Goal: Transaction & Acquisition: Purchase product/service

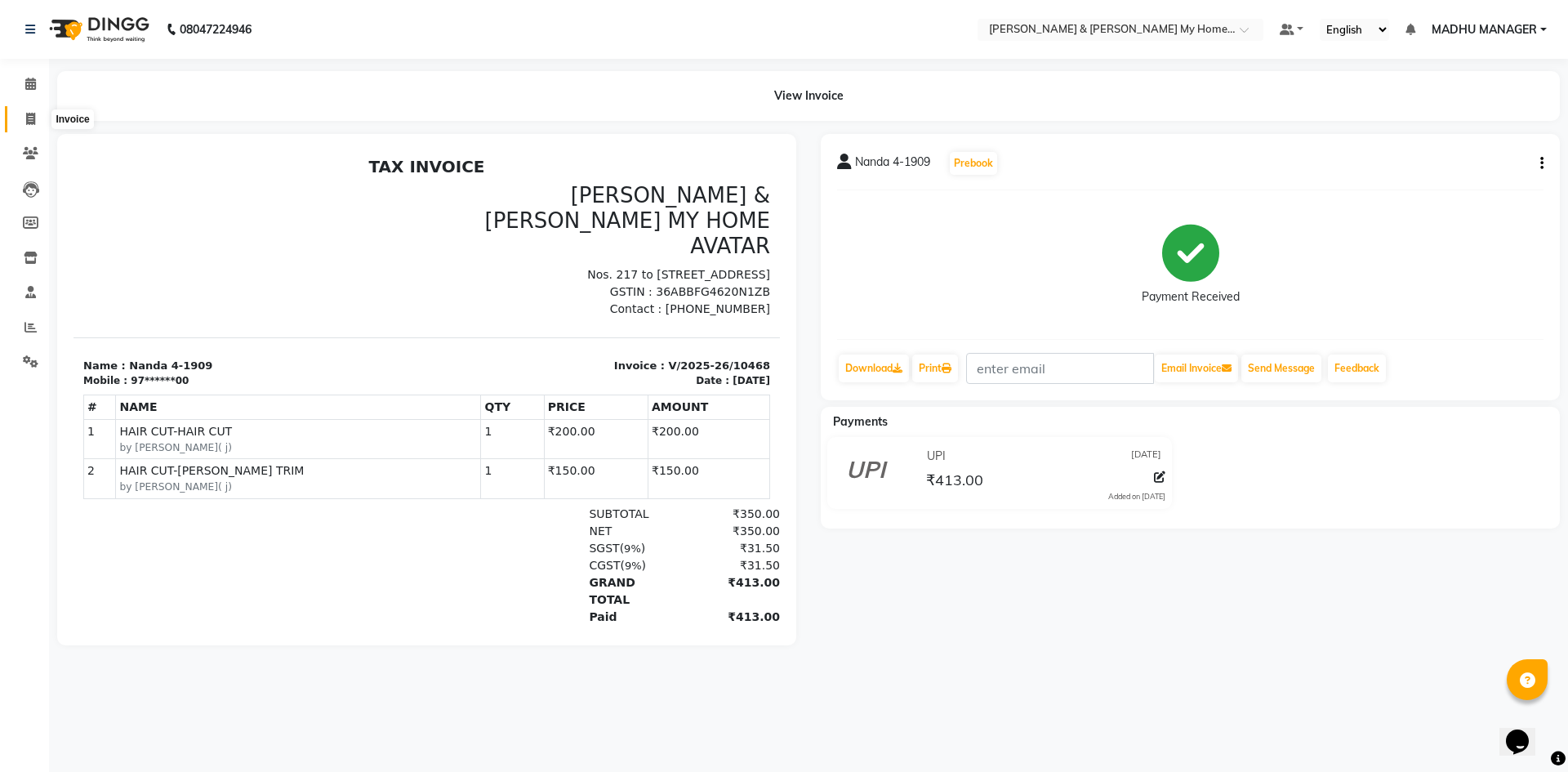
click at [37, 115] on span at bounding box center [31, 120] width 29 height 19
select select "service"
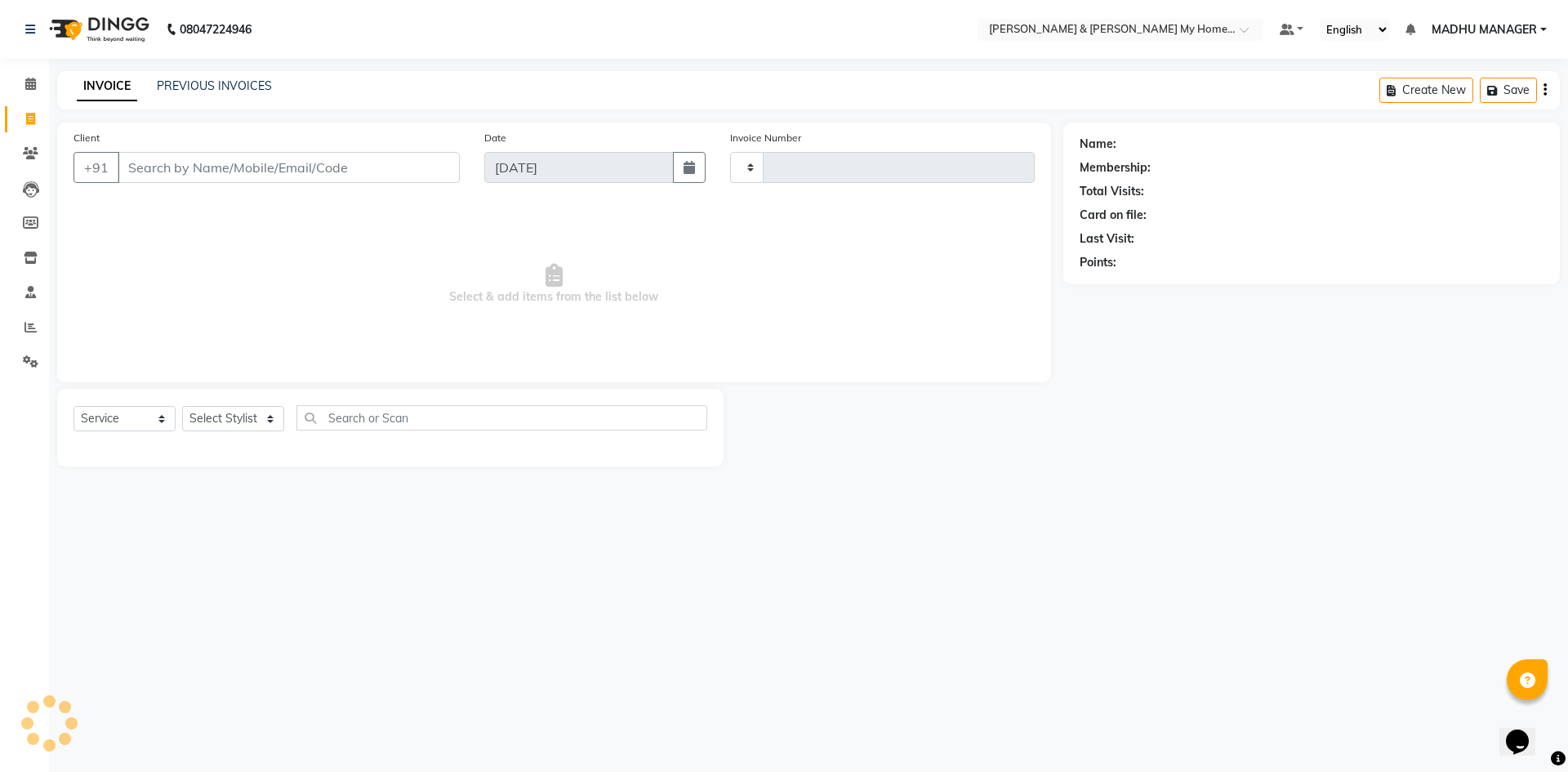
type input "10469"
select select "8193"
click at [235, 425] on select "Select Stylist" at bounding box center [232, 419] width 102 height 26
select select "77830"
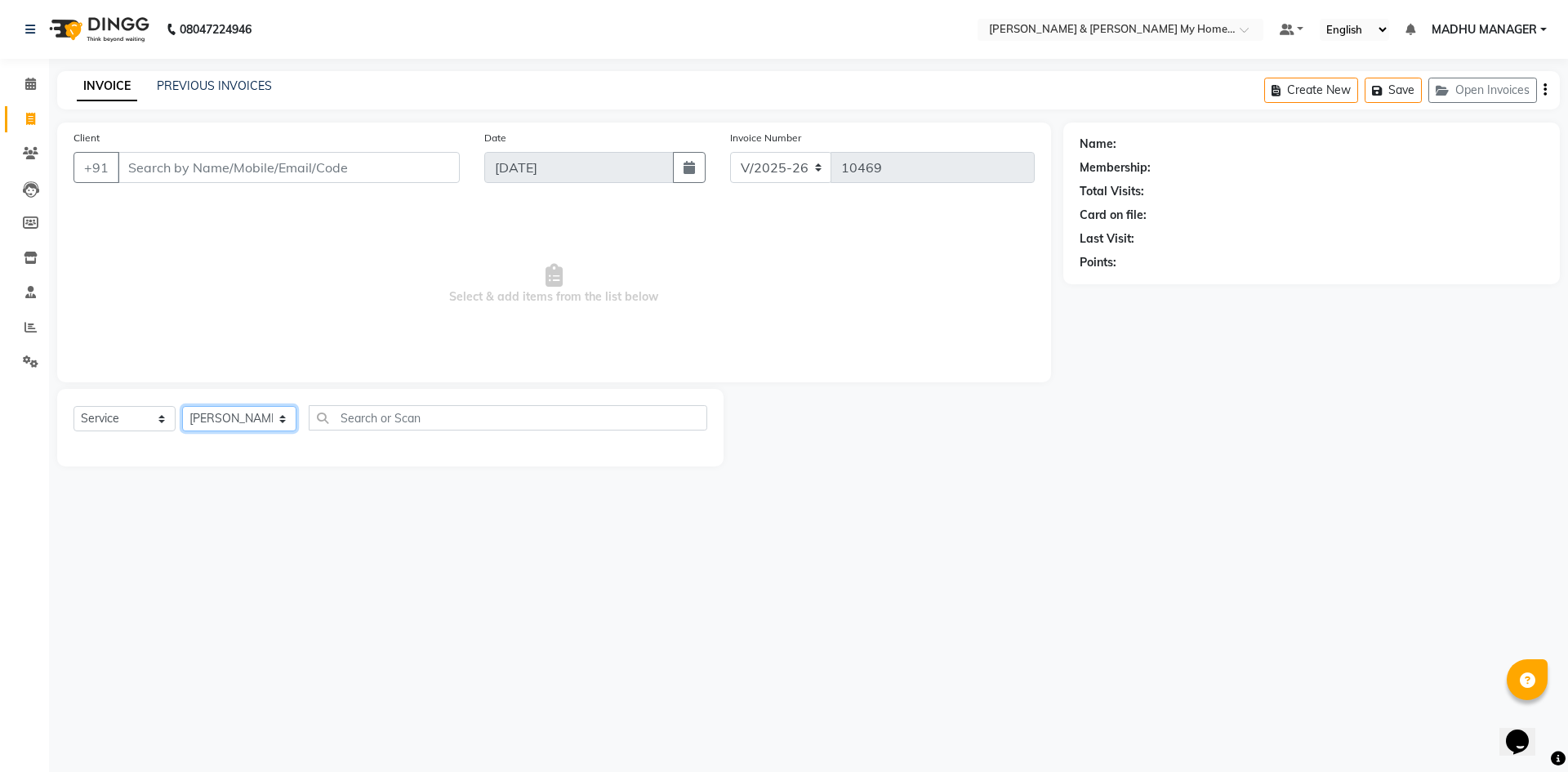
click at [182, 406] on select "Select Stylist Aadil Aarti Aarti Beauty Akanksha Beauty akanksha Nail ALKA Anki…" at bounding box center [239, 419] width 115 height 26
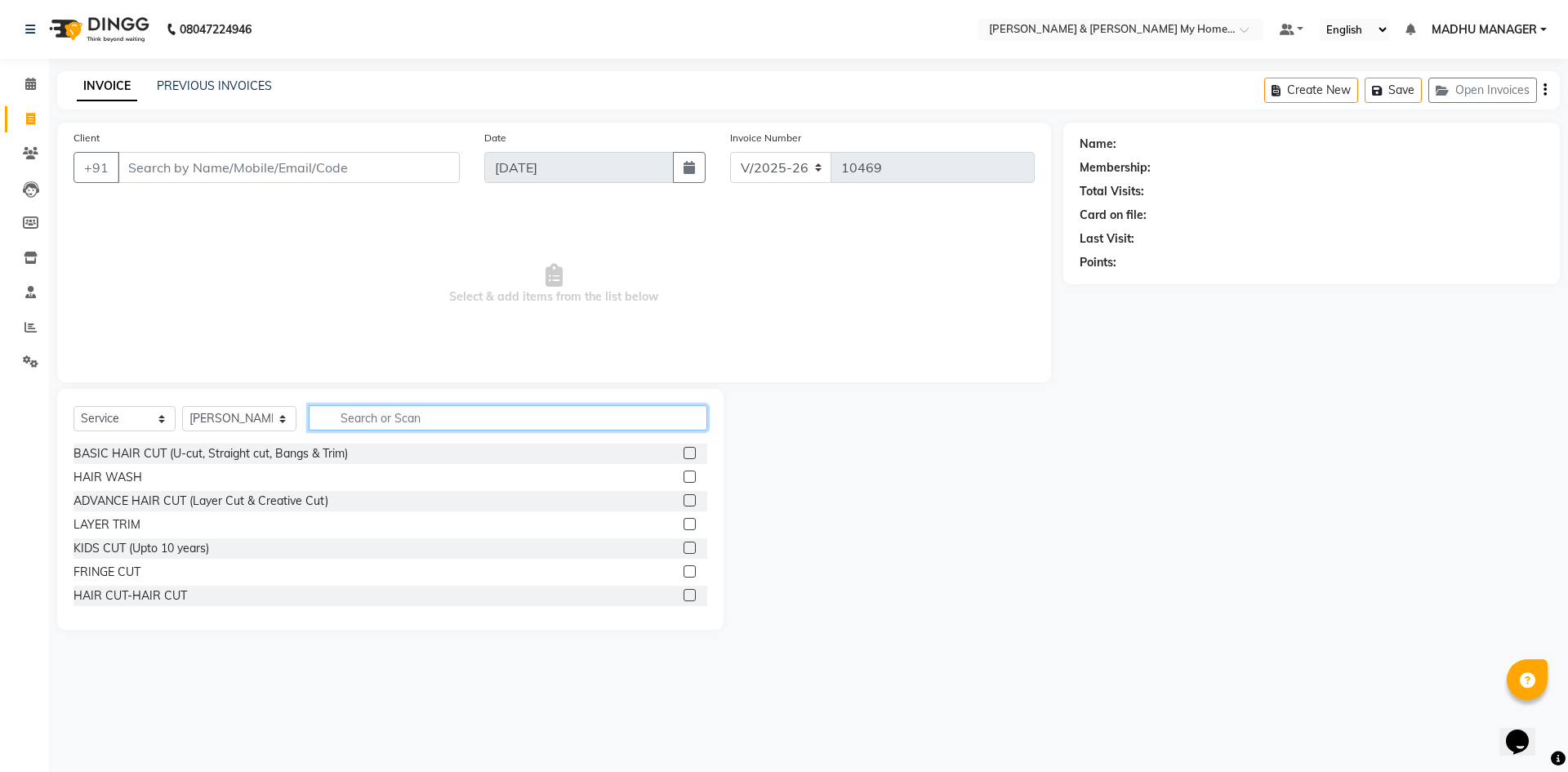
click at [353, 415] on input "text" at bounding box center [507, 418] width 398 height 26
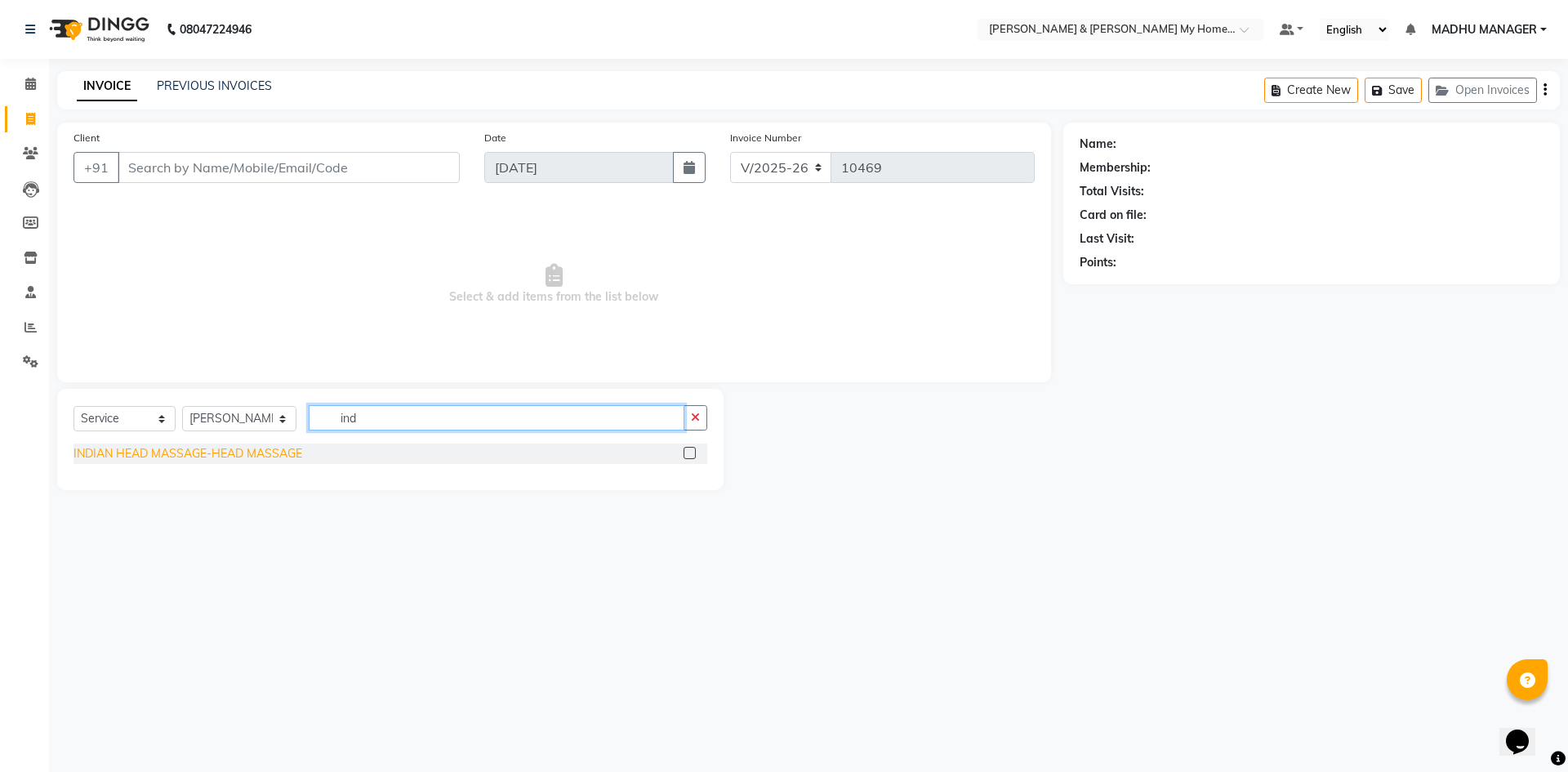
type input "ind"
click at [249, 453] on div "INDIAN HEAD MASSAGE-HEAD MASSAGE" at bounding box center [187, 453] width 228 height 17
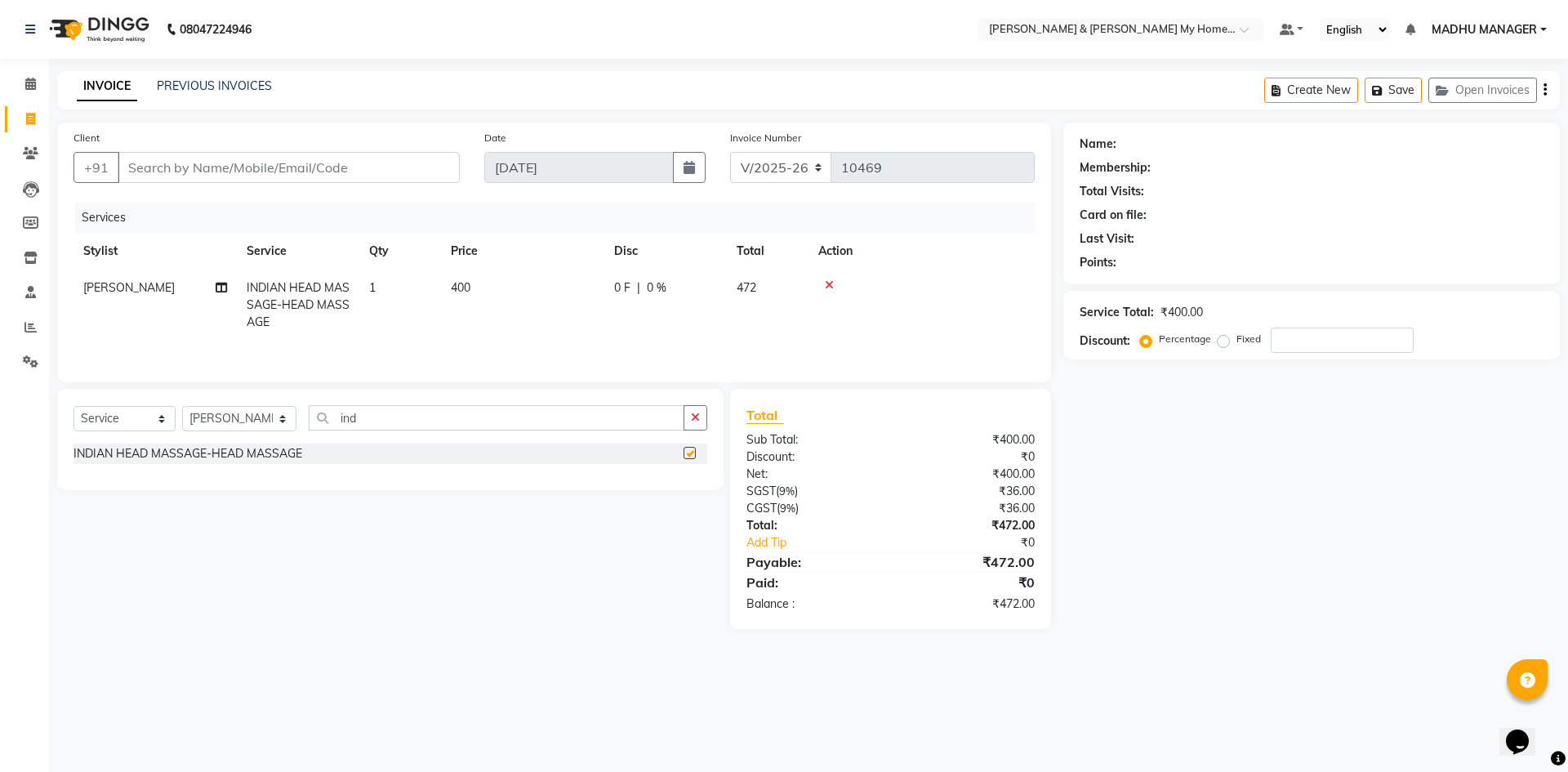
checkbox input "false"
click at [366, 416] on input "ind" at bounding box center [496, 418] width 376 height 26
type input "i"
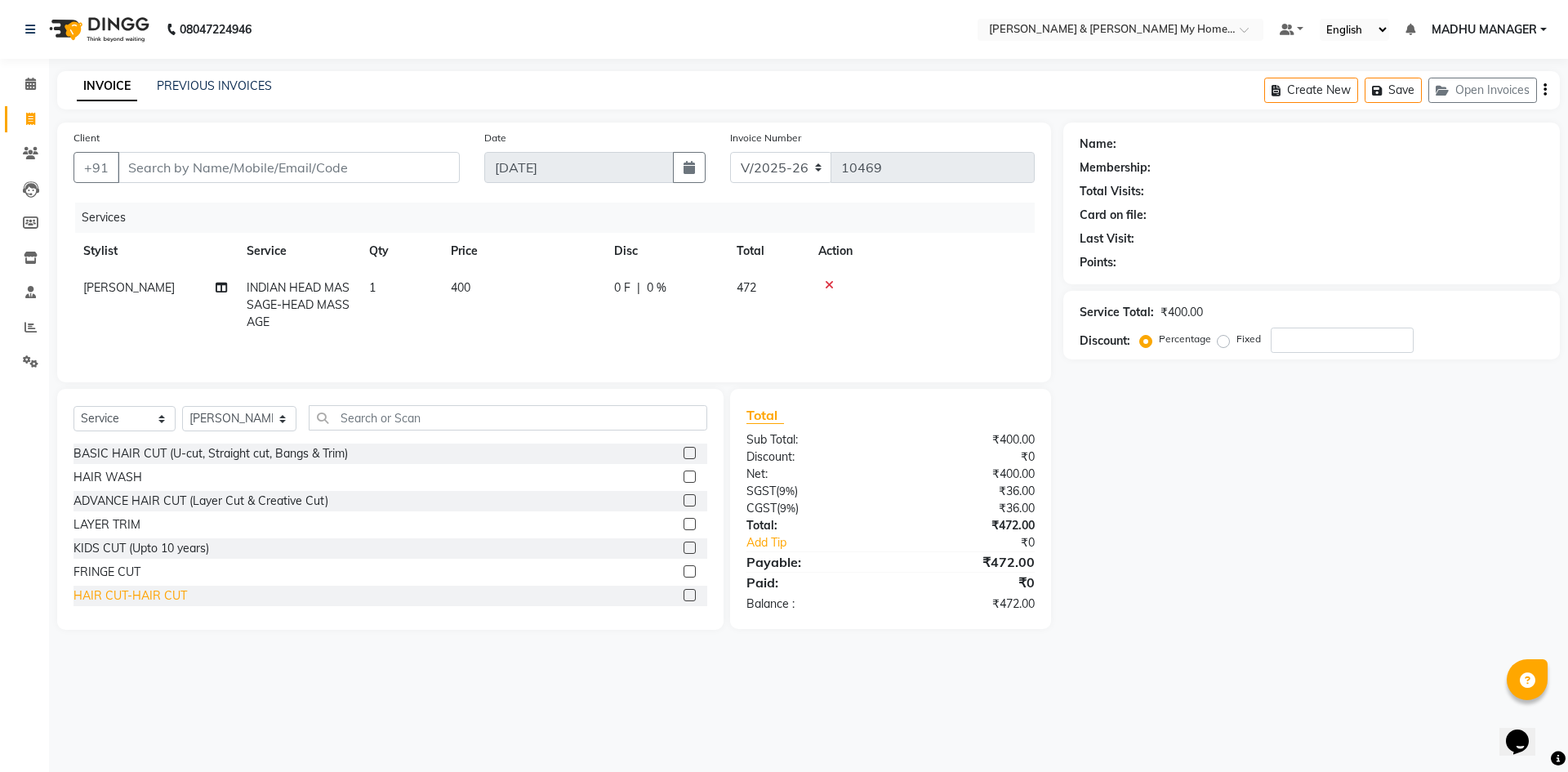
click at [166, 595] on div "HAIR CUT-HAIR CUT" at bounding box center [130, 595] width 114 height 17
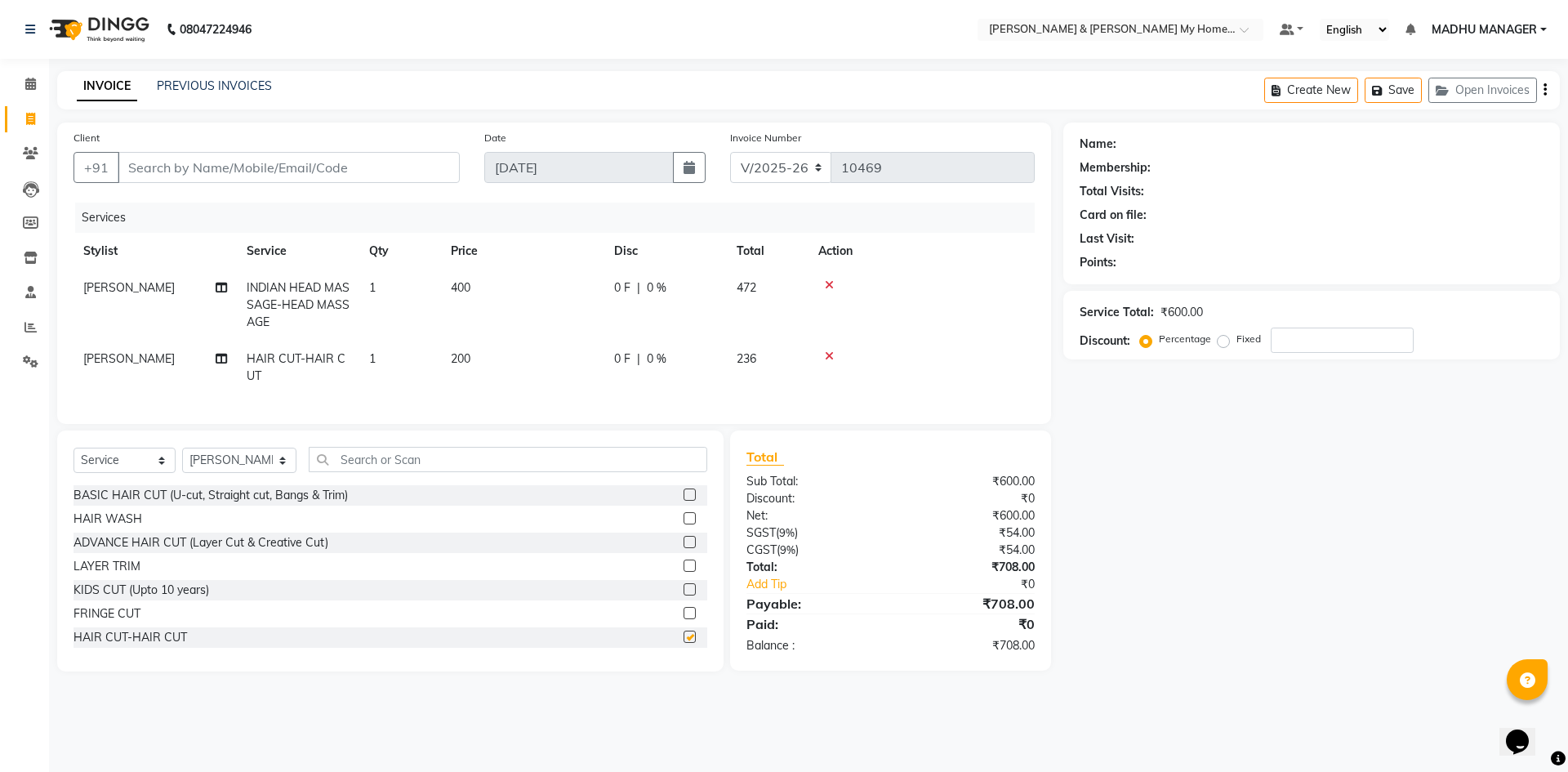
checkbox input "false"
click at [366, 455] on div "Select Service Product Membership Package Voucher Prepaid Gift Card Select Styl…" at bounding box center [391, 551] width 666 height 241
click at [357, 472] on input "text" at bounding box center [507, 460] width 398 height 26
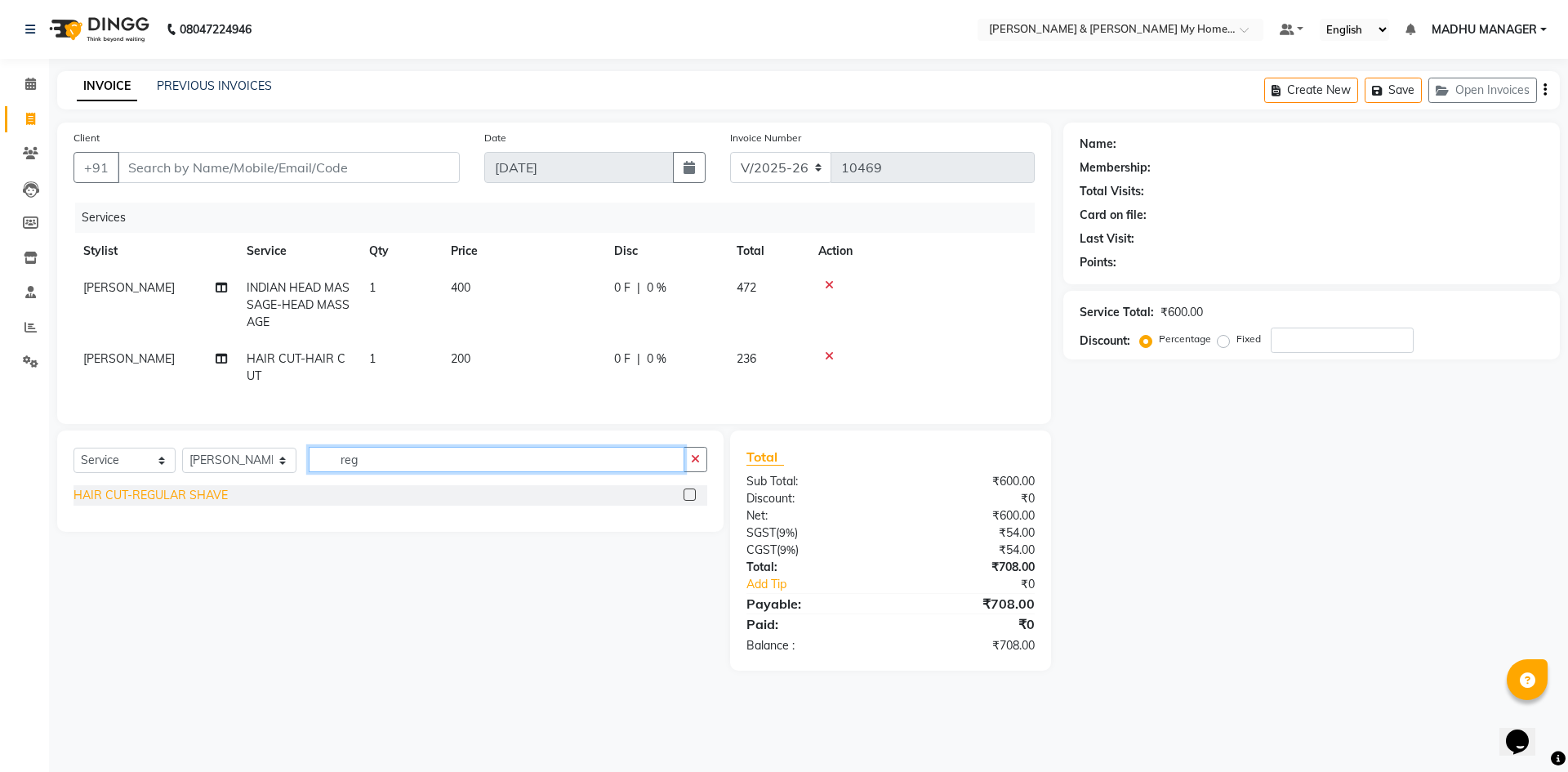
type input "reg"
drag, startPoint x: 200, startPoint y: 507, endPoint x: 243, endPoint y: 480, distance: 50.8
click at [200, 504] on div "HAIR CUT-REGULAR SHAVE" at bounding box center [150, 494] width 154 height 17
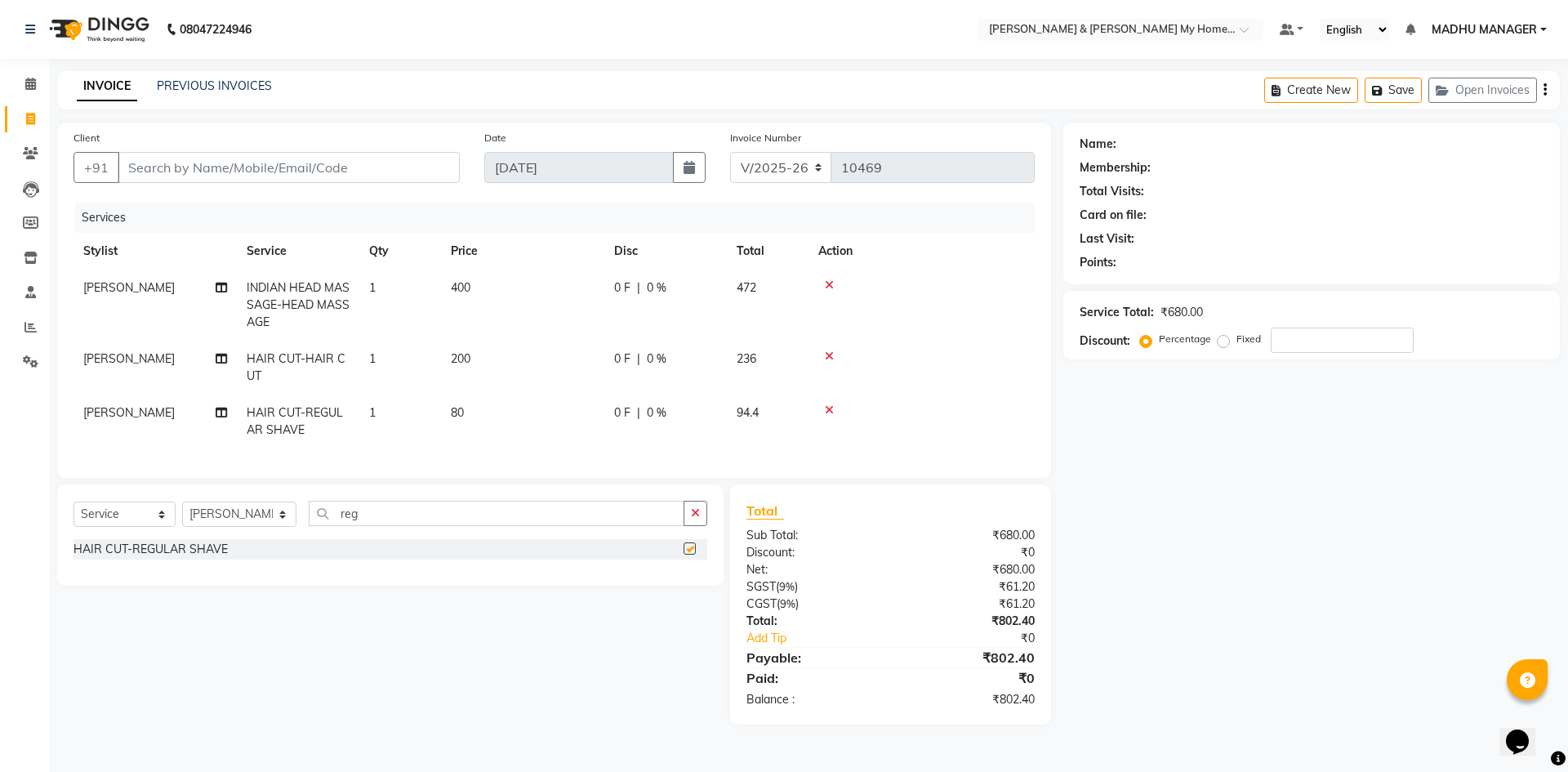
checkbox input "false"
click at [462, 411] on span "80" at bounding box center [457, 412] width 13 height 15
select select "77830"
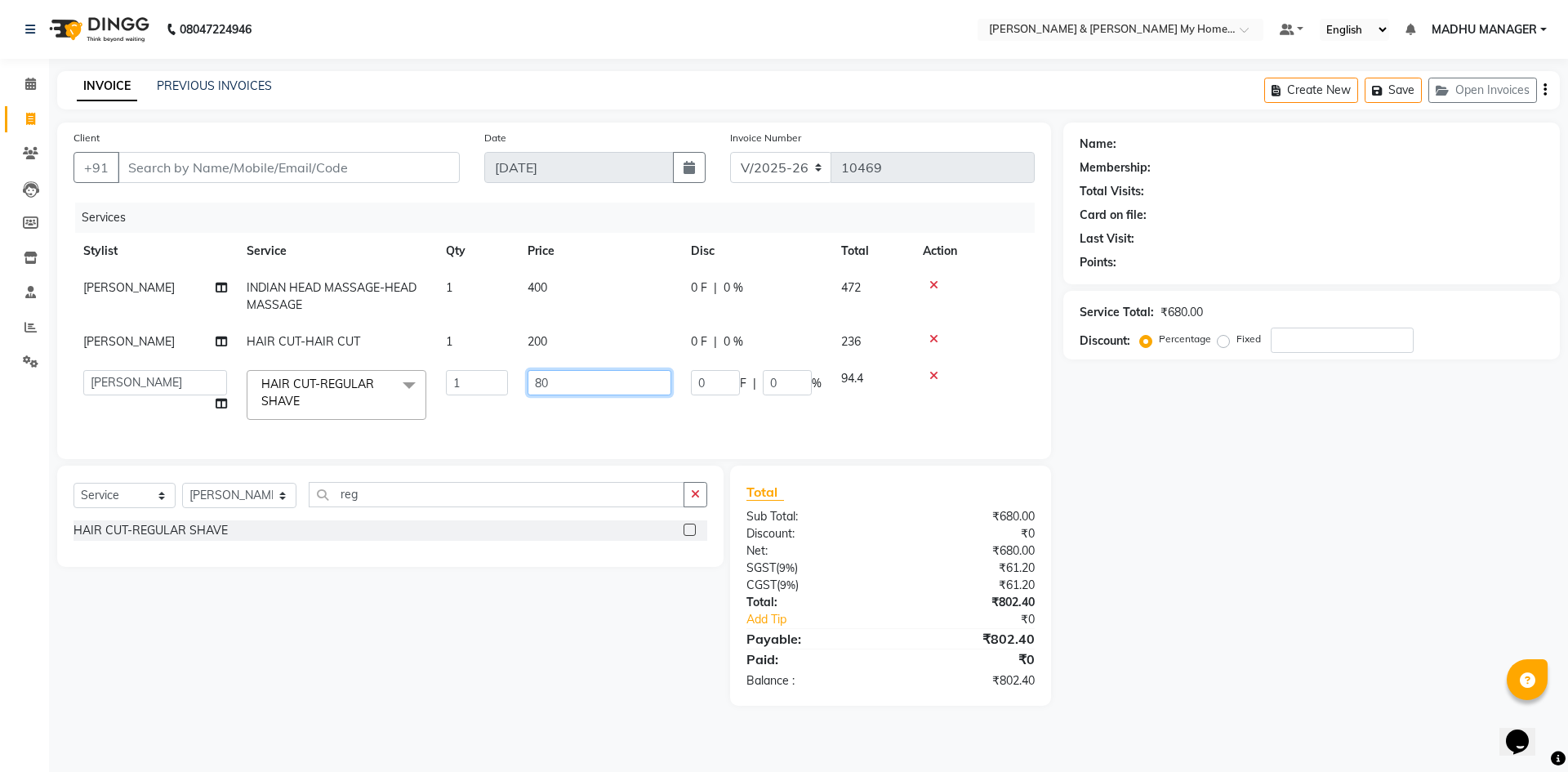
click at [567, 387] on input "80" at bounding box center [599, 383] width 143 height 26
type input "8"
type input "100"
click at [1350, 493] on div "Name: Membership: Total Visits: Card on file: Last Visit: Points: Service Total…" at bounding box center [1318, 414] width 509 height 583
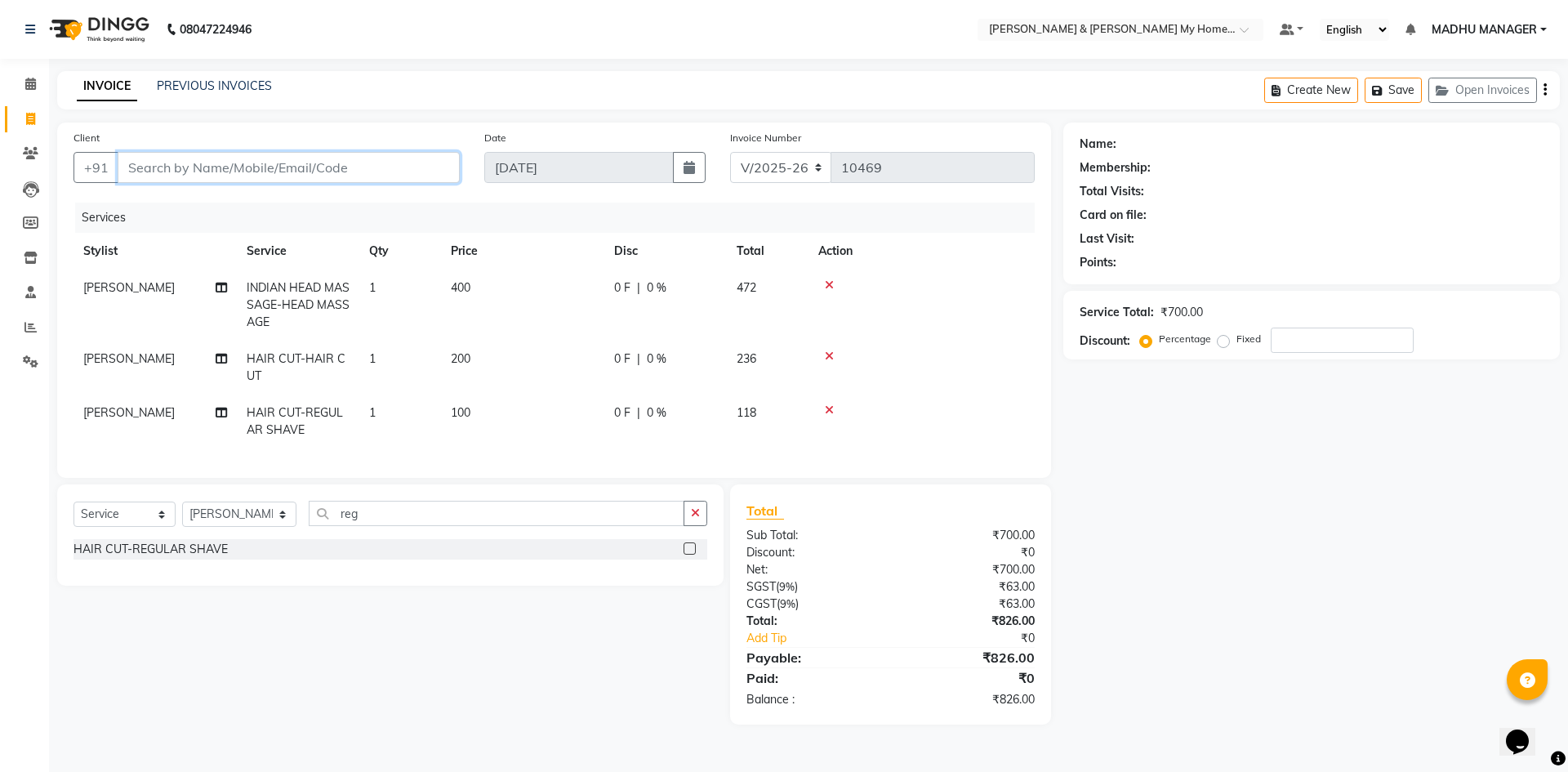
click at [270, 169] on input "Client" at bounding box center [289, 167] width 342 height 31
type input "9"
type input "0"
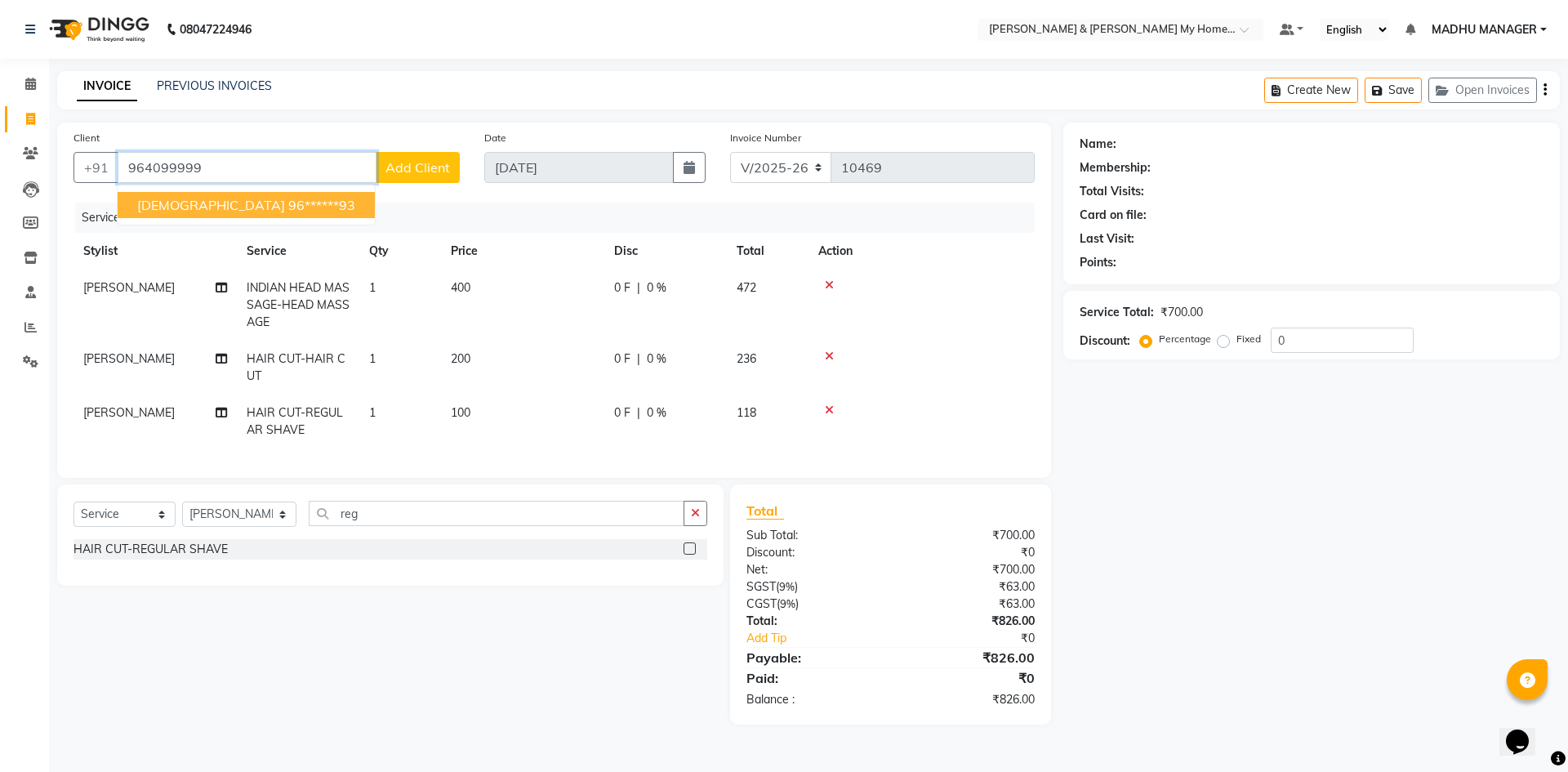
click at [289, 199] on ngb-highlight "96******93" at bounding box center [322, 205] width 67 height 17
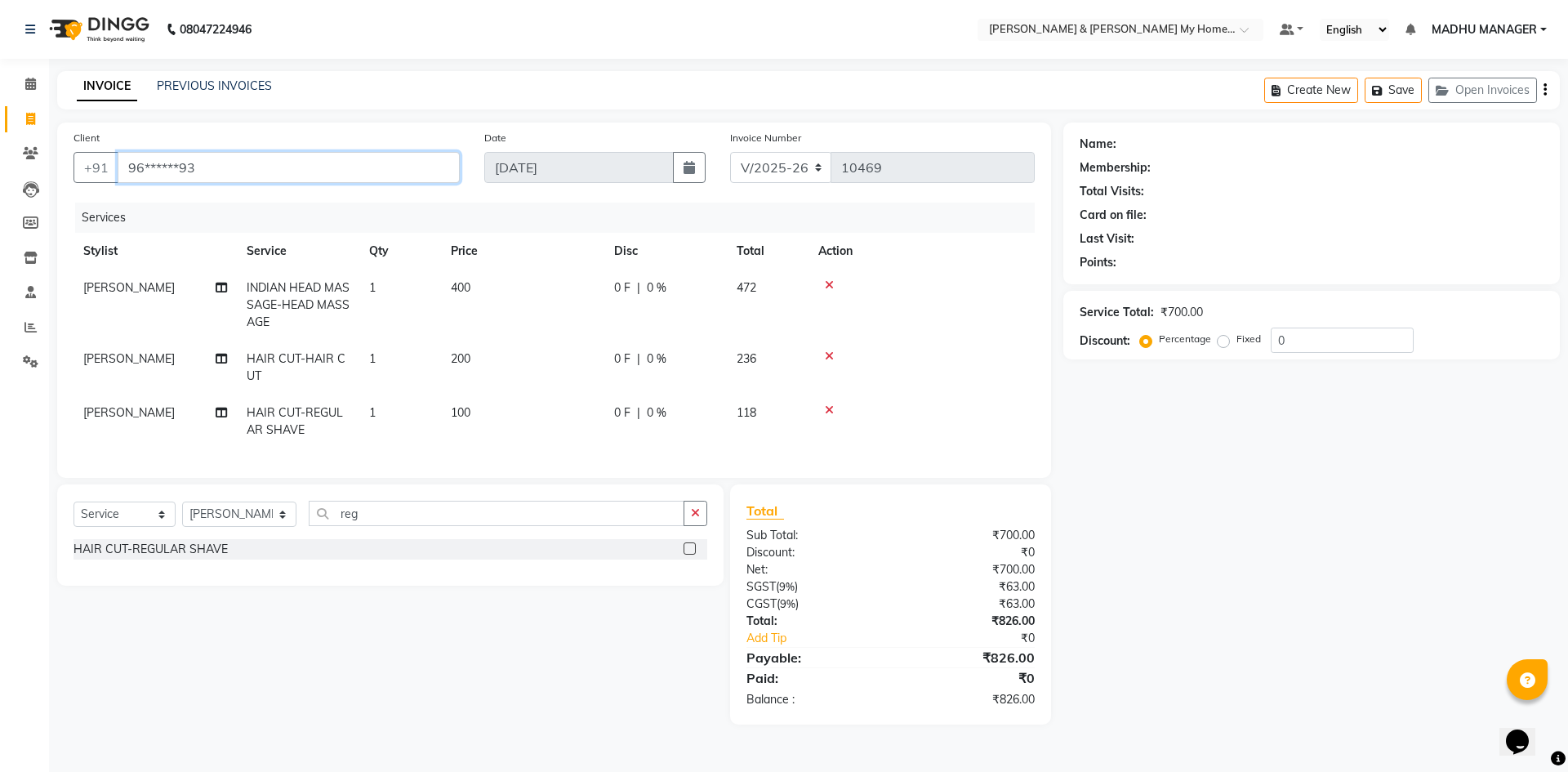
type input "96******93"
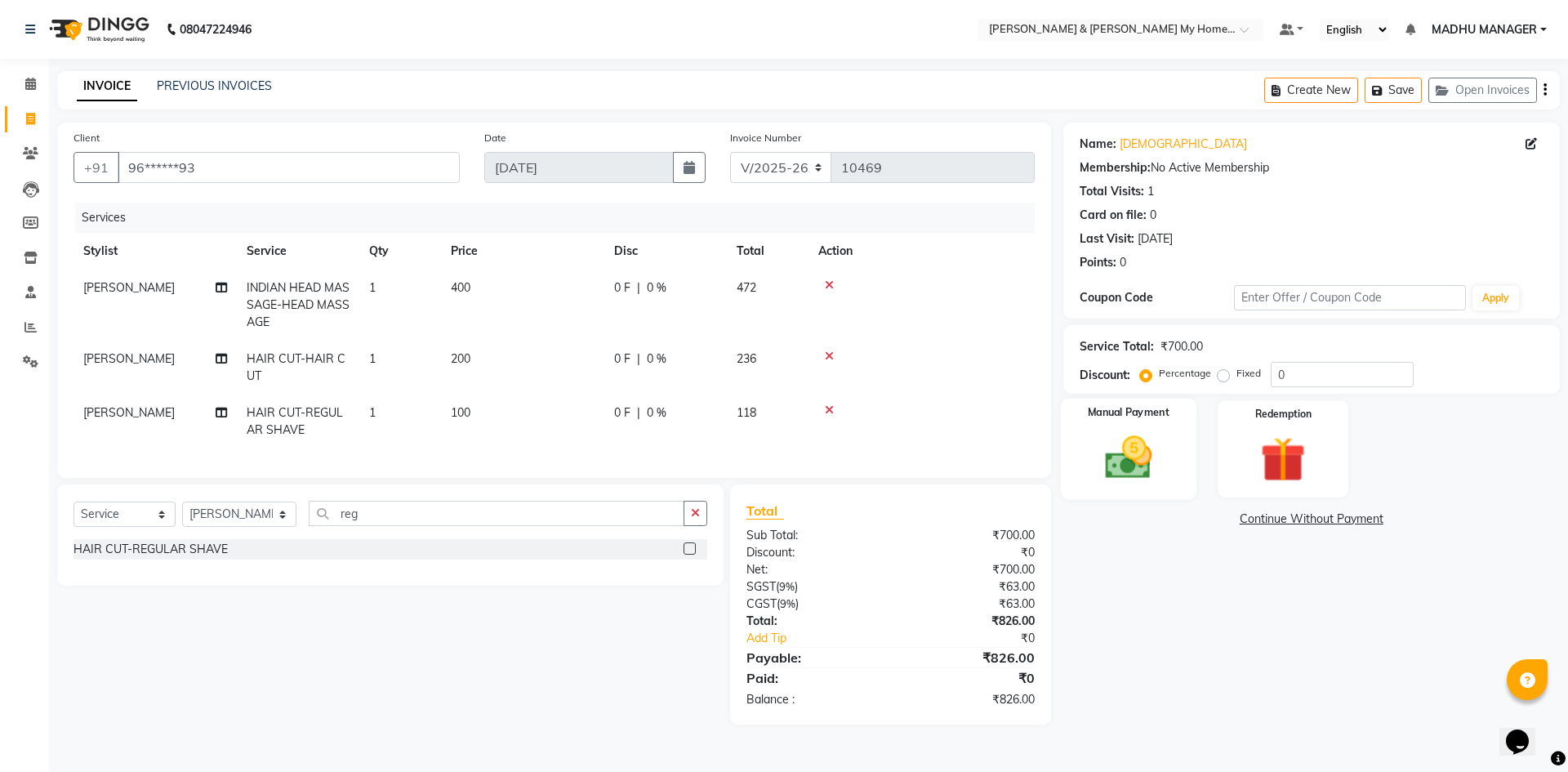
click at [1156, 458] on img at bounding box center [1128, 457] width 76 height 54
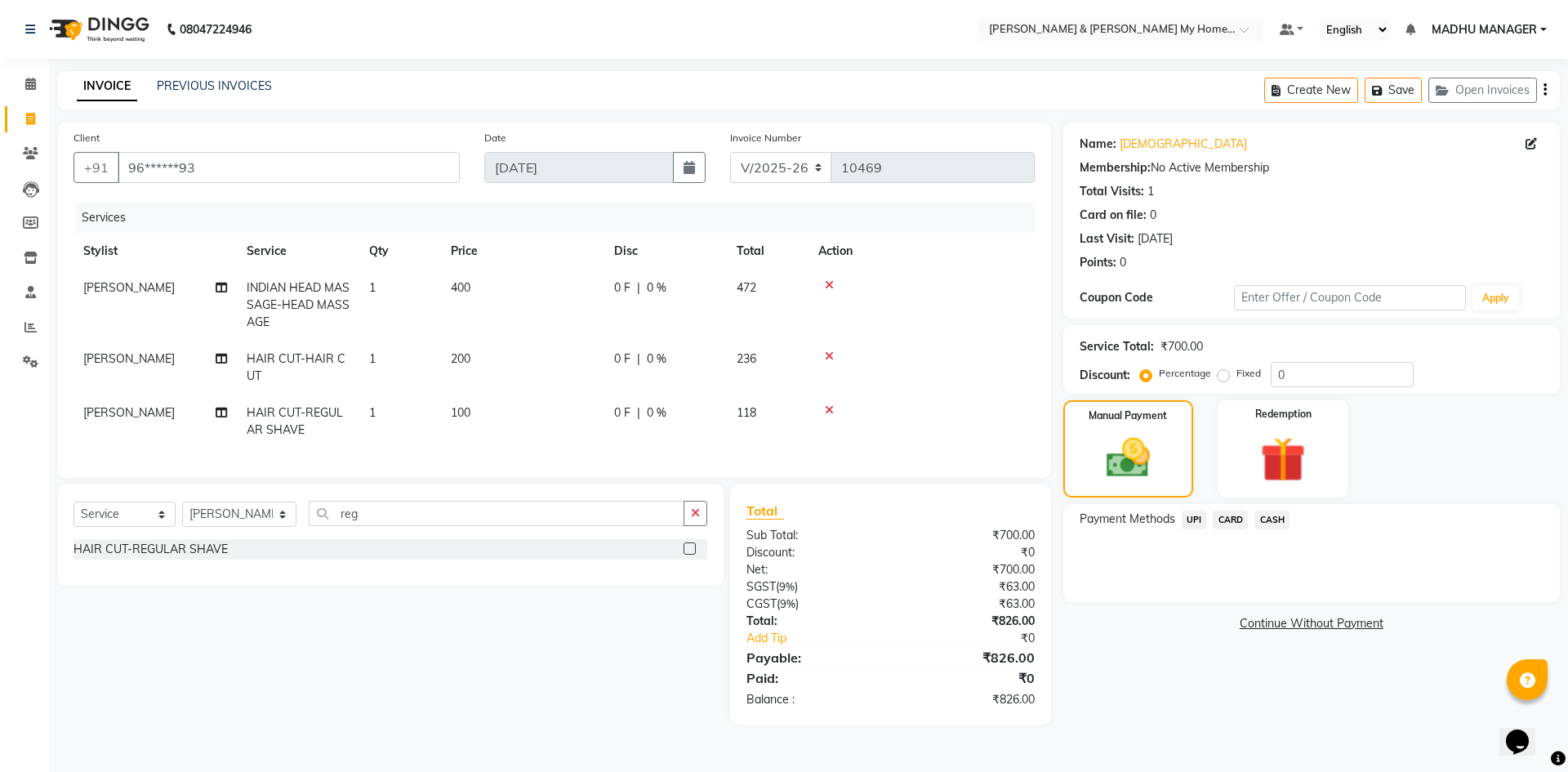
drag, startPoint x: 1197, startPoint y: 519, endPoint x: 1195, endPoint y: 533, distance: 14.1
click at [1196, 528] on span "UPI" at bounding box center [1194, 519] width 26 height 19
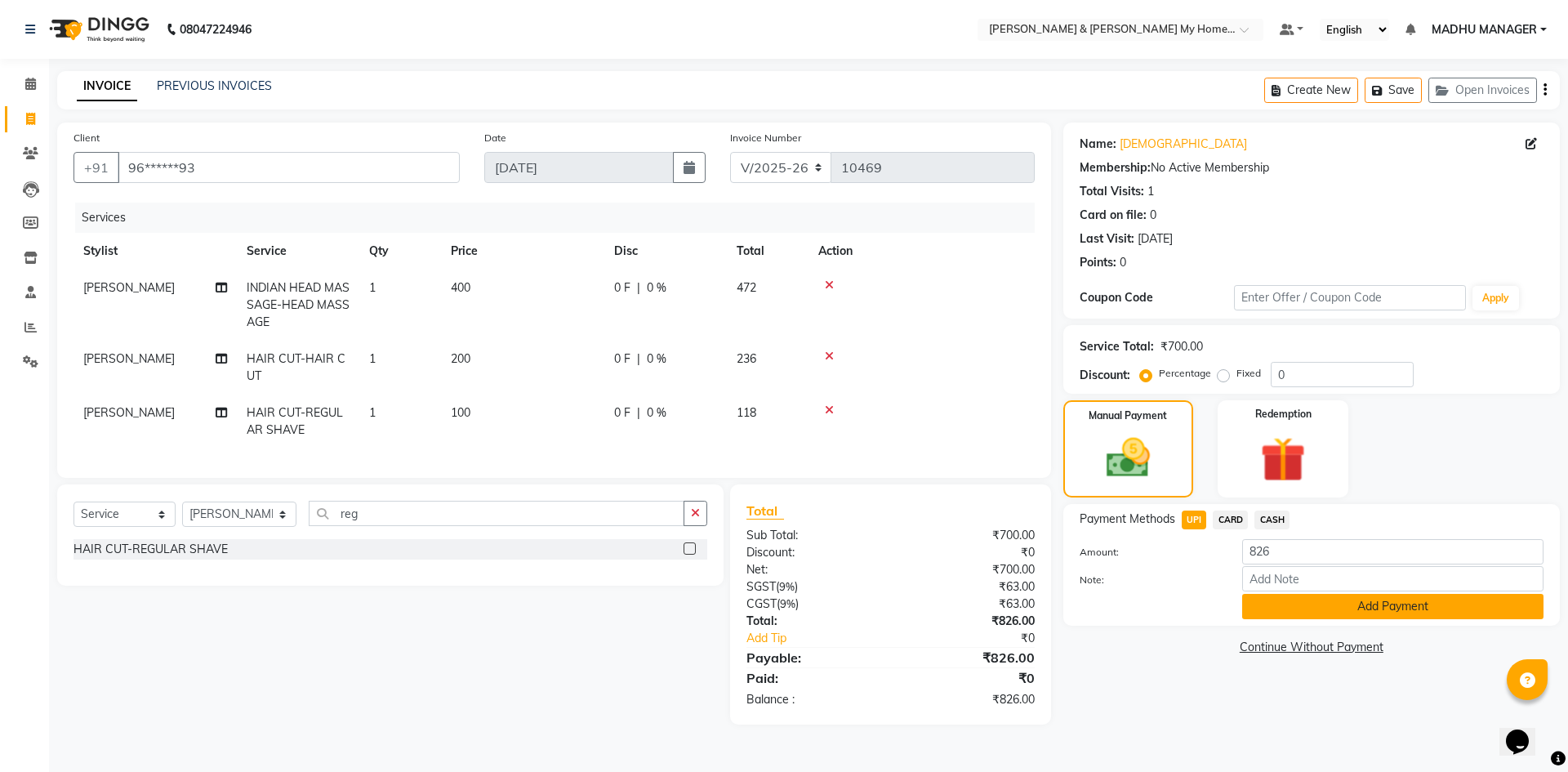
click at [1285, 604] on button "Add Payment" at bounding box center [1392, 607] width 302 height 26
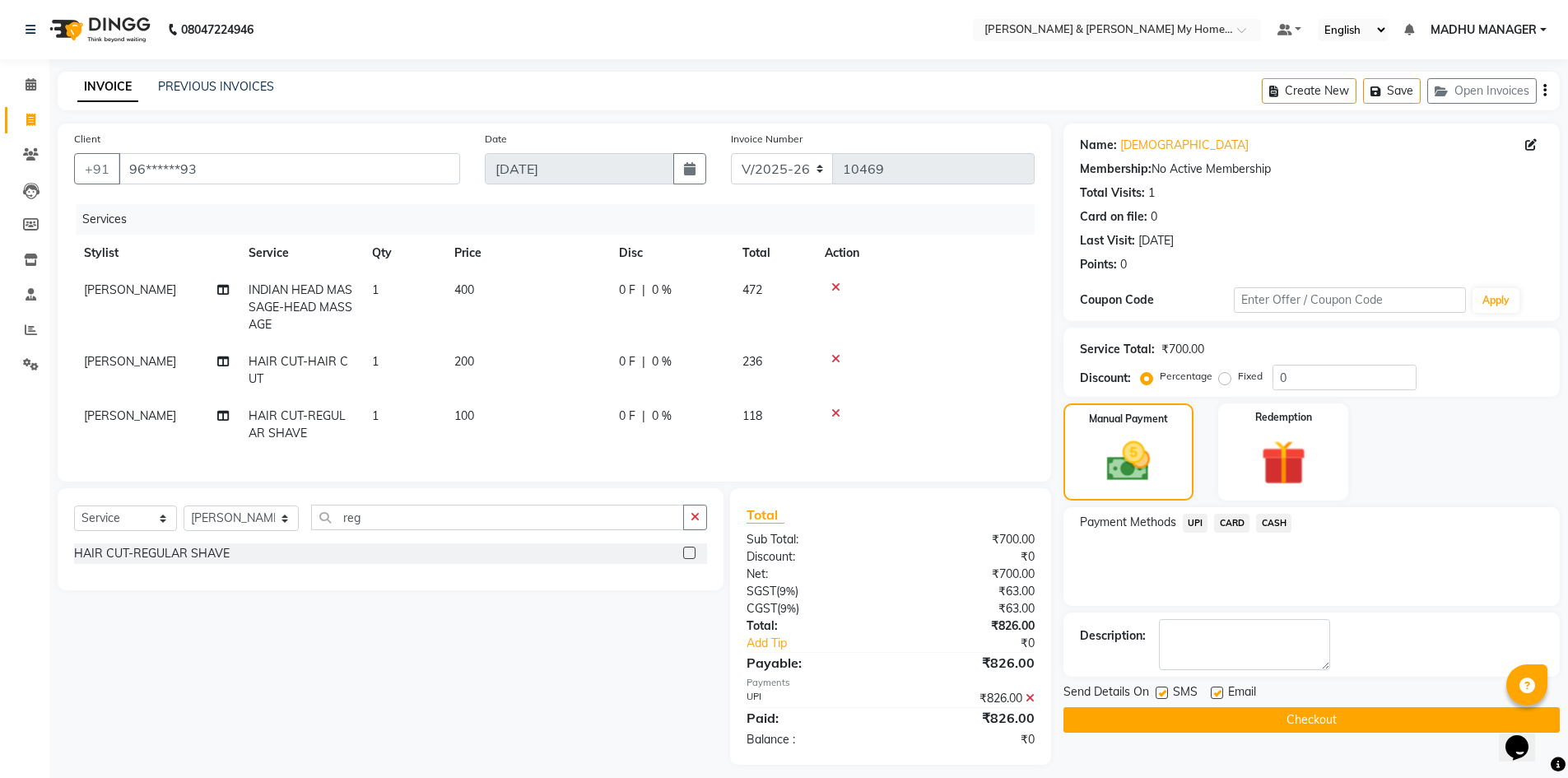
click at [1286, 722] on button "Checkout" at bounding box center [1311, 720] width 496 height 26
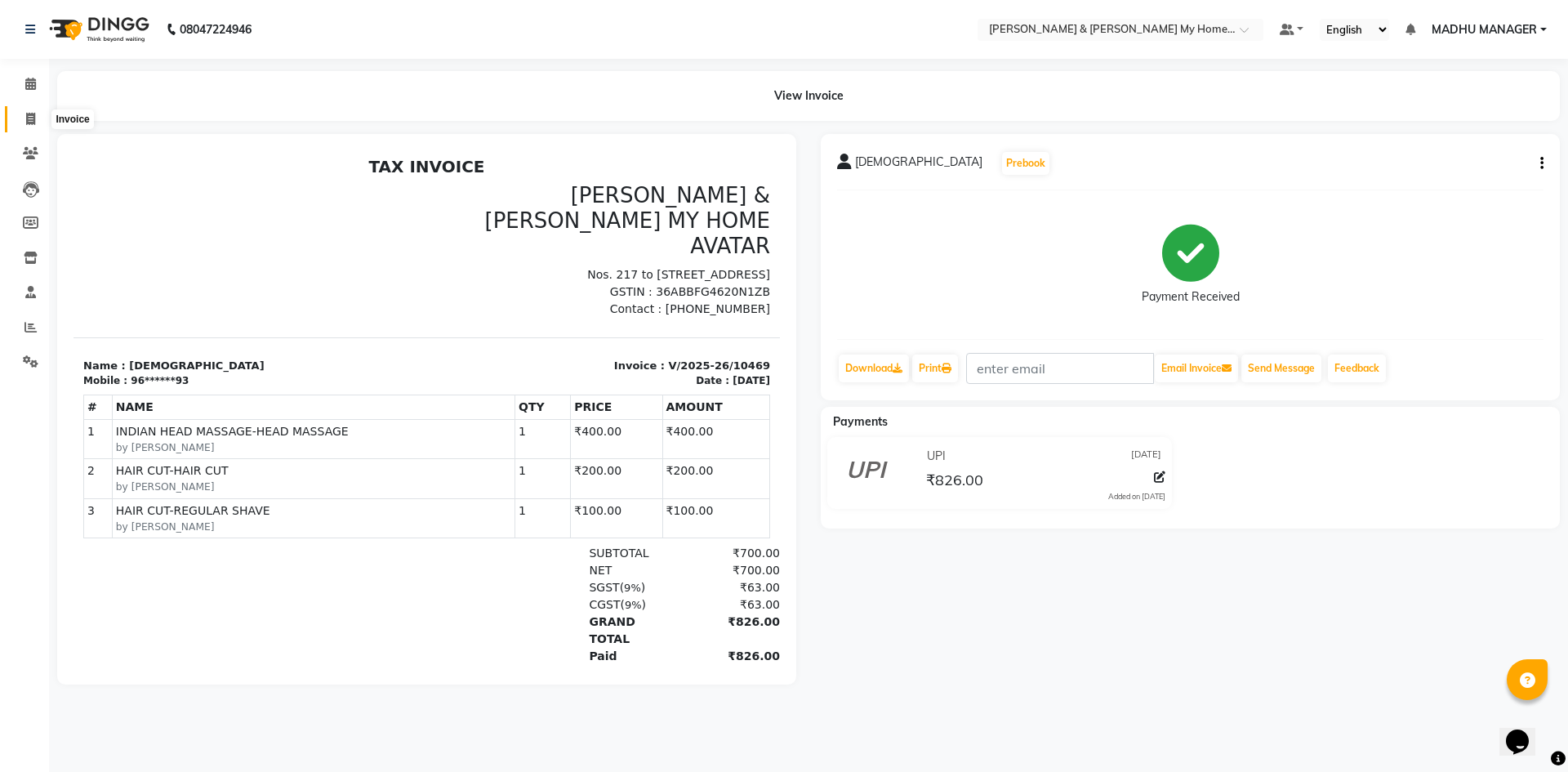
click at [30, 123] on icon at bounding box center [30, 119] width 9 height 12
select select "service"
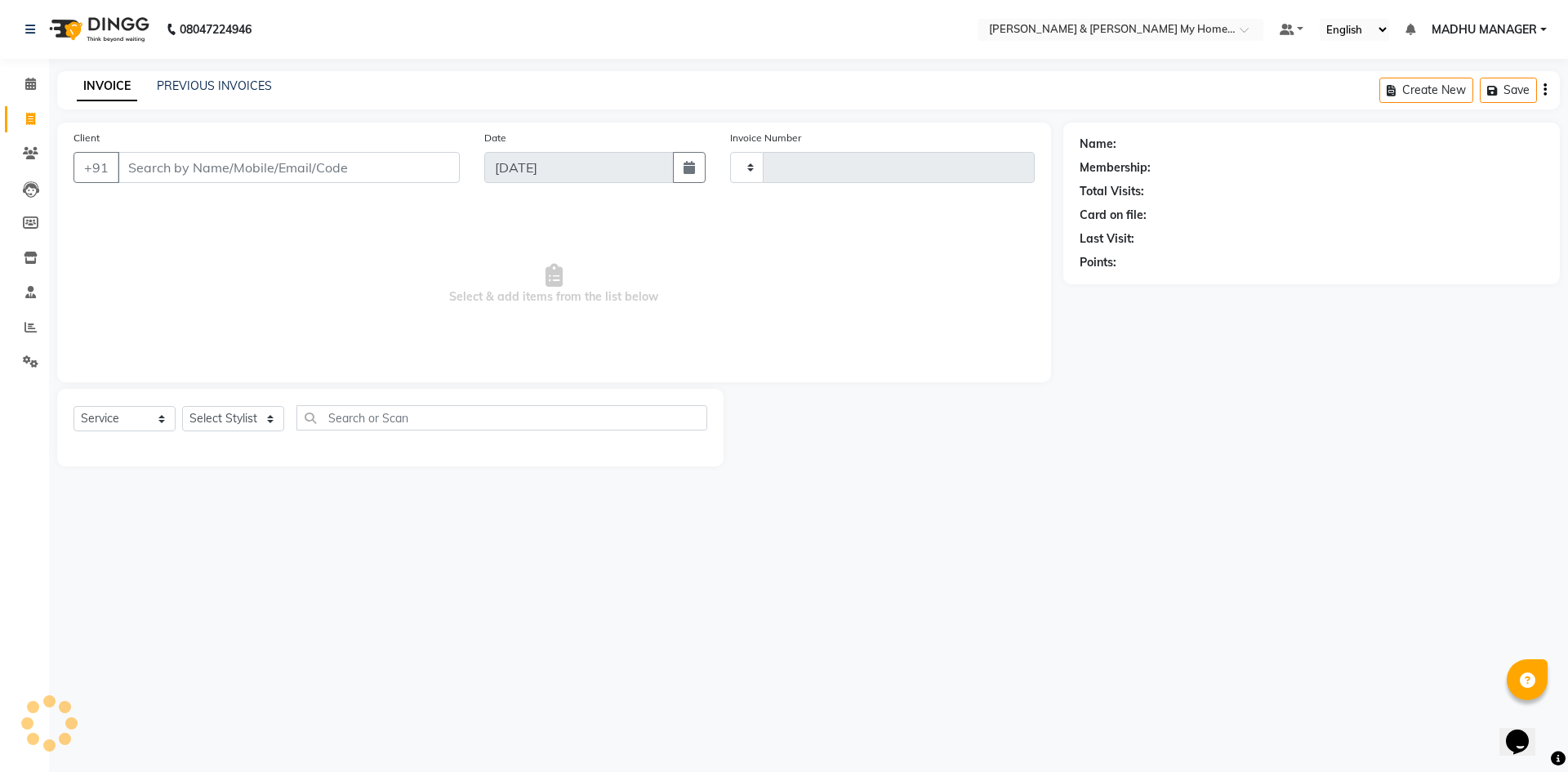
type input "10470"
select select "8193"
click at [209, 78] on link "PREVIOUS INVOICES" at bounding box center [215, 85] width 115 height 15
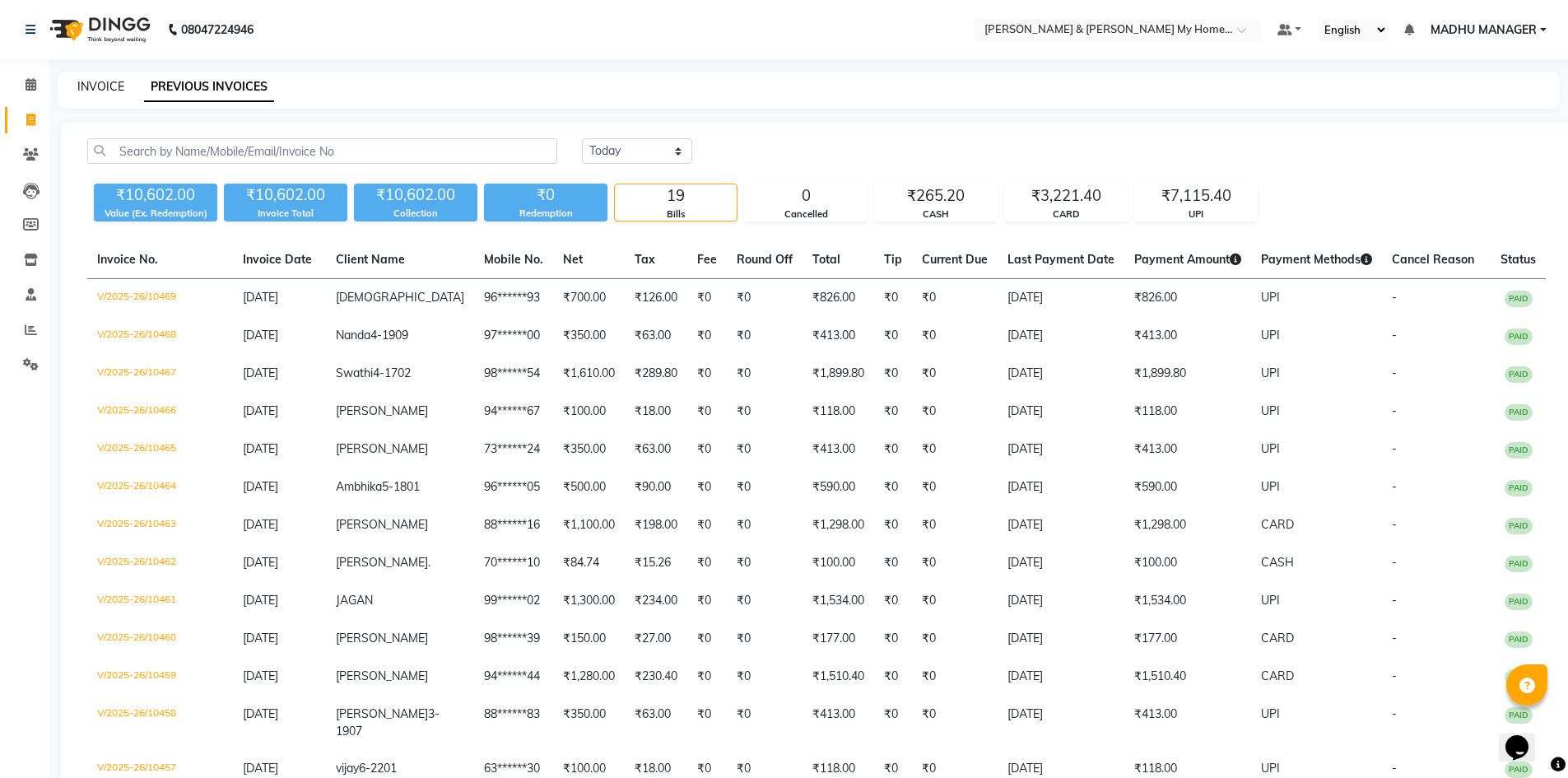
click at [101, 87] on link "INVOICE" at bounding box center [101, 86] width 47 height 15
select select "8193"
select select "service"
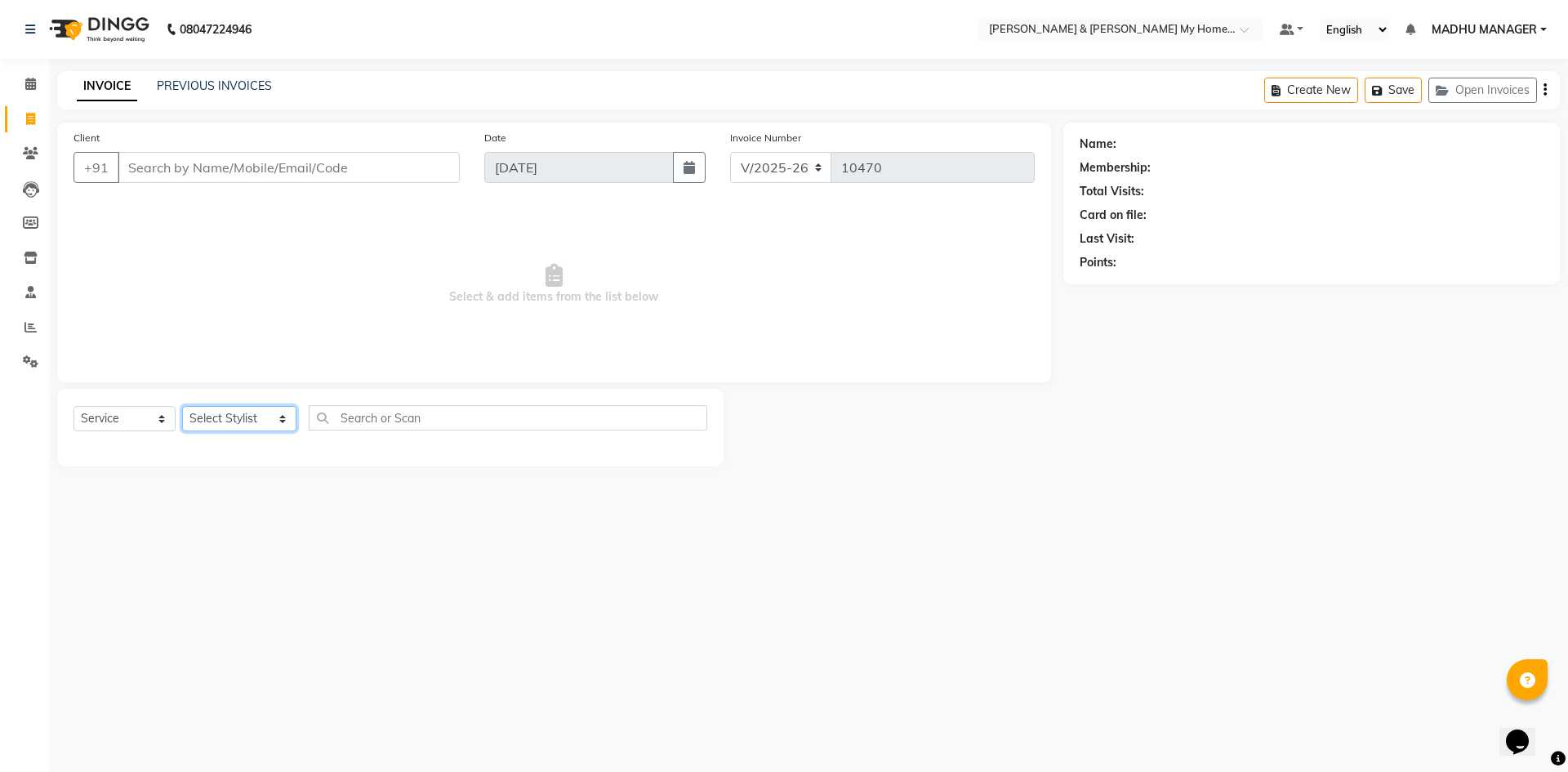
click at [247, 419] on select "Select Stylist [PERSON_NAME] Aarti [PERSON_NAME] Beauty [PERSON_NAME] Nail [PER…" at bounding box center [239, 419] width 115 height 26
drag, startPoint x: 170, startPoint y: 501, endPoint x: 0, endPoint y: 329, distance: 241.8
click at [167, 491] on div "08047224946 Select Location × Toni & Guy My Home Avatar, Rajendranagar Default …" at bounding box center [784, 386] width 1568 height 772
click at [31, 327] on icon at bounding box center [31, 327] width 12 height 12
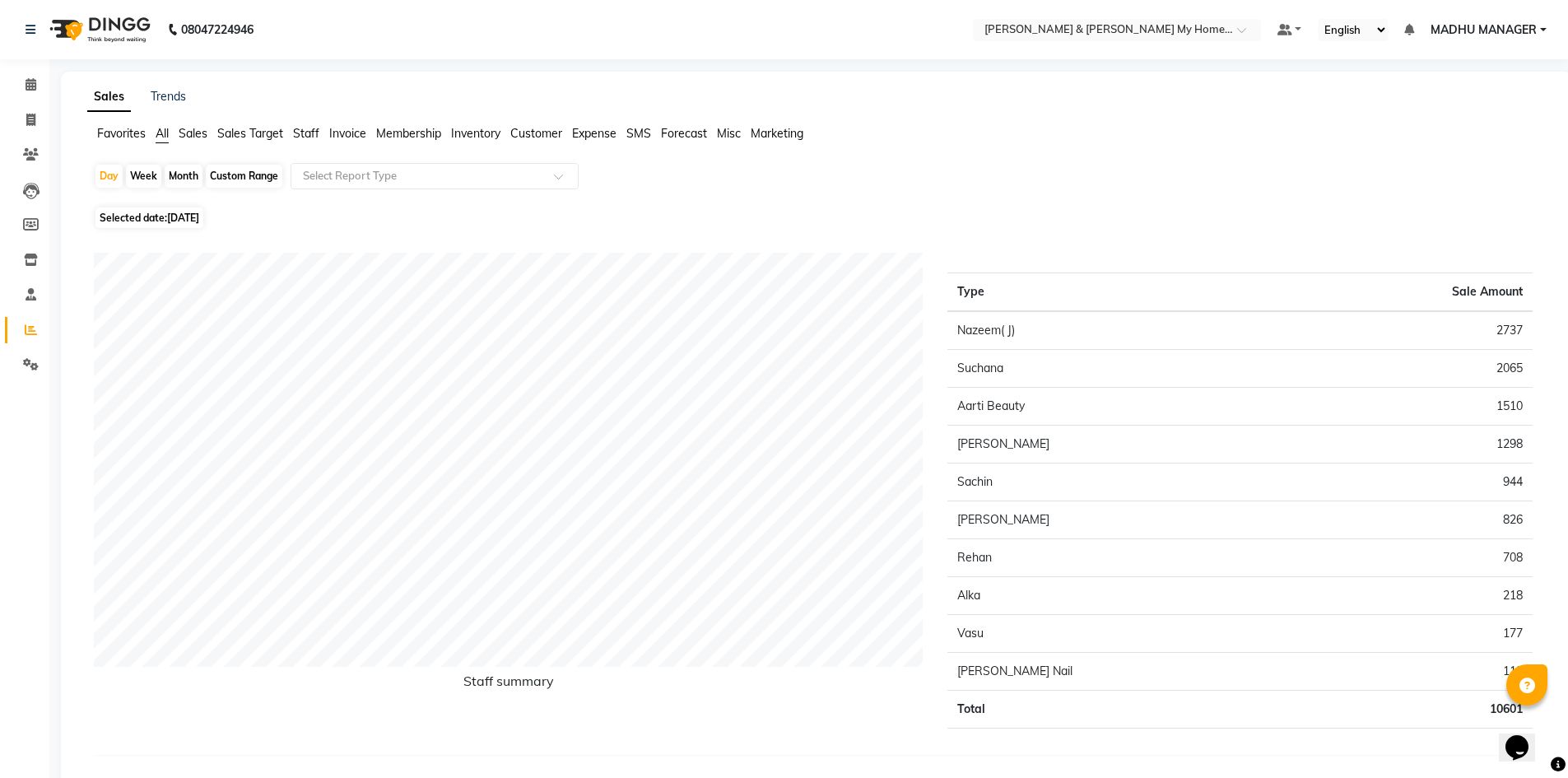
click at [304, 128] on span "Staff" at bounding box center [306, 132] width 26 height 15
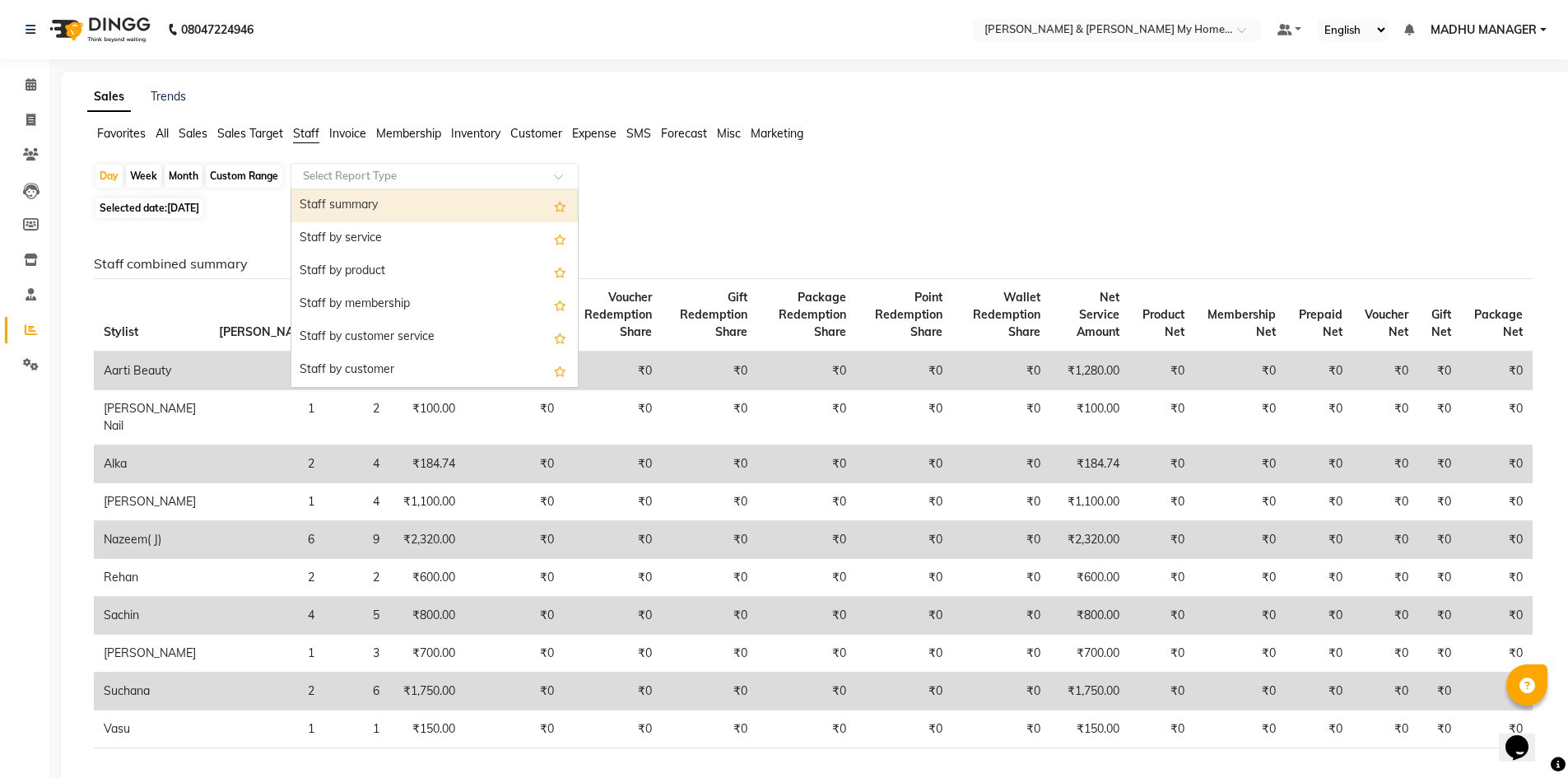
click at [381, 171] on input "text" at bounding box center [418, 176] width 237 height 17
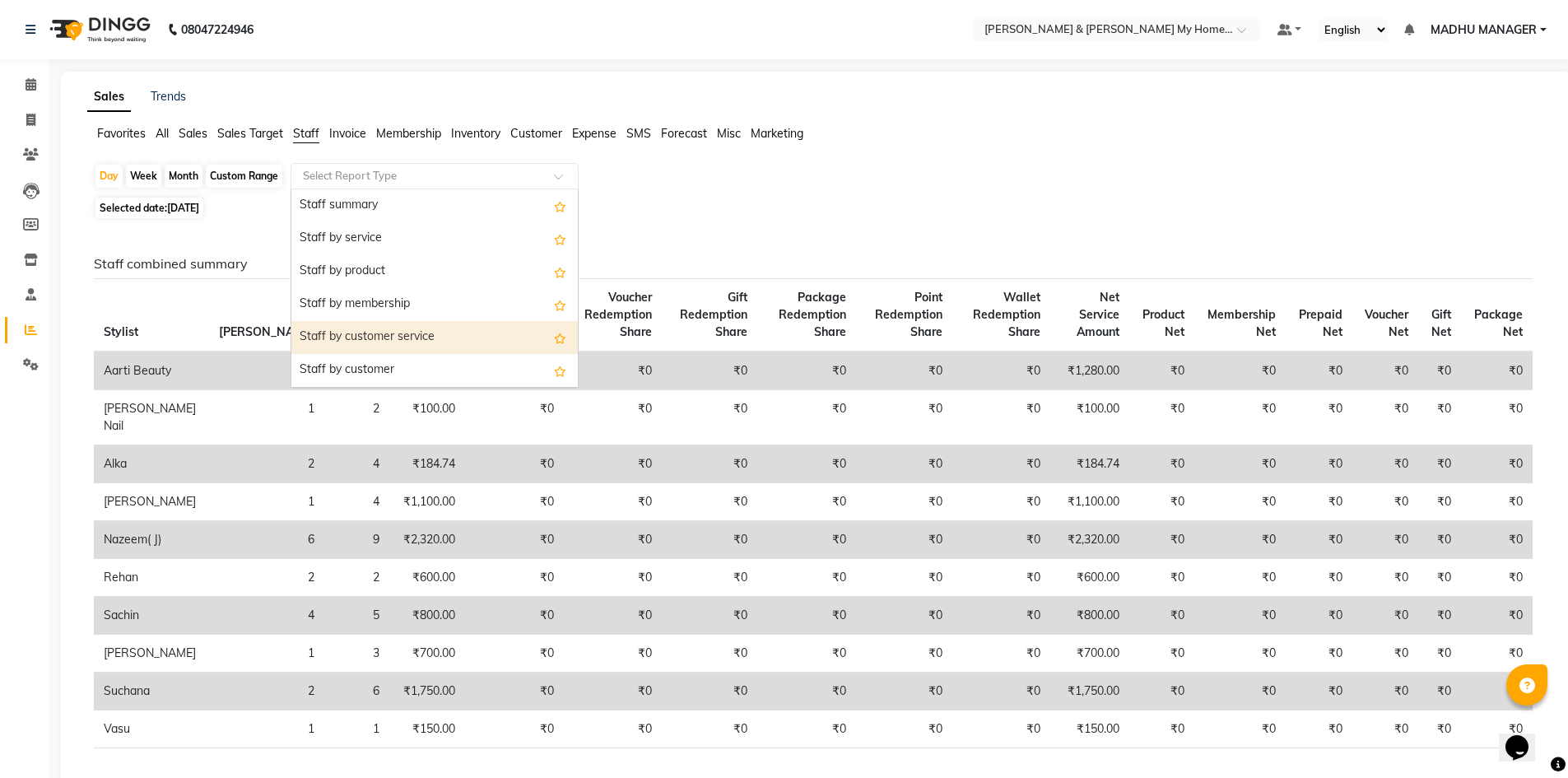
click at [404, 330] on div "Staff by customer service" at bounding box center [433, 337] width 286 height 33
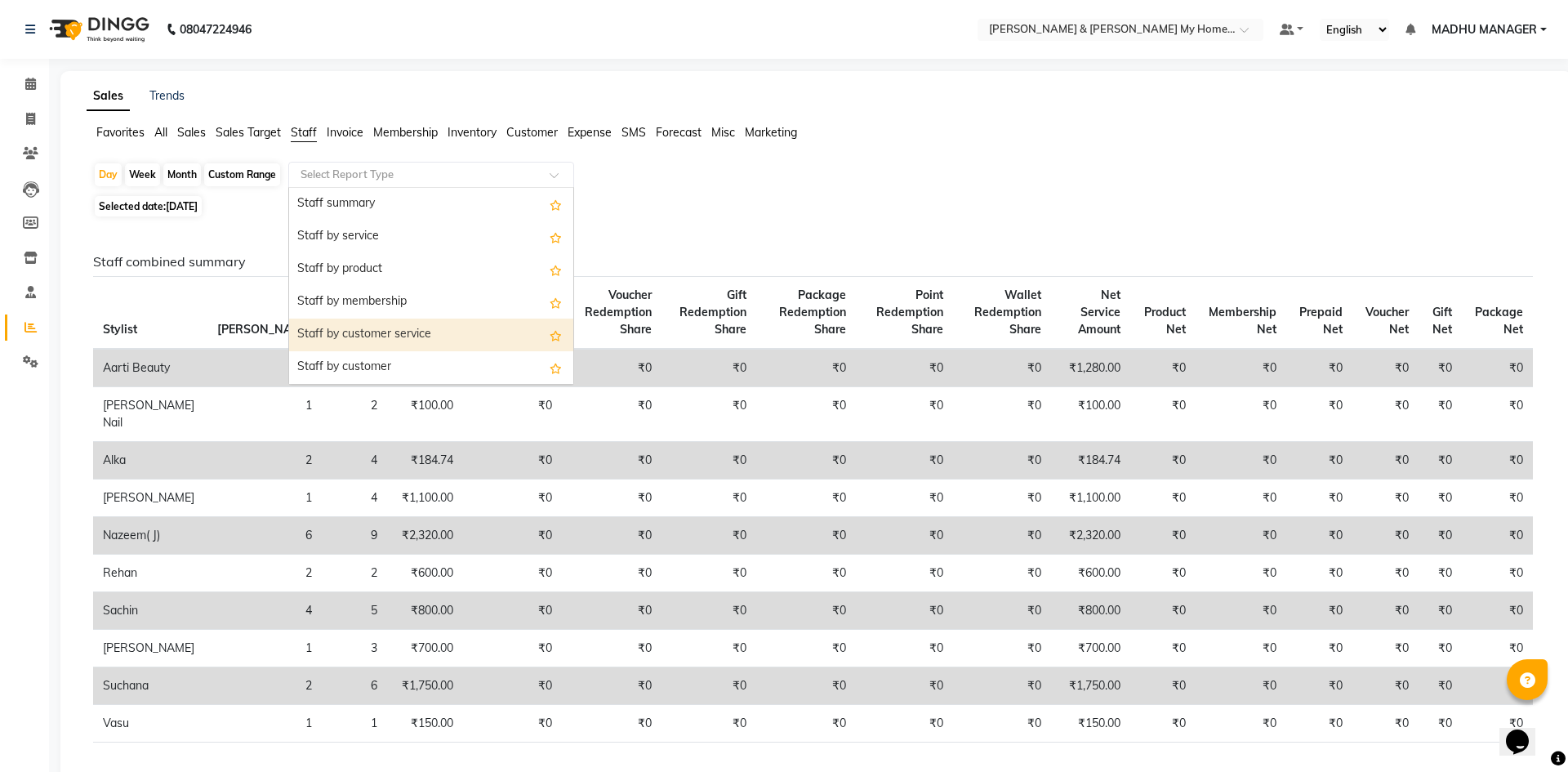
select select "csv"
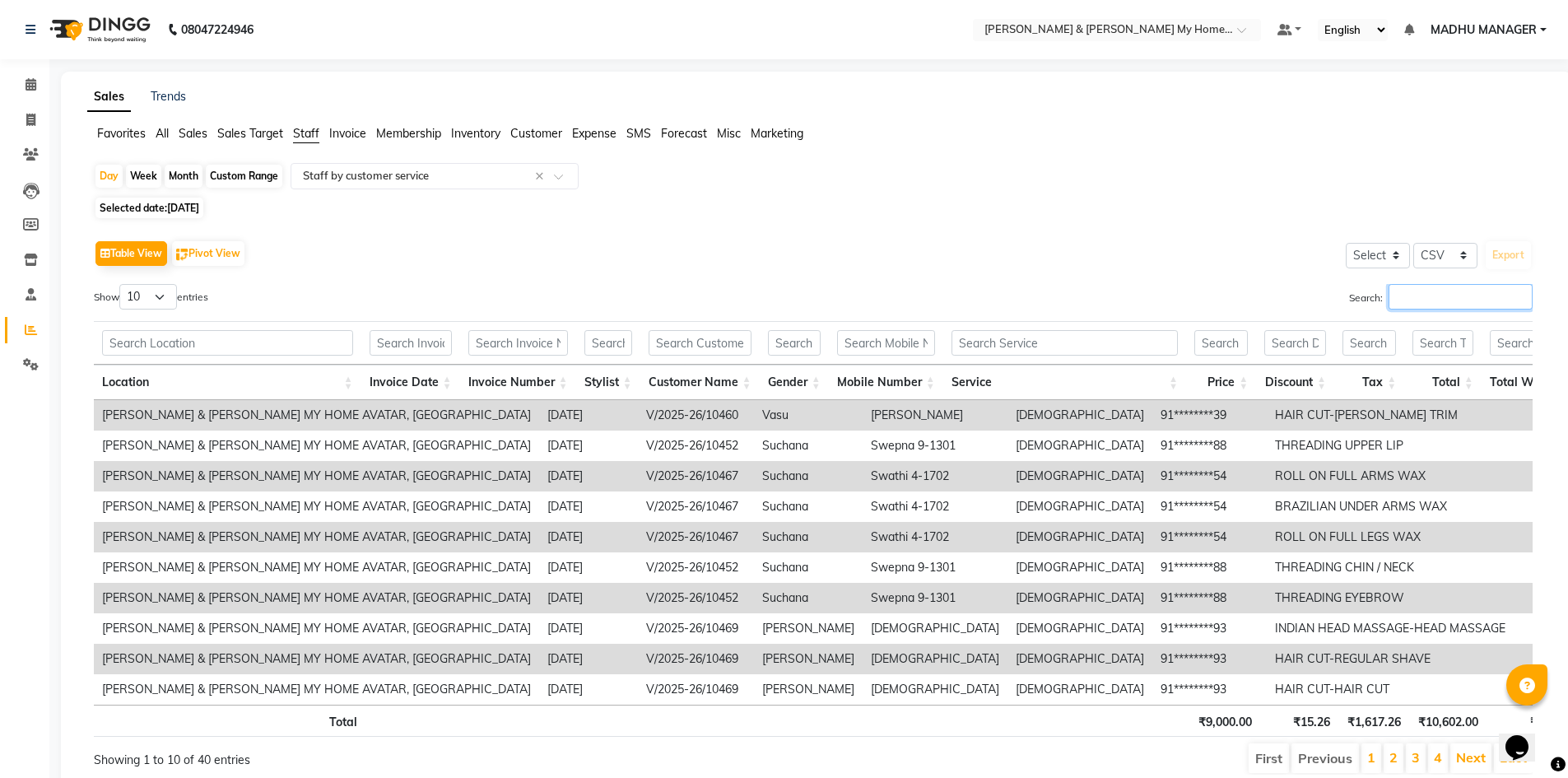
click at [1429, 300] on input "Search:" at bounding box center [1460, 297] width 144 height 26
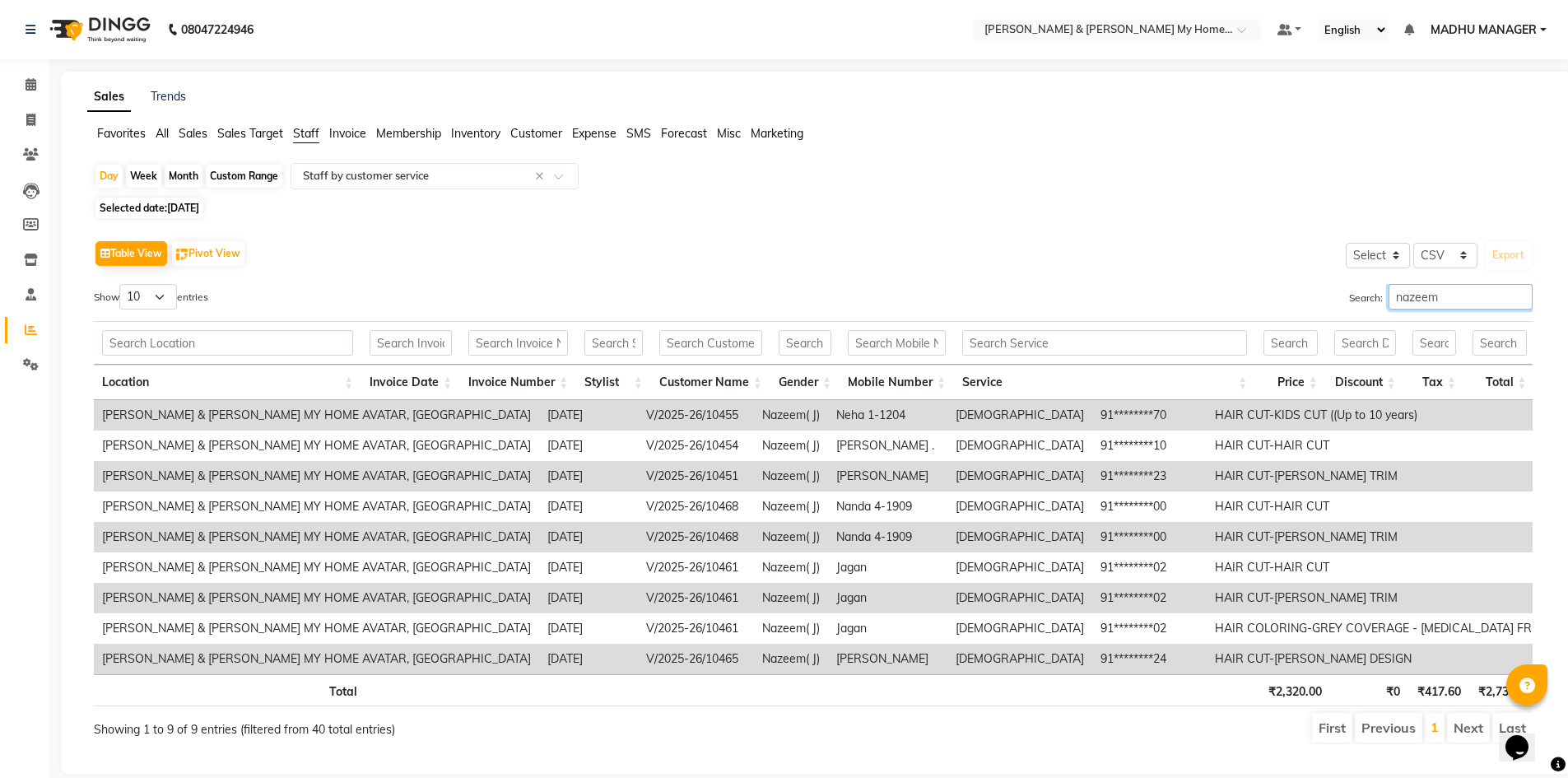
type input "nazeem"
click at [1441, 297] on input "nazeem" at bounding box center [1460, 297] width 144 height 26
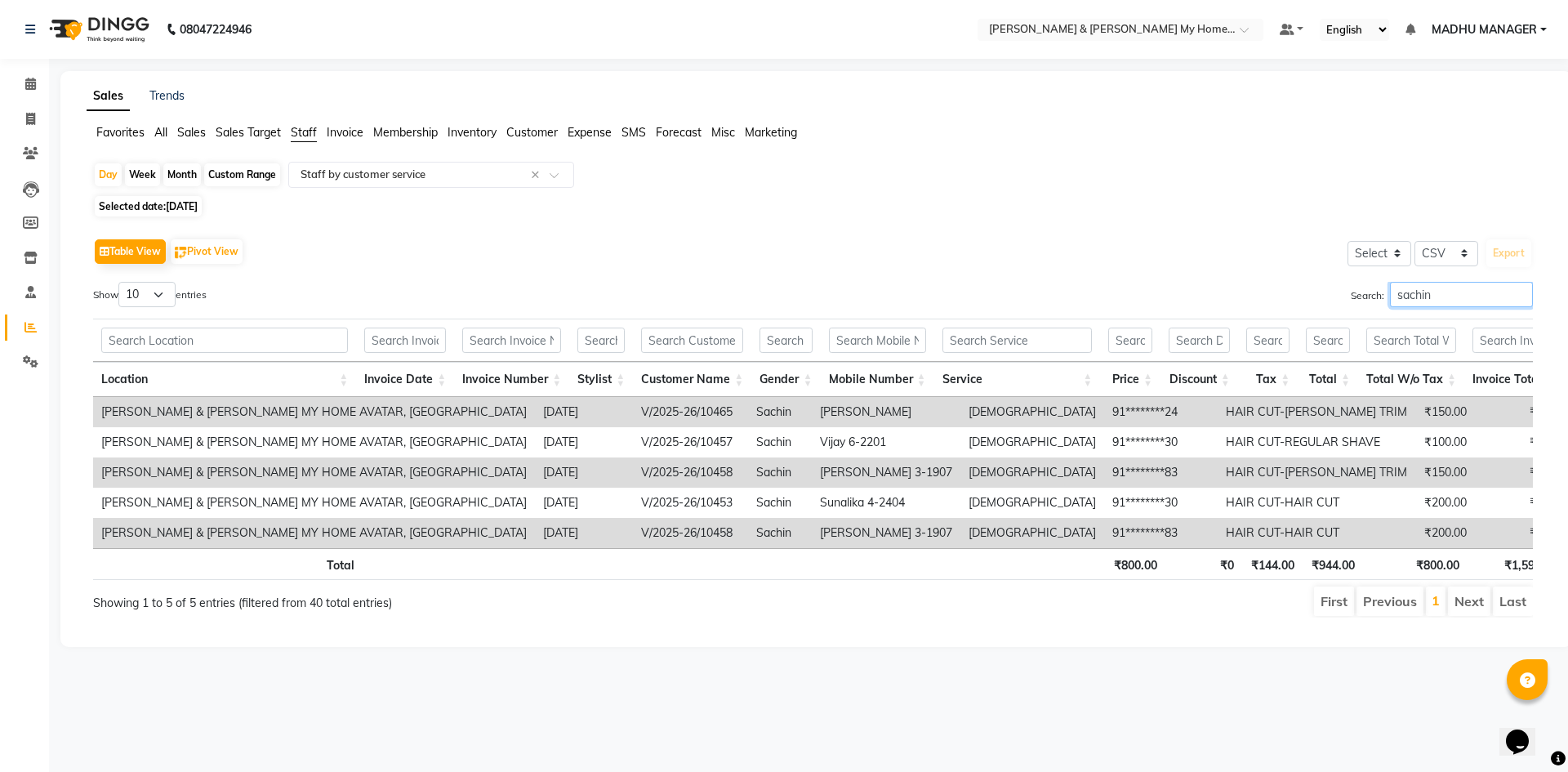
click at [1436, 291] on input "sachin" at bounding box center [1461, 295] width 143 height 26
type input "s"
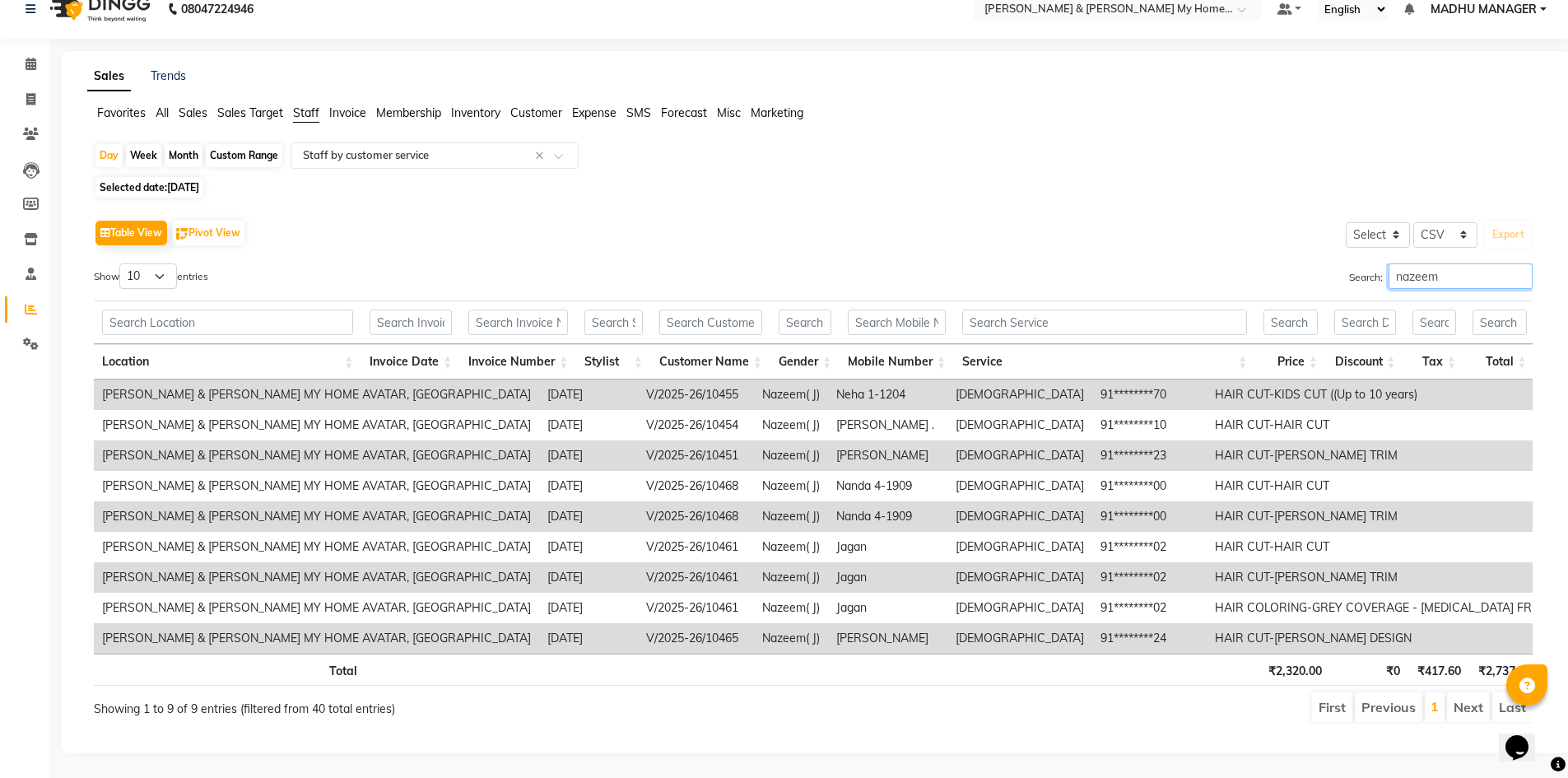
scroll to position [45, 0]
click at [1453, 263] on input "nazeem" at bounding box center [1460, 276] width 144 height 26
type input "n"
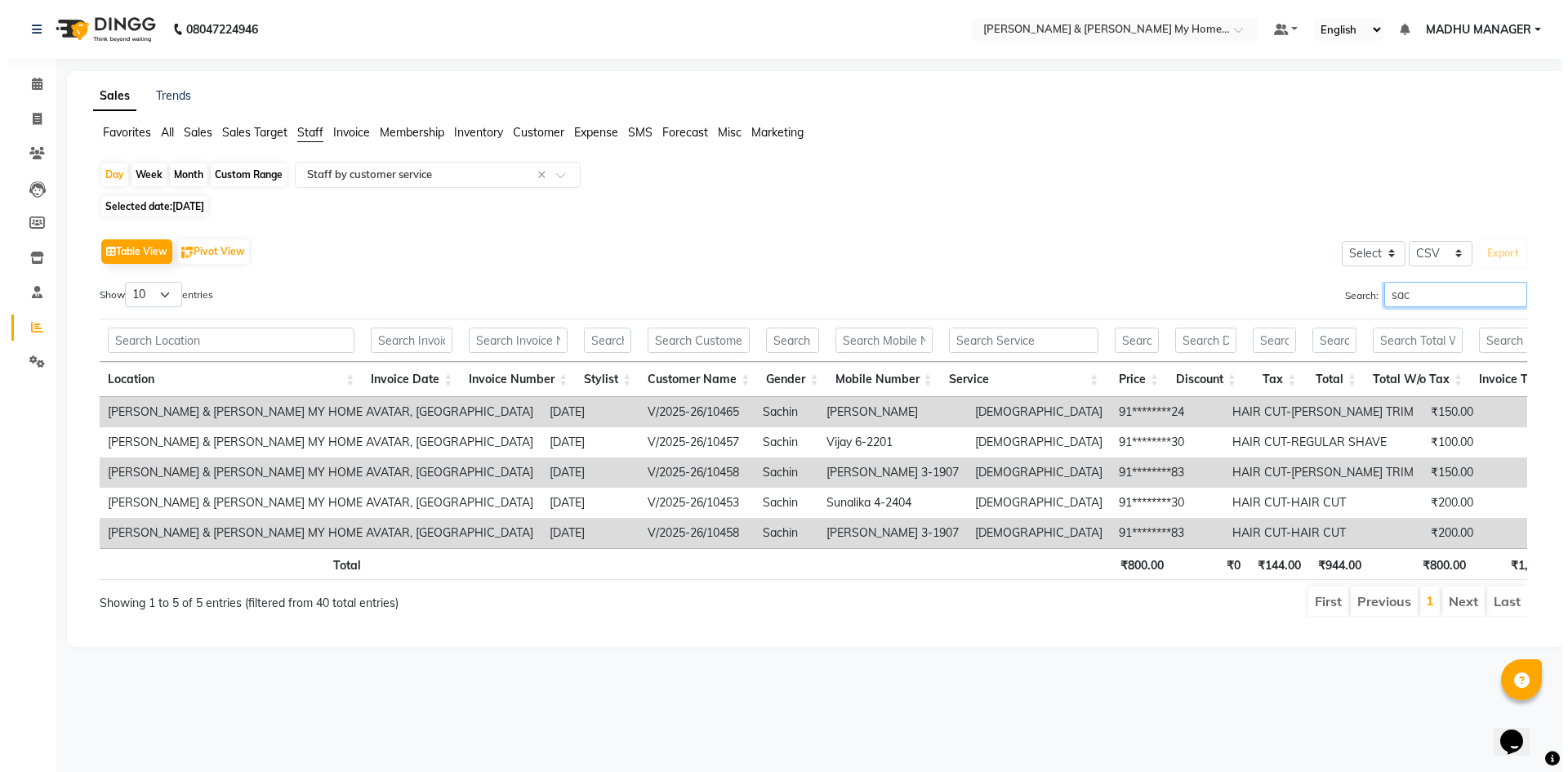
scroll to position [0, 0]
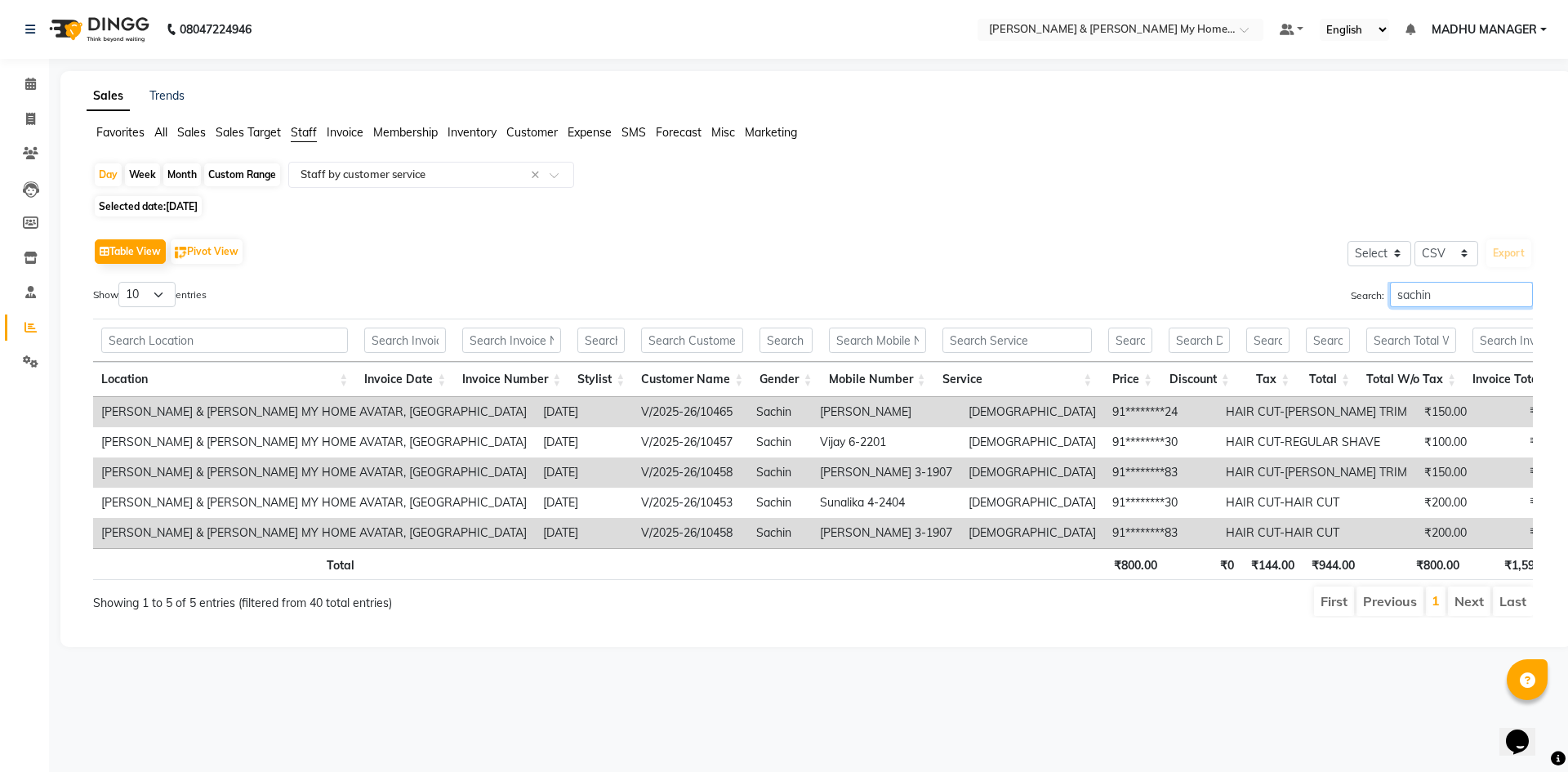
type input "sachin"
click at [1440, 294] on input "sachin" at bounding box center [1461, 295] width 143 height 26
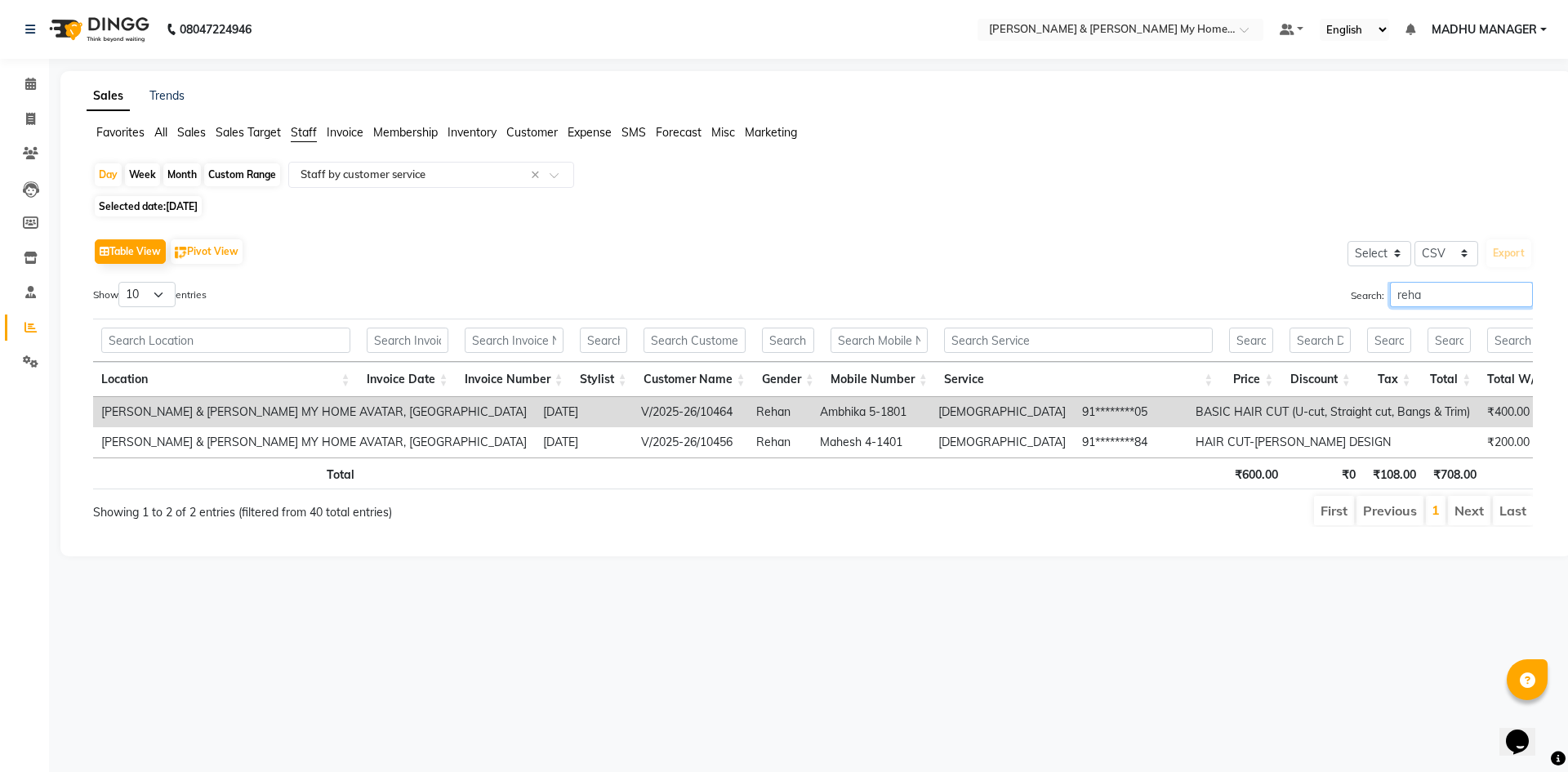
type input "reha"
click at [1421, 299] on input "reha" at bounding box center [1461, 295] width 143 height 26
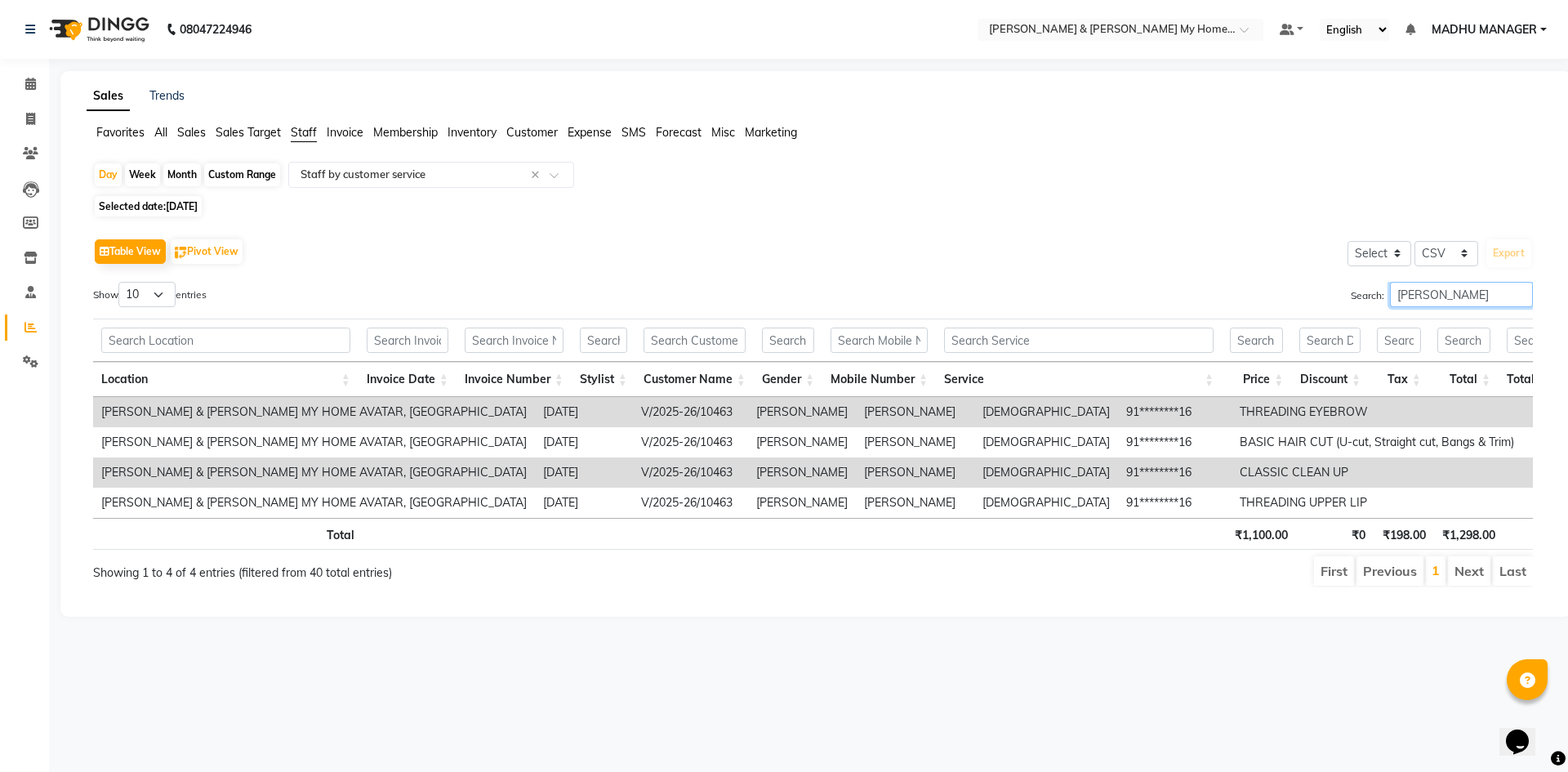
type input "jyothi"
click at [1430, 293] on input "jyothi" at bounding box center [1461, 295] width 143 height 26
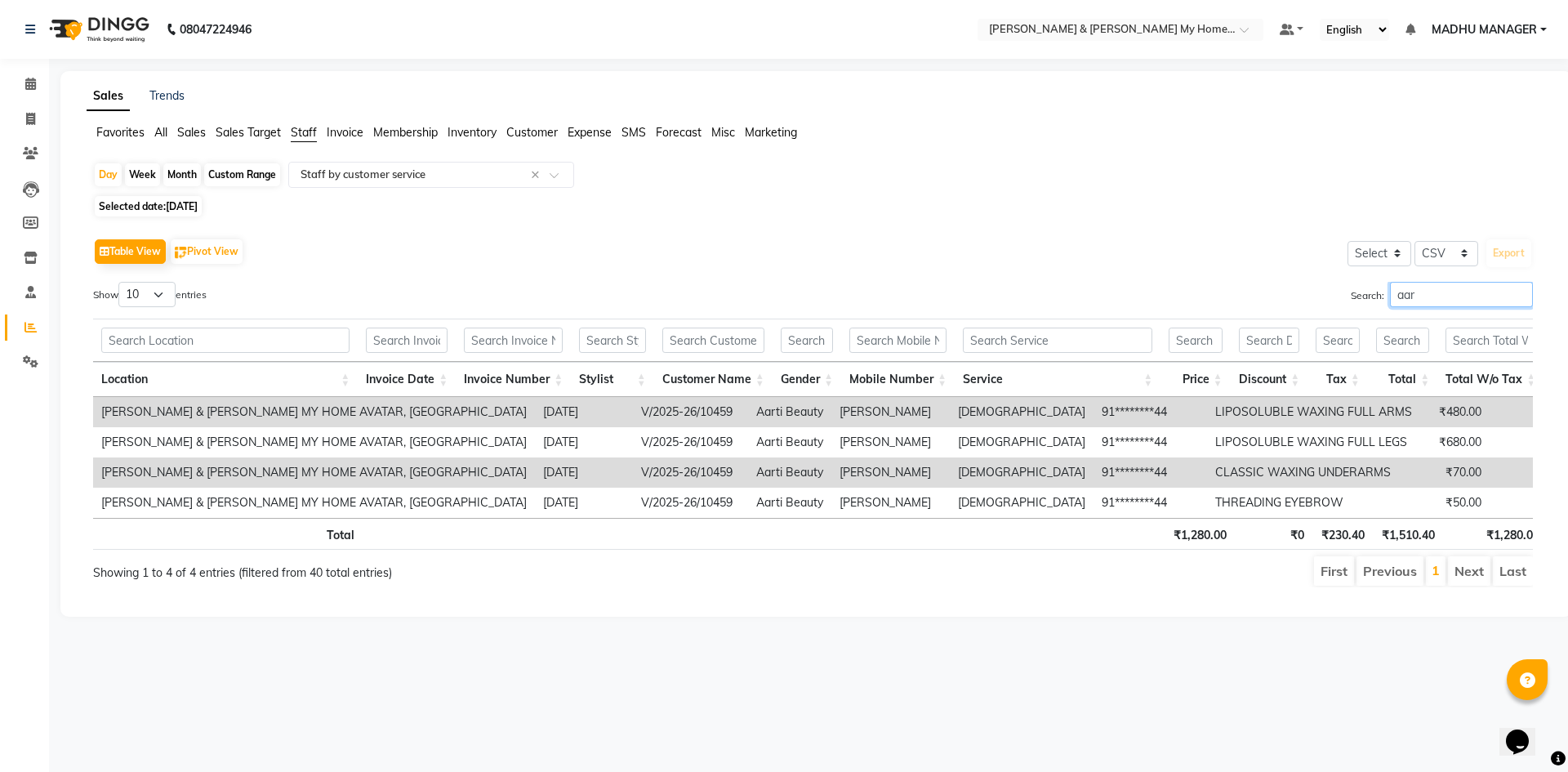
type input "aar"
click at [1430, 286] on input "aar" at bounding box center [1461, 295] width 143 height 26
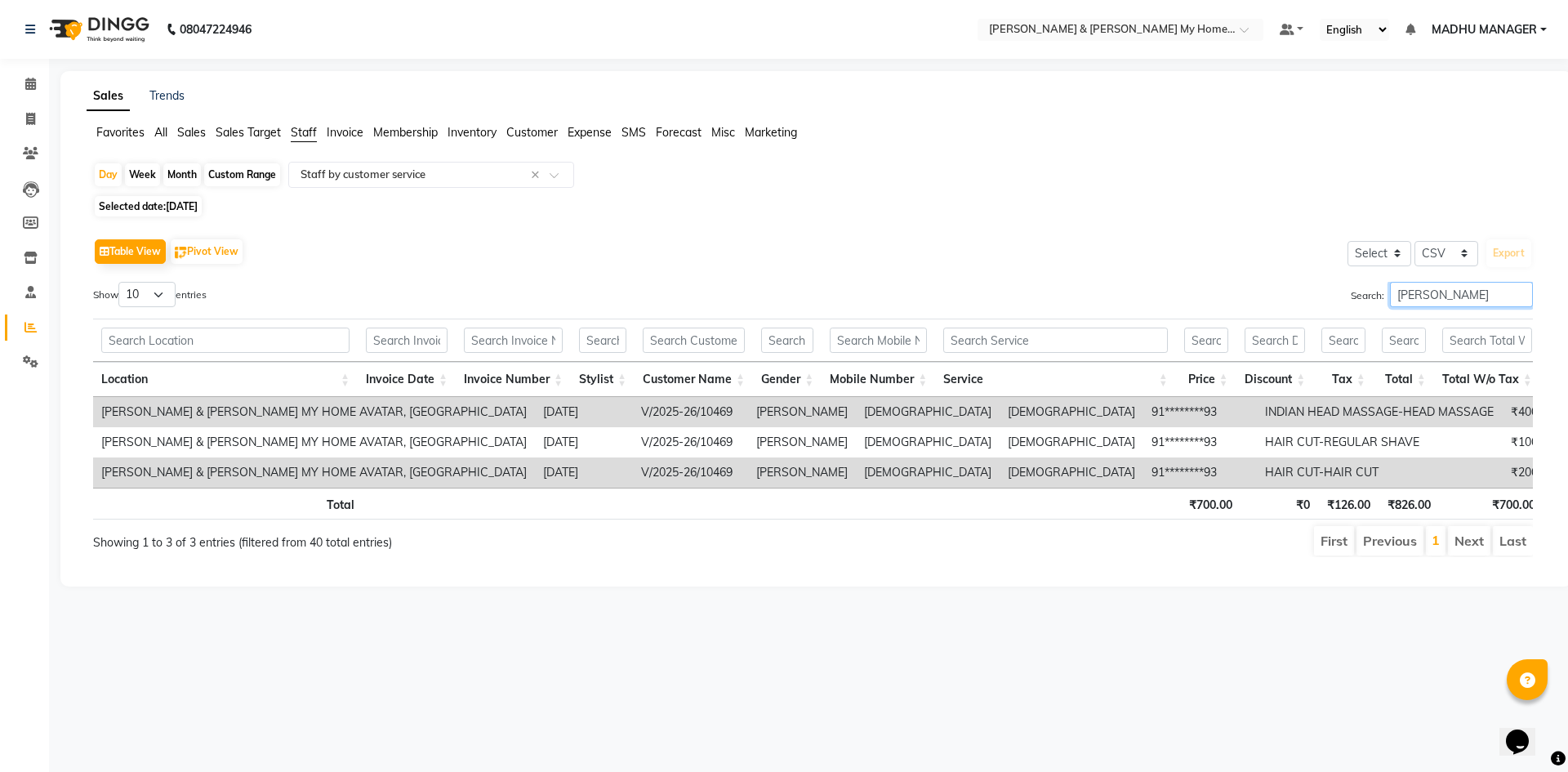
click at [1420, 295] on input "[PERSON_NAME]" at bounding box center [1461, 295] width 143 height 26
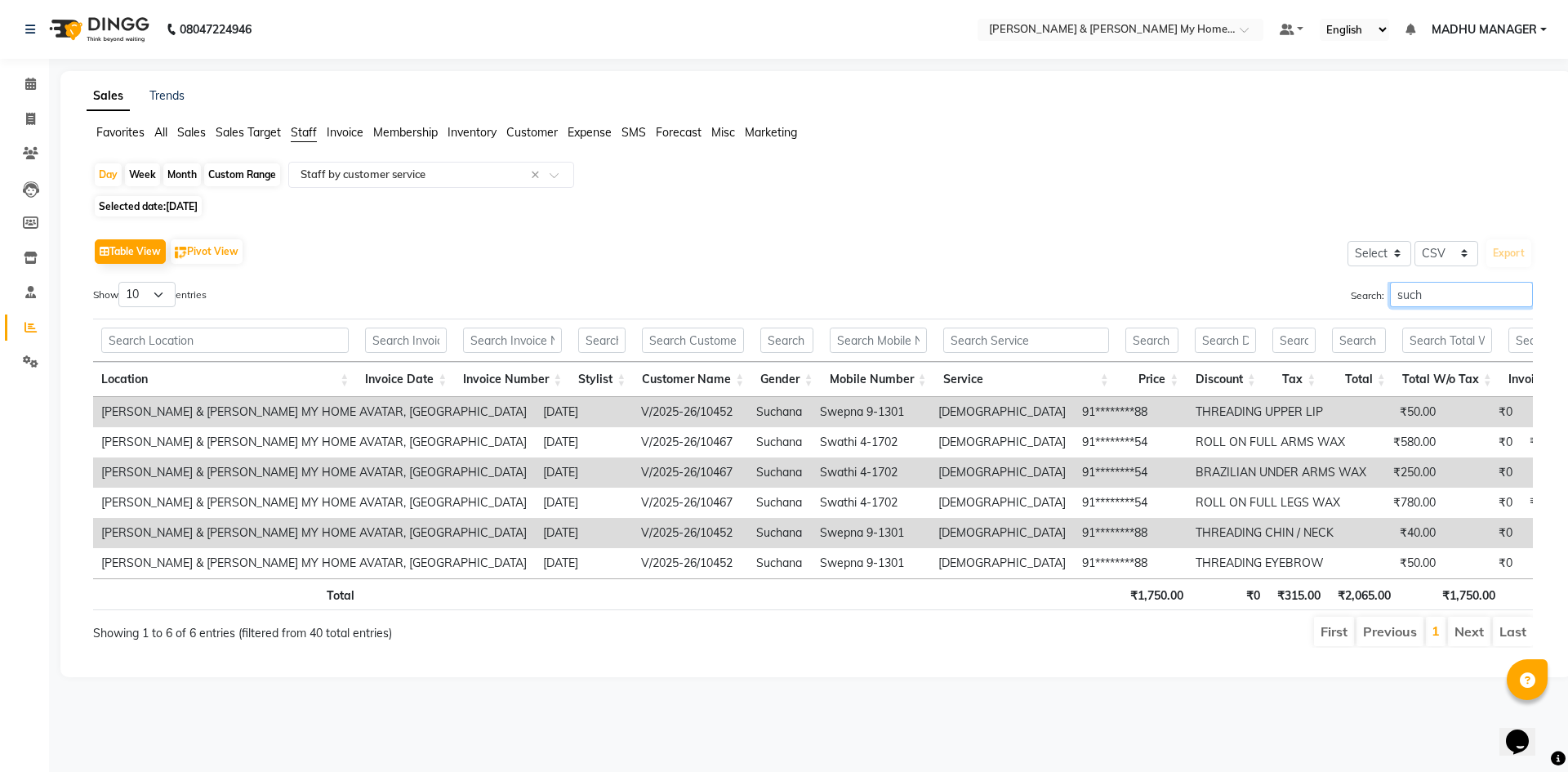
type input "such"
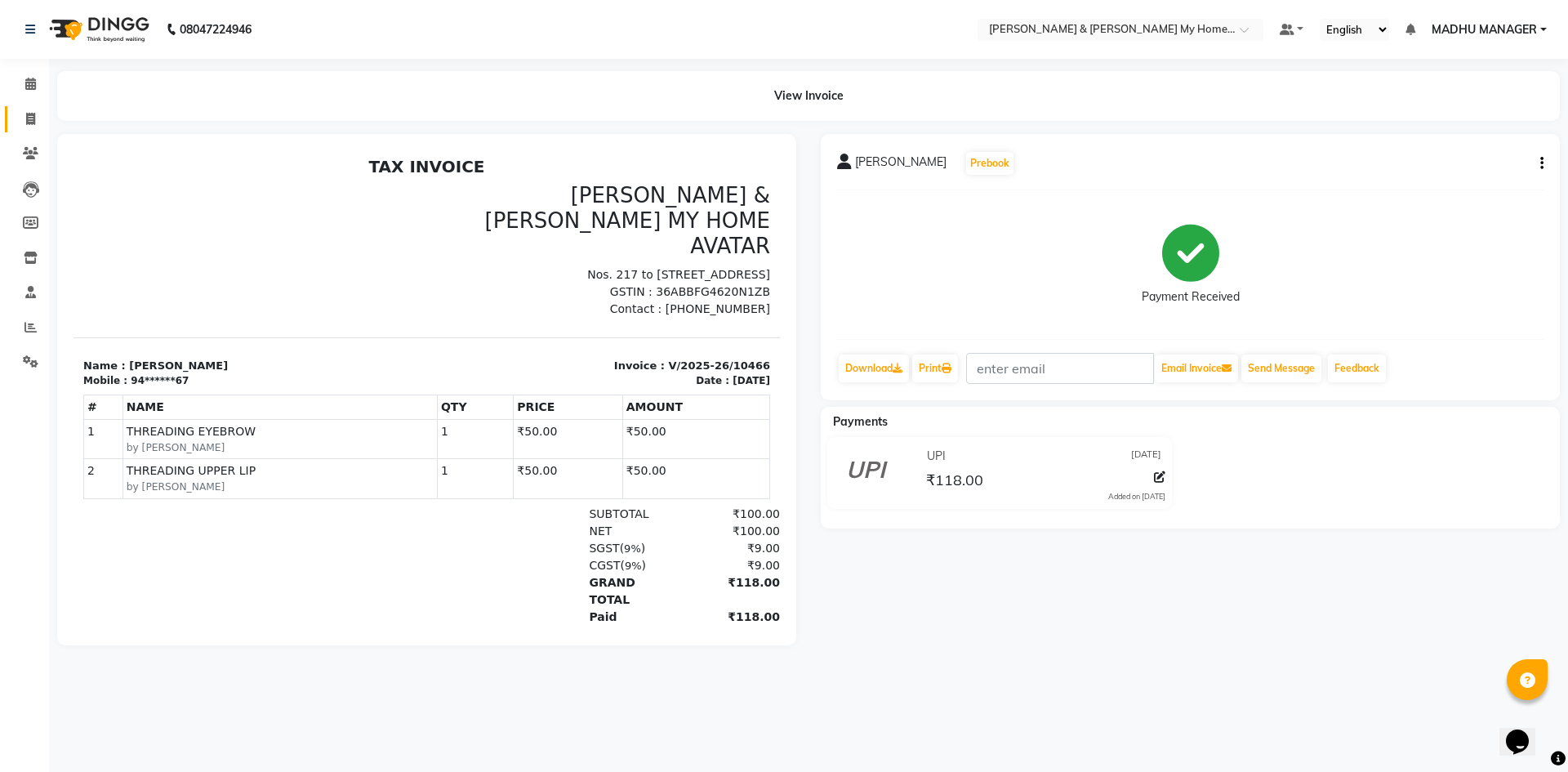
click at [17, 107] on link "Invoice" at bounding box center [25, 119] width 40 height 27
select select "service"
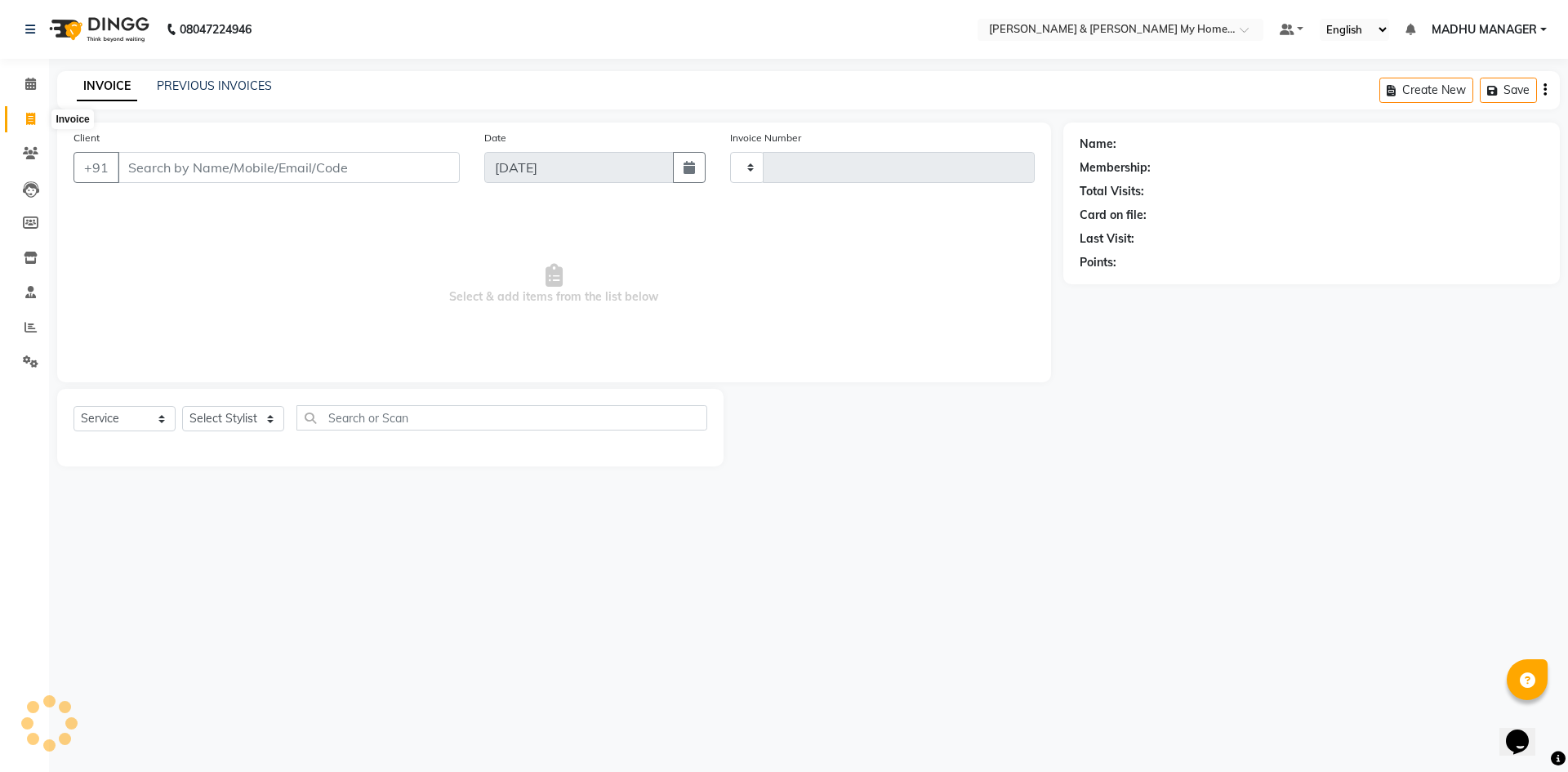
type input "10470"
select select "8193"
click at [163, 176] on input "Client" at bounding box center [289, 167] width 342 height 31
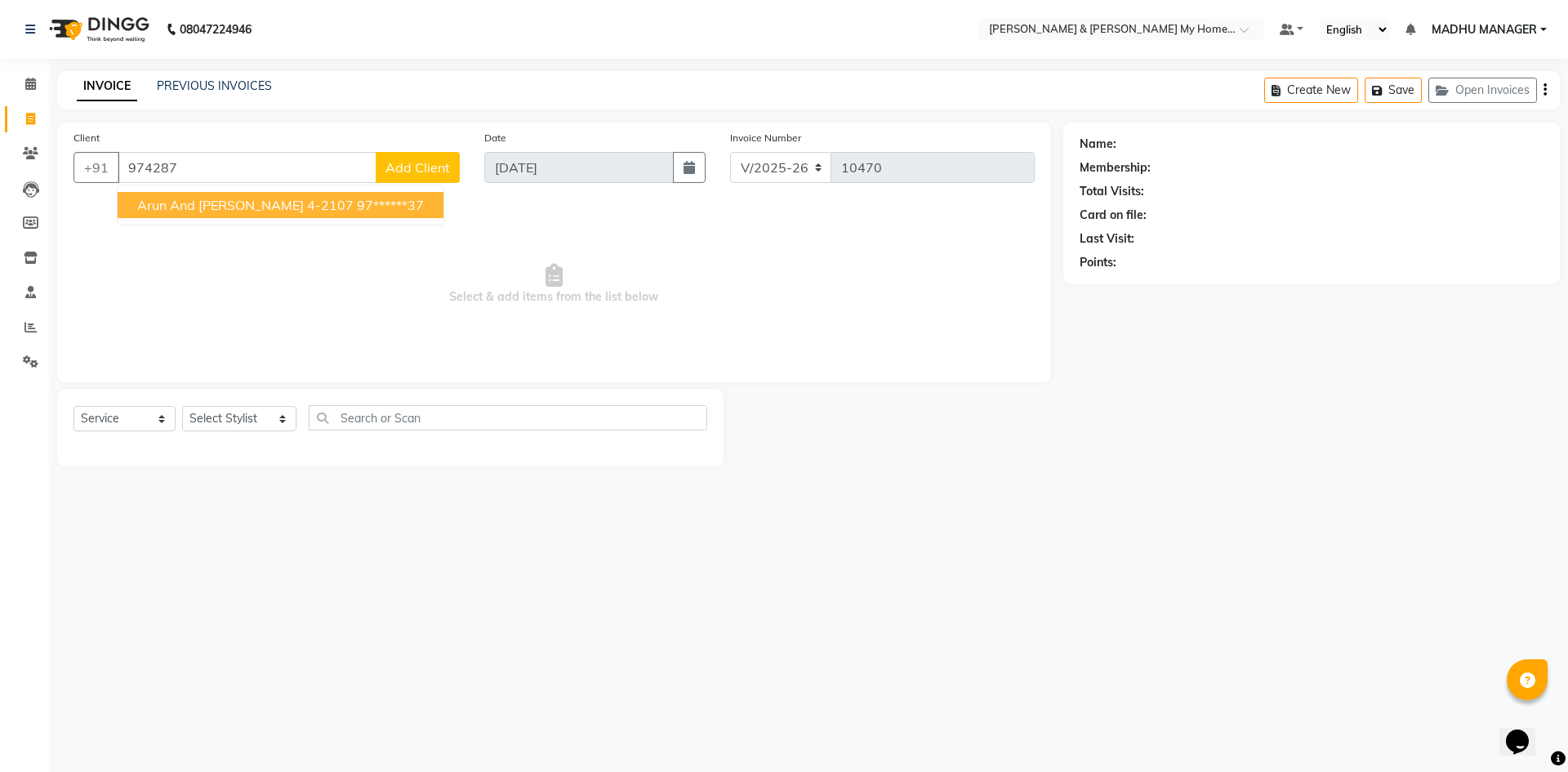
click at [205, 202] on span "Arun and Laxmi Prasanna 4-2107" at bounding box center [245, 205] width 217 height 17
type input "97******37"
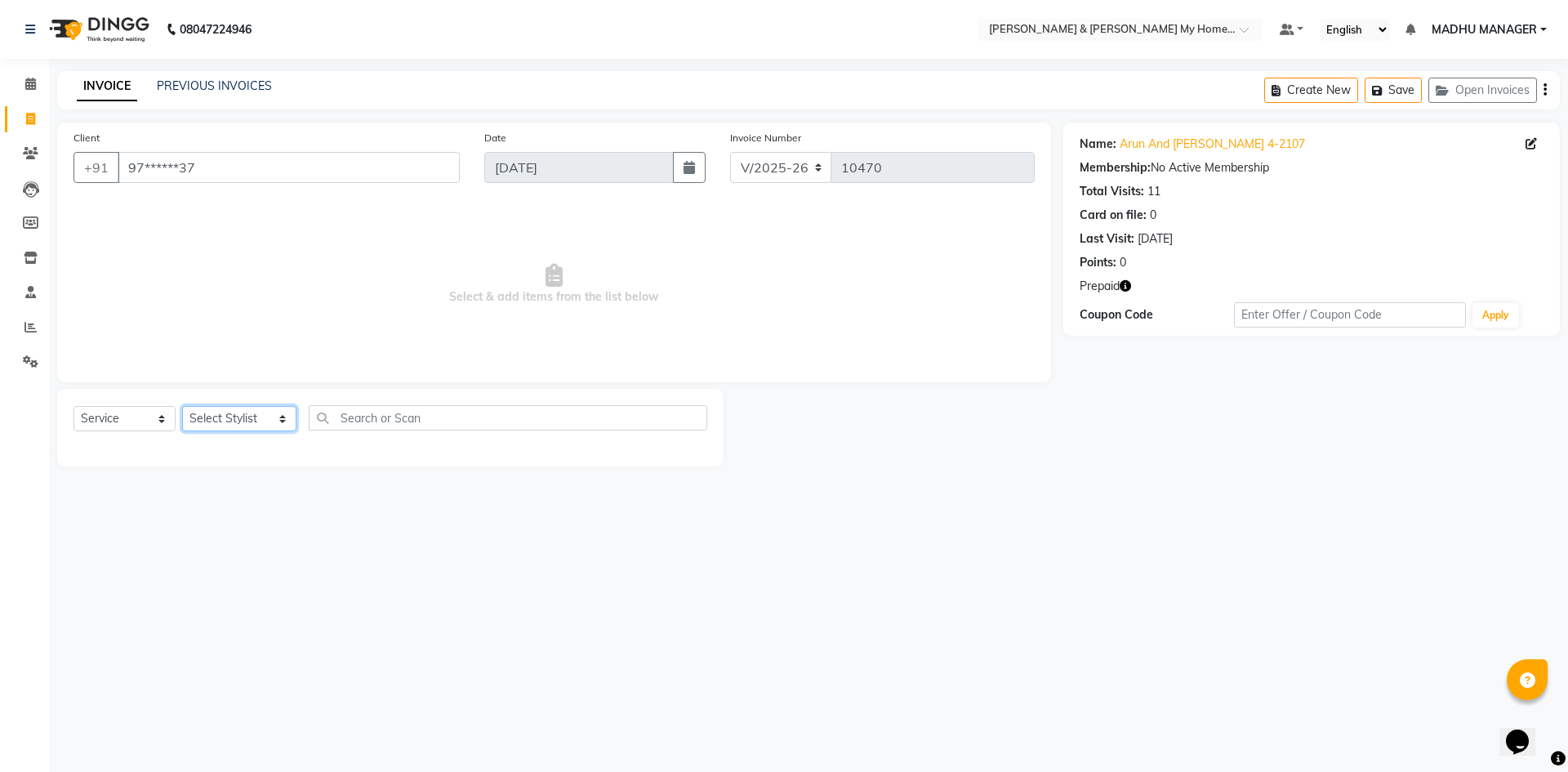
drag, startPoint x: 234, startPoint y: 420, endPoint x: 236, endPoint y: 408, distance: 12.2
click at [236, 408] on select "Select Stylist [PERSON_NAME] Aarti [PERSON_NAME] Beauty [PERSON_NAME] Nail [PER…" at bounding box center [239, 419] width 115 height 26
select select "77257"
click at [182, 406] on select "Select Stylist [PERSON_NAME] Aarti [PERSON_NAME] Beauty [PERSON_NAME] Nail [PER…" at bounding box center [239, 419] width 115 height 26
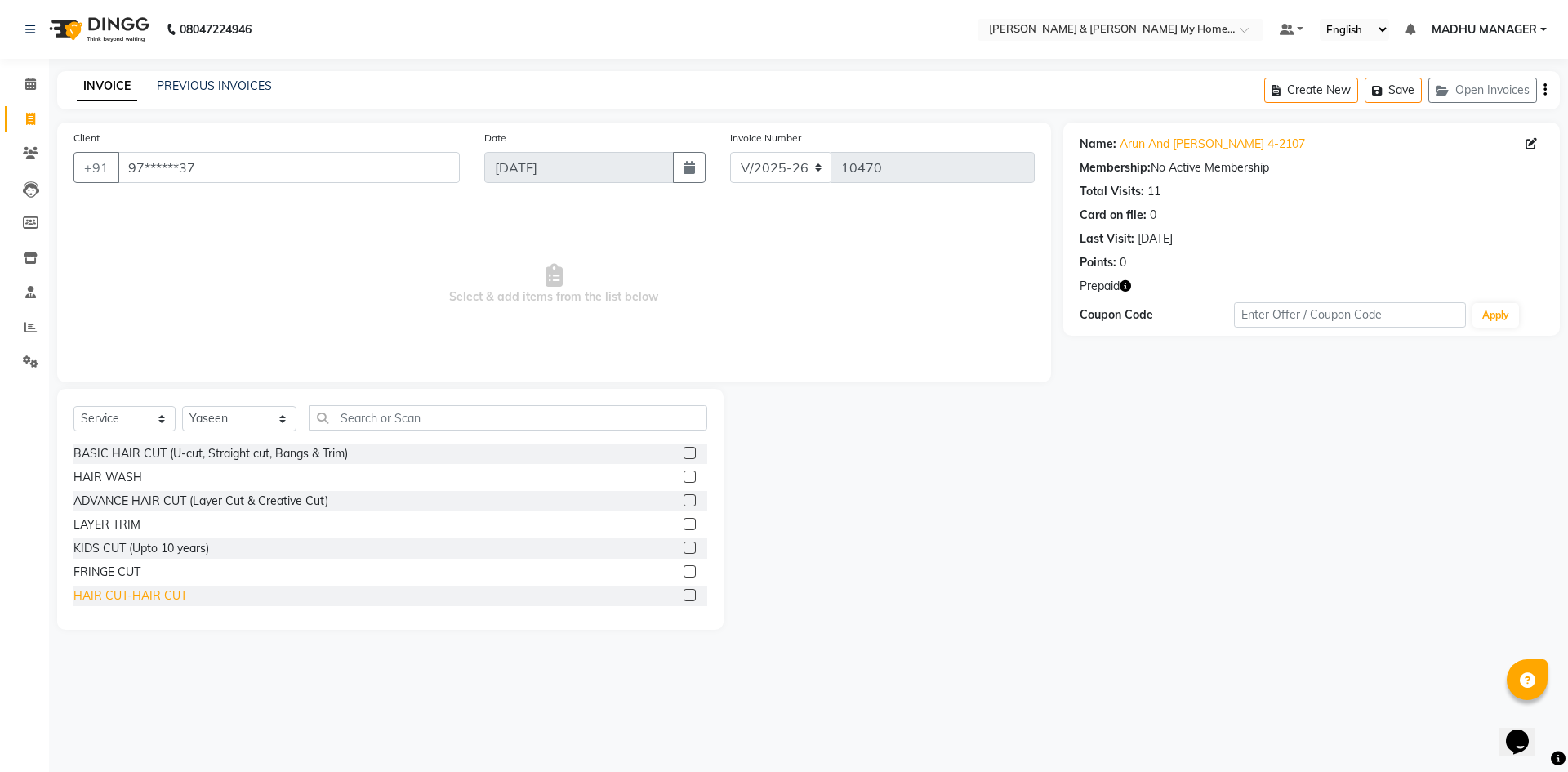
click at [165, 595] on div "HAIR CUT-HAIR CUT" at bounding box center [130, 595] width 114 height 17
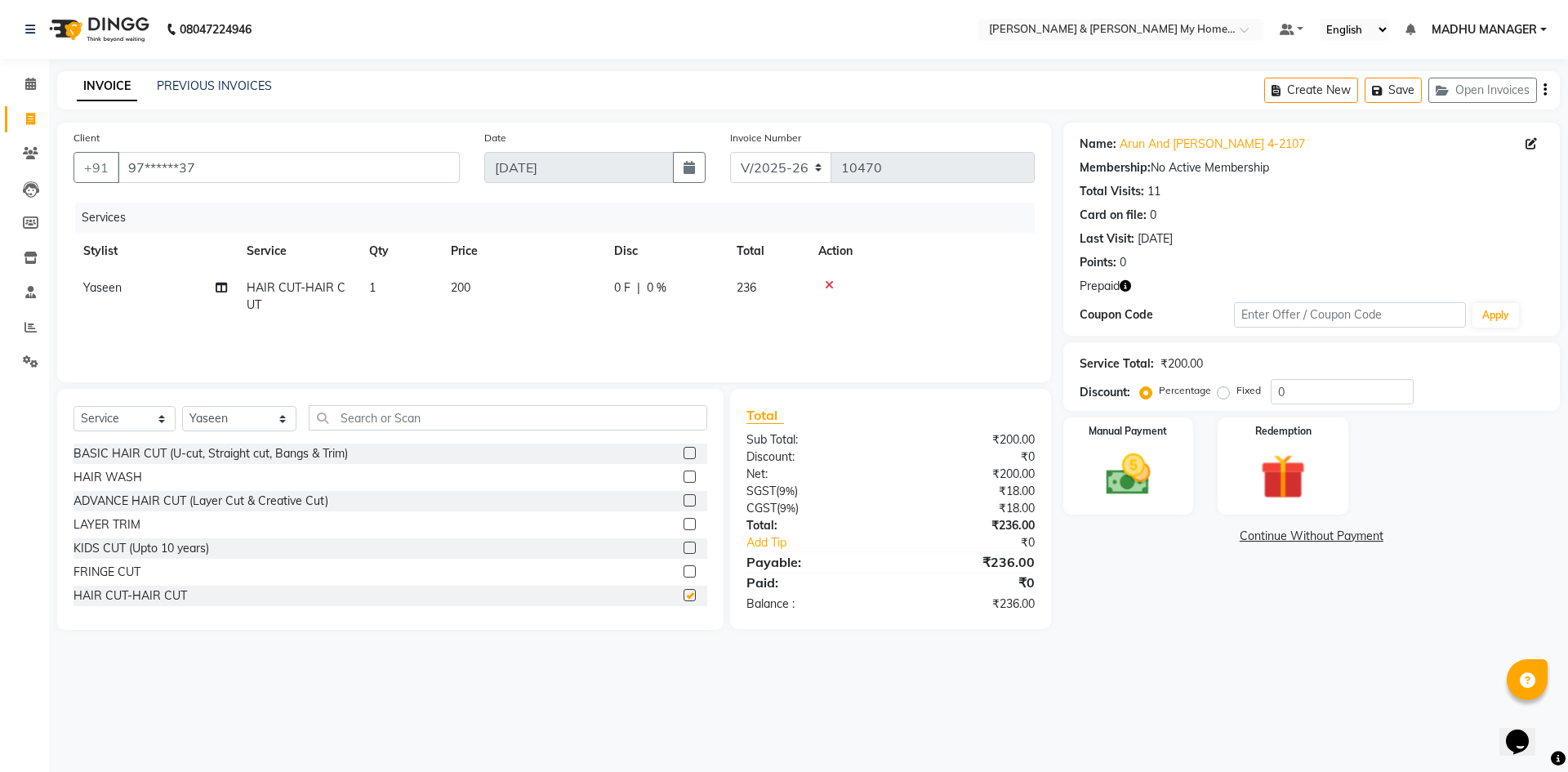
checkbox input "false"
click at [1257, 477] on img at bounding box center [1282, 476] width 76 height 58
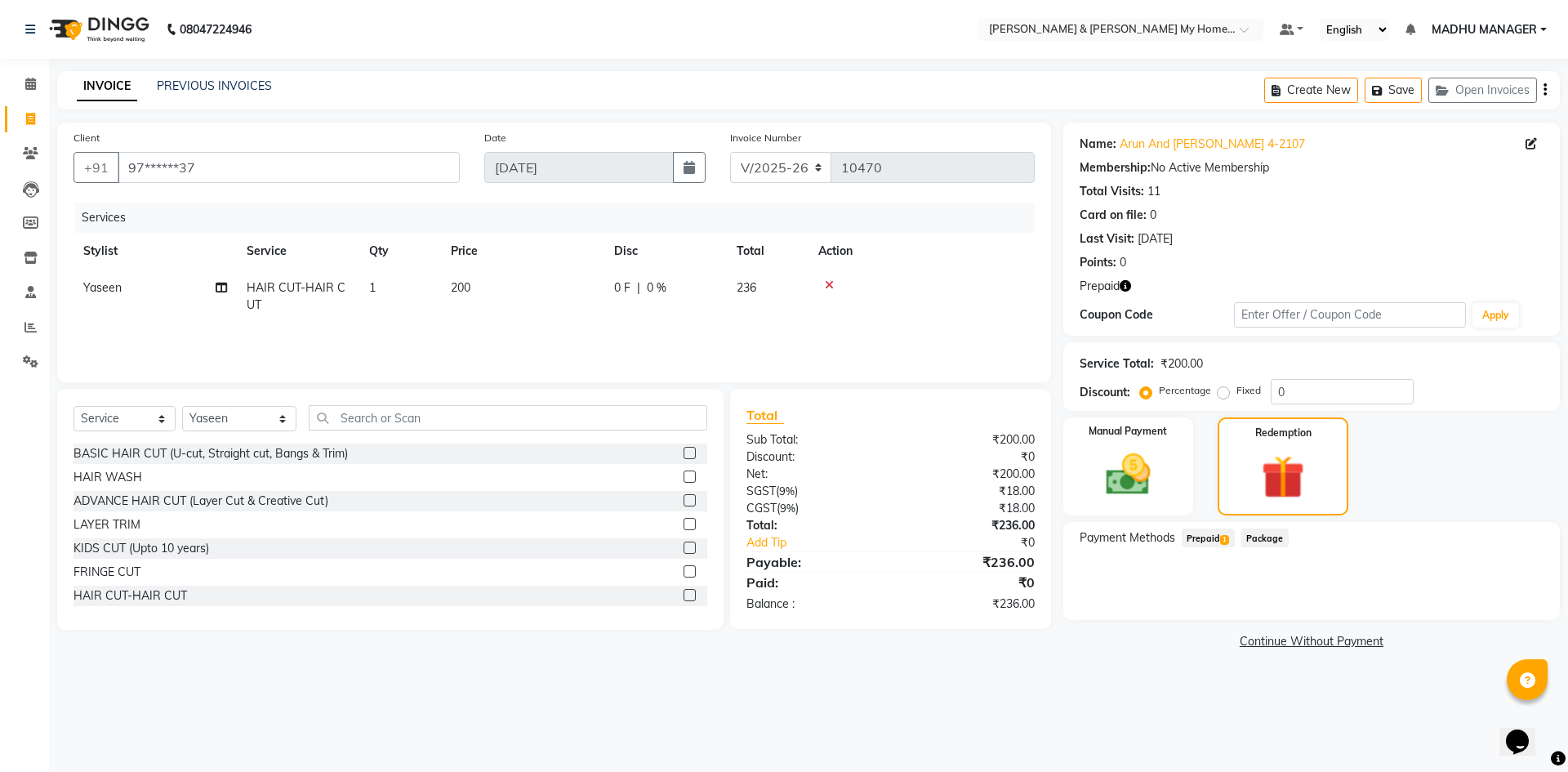
click at [1208, 542] on span "Prepaid 1" at bounding box center [1208, 537] width 53 height 19
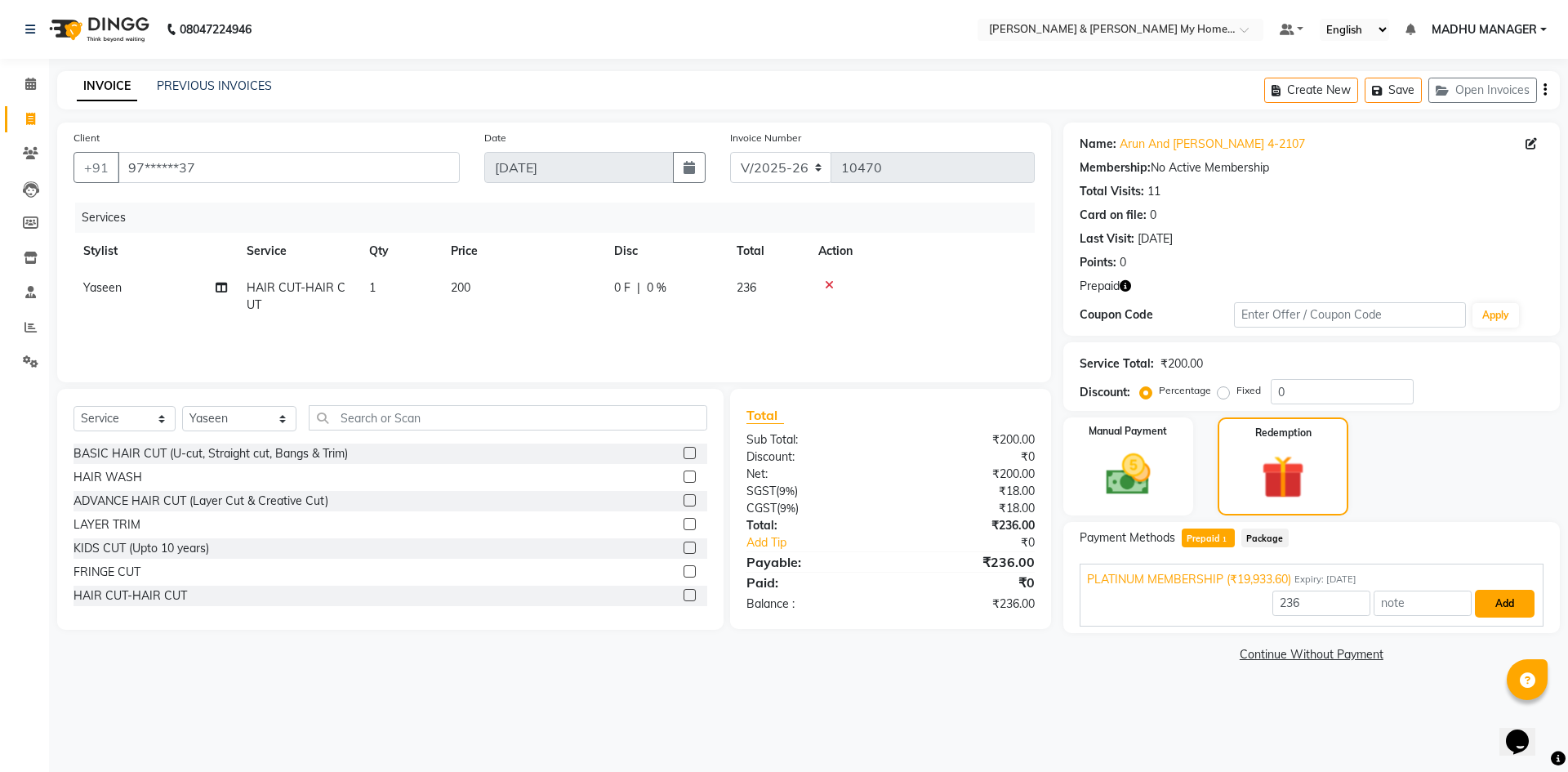
click at [1496, 599] on button "Add" at bounding box center [1505, 603] width 59 height 28
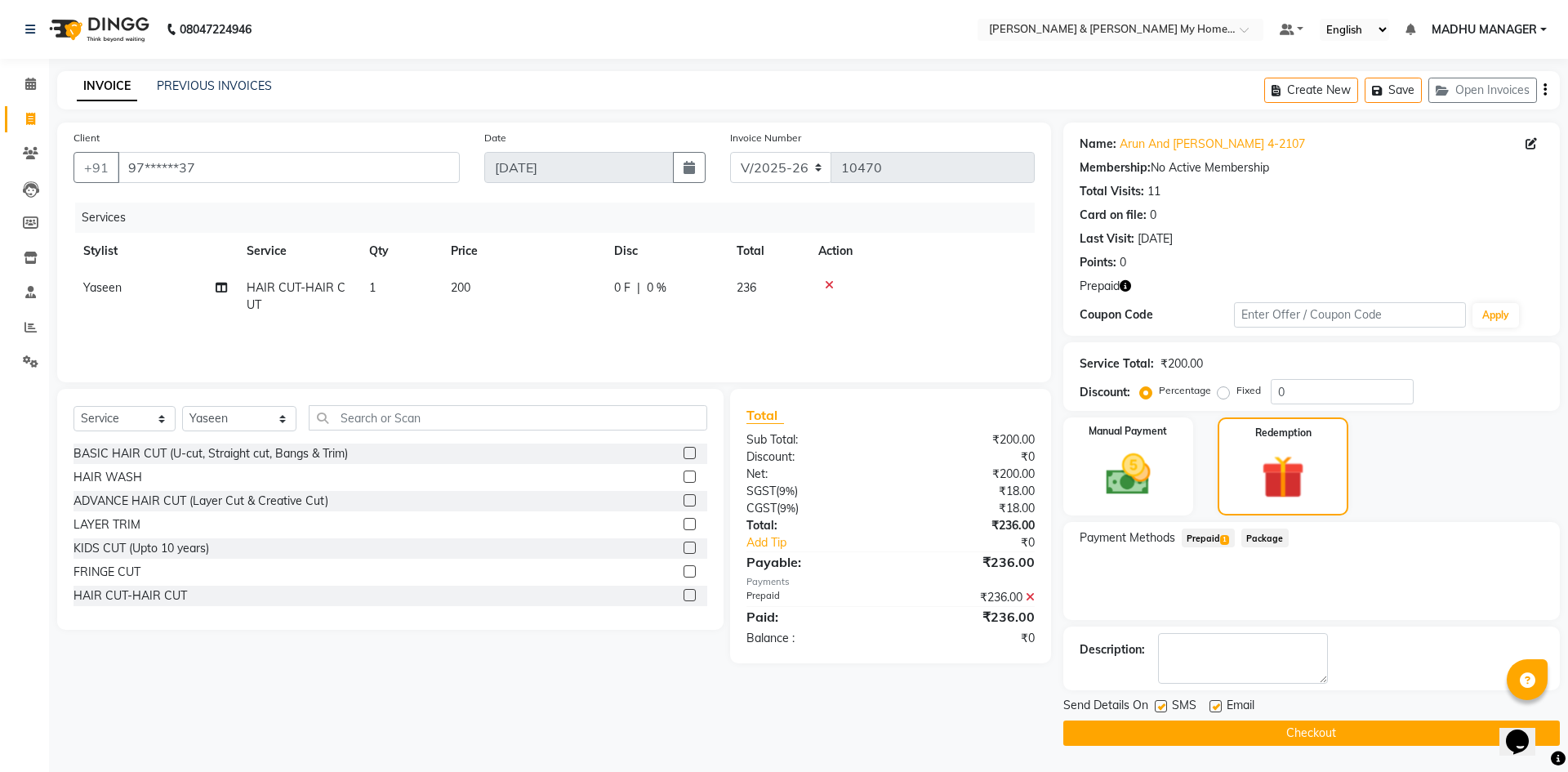
click at [1136, 734] on button "Checkout" at bounding box center [1312, 733] width 496 height 26
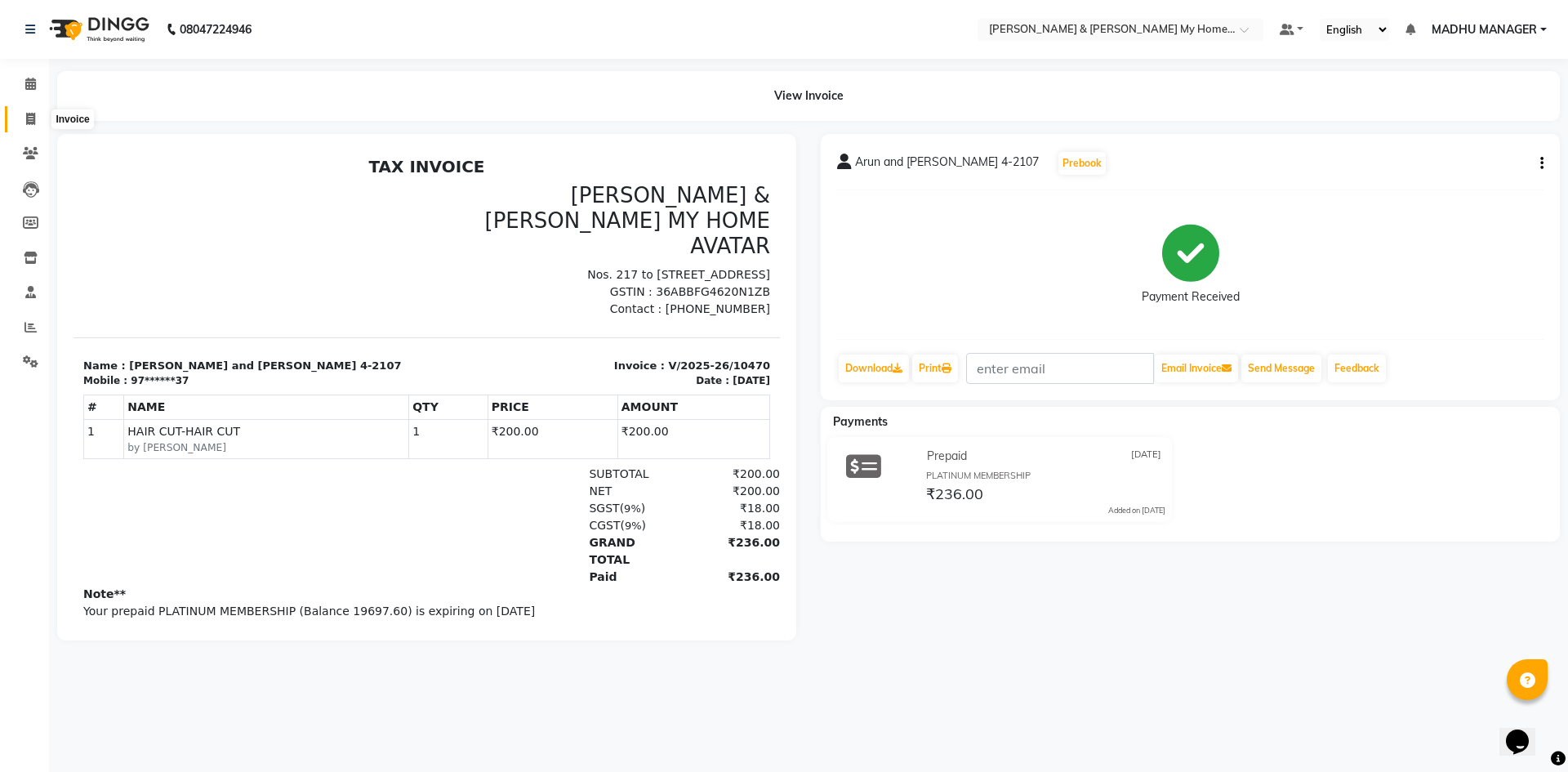
drag, startPoint x: 31, startPoint y: 121, endPoint x: 40, endPoint y: 133, distance: 15.0
click at [31, 121] on icon at bounding box center [30, 119] width 9 height 12
select select "8193"
select select "service"
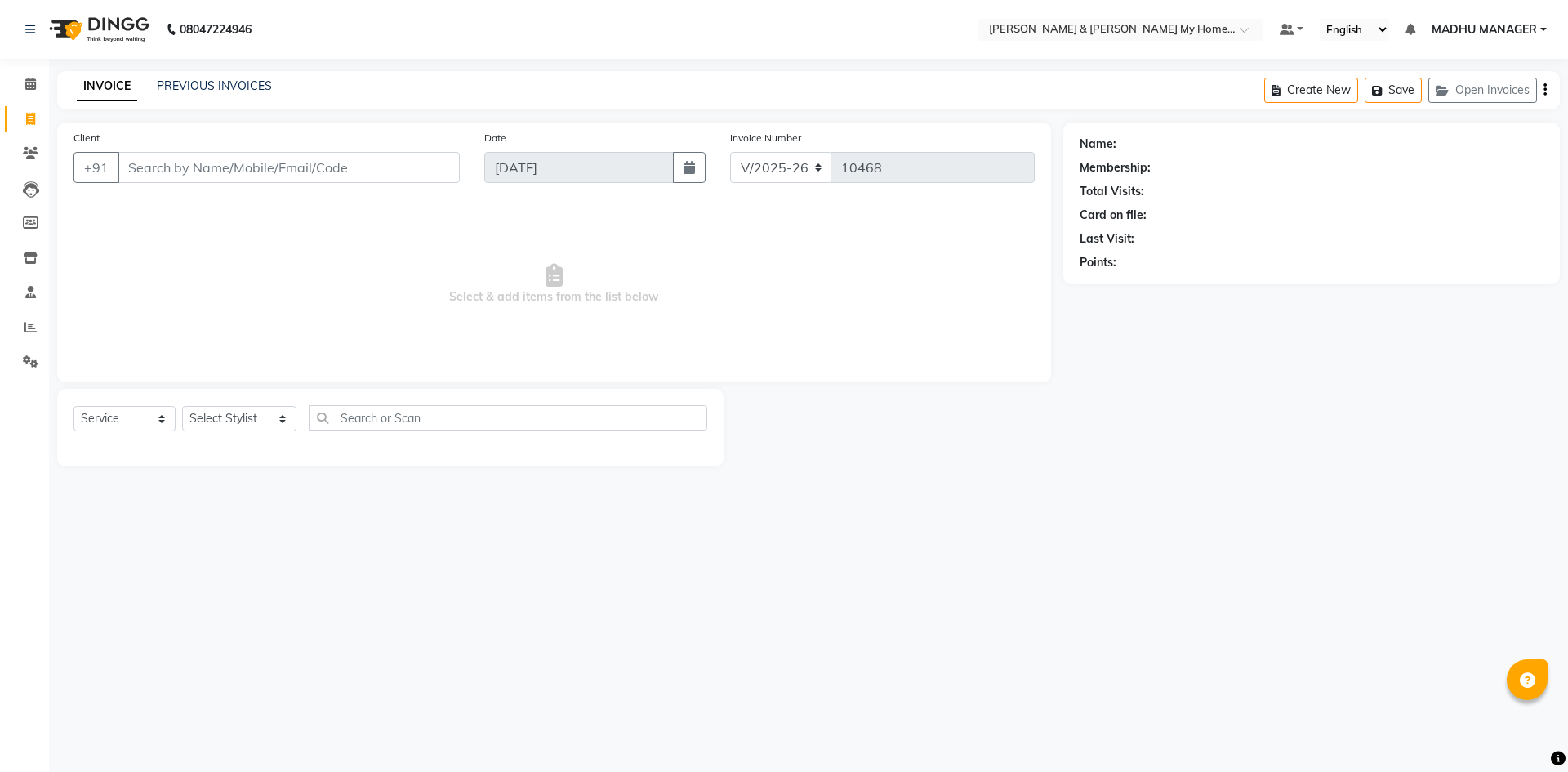
select select "8193"
select select "service"
click at [216, 415] on select "Select Stylist [PERSON_NAME] Aarti [PERSON_NAME] Beauty [PERSON_NAME] Nail [PER…" at bounding box center [239, 419] width 115 height 26
select select "86173"
click at [182, 406] on select "Select Stylist [PERSON_NAME] Aarti [PERSON_NAME] Beauty [PERSON_NAME] Nail [PER…" at bounding box center [239, 419] width 115 height 26
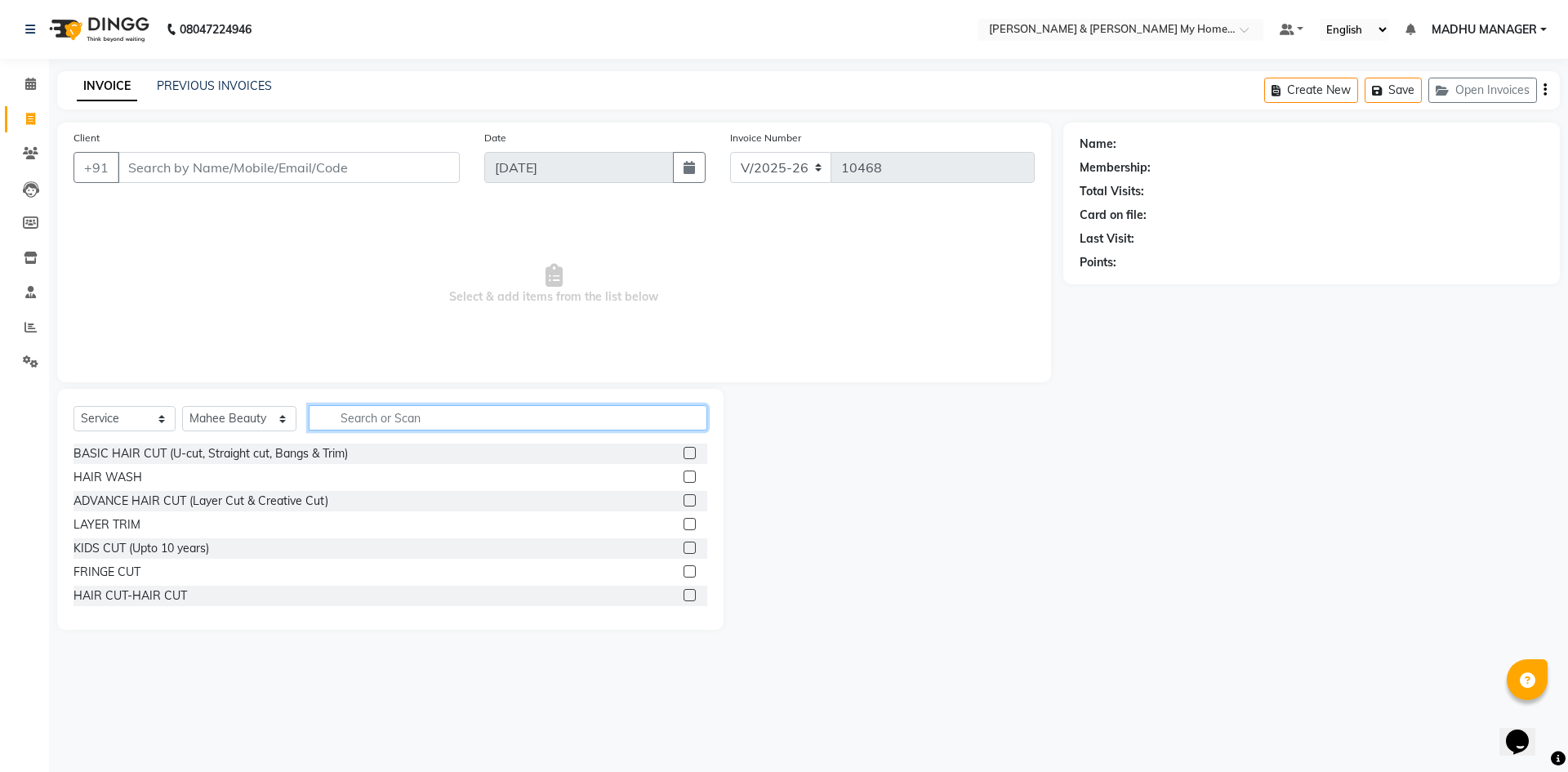
click at [347, 420] on input "text" at bounding box center [507, 418] width 398 height 26
type input "thre"
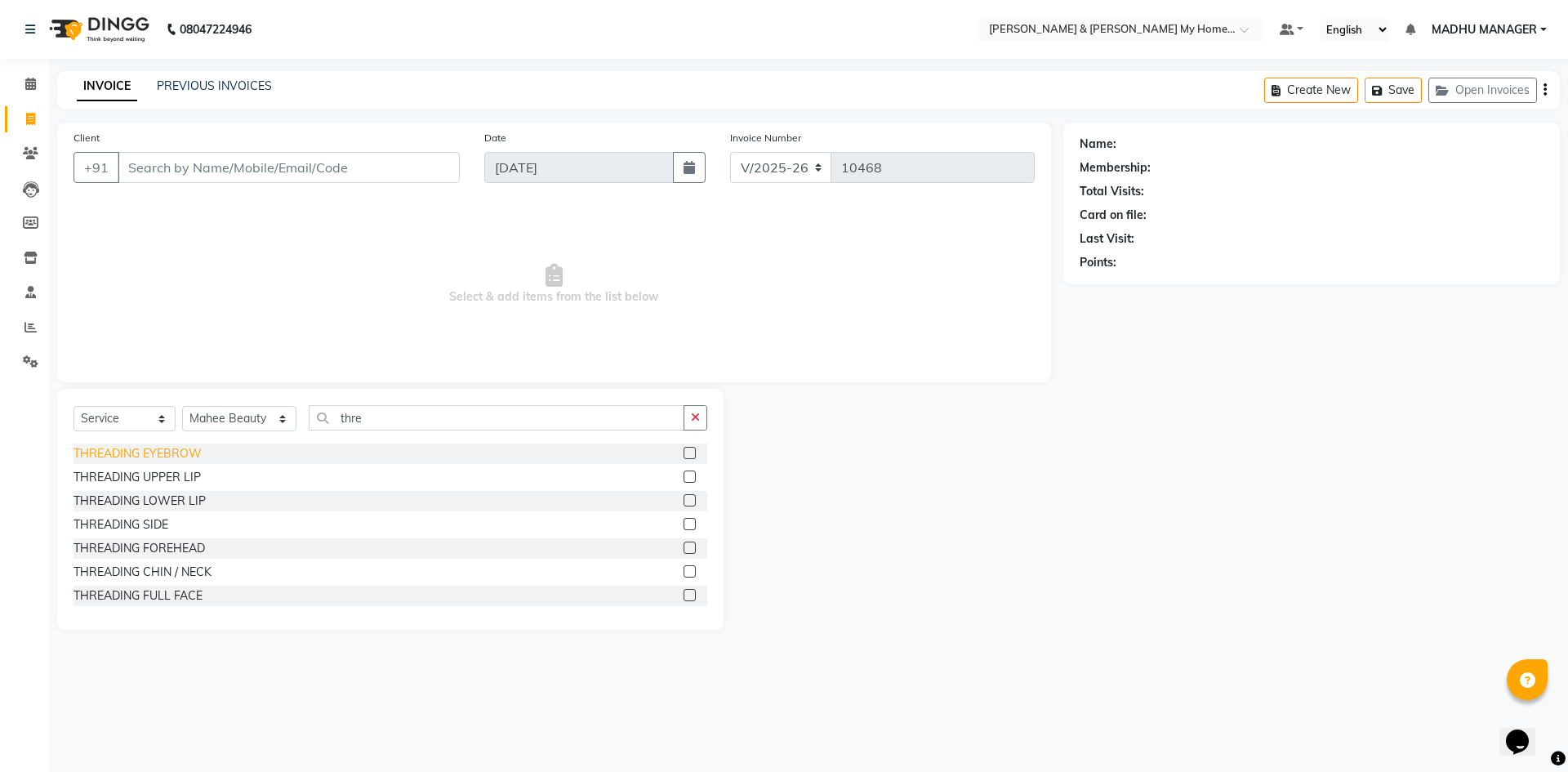
click at [186, 458] on div "THREADING EYEBROW" at bounding box center [137, 453] width 129 height 17
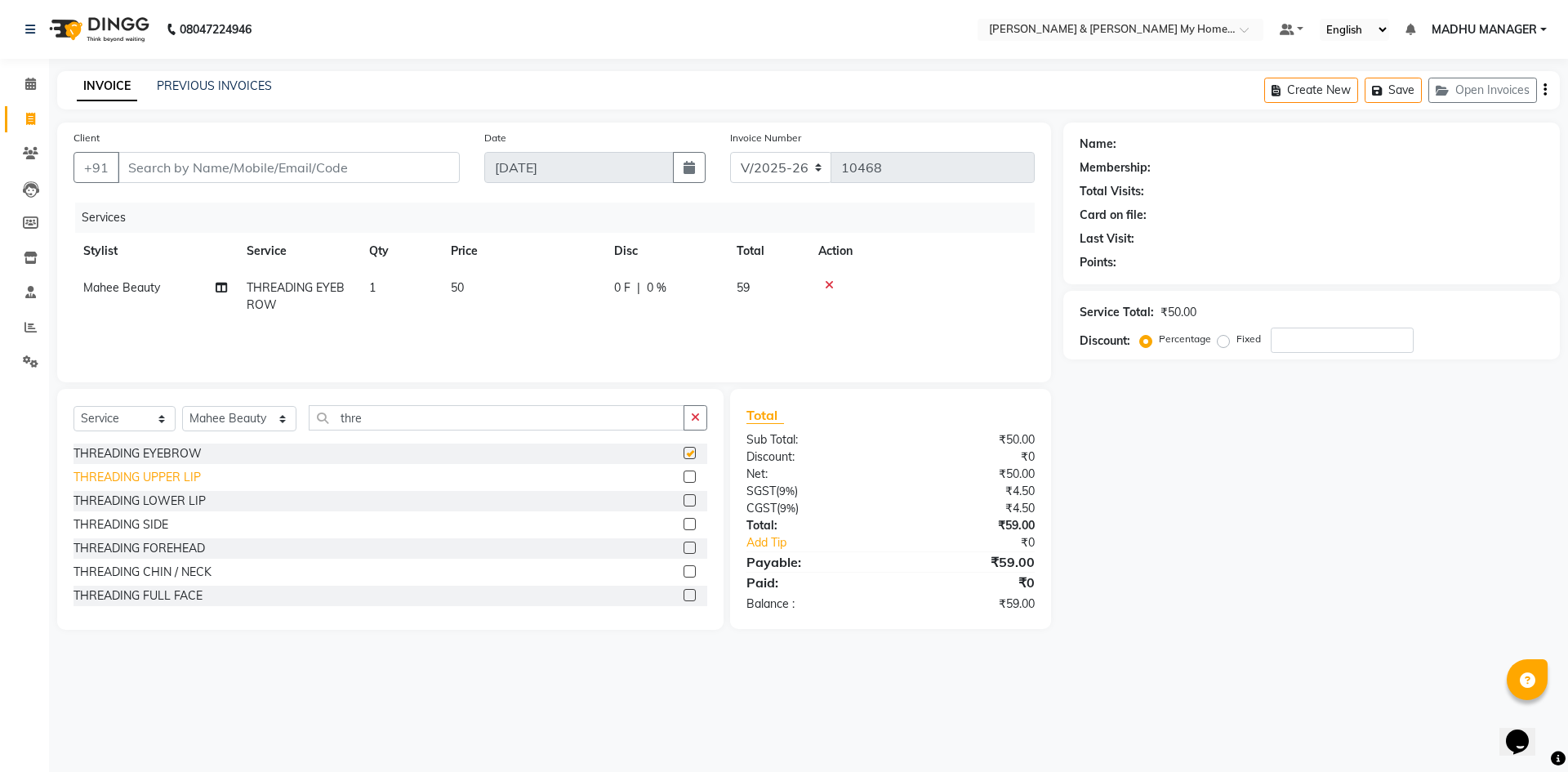
checkbox input "false"
click at [188, 476] on div "THREADING UPPER LIP" at bounding box center [136, 476] width 128 height 17
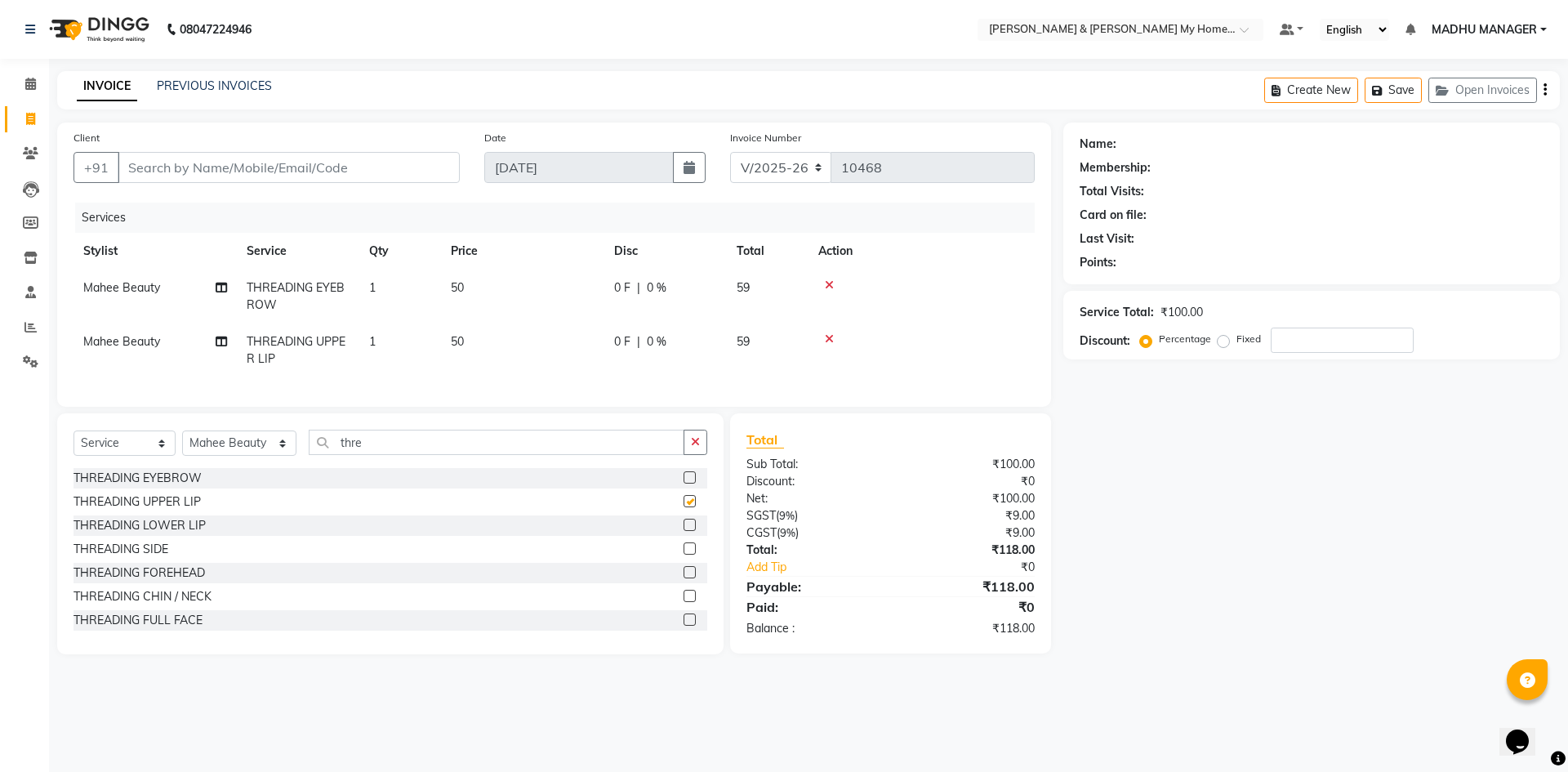
checkbox input "false"
click at [163, 172] on input "Client" at bounding box center [289, 167] width 342 height 31
type input "8"
type input "0"
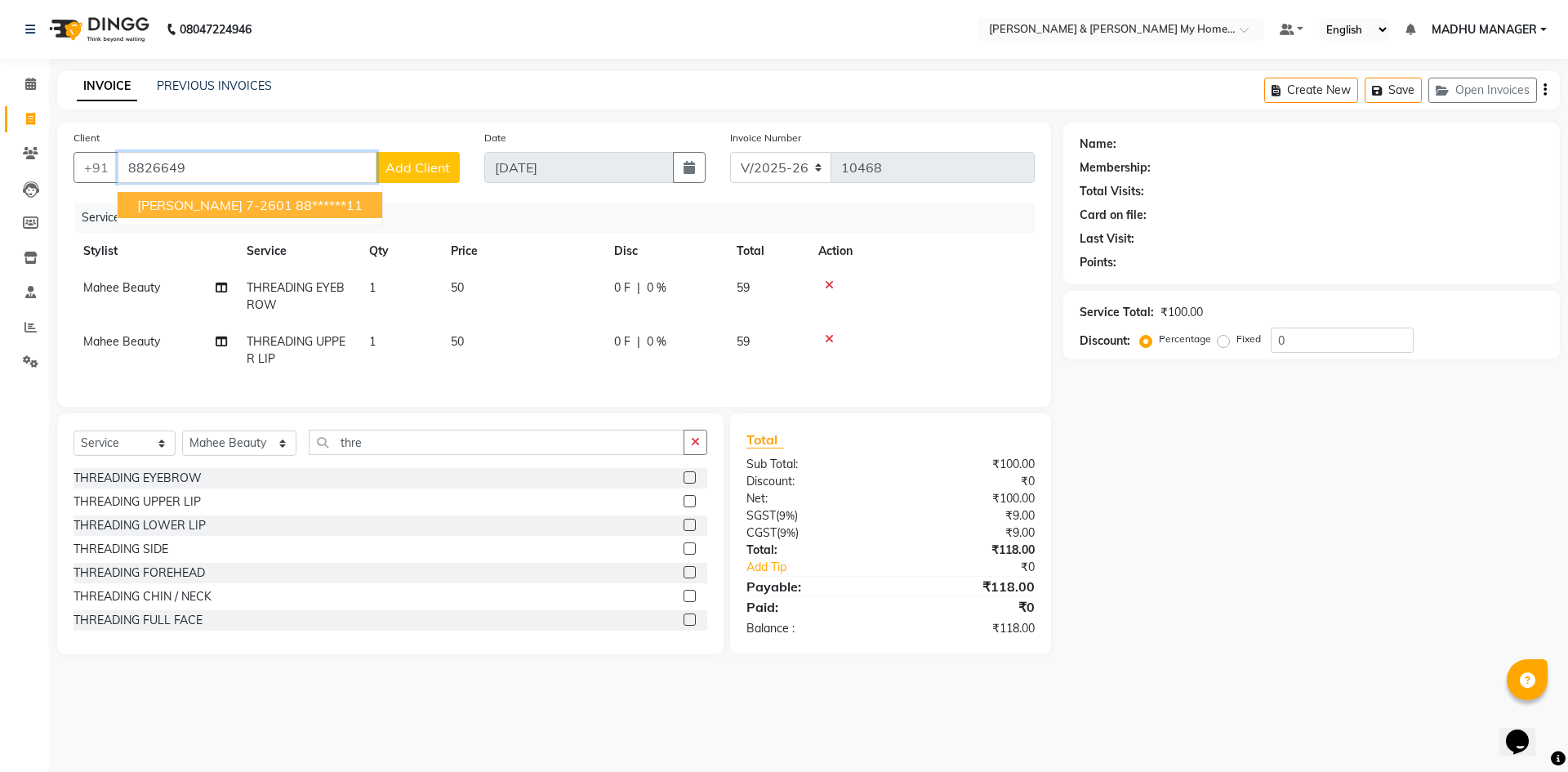
click at [238, 191] on ngb-typeahead-window "Vaijayanthi 7-2601 88******11" at bounding box center [249, 205] width 266 height 41
click at [223, 209] on span "Vaijayanthi 7-2601" at bounding box center [215, 205] width 155 height 17
type input "88******11"
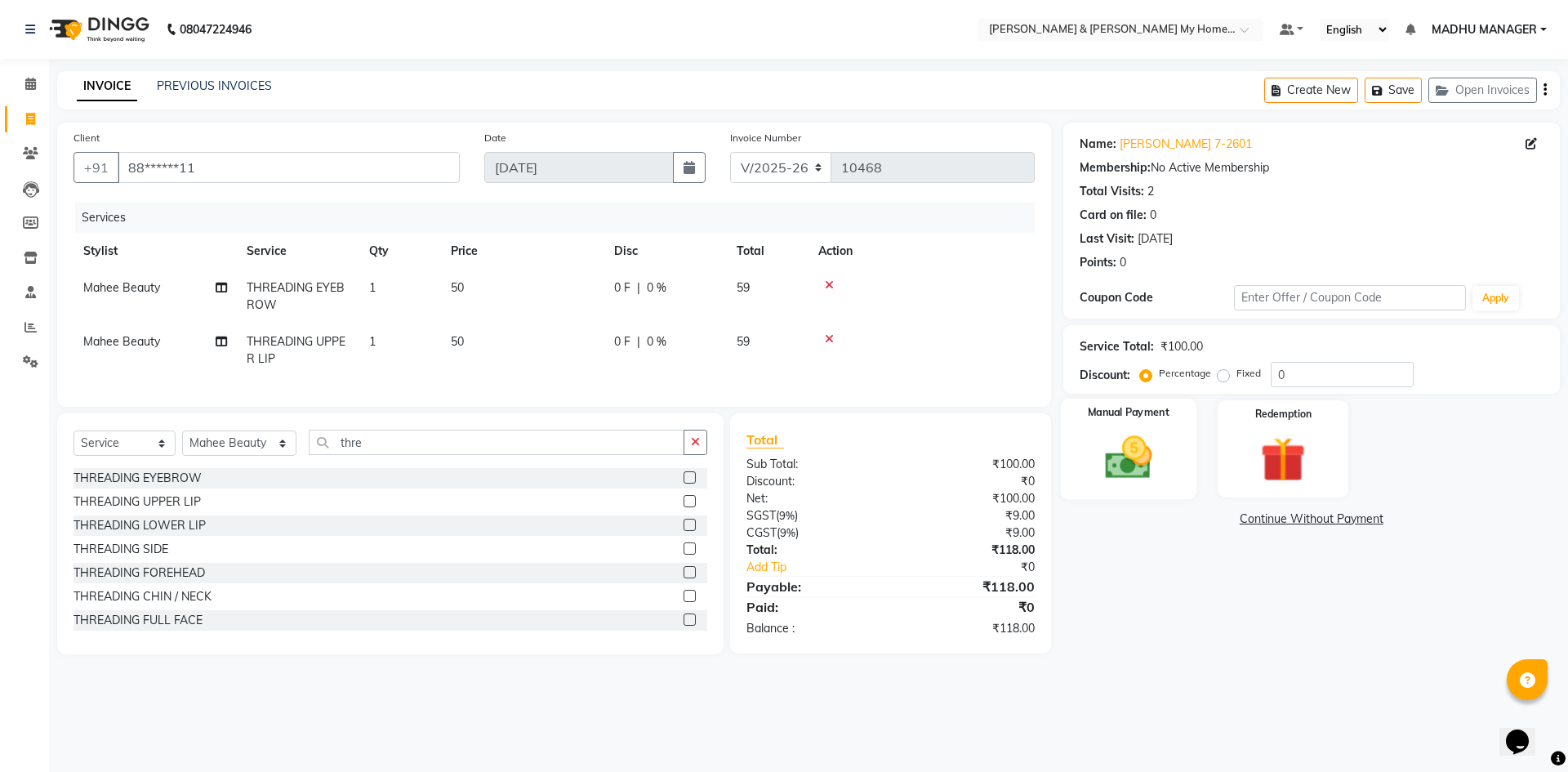
click at [1109, 464] on img at bounding box center [1128, 457] width 76 height 54
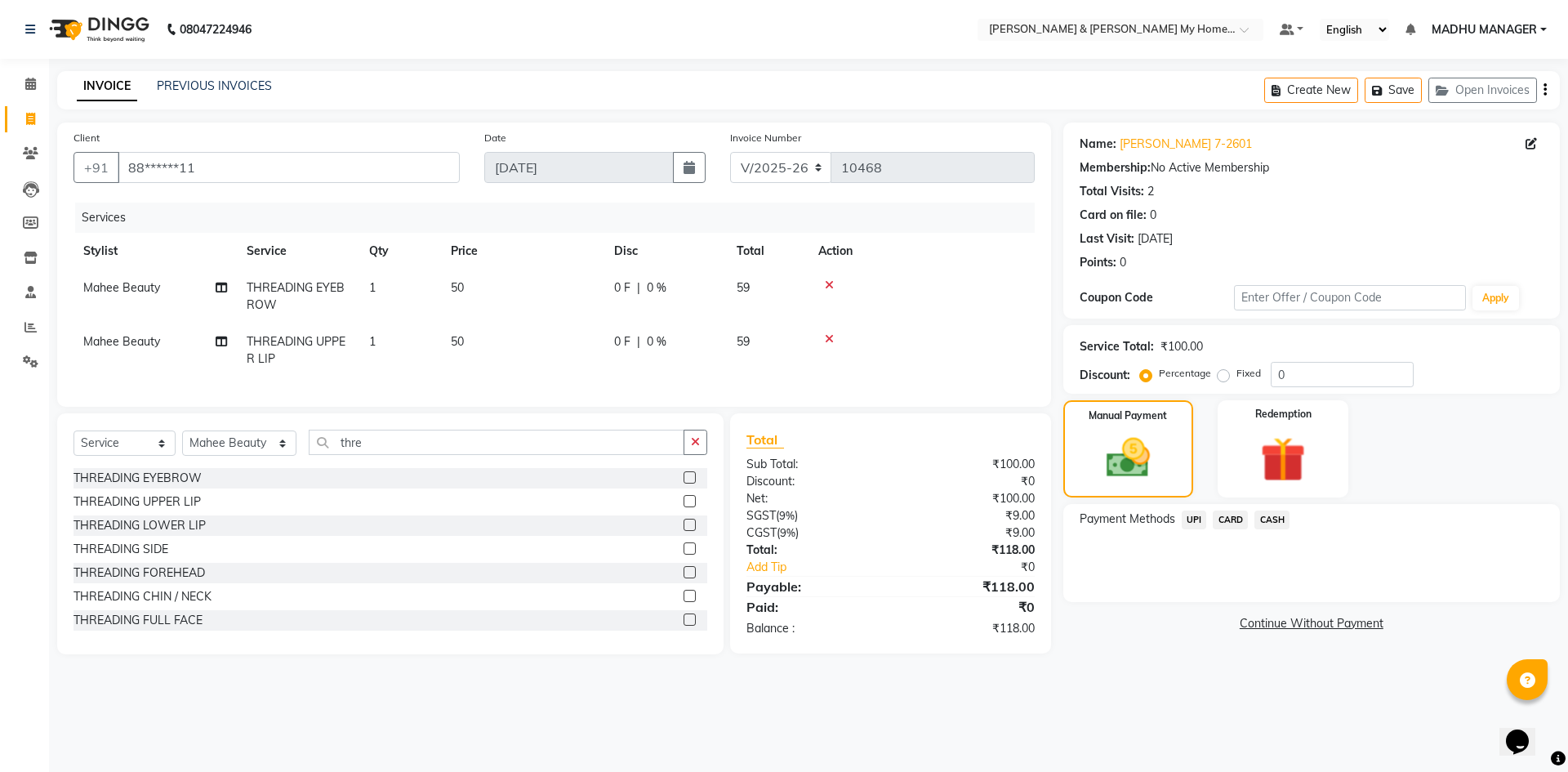
click at [1185, 516] on span "UPI" at bounding box center [1194, 519] width 26 height 19
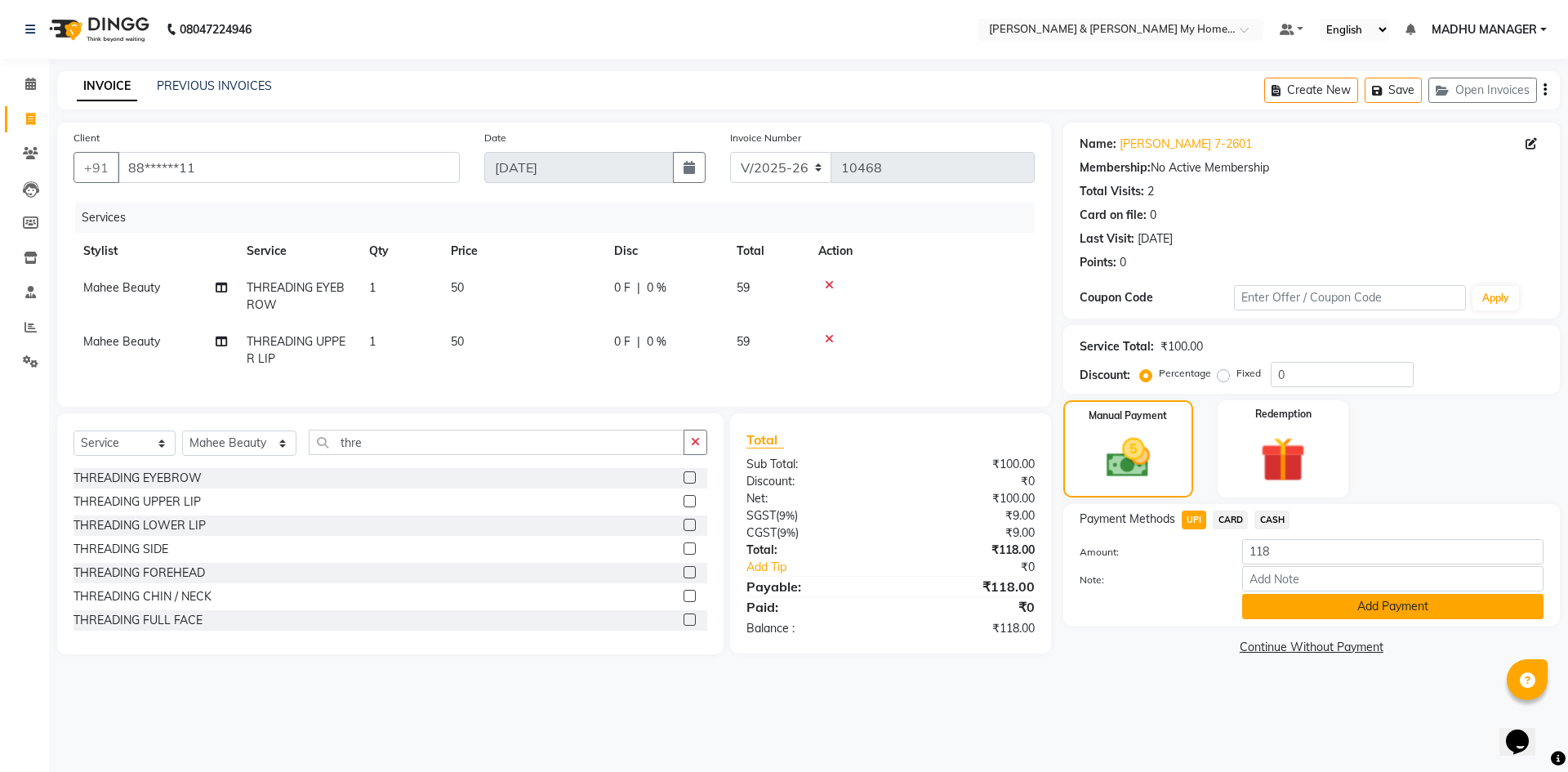
drag, startPoint x: 1385, startPoint y: 603, endPoint x: 1383, endPoint y: 618, distance: 15.1
click at [1383, 618] on button "Add Payment" at bounding box center [1392, 607] width 302 height 26
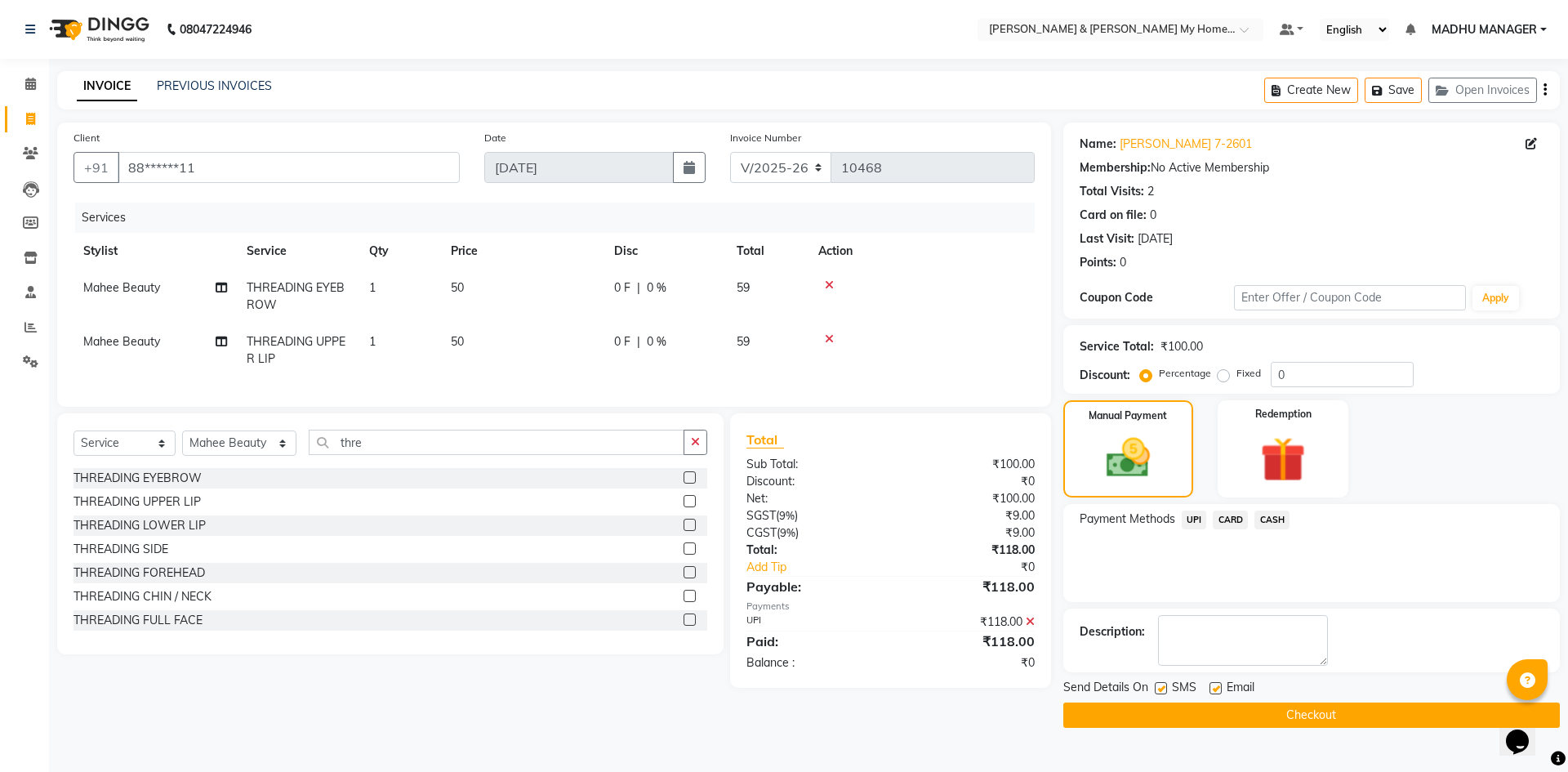
click at [1379, 703] on button "Checkout" at bounding box center [1312, 715] width 496 height 26
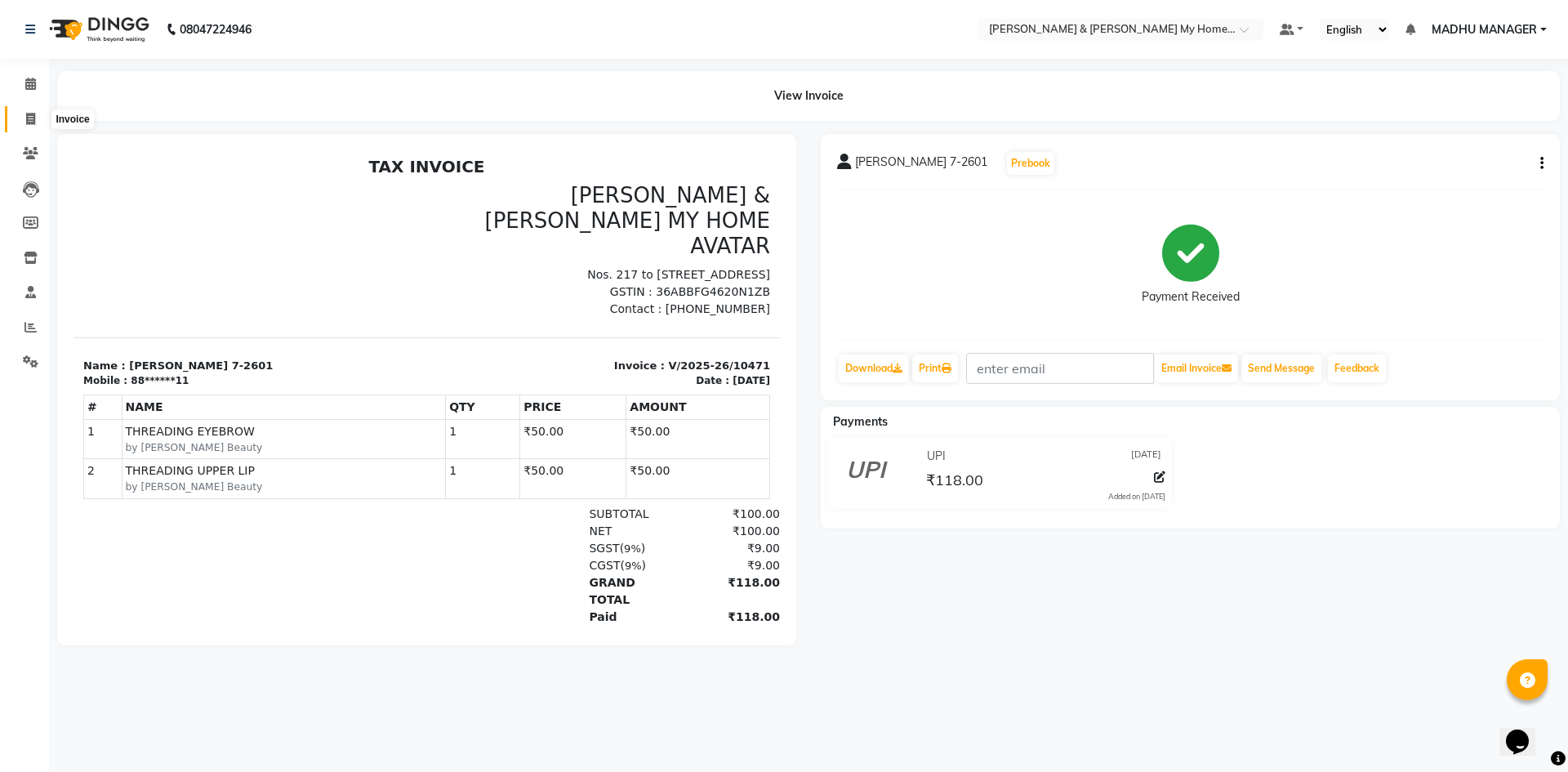
click at [23, 115] on span at bounding box center [31, 120] width 29 height 19
select select "service"
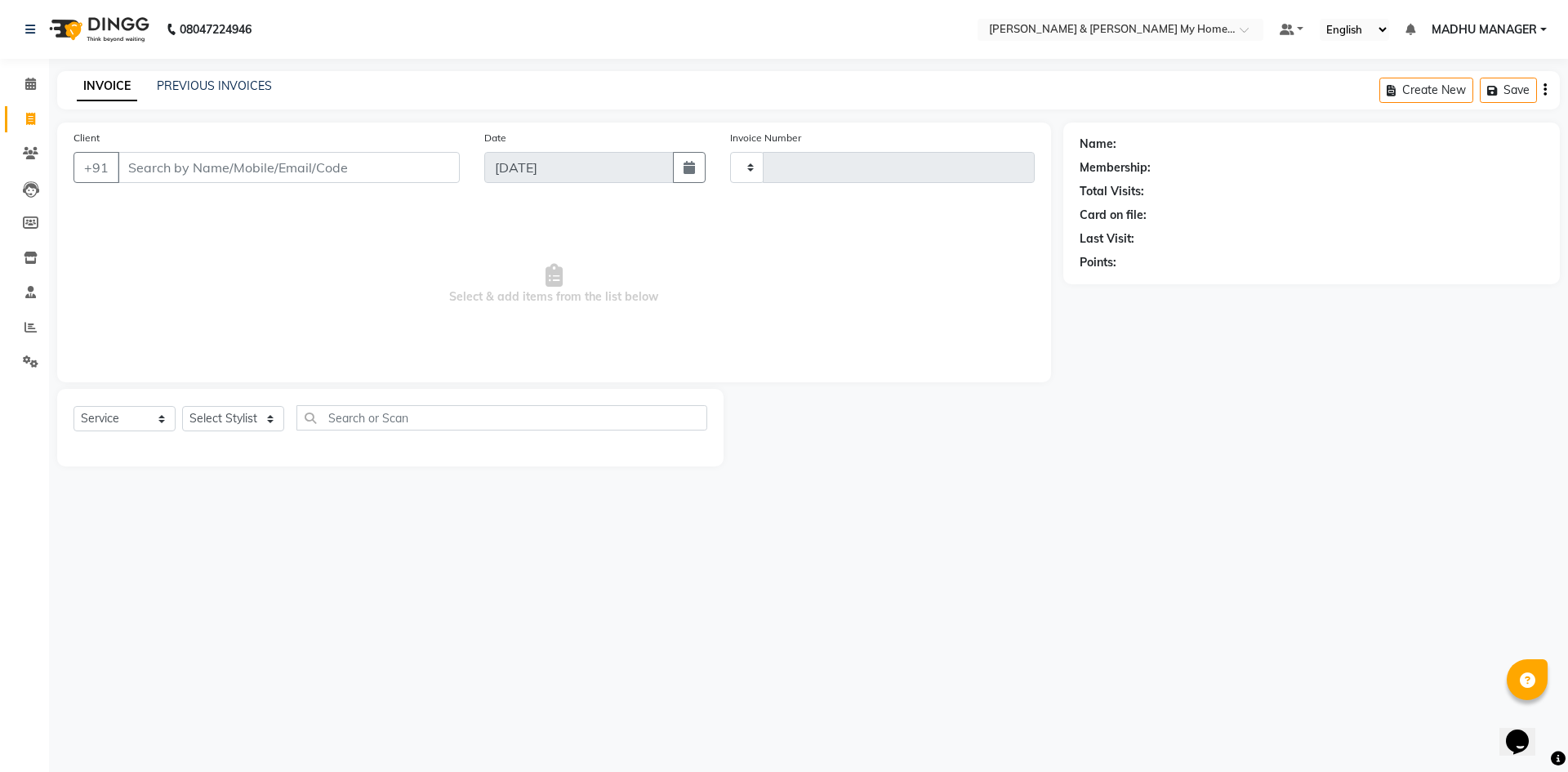
type input "10472"
select select "8193"
click at [246, 177] on input "Client" at bounding box center [289, 167] width 342 height 31
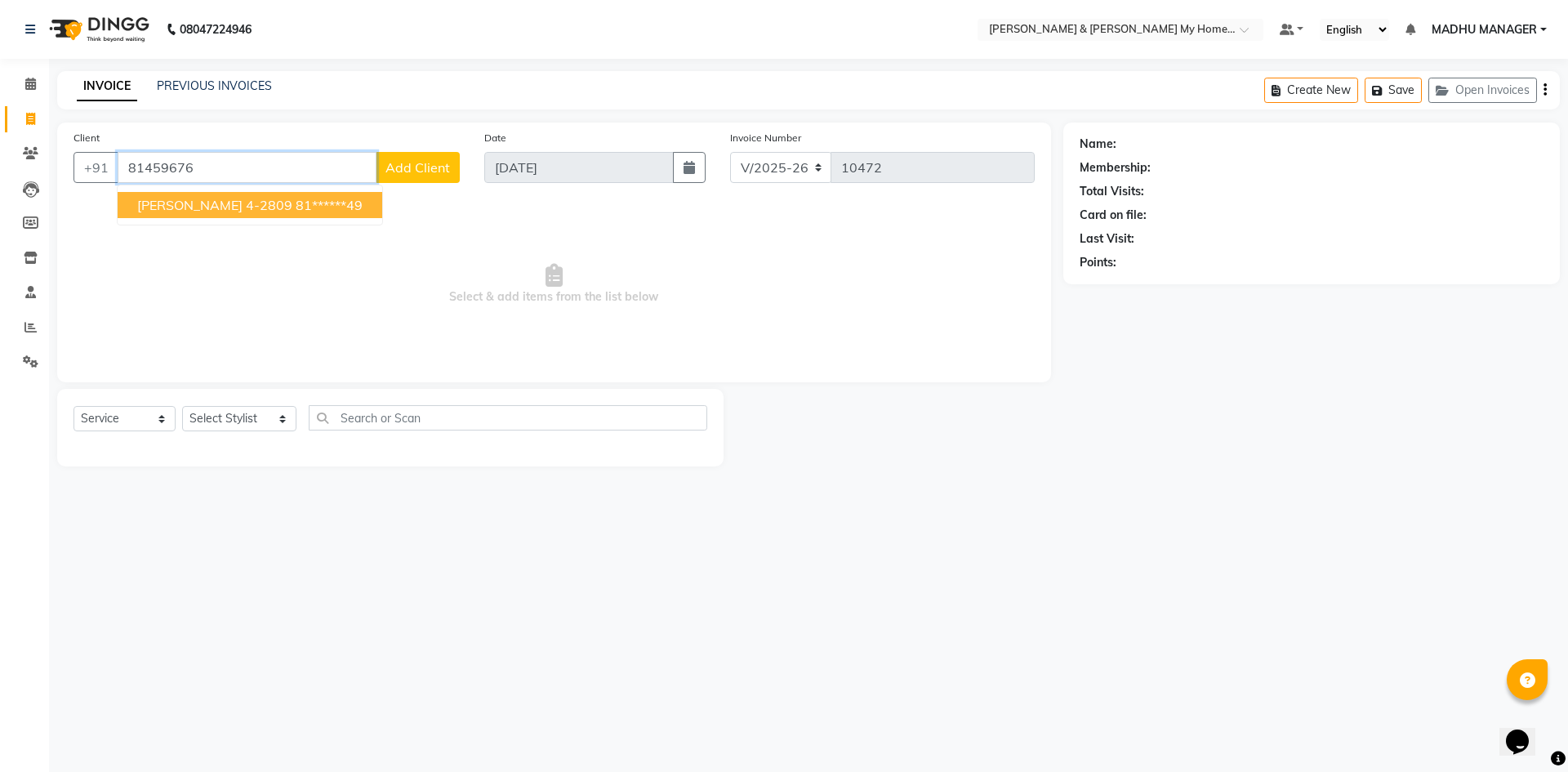
click at [218, 210] on span "randheer 4-2809" at bounding box center [215, 205] width 155 height 17
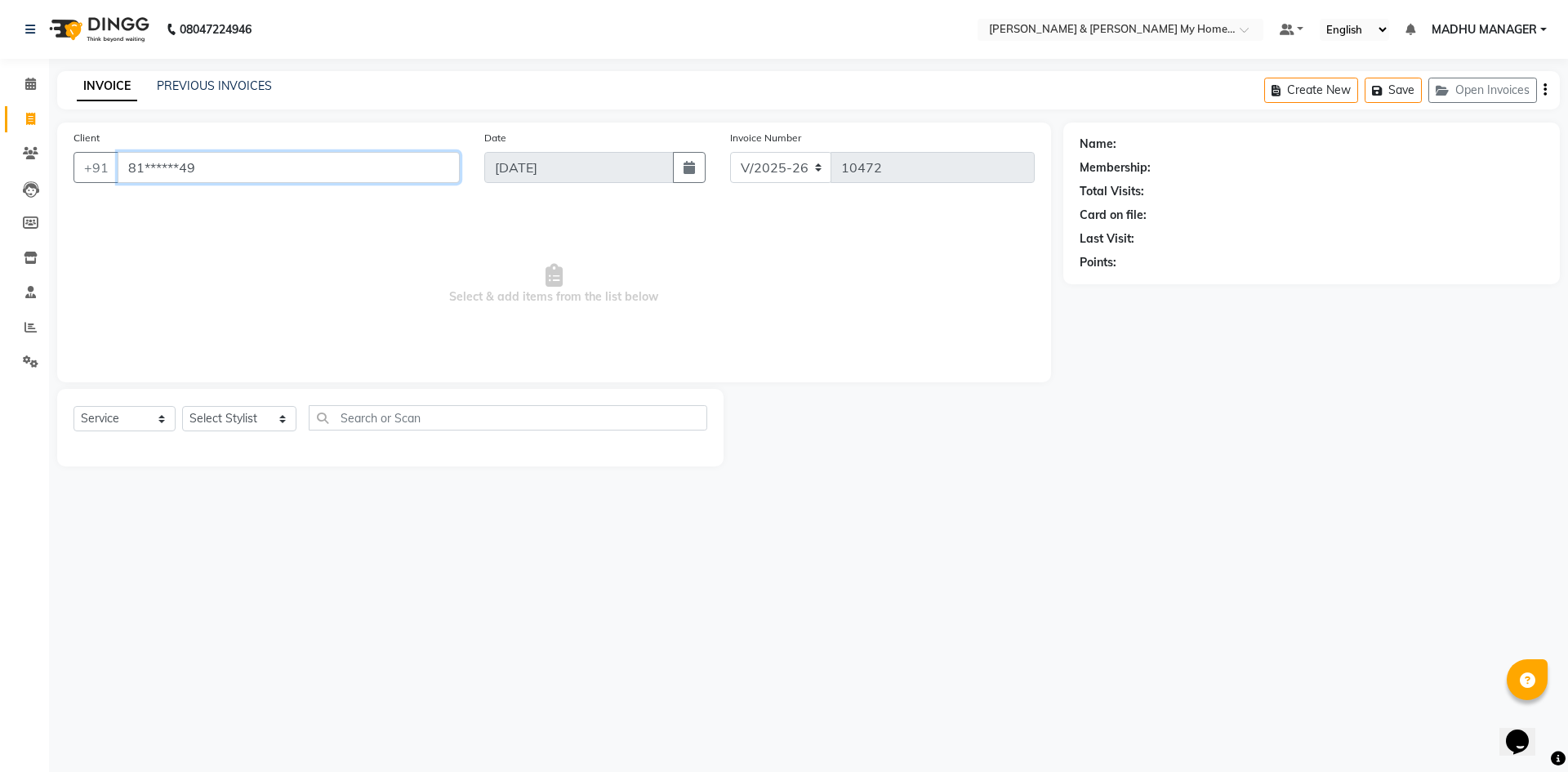
type input "81******49"
click at [228, 422] on select "Select Stylist Aadil Aarti Aarti Beauty Akanksha Beauty akanksha Nail ALKA Anki…" at bounding box center [239, 419] width 115 height 26
select select "77830"
click at [182, 406] on select "Select Stylist Aadil Aarti Aarti Beauty Akanksha Beauty akanksha Nail ALKA Anki…" at bounding box center [239, 419] width 115 height 26
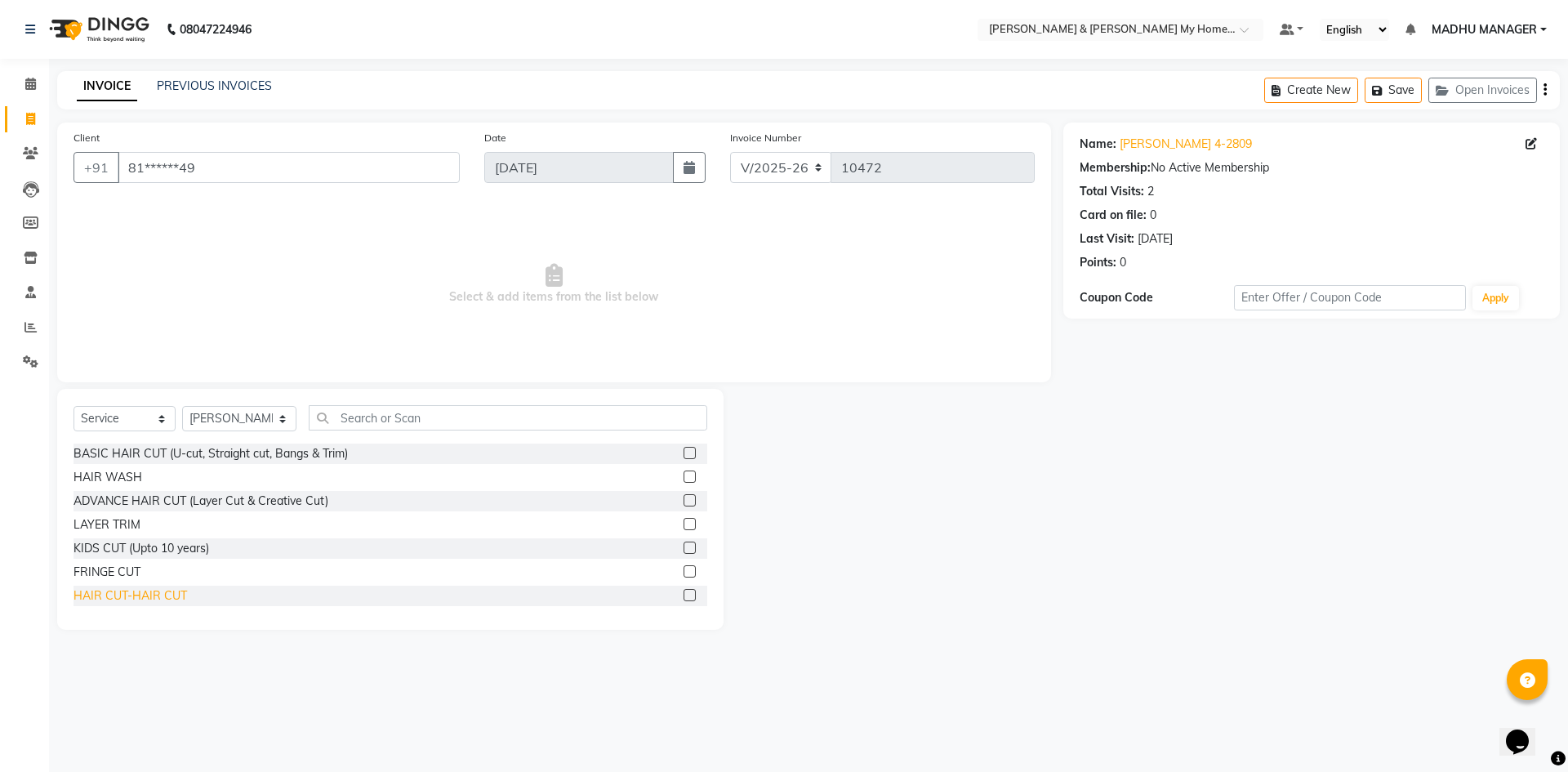
click at [166, 592] on div "HAIR CUT-HAIR CUT" at bounding box center [130, 595] width 114 height 17
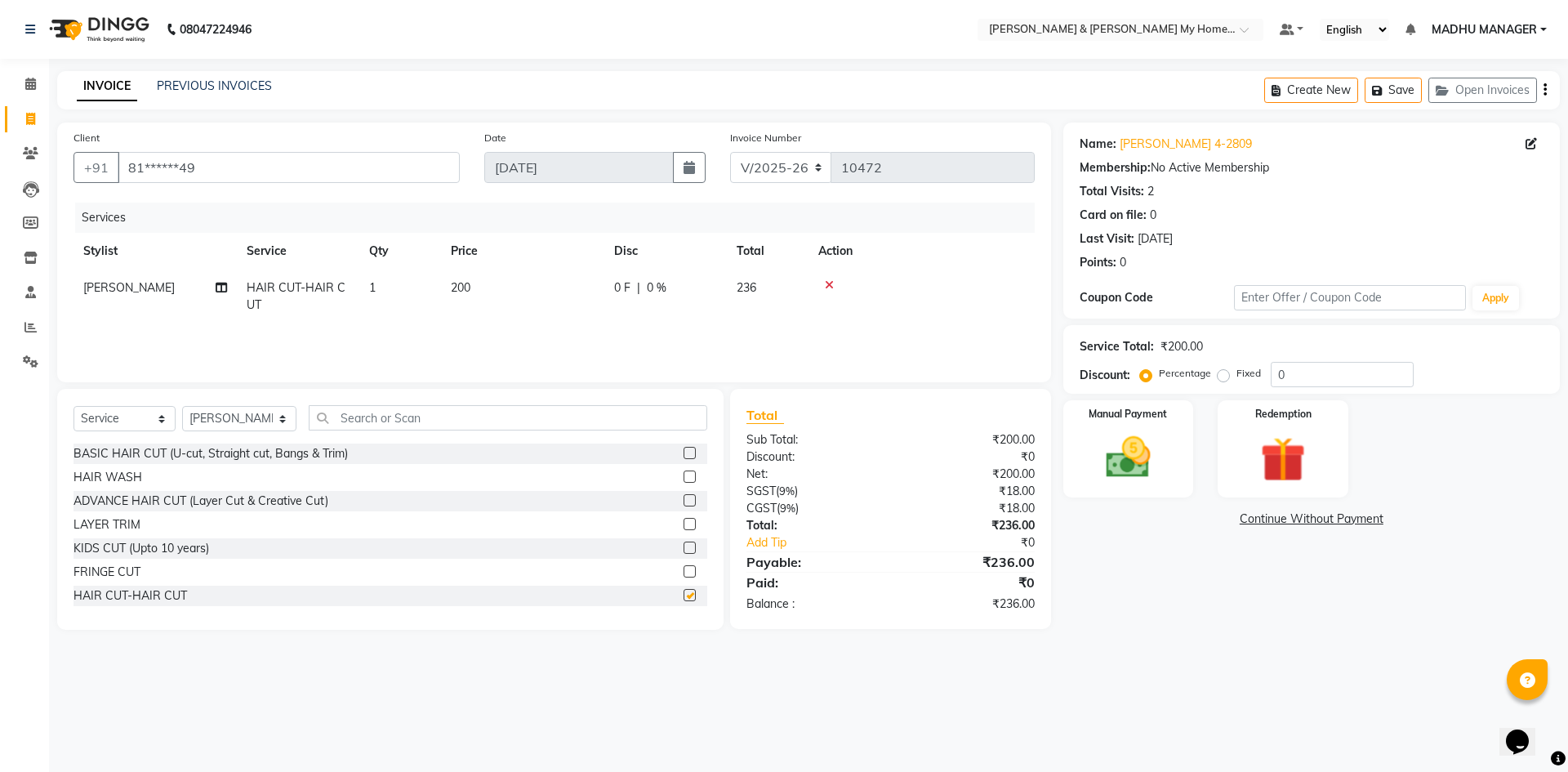
checkbox input "false"
click at [1118, 467] on img at bounding box center [1128, 457] width 76 height 54
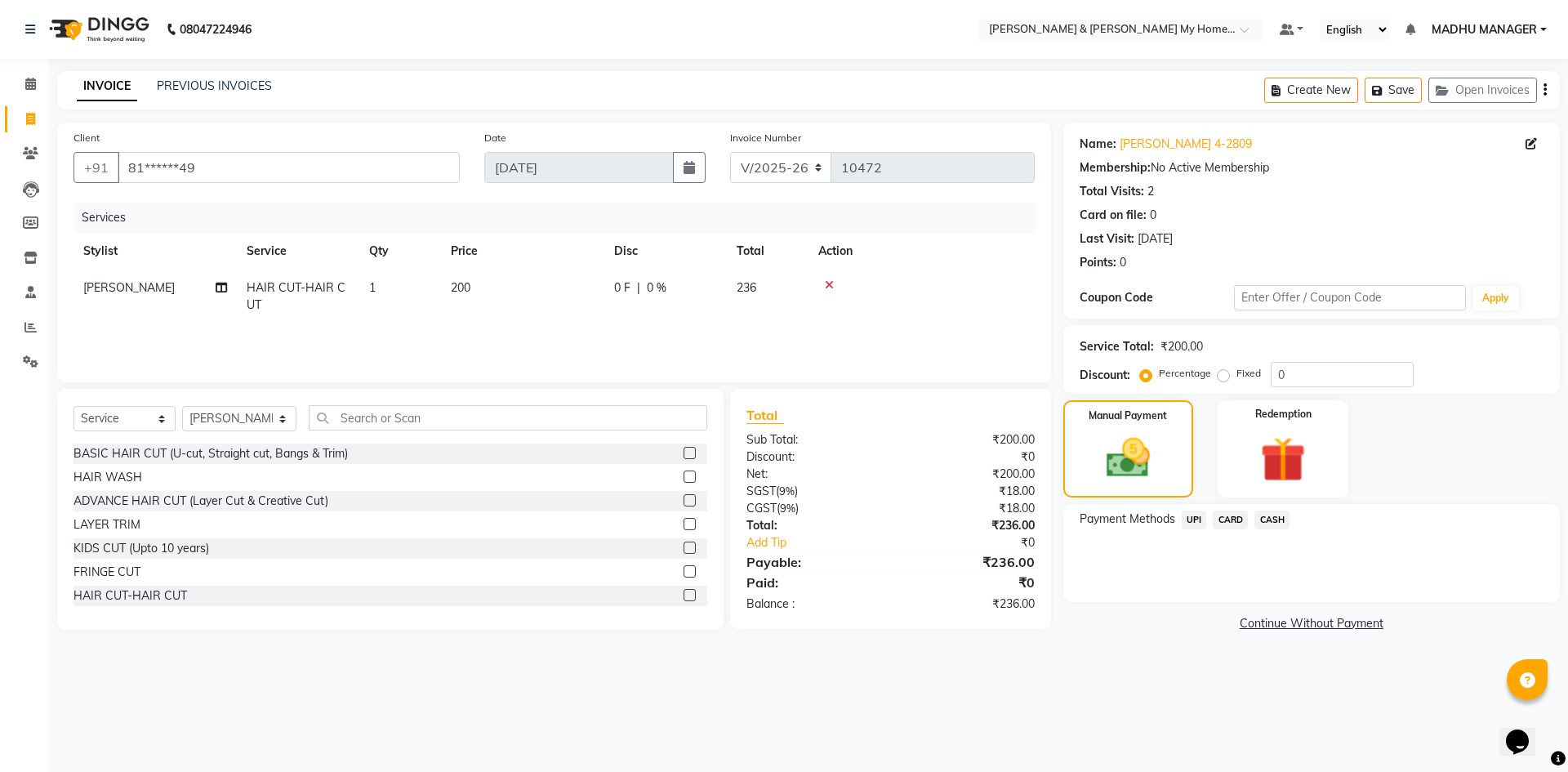
click at [1195, 519] on span "UPI" at bounding box center [1194, 519] width 26 height 19
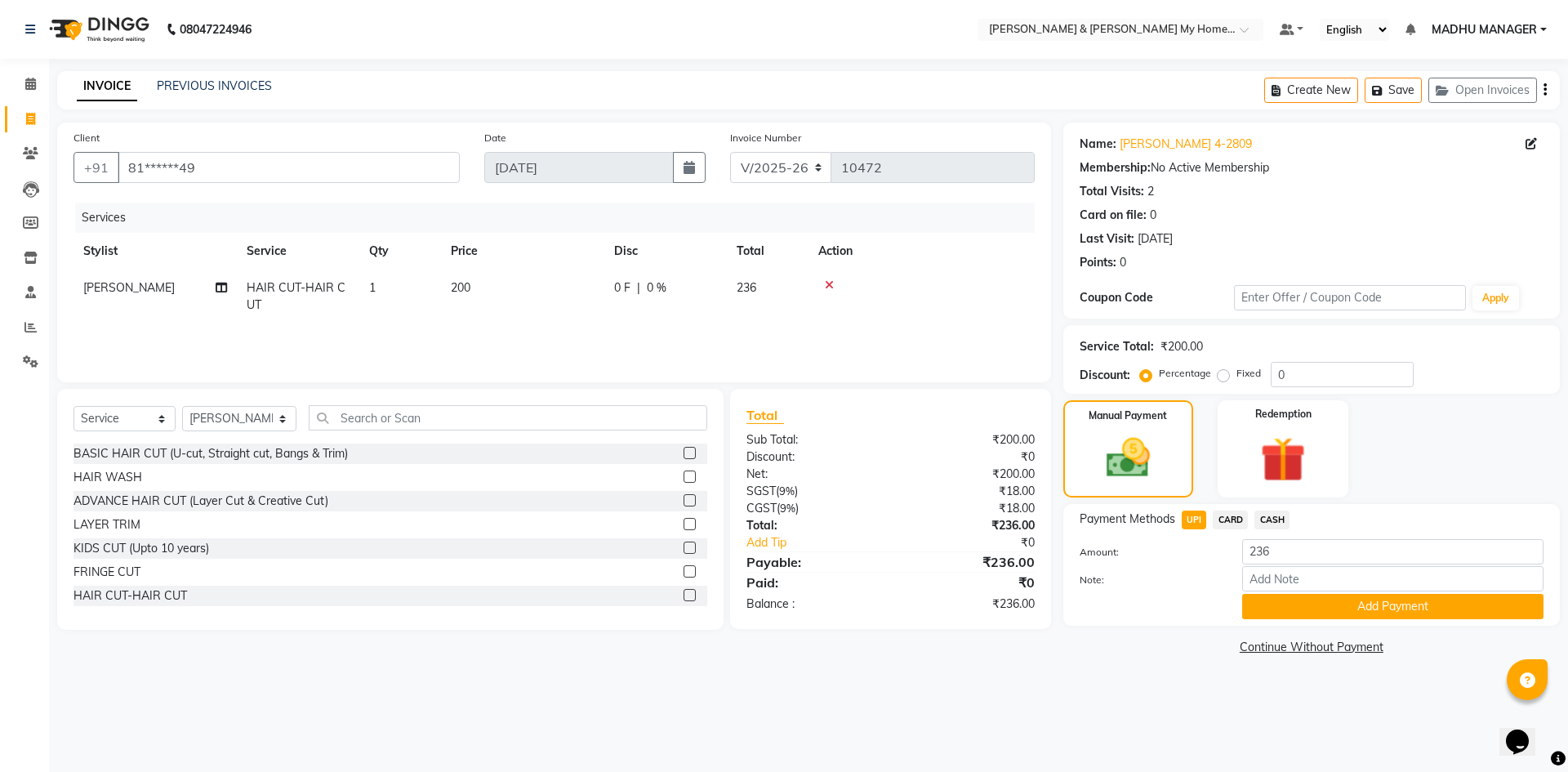
click at [1302, 594] on button "Add Payment" at bounding box center [1392, 607] width 302 height 26
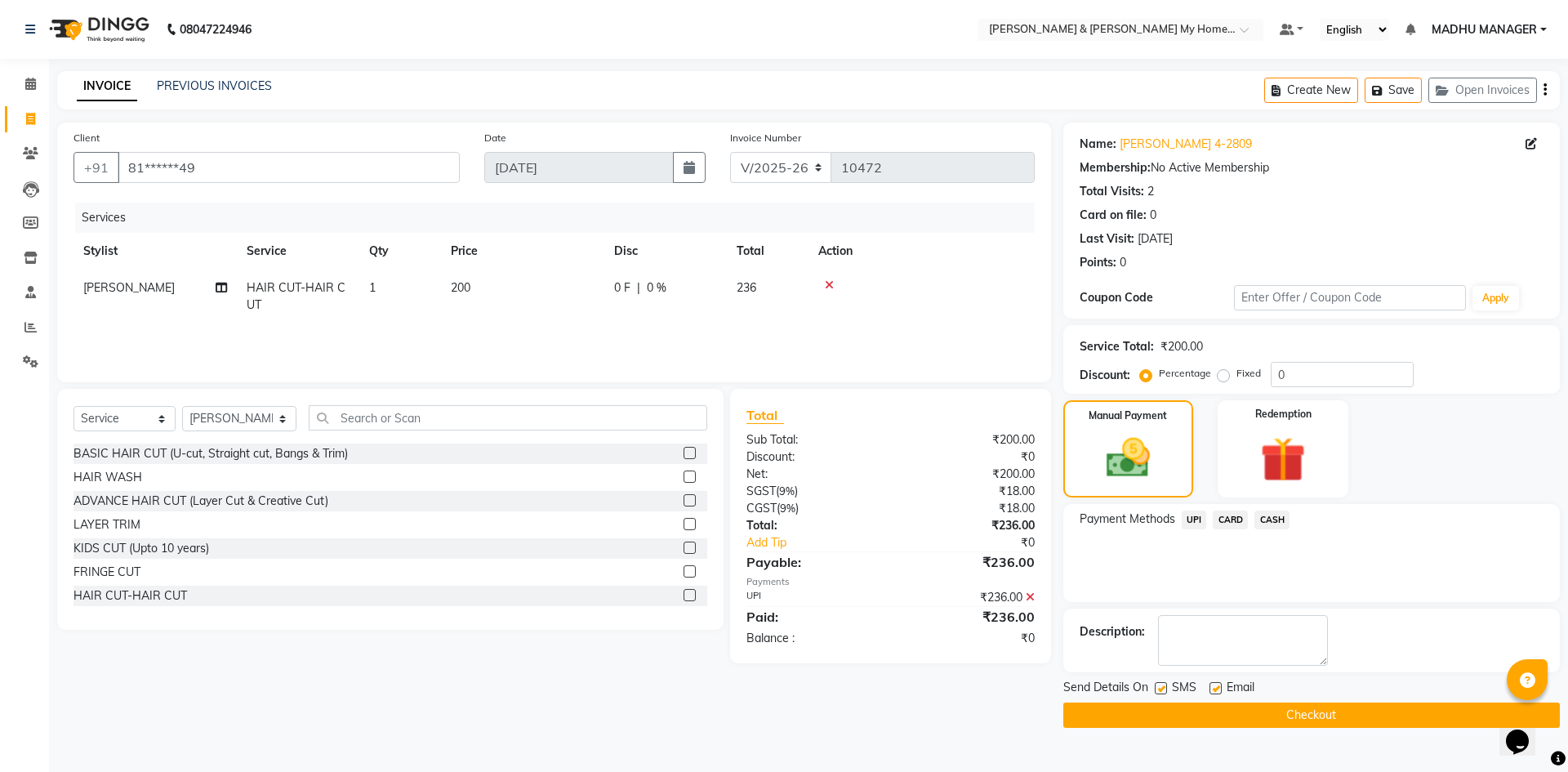
click at [1281, 715] on button "Checkout" at bounding box center [1312, 715] width 496 height 26
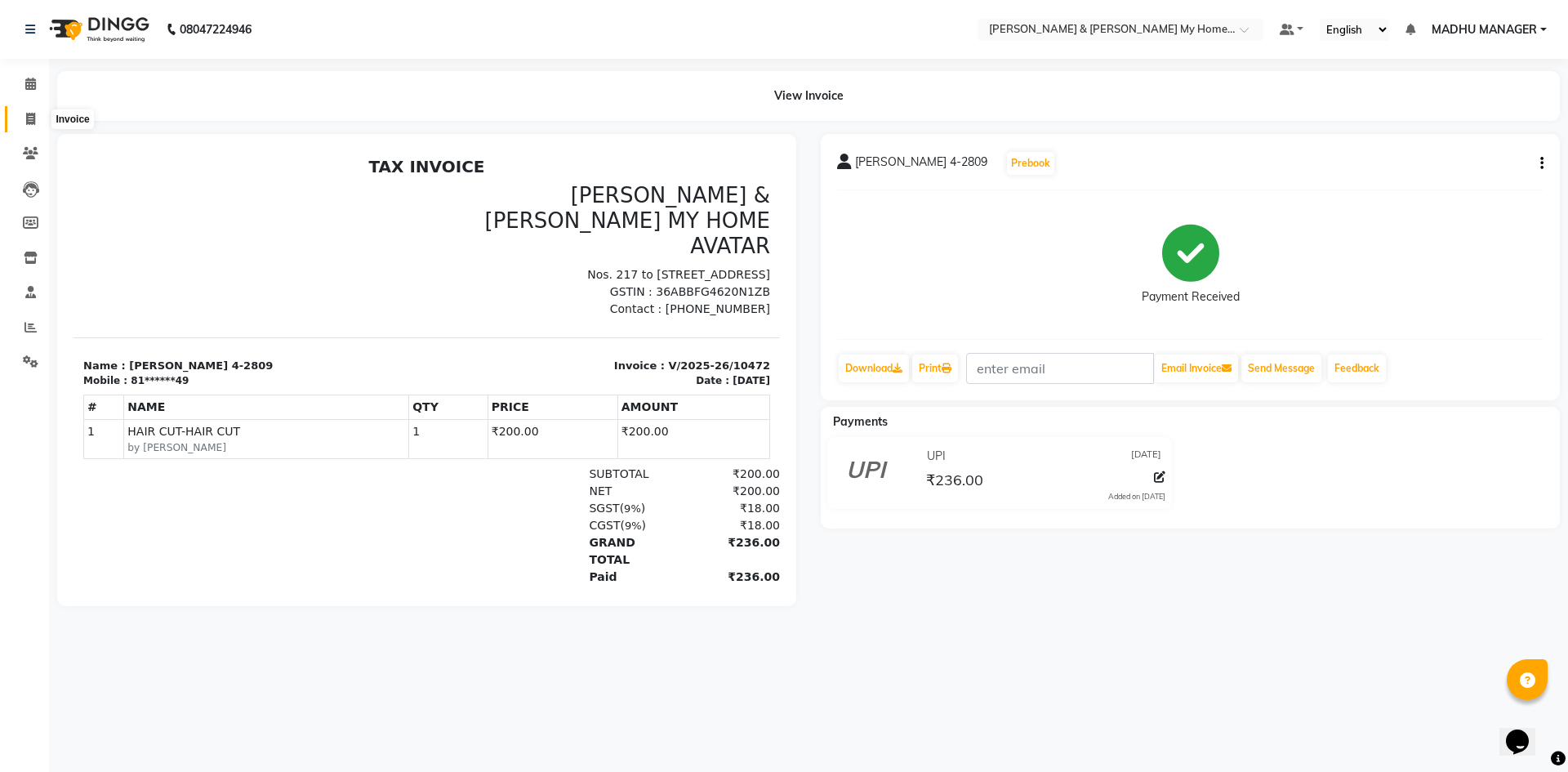
click at [31, 120] on icon at bounding box center [30, 119] width 9 height 12
select select "8193"
select select "service"
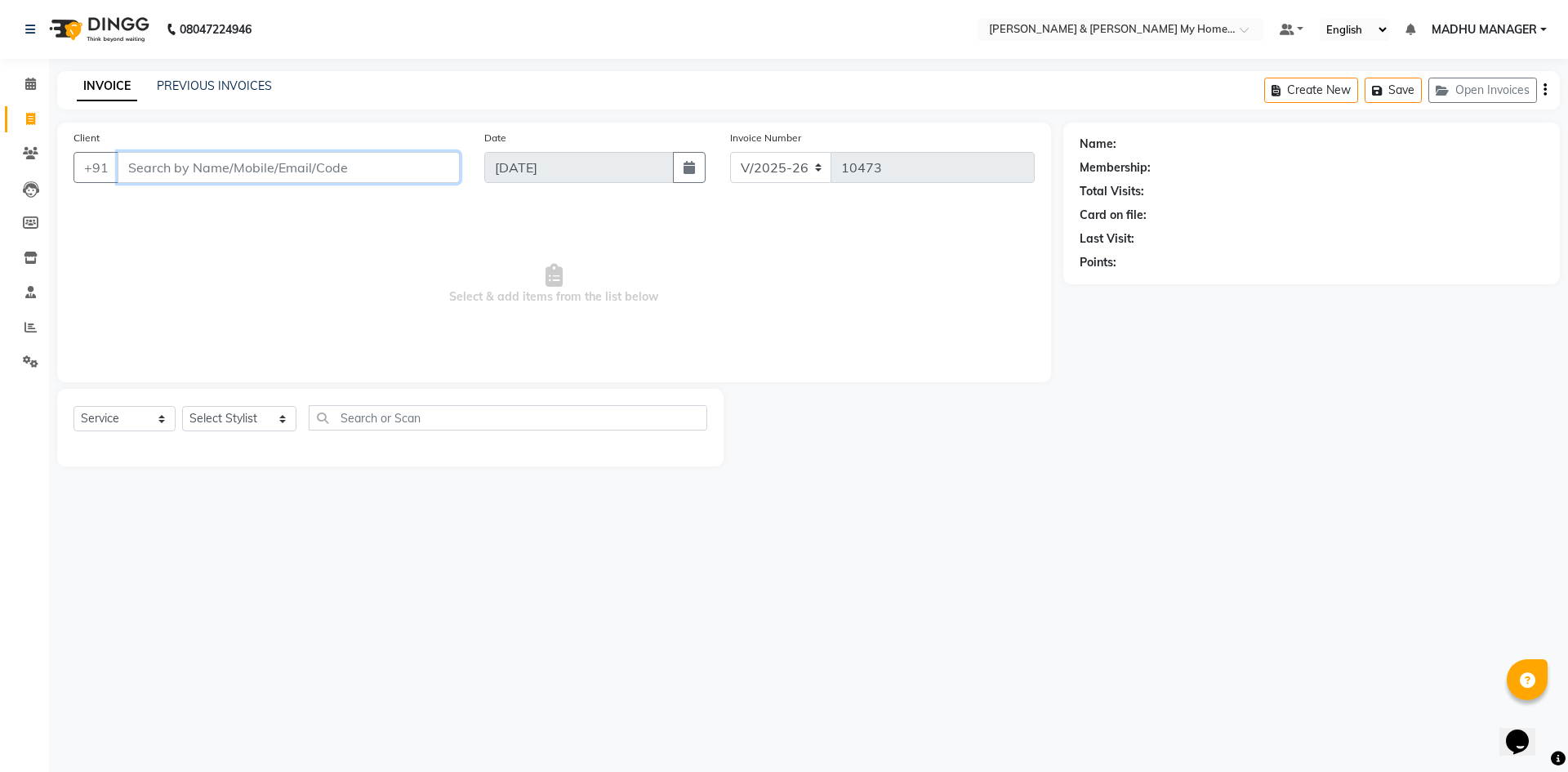
click at [245, 167] on input "Client" at bounding box center [289, 167] width 342 height 31
click at [228, 412] on select "Select Stylist [PERSON_NAME] Aarti [PERSON_NAME] Beauty [PERSON_NAME] Nail [PER…" at bounding box center [239, 419] width 115 height 26
select select "85313"
click at [182, 406] on select "Select Stylist [PERSON_NAME] Aarti [PERSON_NAME] Beauty [PERSON_NAME] Nail [PER…" at bounding box center [239, 419] width 115 height 26
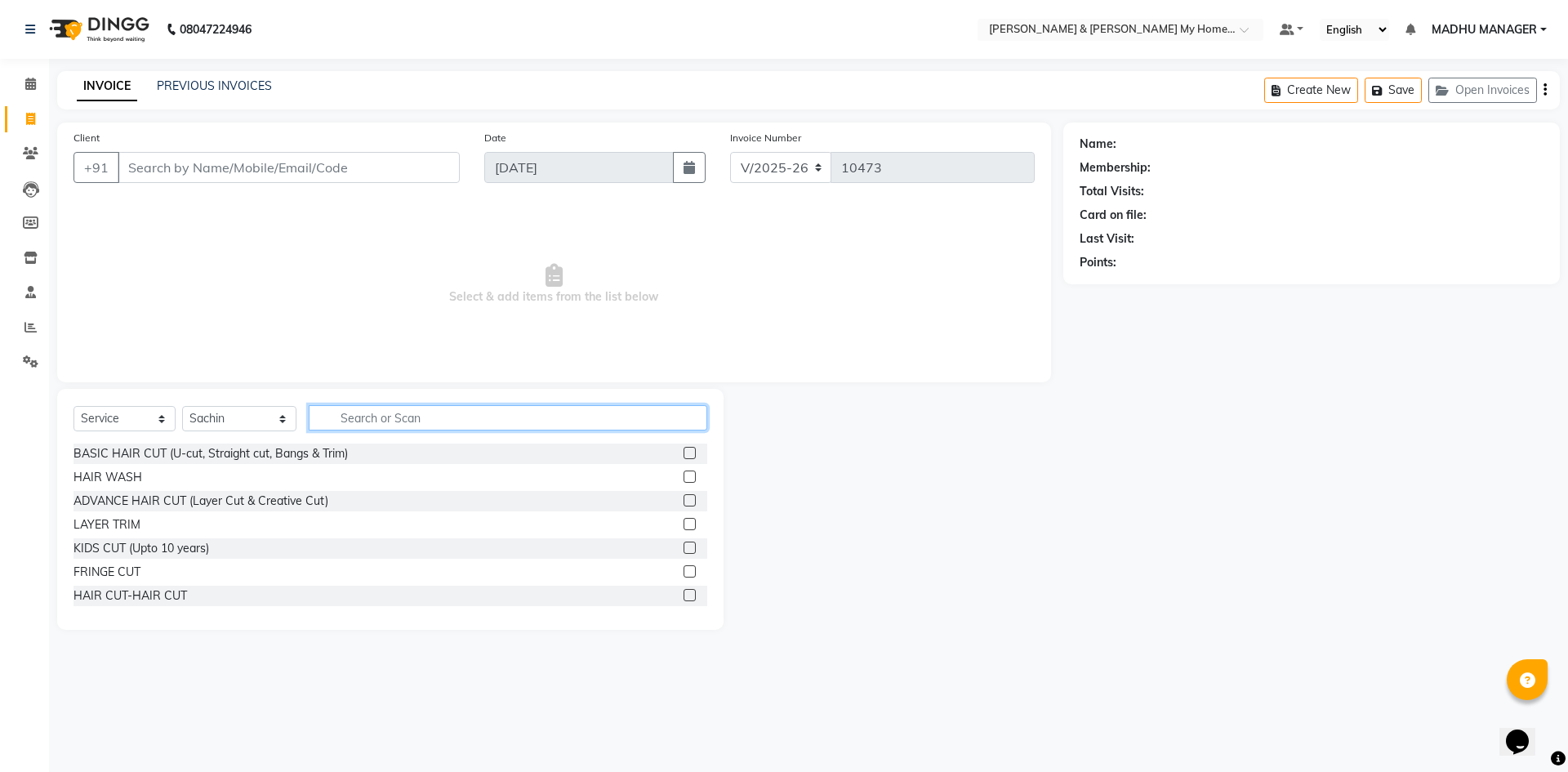
click at [359, 414] on input "text" at bounding box center [507, 418] width 398 height 26
click at [359, 413] on input "text" at bounding box center [507, 418] width 398 height 26
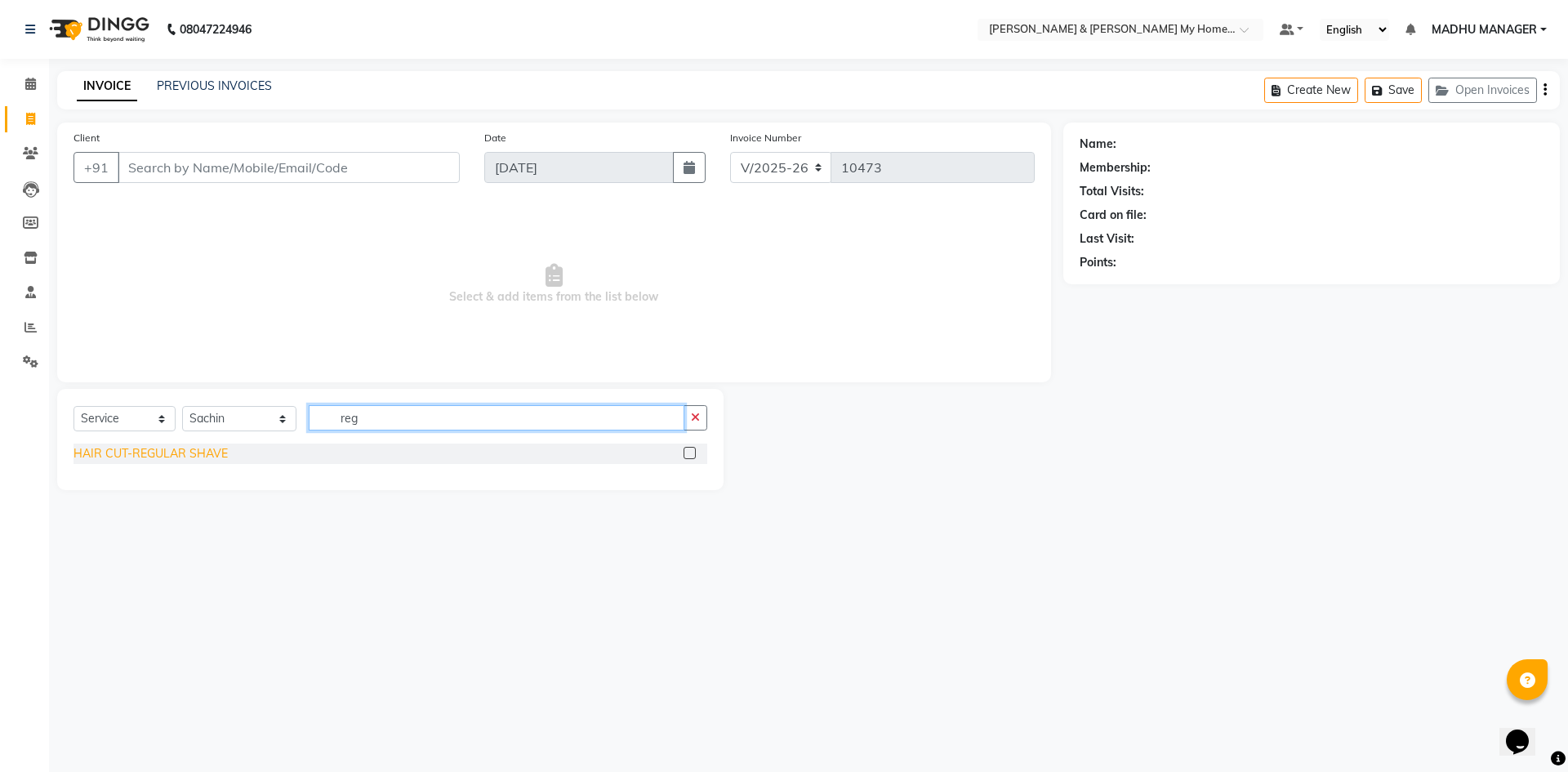
type input "reg"
click at [214, 453] on div "HAIR CUT-REGULAR SHAVE" at bounding box center [150, 453] width 154 height 17
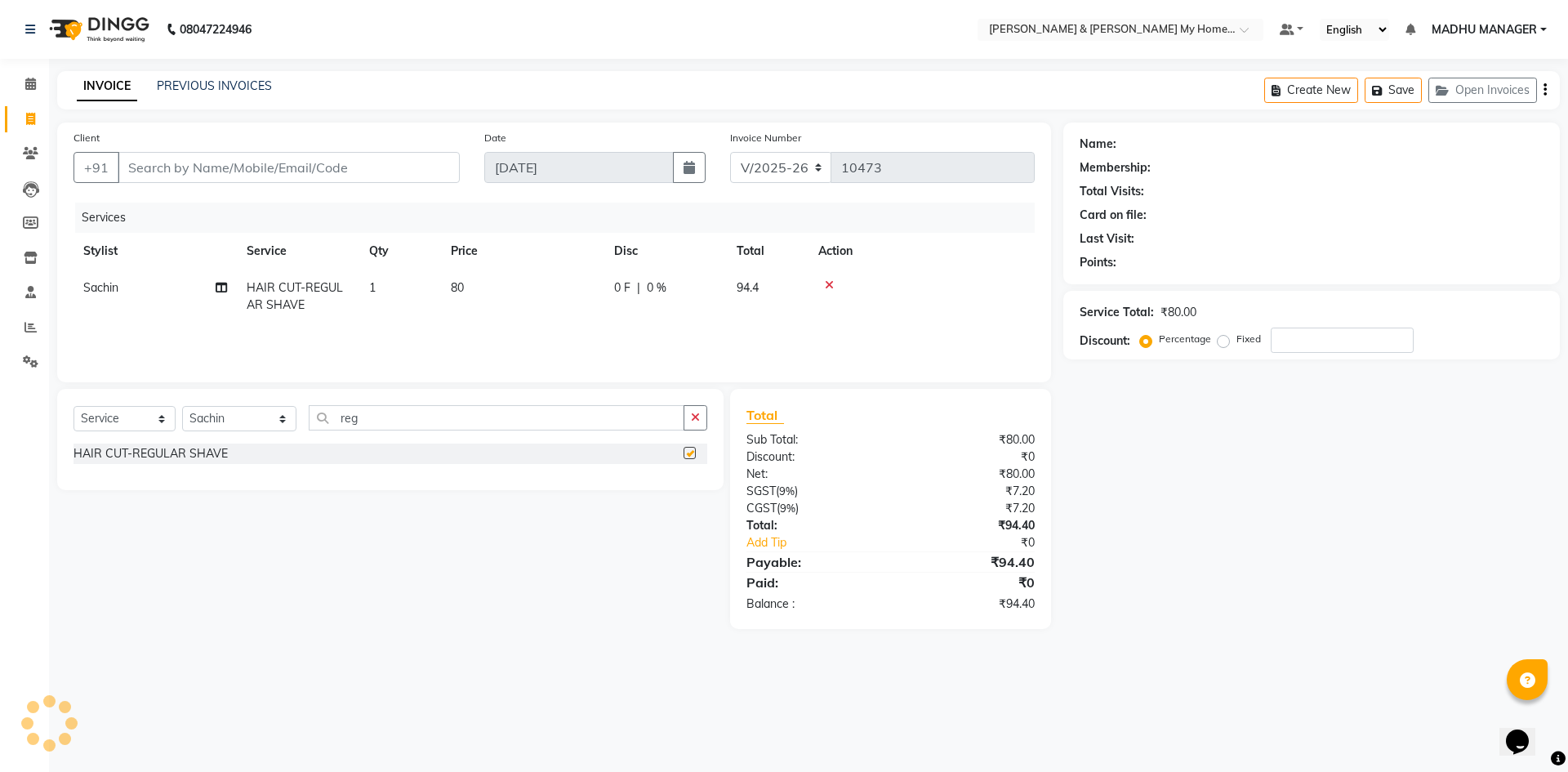
checkbox input "false"
click at [472, 276] on td "80" at bounding box center [522, 297] width 163 height 54
select select "85313"
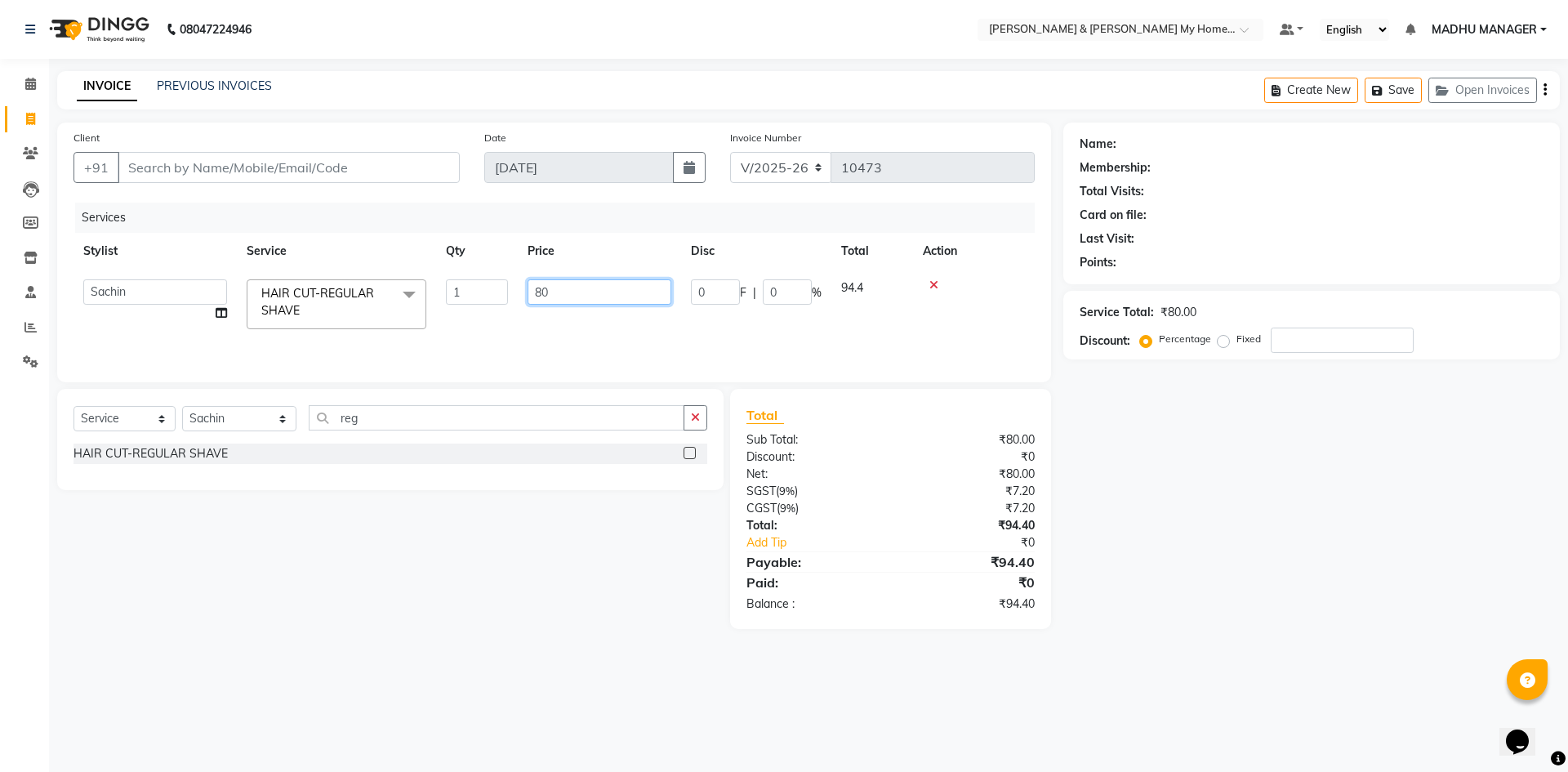
click at [559, 282] on input "80" at bounding box center [599, 293] width 143 height 26
type input "8"
type input "100"
click at [627, 684] on div "08047224946 Select Location × Toni & Guy My Home Avatar, Rajendranagar Default …" at bounding box center [784, 386] width 1568 height 772
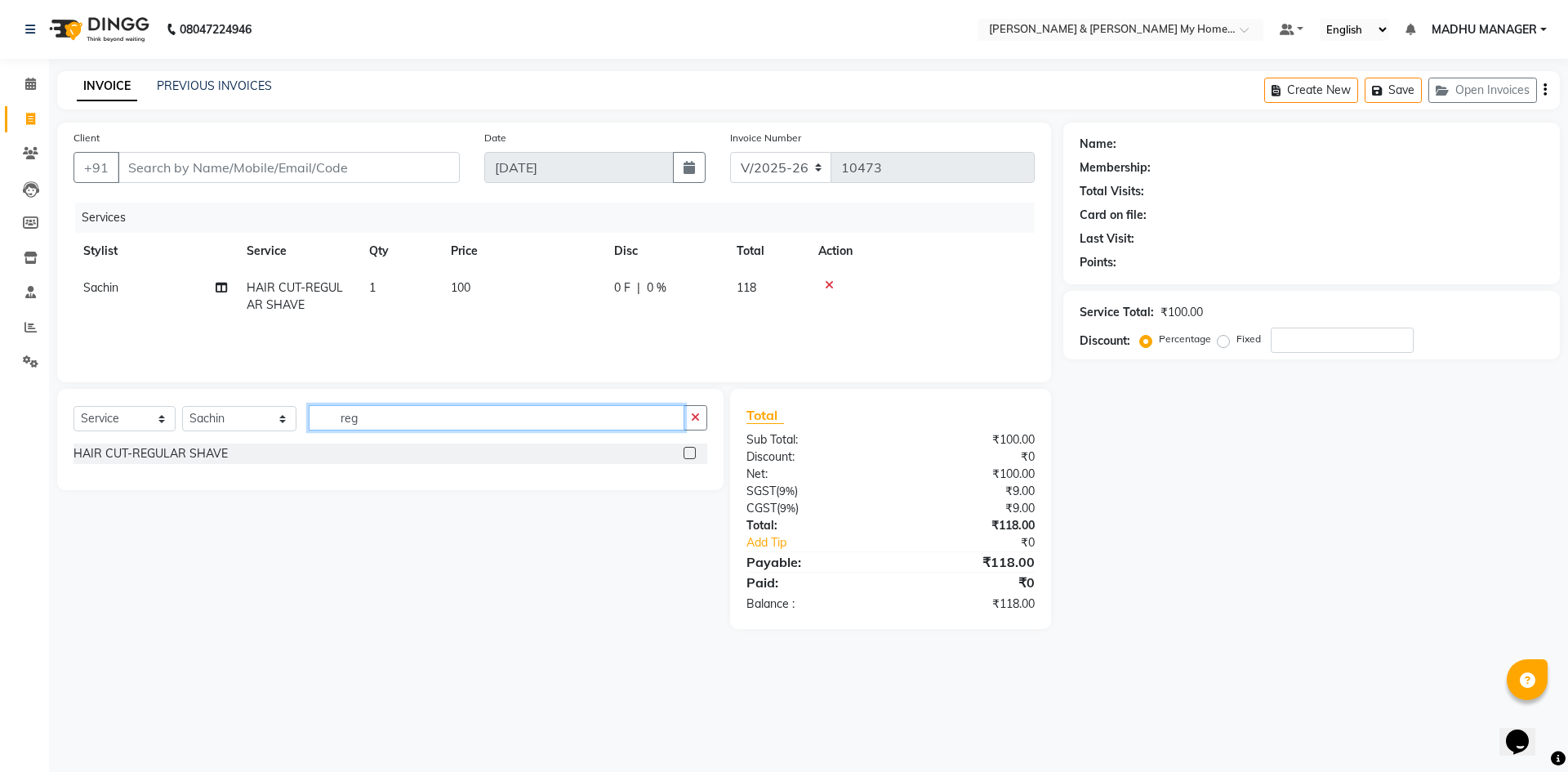
click at [372, 415] on input "reg" at bounding box center [496, 418] width 376 height 26
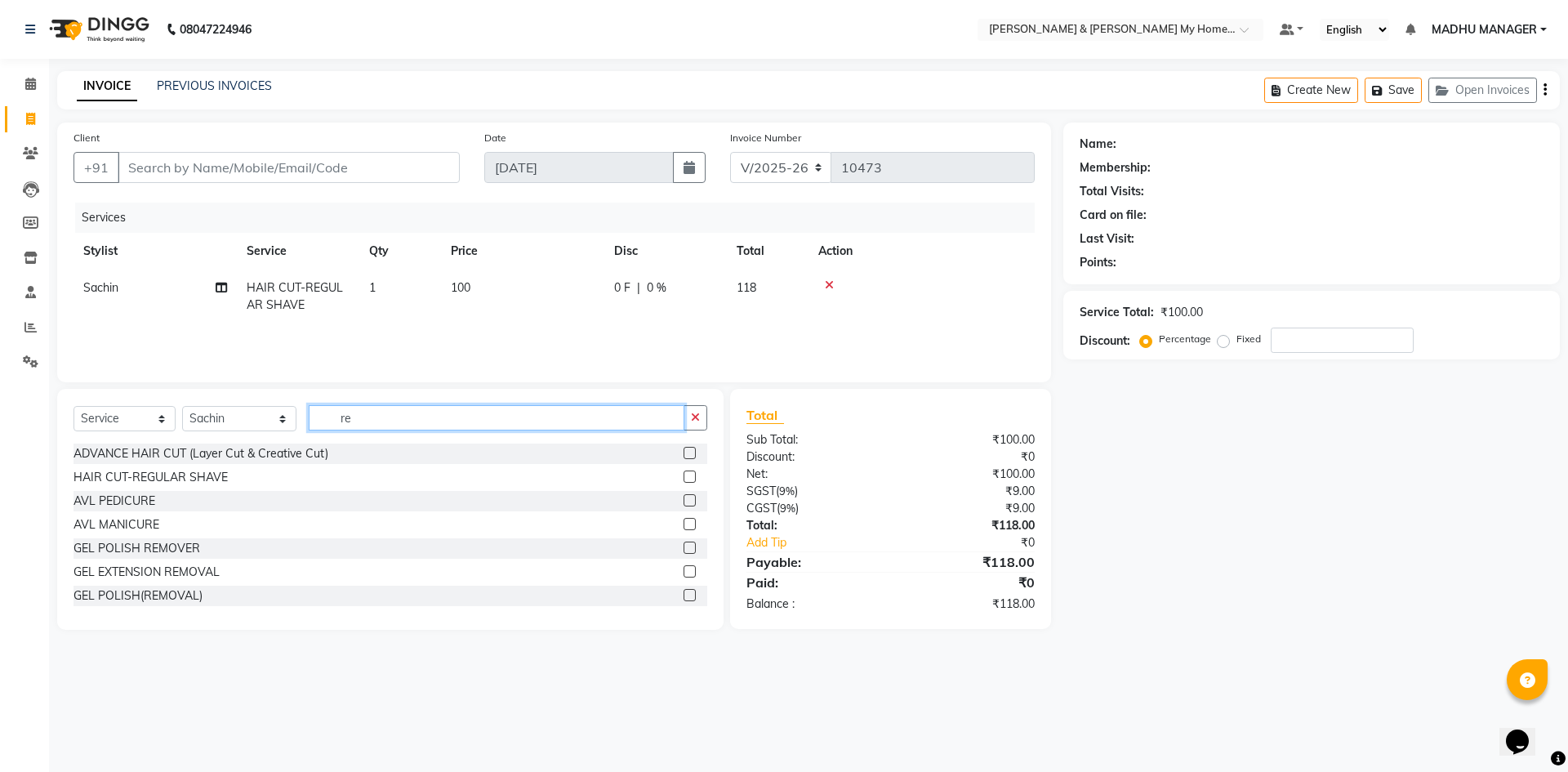
type input "r"
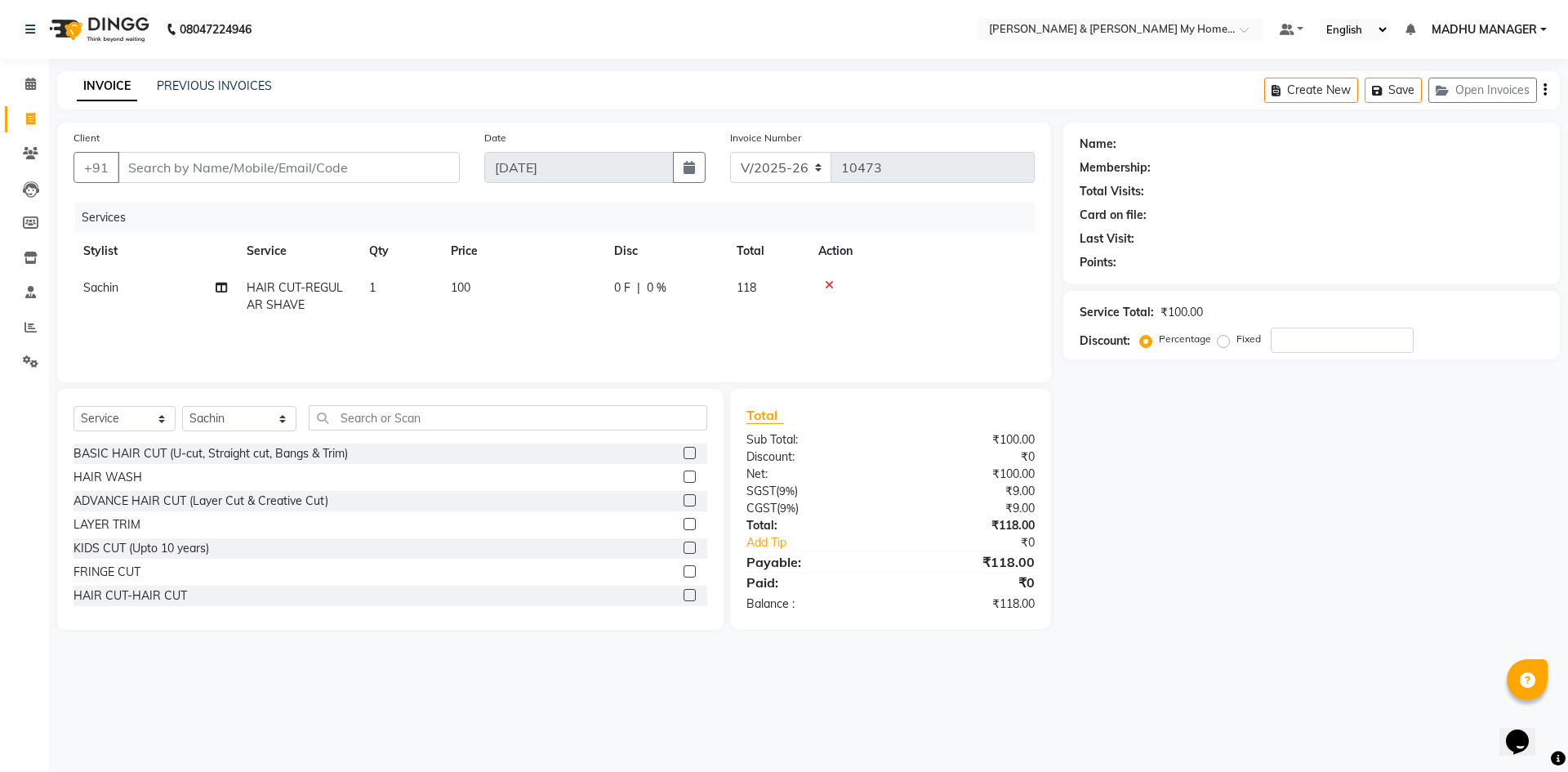
click at [833, 290] on icon at bounding box center [828, 286] width 9 height 12
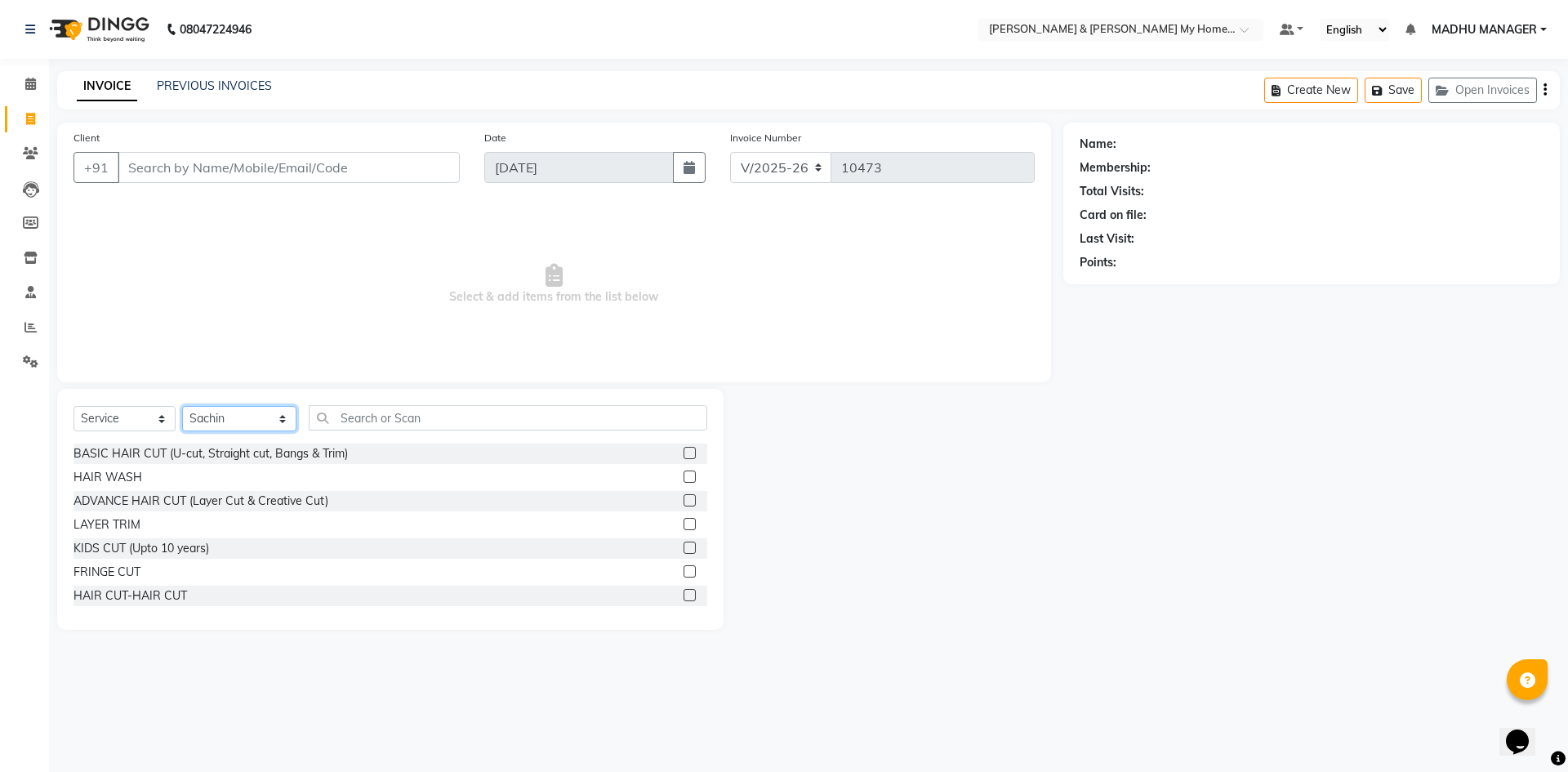
drag, startPoint x: 247, startPoint y: 422, endPoint x: 246, endPoint y: 411, distance: 11.0
click at [247, 422] on select "Select Stylist [PERSON_NAME] Aarti [PERSON_NAME] Beauty [PERSON_NAME] Nail [PER…" at bounding box center [239, 419] width 115 height 26
click at [182, 406] on select "Select Stylist [PERSON_NAME] Aarti [PERSON_NAME] Beauty [PERSON_NAME] Nail [PER…" at bounding box center [239, 419] width 115 height 26
click at [390, 425] on input "text" at bounding box center [507, 418] width 398 height 26
click at [213, 80] on link "PREVIOUS INVOICES" at bounding box center [215, 85] width 115 height 15
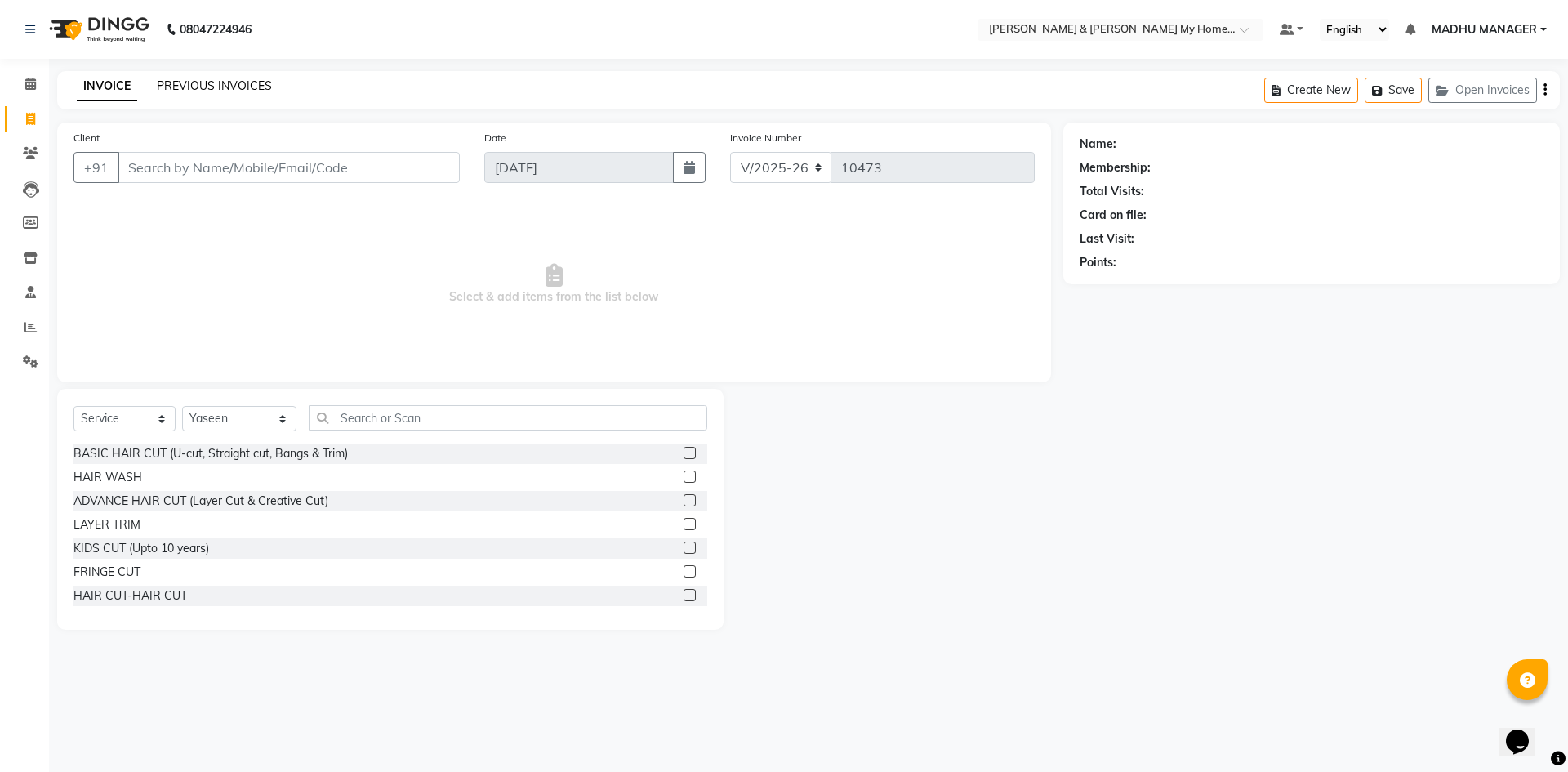
drag, startPoint x: 224, startPoint y: 80, endPoint x: 920, endPoint y: 110, distance: 696.6
click at [224, 79] on link "PREVIOUS INVOICES" at bounding box center [215, 85] width 115 height 15
click at [361, 420] on input "text" at bounding box center [507, 418] width 398 height 26
click at [221, 421] on select "Select Stylist [PERSON_NAME] Aarti [PERSON_NAME] Beauty [PERSON_NAME] Nail [PER…" at bounding box center [239, 419] width 115 height 26
select select "83966"
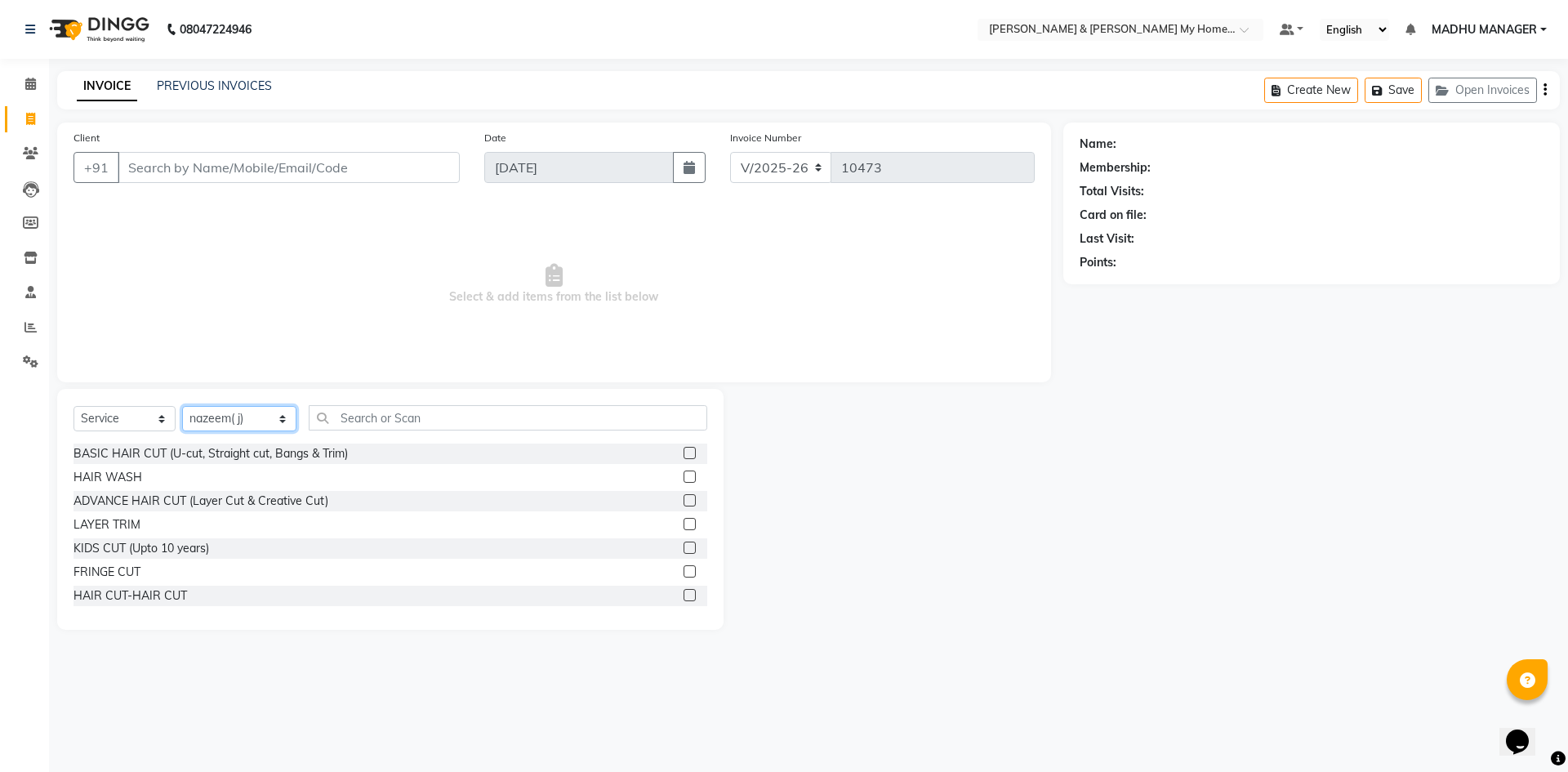
click at [182, 406] on select "Select Stylist [PERSON_NAME] Aarti [PERSON_NAME] Beauty [PERSON_NAME] Nail [PER…" at bounding box center [239, 419] width 115 height 26
click at [388, 420] on input "text" at bounding box center [507, 418] width 398 height 26
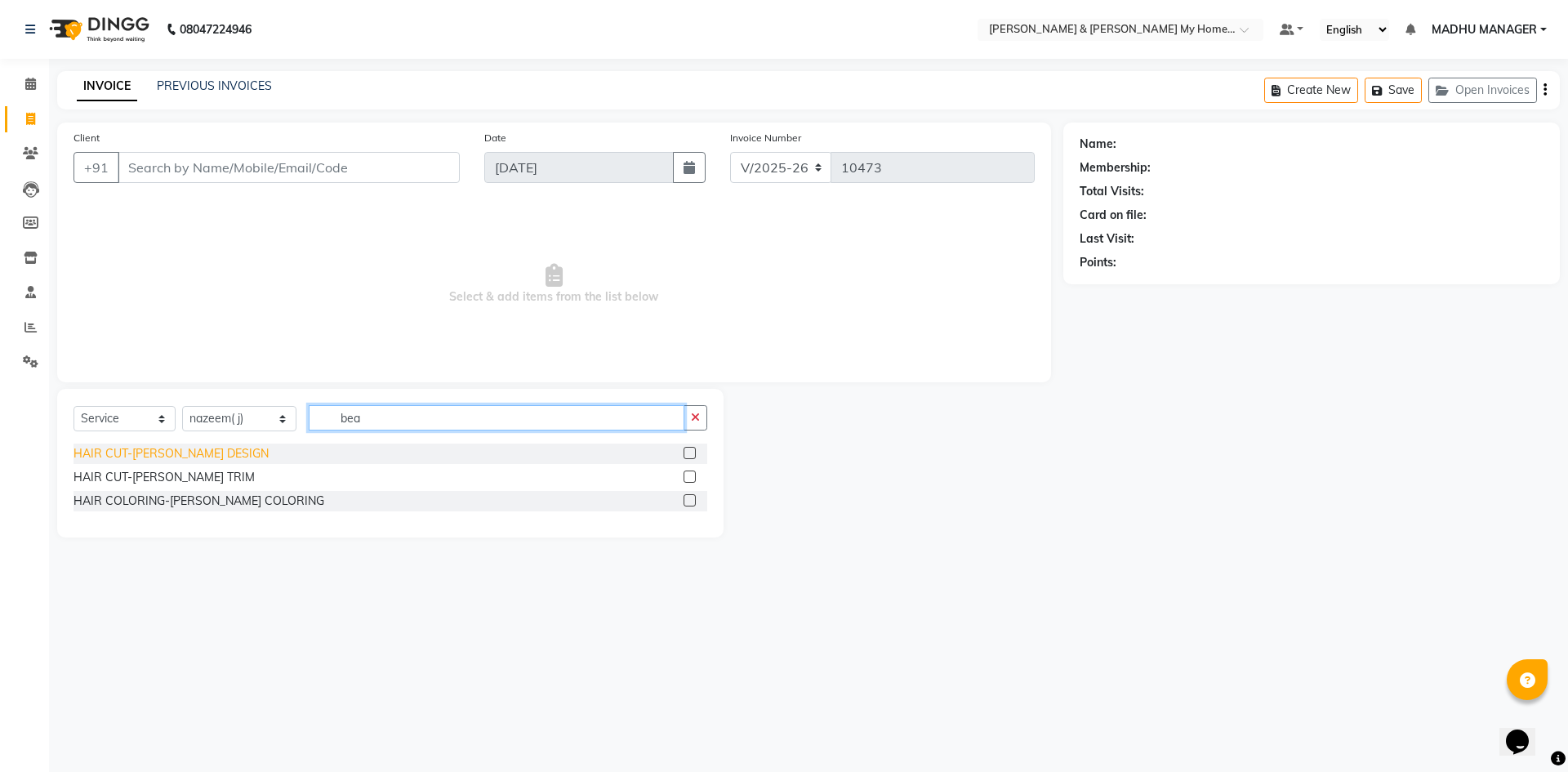
type input "bea"
click at [200, 450] on div "HAIR CUT-[PERSON_NAME] DESIGN" at bounding box center [170, 453] width 195 height 17
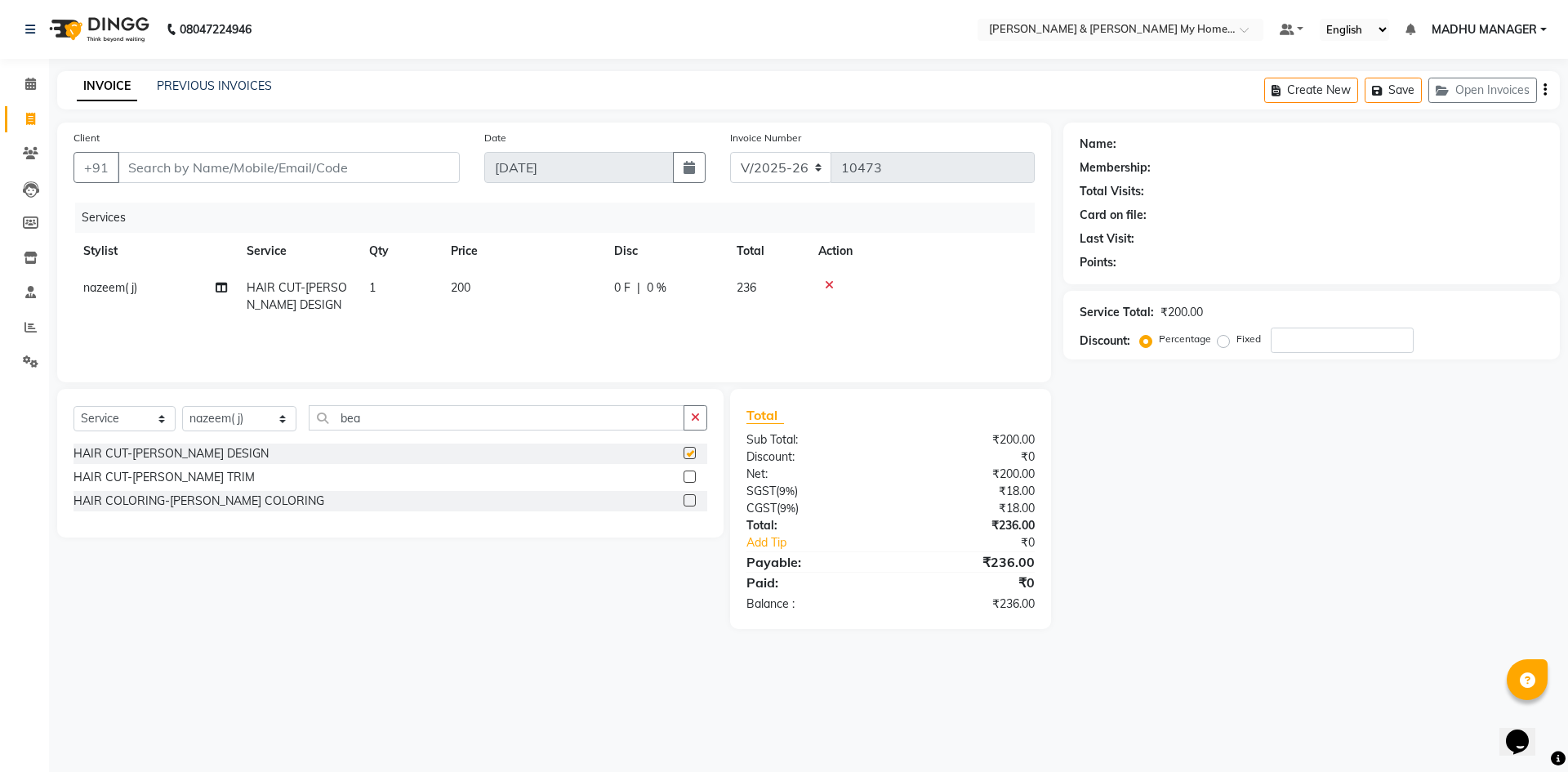
checkbox input "false"
click at [223, 165] on input "Client" at bounding box center [289, 167] width 342 height 31
type input "9"
type input "0"
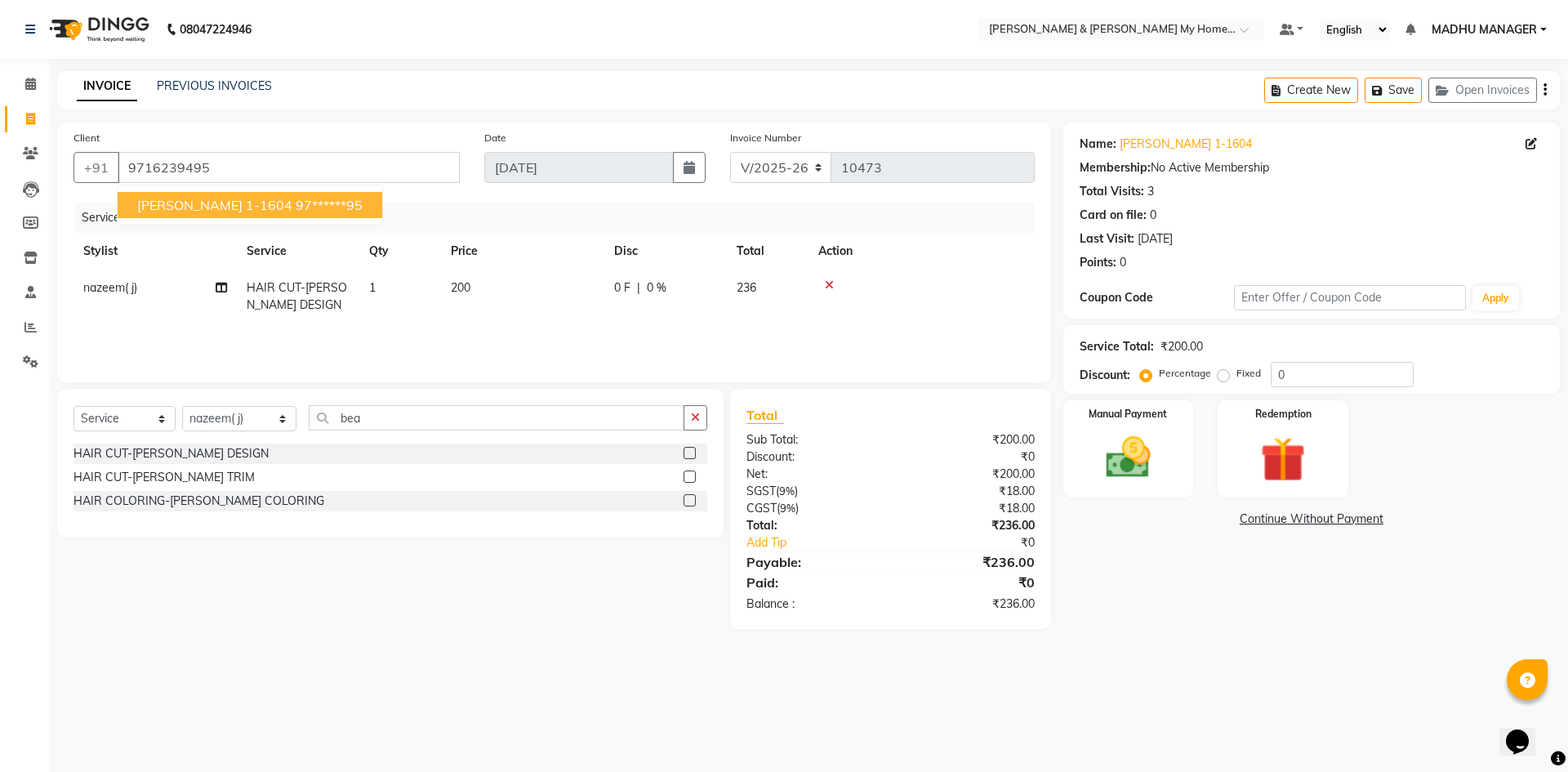
click at [210, 209] on span "anoj 1-1604" at bounding box center [215, 205] width 155 height 17
type input "97******95"
drag, startPoint x: 1143, startPoint y: 469, endPoint x: 1170, endPoint y: 493, distance: 36.1
click at [1143, 468] on img at bounding box center [1128, 457] width 76 height 54
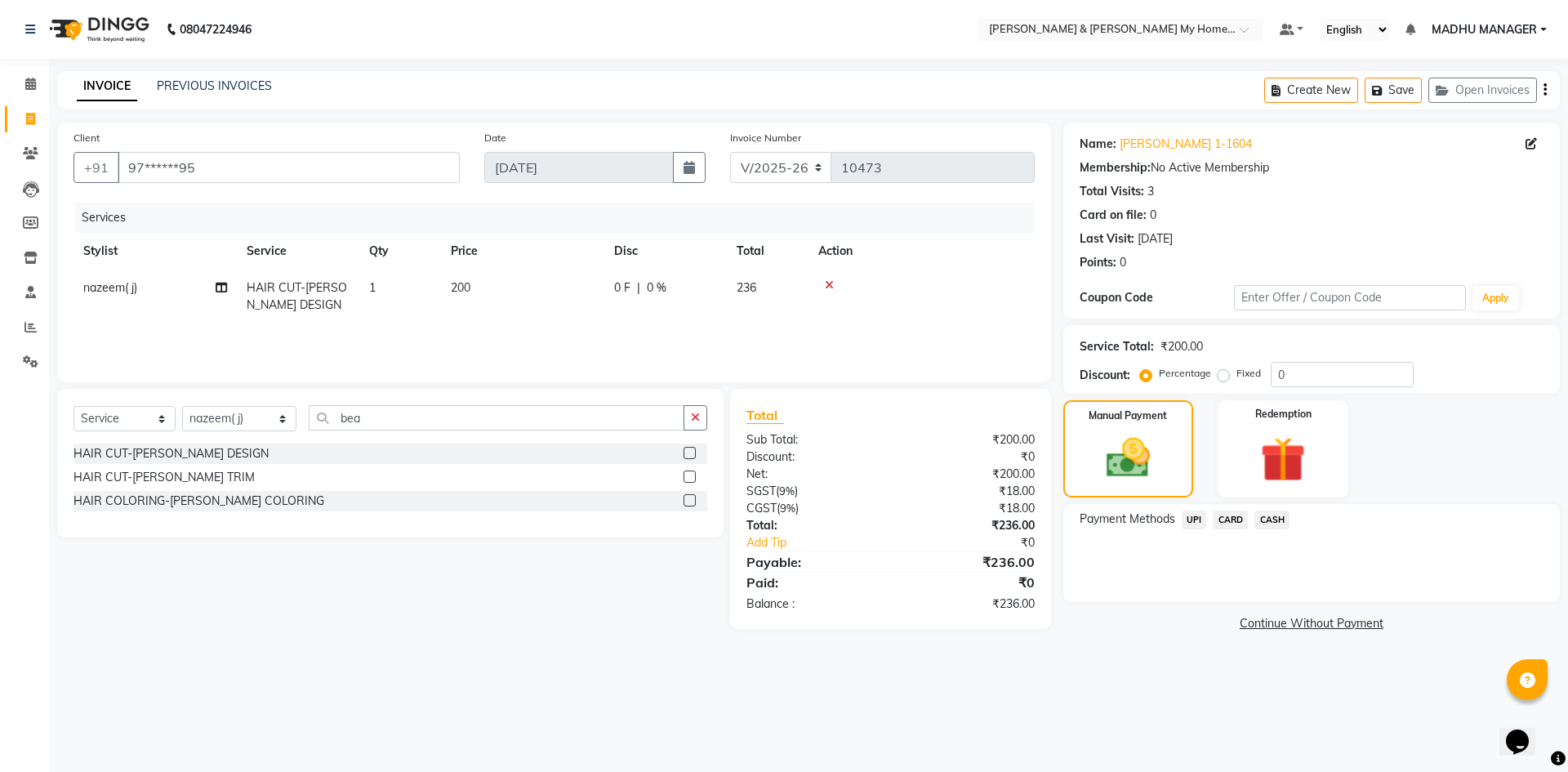
click at [1186, 517] on span "UPI" at bounding box center [1194, 519] width 26 height 19
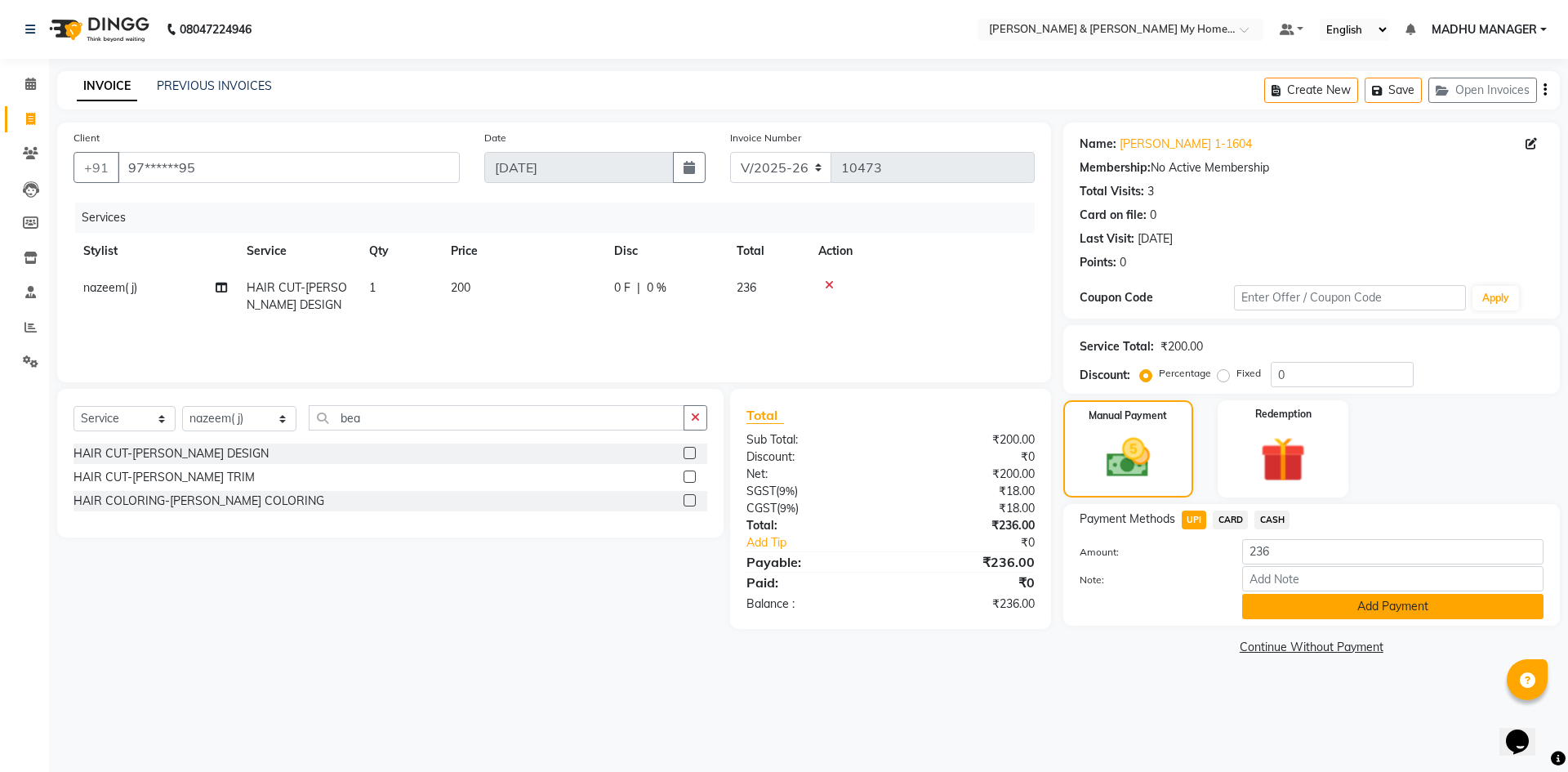
click at [1377, 613] on button "Add Payment" at bounding box center [1392, 607] width 302 height 26
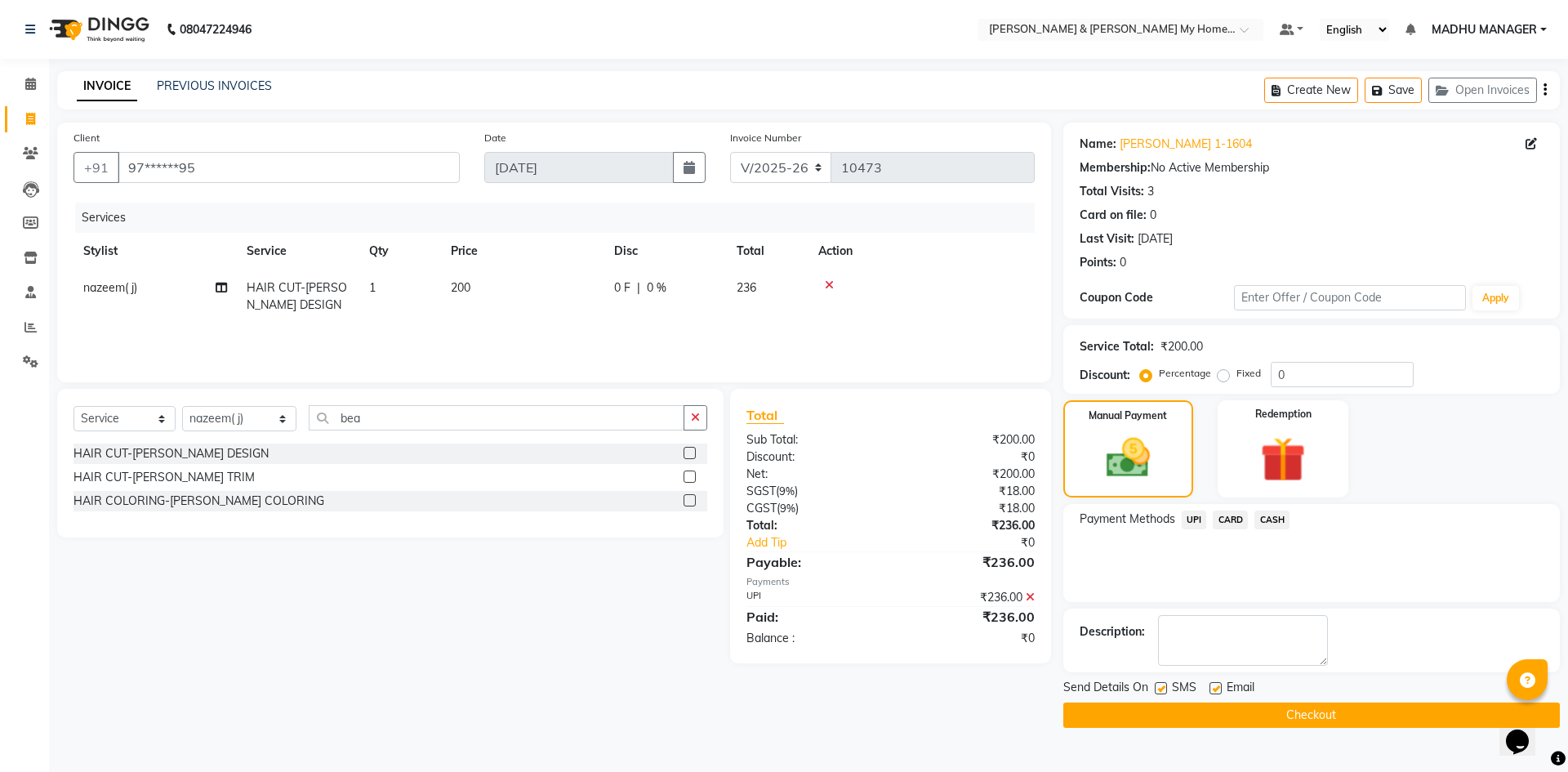
click at [1350, 720] on button "Checkout" at bounding box center [1312, 715] width 496 height 26
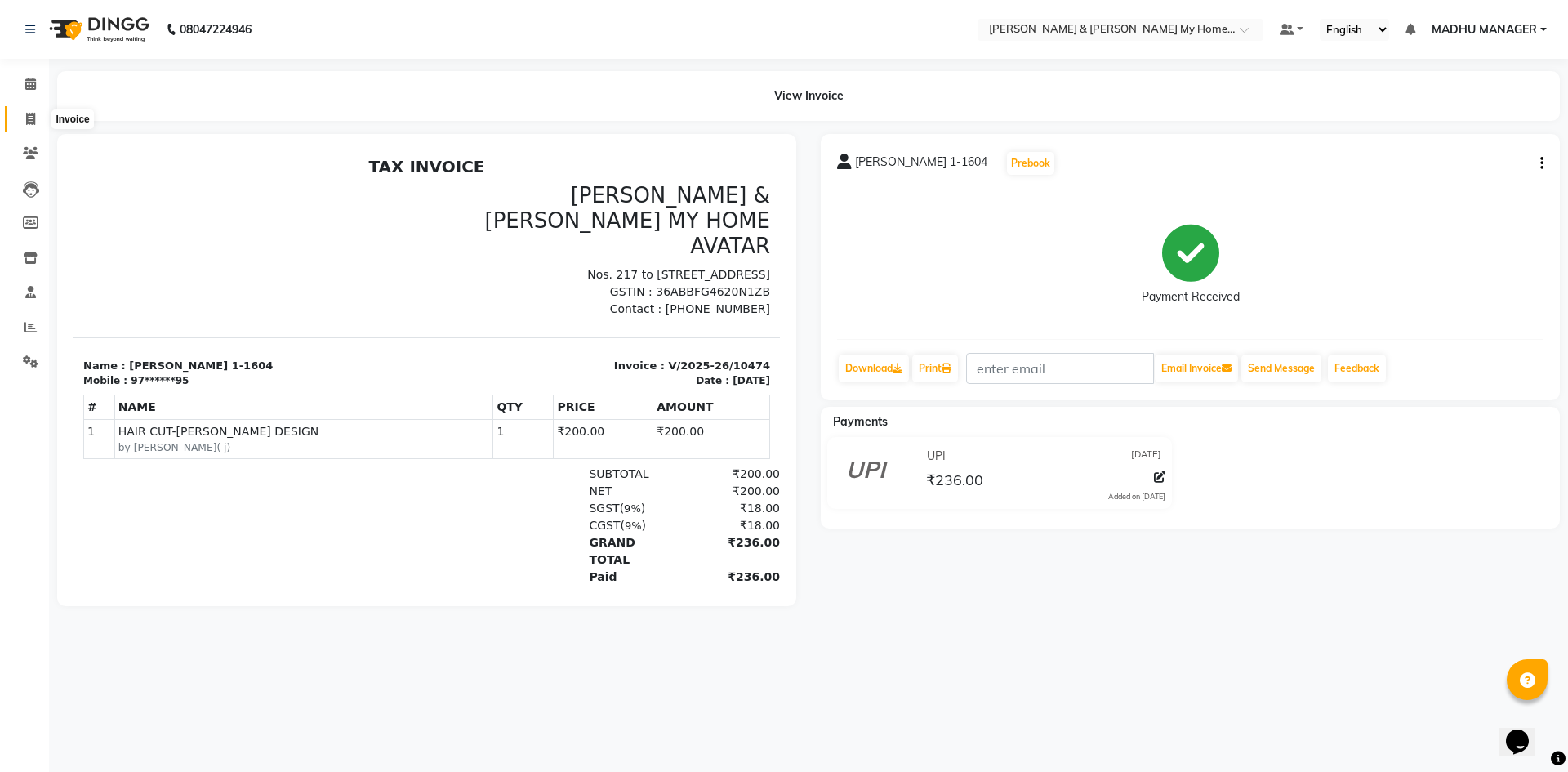
click at [38, 116] on span at bounding box center [31, 120] width 29 height 19
select select "service"
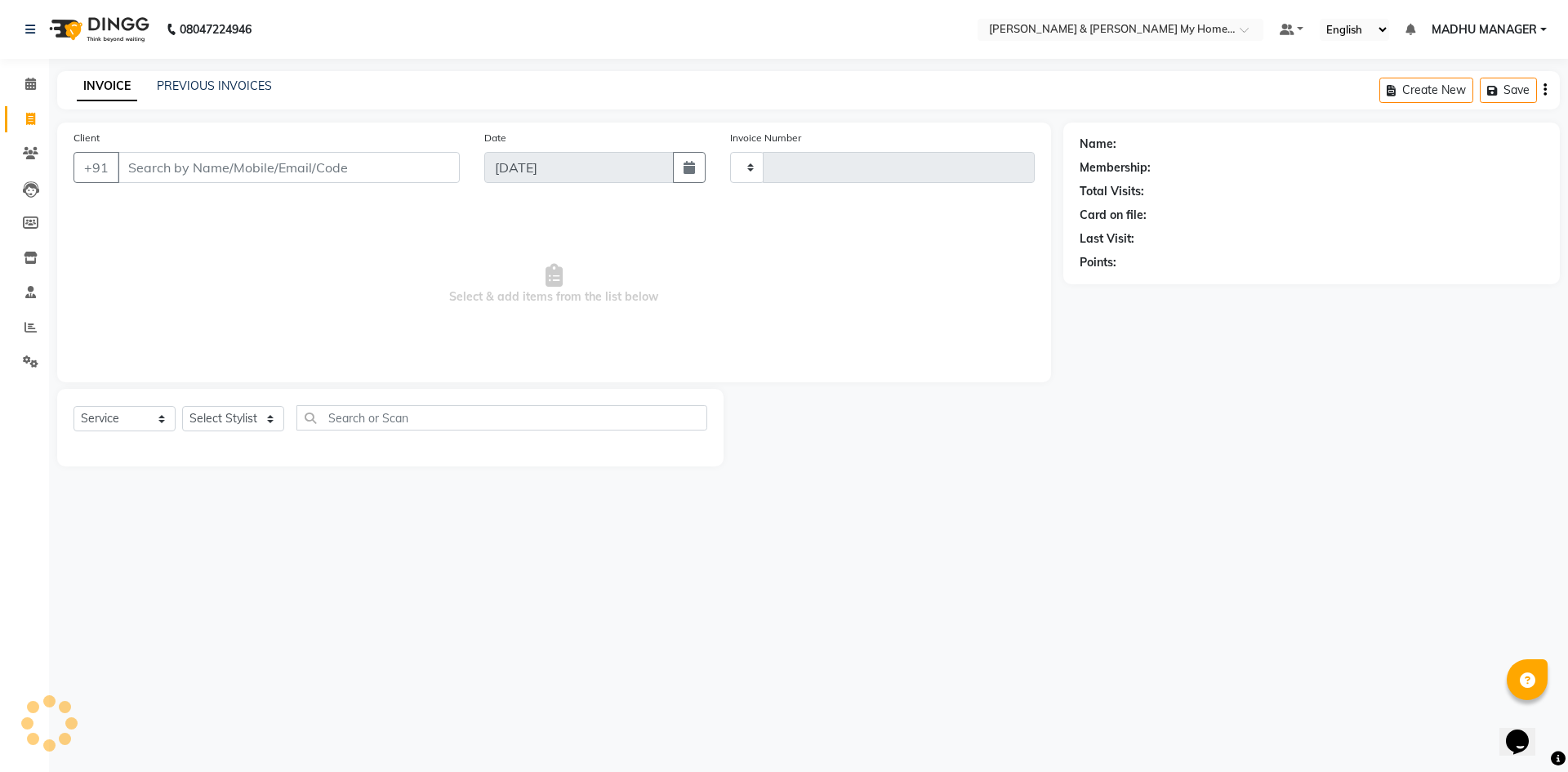
type input "10475"
select select "8193"
click at [237, 416] on select "Select Stylist [PERSON_NAME] Aarti [PERSON_NAME] Beauty [PERSON_NAME] Nail [PER…" at bounding box center [239, 419] width 115 height 26
select select "77257"
click at [182, 406] on select "Select Stylist [PERSON_NAME] Aarti [PERSON_NAME] Beauty [PERSON_NAME] Nail [PER…" at bounding box center [239, 419] width 115 height 26
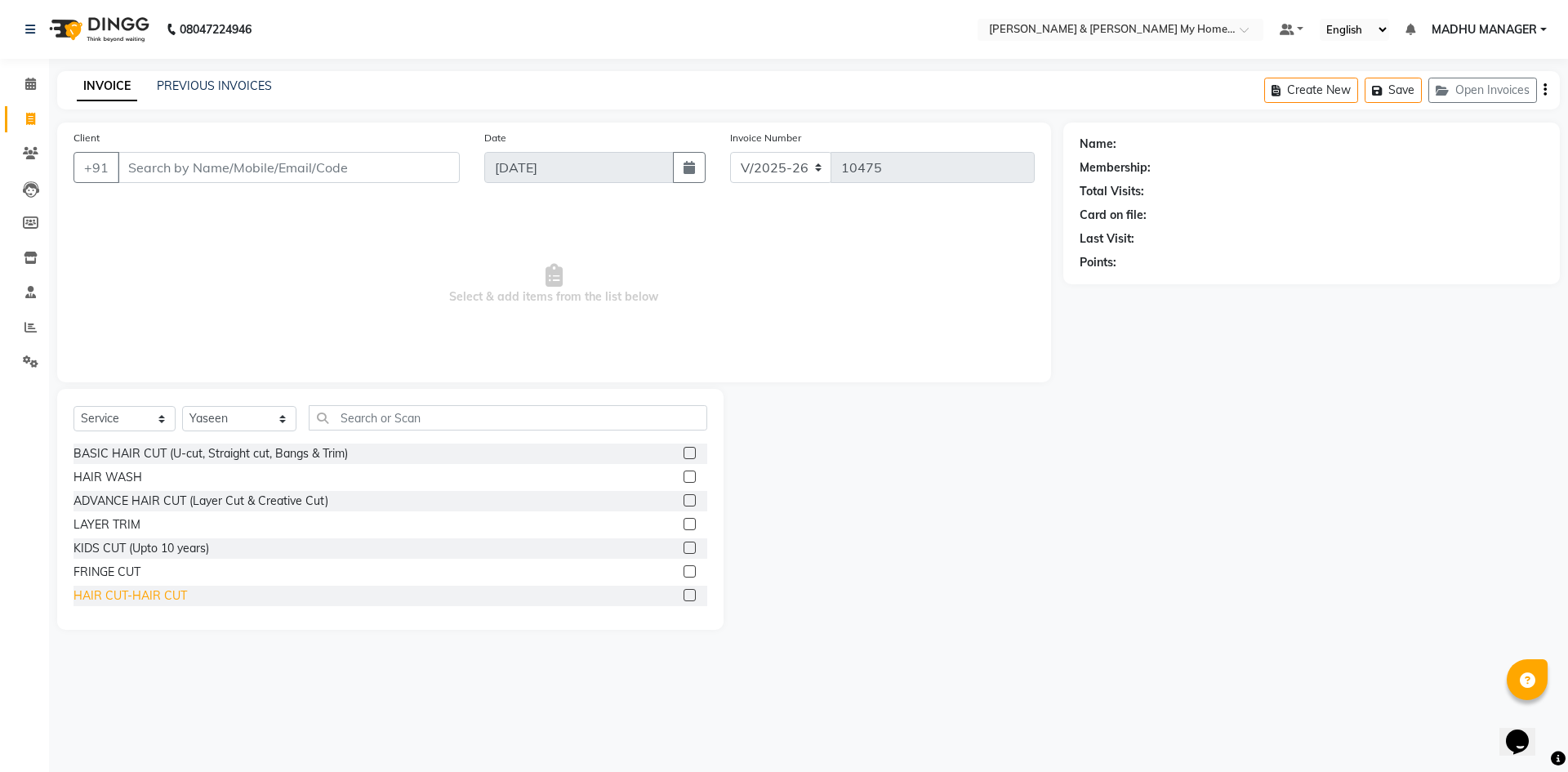
click at [173, 597] on div "HAIR CUT-HAIR CUT" at bounding box center [130, 595] width 114 height 17
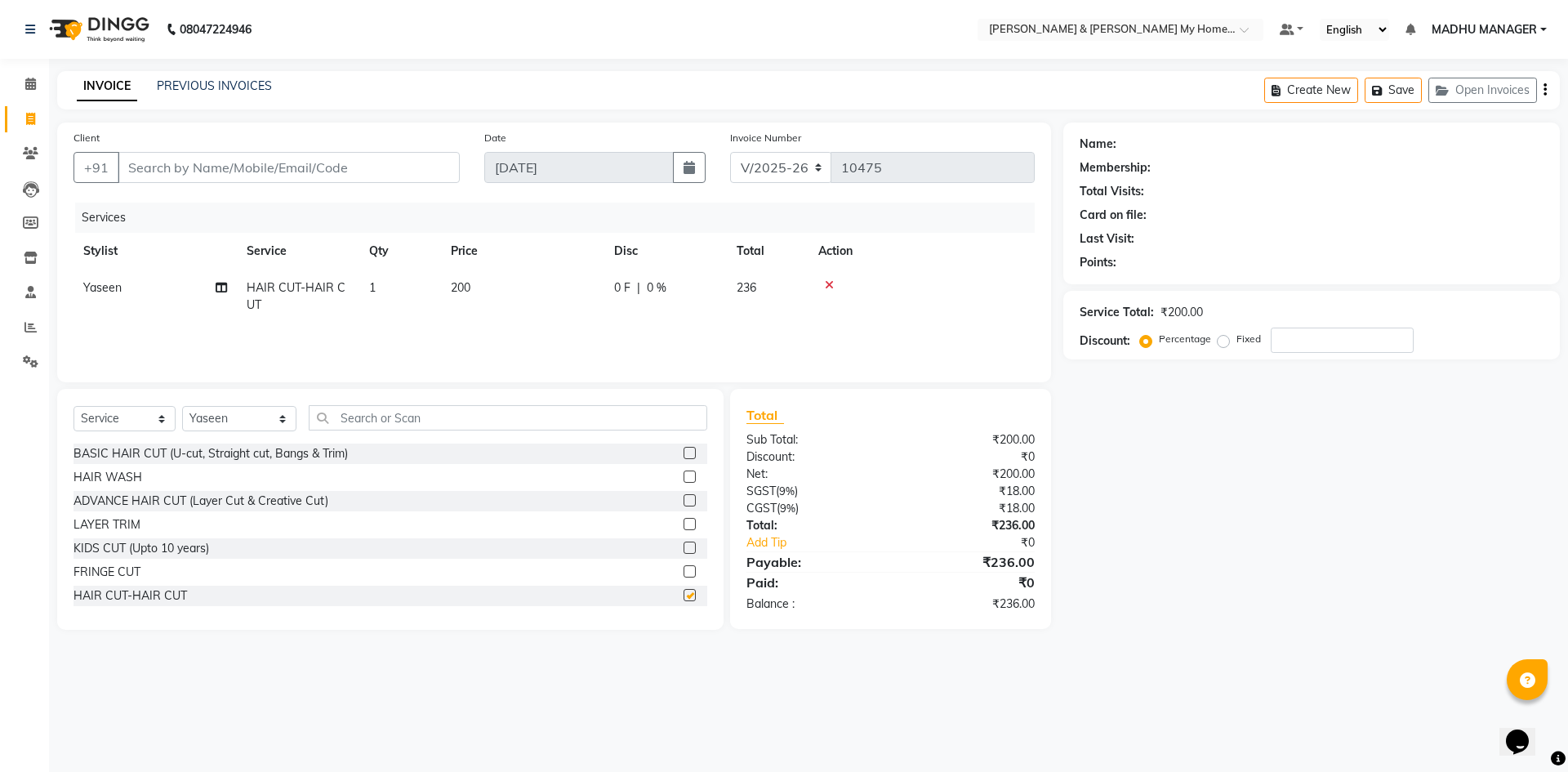
checkbox input "false"
click at [253, 178] on input "Client" at bounding box center [289, 167] width 342 height 31
drag, startPoint x: 251, startPoint y: 176, endPoint x: 200, endPoint y: 36, distance: 149.0
click at [221, 77] on main "INVOICE PREVIOUS INVOICES Create New Save Open Invoices Client +91 Date 04-09-2…" at bounding box center [809, 363] width 1520 height 583
type input "9"
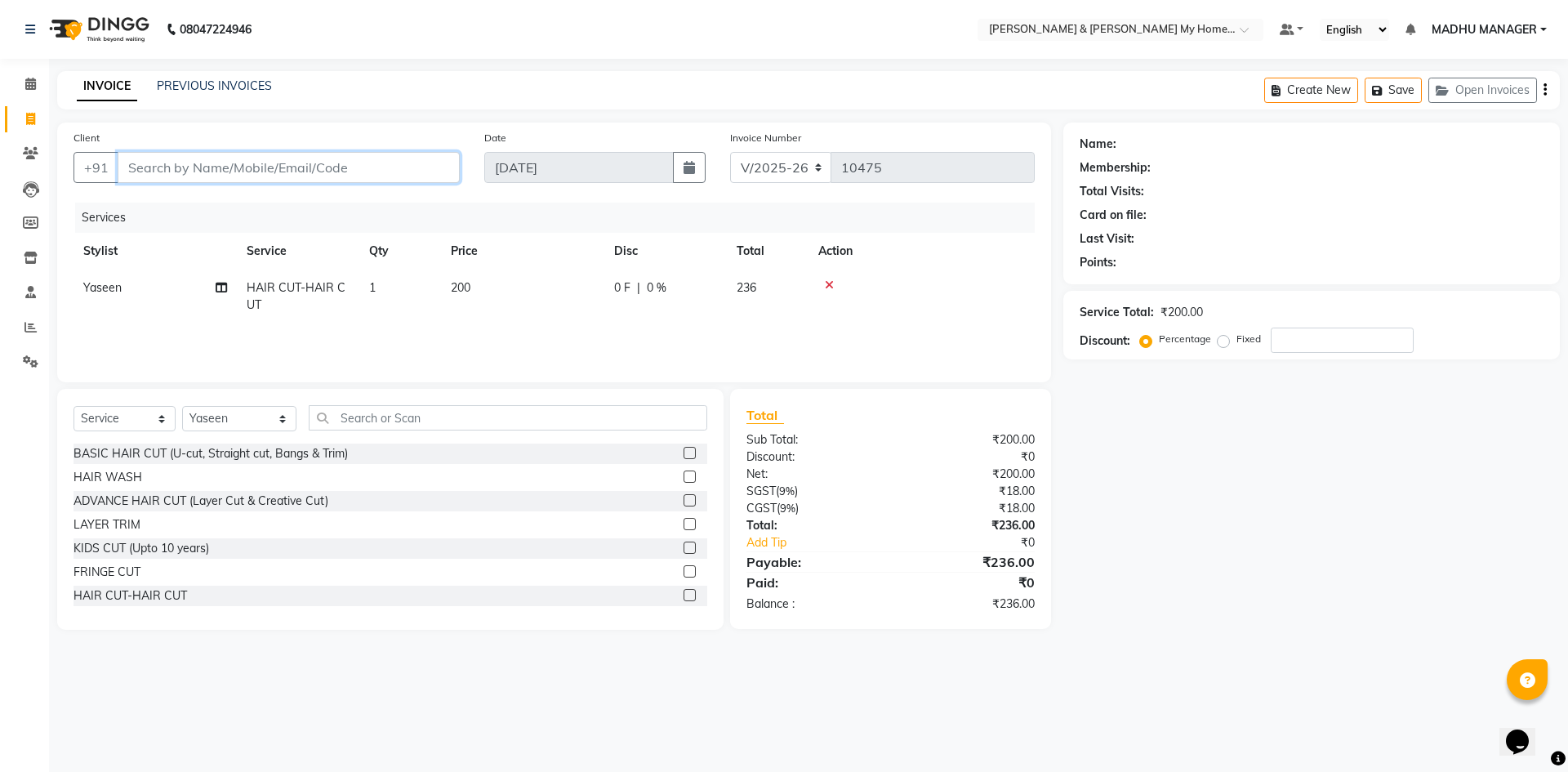
type input "0"
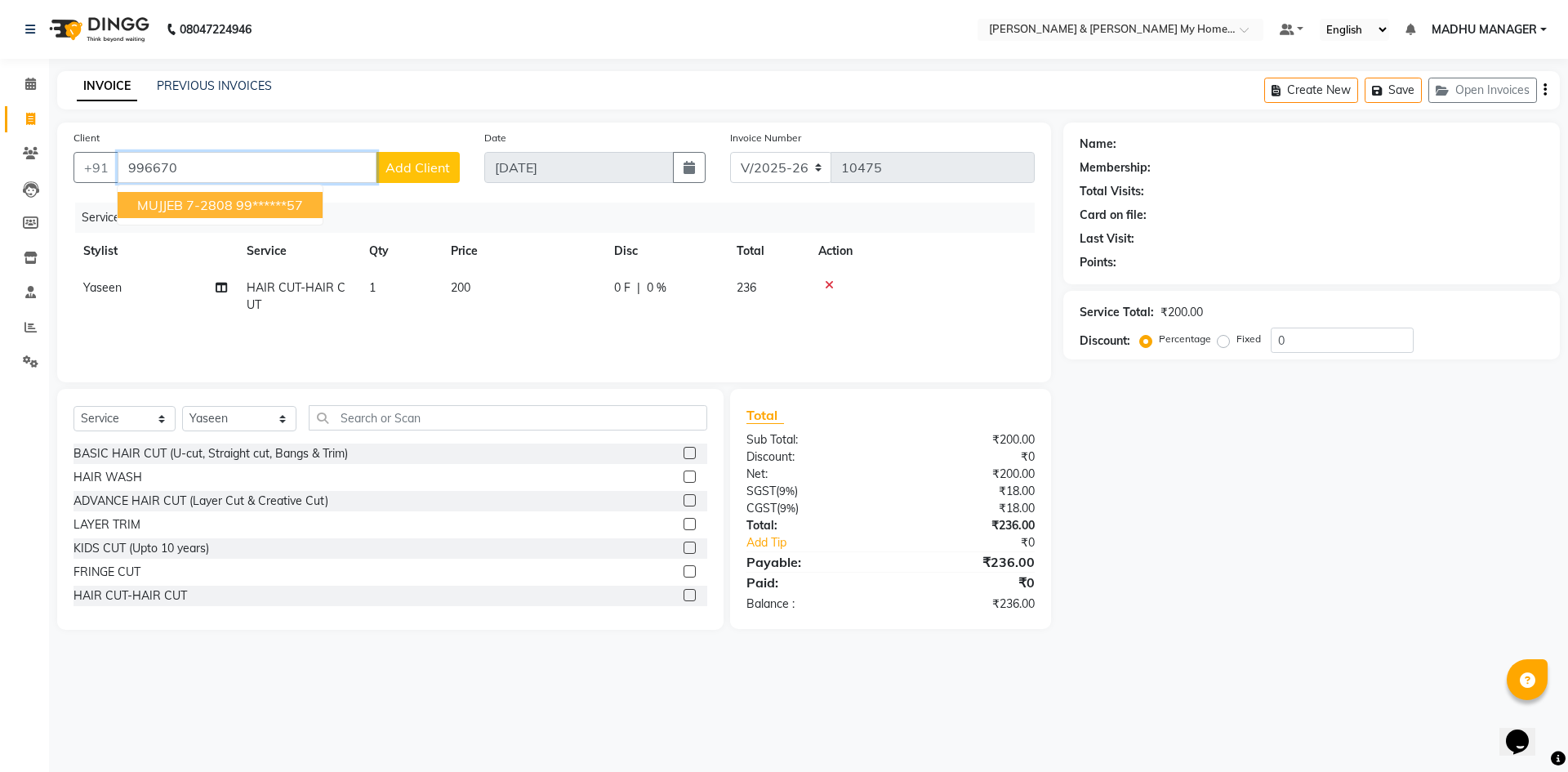
click at [270, 210] on ngb-highlight "99******57" at bounding box center [270, 205] width 67 height 17
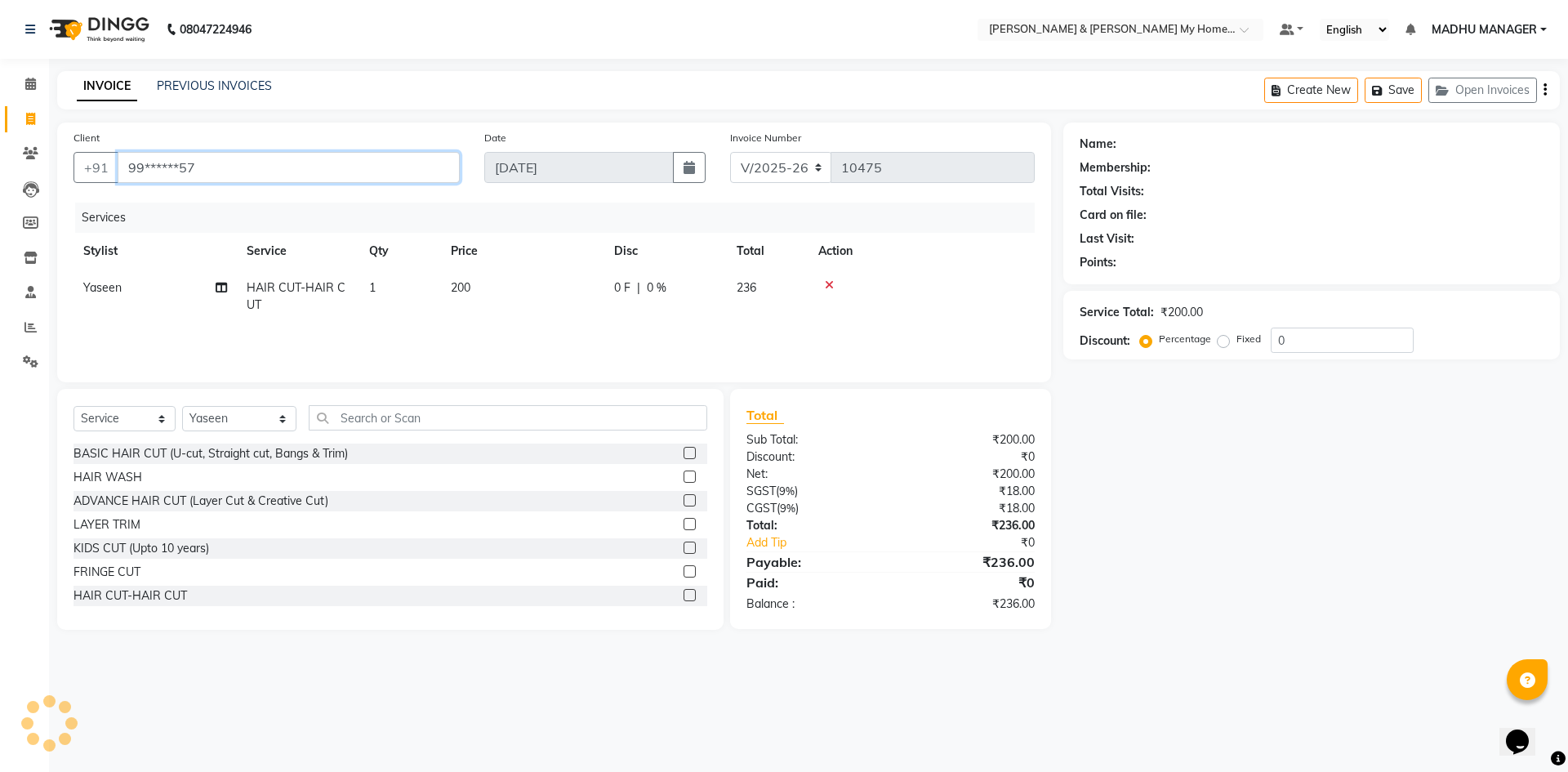
type input "99******57"
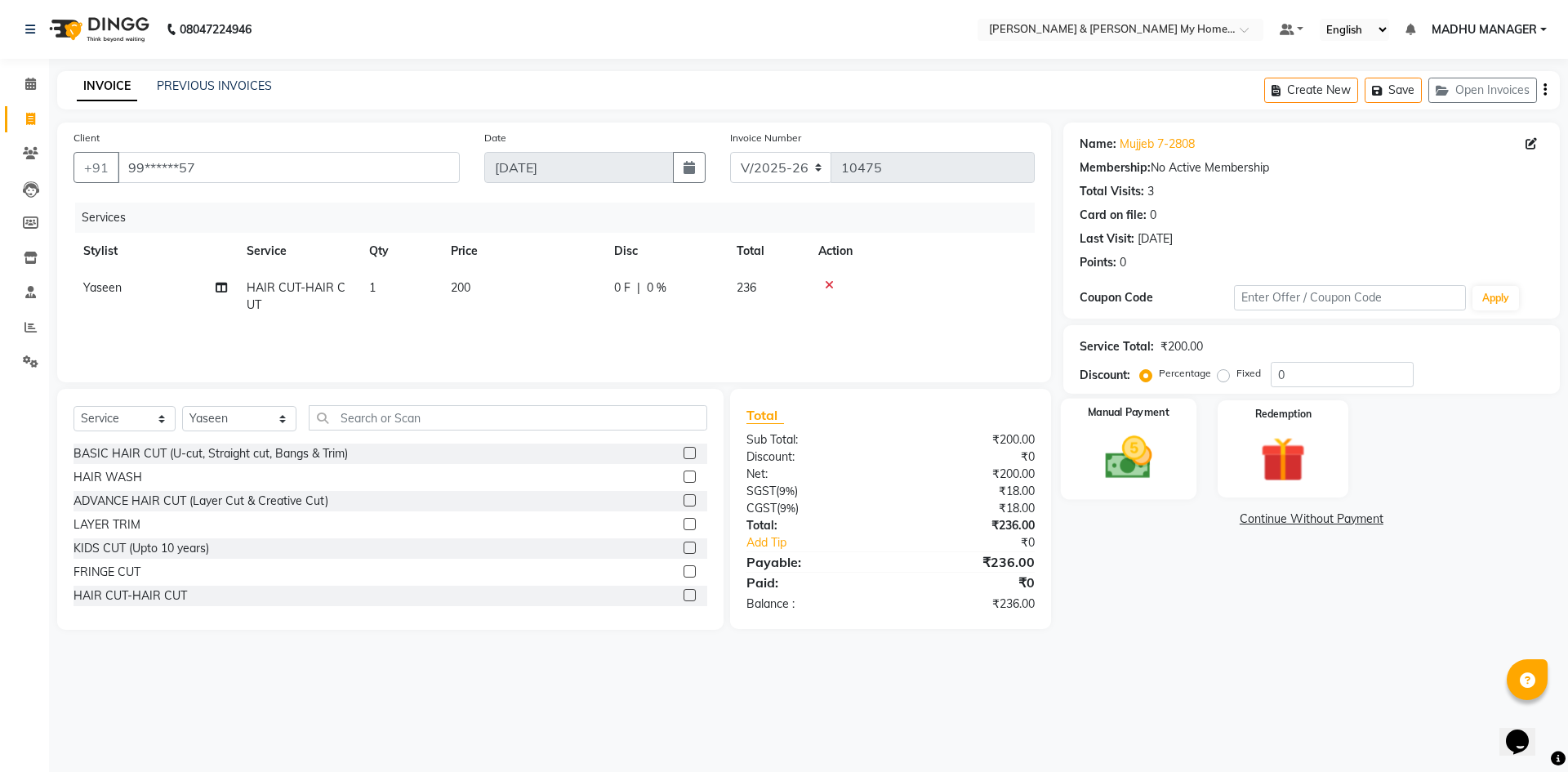
click at [1155, 456] on img at bounding box center [1128, 457] width 76 height 54
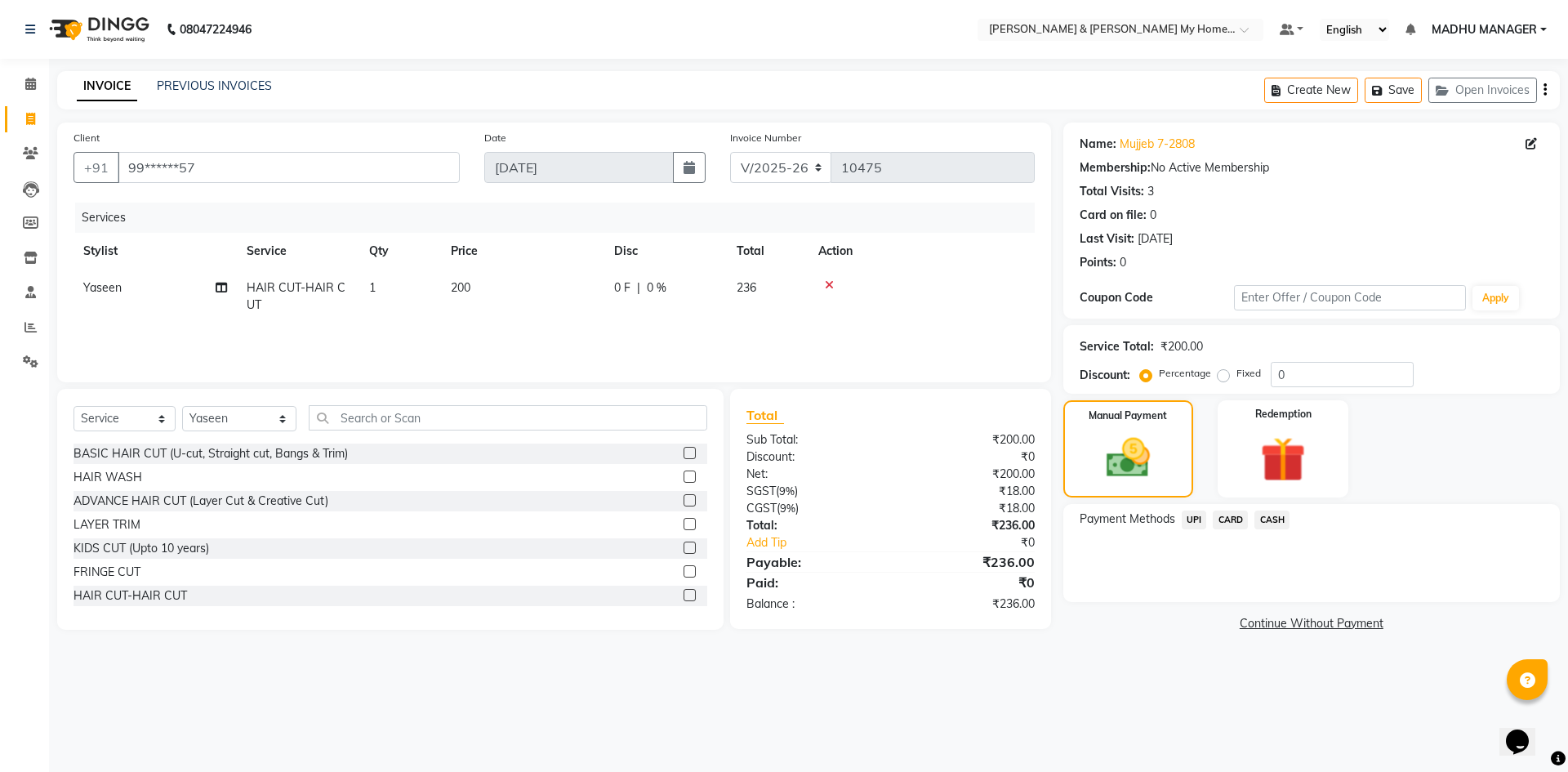
click at [1200, 524] on span "UPI" at bounding box center [1194, 519] width 26 height 19
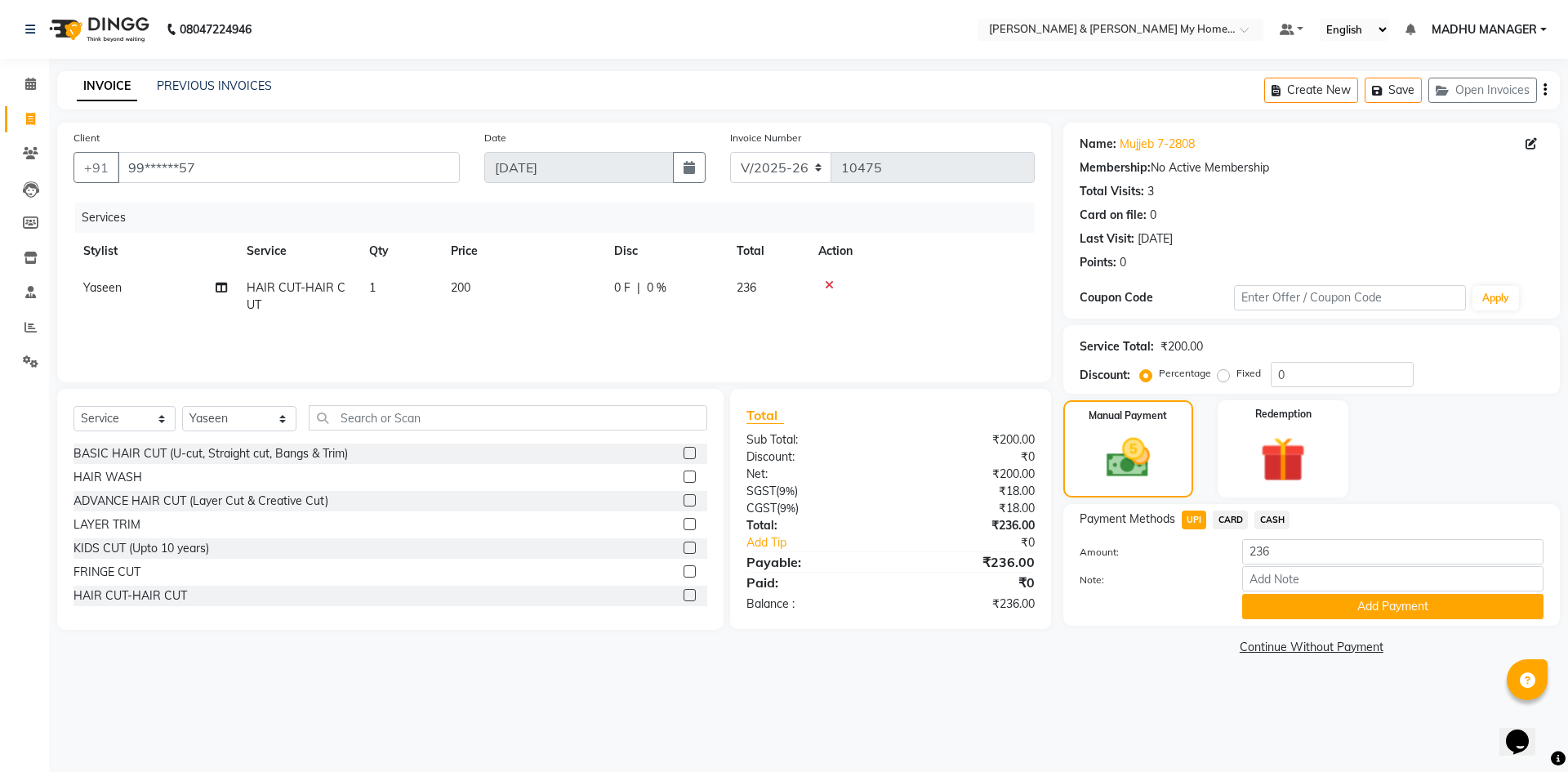
click at [1397, 621] on div "Payment Methods UPI CARD CASH Amount: 236 Note: Add Payment" at bounding box center [1312, 564] width 496 height 122
click at [1384, 621] on div "Payment Methods UPI CARD CASH Amount: 236 Note: Add Payment" at bounding box center [1312, 564] width 496 height 122
click at [1384, 609] on button "Add Payment" at bounding box center [1392, 607] width 302 height 26
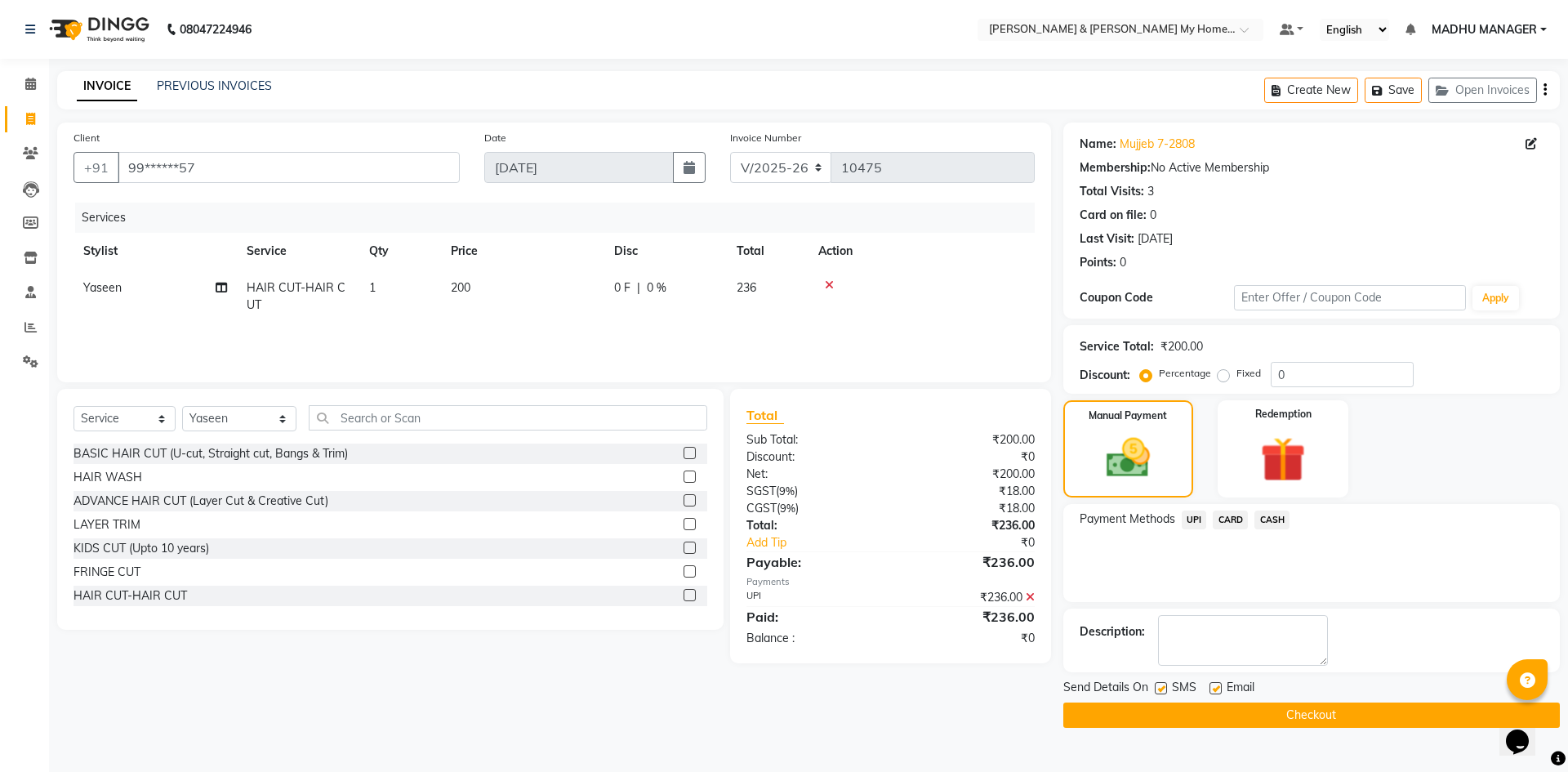
click at [1378, 710] on button "Checkout" at bounding box center [1312, 715] width 496 height 26
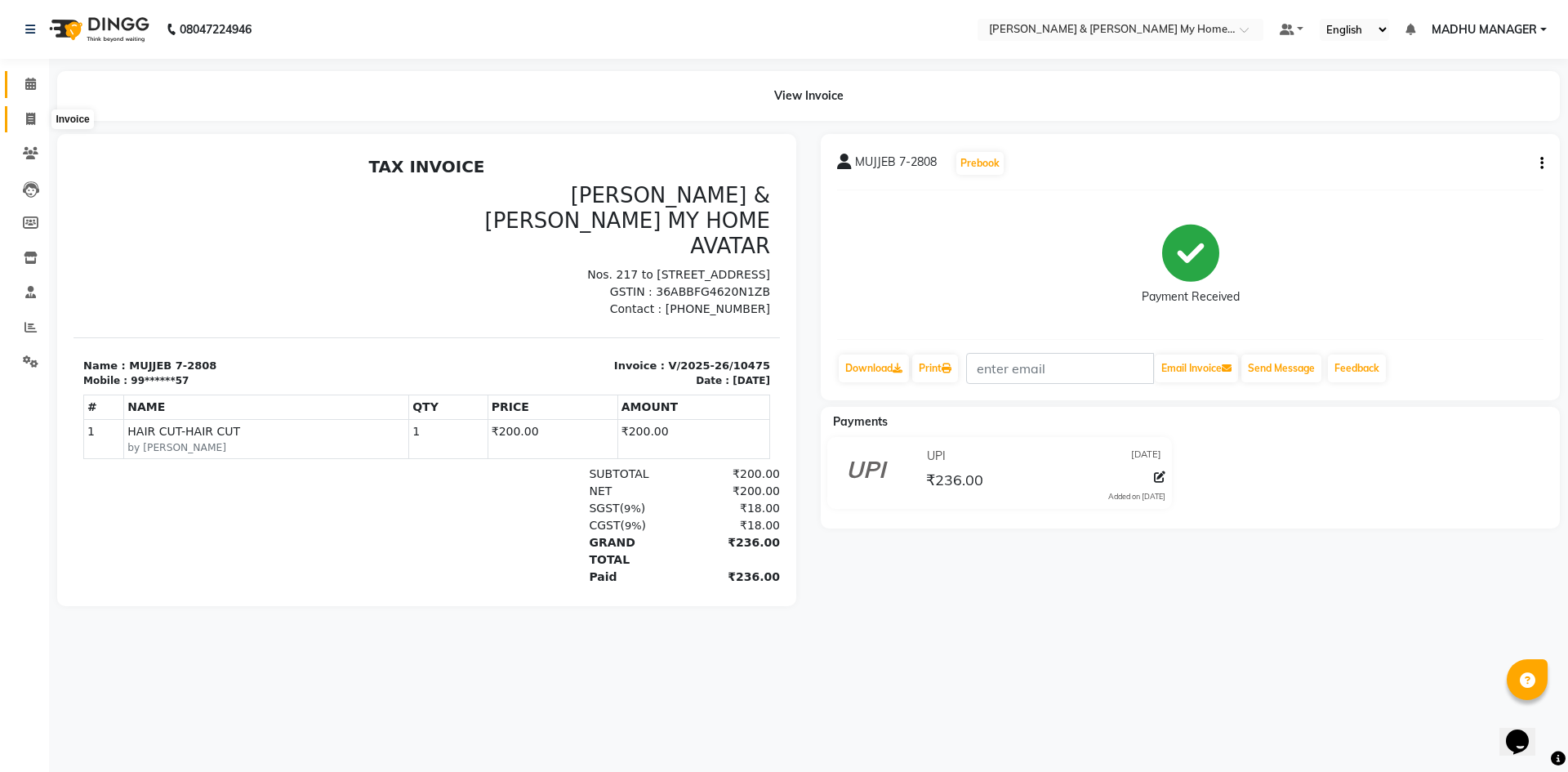
drag, startPoint x: 33, startPoint y: 122, endPoint x: 31, endPoint y: 87, distance: 35.1
click at [31, 120] on icon at bounding box center [30, 119] width 9 height 12
select select "8193"
select select "service"
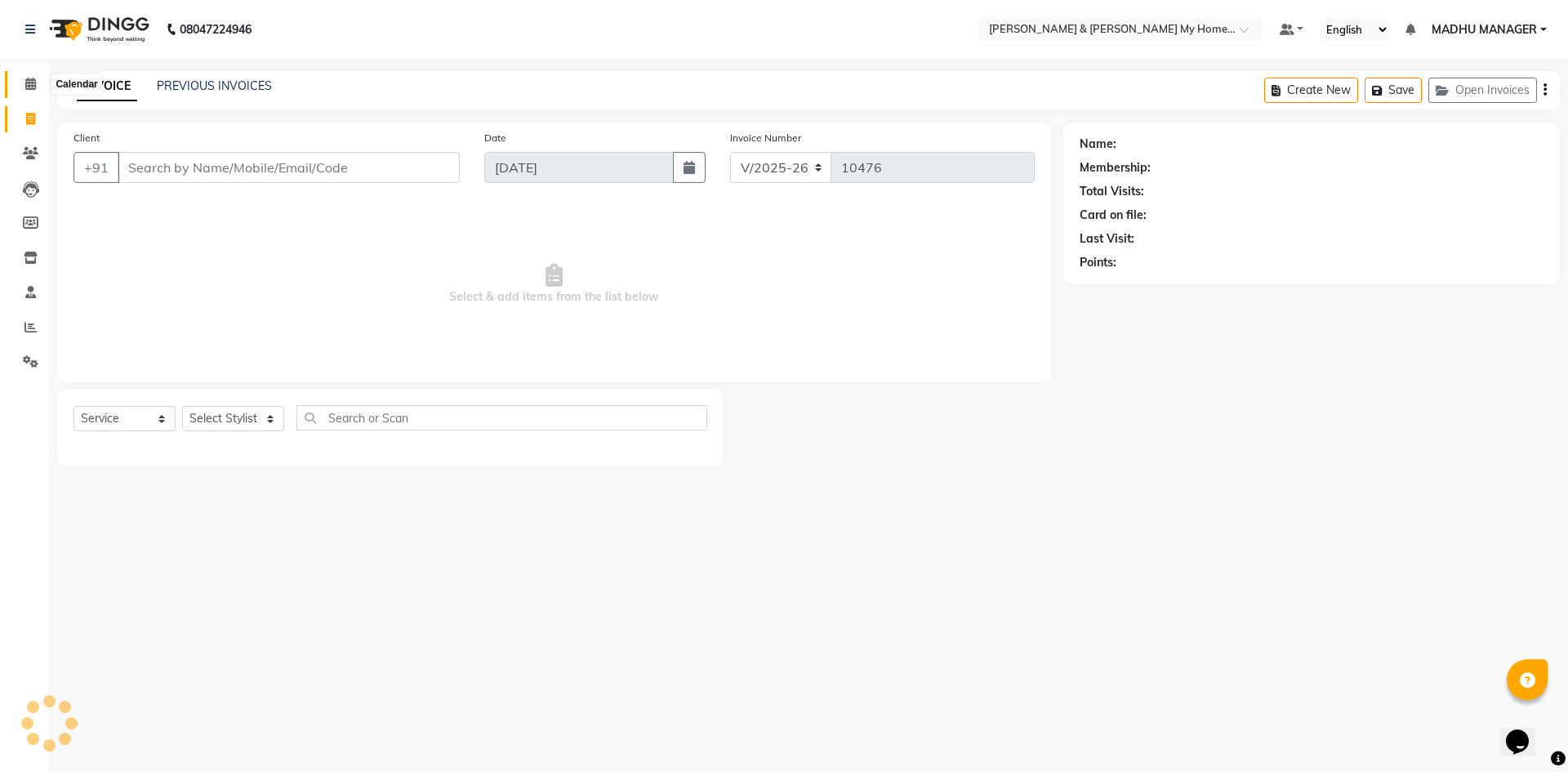
click at [34, 88] on icon at bounding box center [31, 83] width 11 height 12
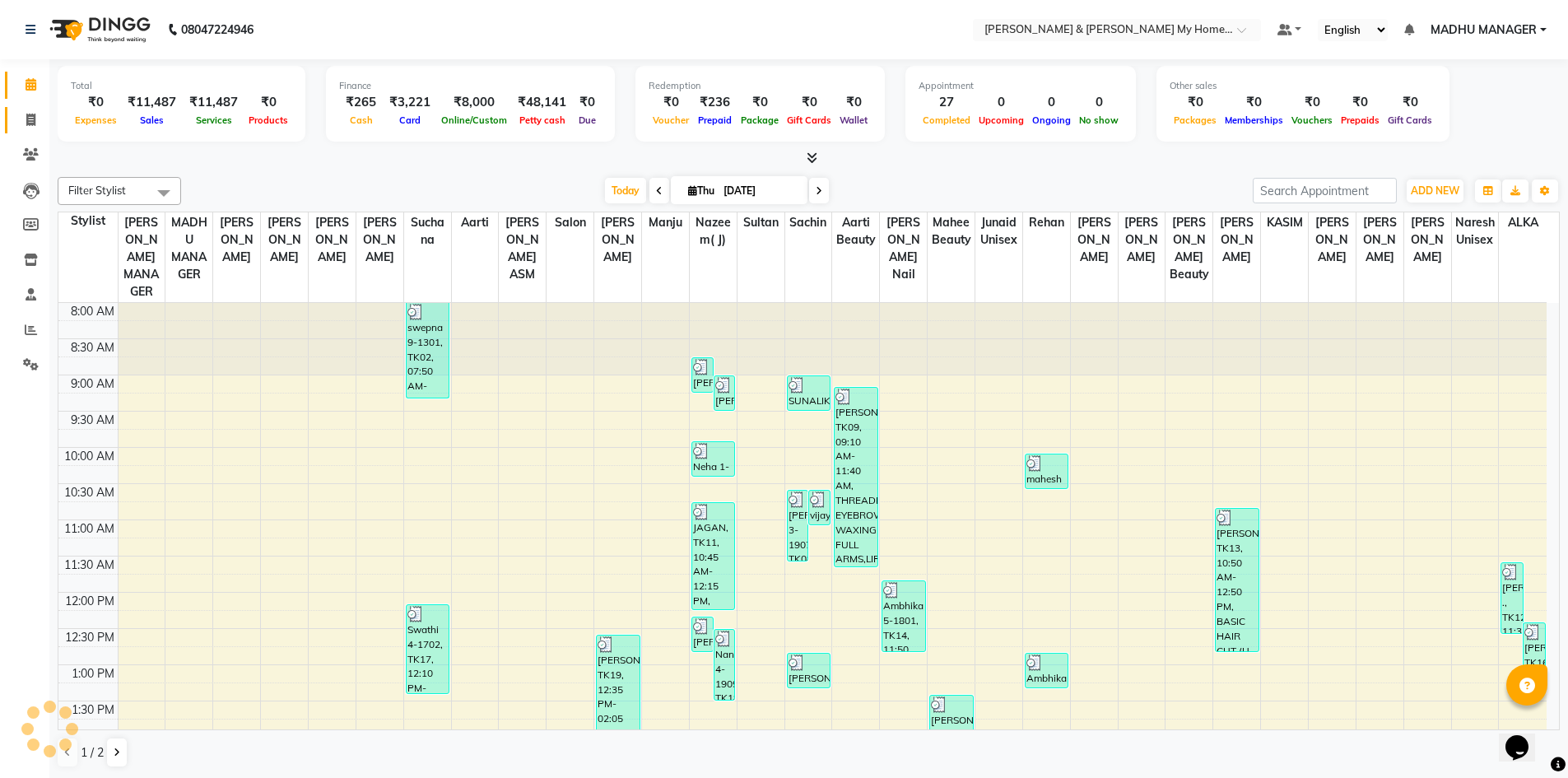
drag, startPoint x: 31, startPoint y: 110, endPoint x: 17, endPoint y: 93, distance: 22.0
click at [31, 109] on link "Invoice" at bounding box center [25, 120] width 40 height 27
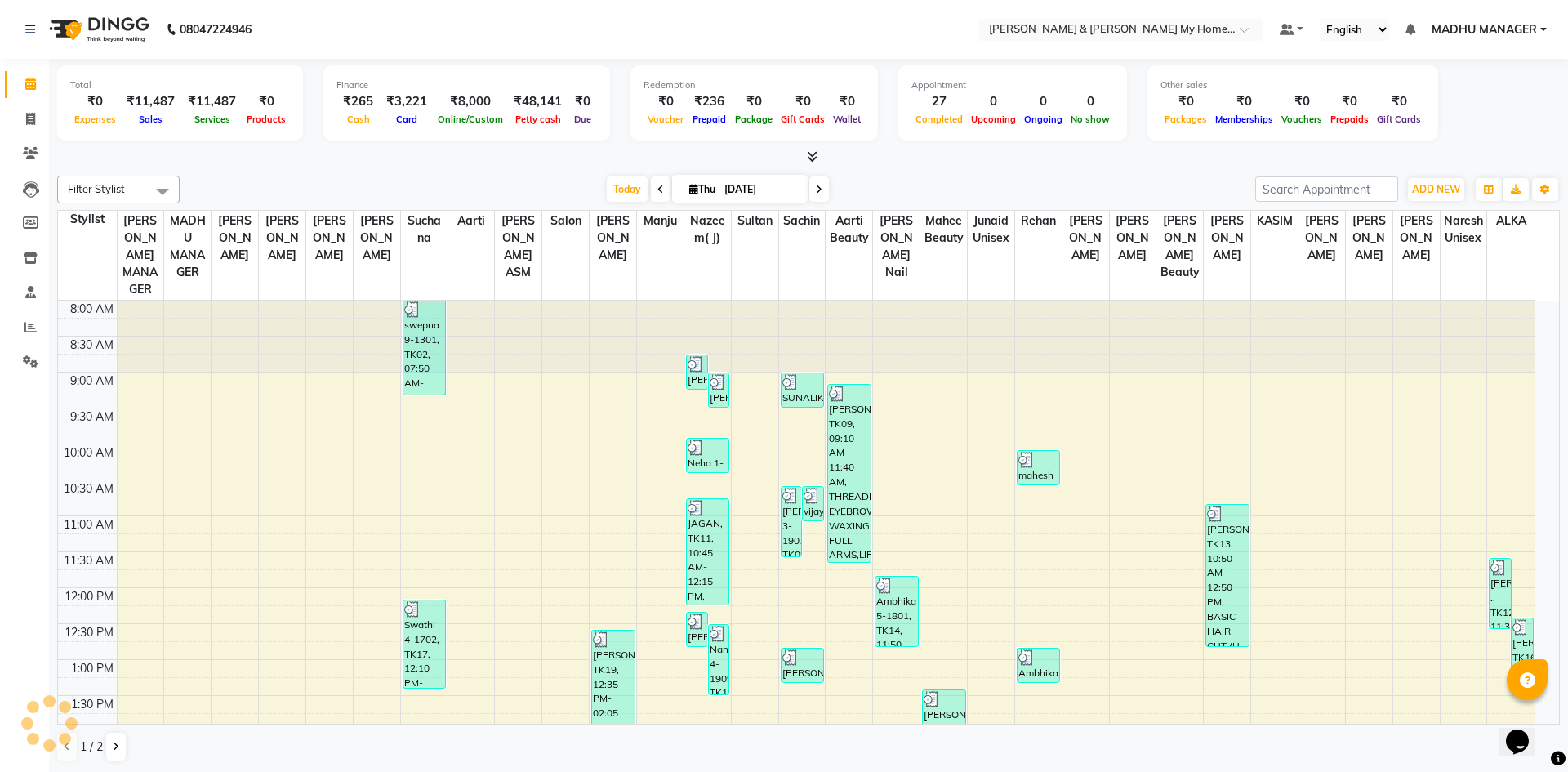
select select "8193"
select select "service"
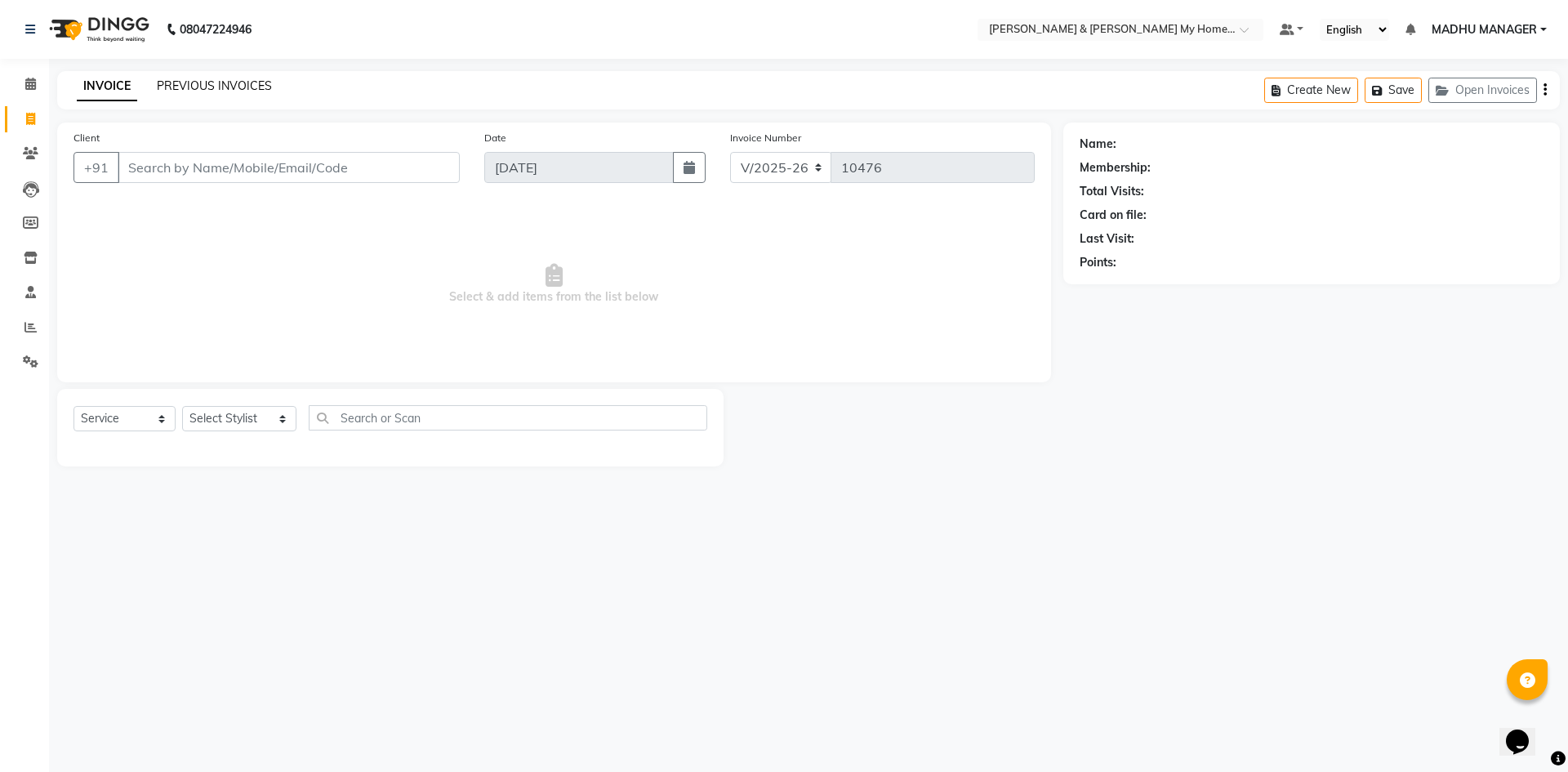
click at [233, 80] on link "PREVIOUS INVOICES" at bounding box center [215, 85] width 115 height 15
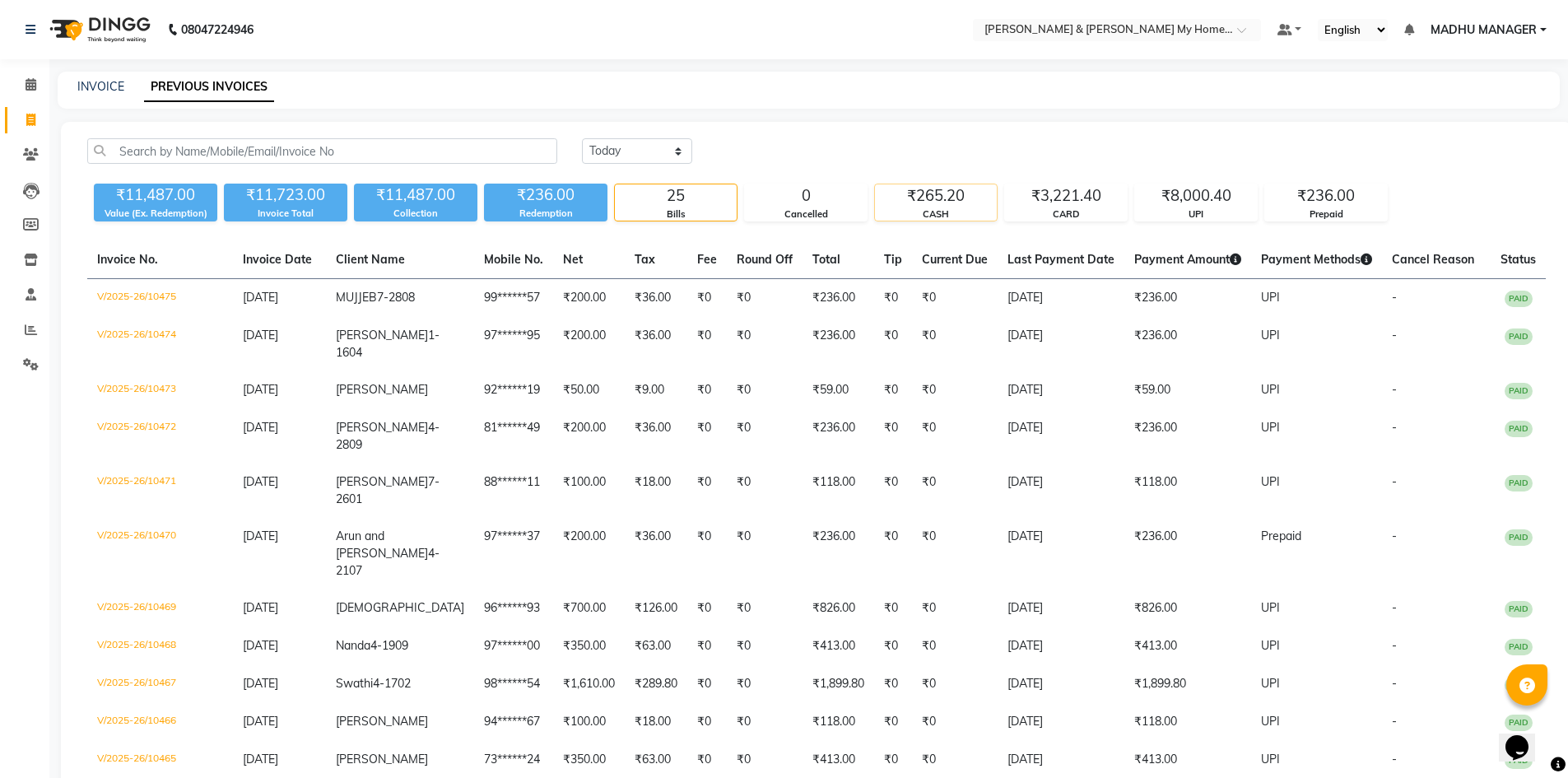
click at [942, 204] on div "₹265.20" at bounding box center [935, 195] width 122 height 23
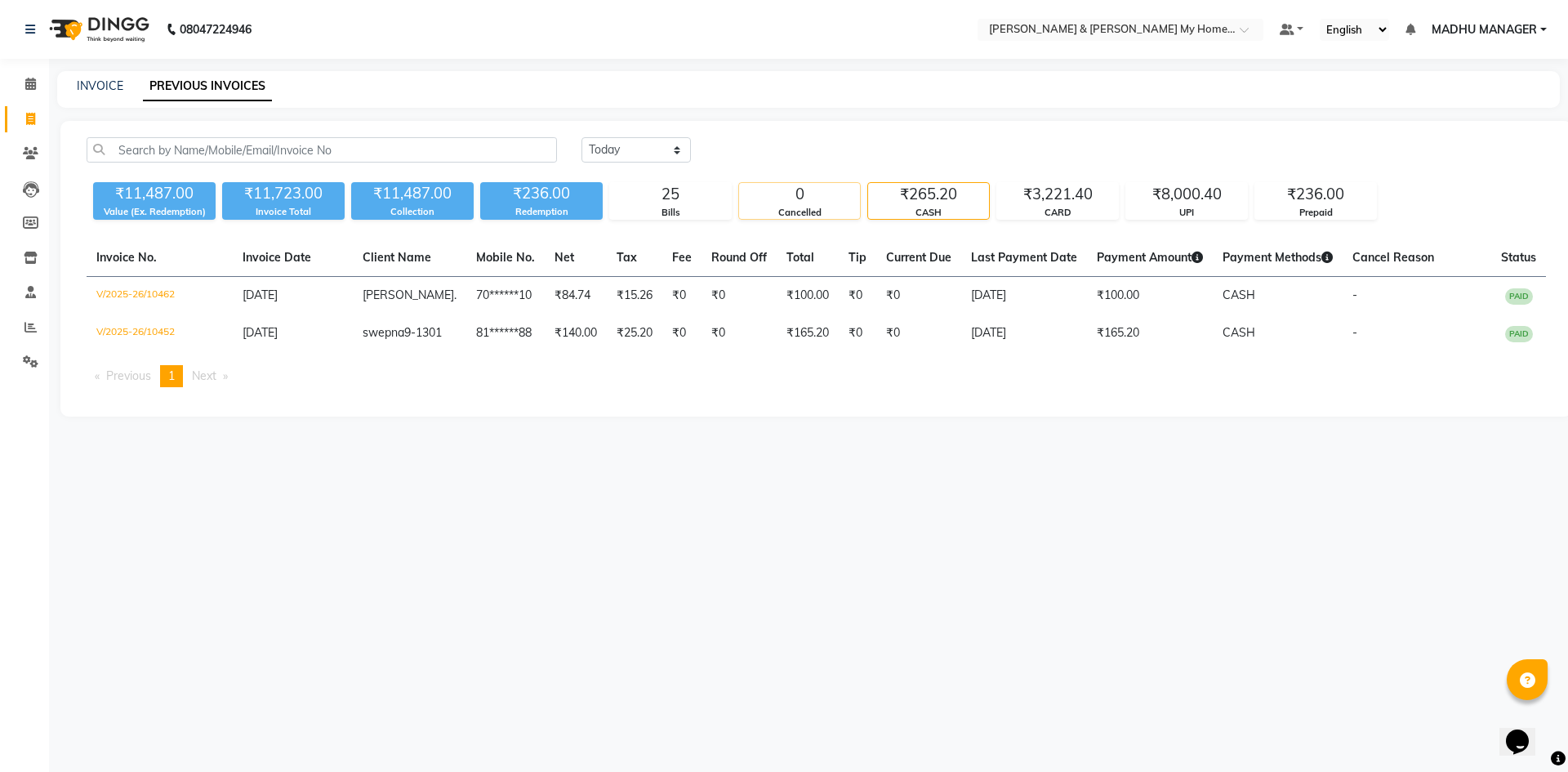
click at [803, 201] on div "0" at bounding box center [800, 194] width 121 height 23
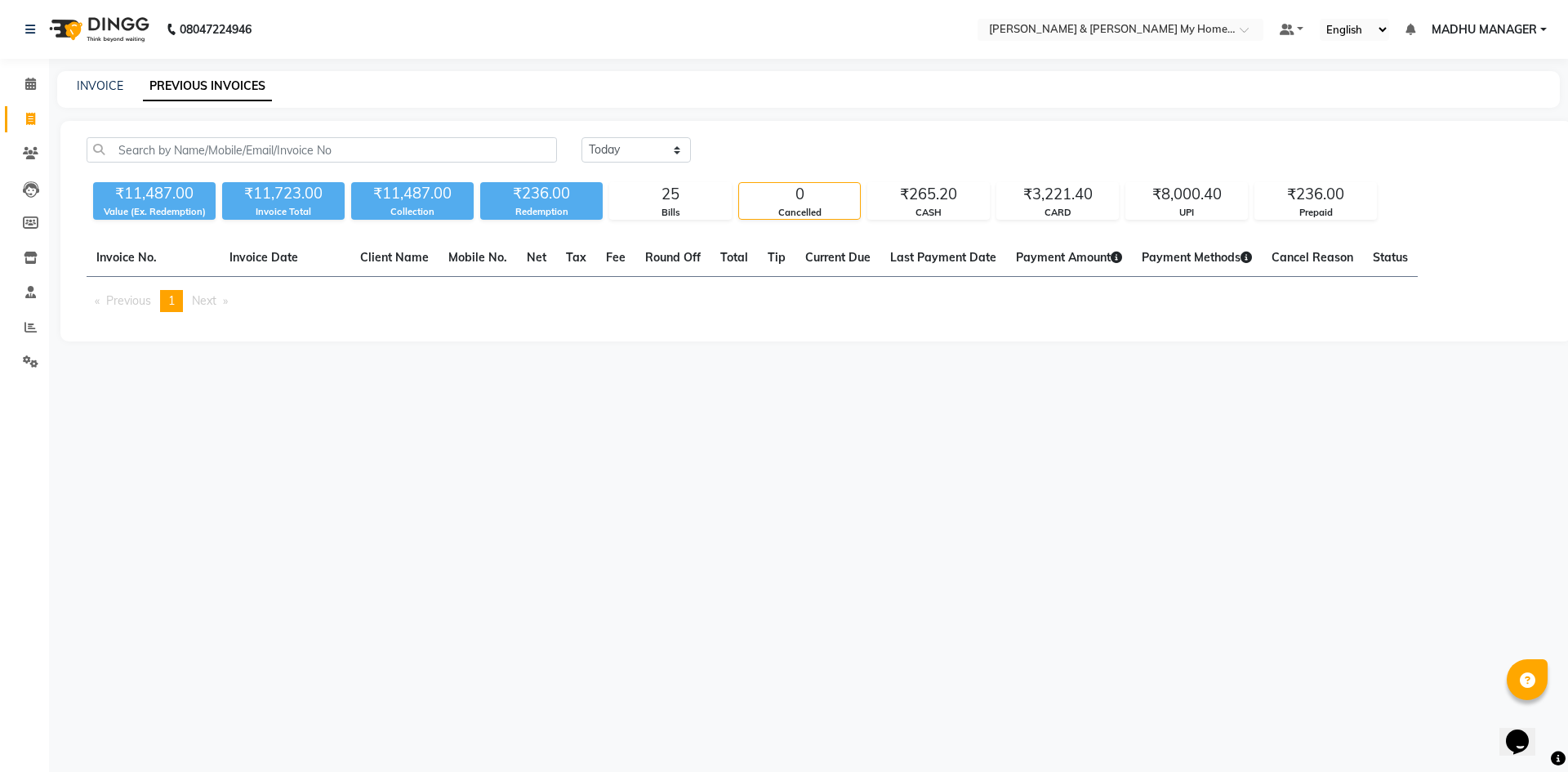
click at [190, 189] on div "₹11,487.00" at bounding box center [154, 193] width 123 height 23
click at [26, 119] on icon at bounding box center [30, 119] width 9 height 12
select select "service"
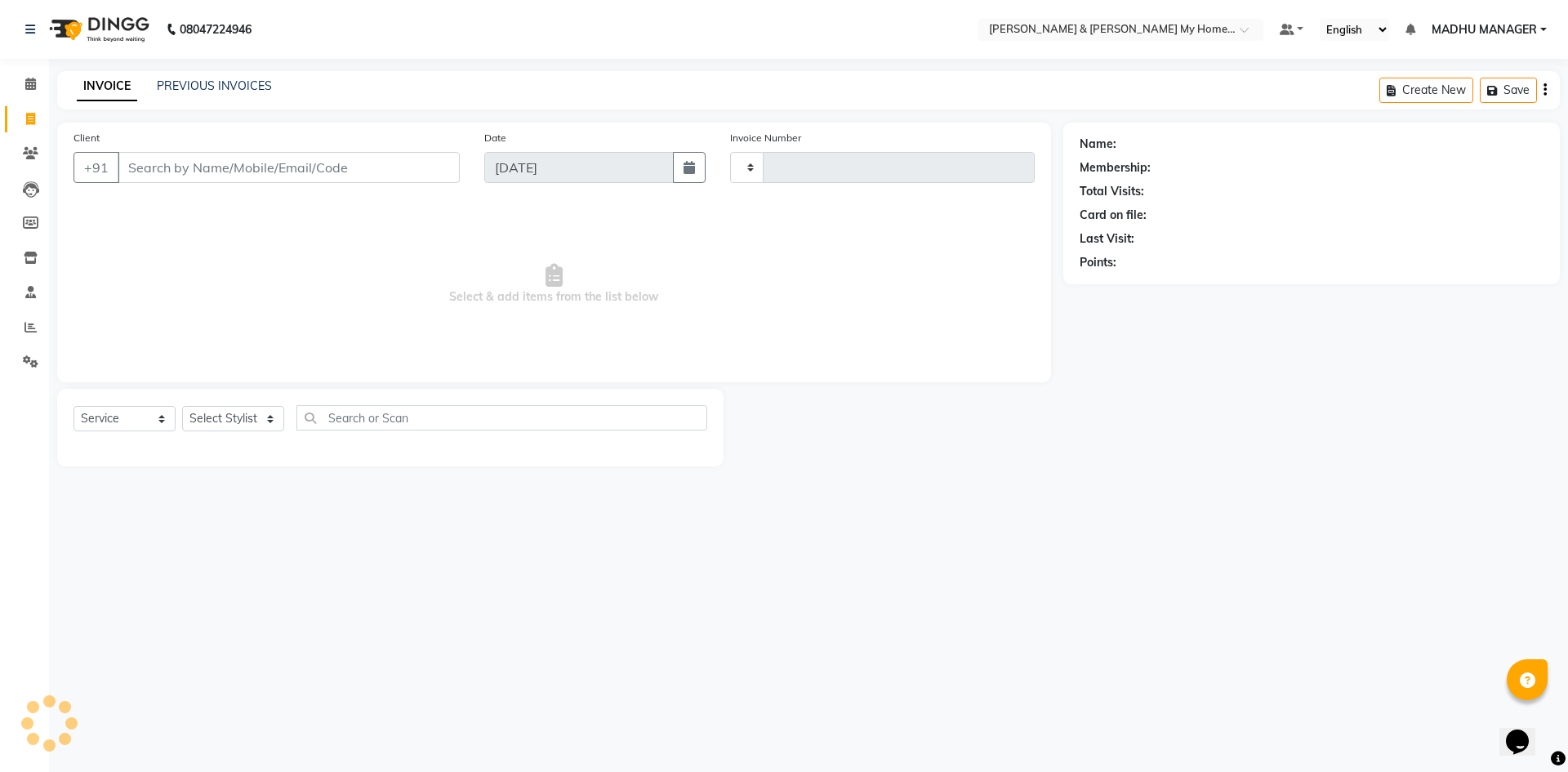
type input "10476"
select select "8193"
click at [241, 77] on div "INVOICE PREVIOUS INVOICES Create New Save Open Invoices" at bounding box center [809, 90] width 1503 height 39
click at [237, 93] on div "PREVIOUS INVOICES" at bounding box center [215, 85] width 115 height 17
click at [236, 88] on link "PREVIOUS INVOICES" at bounding box center [215, 85] width 115 height 15
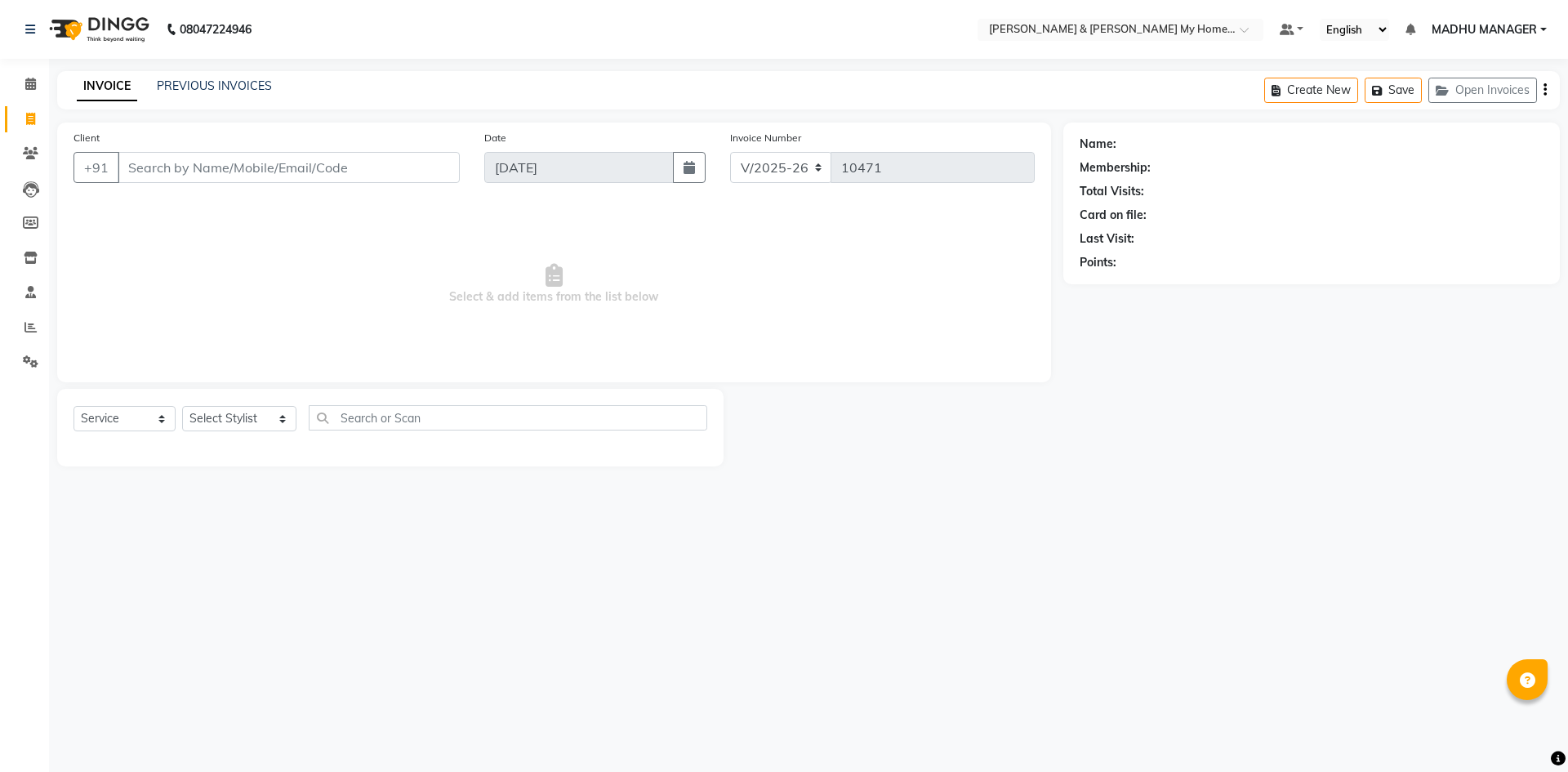
select select "8193"
select select "service"
click at [213, 411] on select "Select Stylist [PERSON_NAME] Aarti [PERSON_NAME] Beauty [PERSON_NAME] Nail [PER…" at bounding box center [239, 419] width 115 height 26
select select "85861"
click at [182, 406] on select "Select Stylist [PERSON_NAME] Aarti [PERSON_NAME] Beauty [PERSON_NAME] Nail [PER…" at bounding box center [239, 419] width 115 height 26
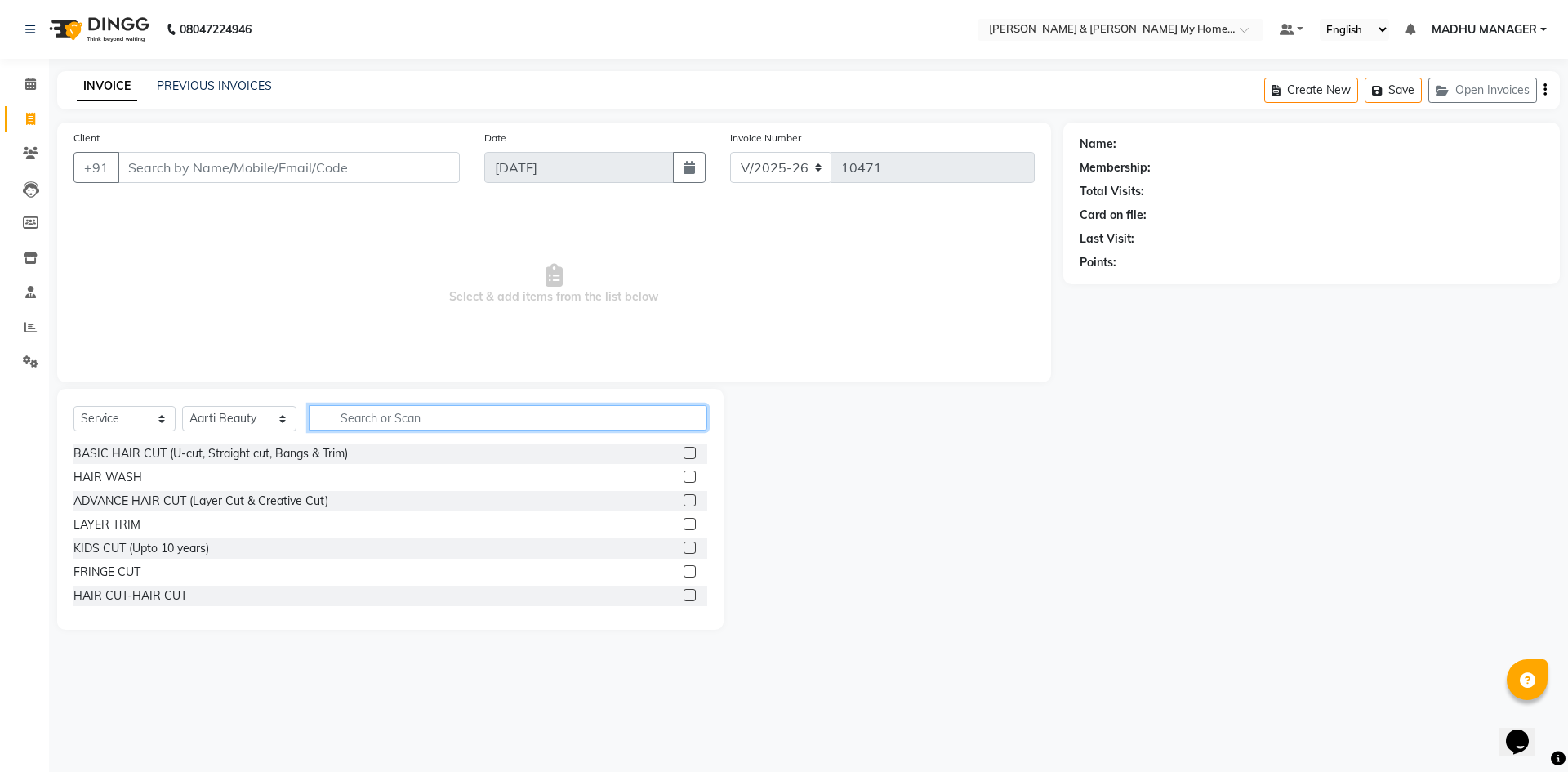
click at [354, 412] on input "text" at bounding box center [507, 418] width 398 height 26
type input "thr"
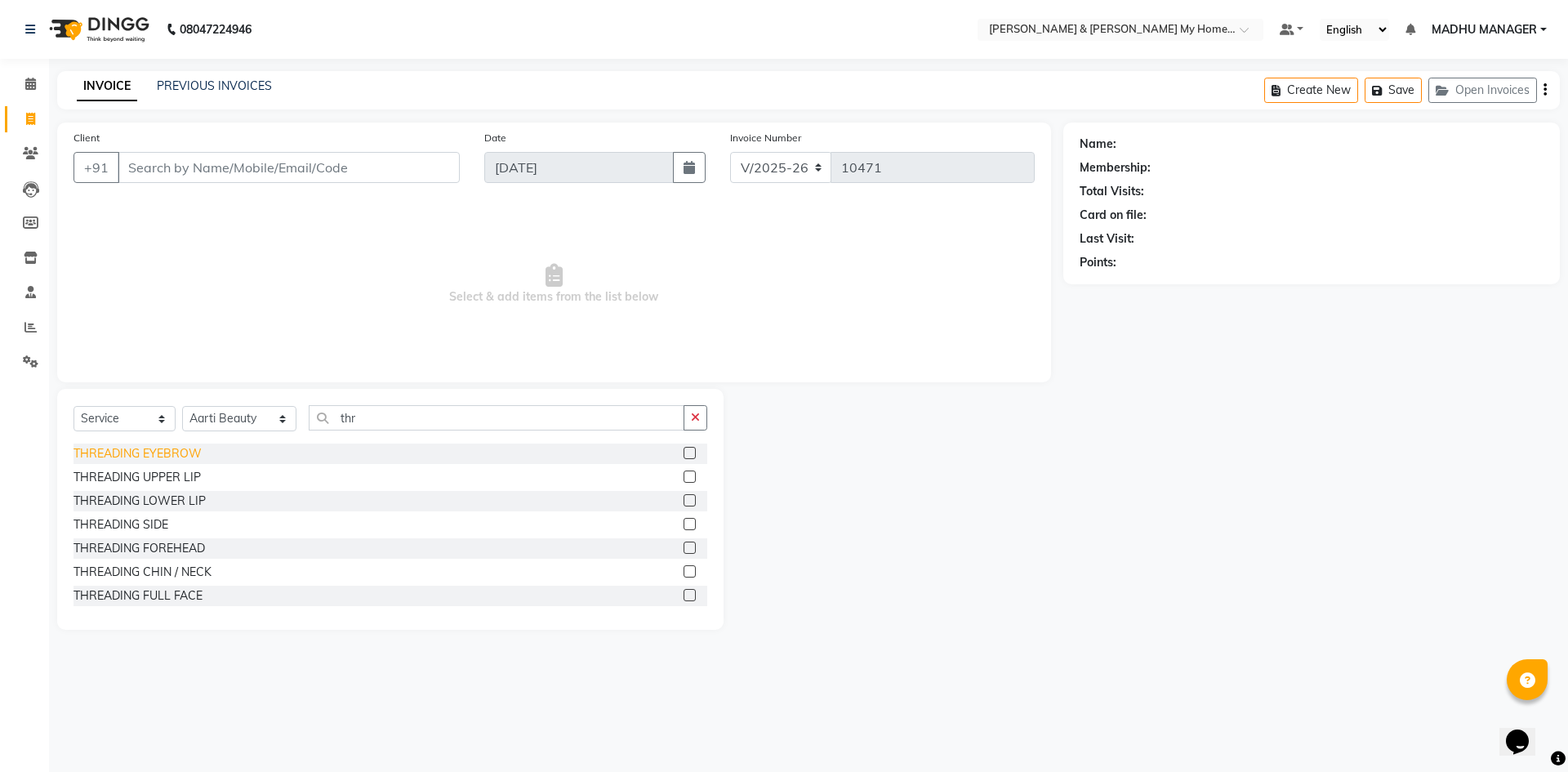
click at [149, 454] on div "THREADING EYEBROW" at bounding box center [137, 453] width 129 height 17
checkbox input "false"
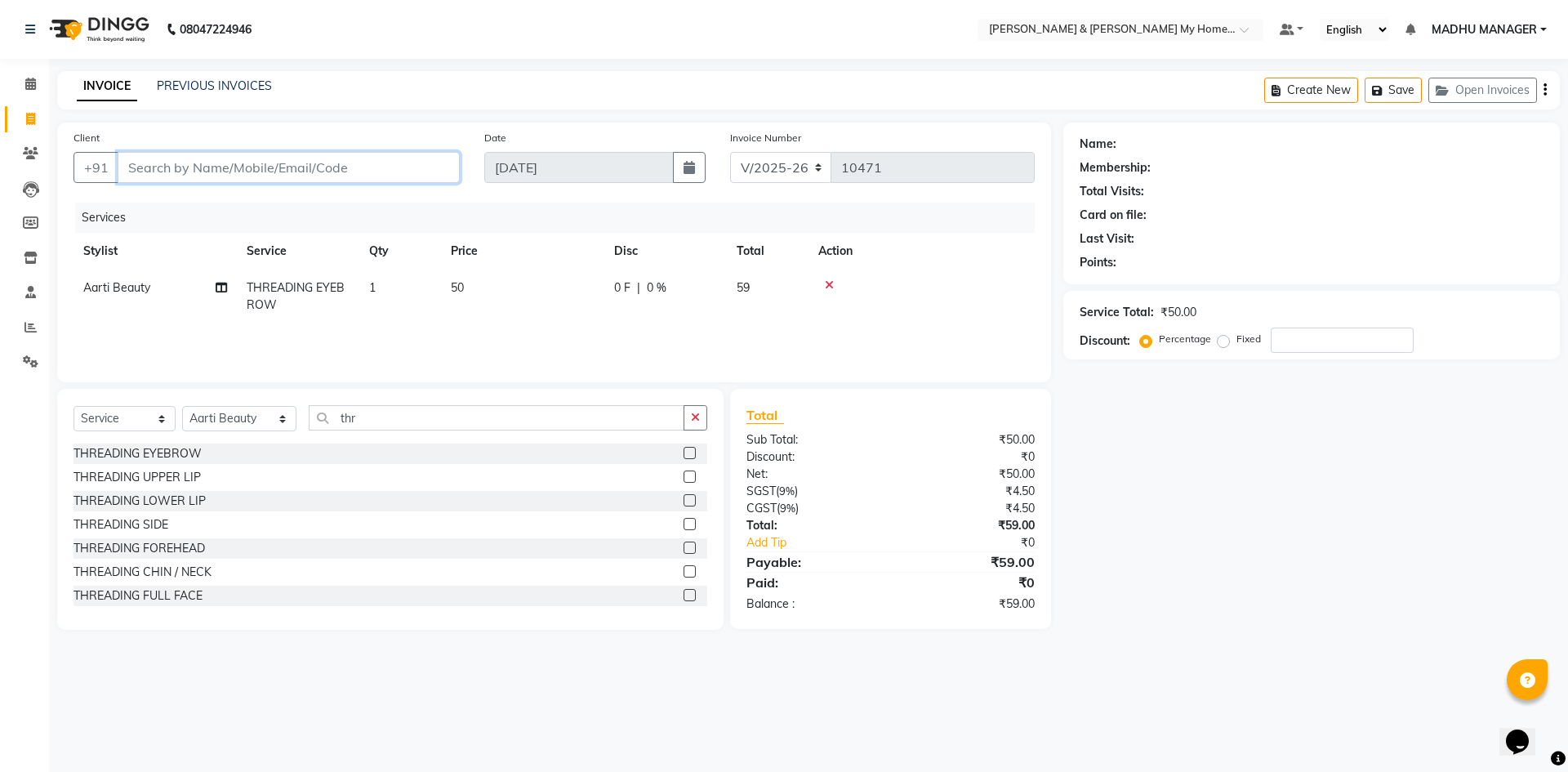
click at [197, 169] on input "Client" at bounding box center [289, 167] width 342 height 31
type input "9"
type input "0"
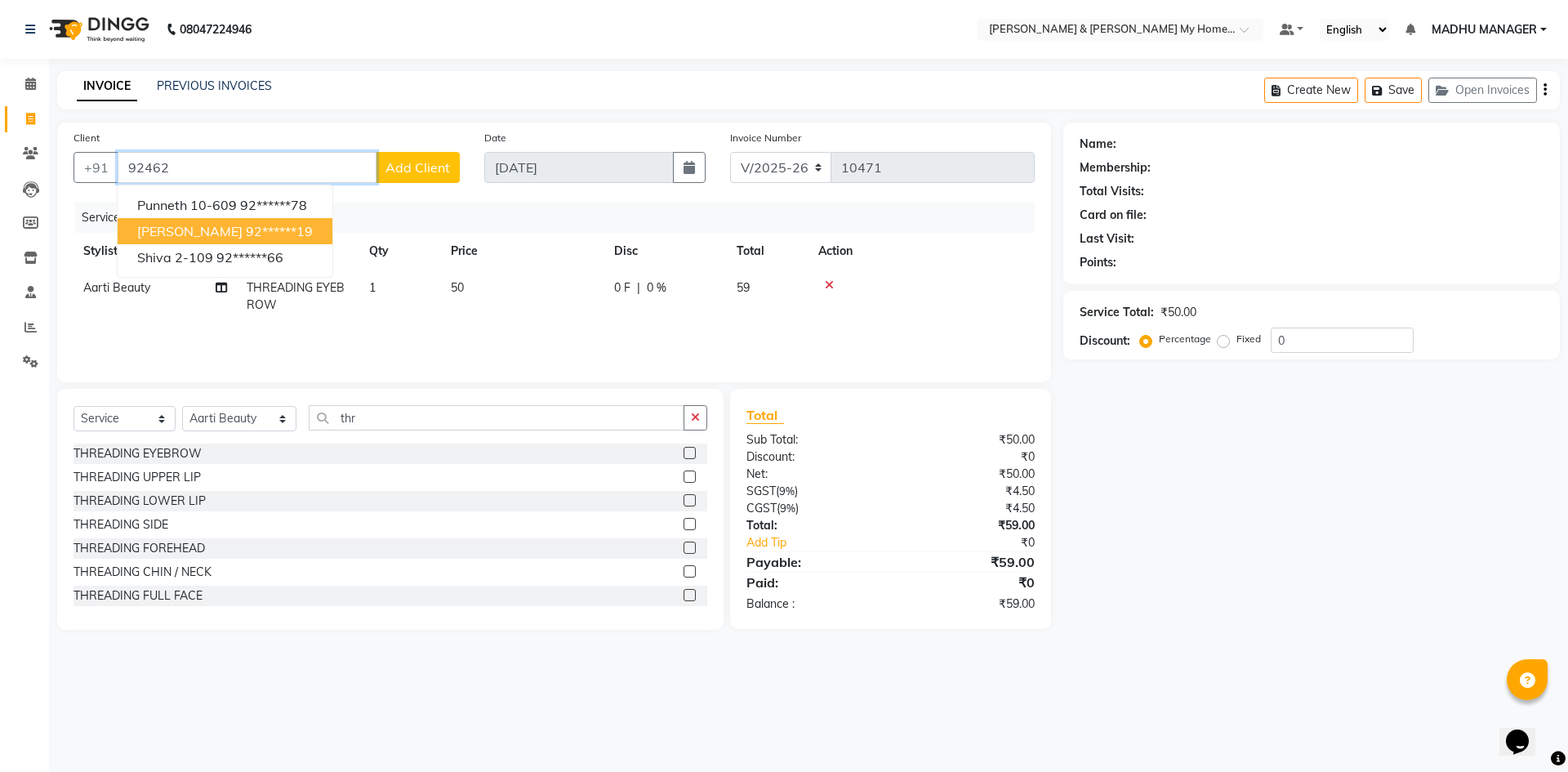
click at [188, 229] on button "shravya 92******19" at bounding box center [224, 231] width 215 height 26
type input "92******19"
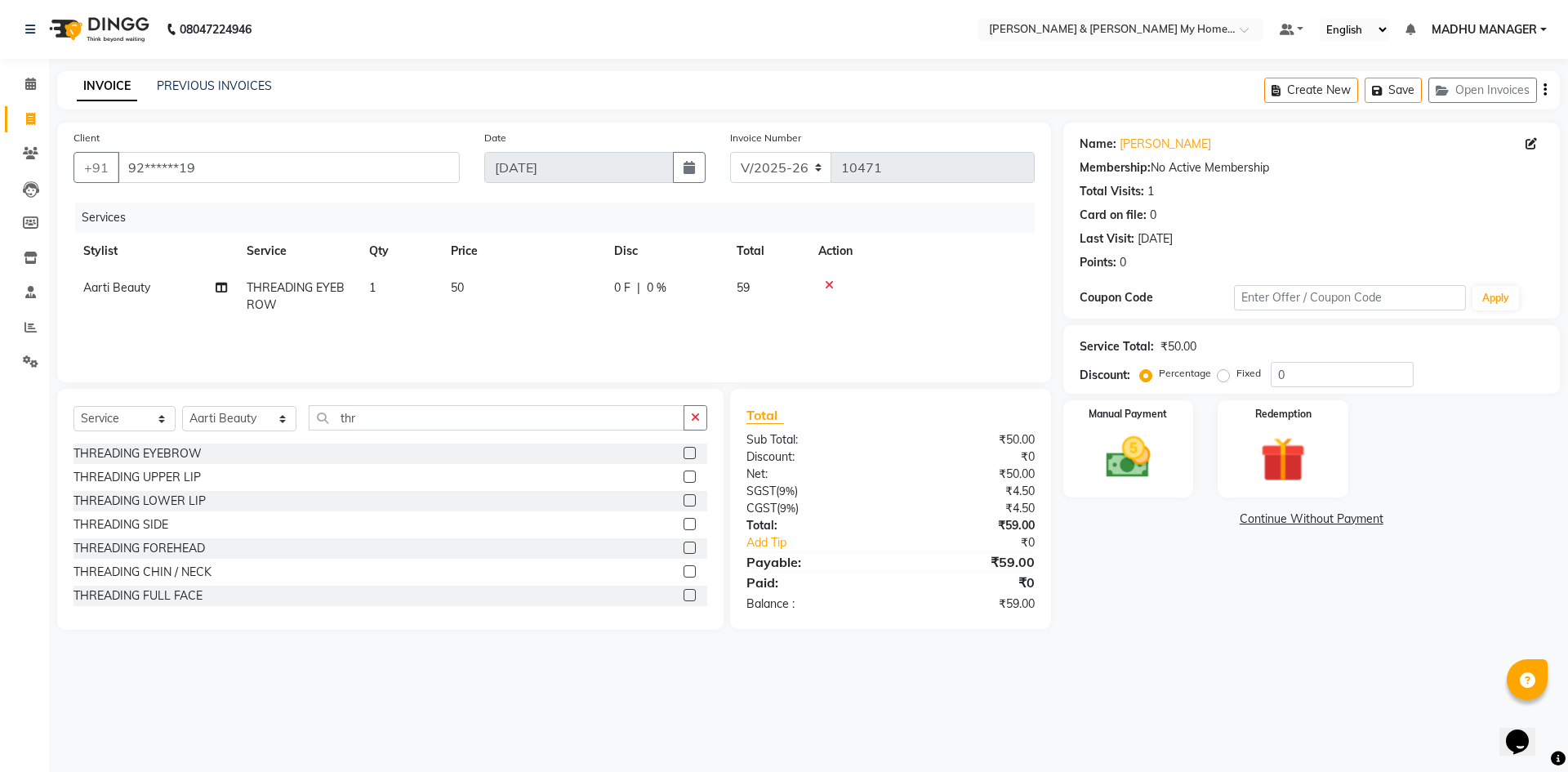
drag, startPoint x: 1074, startPoint y: 436, endPoint x: 1215, endPoint y: 622, distance: 233.4
click at [1073, 439] on div "Manual Payment" at bounding box center [1129, 449] width 131 height 97
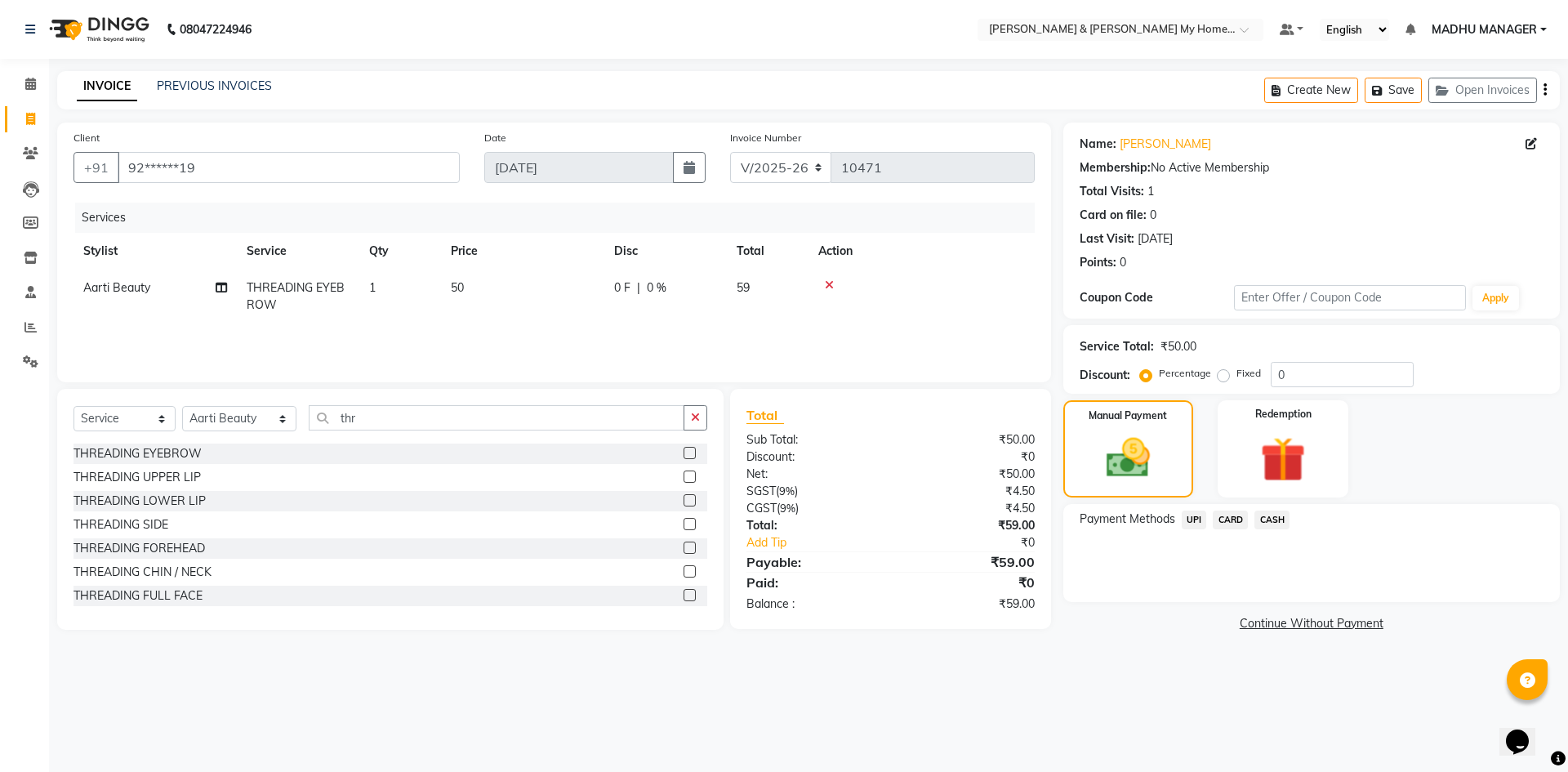
click at [1181, 514] on span "UPI" at bounding box center [1194, 519] width 26 height 19
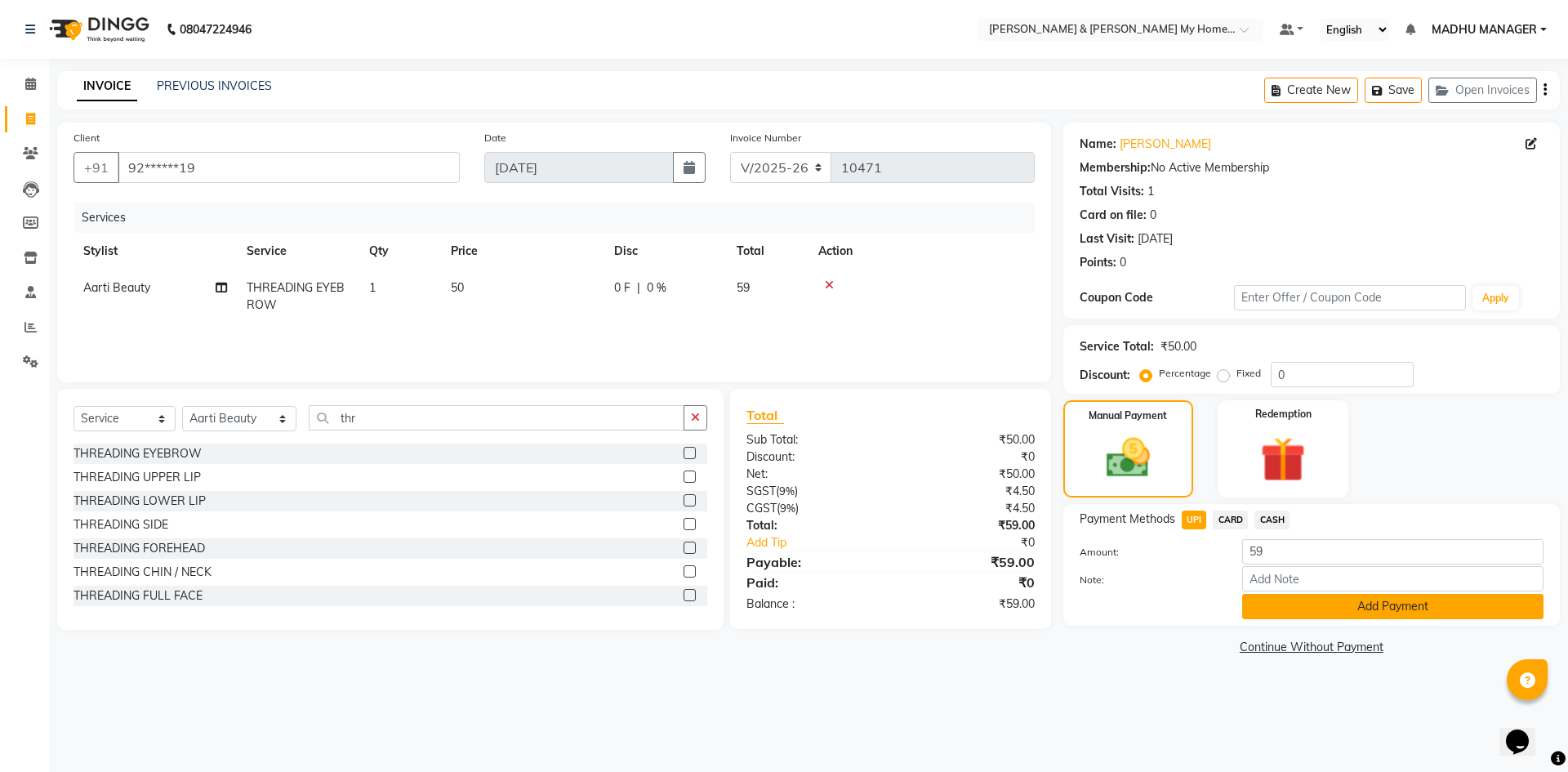
click at [1275, 615] on button "Add Payment" at bounding box center [1392, 607] width 302 height 26
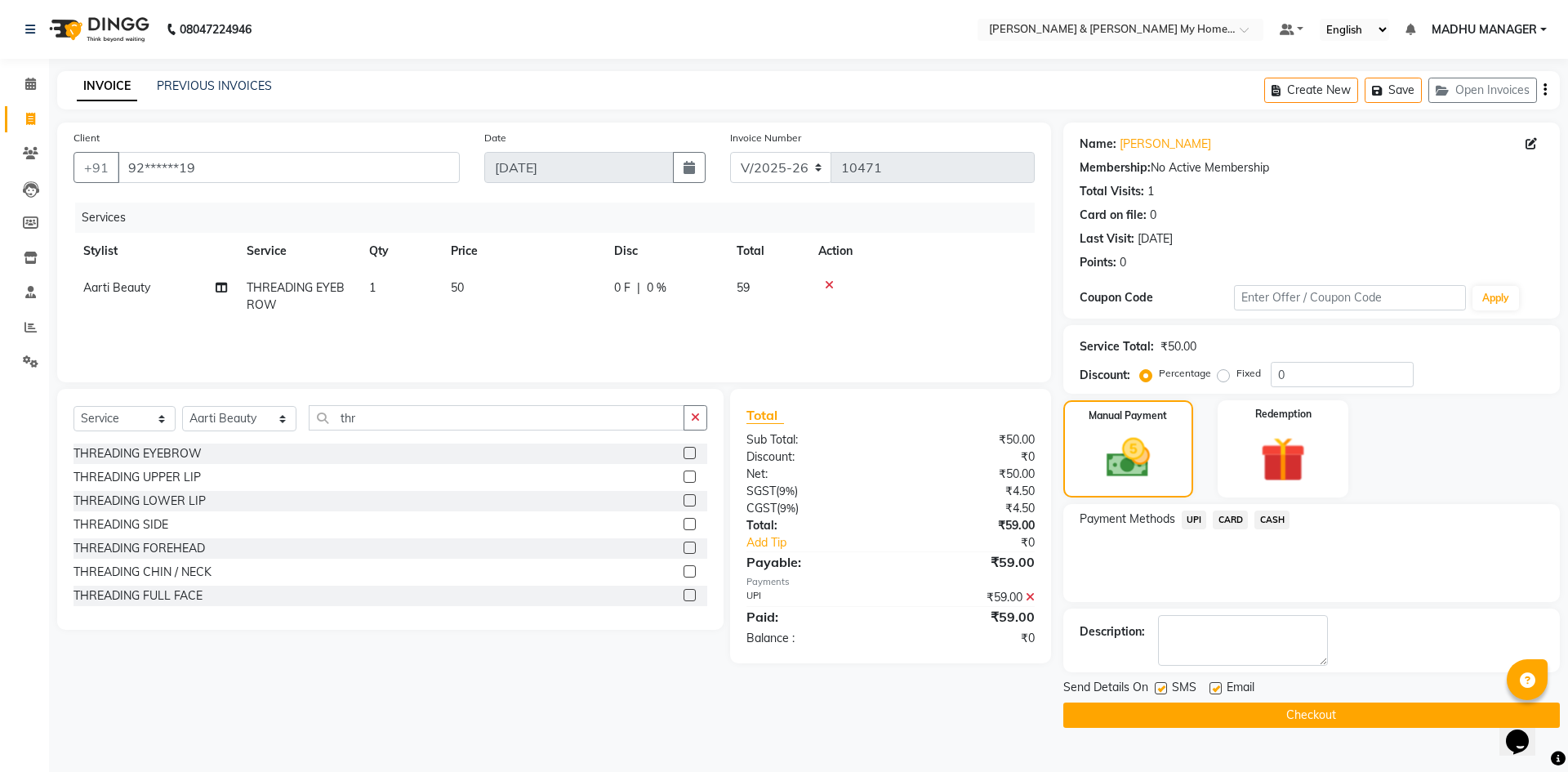
click at [1265, 714] on button "Checkout" at bounding box center [1312, 715] width 496 height 26
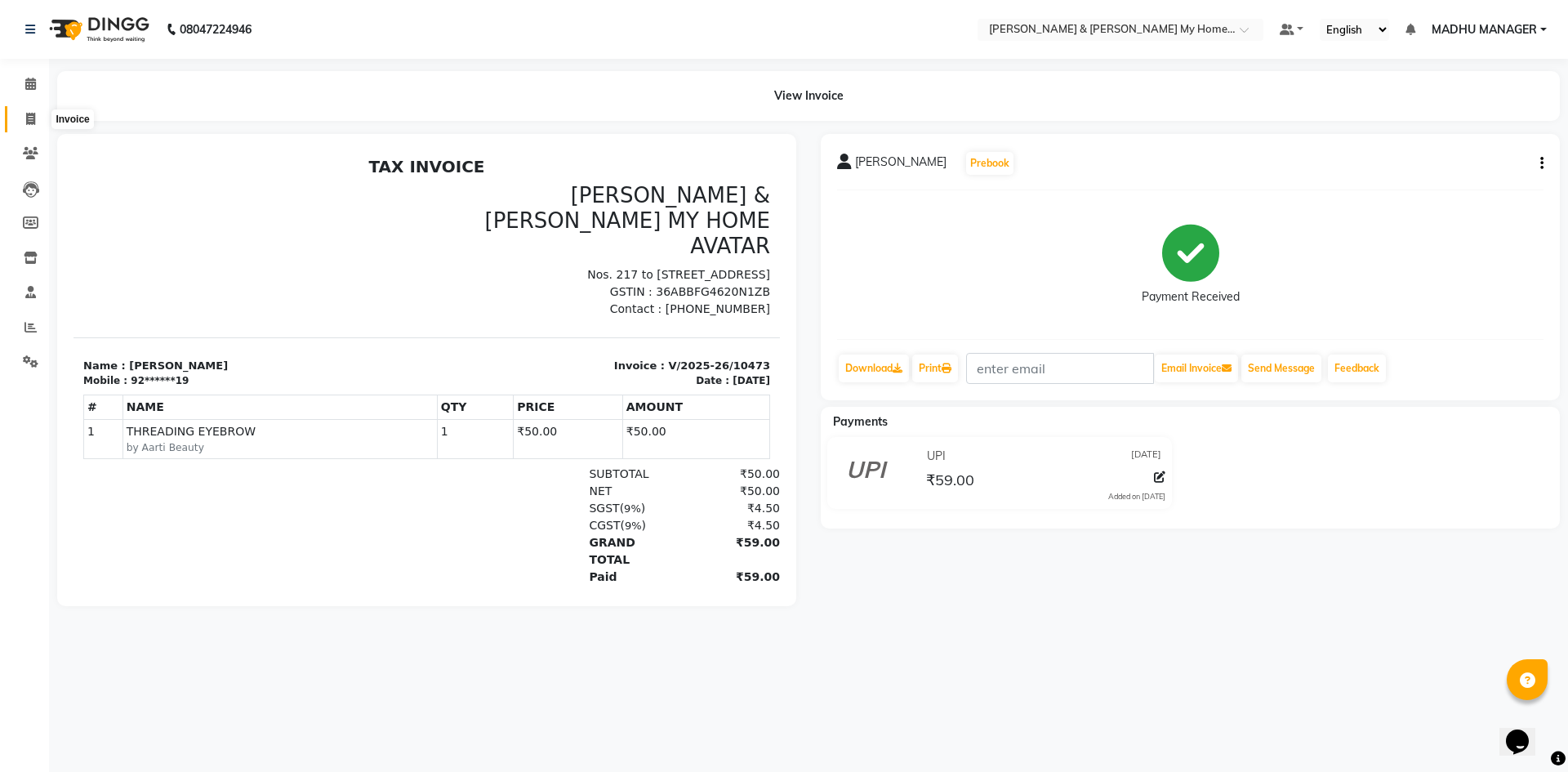
click at [25, 116] on span at bounding box center [31, 120] width 29 height 19
select select "8193"
select select "service"
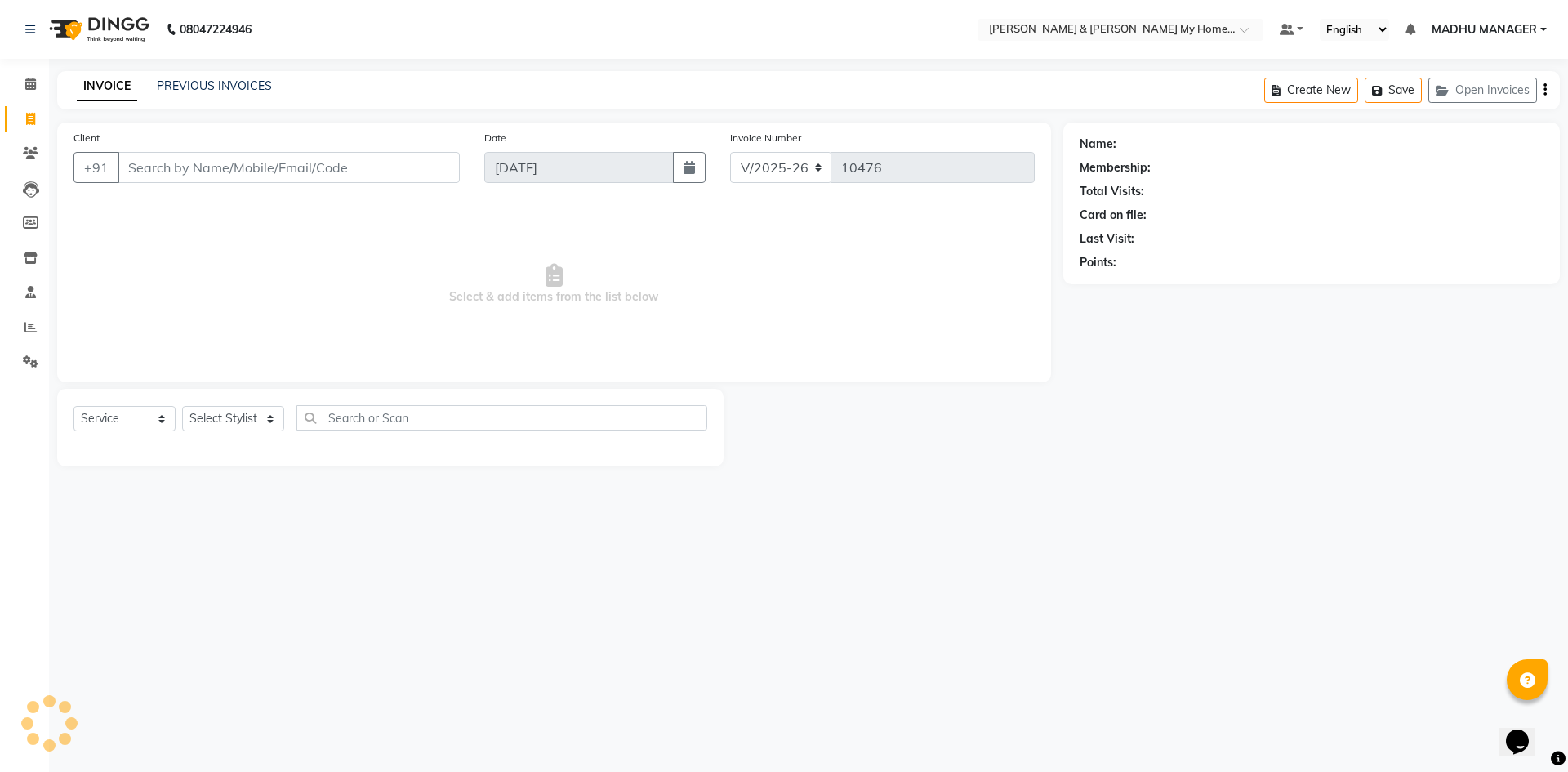
click at [255, 174] on input "Client" at bounding box center [289, 167] width 342 height 31
click at [255, 167] on input "Client" at bounding box center [289, 167] width 342 height 31
click at [199, 174] on input "Client" at bounding box center [289, 167] width 342 height 31
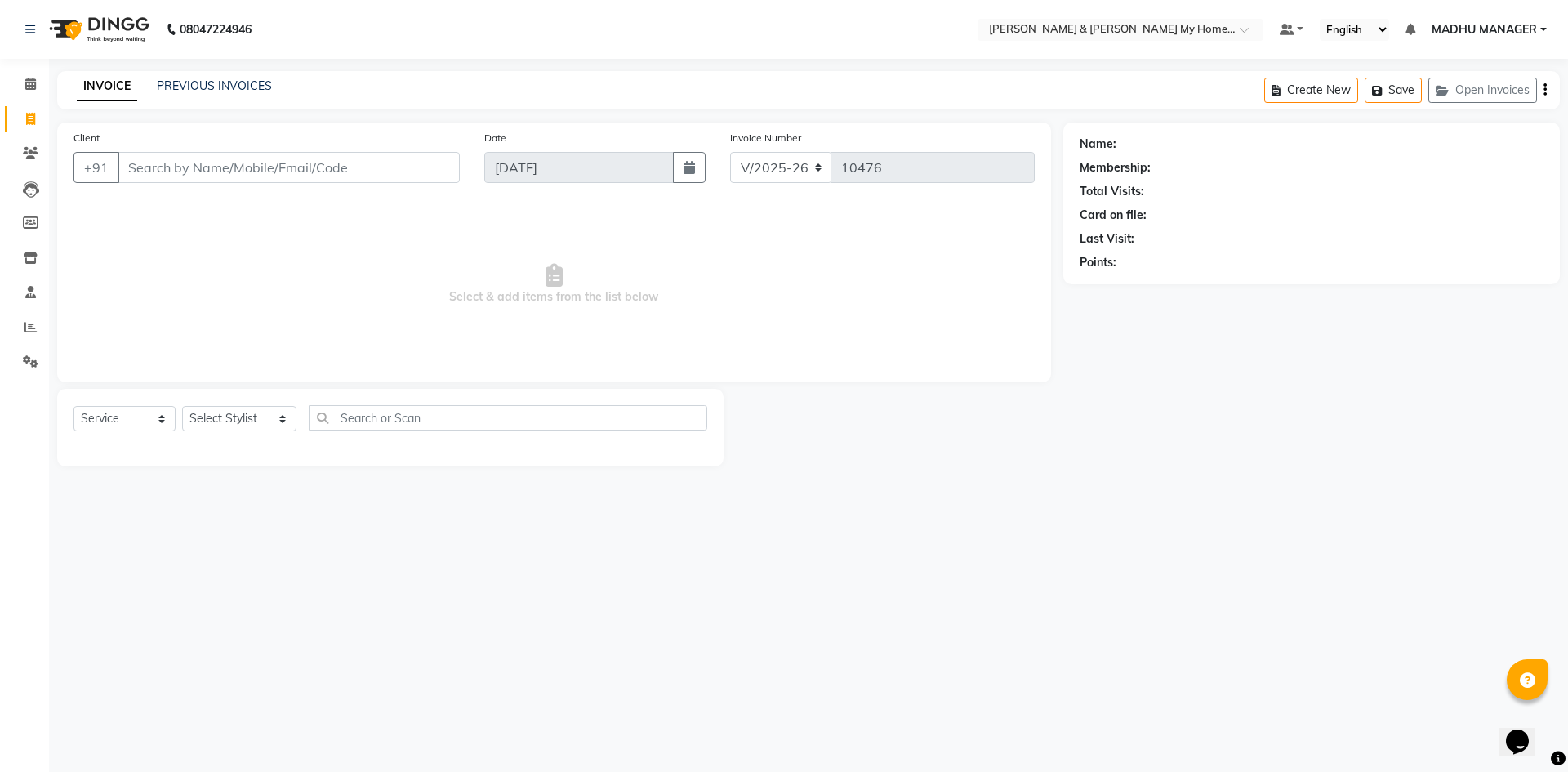
click at [199, 174] on input "Client" at bounding box center [289, 167] width 342 height 31
type input "98205930420"
click at [437, 167] on span "Add Client" at bounding box center [417, 167] width 64 height 17
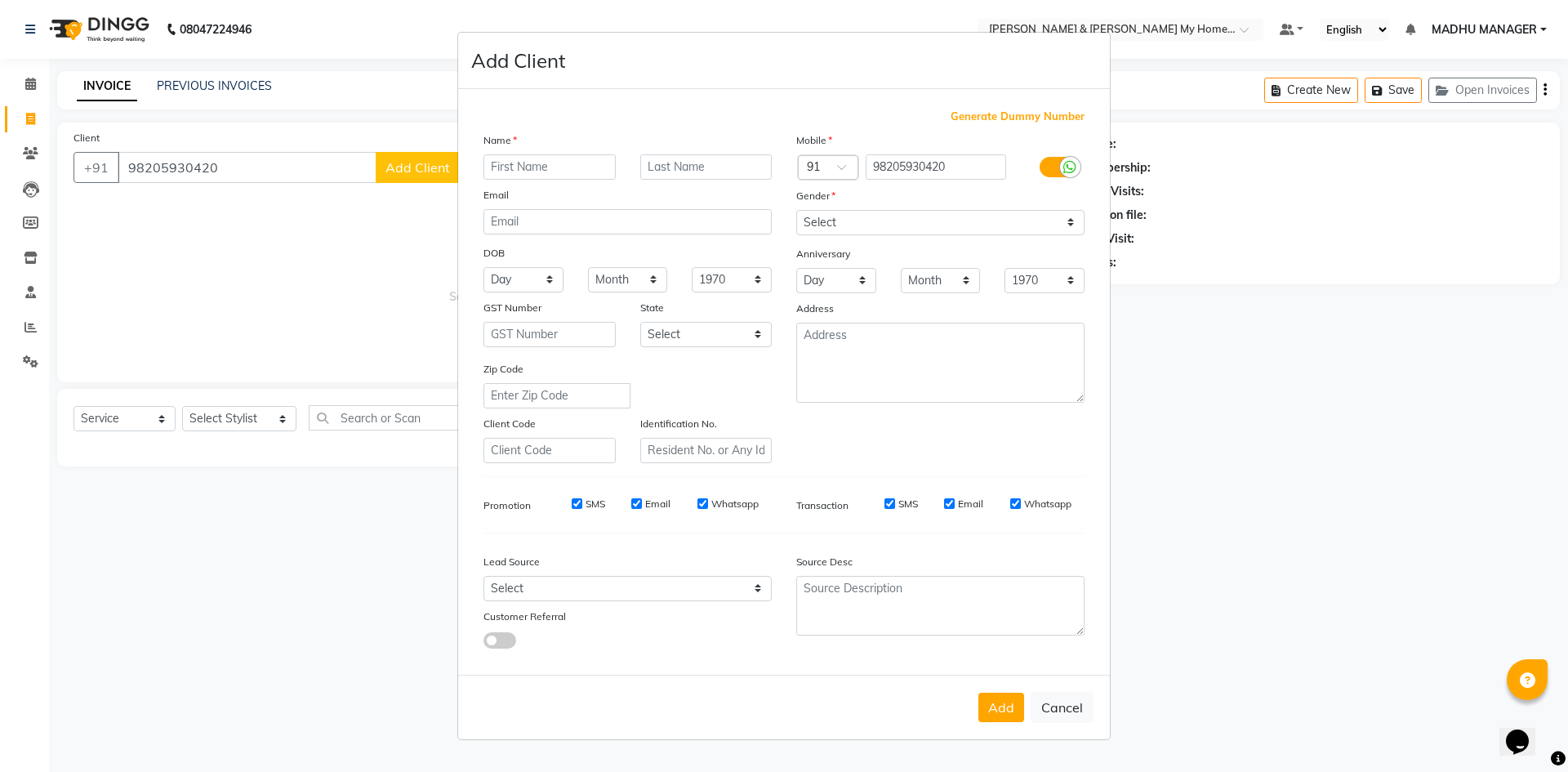
click at [543, 172] on input "text" at bounding box center [550, 167] width 132 height 26
click at [543, 171] on input "text" at bounding box center [550, 167] width 132 height 26
type input "sai"
click at [869, 217] on select "Select Male Female Other Prefer Not To Say" at bounding box center [940, 222] width 289 height 26
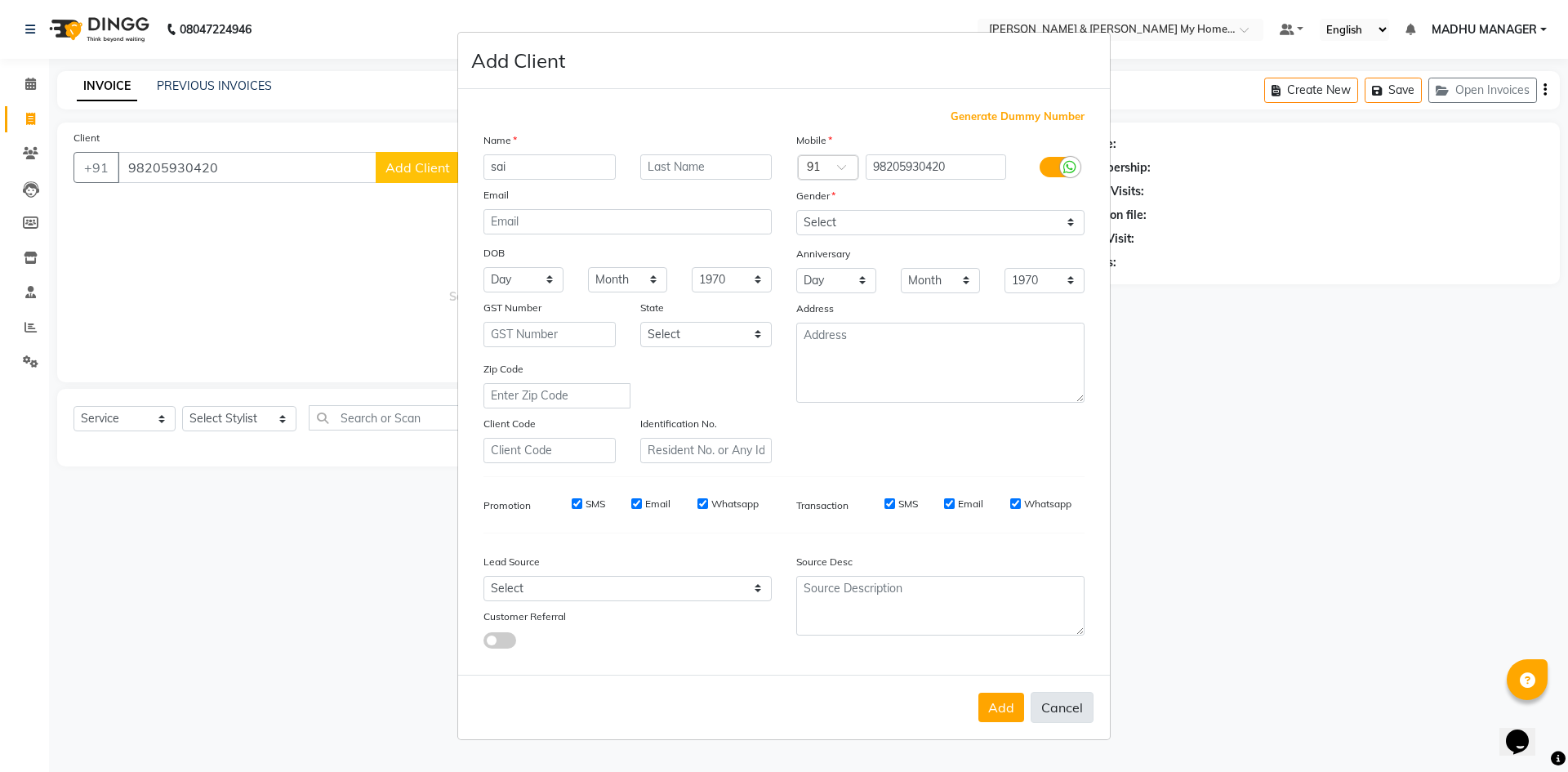
click at [1088, 712] on button "Cancel" at bounding box center [1063, 707] width 63 height 31
select select
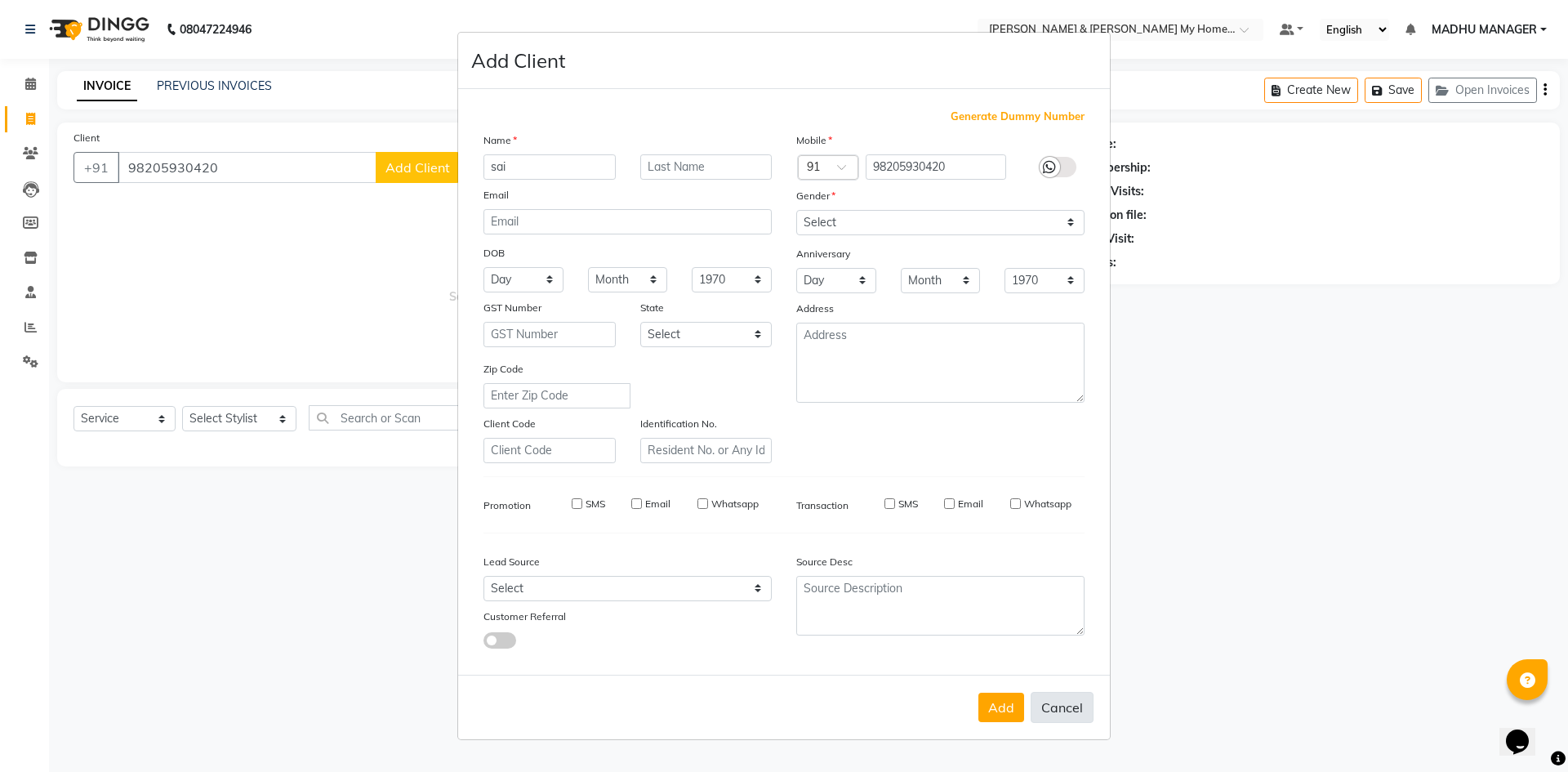
select select
checkbox input "false"
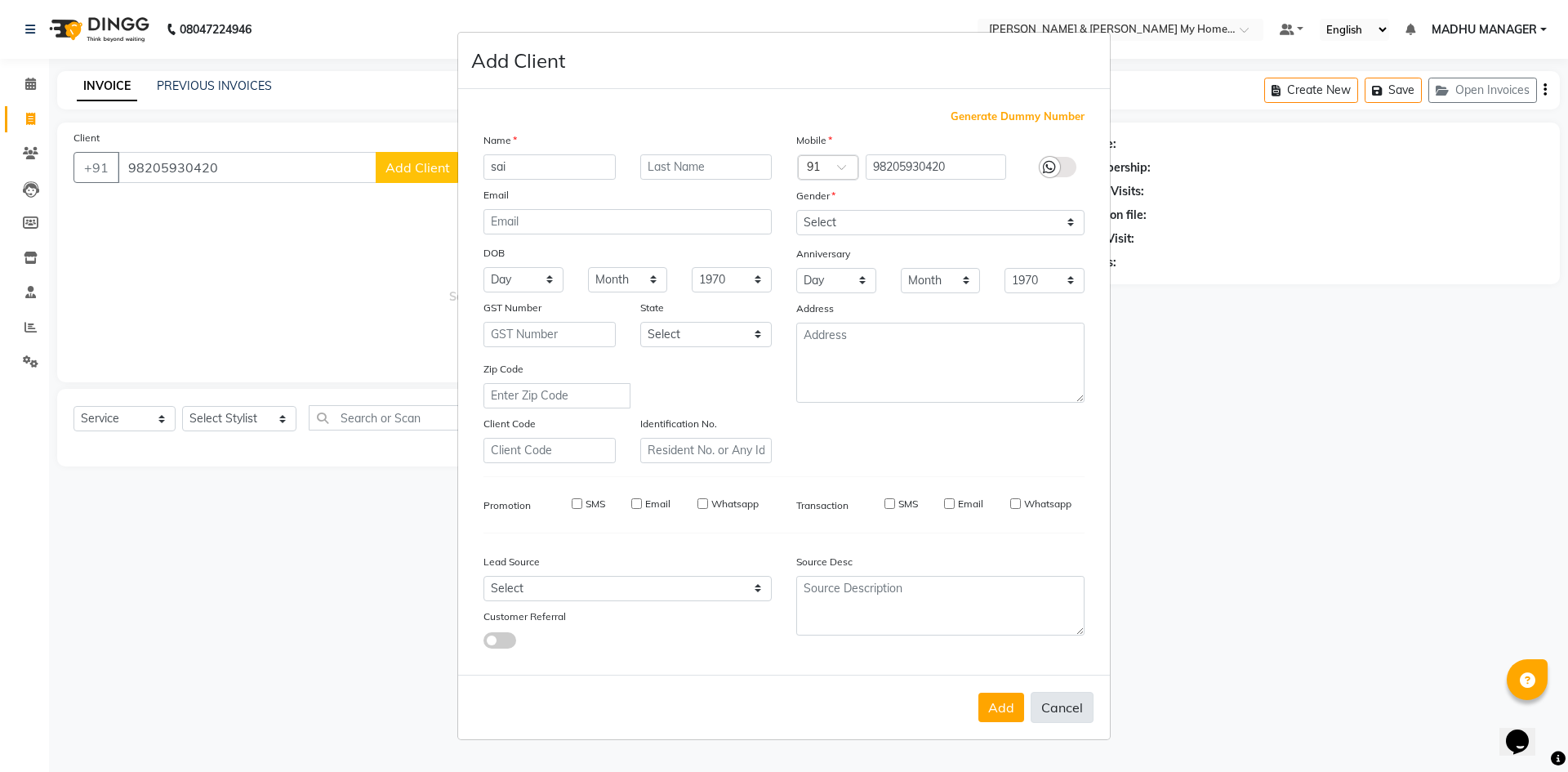
checkbox input "false"
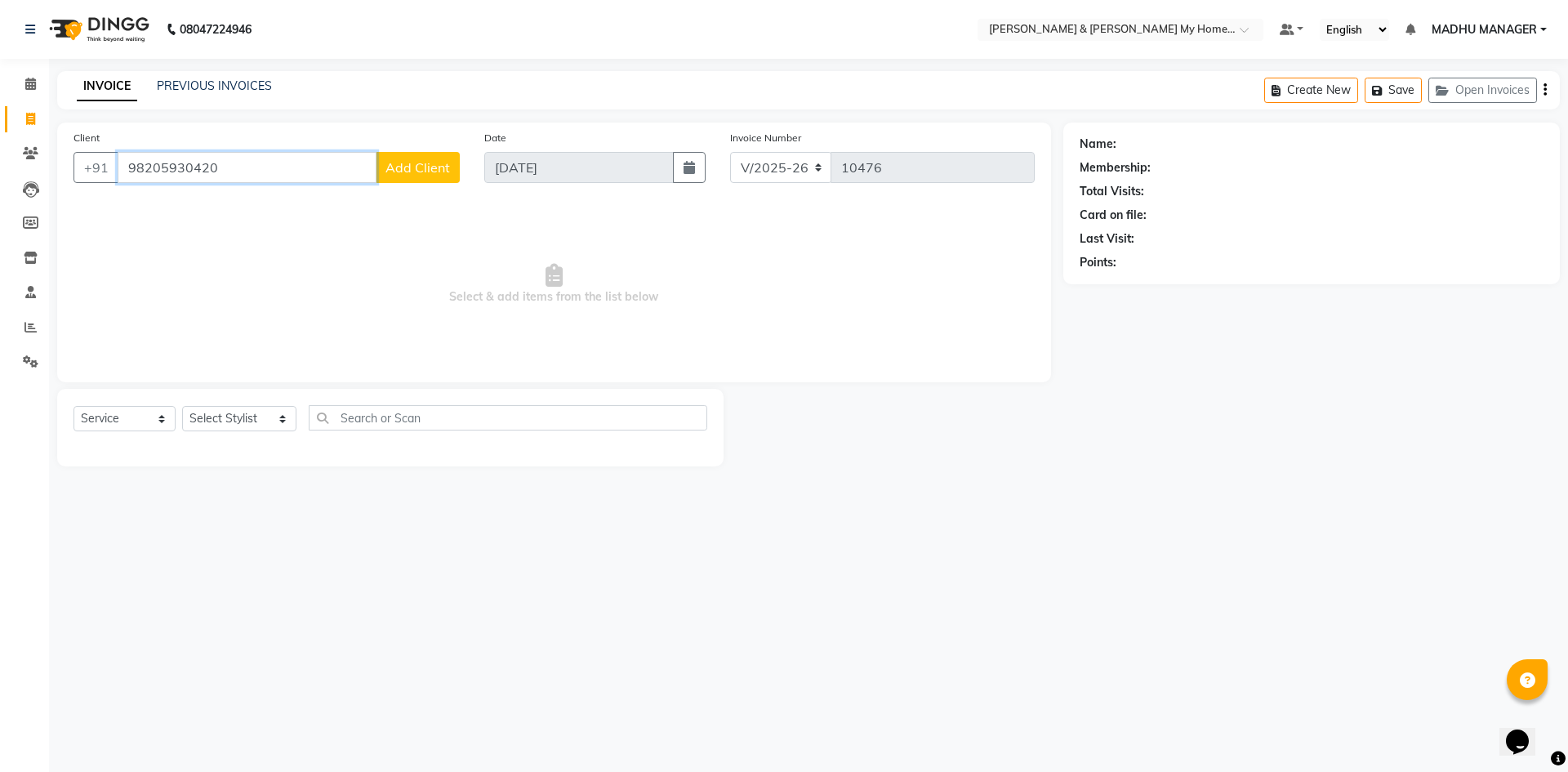
click at [255, 167] on input "98205930420" at bounding box center [247, 167] width 259 height 31
type input "9"
click at [256, 205] on ngb-highlight "99******95" at bounding box center [279, 205] width 67 height 17
type input "99******95"
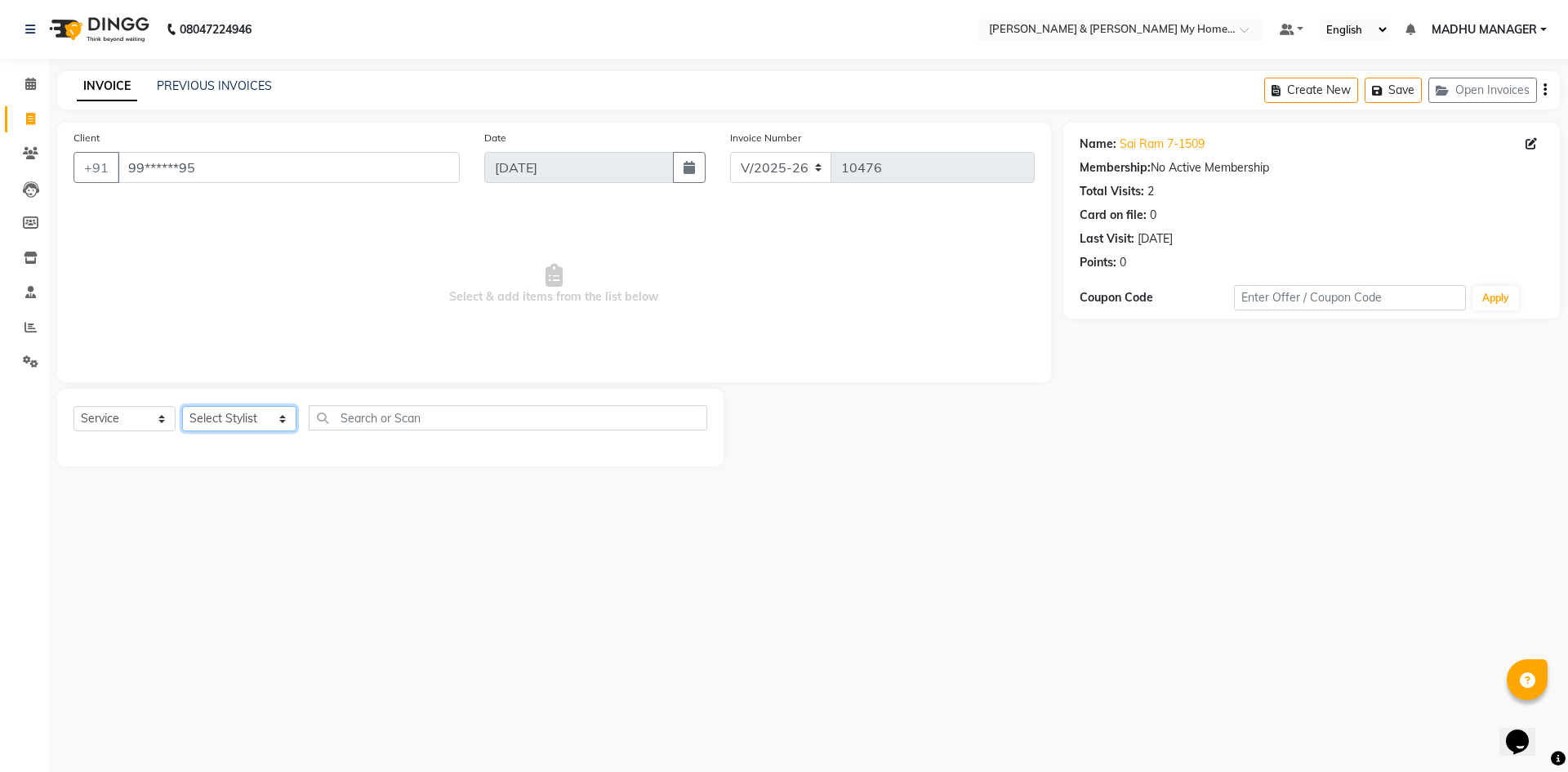
click at [251, 418] on select "Select Stylist Aadil Aarti Aarti Beauty Akanksha Beauty akanksha Nail ALKA Anki…" at bounding box center [239, 419] width 115 height 26
select select "84140"
click at [182, 406] on select "Select Stylist Aadil Aarti Aarti Beauty Akanksha Beauty akanksha Nail ALKA Anki…" at bounding box center [239, 419] width 115 height 26
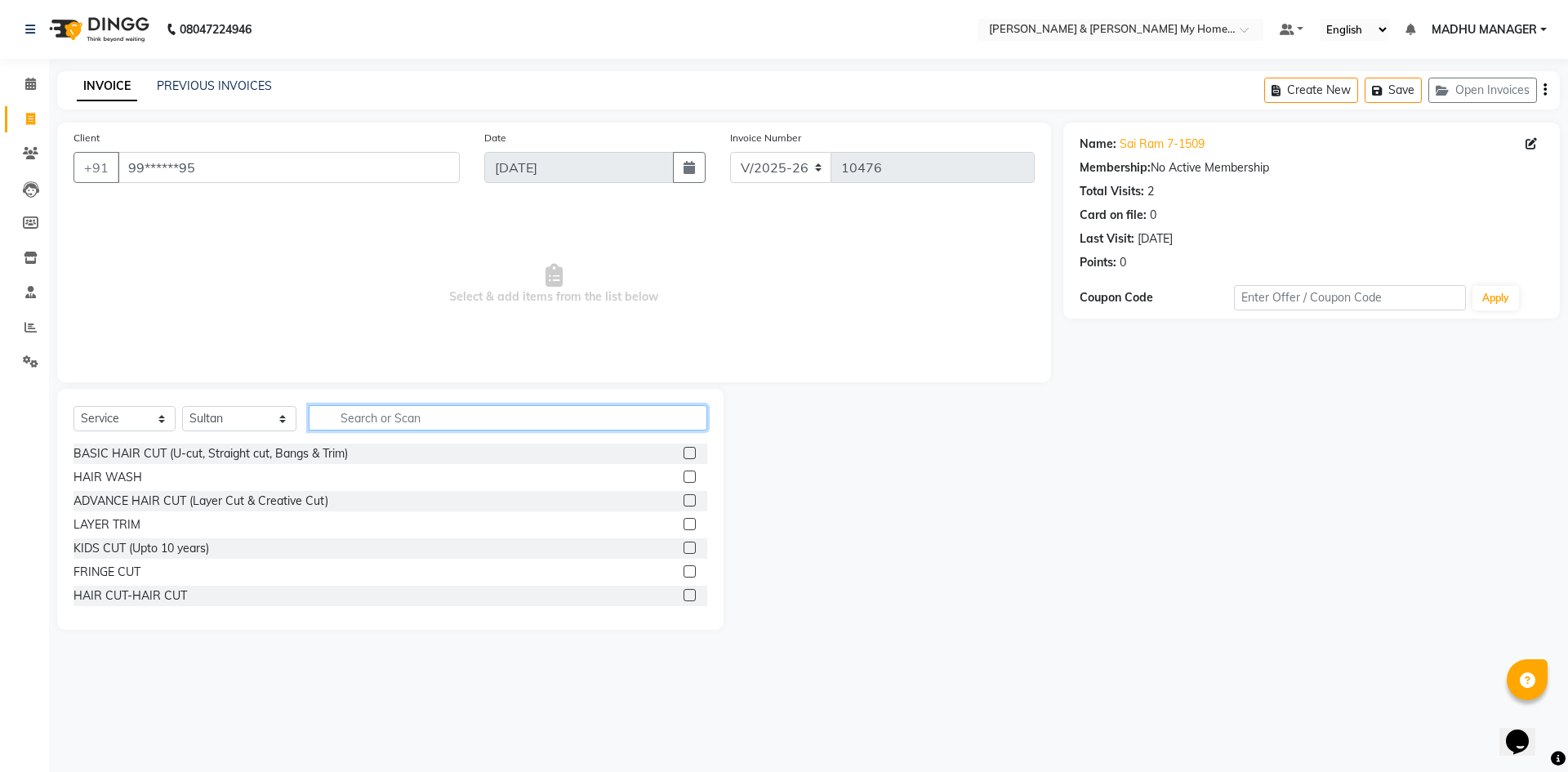
click at [364, 424] on input "text" at bounding box center [507, 418] width 398 height 26
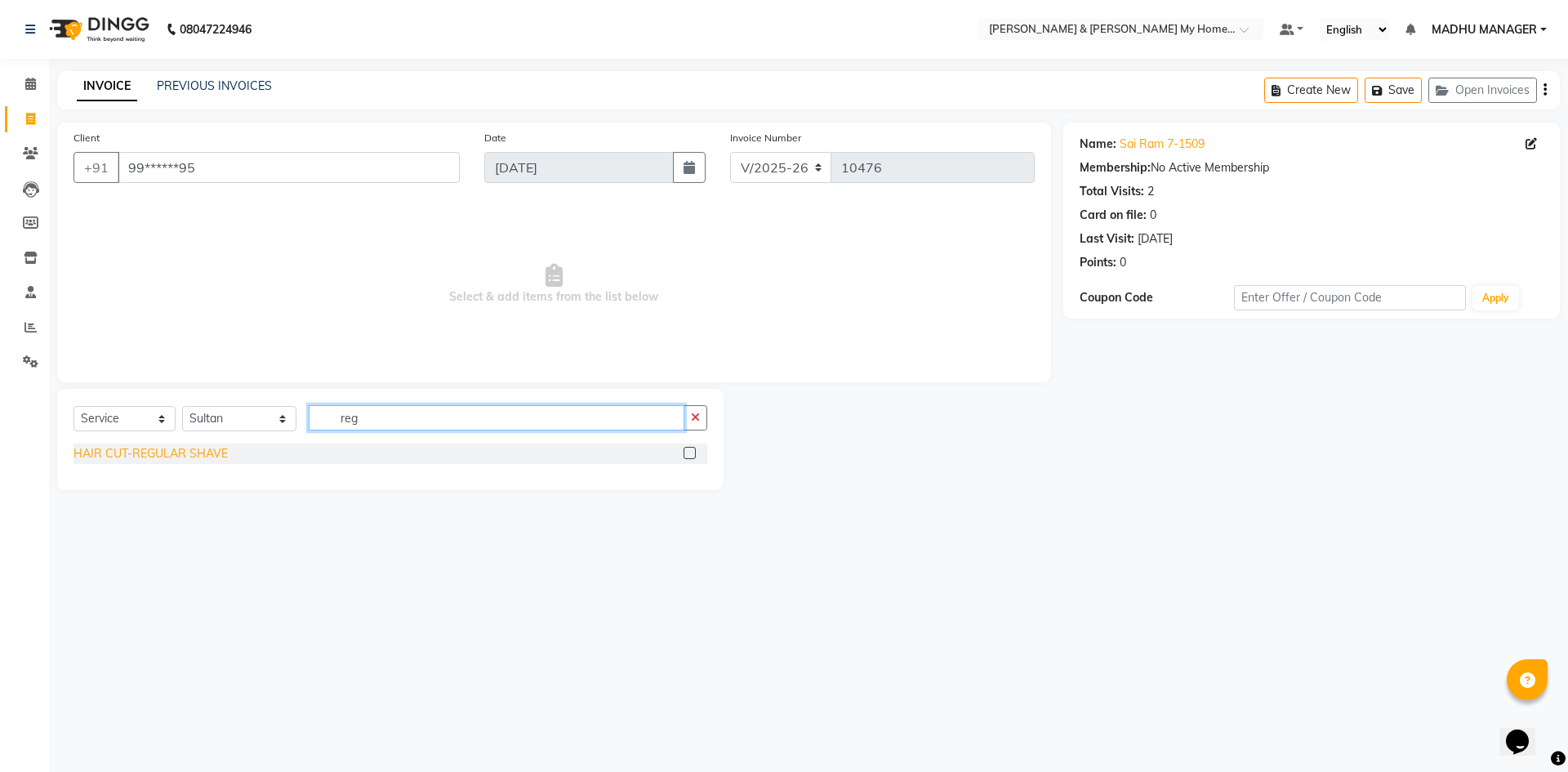
type input "reg"
click at [202, 454] on div "HAIR CUT-REGULAR SHAVE" at bounding box center [150, 453] width 154 height 17
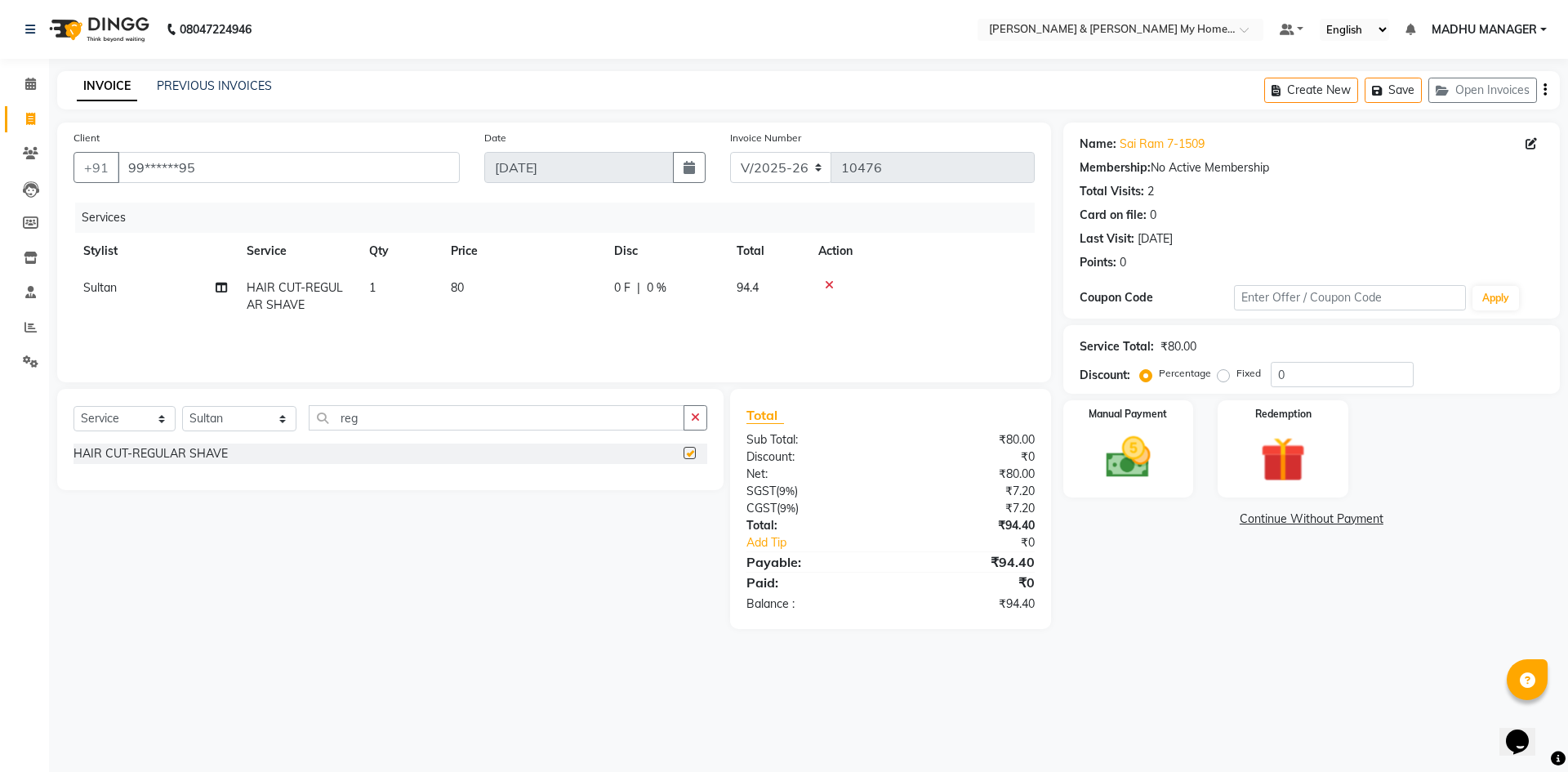
checkbox input "false"
click at [455, 294] on td "80" at bounding box center [522, 297] width 163 height 54
select select "84140"
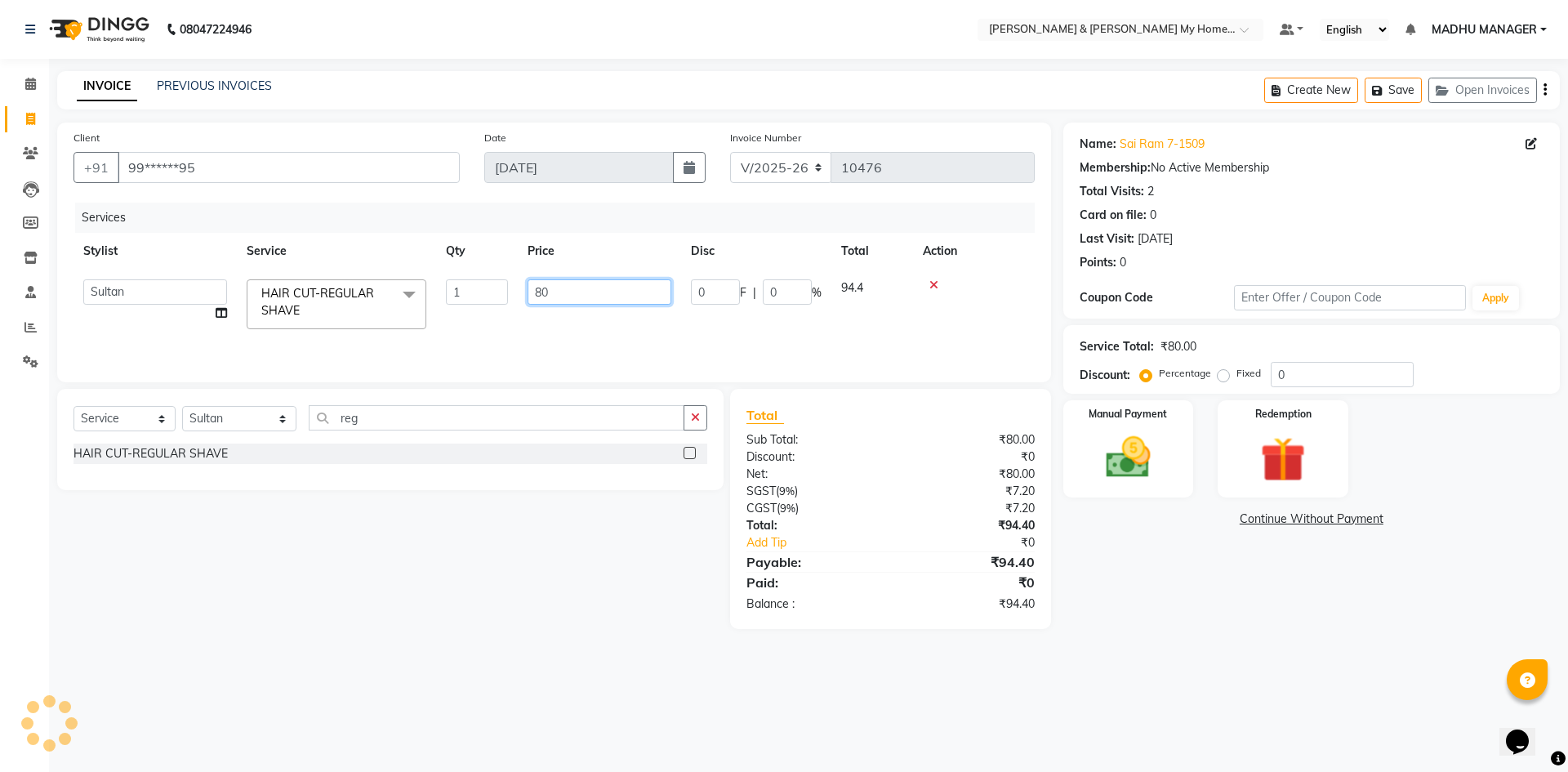
click at [584, 291] on input "80" at bounding box center [599, 293] width 143 height 26
type input "8"
type input "100"
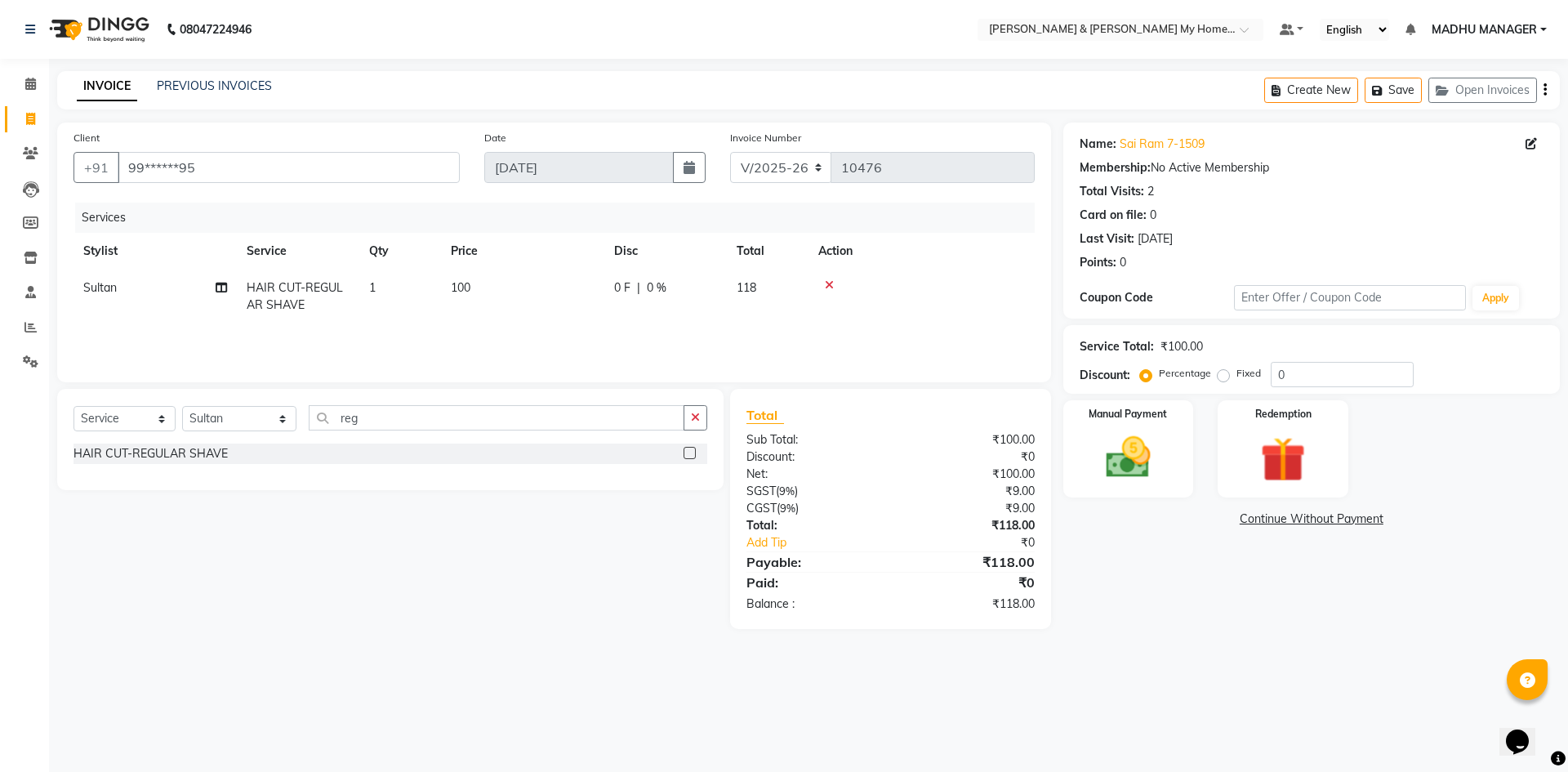
click at [614, 472] on div "HAIR CUT-REGULAR SHAVE" at bounding box center [390, 459] width 634 height 31
click at [1134, 453] on img at bounding box center [1128, 457] width 76 height 54
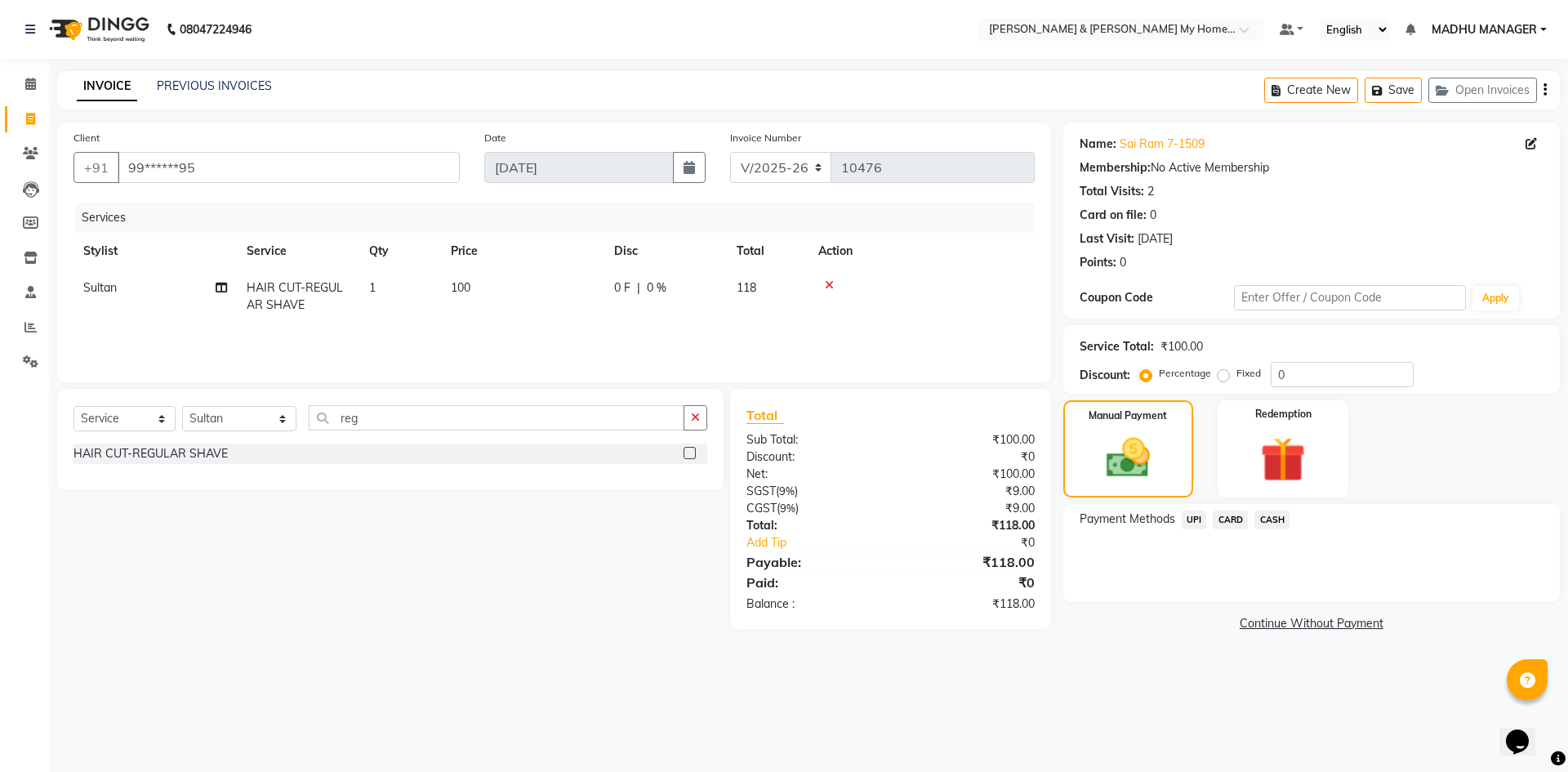
click at [1198, 527] on span "UPI" at bounding box center [1194, 519] width 26 height 19
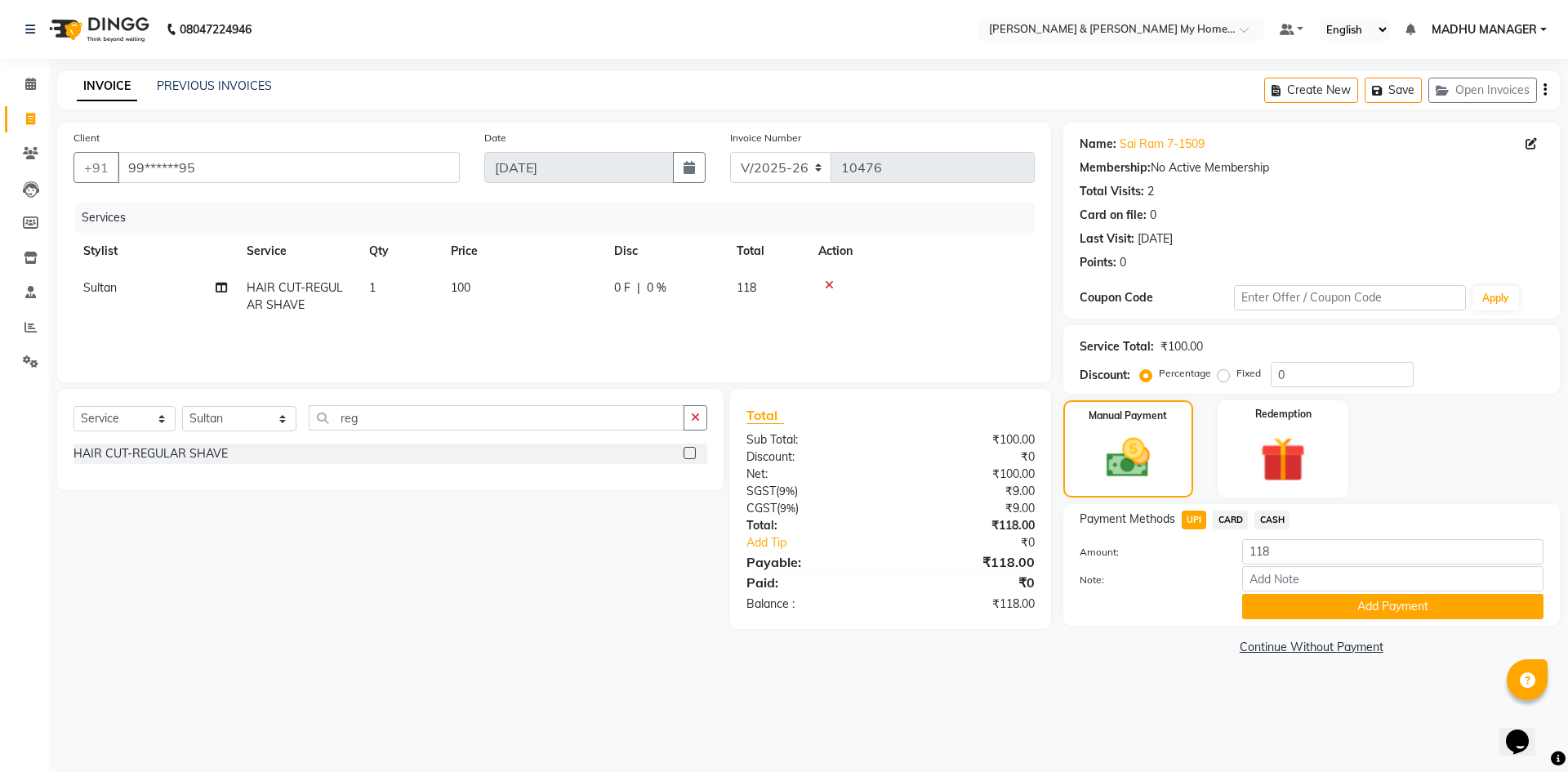
drag, startPoint x: 1355, startPoint y: 607, endPoint x: 1300, endPoint y: 736, distance: 140.2
click at [1343, 645] on div "Name: Sai Ram 7-1509 Membership: No Active Membership Total Visits: 2 Card on f…" at bounding box center [1318, 390] width 509 height 537
click at [1362, 604] on button "Add Payment" at bounding box center [1392, 607] width 302 height 26
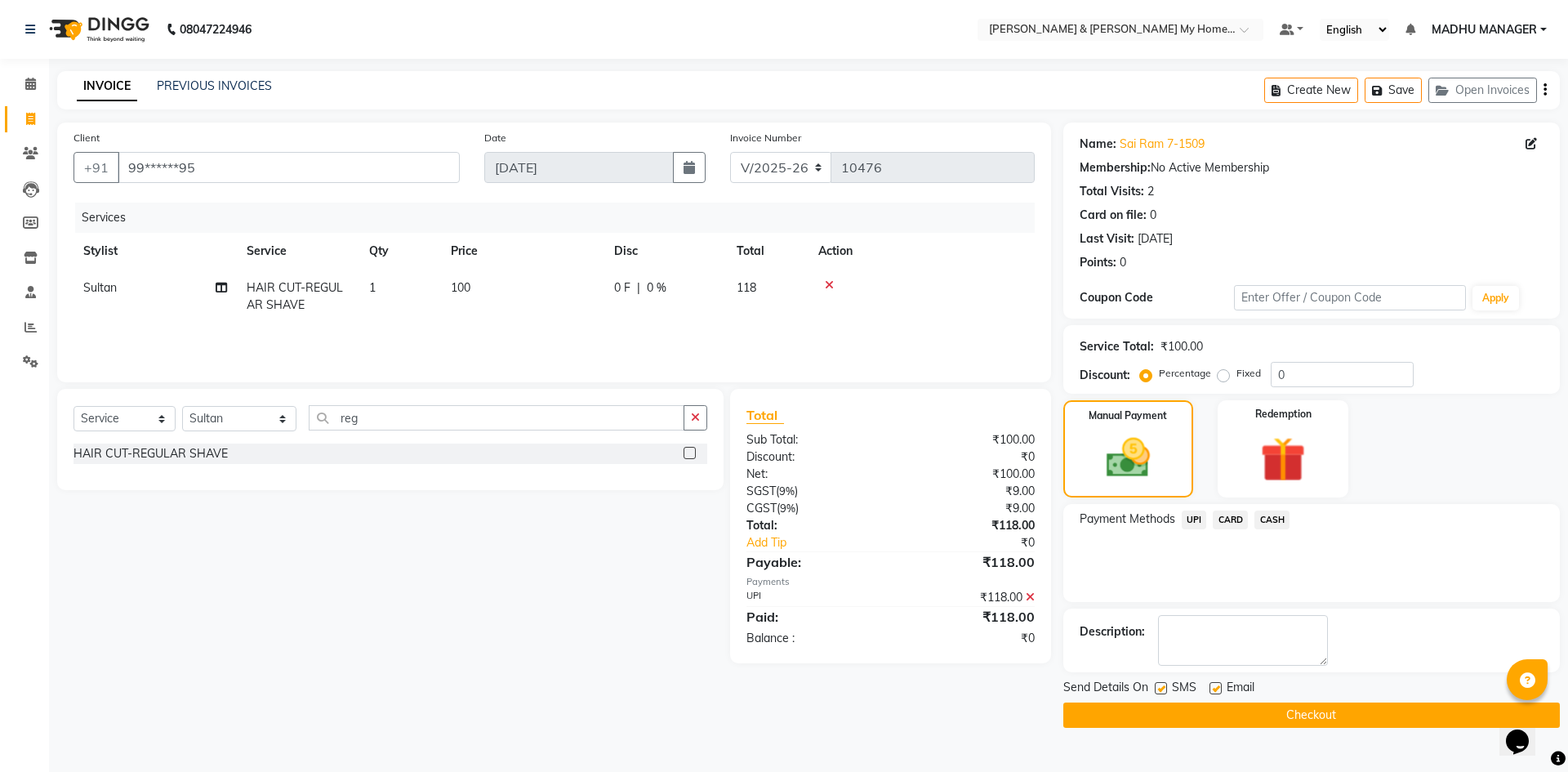
click at [1363, 734] on main "INVOICE PREVIOUS INVOICES Create New Save Open Invoices Client +91 99******95 D…" at bounding box center [809, 411] width 1520 height 681
click at [1361, 720] on button "Checkout" at bounding box center [1312, 715] width 496 height 26
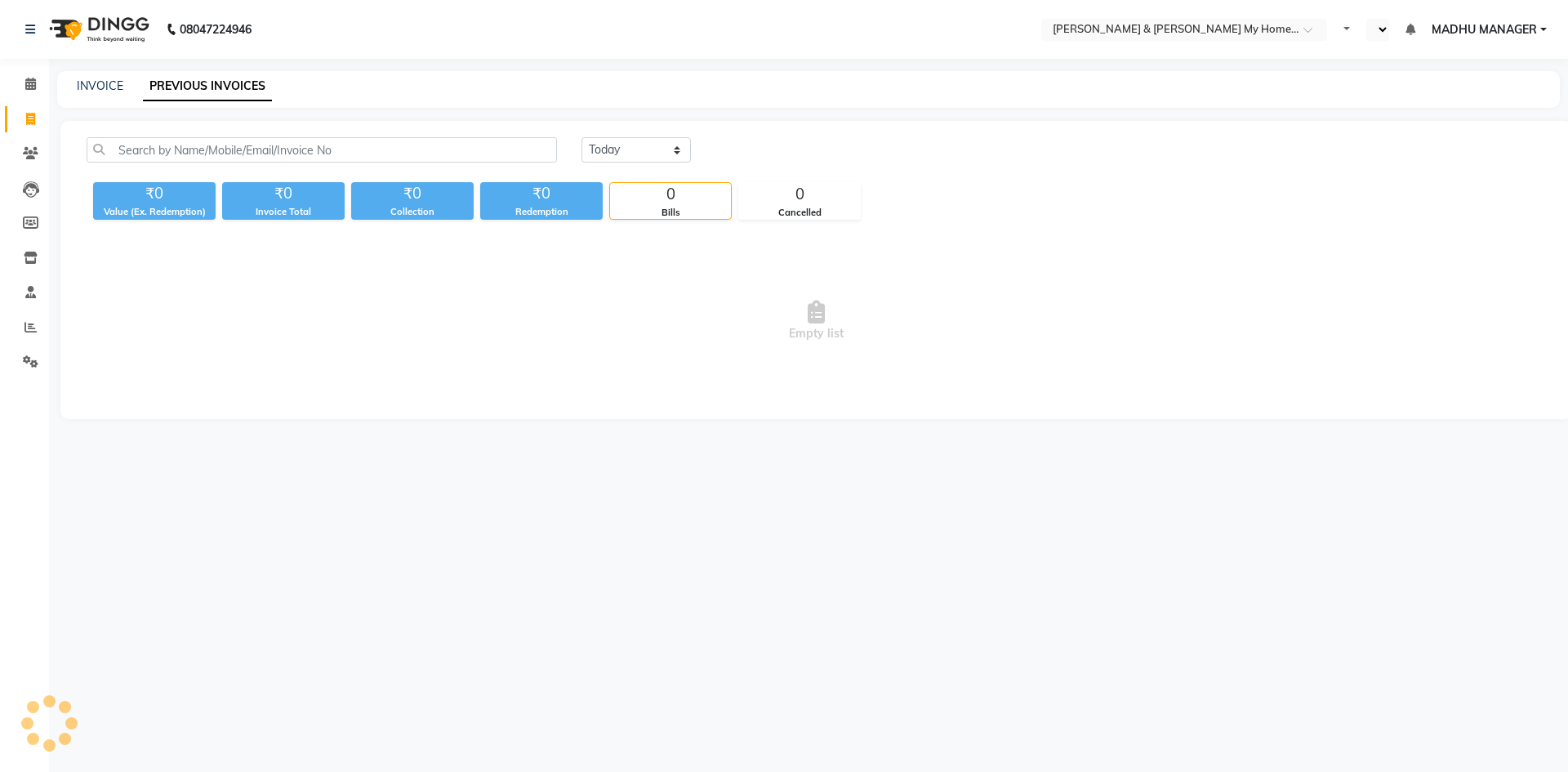
select select "en"
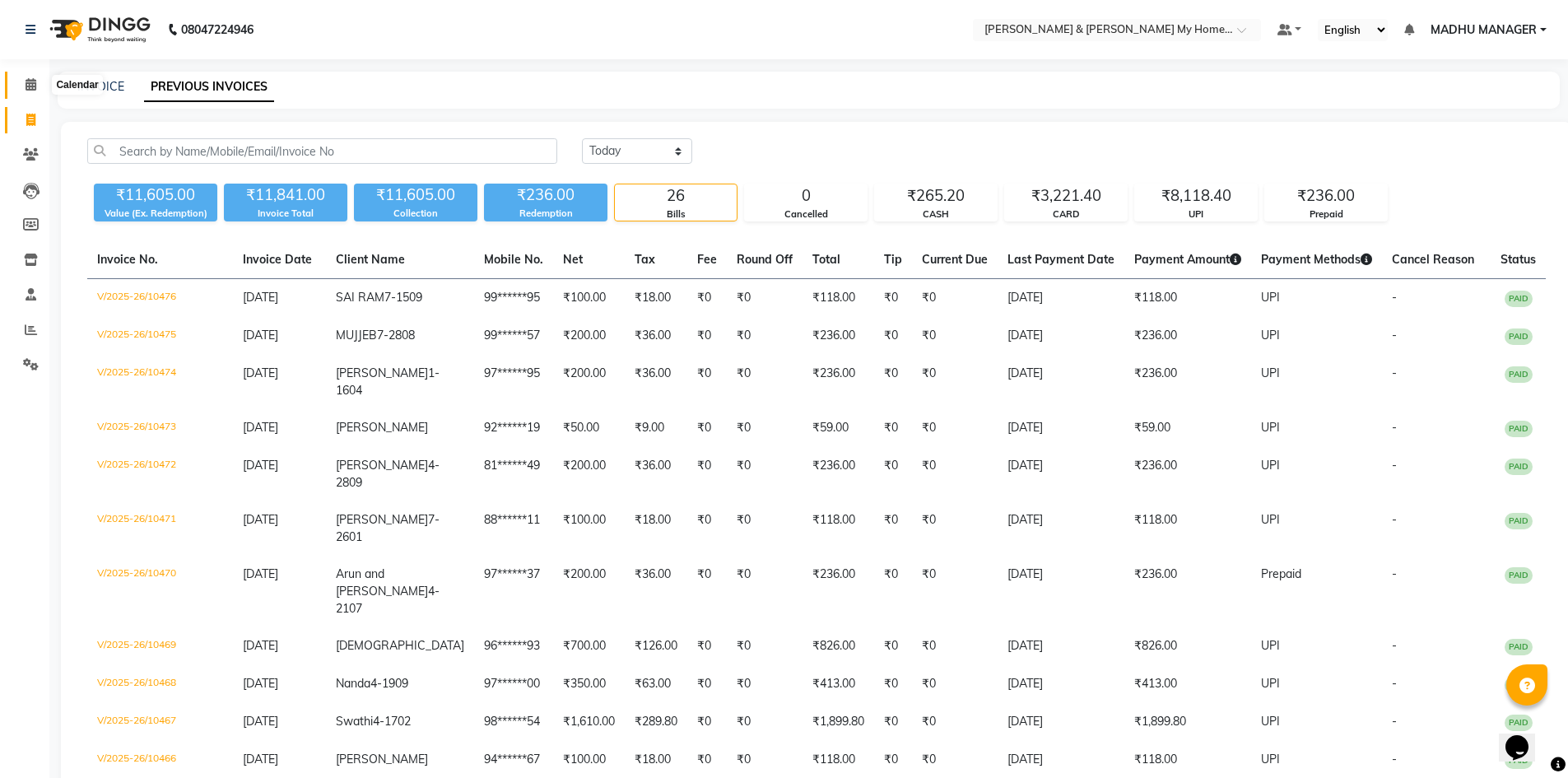
click at [28, 83] on icon at bounding box center [31, 84] width 11 height 12
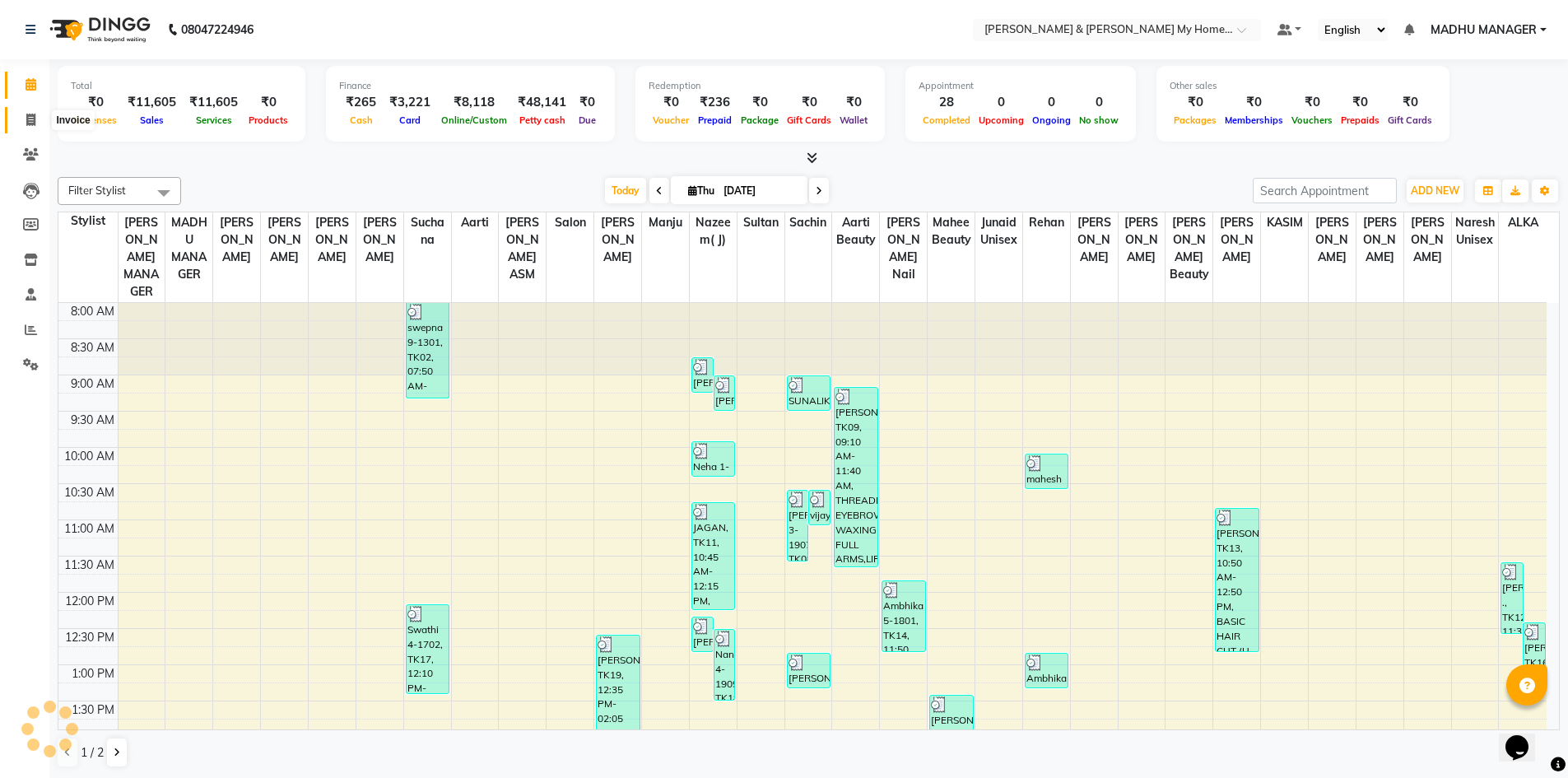
click at [34, 126] on span at bounding box center [31, 121] width 29 height 19
select select "service"
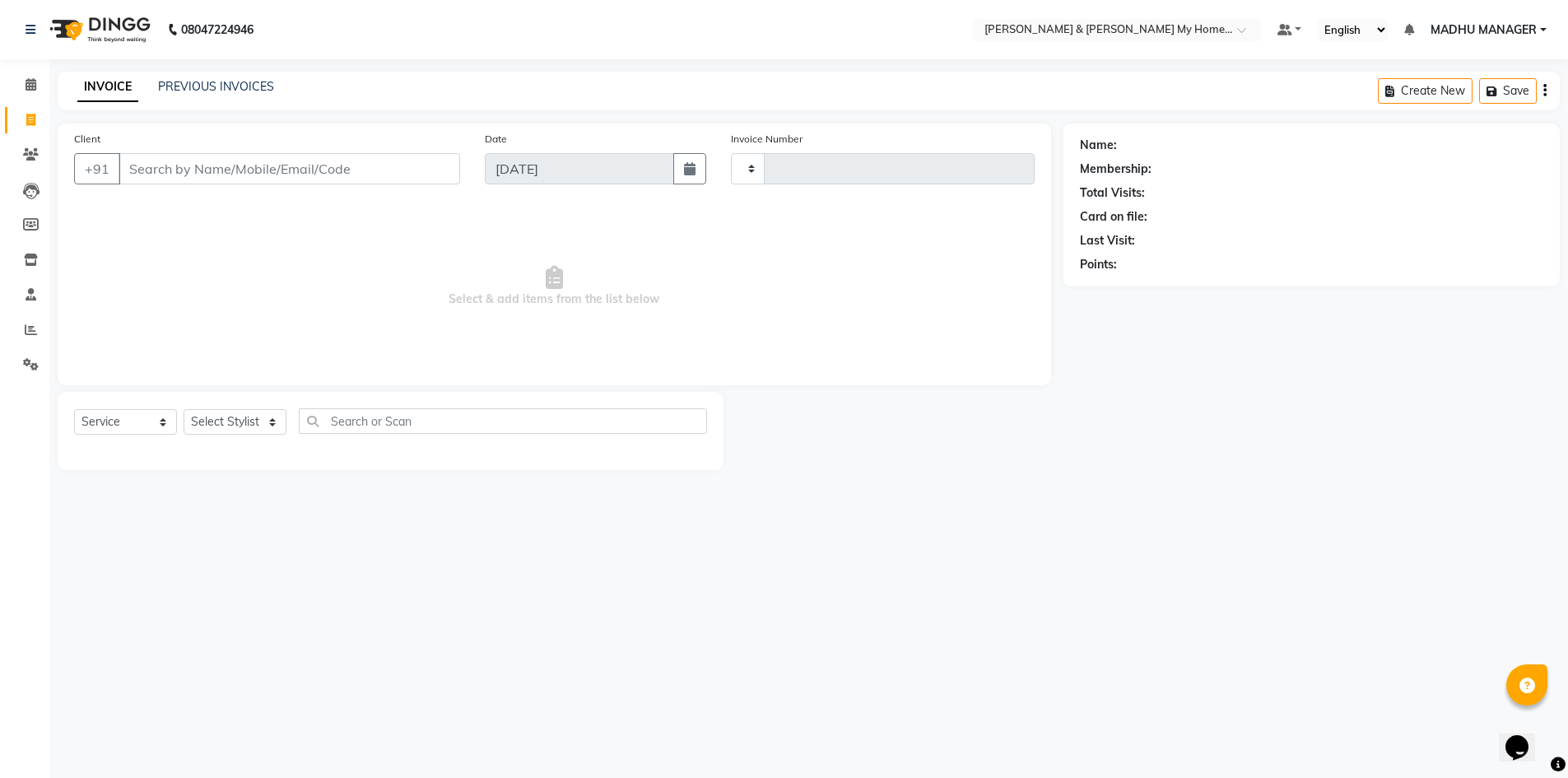
type input "10477"
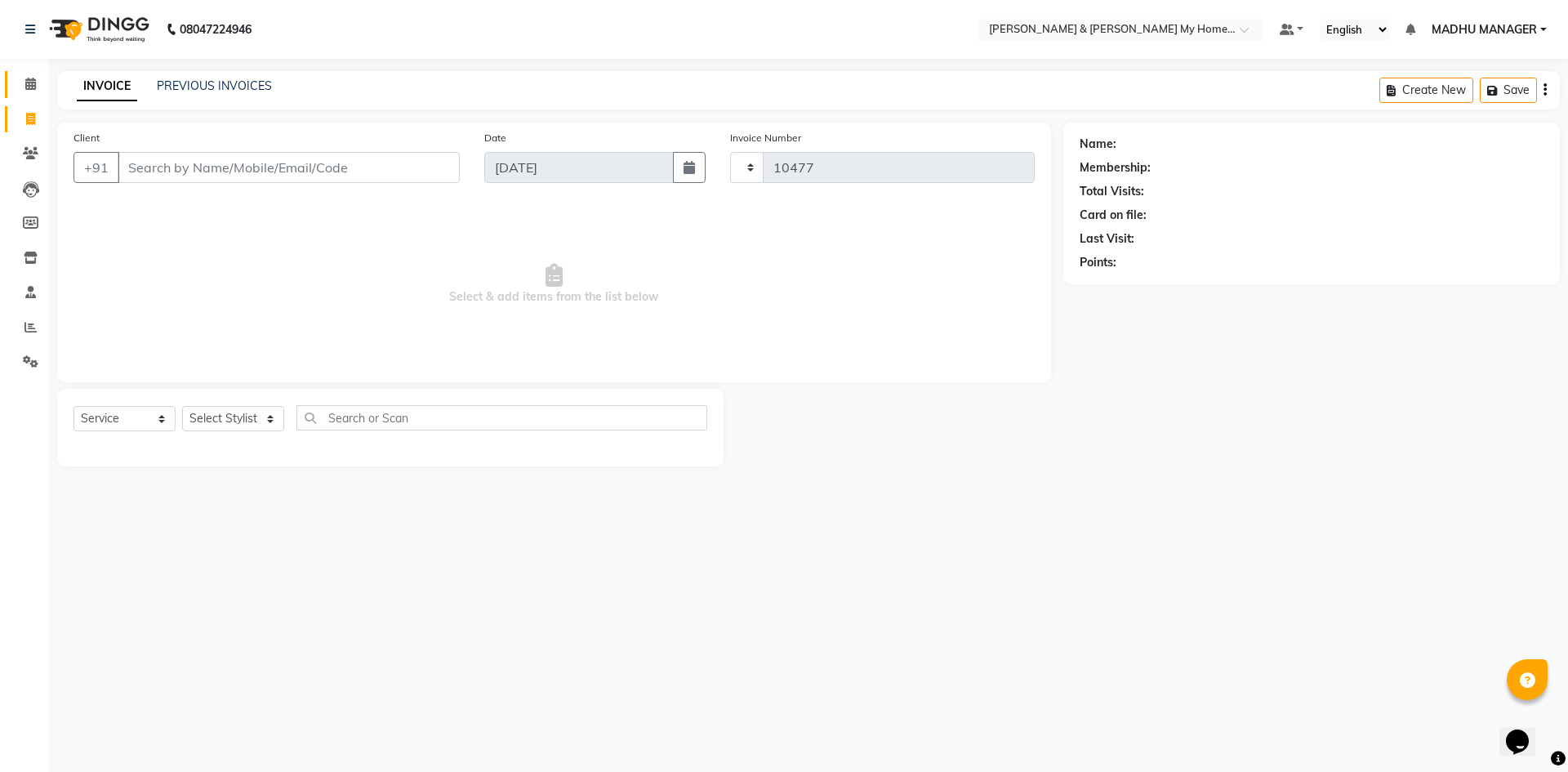
select select "8193"
click at [194, 82] on link "PREVIOUS INVOICES" at bounding box center [215, 85] width 115 height 15
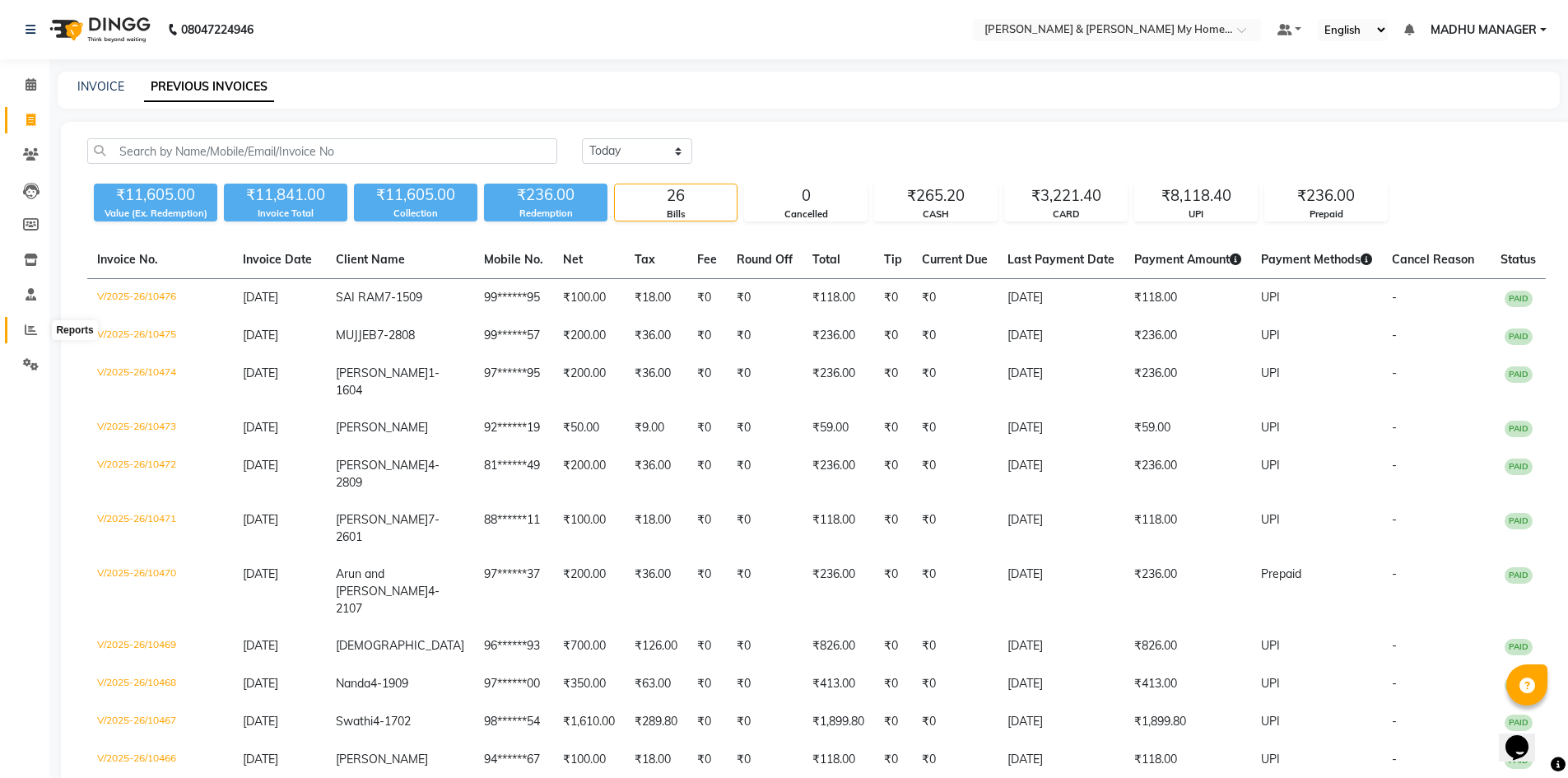
click at [32, 333] on icon at bounding box center [31, 330] width 12 height 12
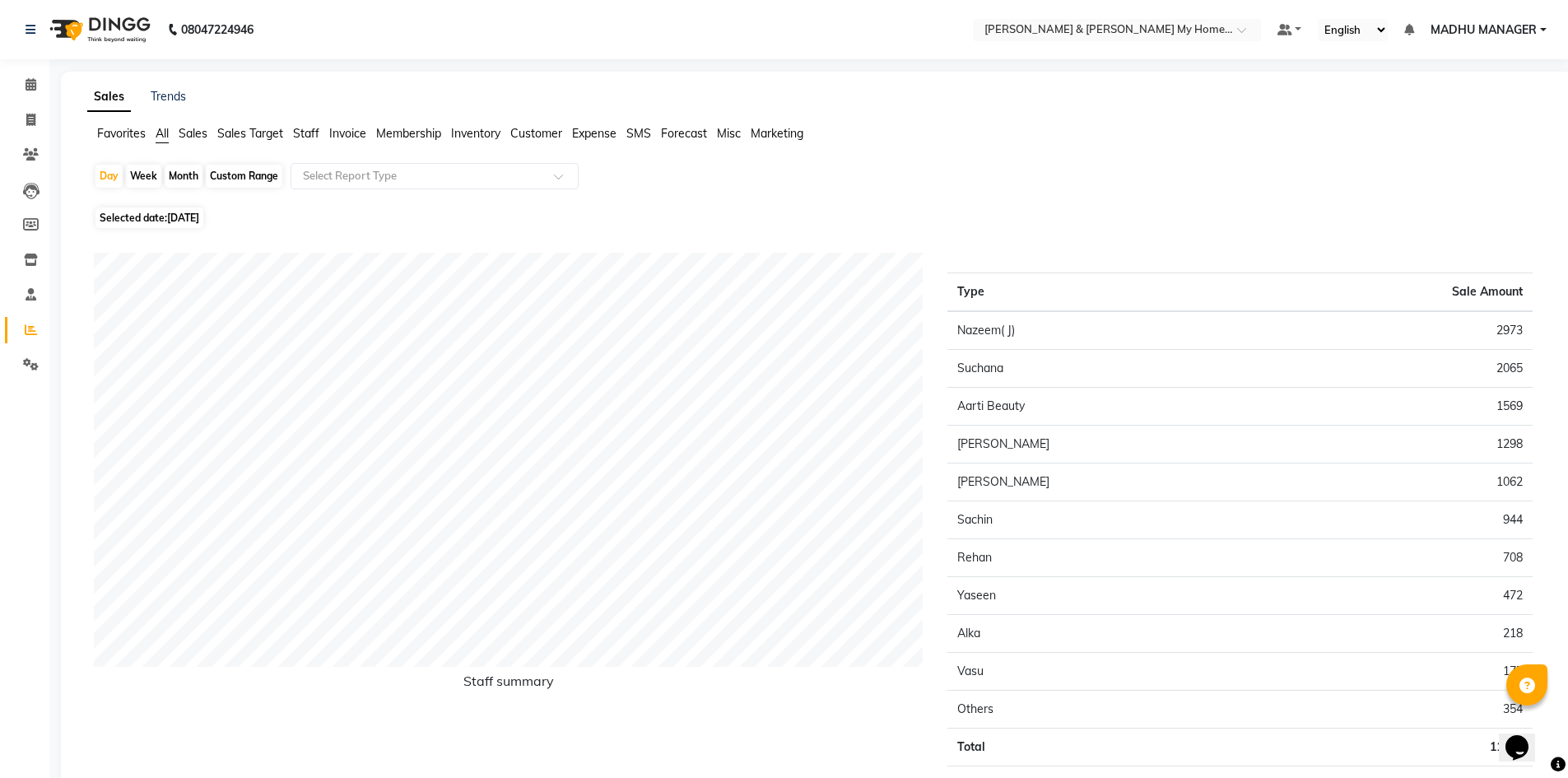
click at [537, 134] on span "Customer" at bounding box center [536, 132] width 52 height 15
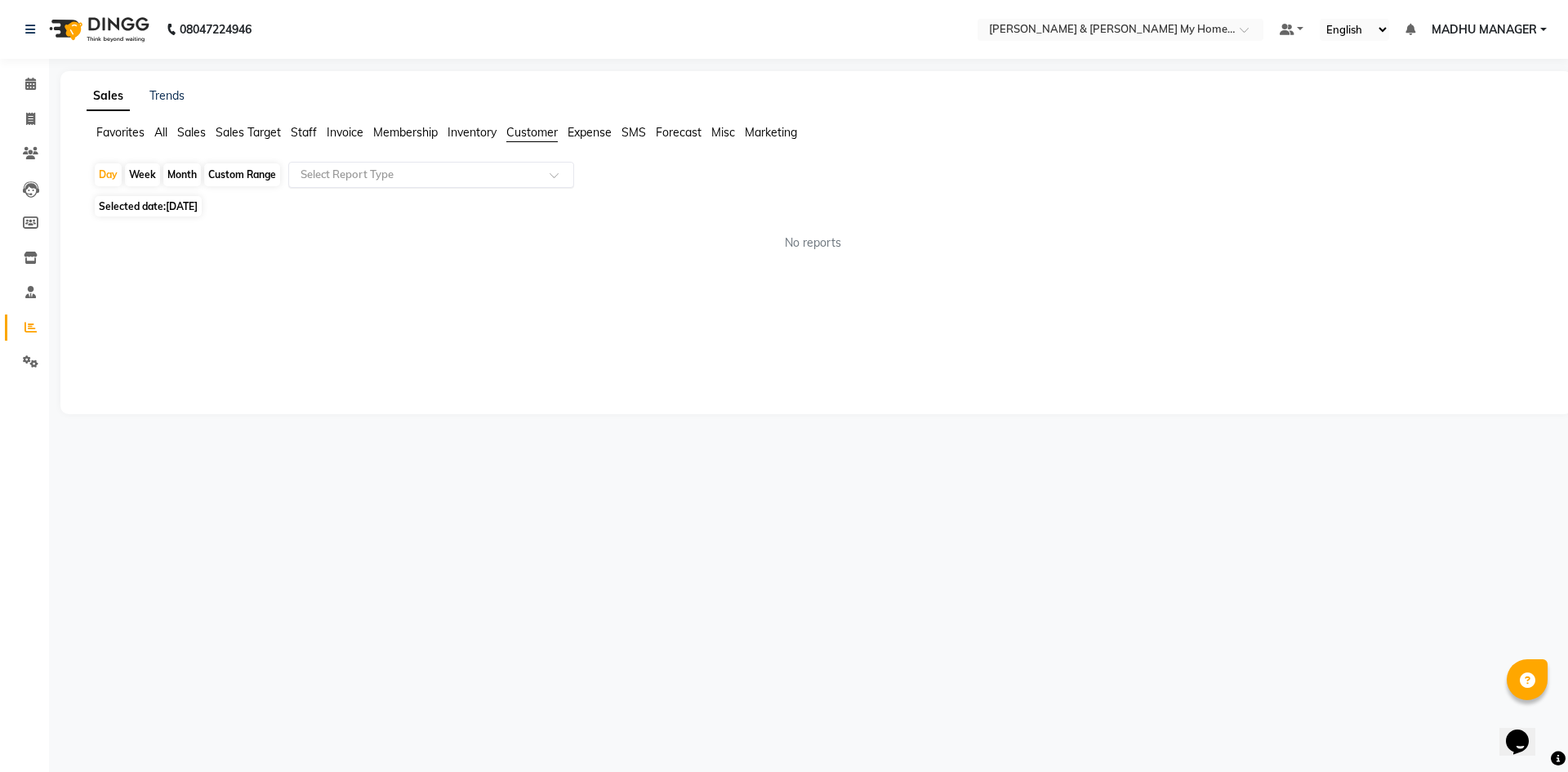
click at [445, 175] on input "text" at bounding box center [415, 175] width 235 height 17
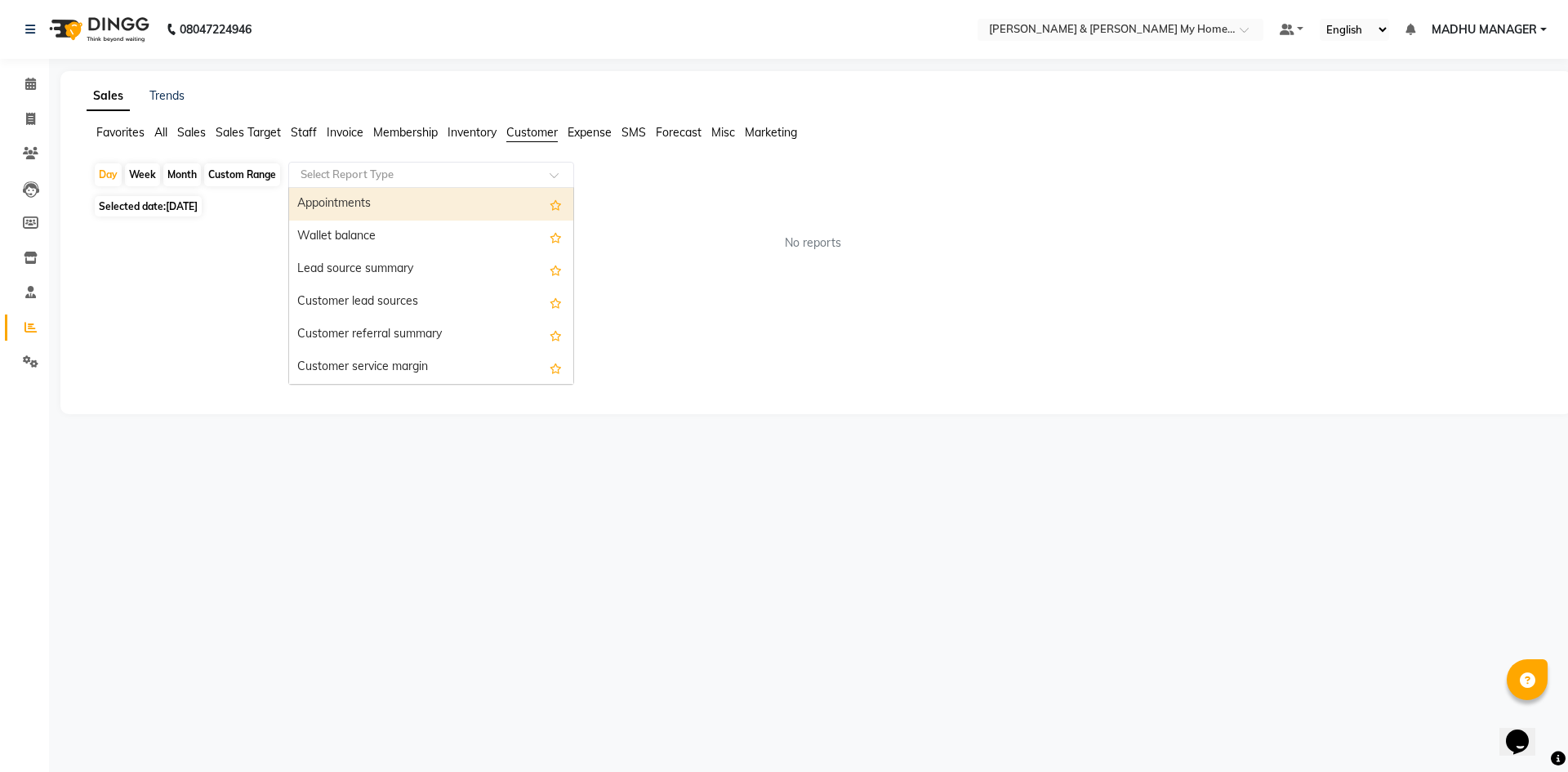
click at [522, 134] on span "Customer" at bounding box center [532, 131] width 51 height 15
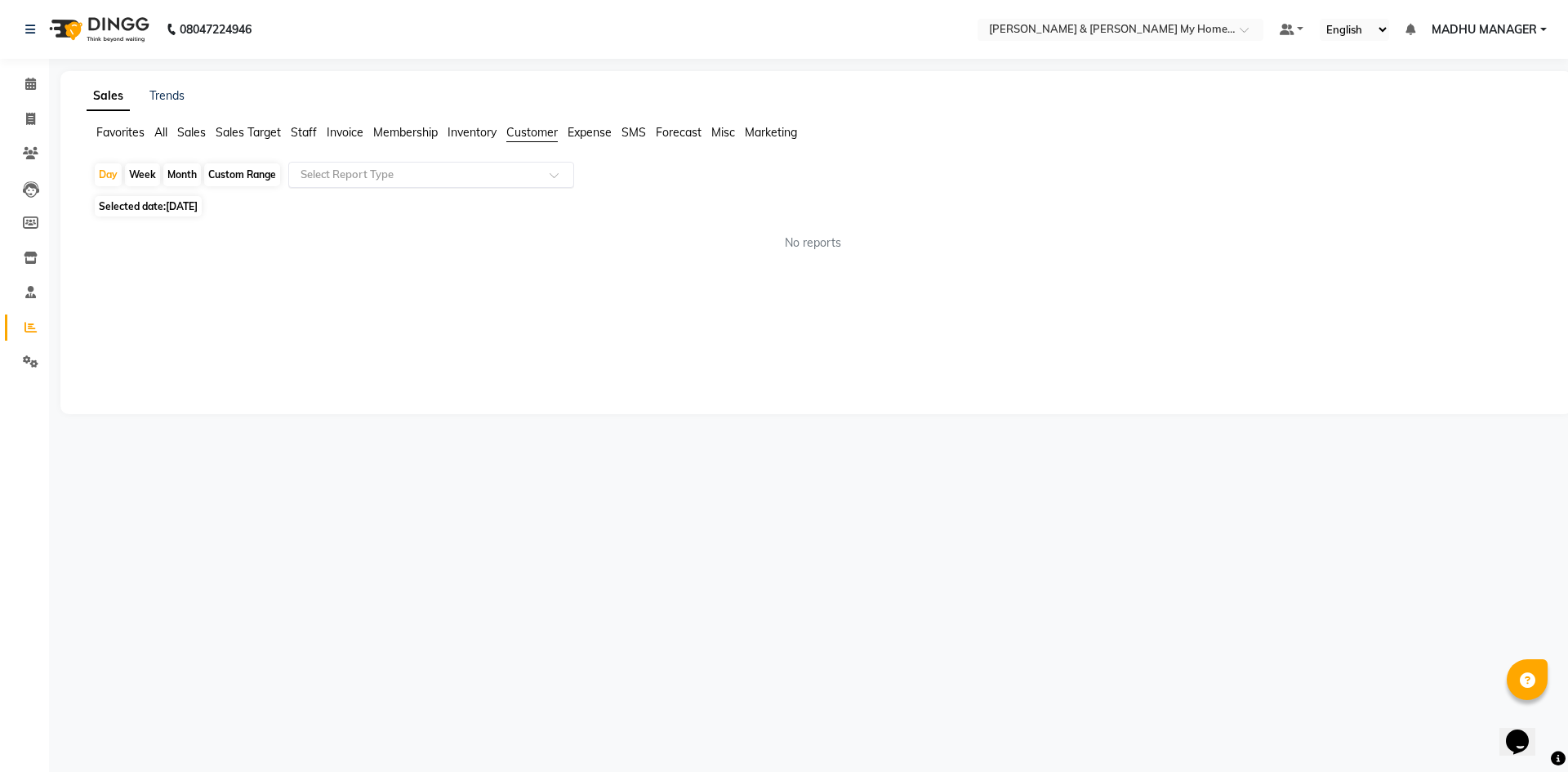
click at [524, 173] on input "text" at bounding box center [415, 175] width 235 height 17
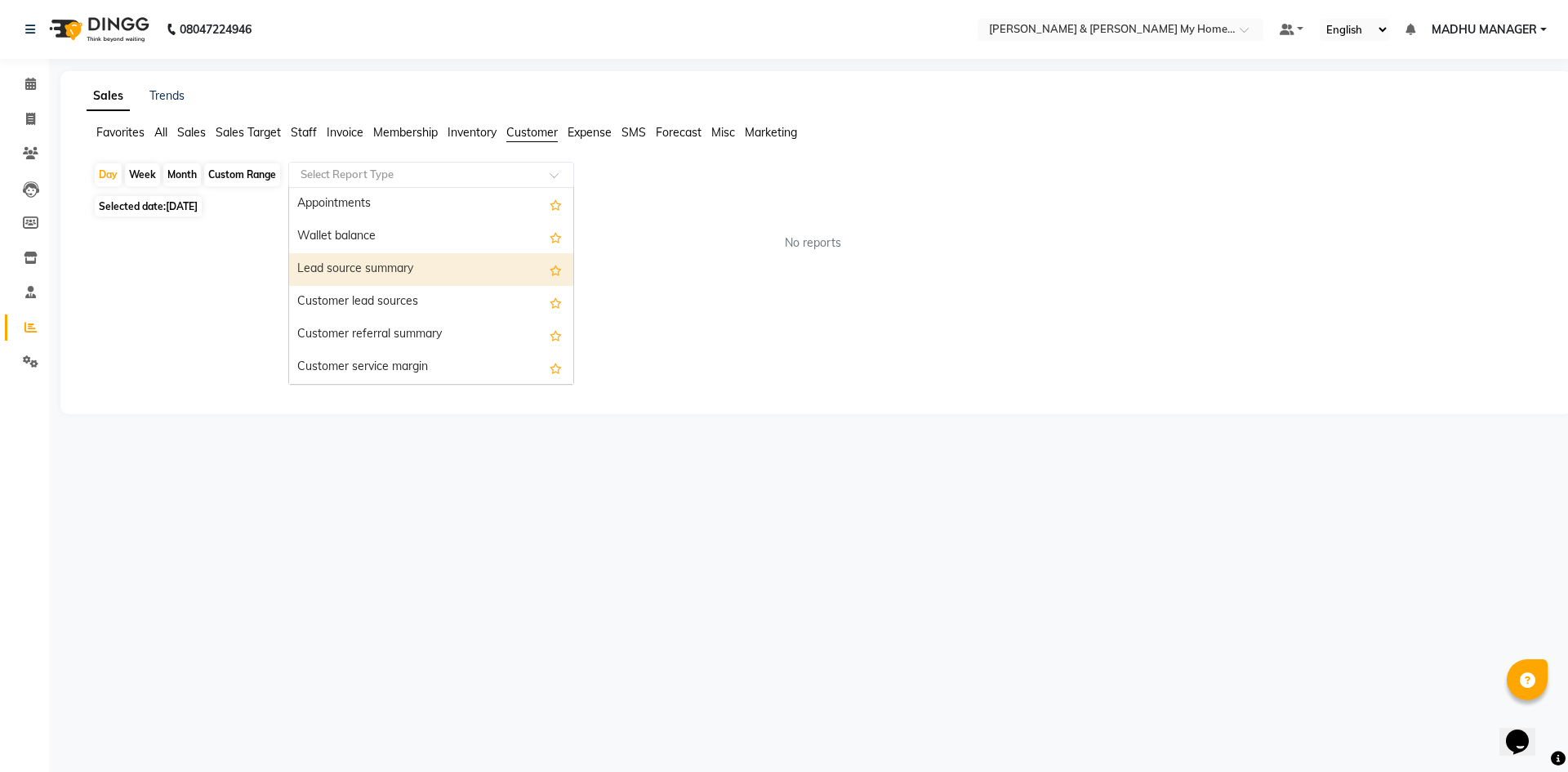
scroll to position [163, 0]
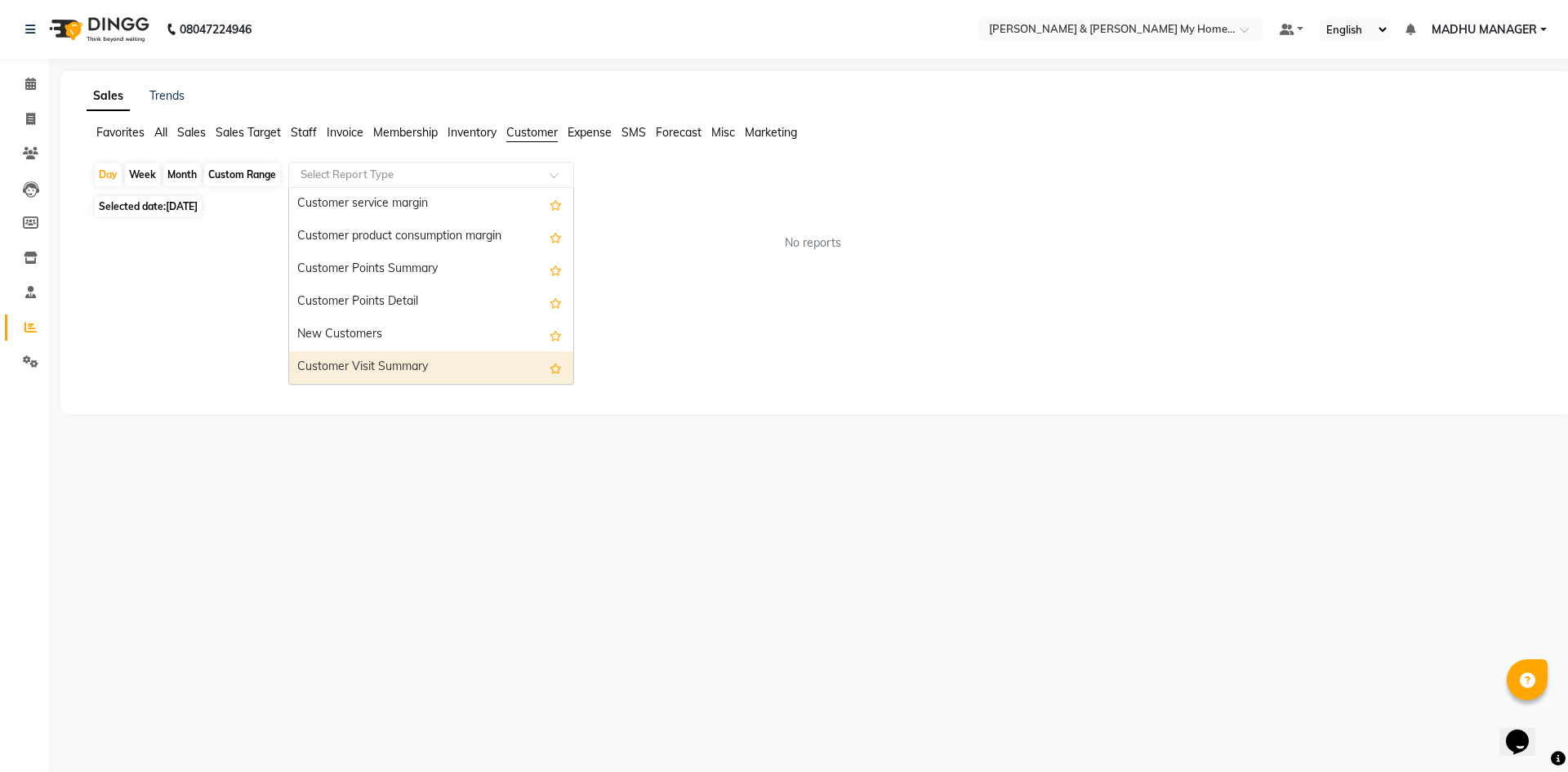
click at [411, 374] on div "Customer Visit Summary" at bounding box center [430, 367] width 284 height 33
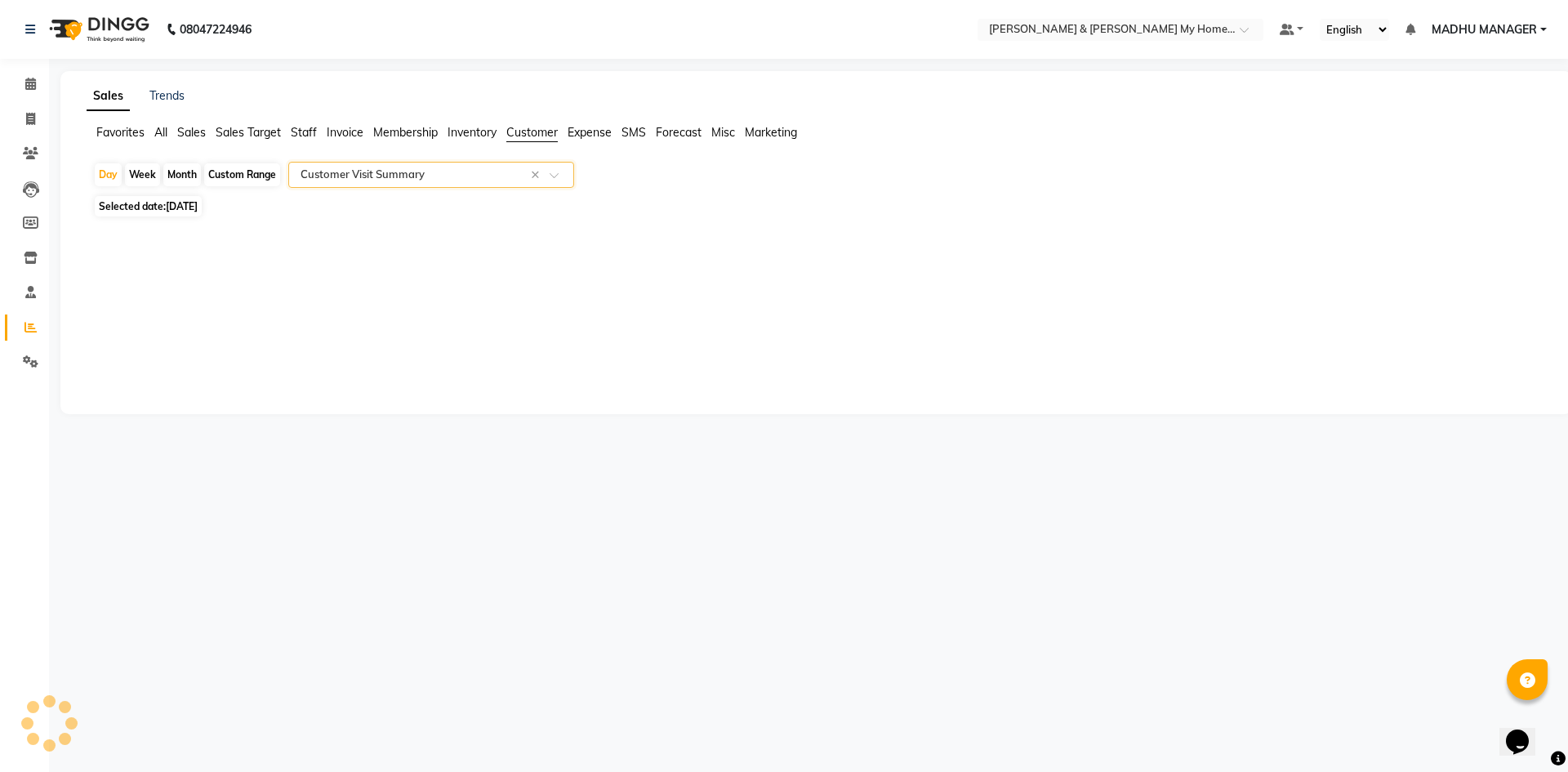
select select "csv"
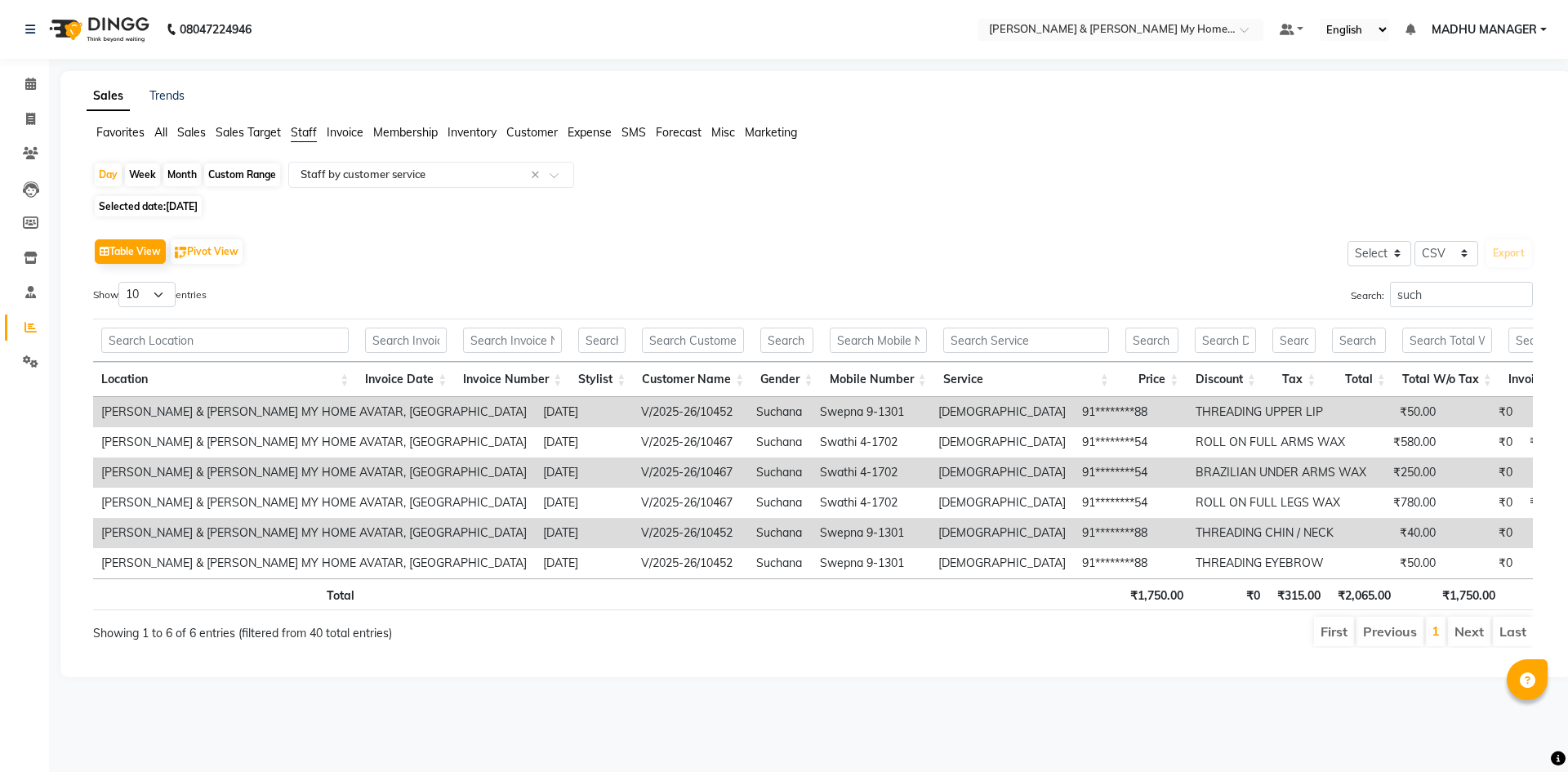
select select "csv"
click at [29, 120] on icon at bounding box center [30, 119] width 9 height 12
select select "service"
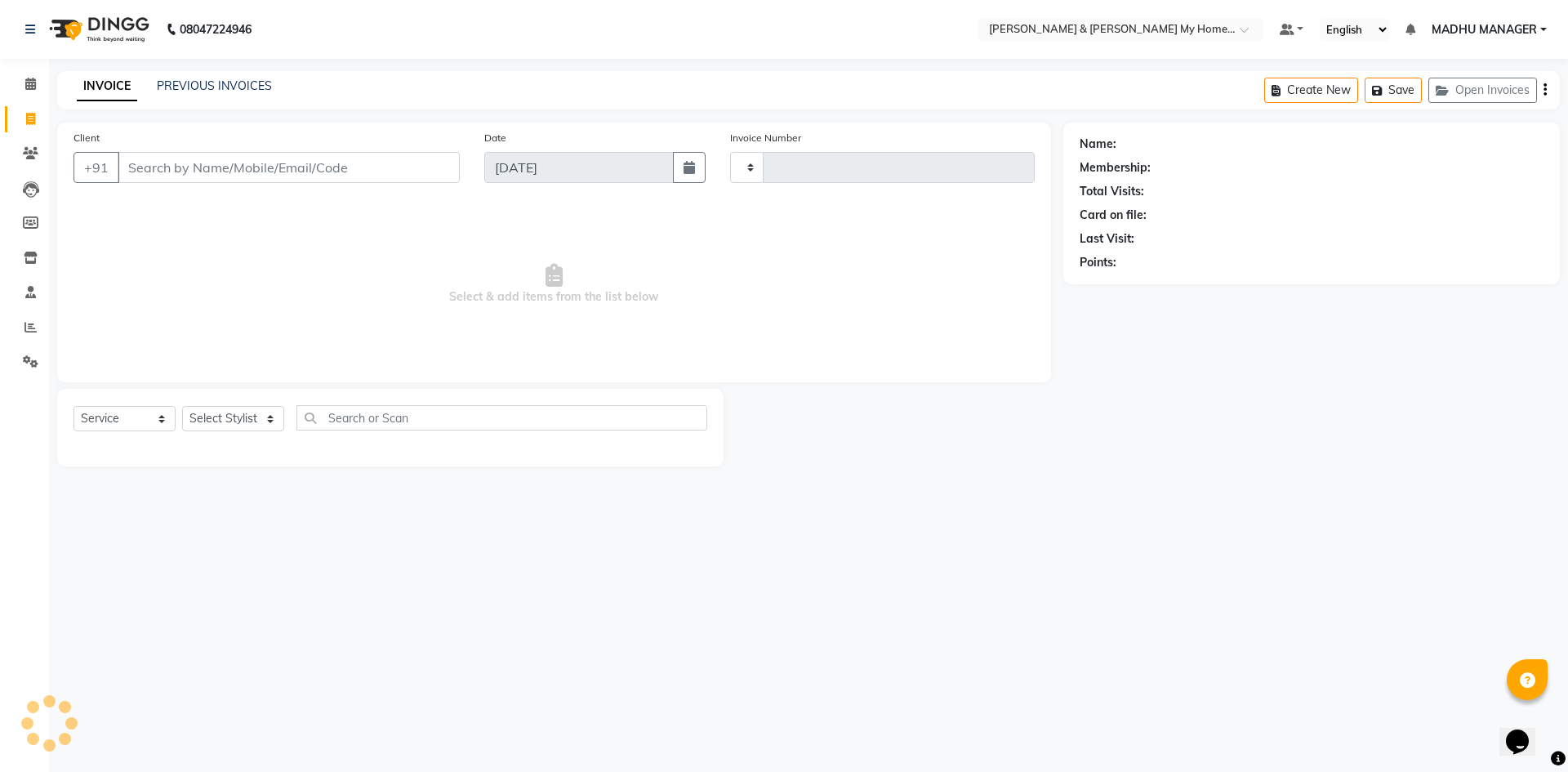
type input "10477"
select select "8193"
click at [238, 88] on link "PREVIOUS INVOICES" at bounding box center [215, 85] width 115 height 15
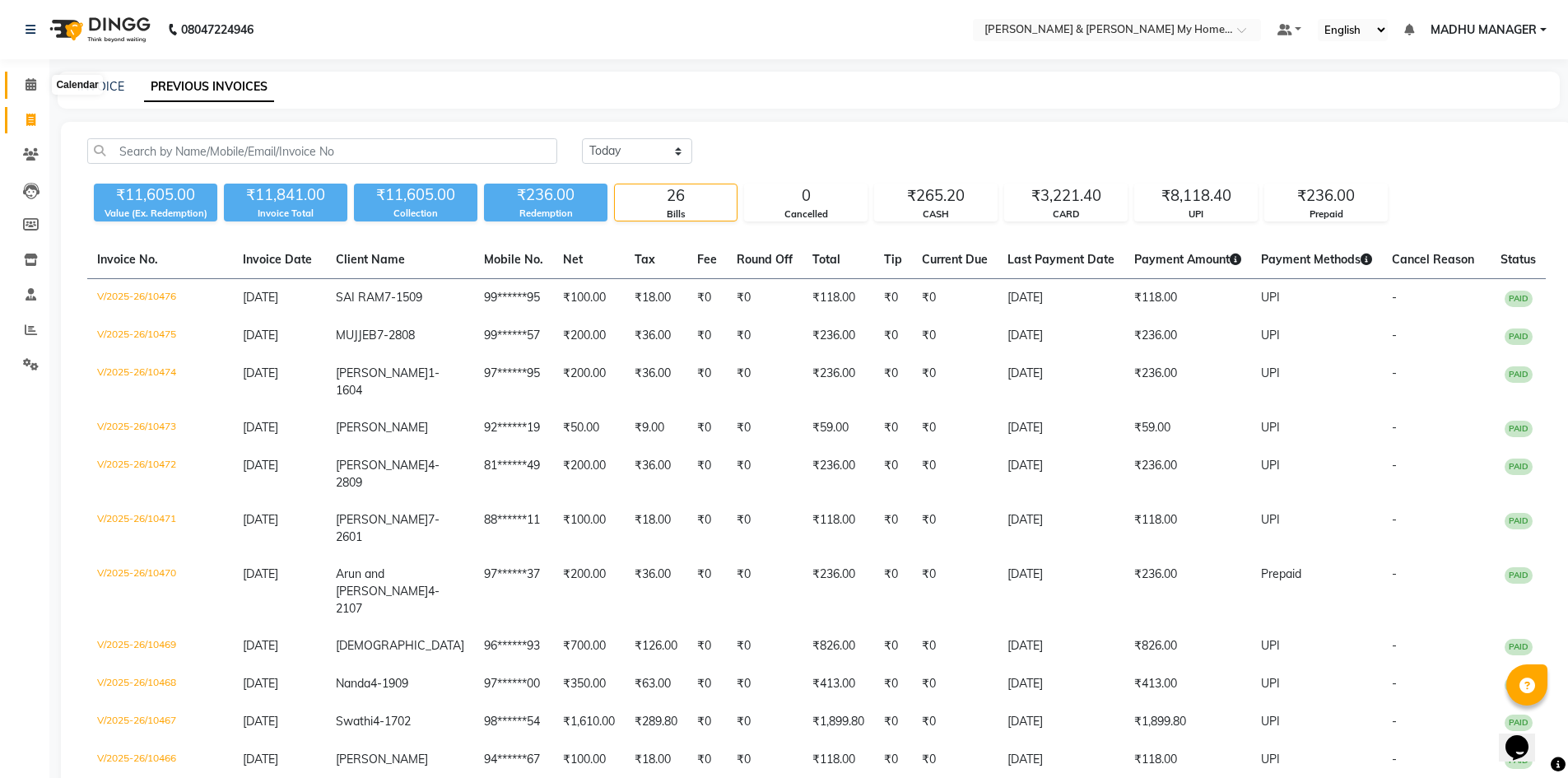
click at [36, 89] on icon at bounding box center [31, 84] width 11 height 12
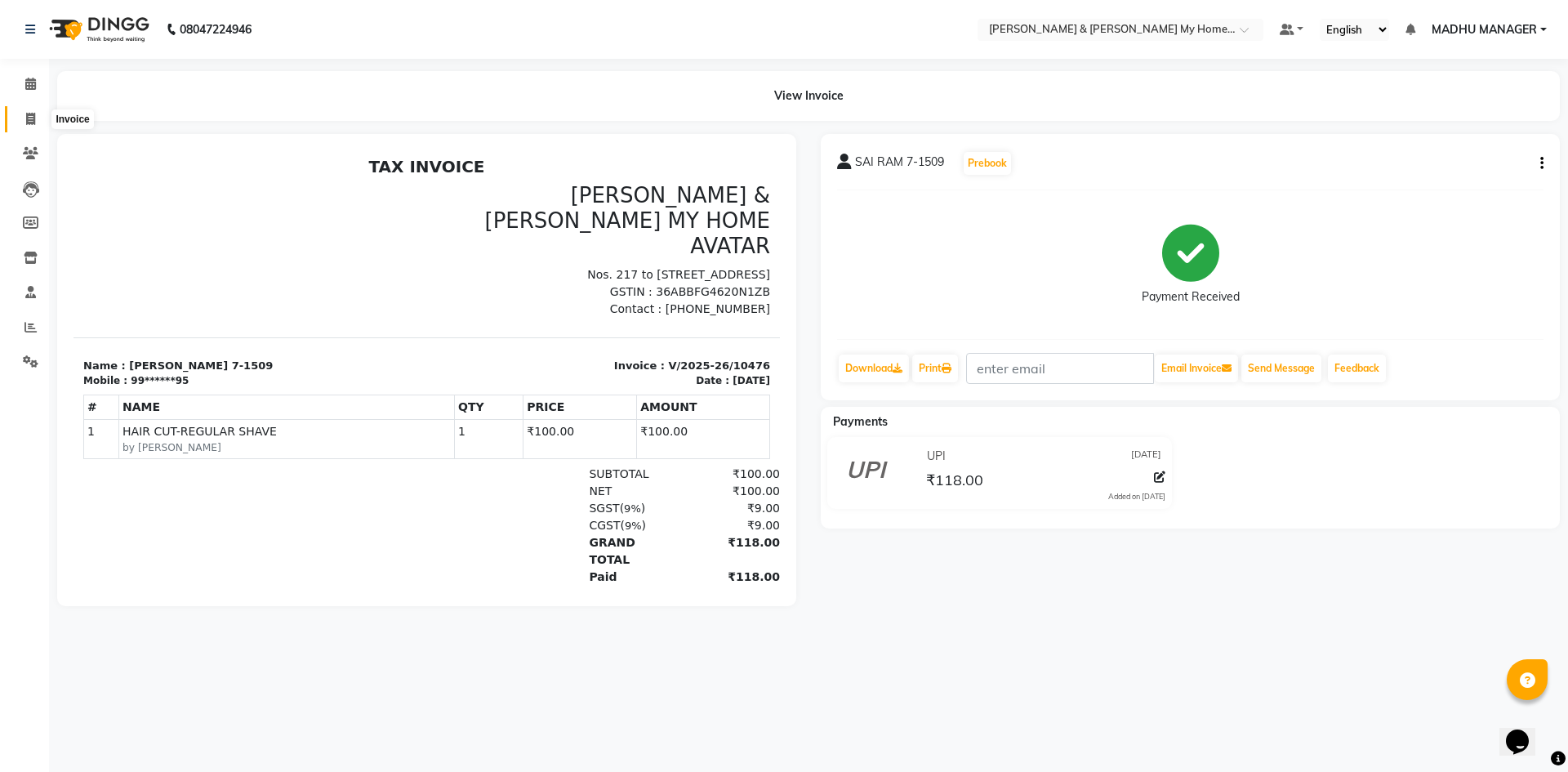
click at [31, 111] on span at bounding box center [31, 120] width 29 height 19
select select "8193"
select select "service"
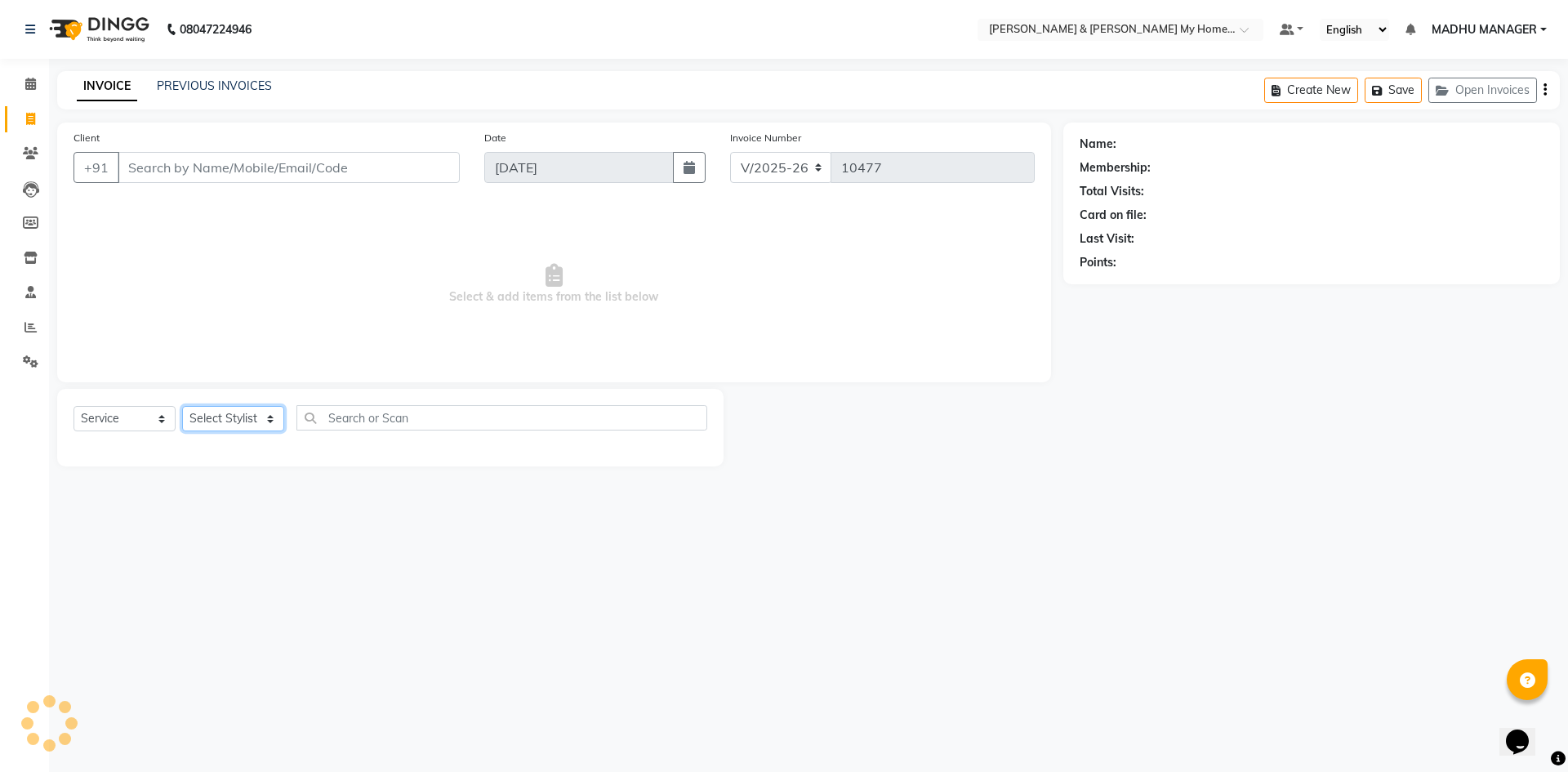
drag, startPoint x: 247, startPoint y: 416, endPoint x: 246, endPoint y: 396, distance: 20.0
click at [247, 416] on select "Select Stylist" at bounding box center [232, 419] width 102 height 26
click at [260, 407] on select "Select Stylist [PERSON_NAME] Aarti [PERSON_NAME] Beauty [PERSON_NAME] Nail [PER…" at bounding box center [239, 419] width 115 height 26
select select "86173"
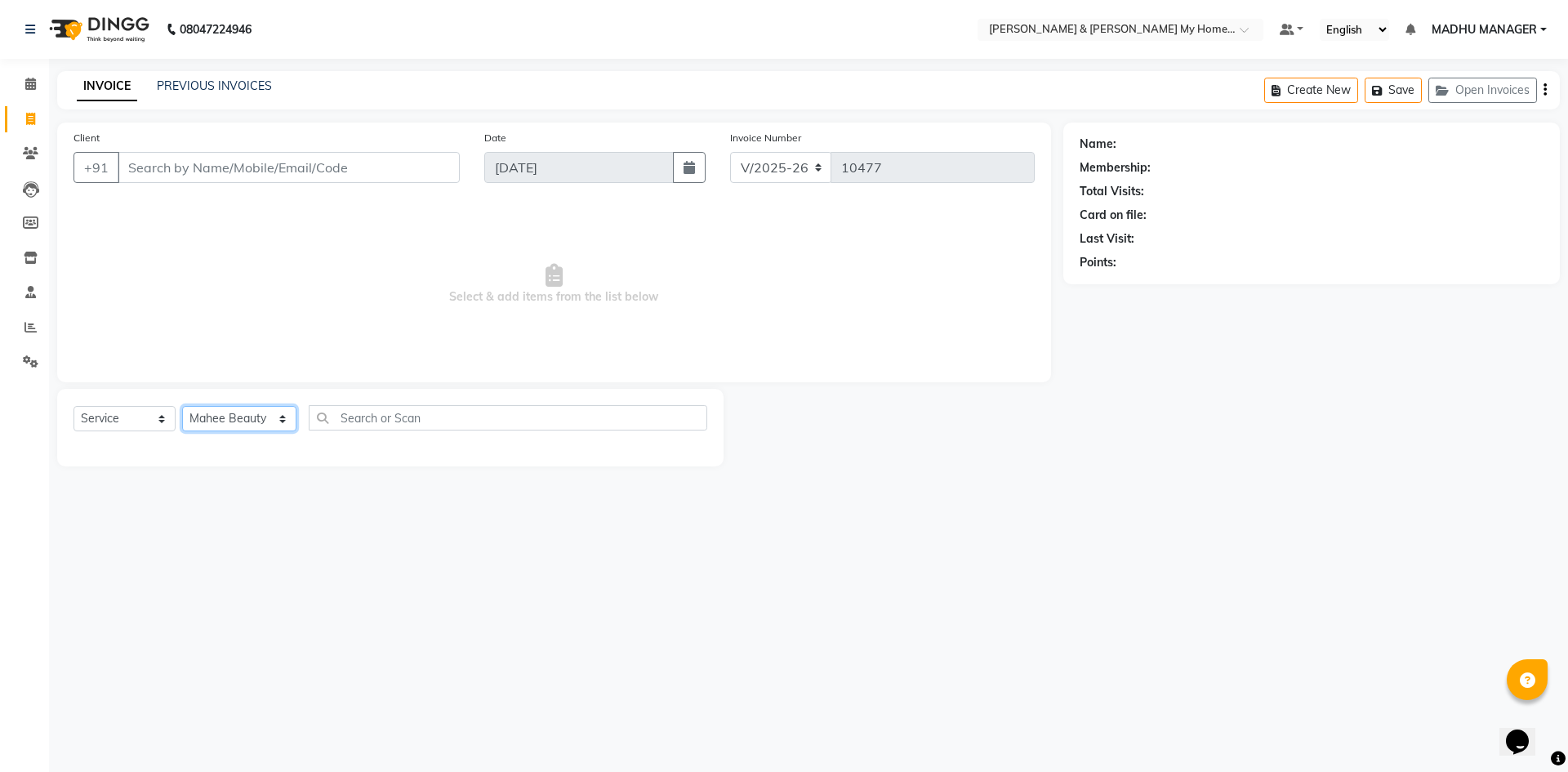
click at [182, 406] on select "Select Stylist [PERSON_NAME] Aarti [PERSON_NAME] Beauty [PERSON_NAME] Nail [PER…" at bounding box center [239, 419] width 115 height 26
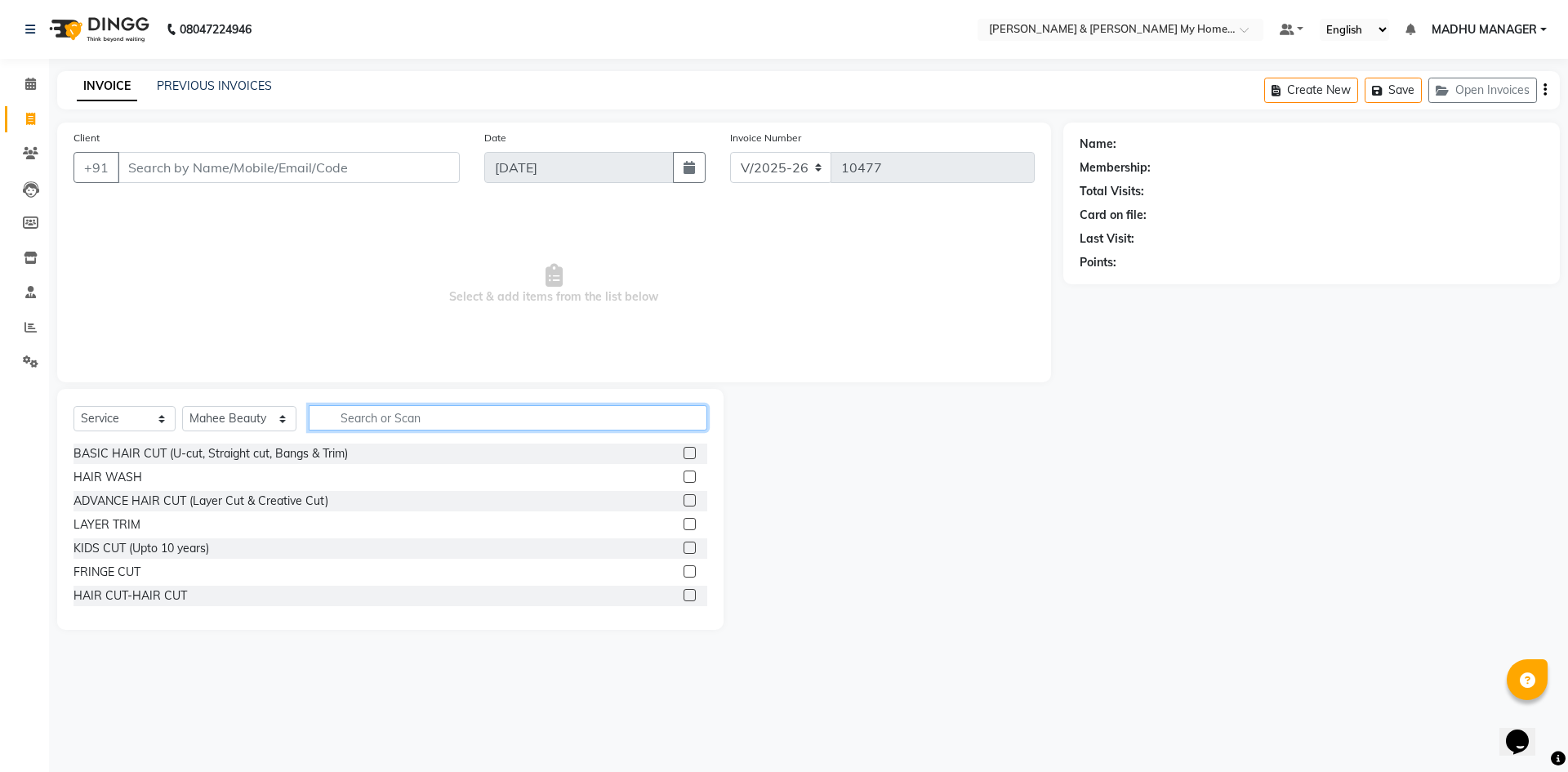
click at [411, 424] on input "text" at bounding box center [507, 418] width 398 height 26
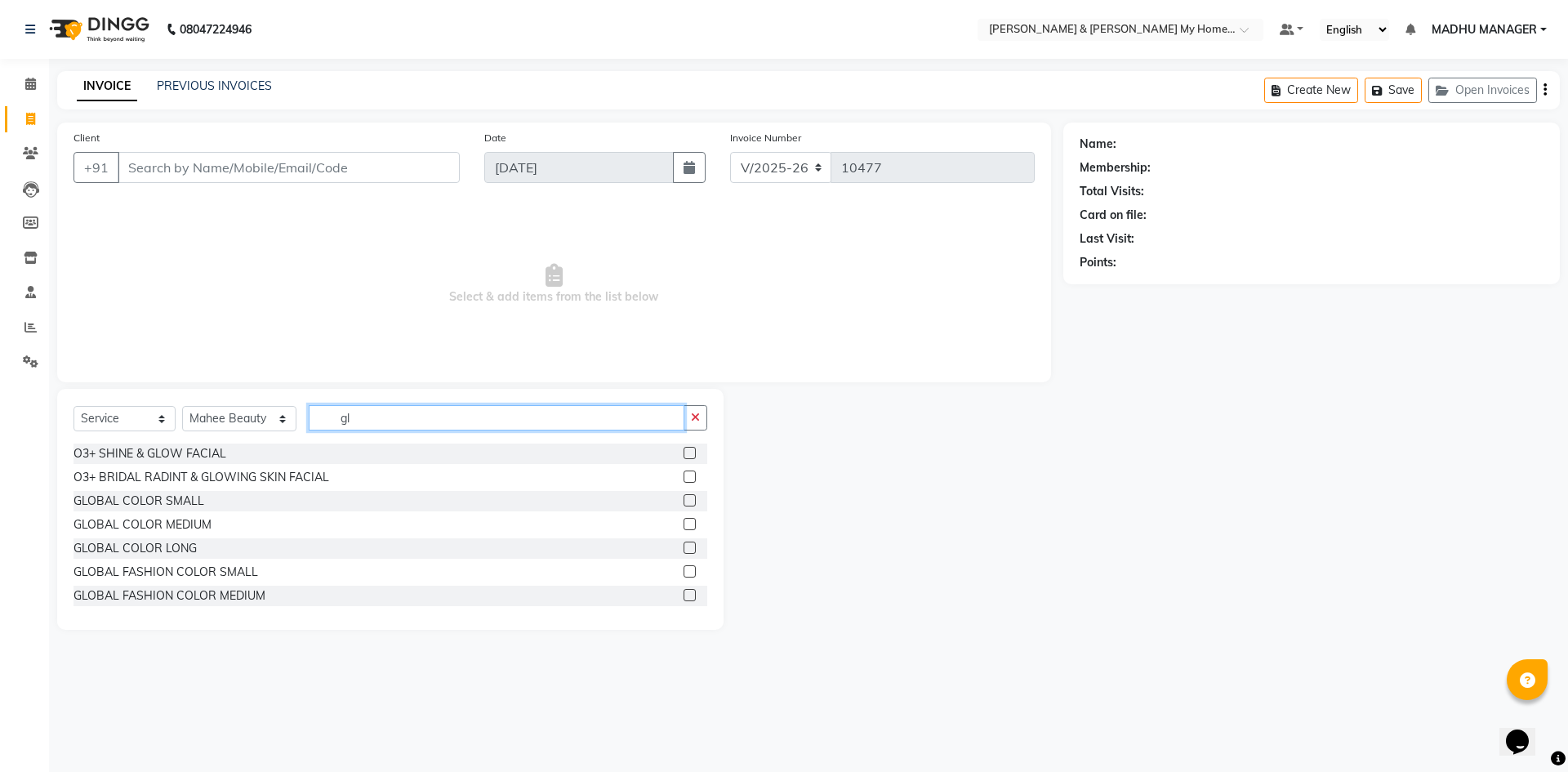
type input "g"
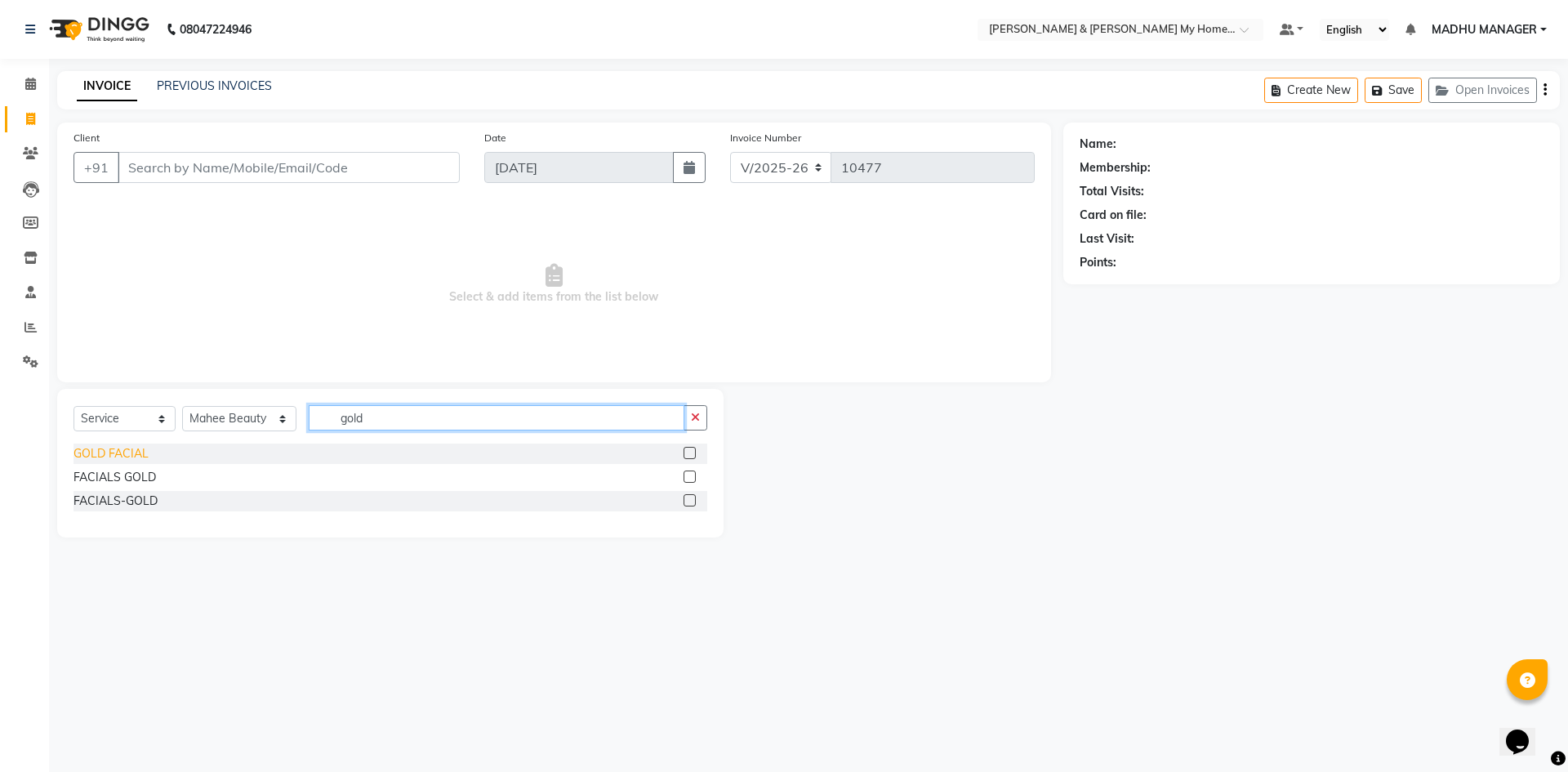
type input "gold"
drag, startPoint x: 117, startPoint y: 449, endPoint x: 468, endPoint y: 463, distance: 351.3
click at [125, 452] on div "GOLD FACIAL" at bounding box center [111, 453] width 75 height 17
checkbox input "false"
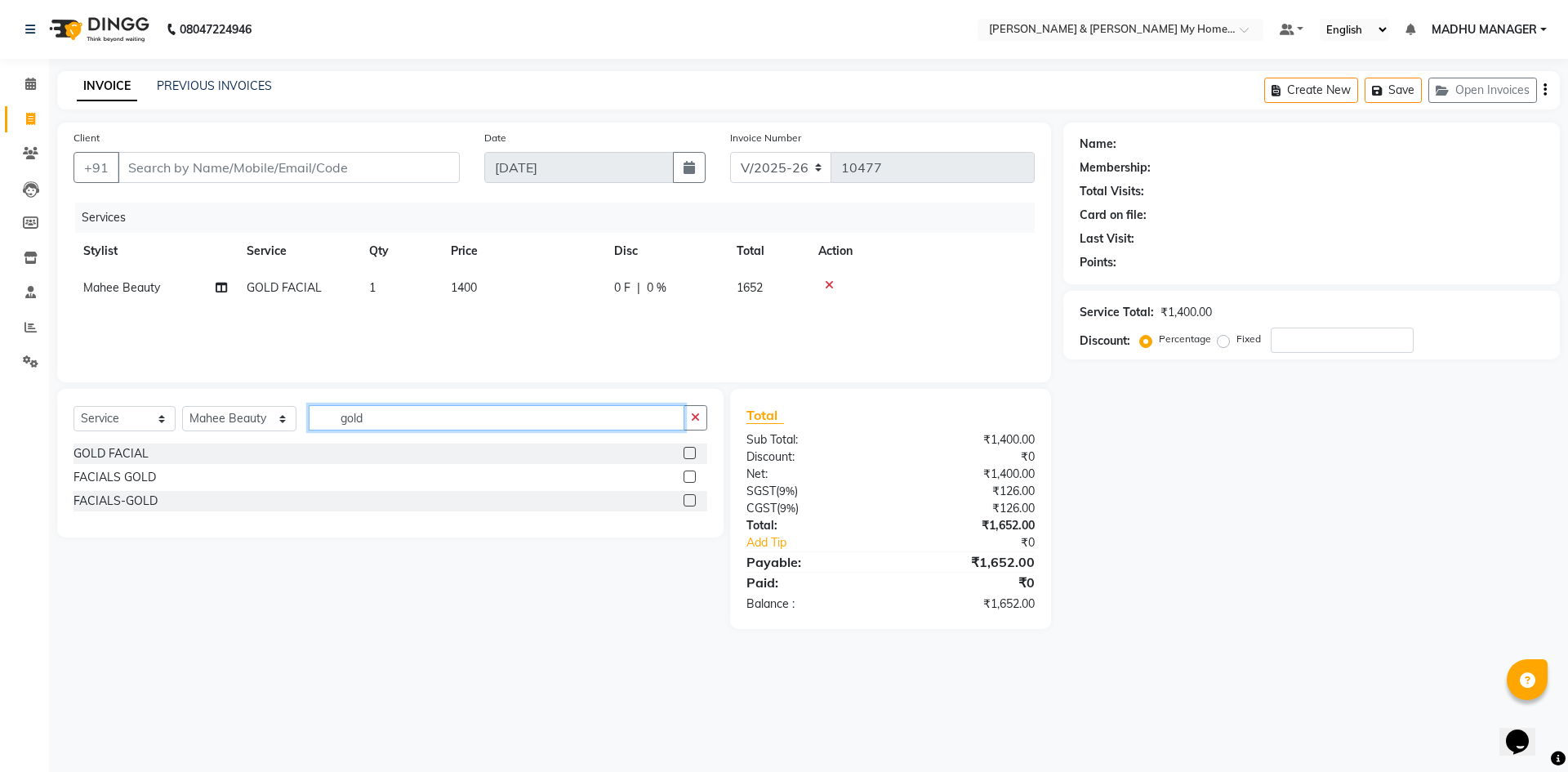
click at [384, 427] on input "gold" at bounding box center [496, 418] width 376 height 26
type input "g"
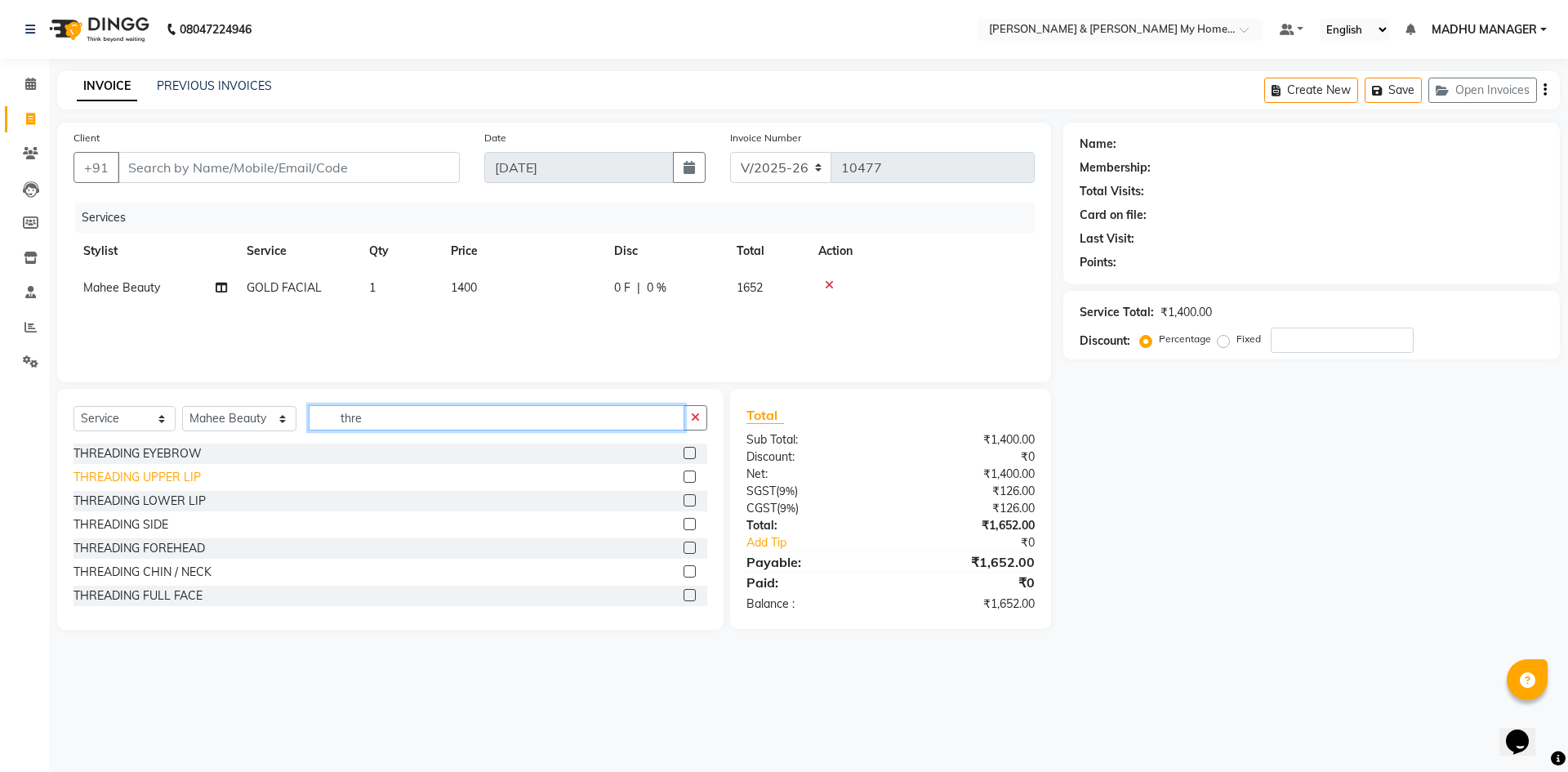
type input "thre"
click at [189, 473] on div "THREADING UPPER LIP" at bounding box center [136, 476] width 128 height 17
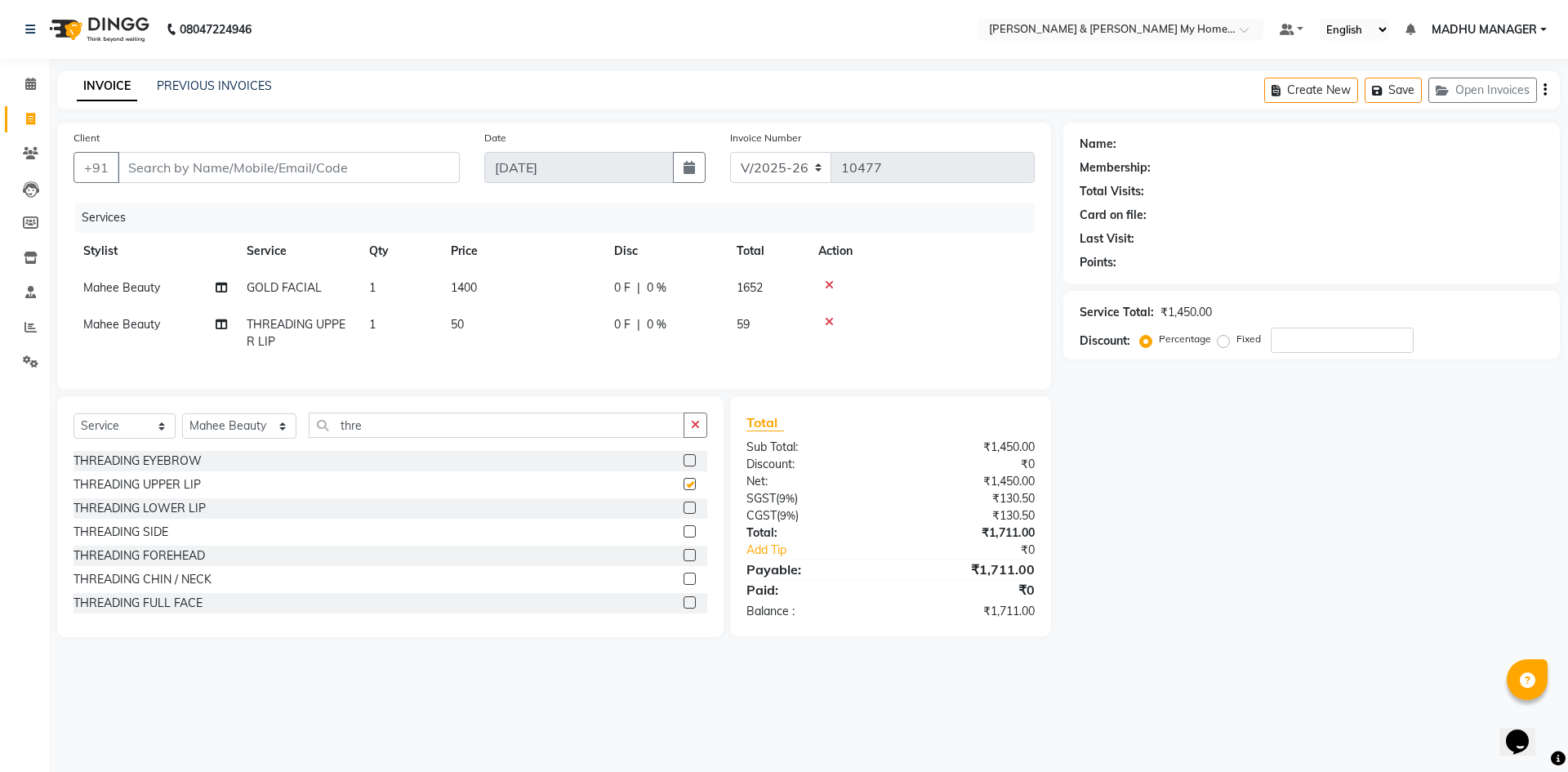
checkbox input "false"
click at [192, 587] on div "THREADING CHIN / NECK" at bounding box center [142, 578] width 138 height 17
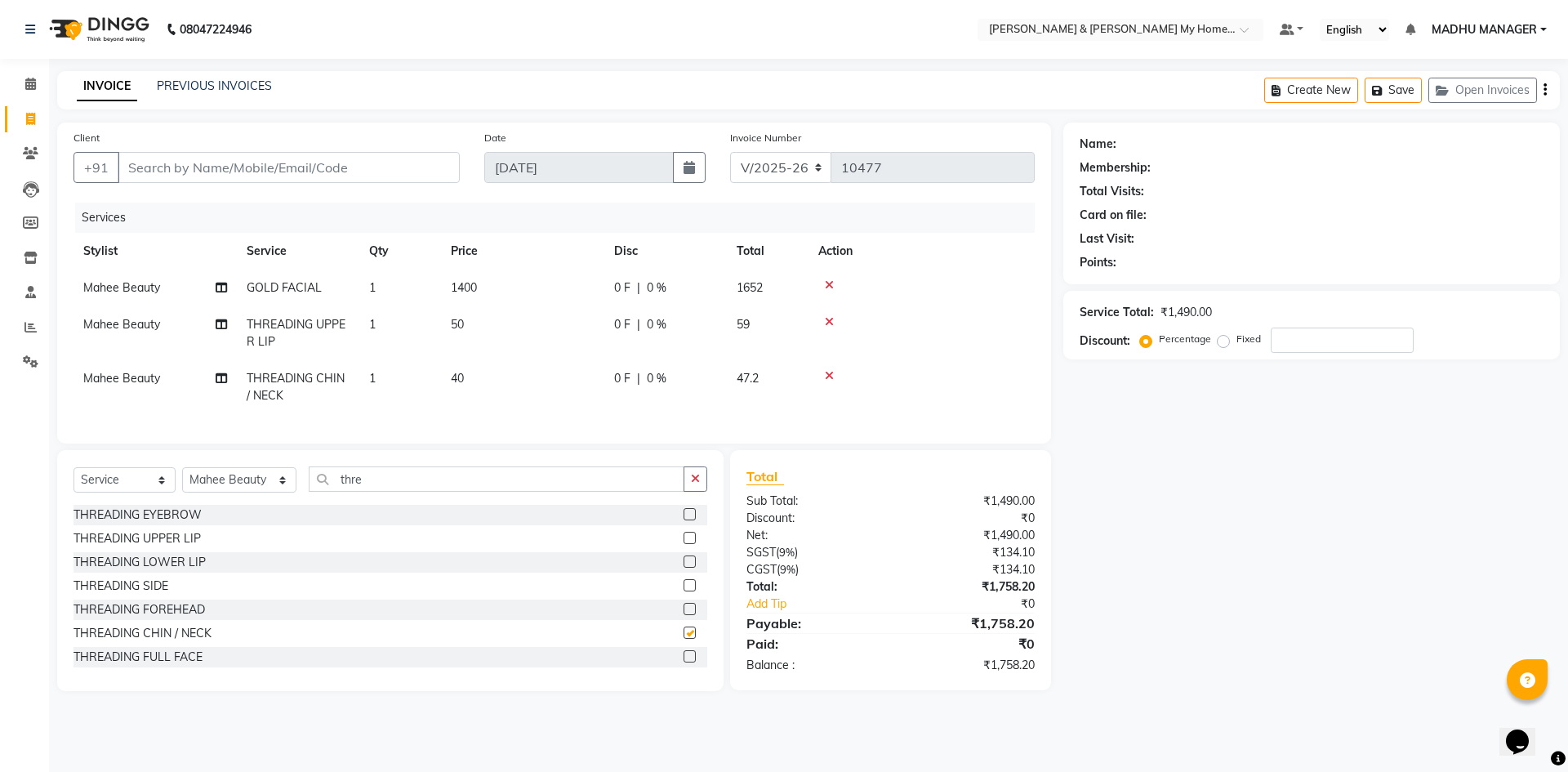
checkbox input "false"
click at [210, 169] on input "Client" at bounding box center [289, 167] width 342 height 31
type input "7"
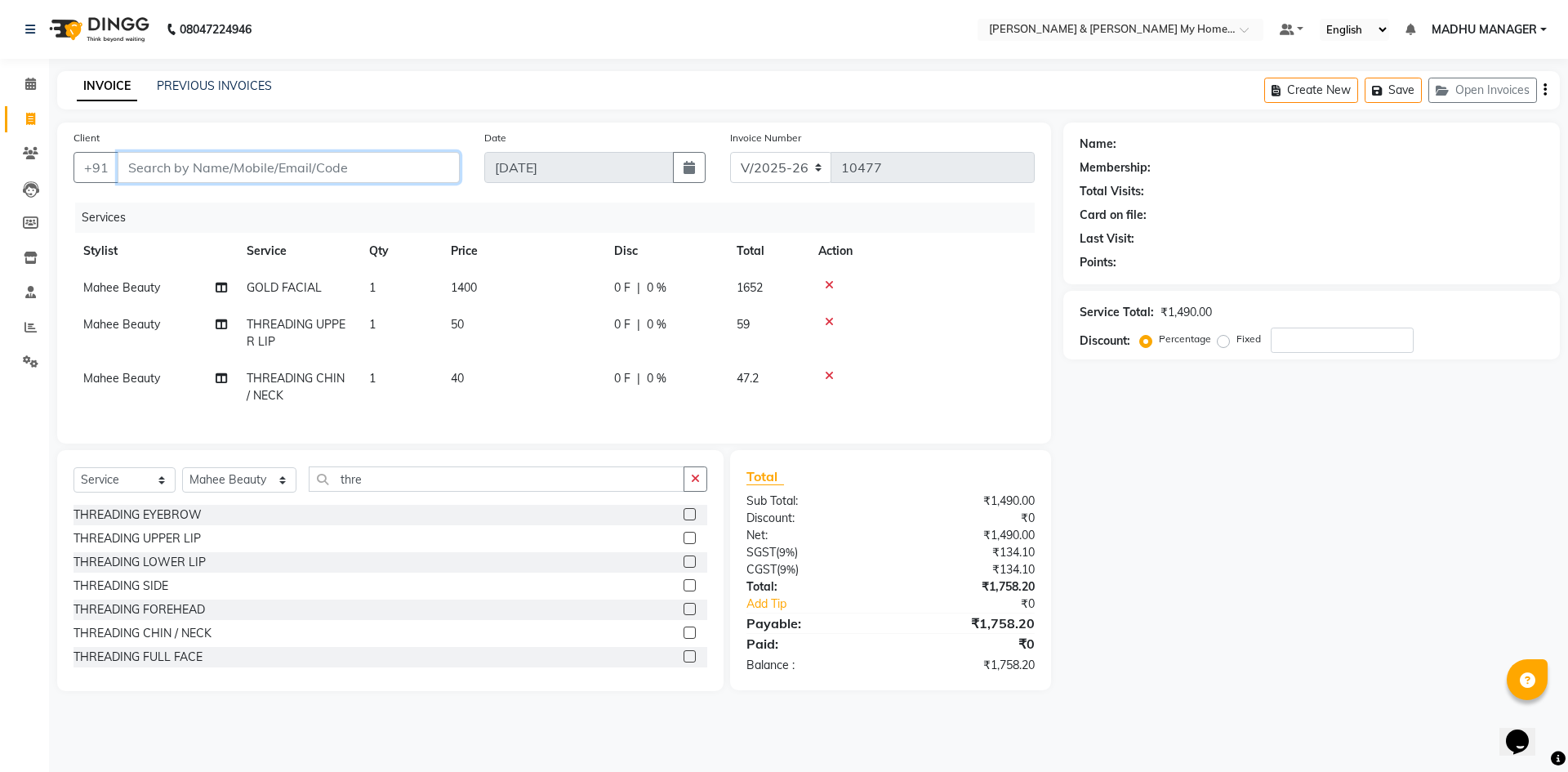
type input "0"
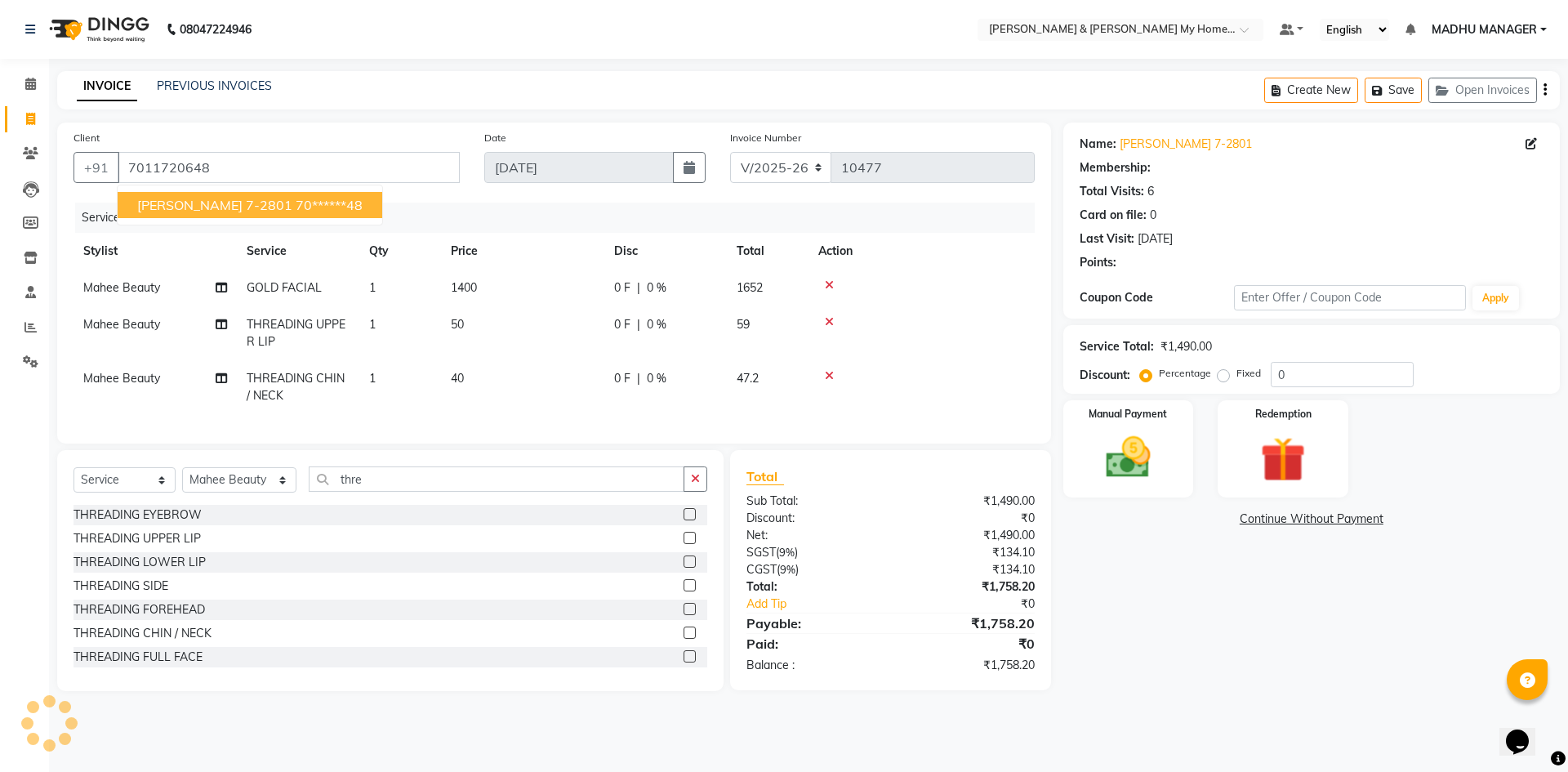
click at [195, 209] on span "payal 7-2801" at bounding box center [215, 205] width 155 height 17
type input "70******48"
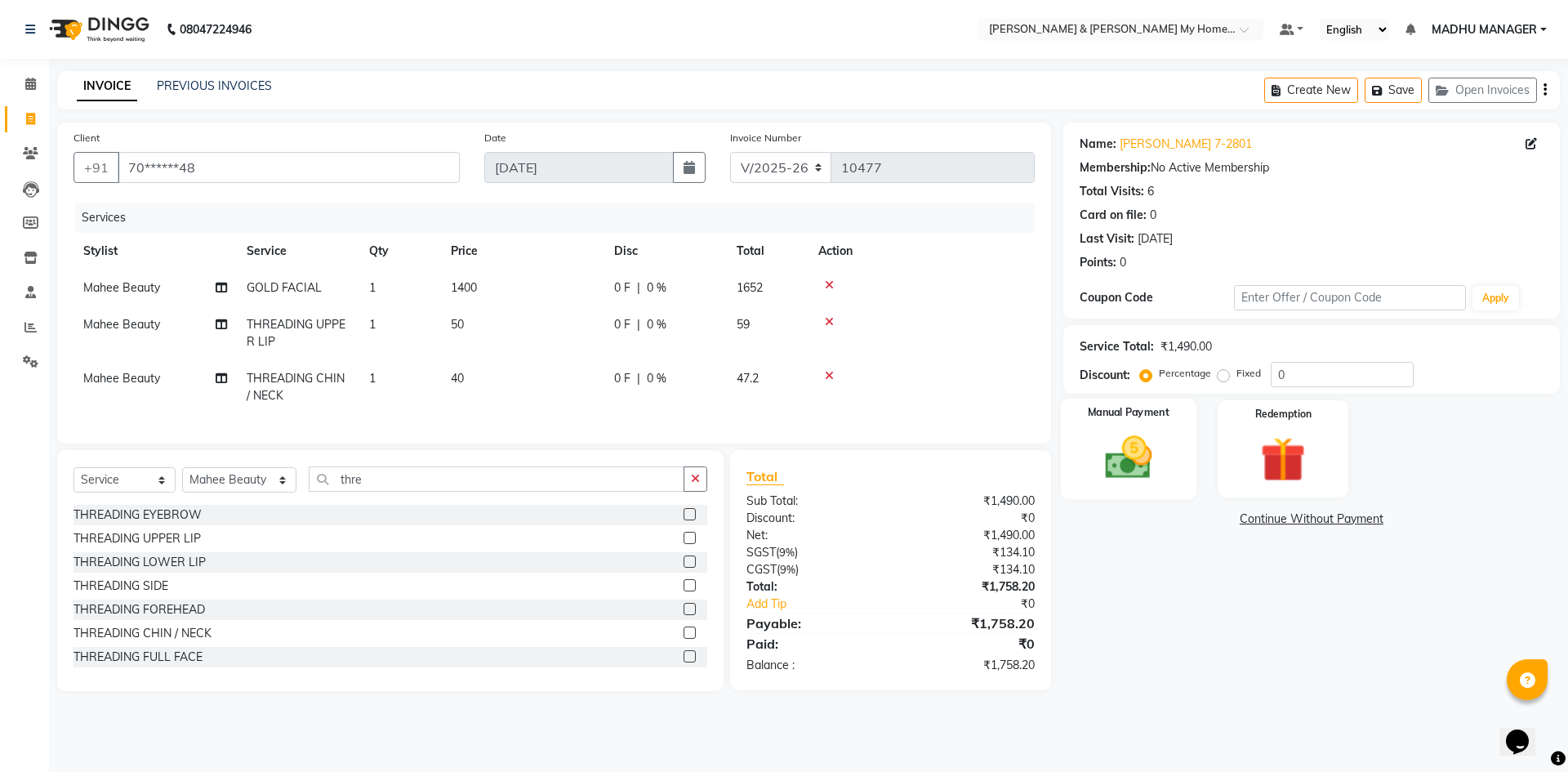
click at [1180, 469] on div "Manual Payment" at bounding box center [1127, 449] width 135 height 101
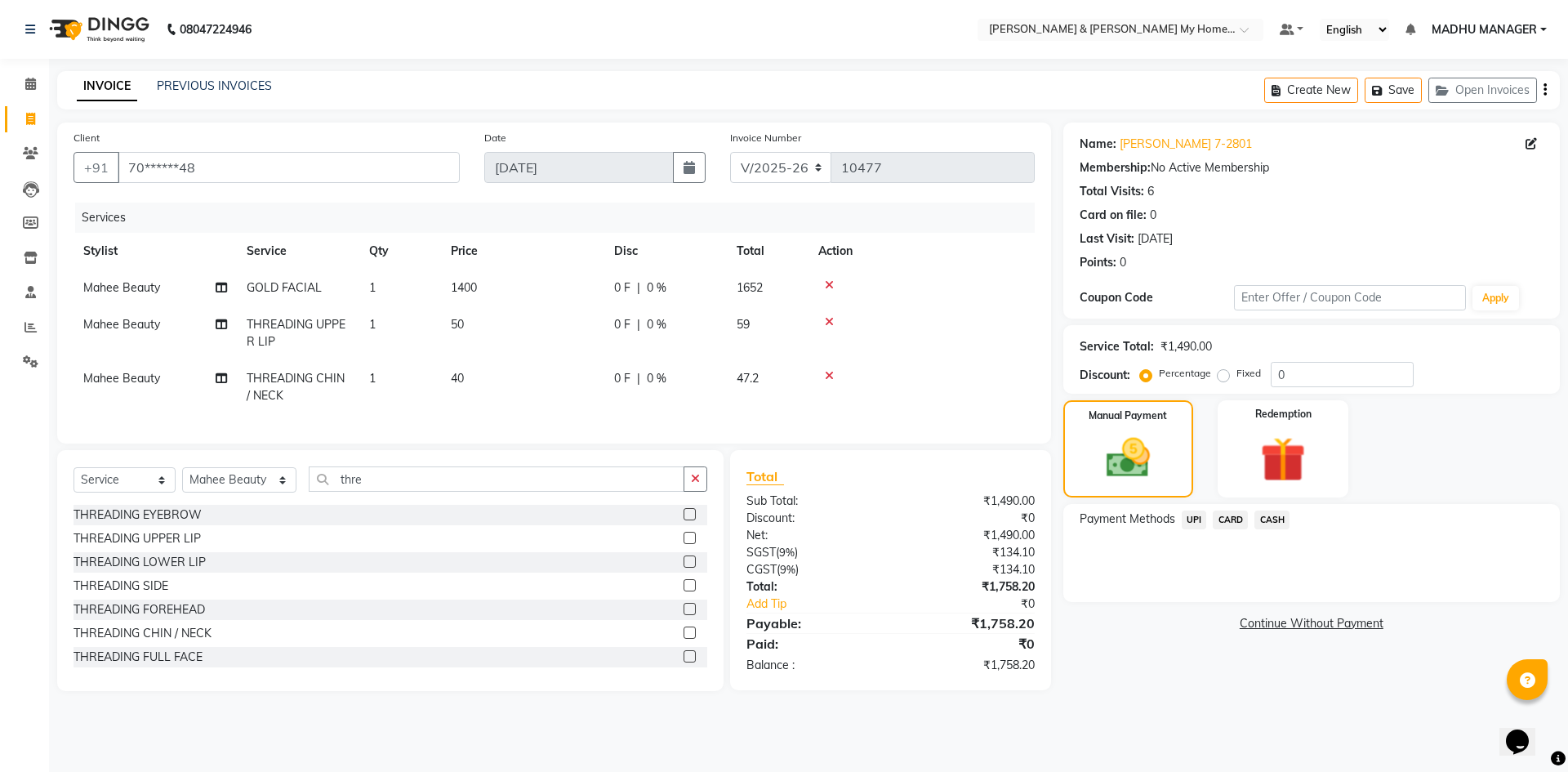
click at [1235, 520] on span "CARD" at bounding box center [1231, 519] width 36 height 19
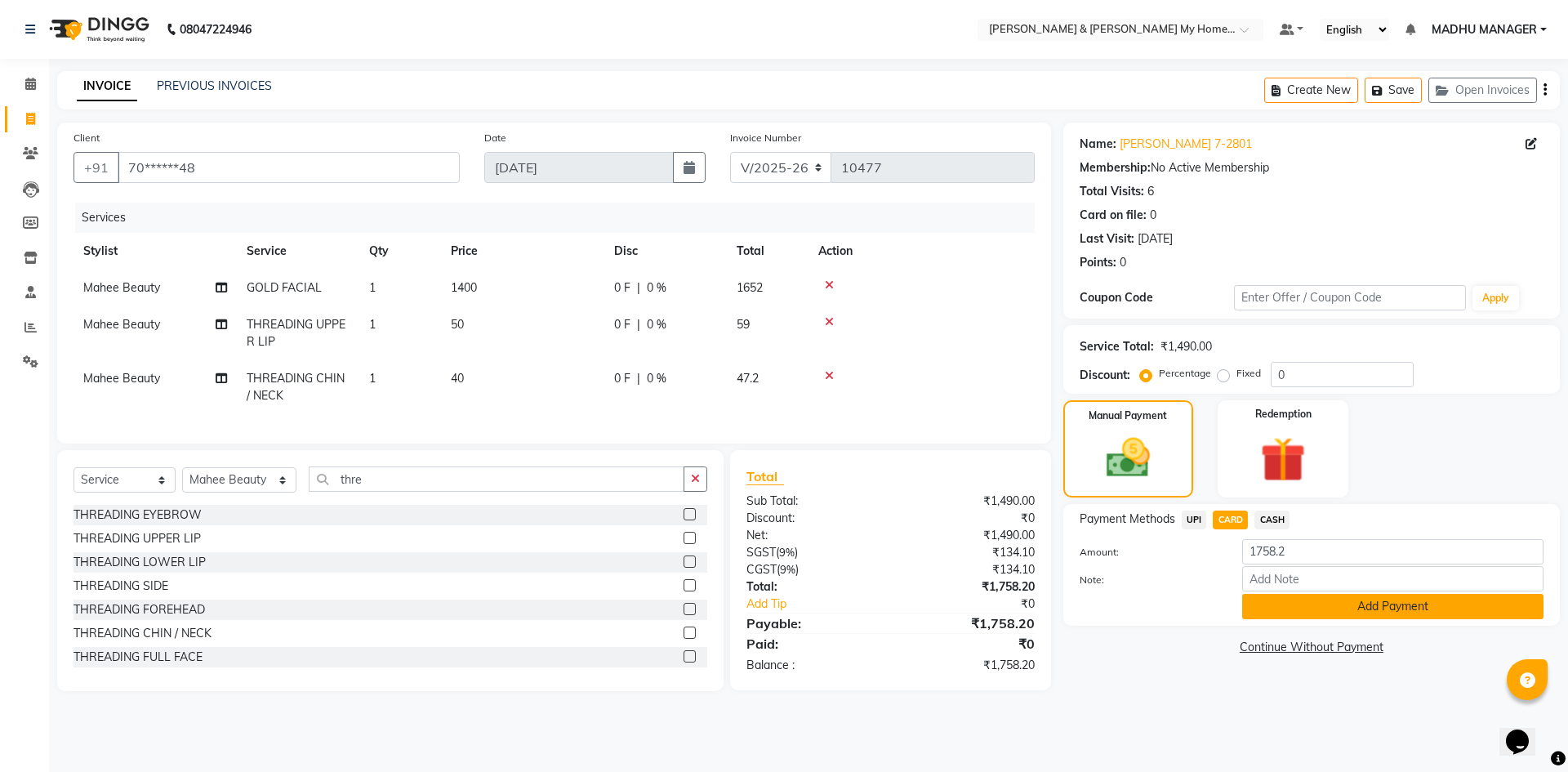
click at [1313, 609] on button "Add Payment" at bounding box center [1392, 607] width 302 height 26
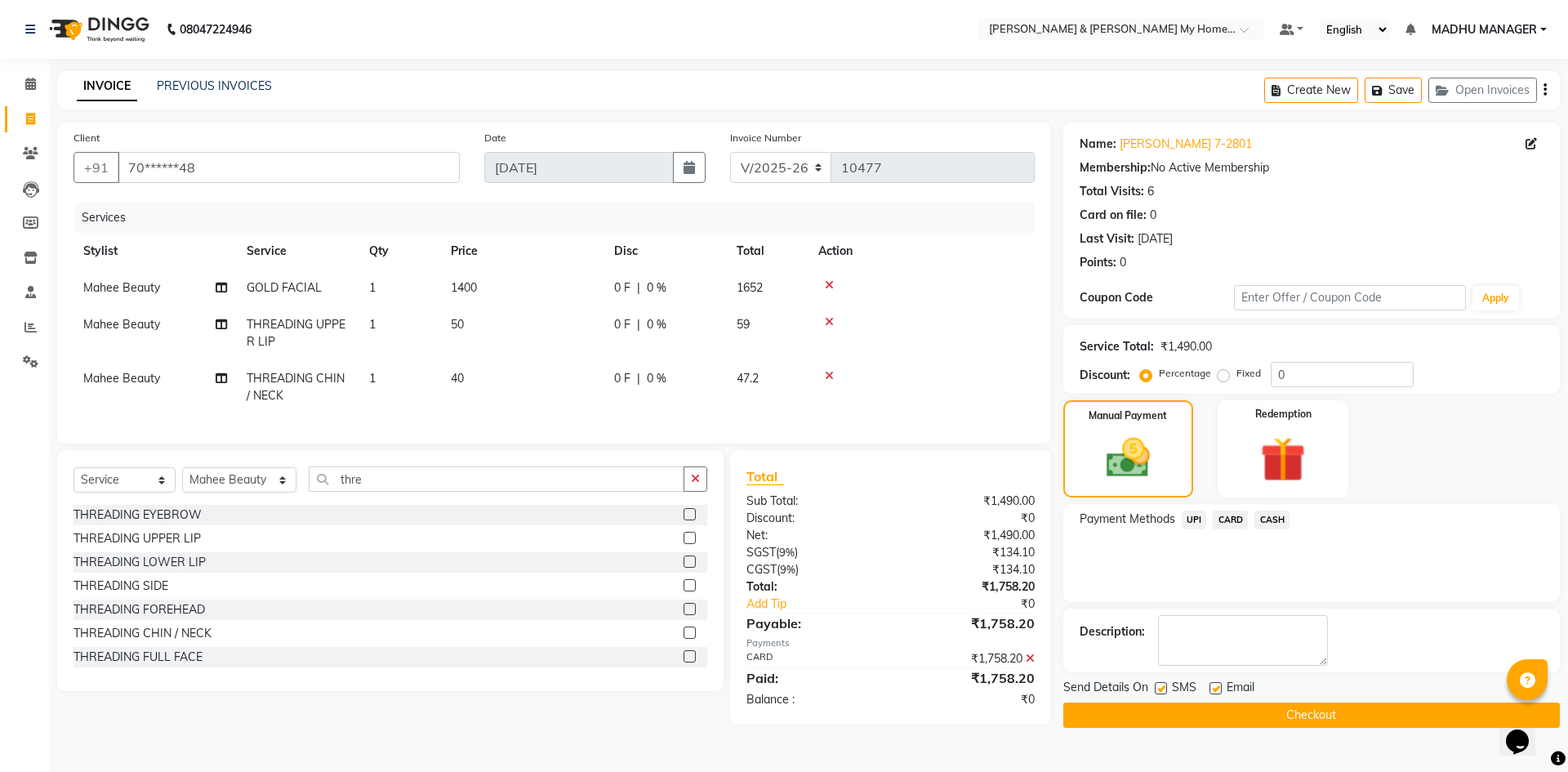
click at [1292, 711] on button "Checkout" at bounding box center [1312, 715] width 496 height 26
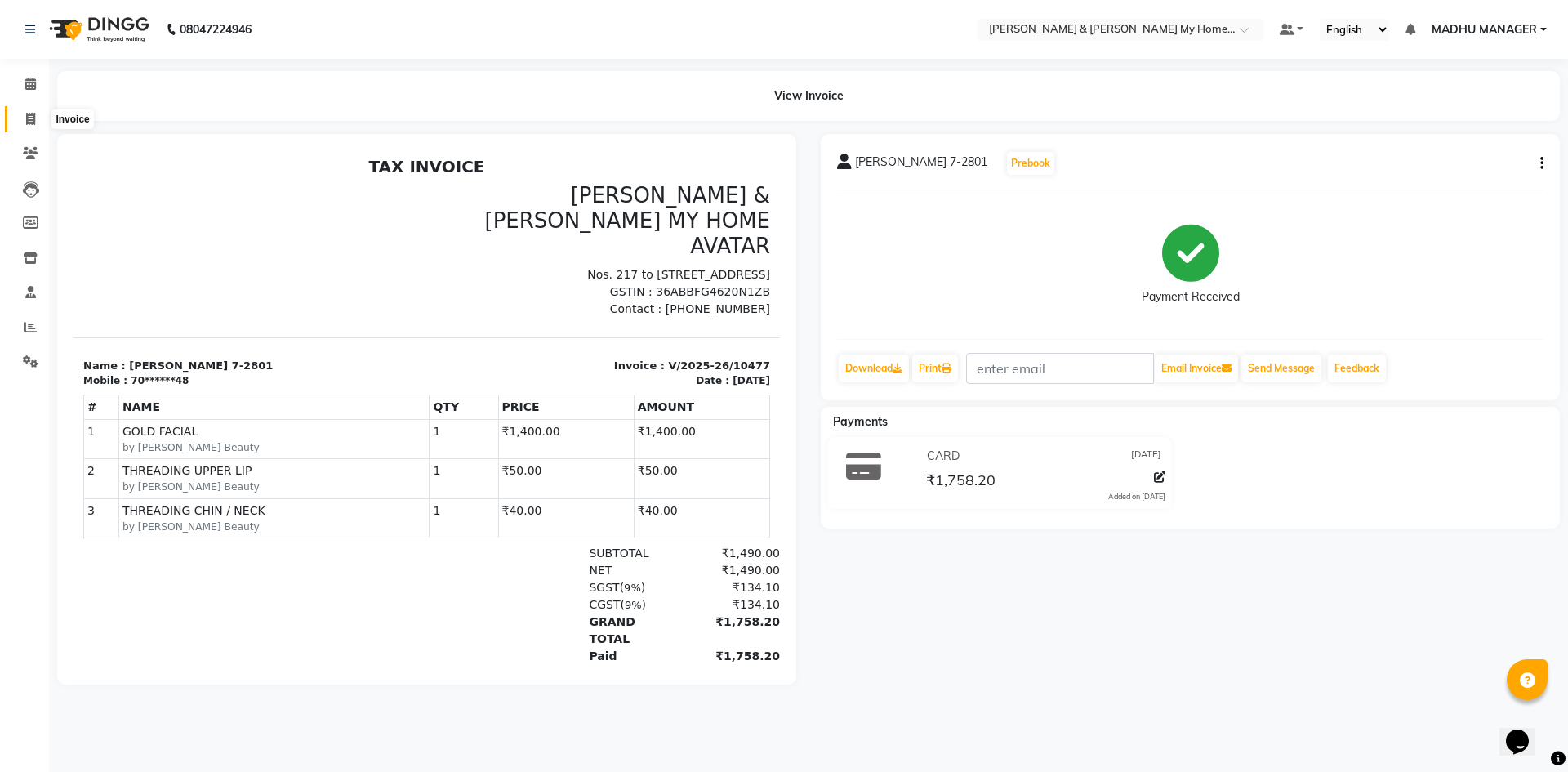
click at [38, 118] on span at bounding box center [31, 120] width 29 height 19
select select "8193"
select select "service"
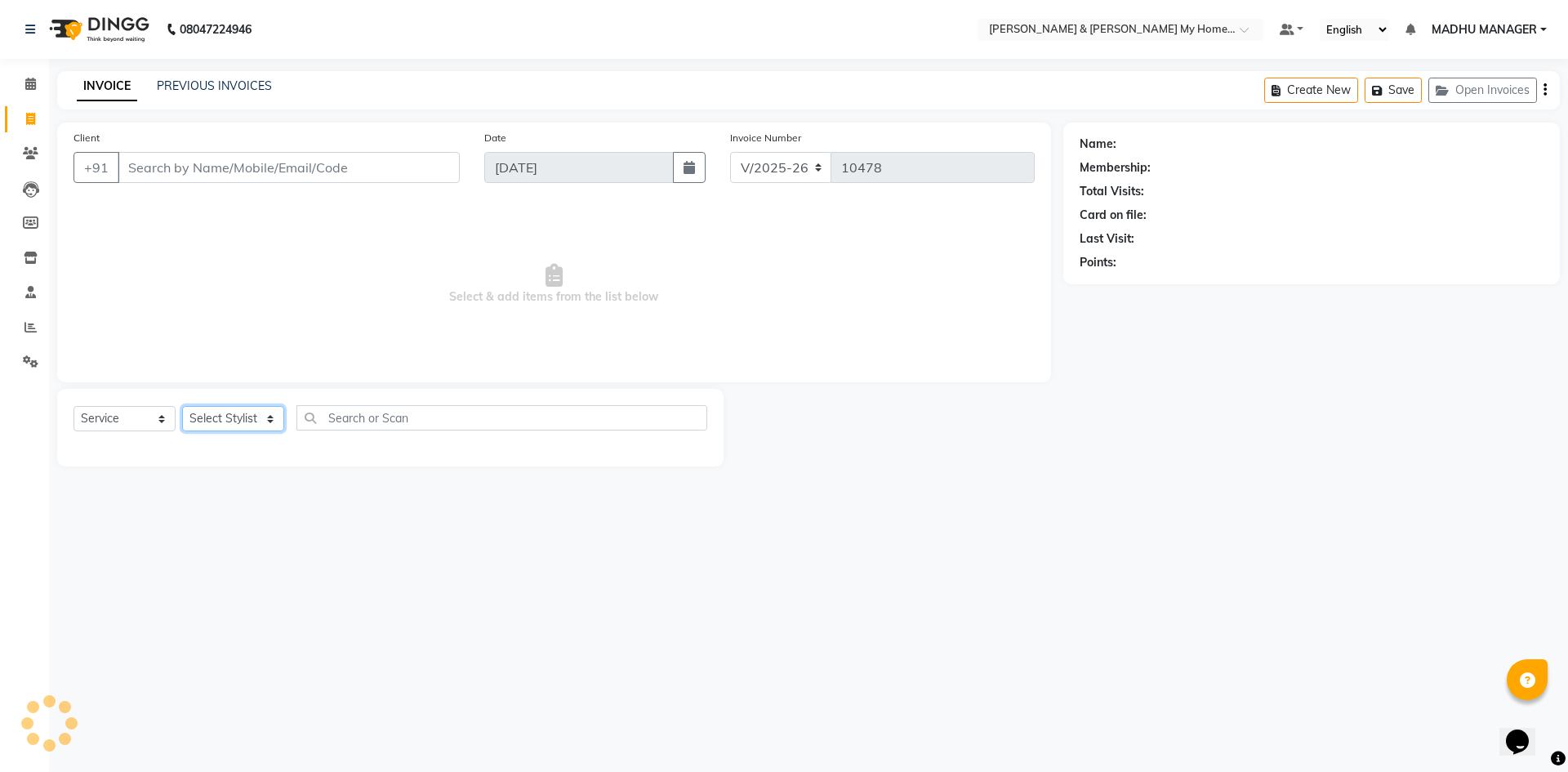
click at [238, 429] on select "Select Stylist" at bounding box center [232, 419] width 102 height 26
click at [234, 414] on select "Select Stylist" at bounding box center [232, 419] width 102 height 26
click at [225, 415] on select "Select Stylist" at bounding box center [232, 419] width 102 height 26
select select "77830"
click at [182, 406] on select "Select Stylist [PERSON_NAME] Aarti [PERSON_NAME] Beauty [PERSON_NAME] Nail [PER…" at bounding box center [239, 419] width 115 height 26
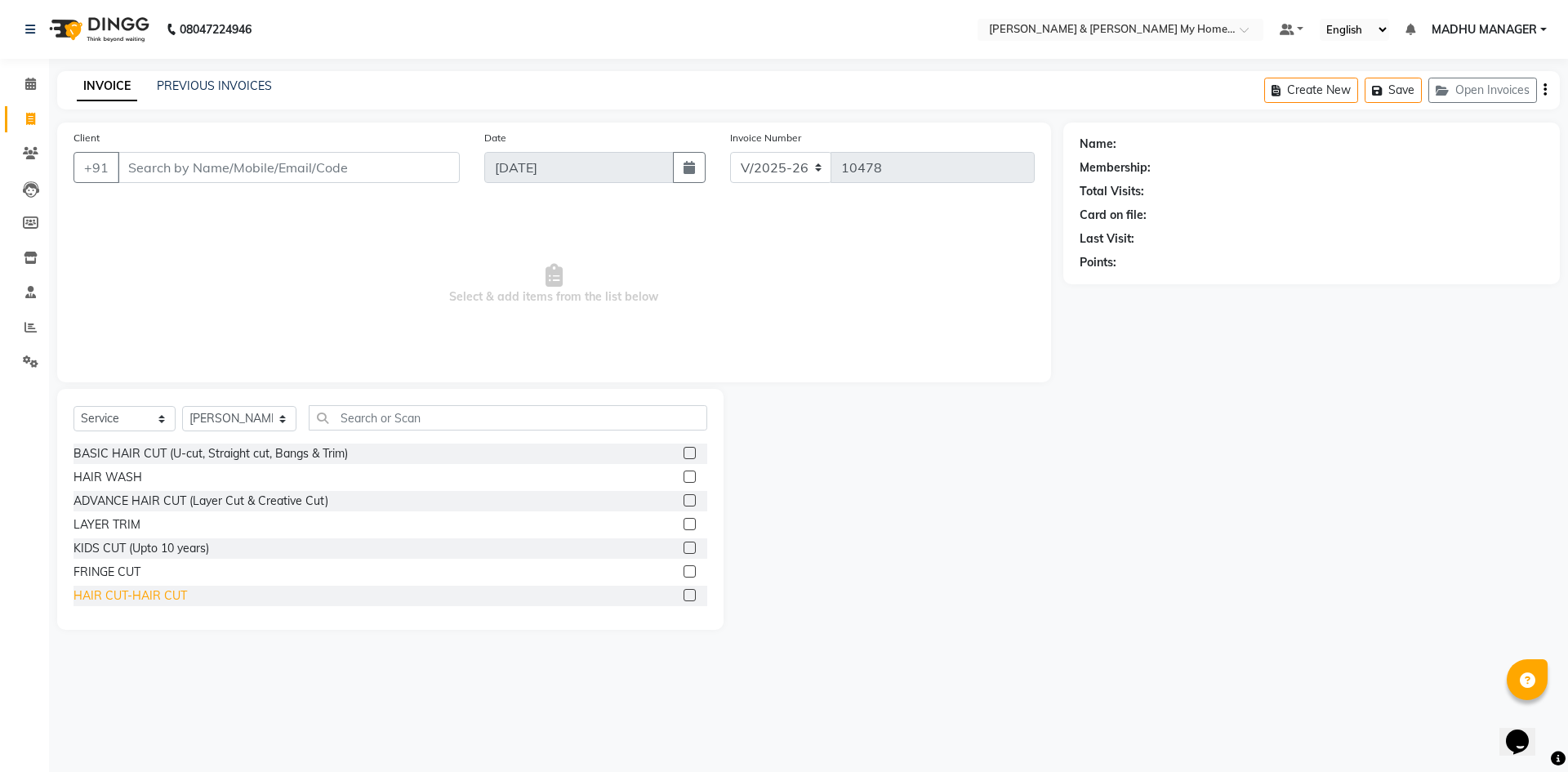
click at [170, 594] on div "HAIR CUT-HAIR CUT" at bounding box center [130, 595] width 114 height 17
checkbox input "false"
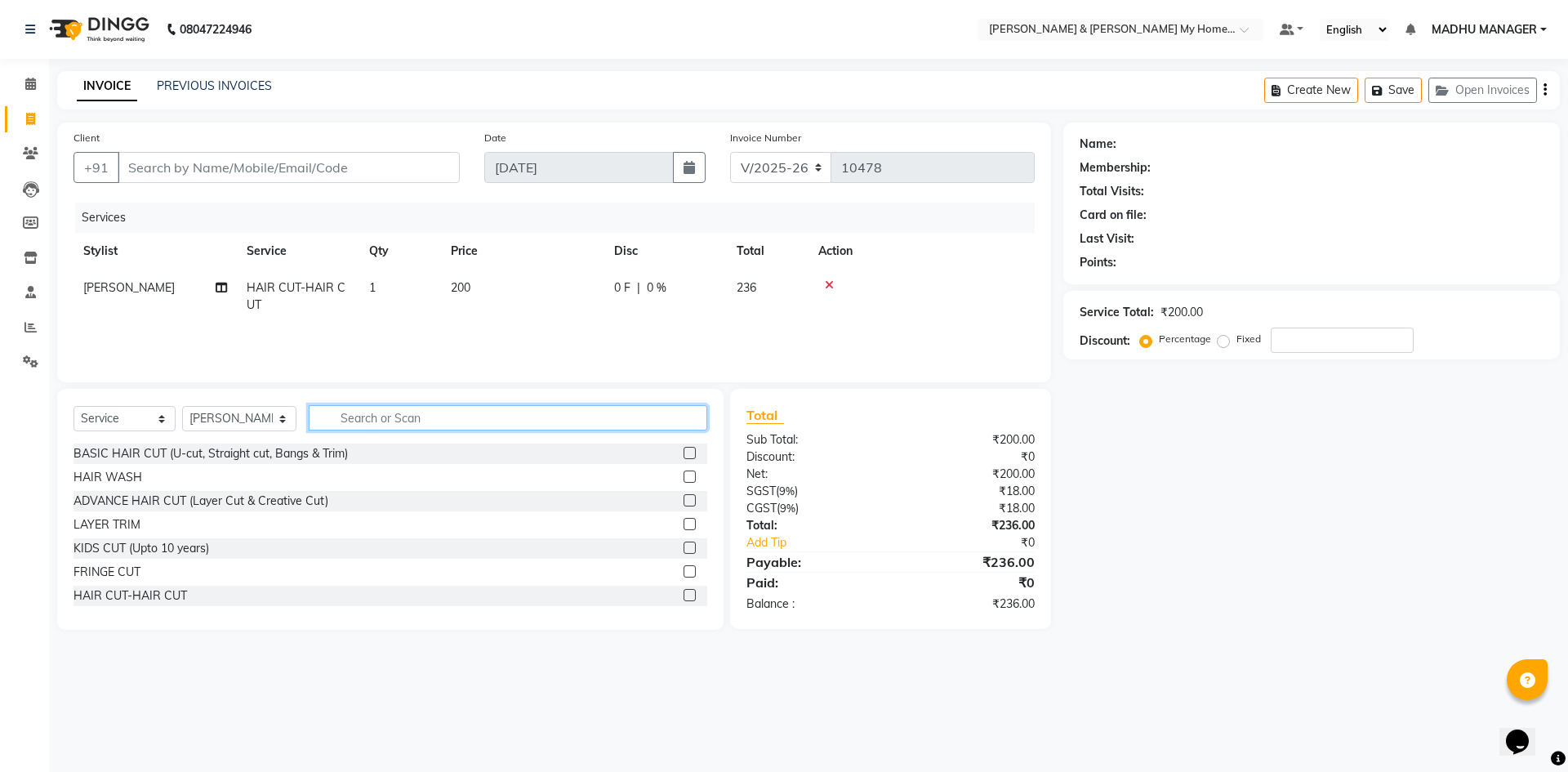
click at [354, 421] on input "text" at bounding box center [507, 418] width 398 height 26
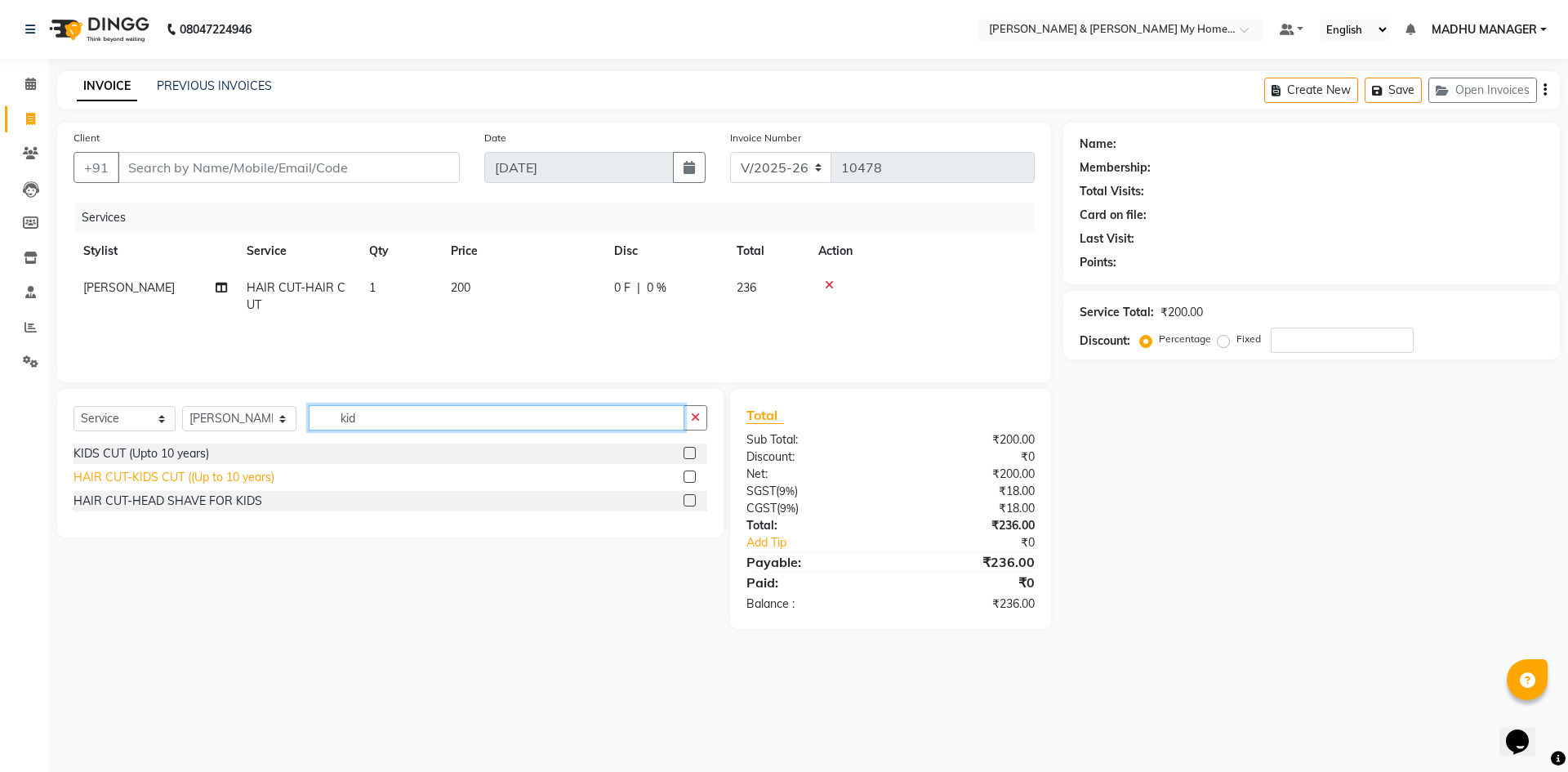
type input "kid"
click at [225, 480] on div "HAIR CUT-KIDS CUT ((Up to 10 years)" at bounding box center [173, 476] width 201 height 17
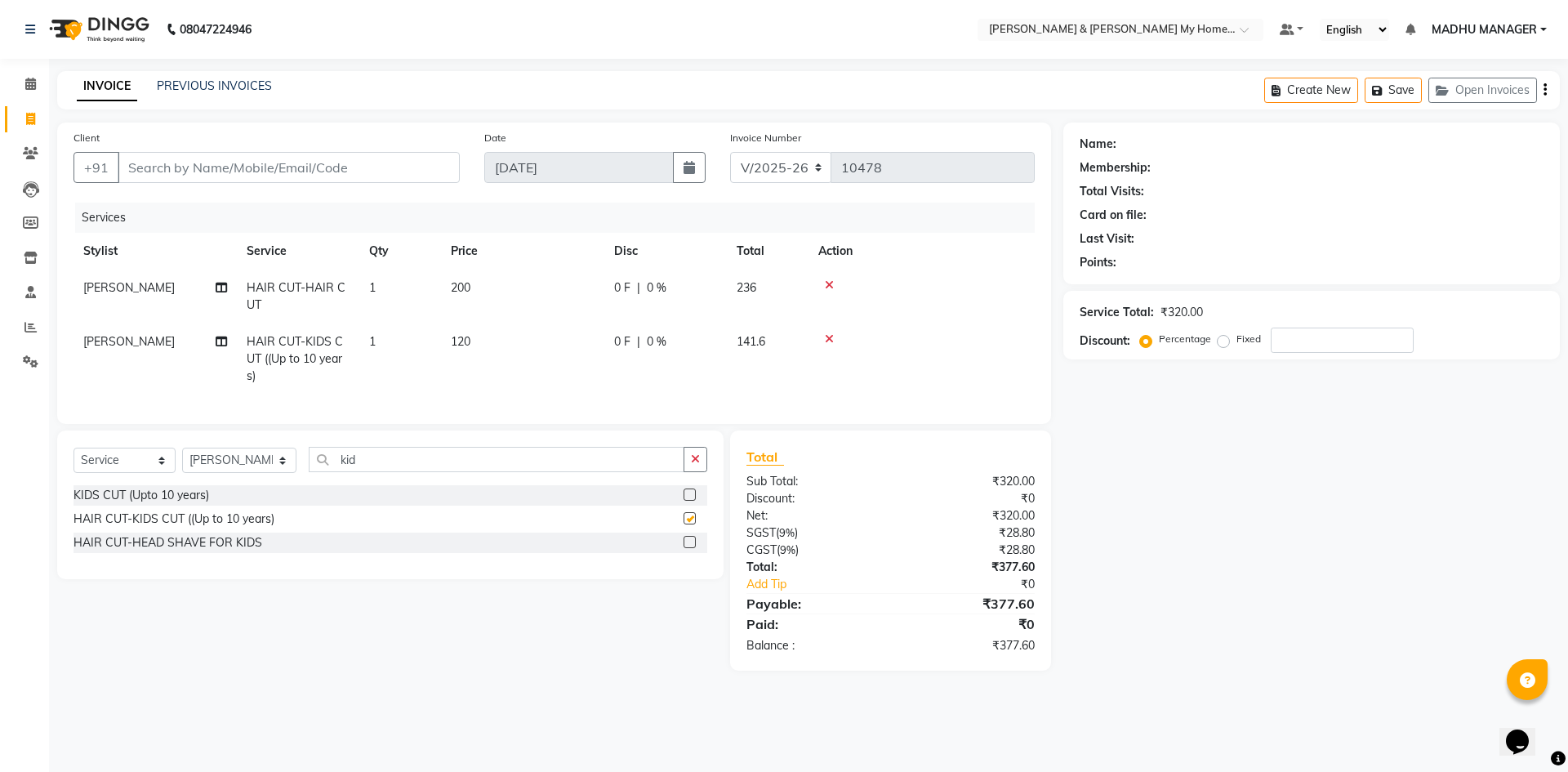
checkbox input "false"
click at [395, 464] on input "kid" at bounding box center [496, 460] width 376 height 26
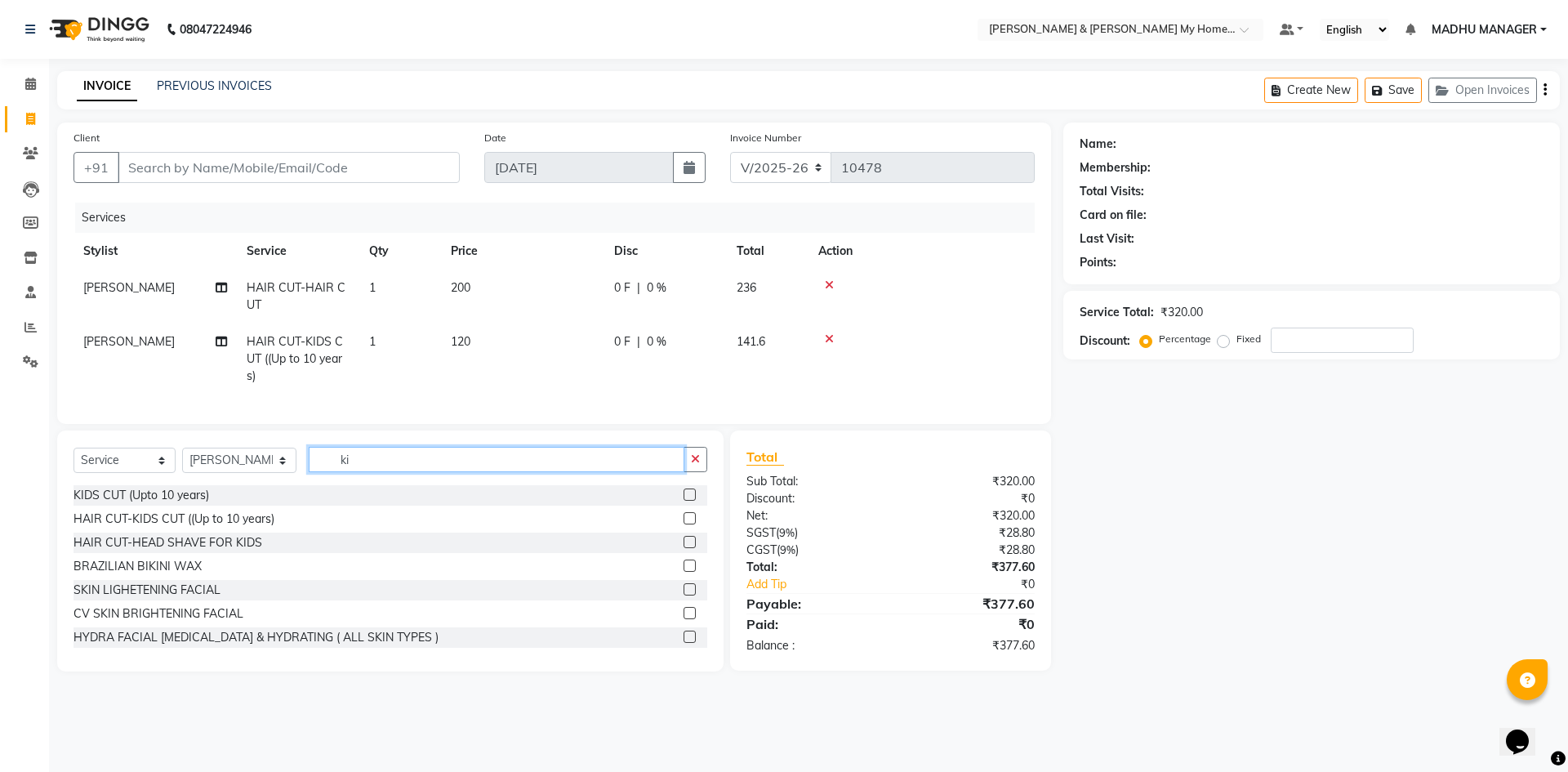
type input "k"
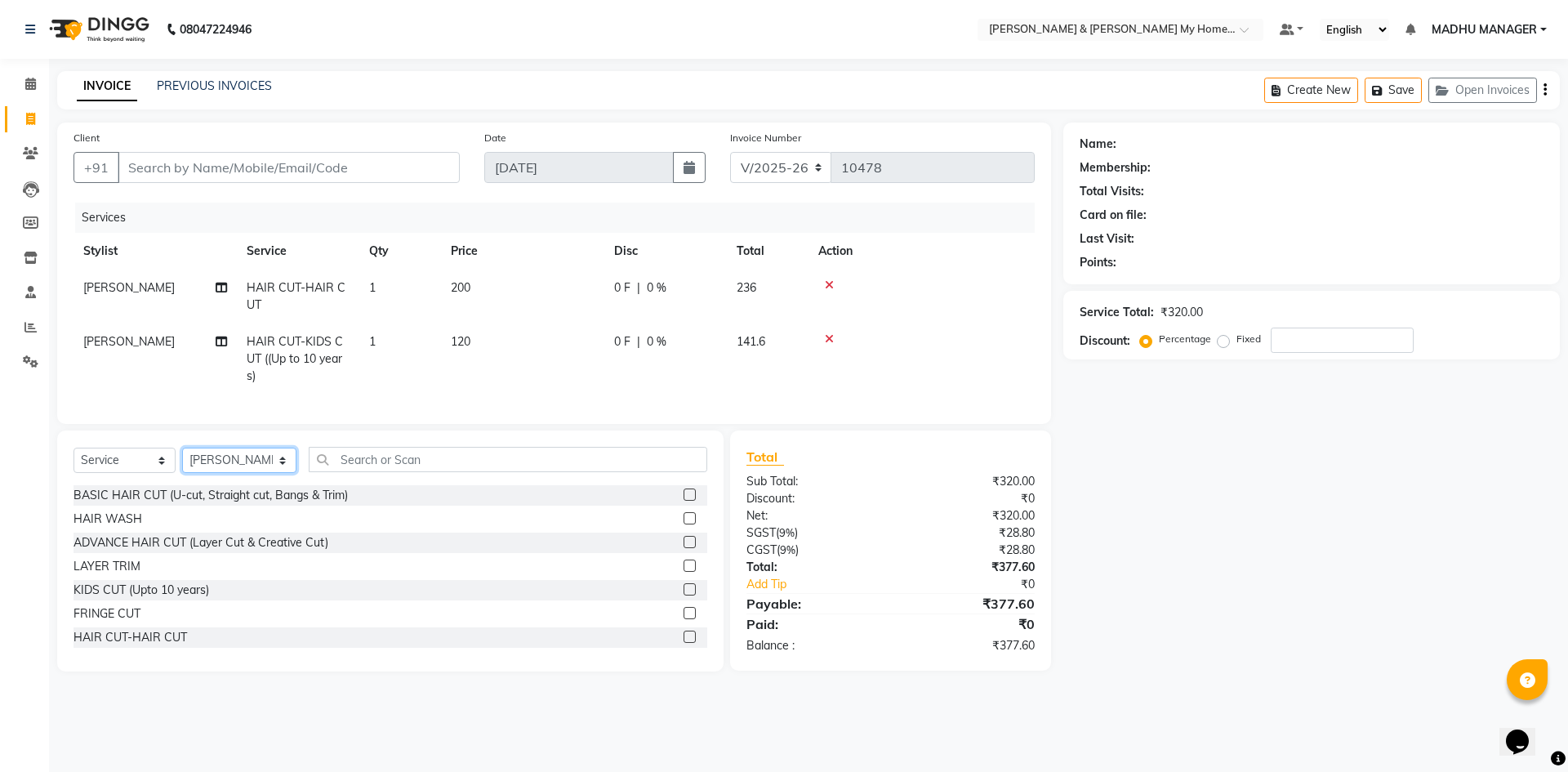
click at [229, 471] on select "Select Stylist [PERSON_NAME] Aarti [PERSON_NAME] Beauty [PERSON_NAME] Nail [PER…" at bounding box center [239, 461] width 115 height 26
select select "77257"
click at [182, 460] on select "Select Stylist [PERSON_NAME] Aarti [PERSON_NAME] Beauty [PERSON_NAME] Nail [PER…" at bounding box center [239, 461] width 115 height 26
click at [374, 467] on input "text" at bounding box center [507, 460] width 398 height 26
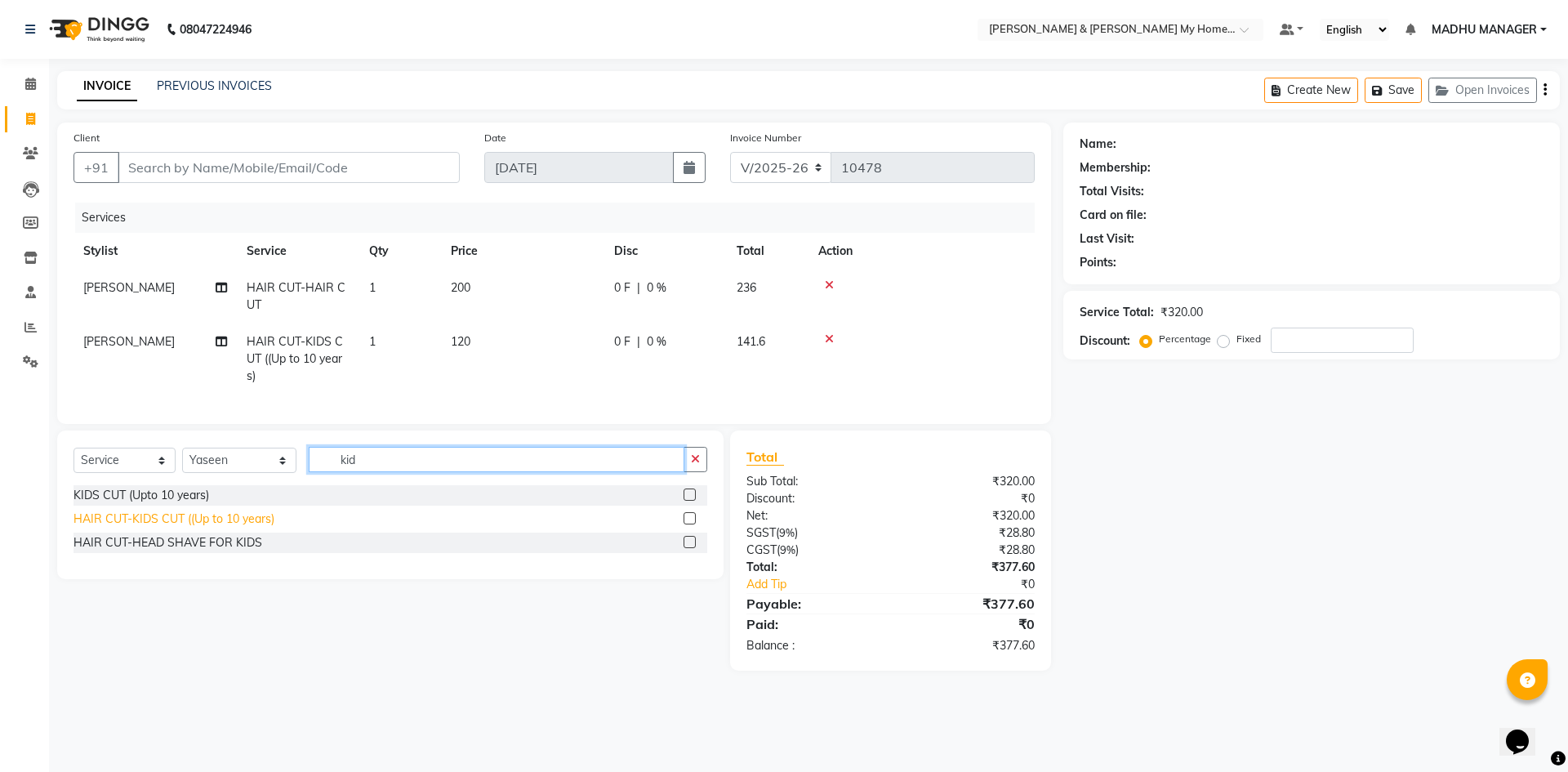
type input "kid"
click at [235, 528] on div "HAIR CUT-KIDS CUT ((Up to 10 years)" at bounding box center [173, 518] width 201 height 17
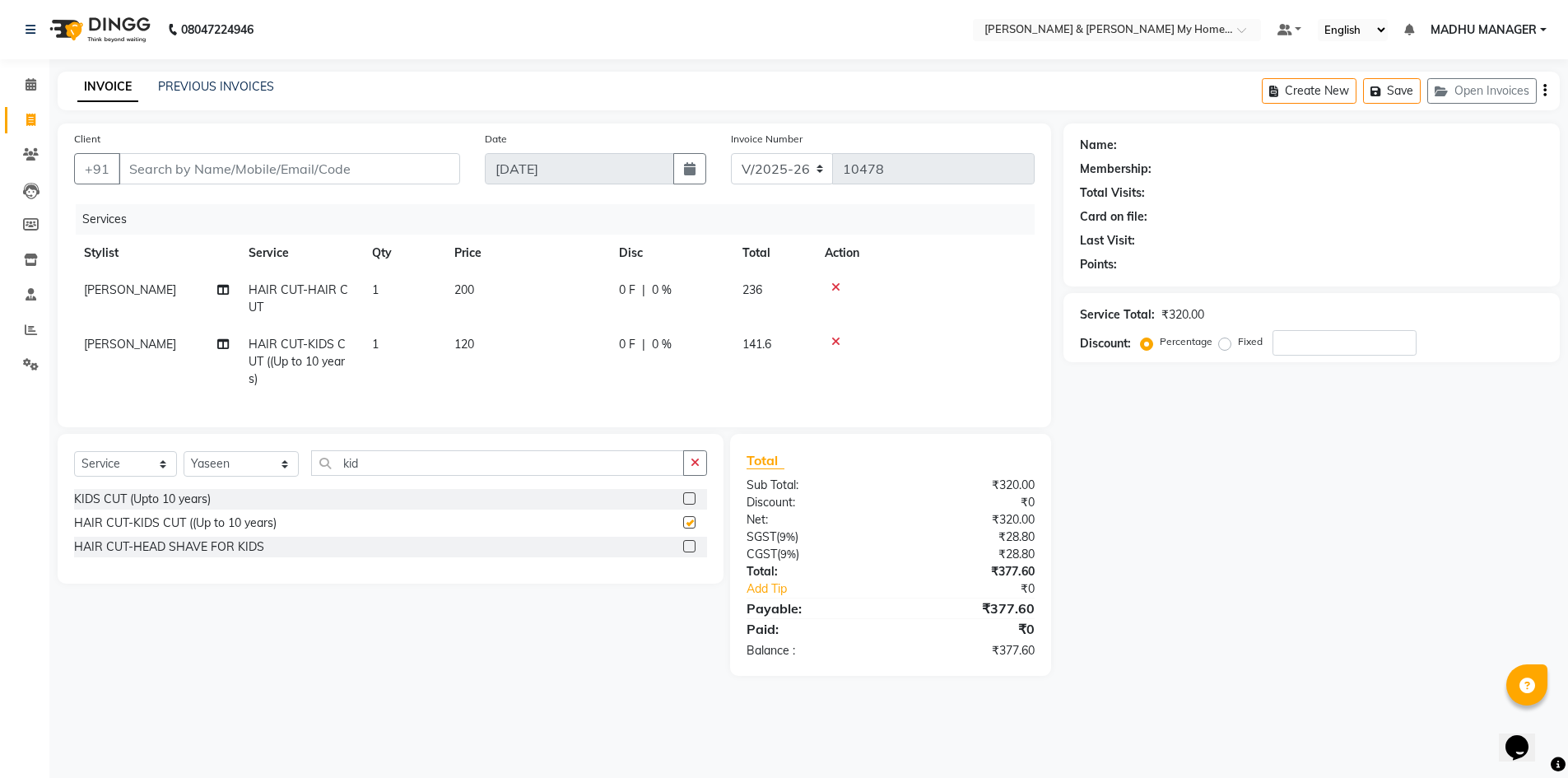
checkbox input "false"
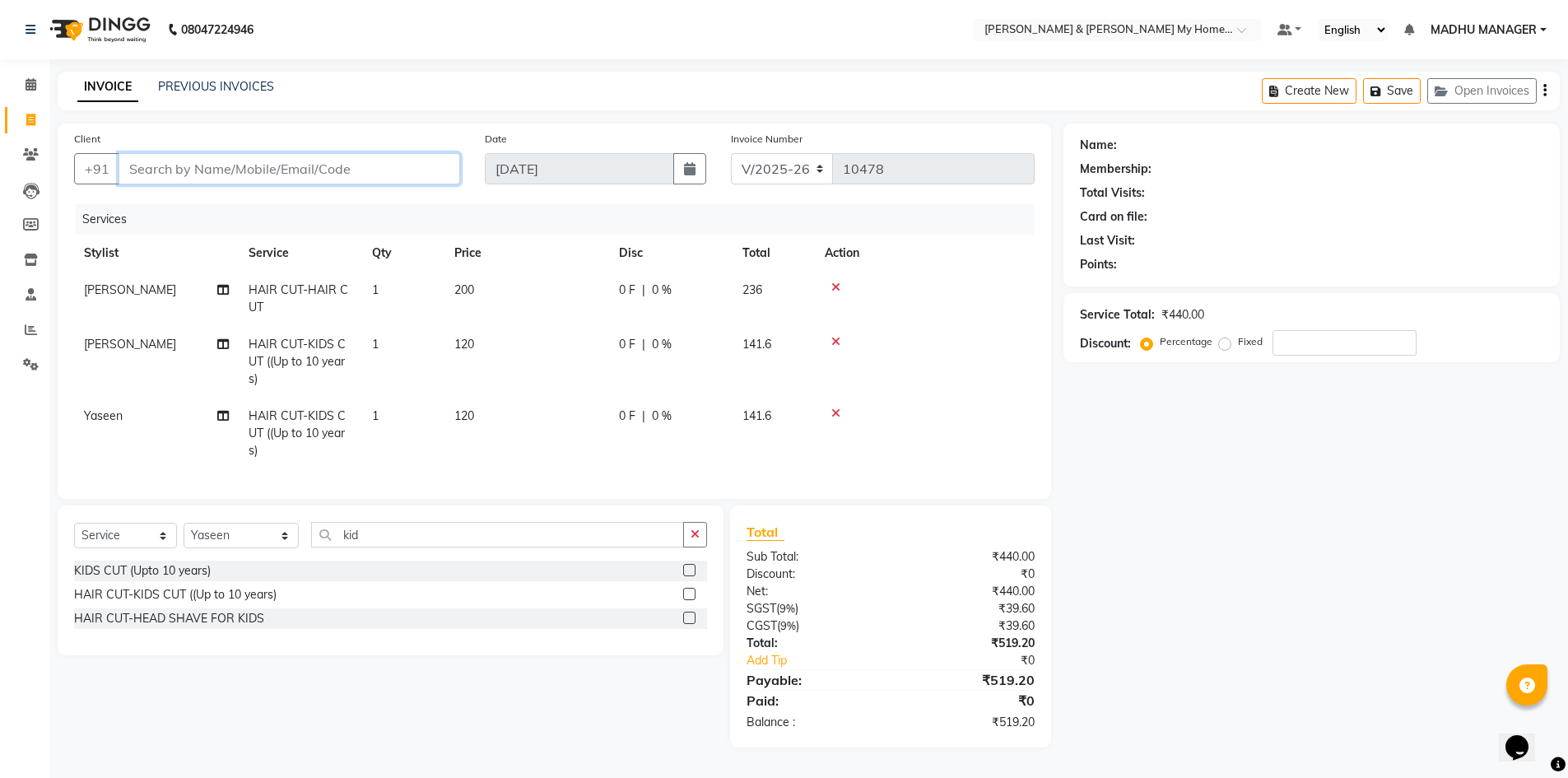
click at [217, 155] on input "Client" at bounding box center [289, 168] width 342 height 31
type input "6"
type input "0"
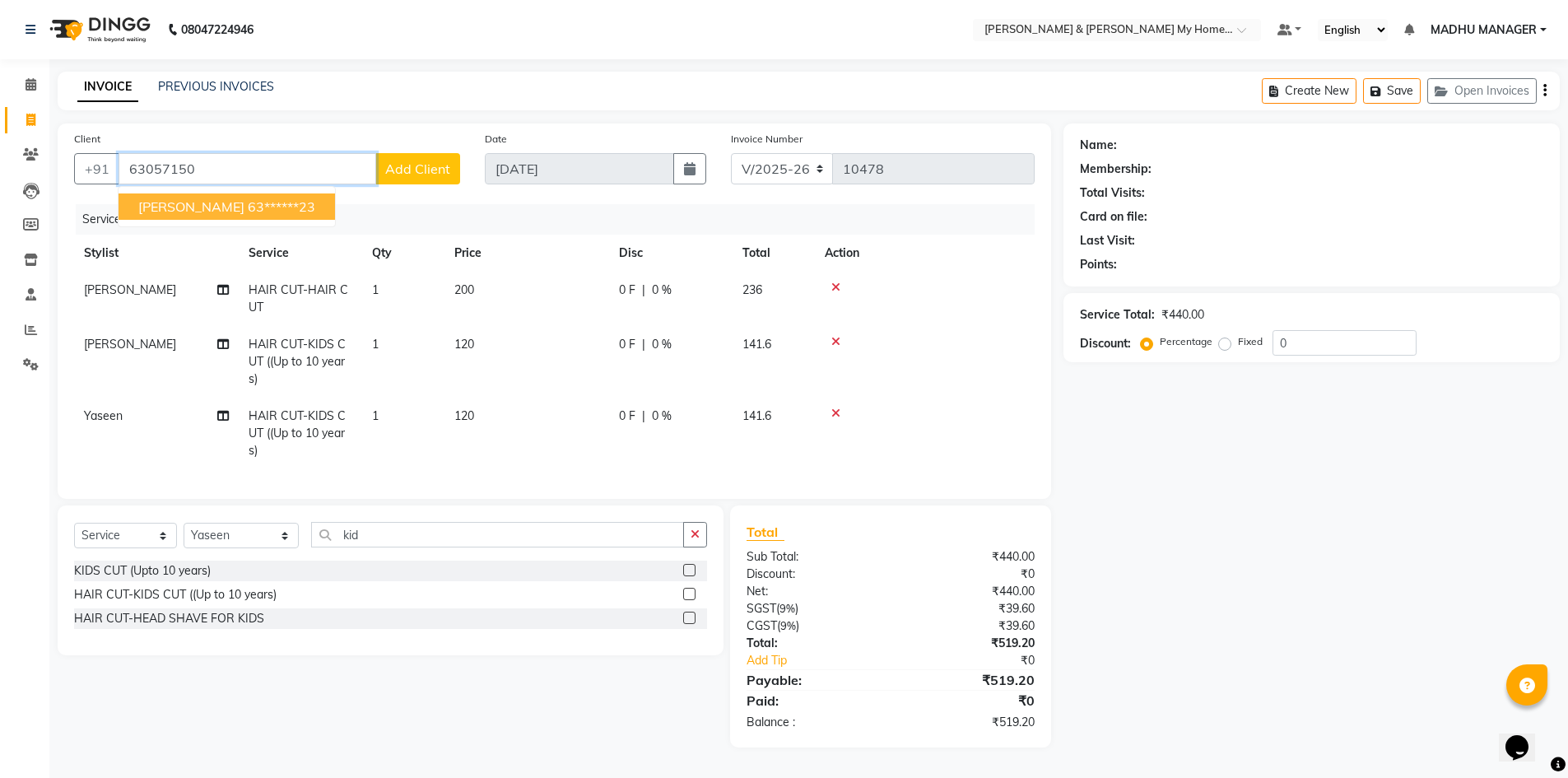
click at [248, 212] on ngb-highlight "63******23" at bounding box center [282, 206] width 68 height 17
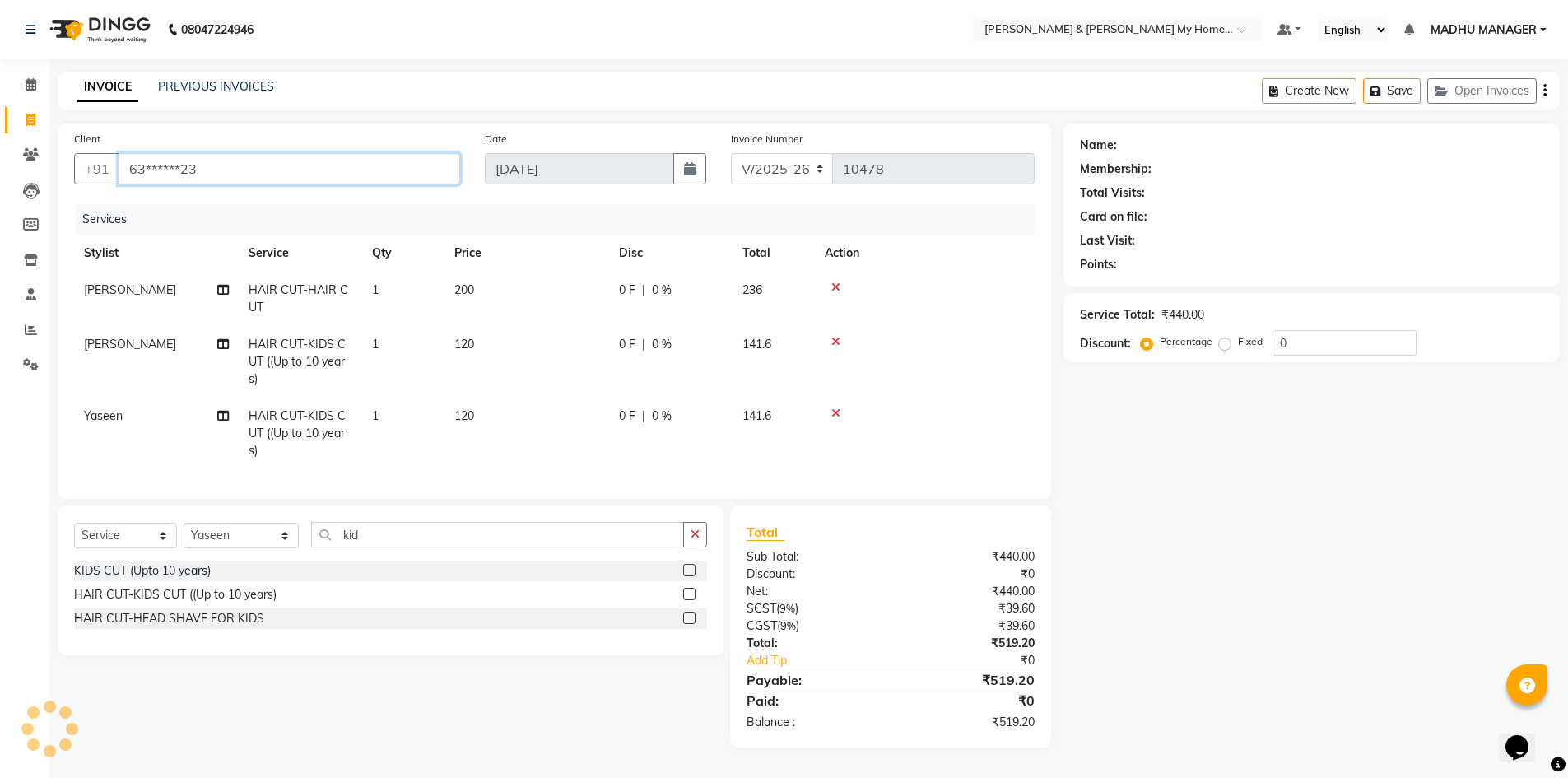
type input "63******23"
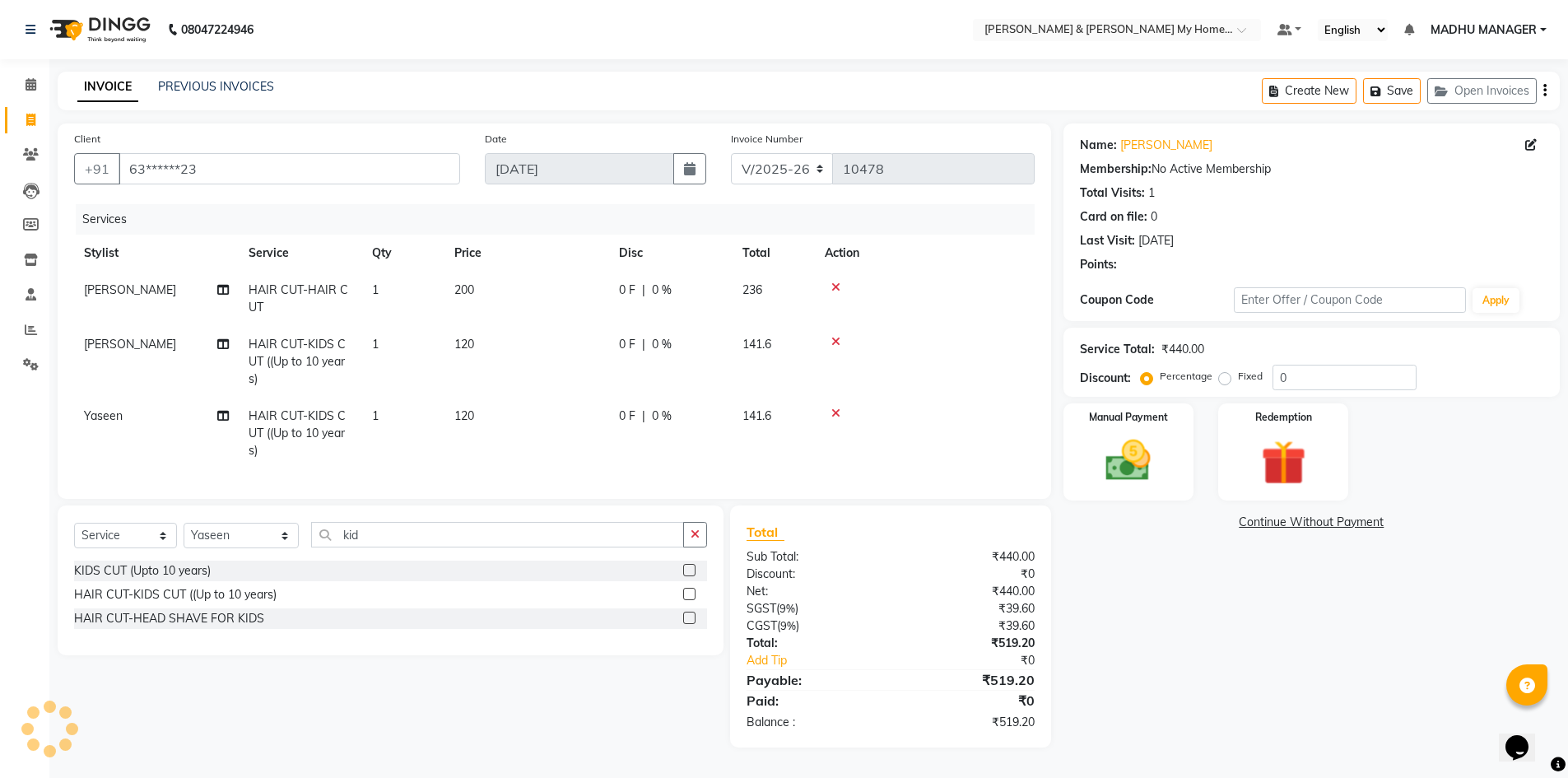
scroll to position [7, 0]
click at [1075, 408] on div "Manual Payment" at bounding box center [1128, 452] width 135 height 102
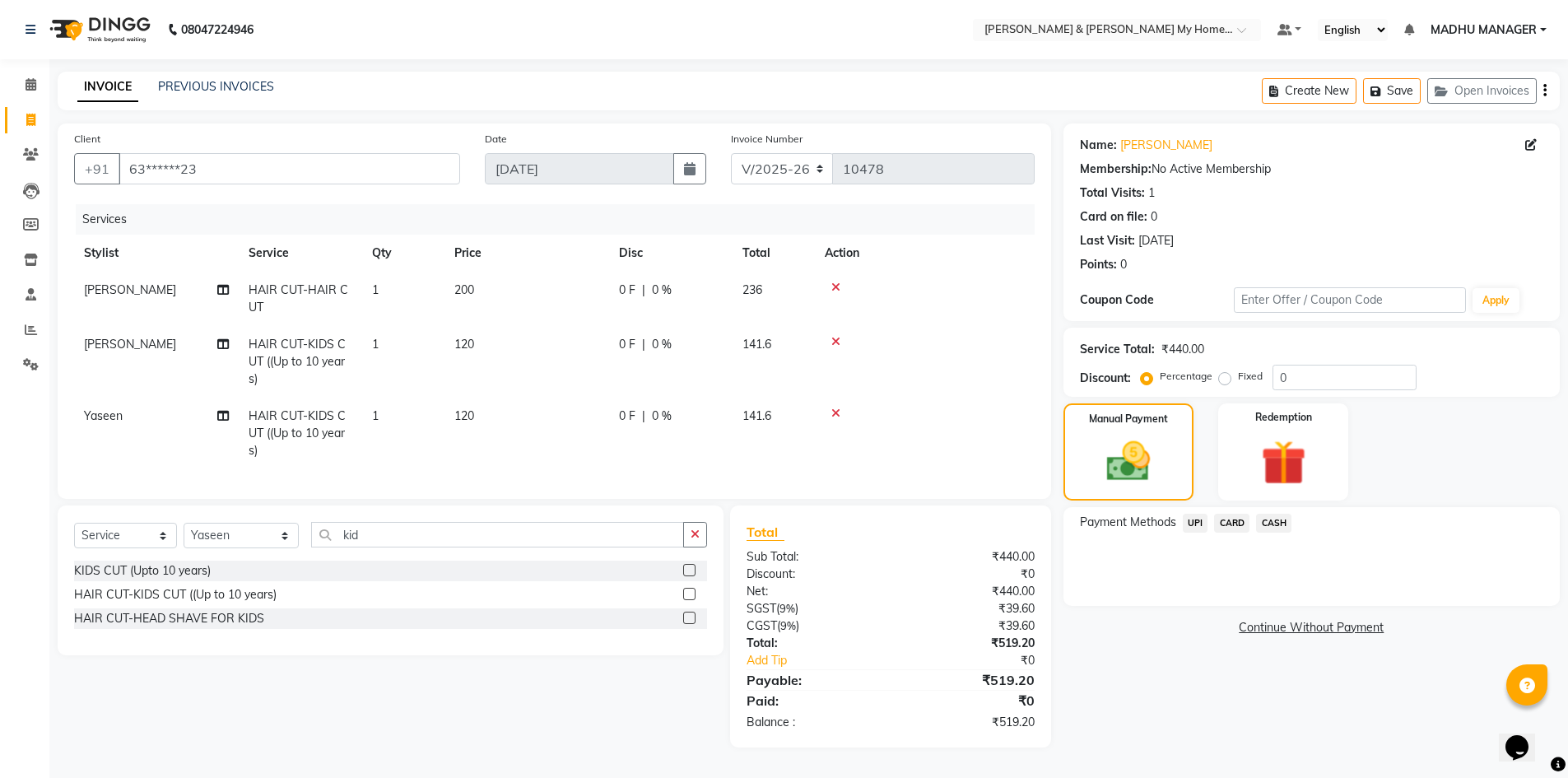
click at [1182, 514] on span "UPI" at bounding box center [1195, 522] width 26 height 19
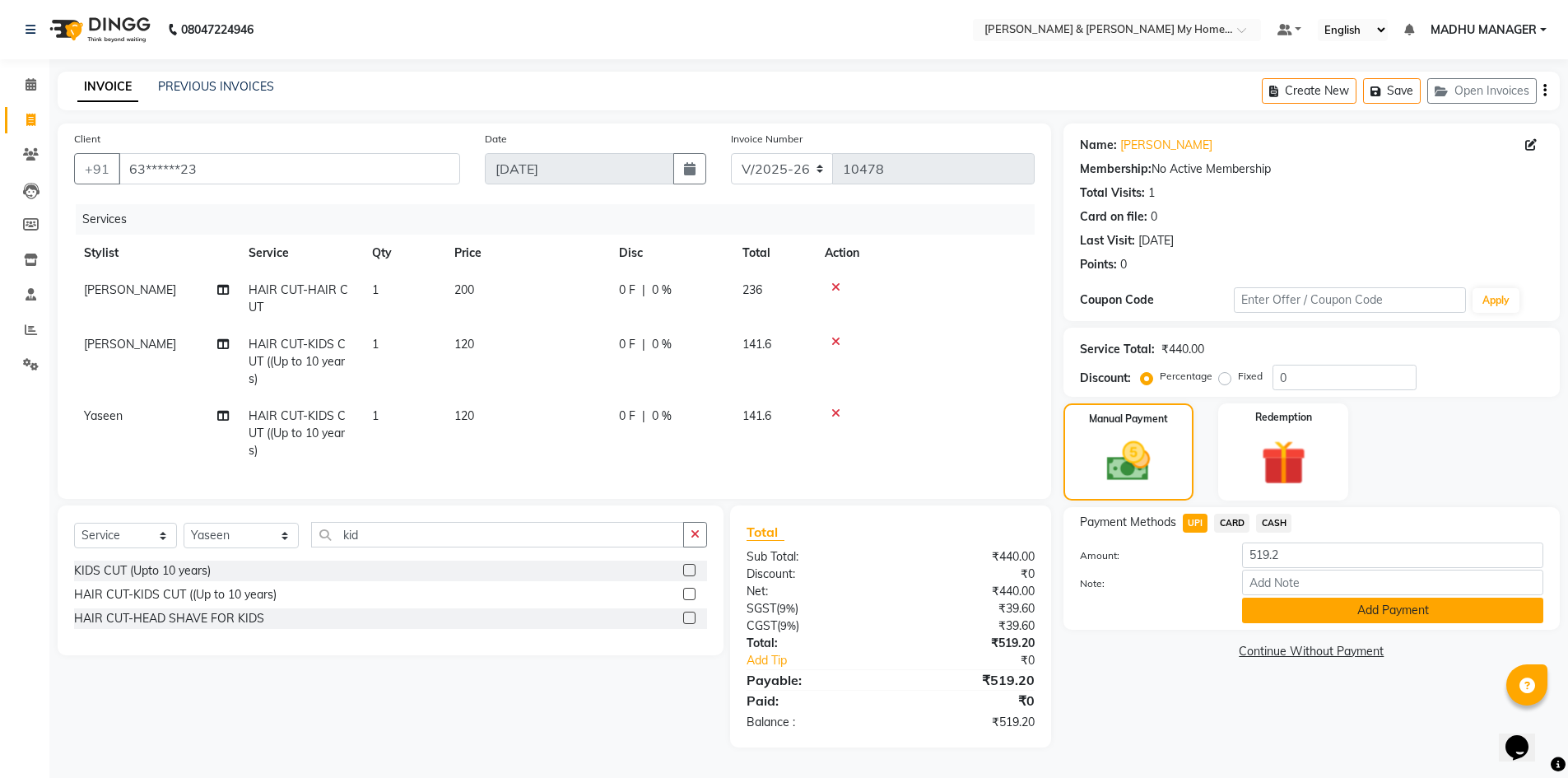
click at [1385, 615] on button "Add Payment" at bounding box center [1393, 611] width 301 height 26
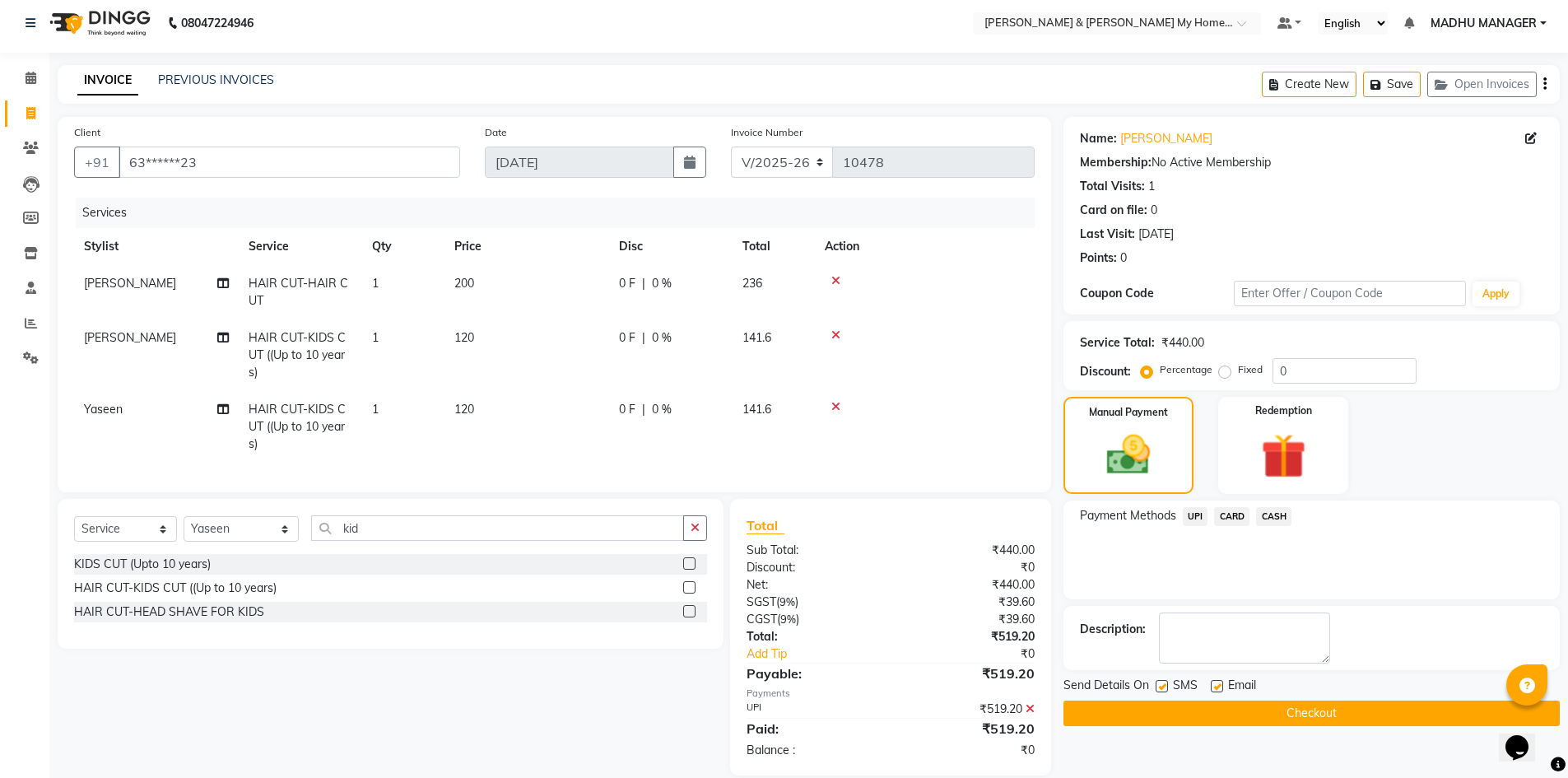
click at [1333, 711] on button "Checkout" at bounding box center [1311, 713] width 496 height 26
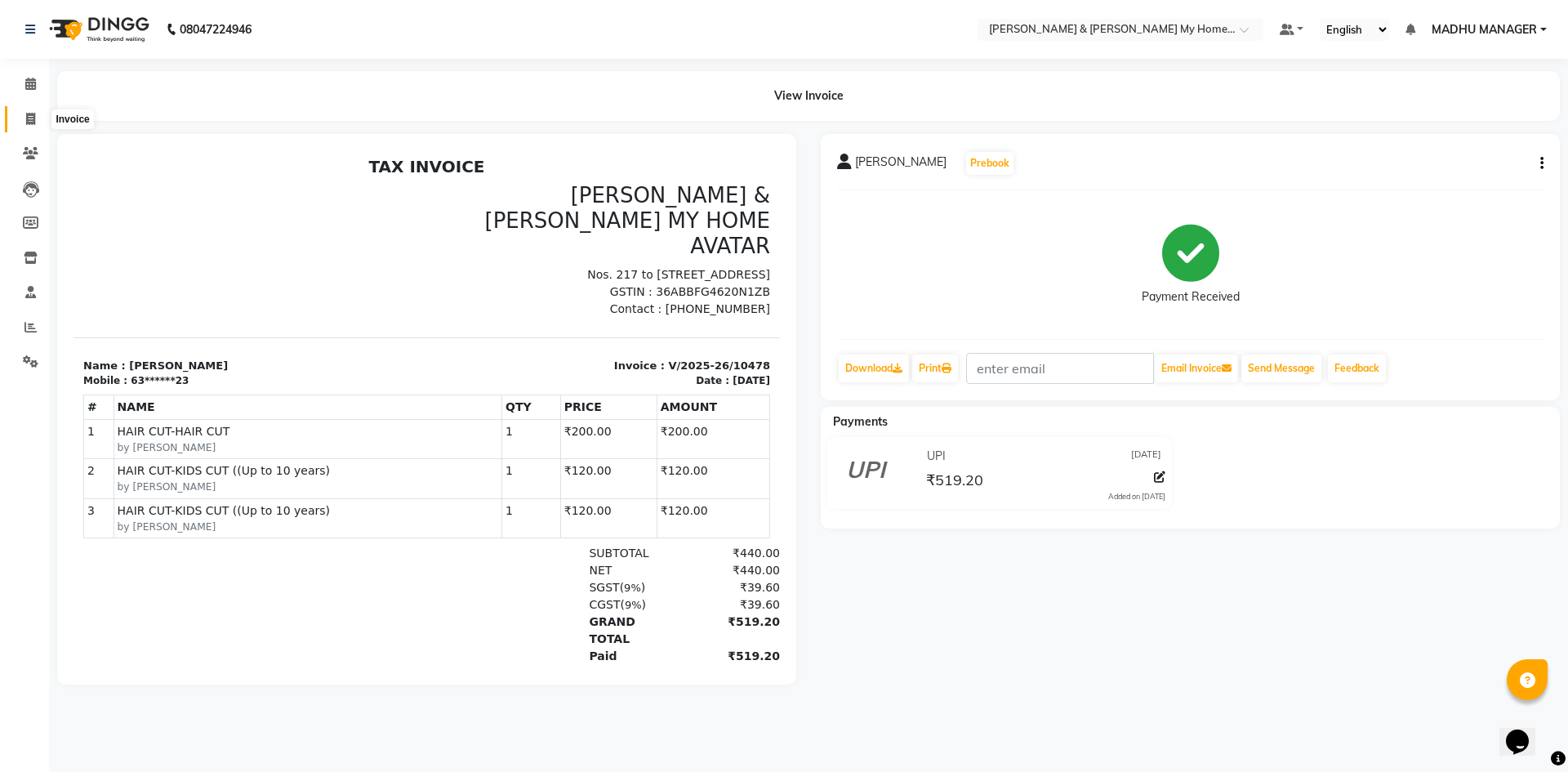
click at [30, 125] on icon at bounding box center [30, 119] width 9 height 12
select select "8193"
select select "service"
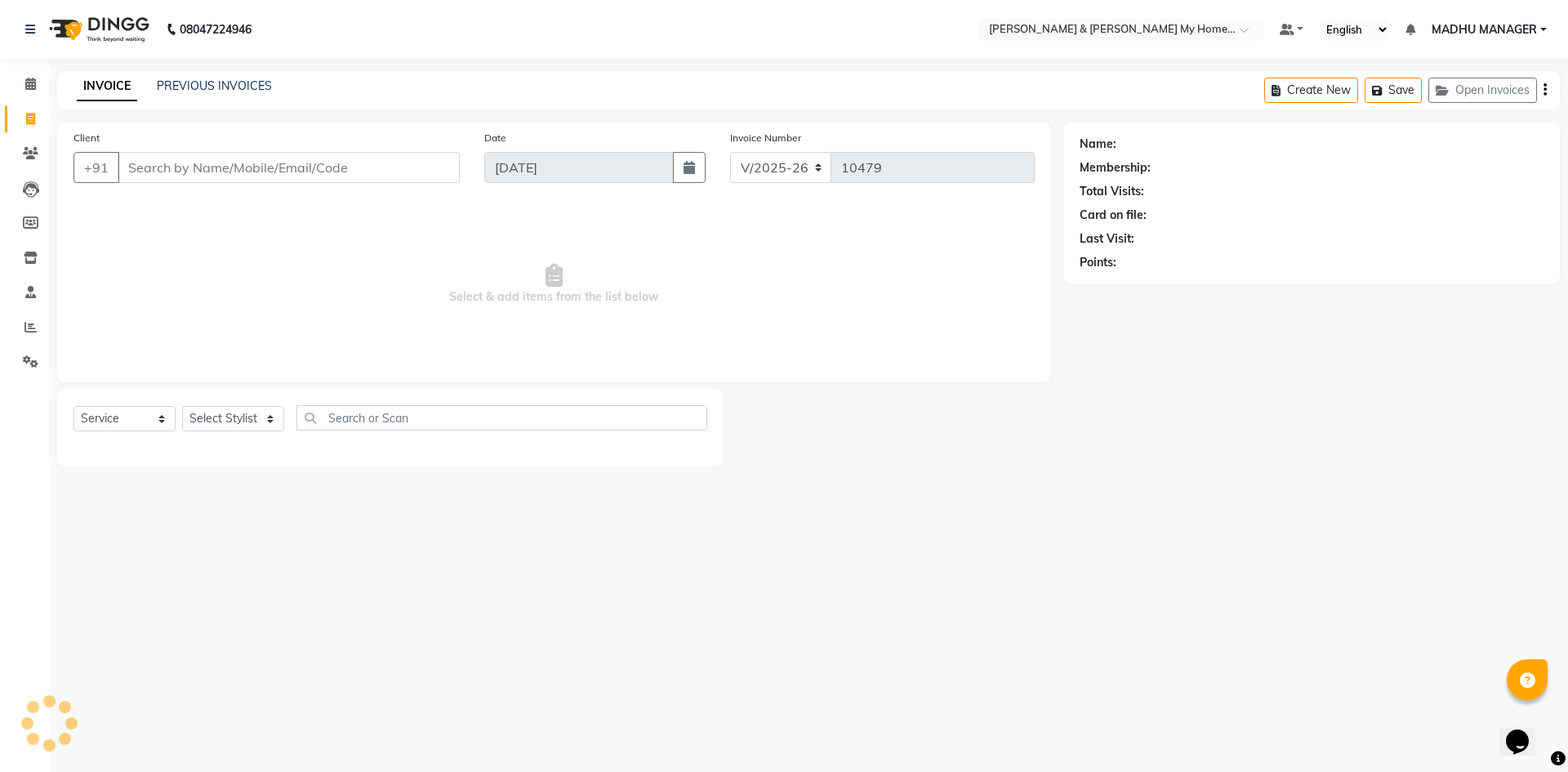
click at [190, 169] on input "Client" at bounding box center [289, 167] width 342 height 31
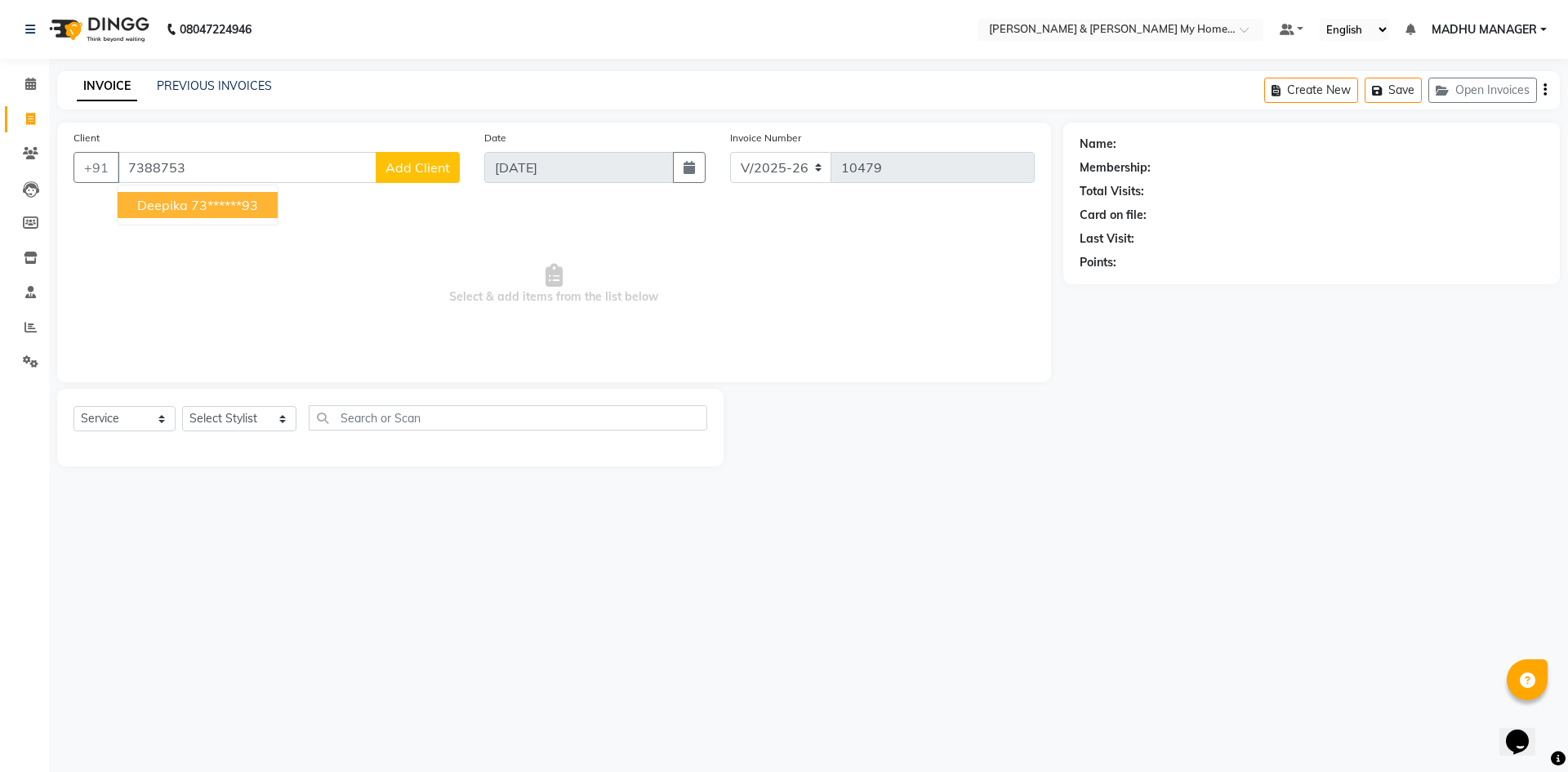
click at [214, 204] on ngb-highlight "73******93" at bounding box center [224, 205] width 67 height 17
type input "73******93"
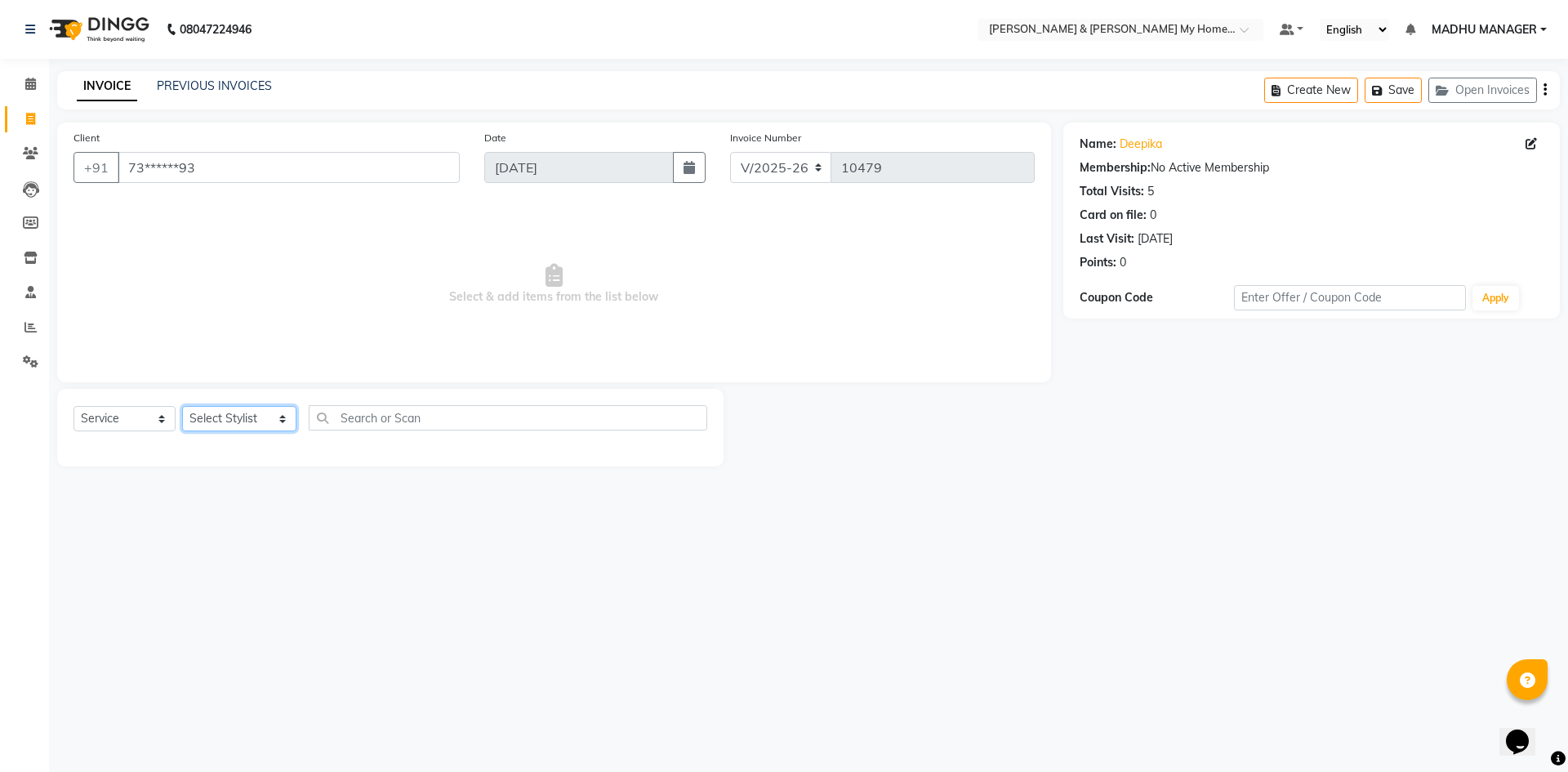
click at [218, 406] on select "Select Stylist [PERSON_NAME] Aarti [PERSON_NAME] Beauty [PERSON_NAME] Nail [PER…" at bounding box center [239, 419] width 115 height 26
select select "85917"
click at [182, 406] on select "Select Stylist [PERSON_NAME] Aarti [PERSON_NAME] Beauty [PERSON_NAME] Nail [PER…" at bounding box center [239, 419] width 115 height 26
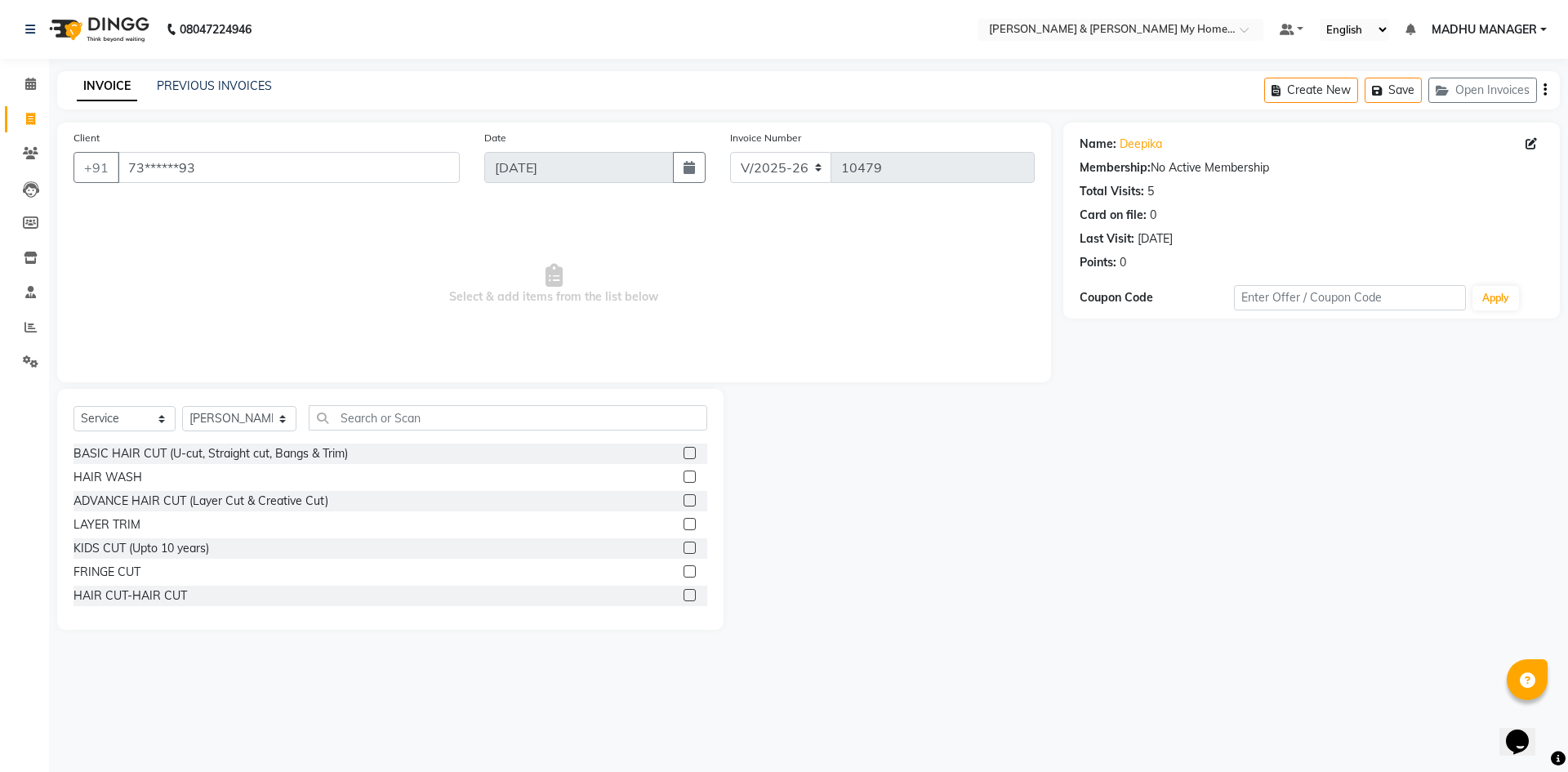
click at [391, 391] on div "Select Service Product Membership Package Voucher Prepaid Gift Card Select Styl…" at bounding box center [391, 509] width 666 height 241
click at [397, 430] on input "text" at bounding box center [507, 418] width 398 height 26
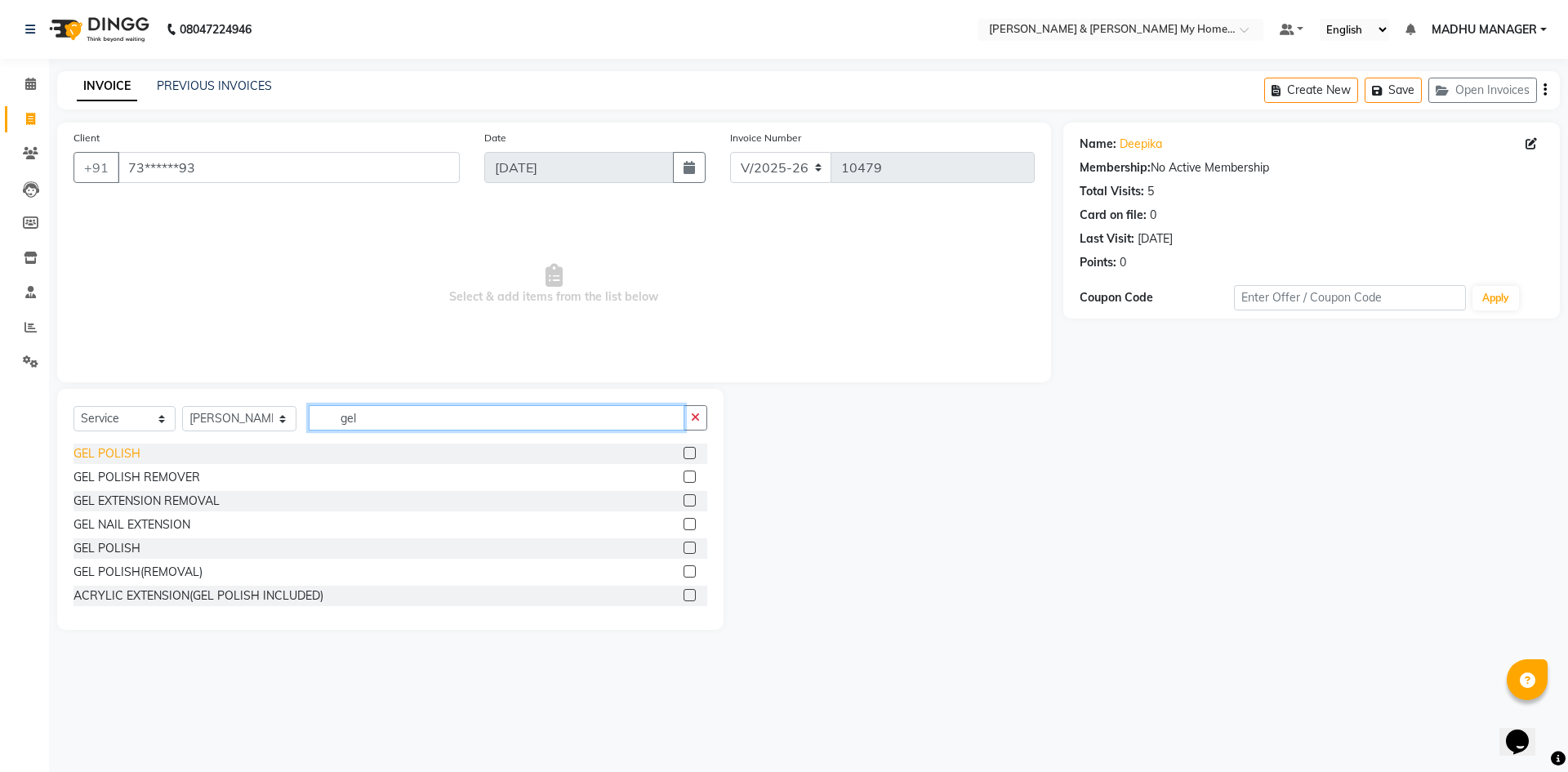
type input "gel"
click at [120, 449] on div "GEL POLISH" at bounding box center [107, 453] width 67 height 17
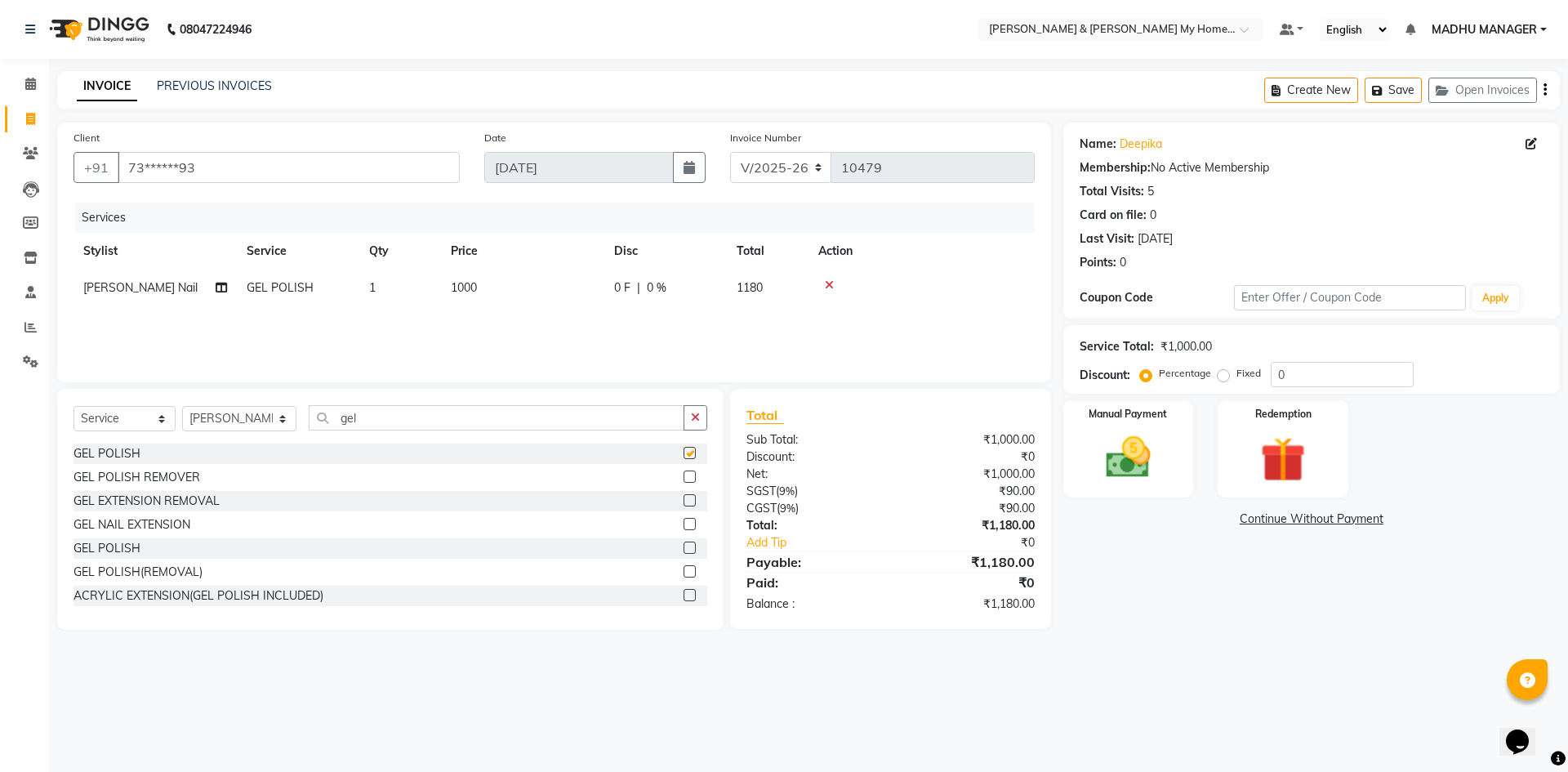
checkbox input "false"
click at [99, 547] on div "GEL POLISH" at bounding box center [107, 548] width 67 height 17
checkbox input "false"
click at [826, 283] on icon at bounding box center [828, 286] width 9 height 12
click at [1138, 453] on img at bounding box center [1128, 457] width 76 height 54
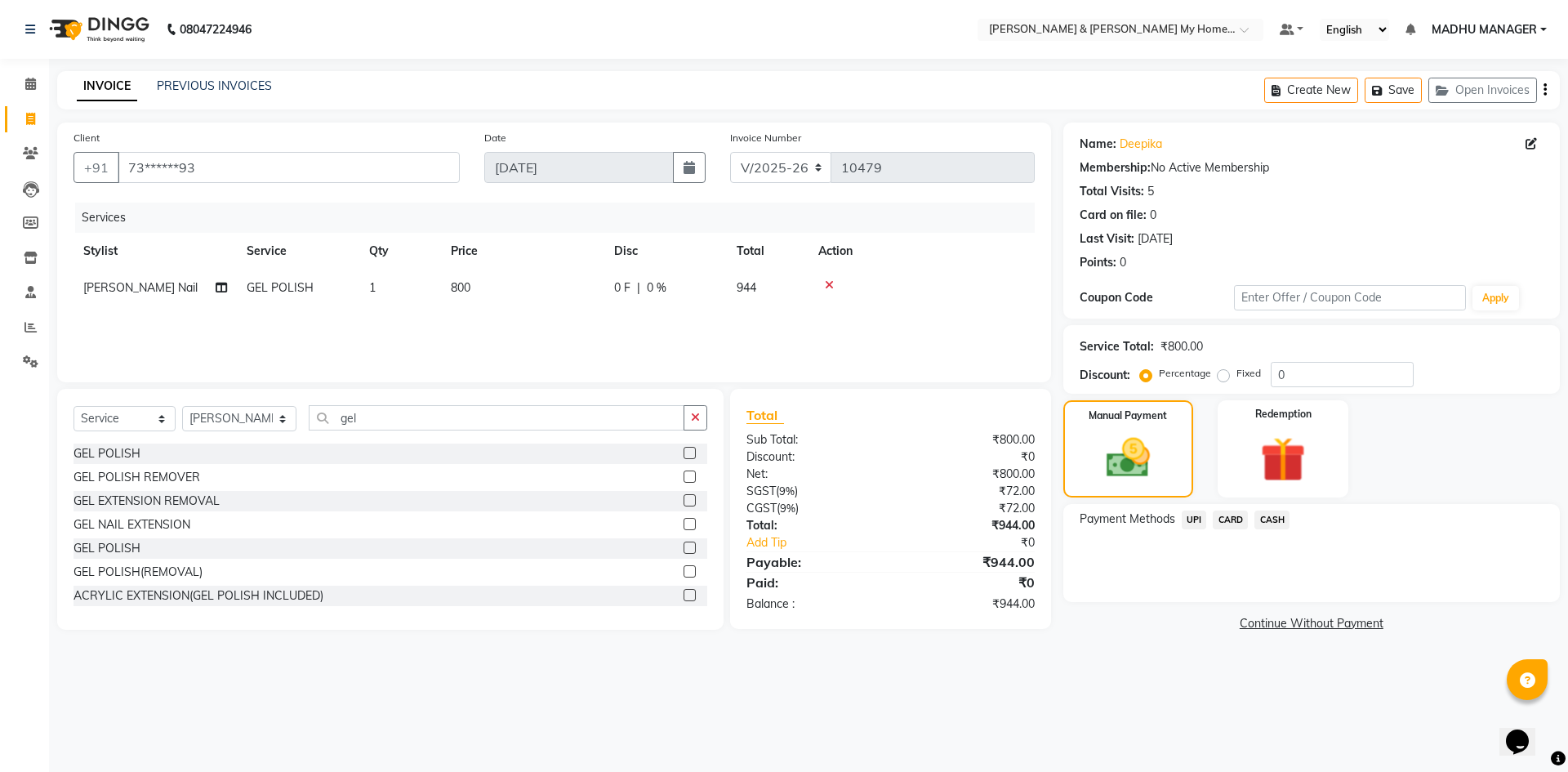
click at [1203, 524] on span "UPI" at bounding box center [1194, 519] width 26 height 19
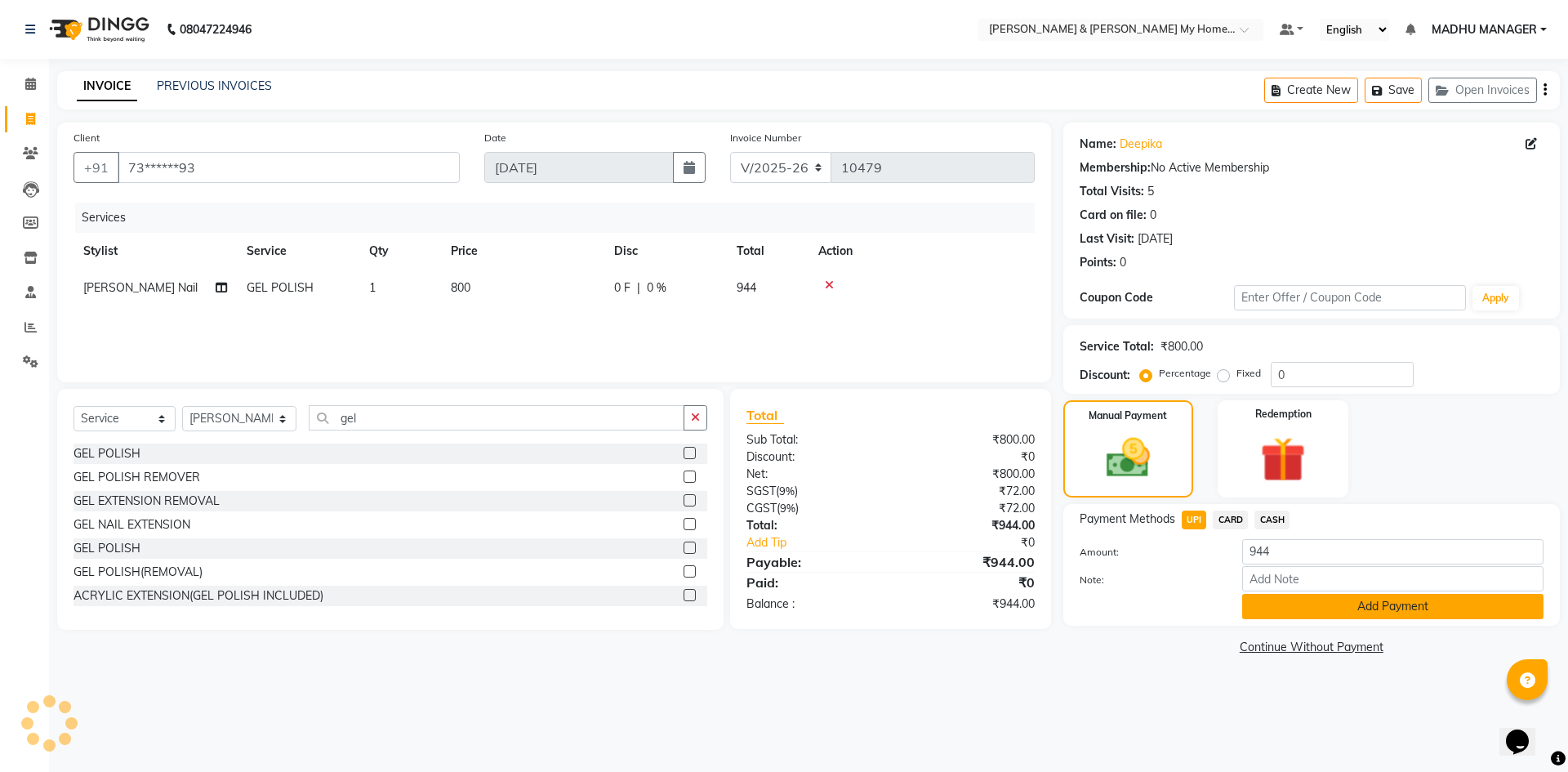
click at [1321, 617] on button "Add Payment" at bounding box center [1392, 607] width 302 height 26
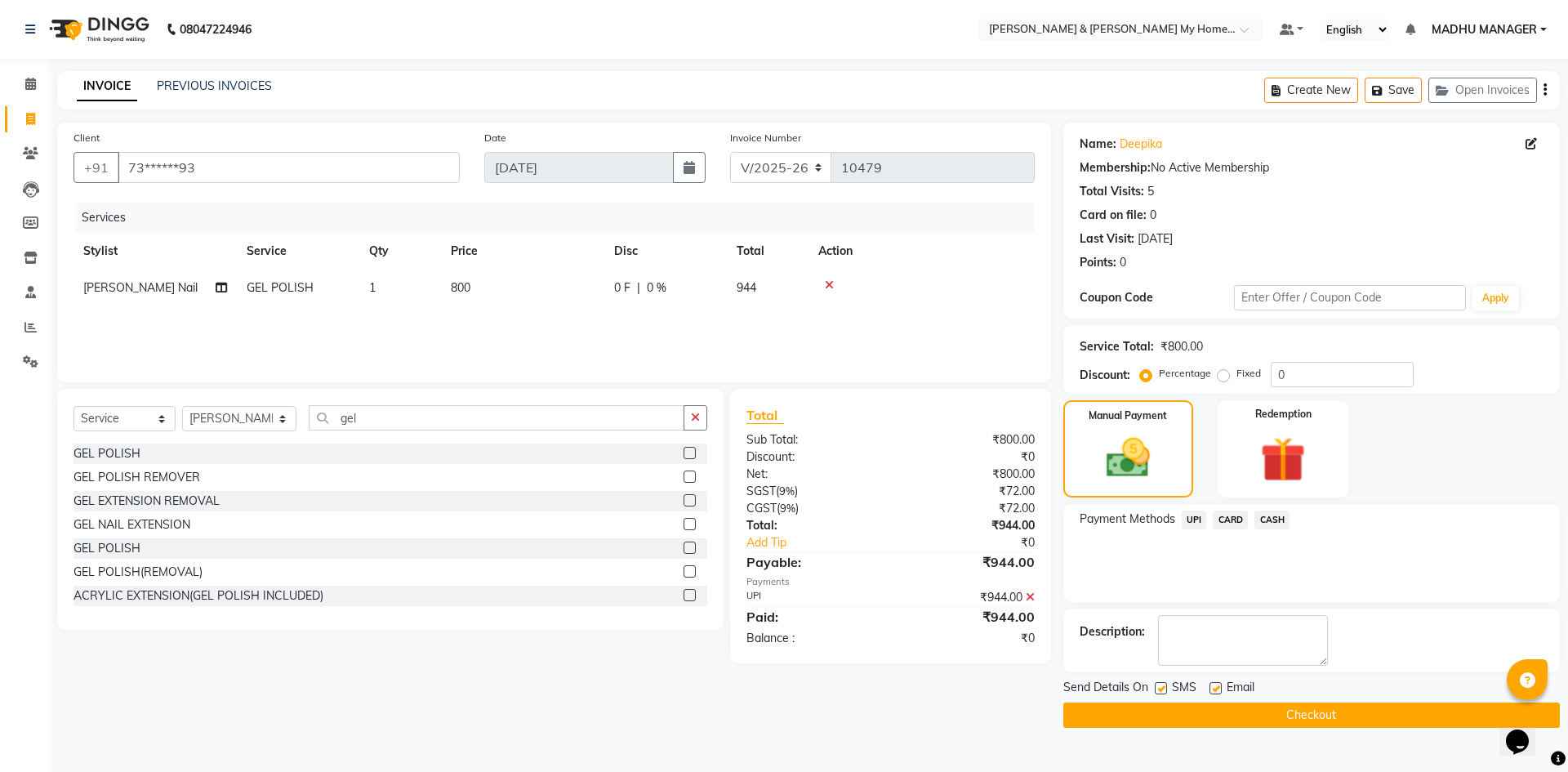
click at [1304, 716] on button "Checkout" at bounding box center [1312, 715] width 496 height 26
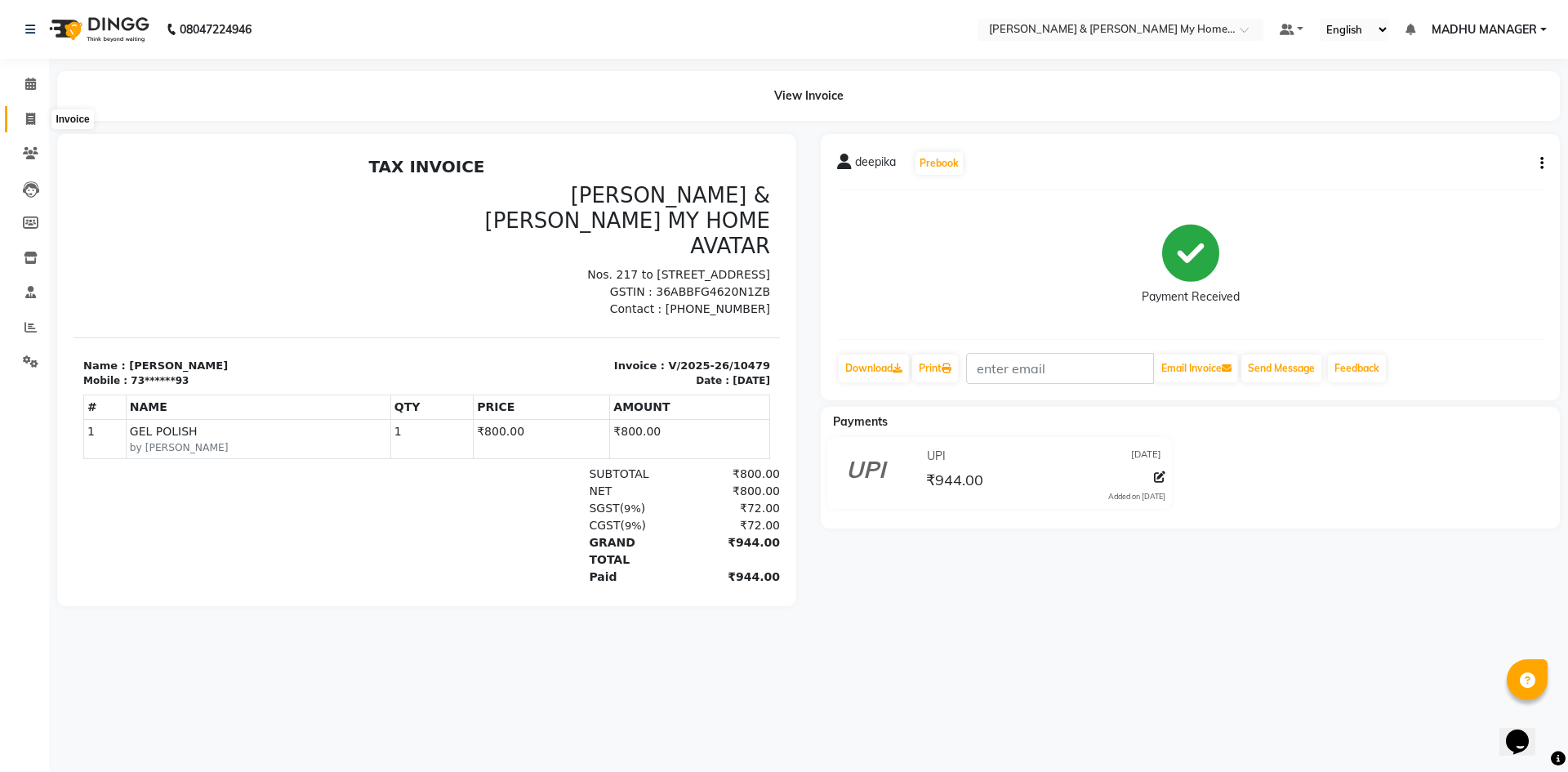
click at [30, 122] on icon at bounding box center [30, 119] width 9 height 12
select select "8193"
select select "service"
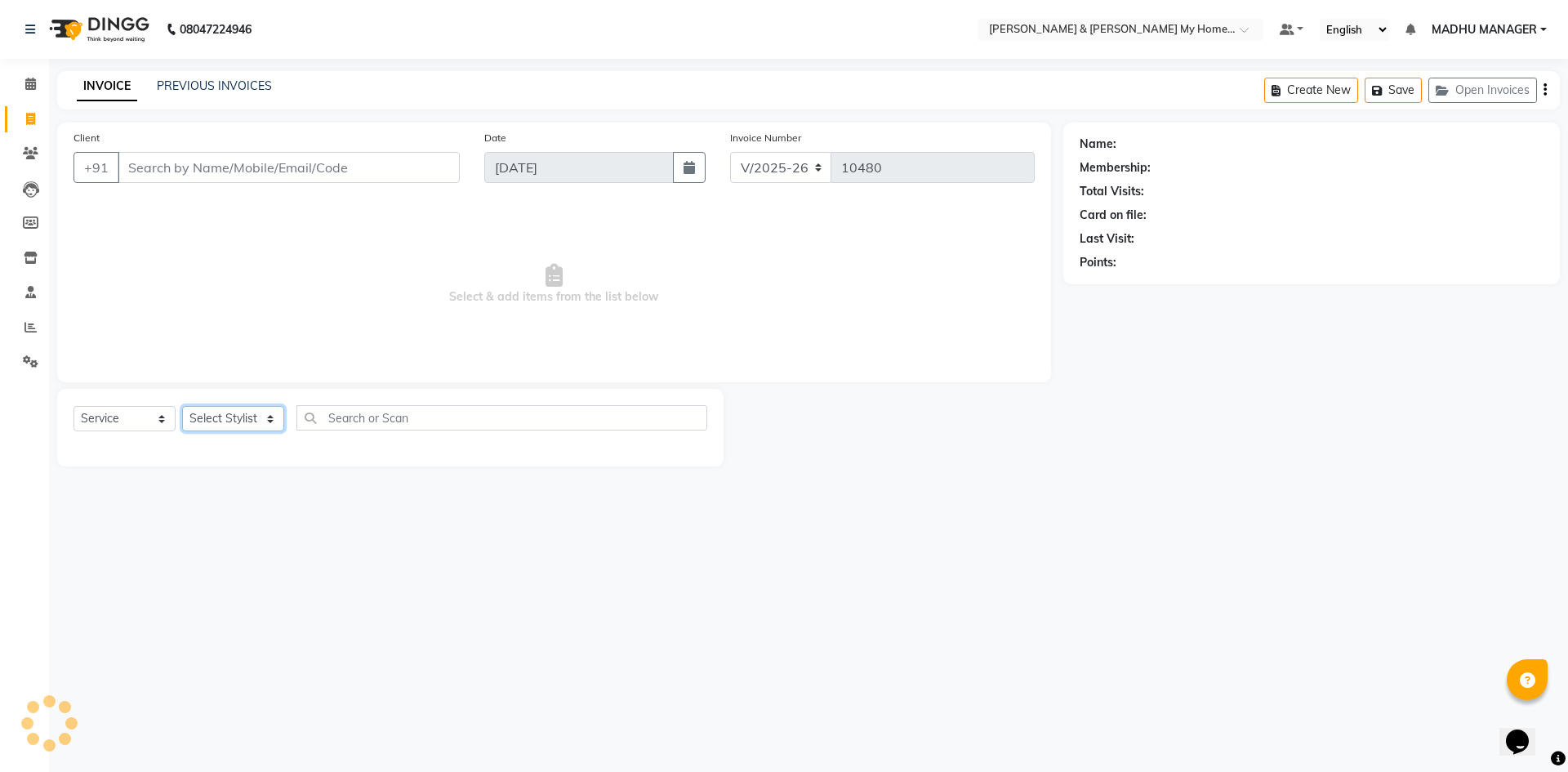
drag, startPoint x: 237, startPoint y: 425, endPoint x: 237, endPoint y: 415, distance: 10.0
click at [237, 425] on select "Select Stylist" at bounding box center [232, 419] width 102 height 26
select select "85313"
click at [182, 406] on select "Select Stylist Aadil Aarti Aarti Beauty Akanksha Beauty akanksha Nail ALKA Anki…" at bounding box center [239, 419] width 115 height 26
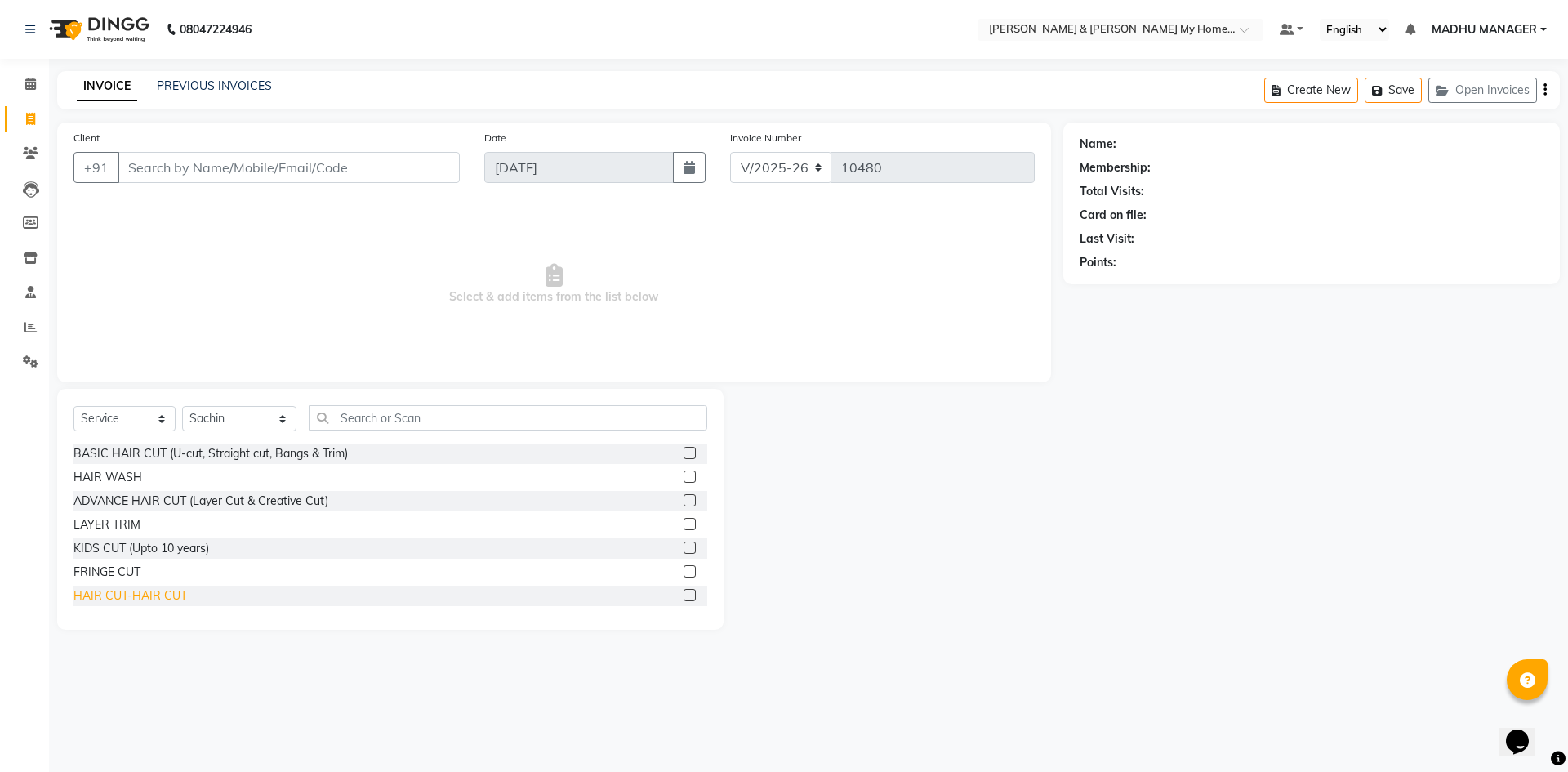
click at [152, 587] on div "HAIR CUT-HAIR CUT" at bounding box center [130, 595] width 114 height 17
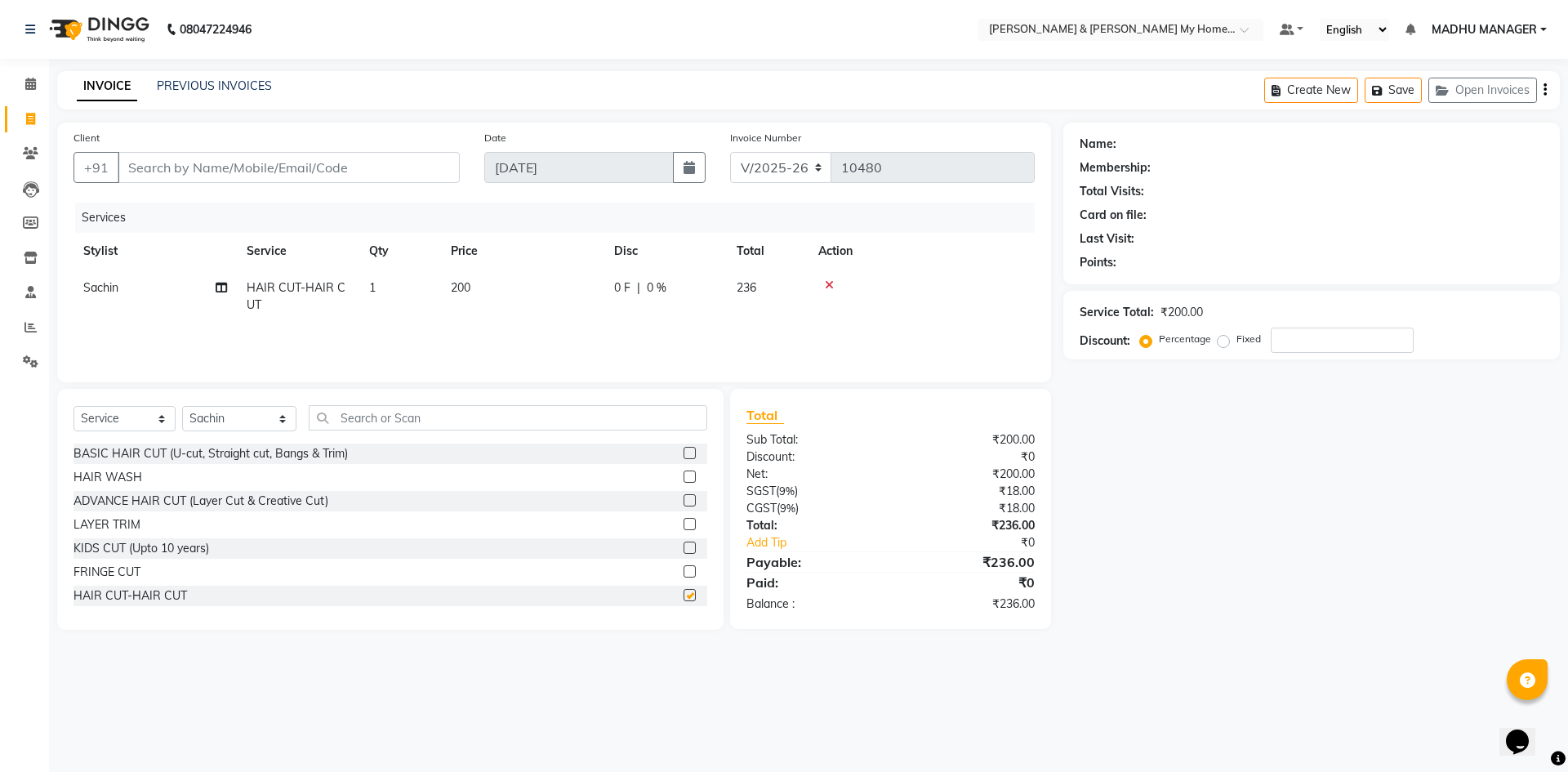
checkbox input "false"
click at [163, 171] on input "Client" at bounding box center [289, 167] width 342 height 31
type input "7"
type input "0"
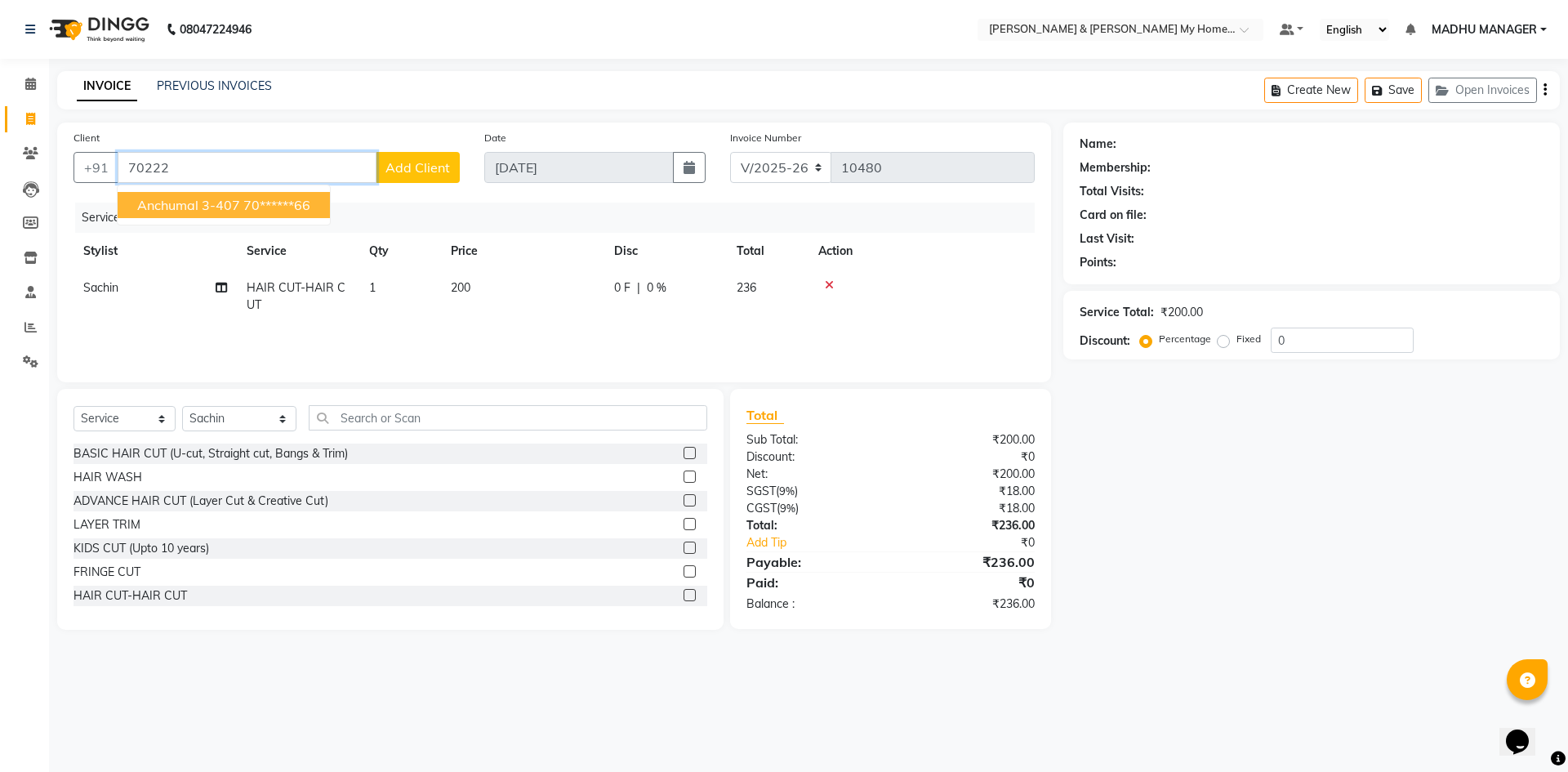
click at [169, 207] on span "anchumal 3-407" at bounding box center [189, 205] width 103 height 17
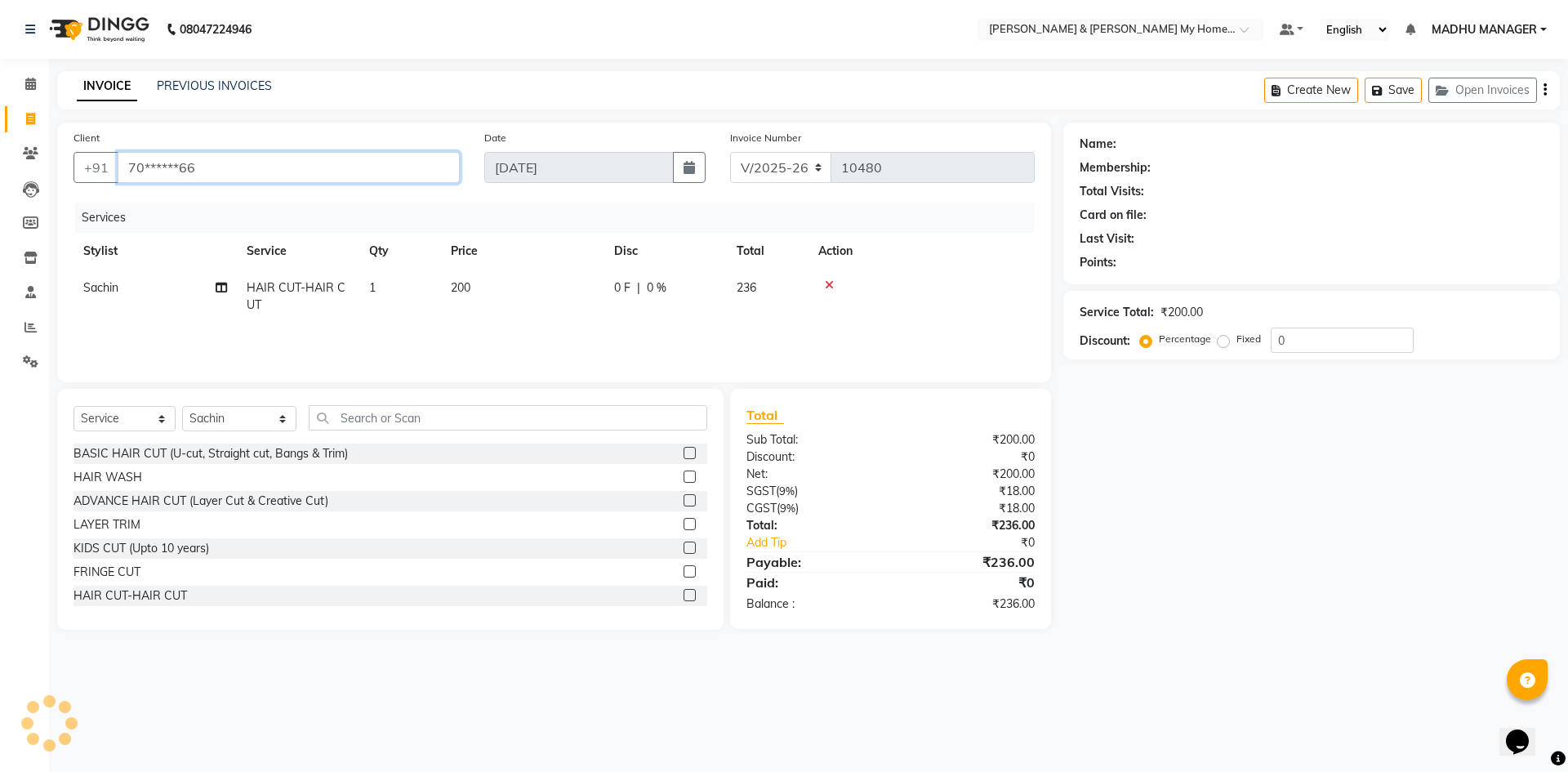
type input "70******66"
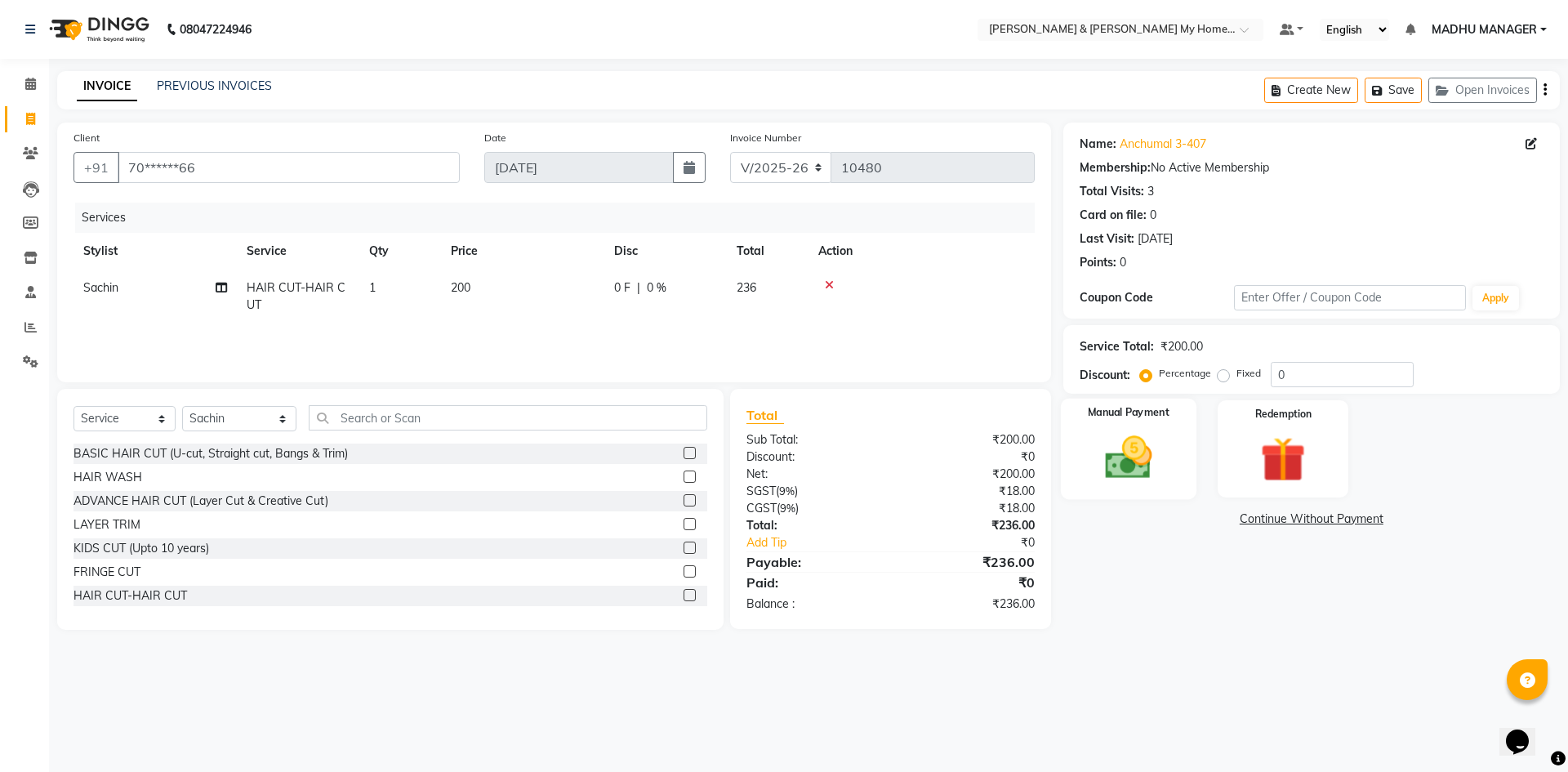
drag, startPoint x: 1179, startPoint y: 478, endPoint x: 1183, endPoint y: 494, distance: 16.5
click at [1180, 478] on div "Manual Payment" at bounding box center [1127, 449] width 135 height 101
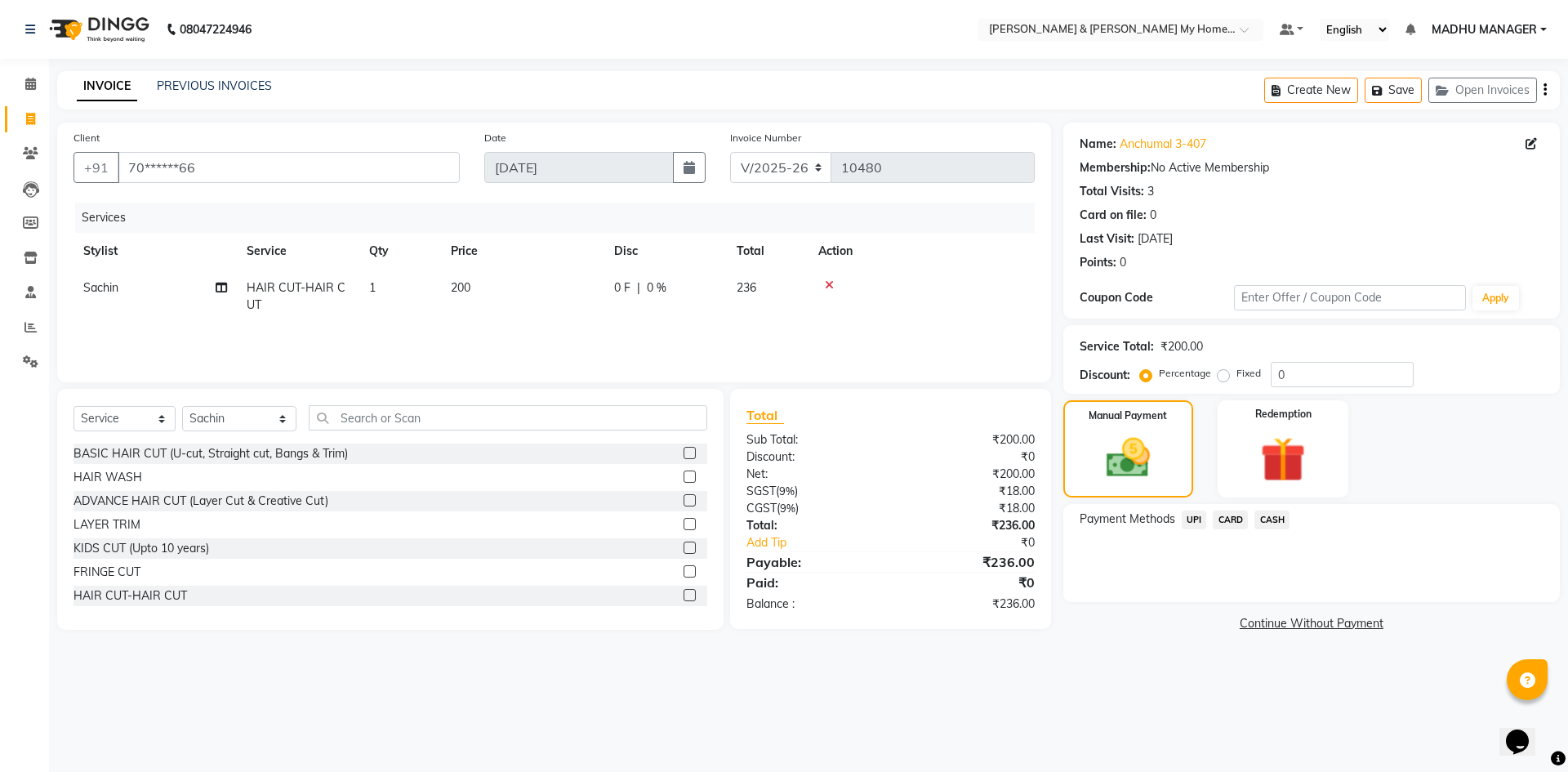
drag, startPoint x: 1200, startPoint y: 519, endPoint x: 1204, endPoint y: 529, distance: 10.8
click at [1201, 524] on span "UPI" at bounding box center [1194, 519] width 26 height 19
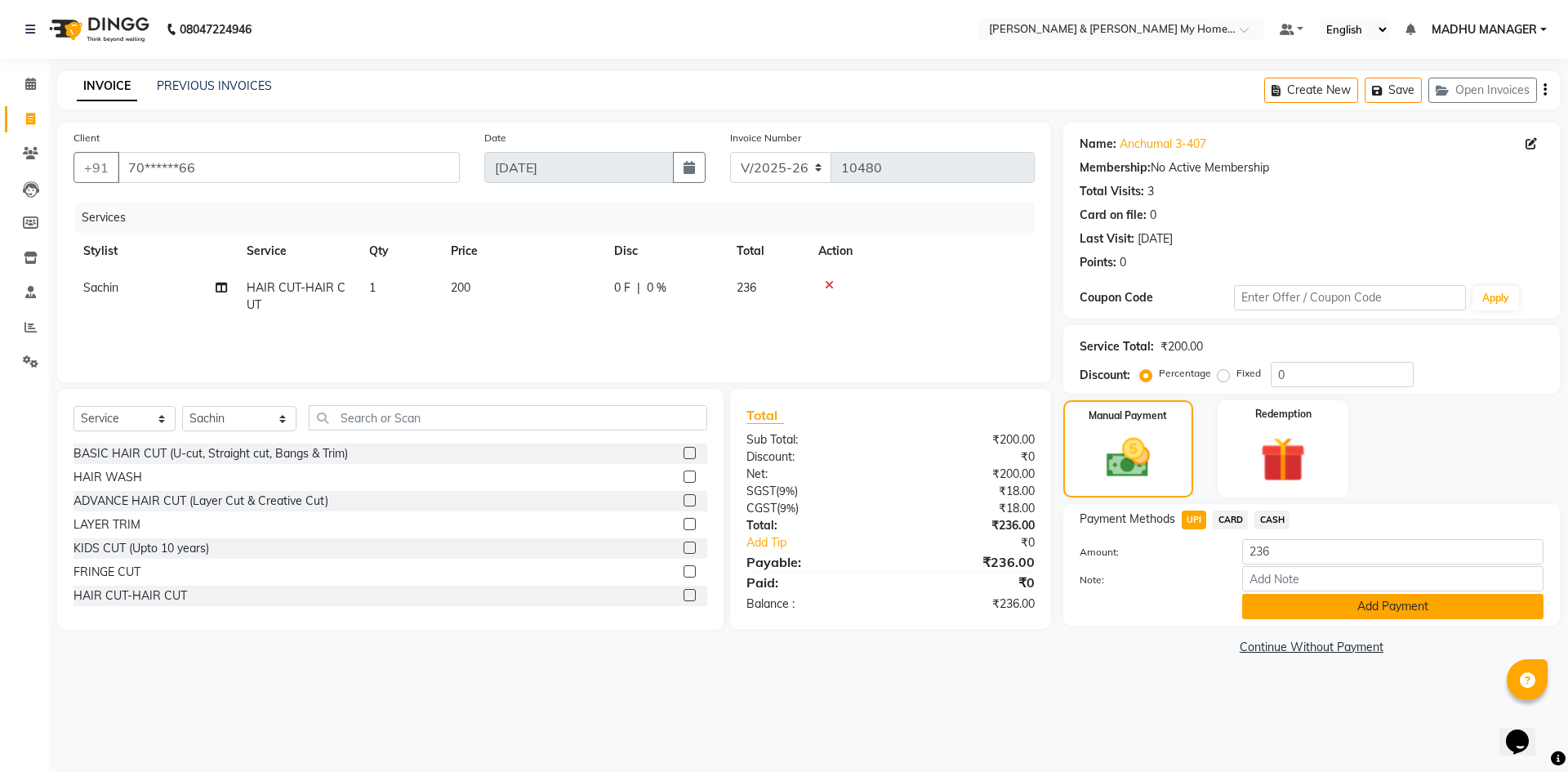
drag, startPoint x: 1350, startPoint y: 608, endPoint x: 1350, endPoint y: 677, distance: 69.0
click at [1350, 608] on button "Add Payment" at bounding box center [1392, 607] width 302 height 26
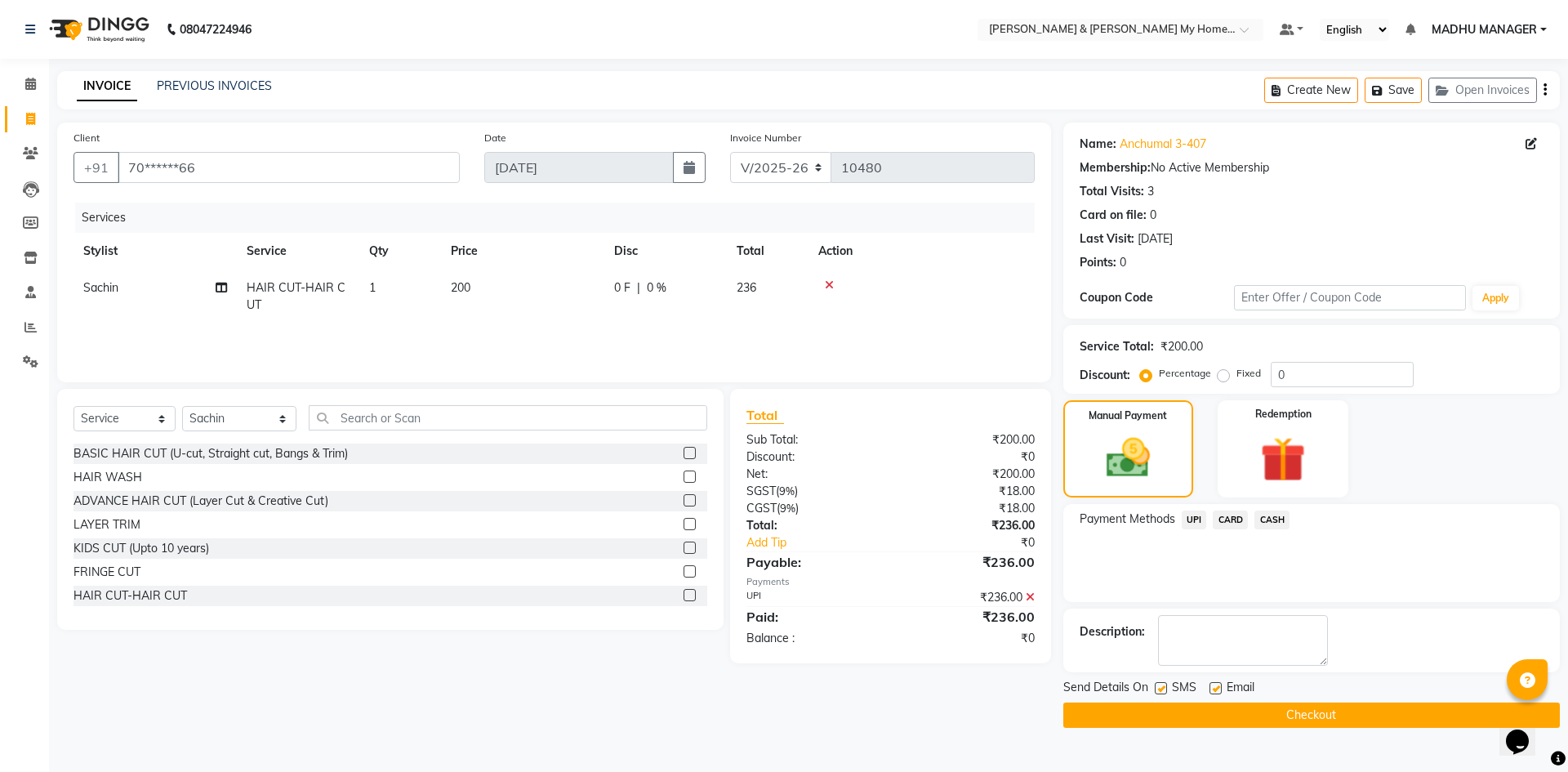
click at [1337, 719] on button "Checkout" at bounding box center [1312, 715] width 496 height 26
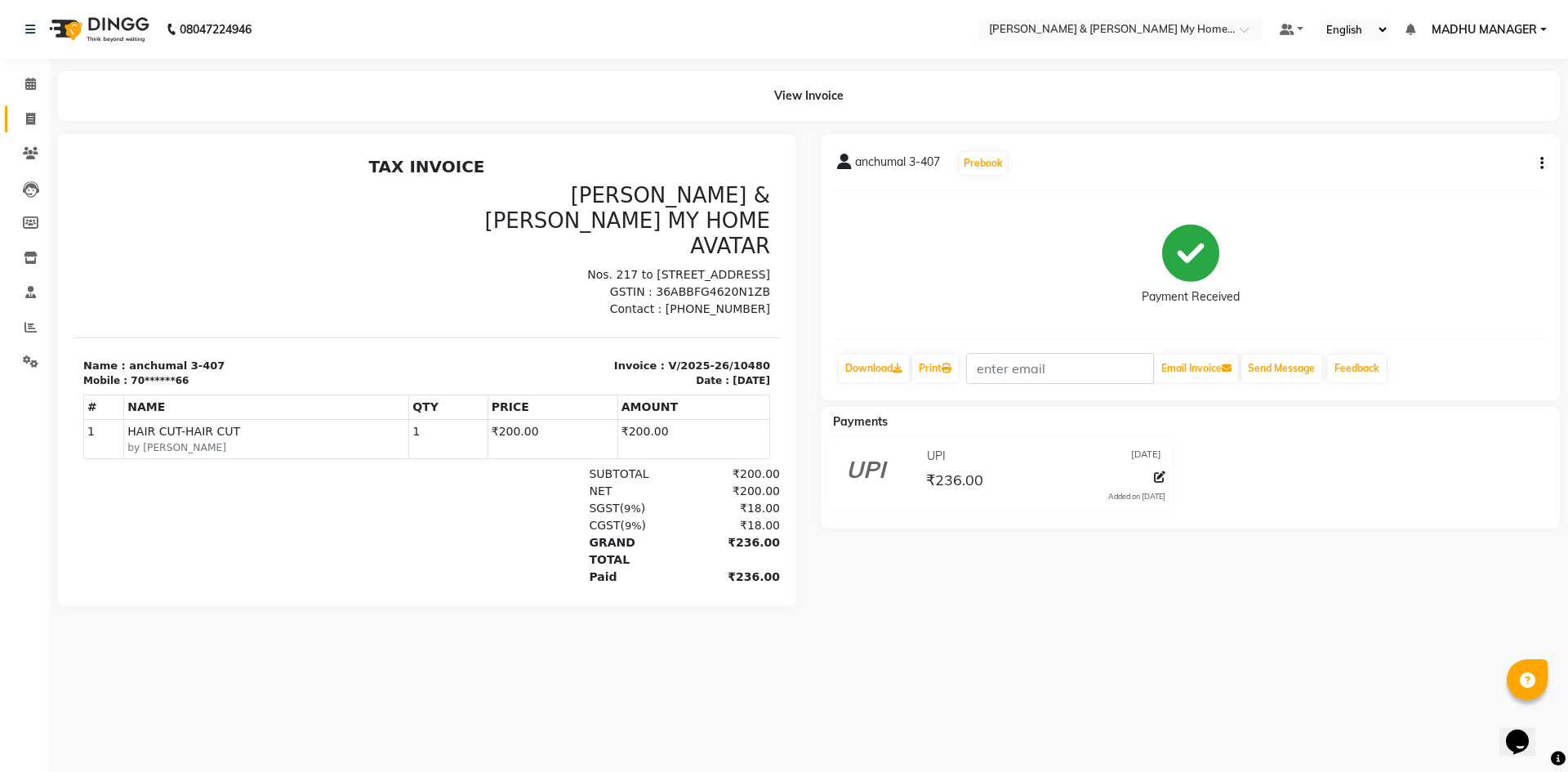
click at [25, 116] on span at bounding box center [31, 120] width 29 height 19
select select "service"
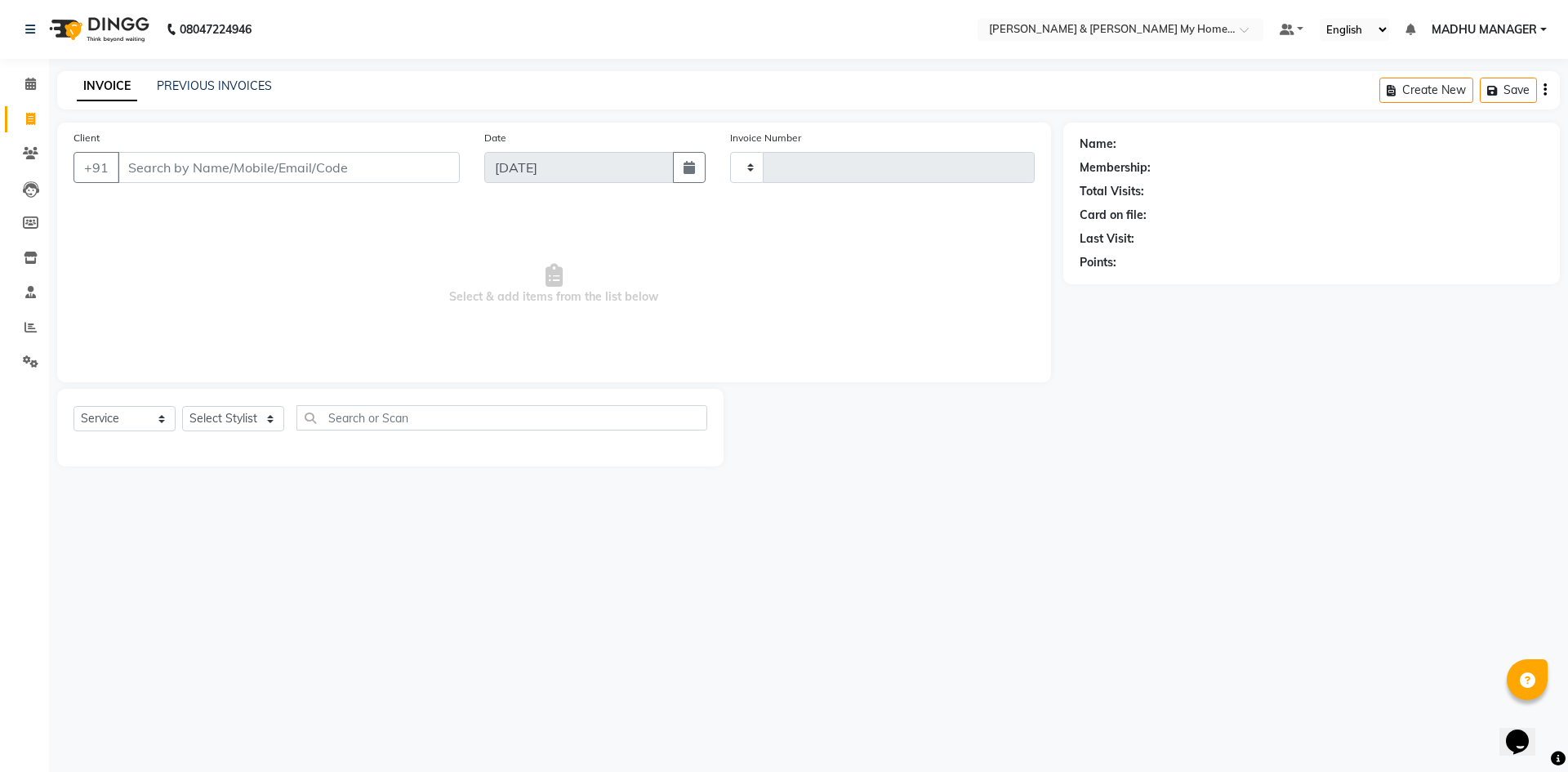
type input "10481"
select select "8193"
click at [251, 167] on input "Client" at bounding box center [289, 167] width 342 height 31
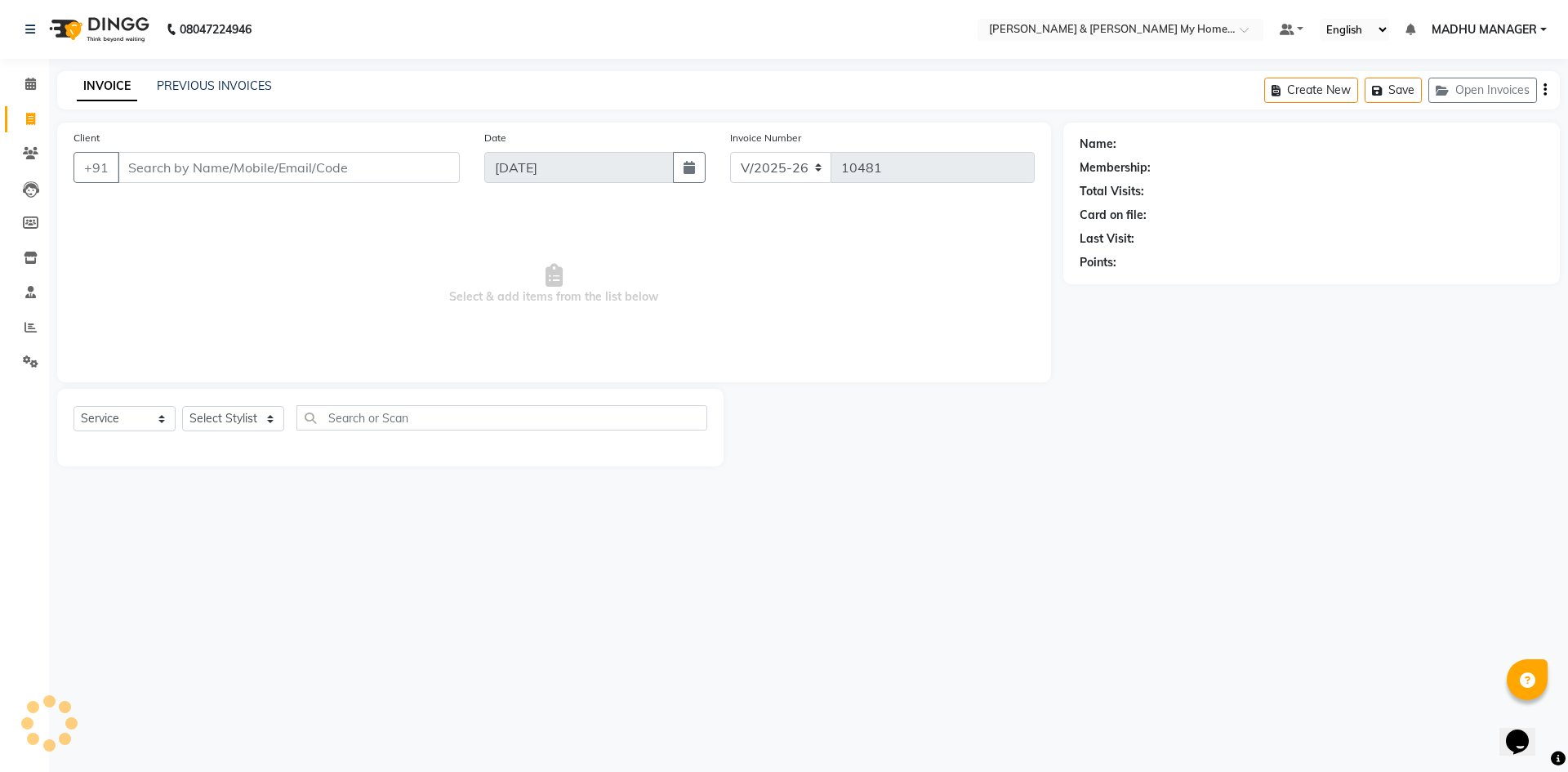
click at [251, 167] on input "Client" at bounding box center [289, 167] width 342 height 31
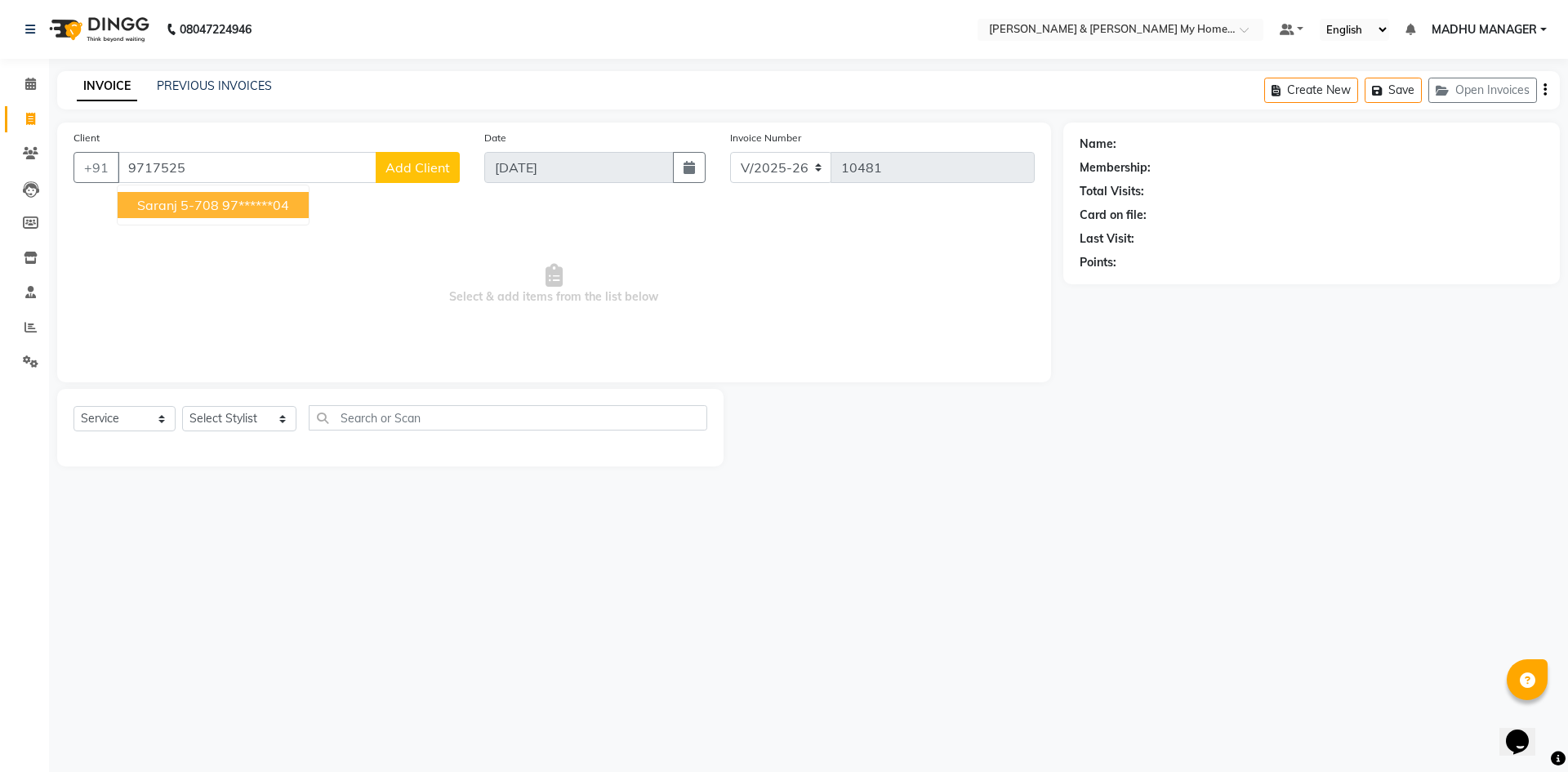
click at [240, 213] on ngb-highlight "97******04" at bounding box center [256, 205] width 67 height 17
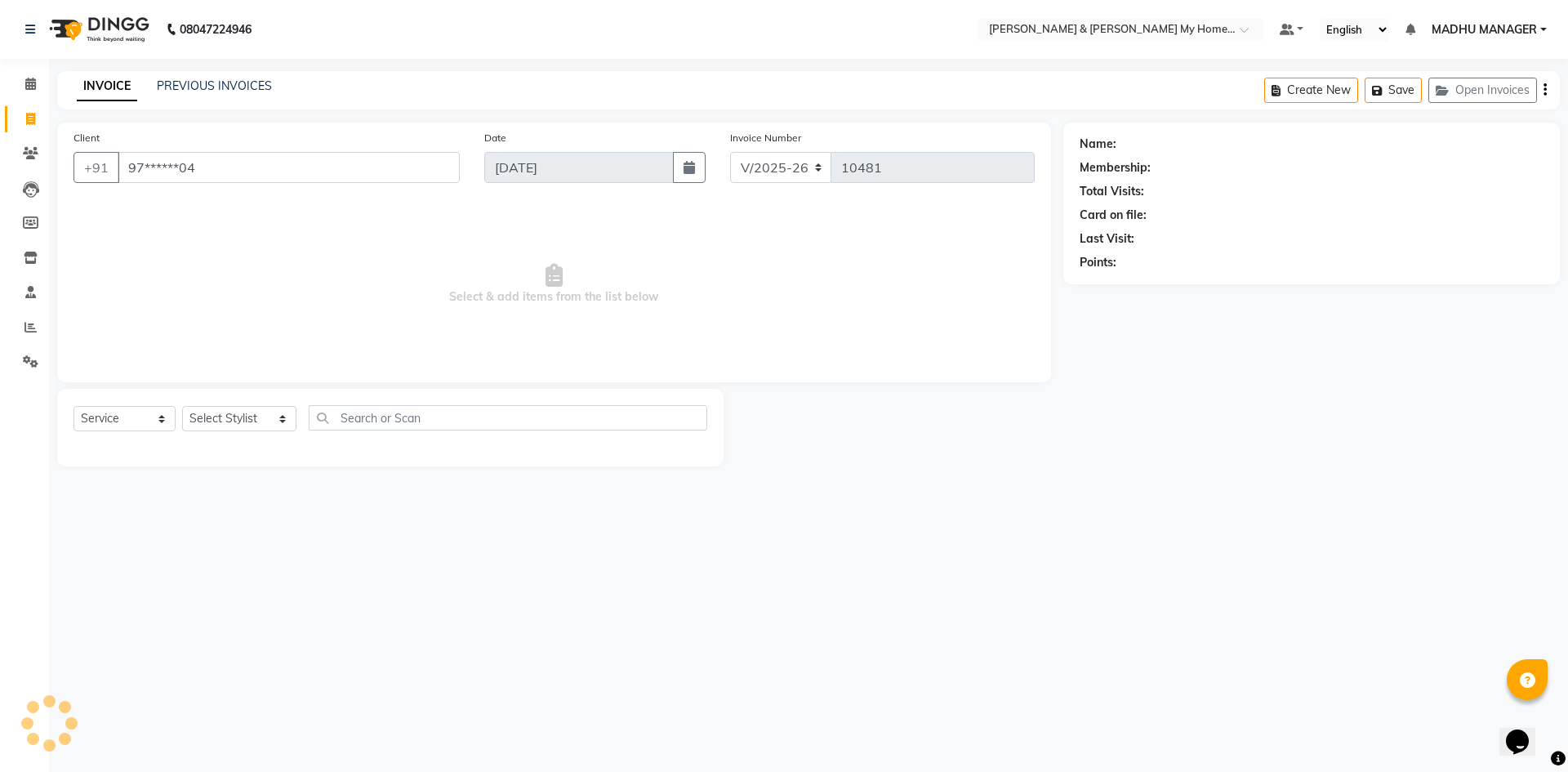
type input "97******04"
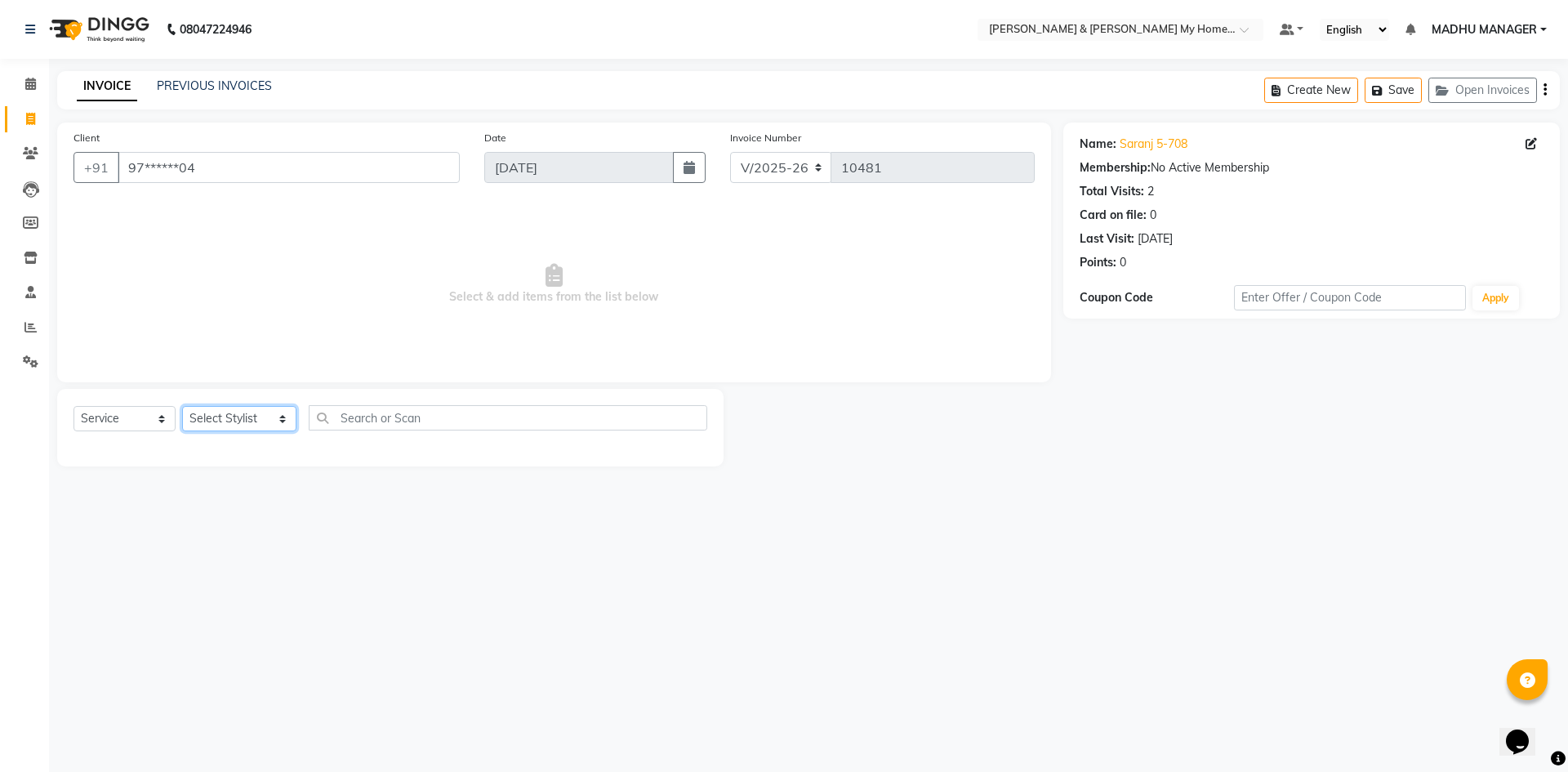
click at [235, 422] on select "Select Stylist Aadil Aarti Aarti Beauty Akanksha Beauty akanksha Nail ALKA Anki…" at bounding box center [239, 419] width 115 height 26
select select "83966"
click at [182, 406] on select "Select Stylist Aadil Aarti Aarti Beauty Akanksha Beauty akanksha Nail ALKA Anki…" at bounding box center [239, 419] width 115 height 26
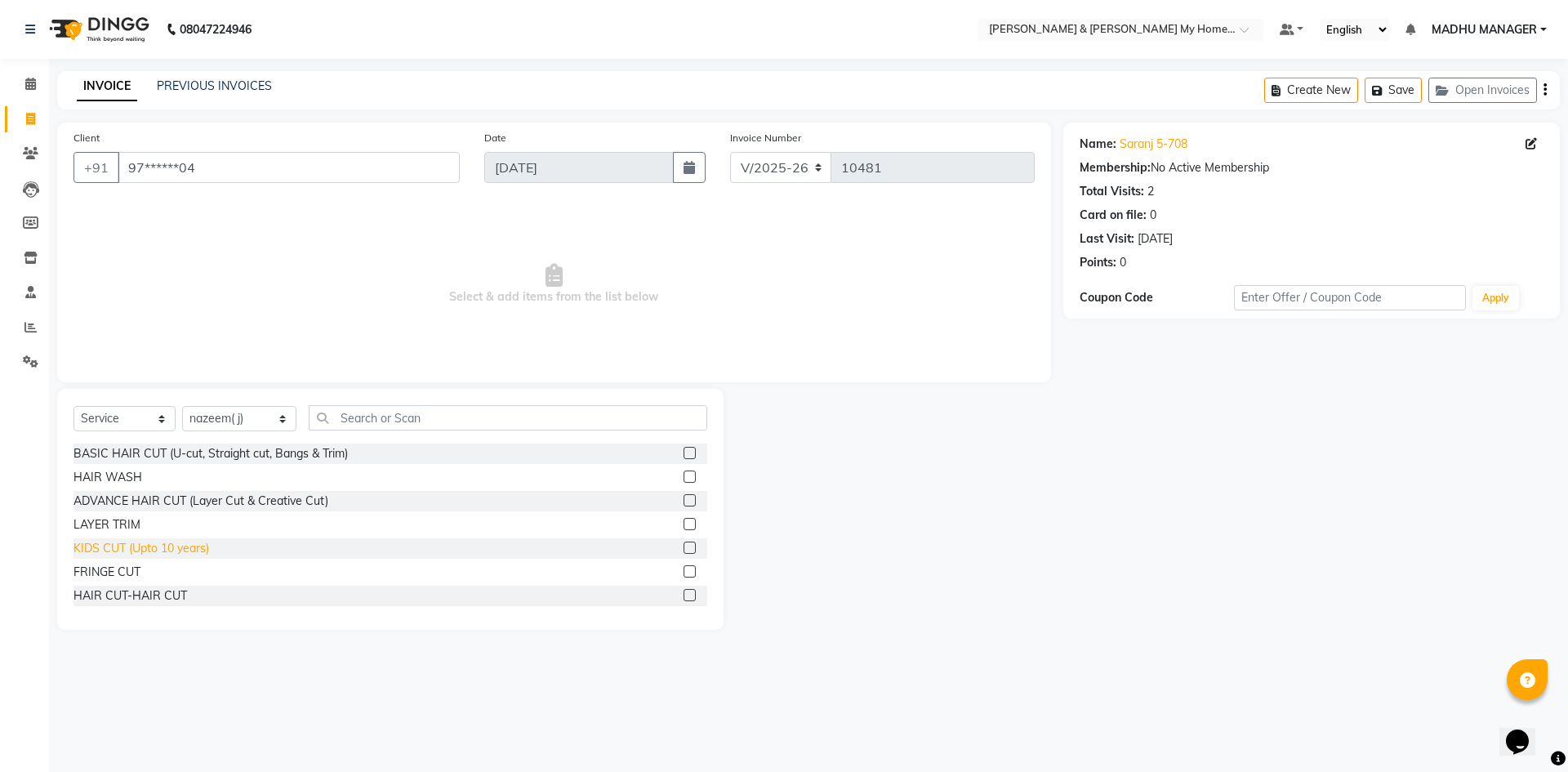
drag, startPoint x: 157, startPoint y: 587, endPoint x: 190, endPoint y: 553, distance: 47.4
click at [158, 587] on div "HAIR CUT-HAIR CUT" at bounding box center [130, 595] width 114 height 17
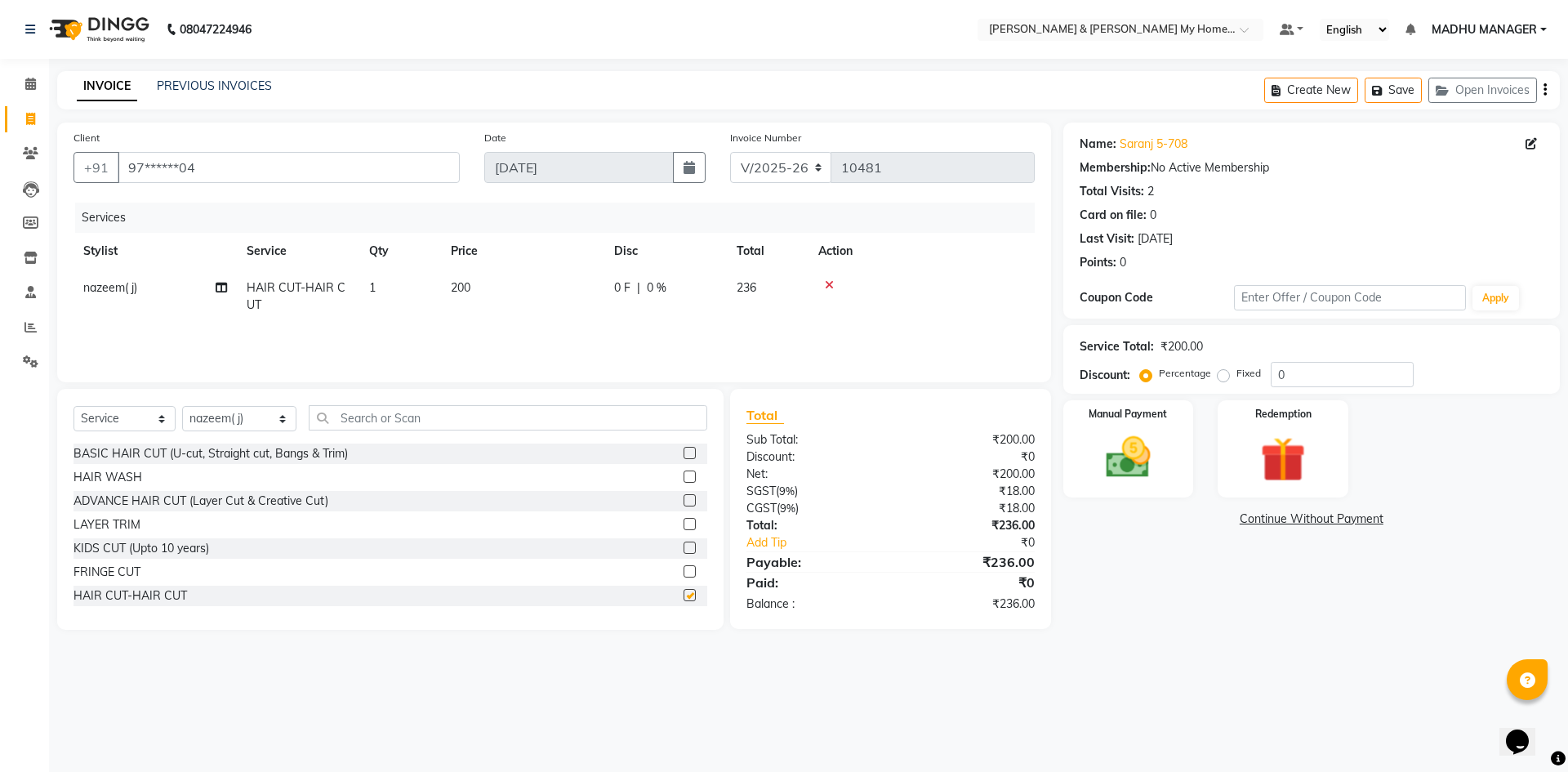
checkbox input "false"
click at [381, 404] on div "Select Service Product Membership Package Voucher Prepaid Gift Card Select Styl…" at bounding box center [391, 509] width 666 height 241
click at [462, 416] on input "text" at bounding box center [507, 418] width 398 height 26
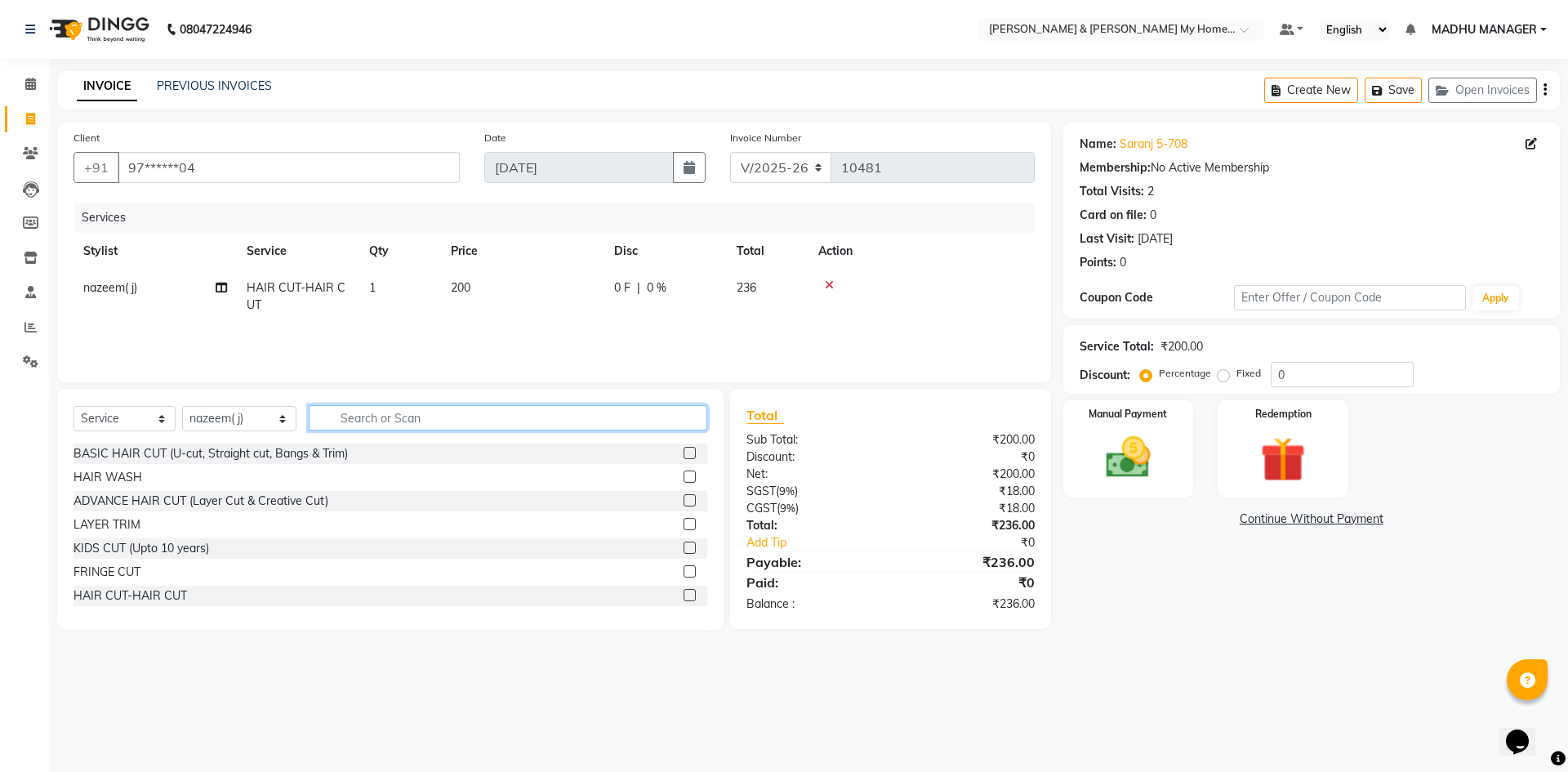
click at [462, 416] on input "text" at bounding box center [507, 418] width 398 height 26
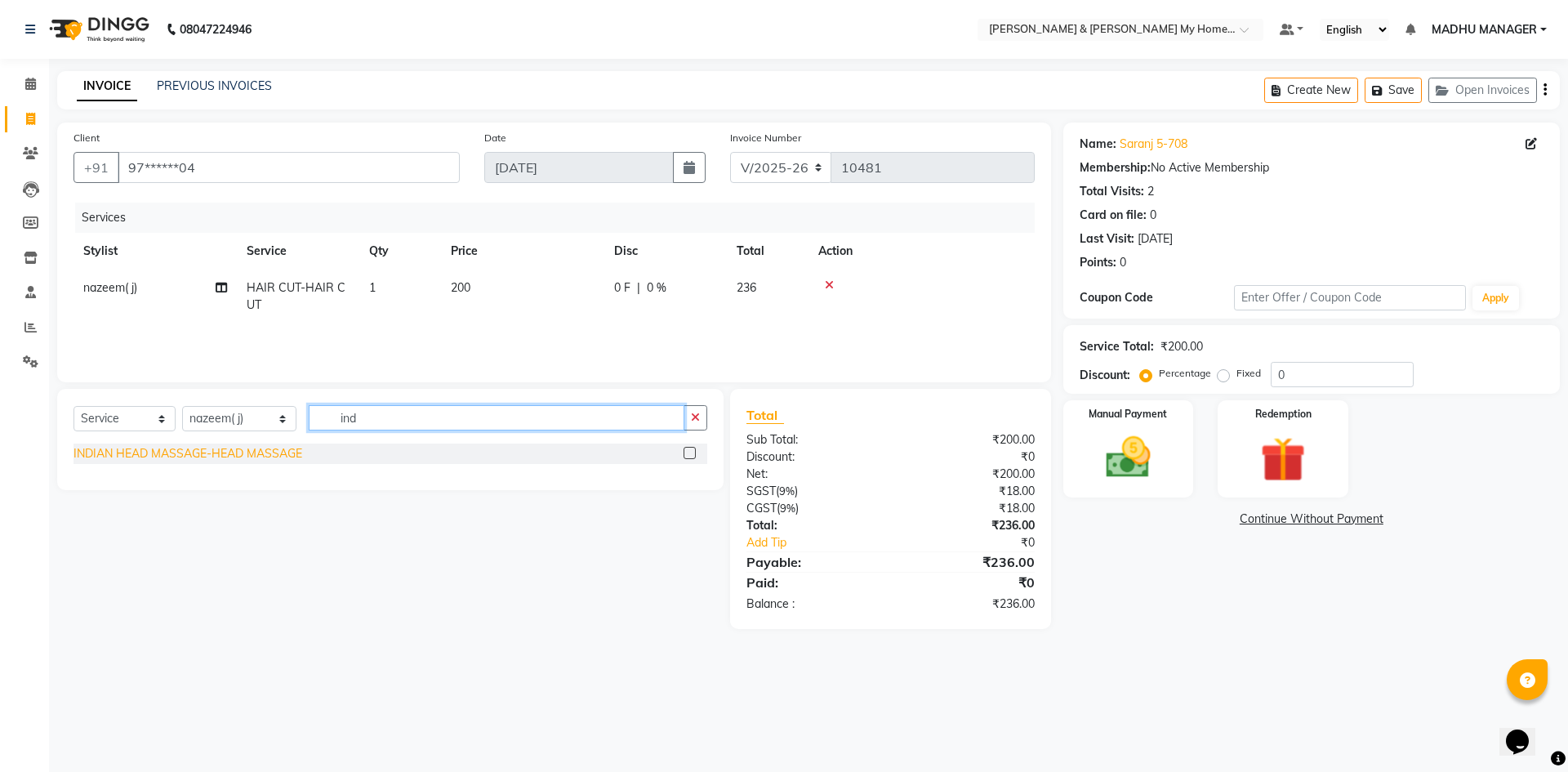
type input "ind"
click at [238, 458] on div "INDIAN HEAD MASSAGE-HEAD MASSAGE" at bounding box center [187, 453] width 228 height 17
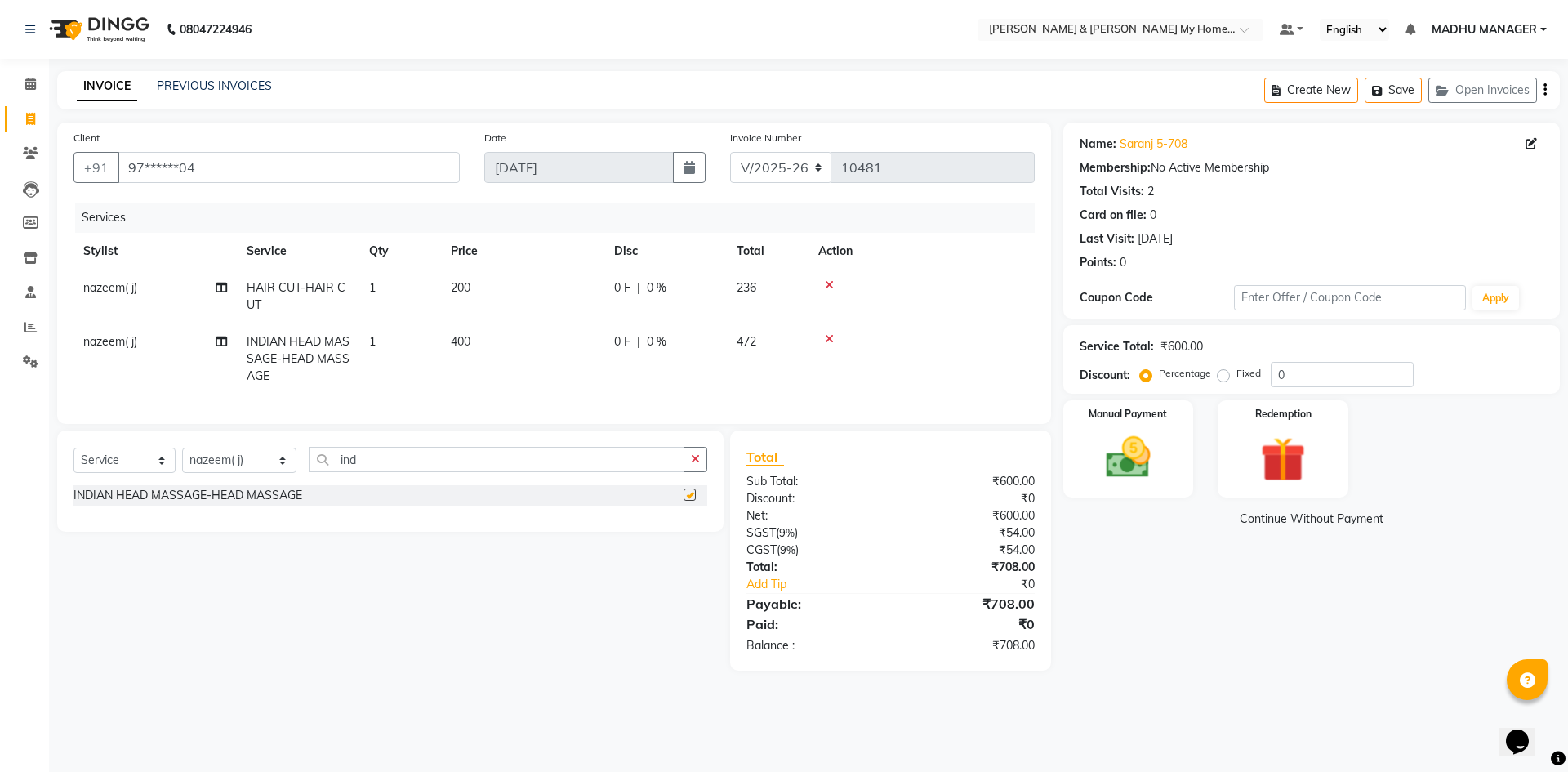
checkbox input "false"
click at [477, 336] on td "400" at bounding box center [522, 359] width 163 height 71
select select "83966"
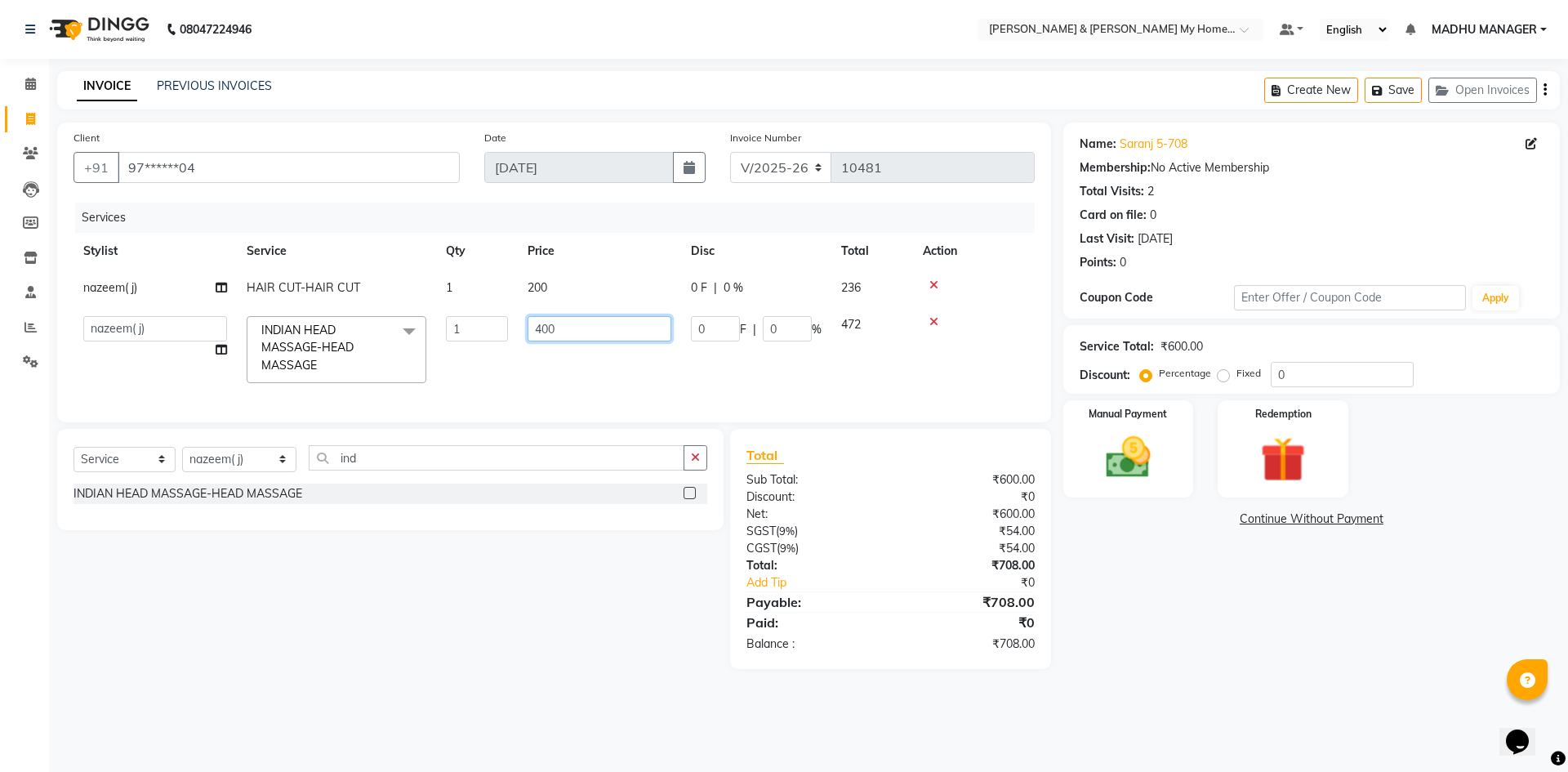
click at [580, 324] on input "400" at bounding box center [599, 329] width 143 height 26
type input "4"
type input "350"
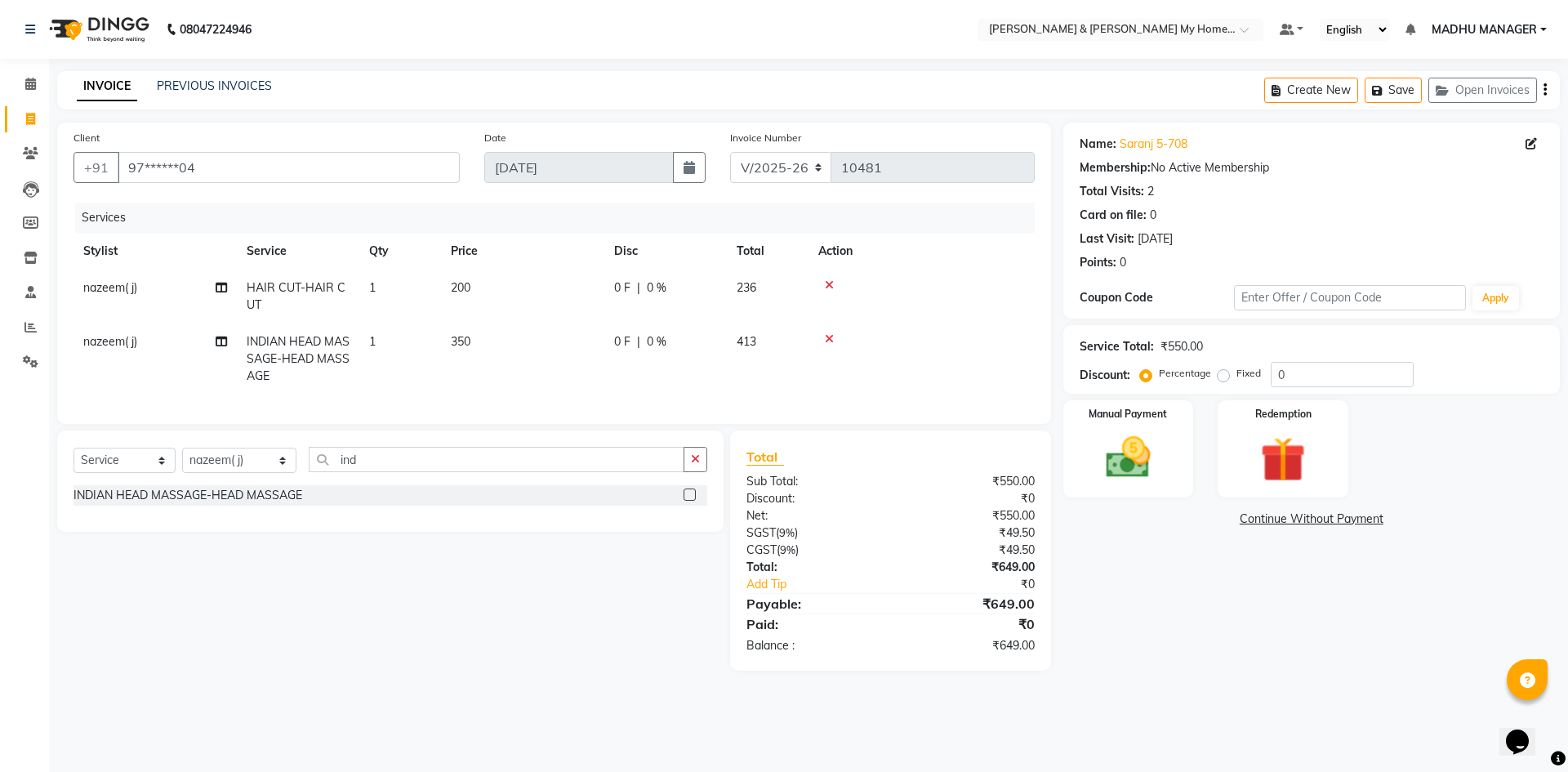
drag, startPoint x: 498, startPoint y: 636, endPoint x: 333, endPoint y: 294, distance: 379.7
click at [497, 635] on div "Select Service Product Membership Package Voucher Prepaid Gift Card Select Styl…" at bounding box center [384, 550] width 678 height 240
drag, startPoint x: 1165, startPoint y: 467, endPoint x: 1167, endPoint y: 486, distance: 19.1
click at [1165, 468] on img at bounding box center [1128, 457] width 76 height 54
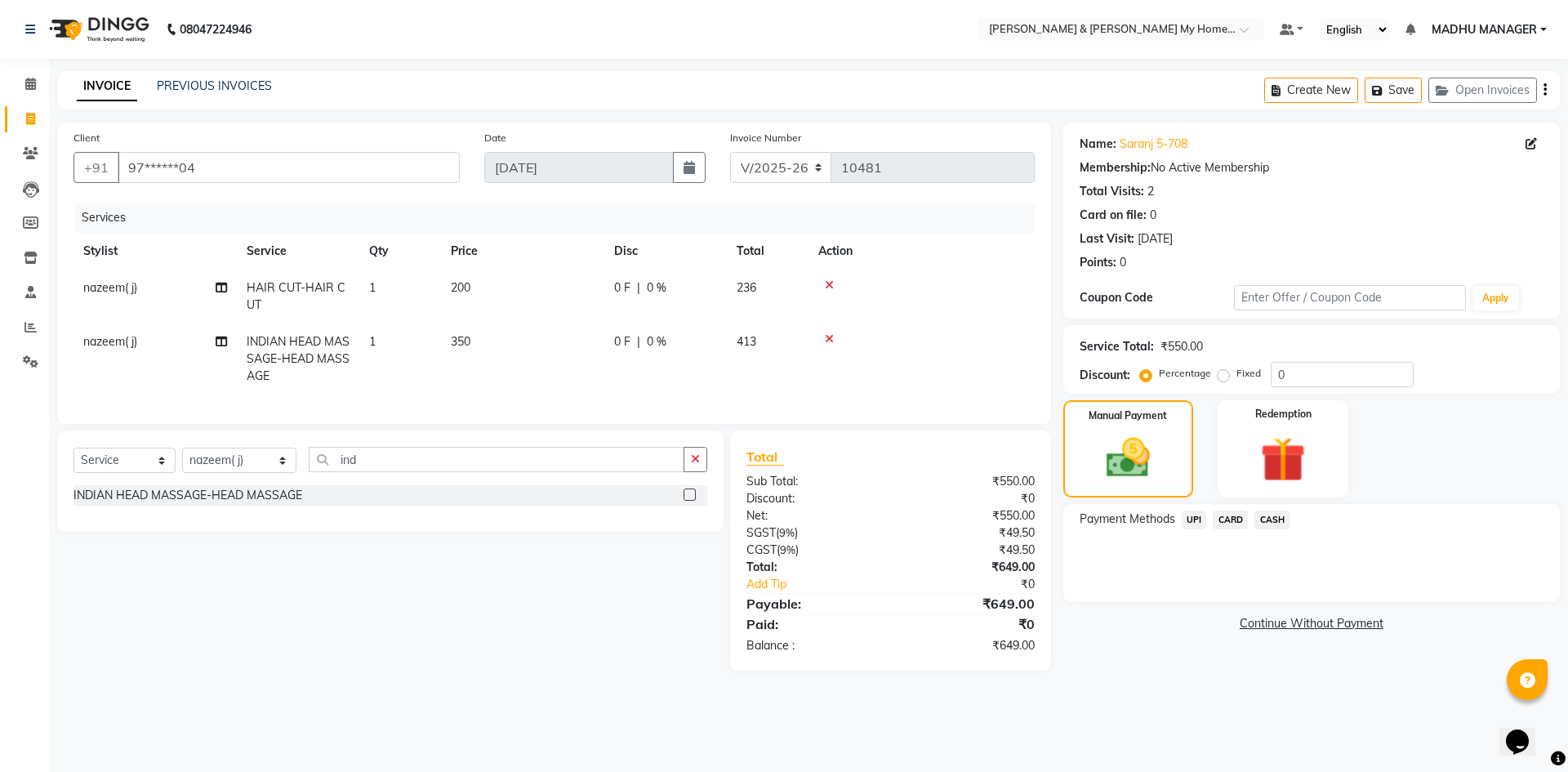
click at [1200, 514] on span "UPI" at bounding box center [1194, 519] width 26 height 19
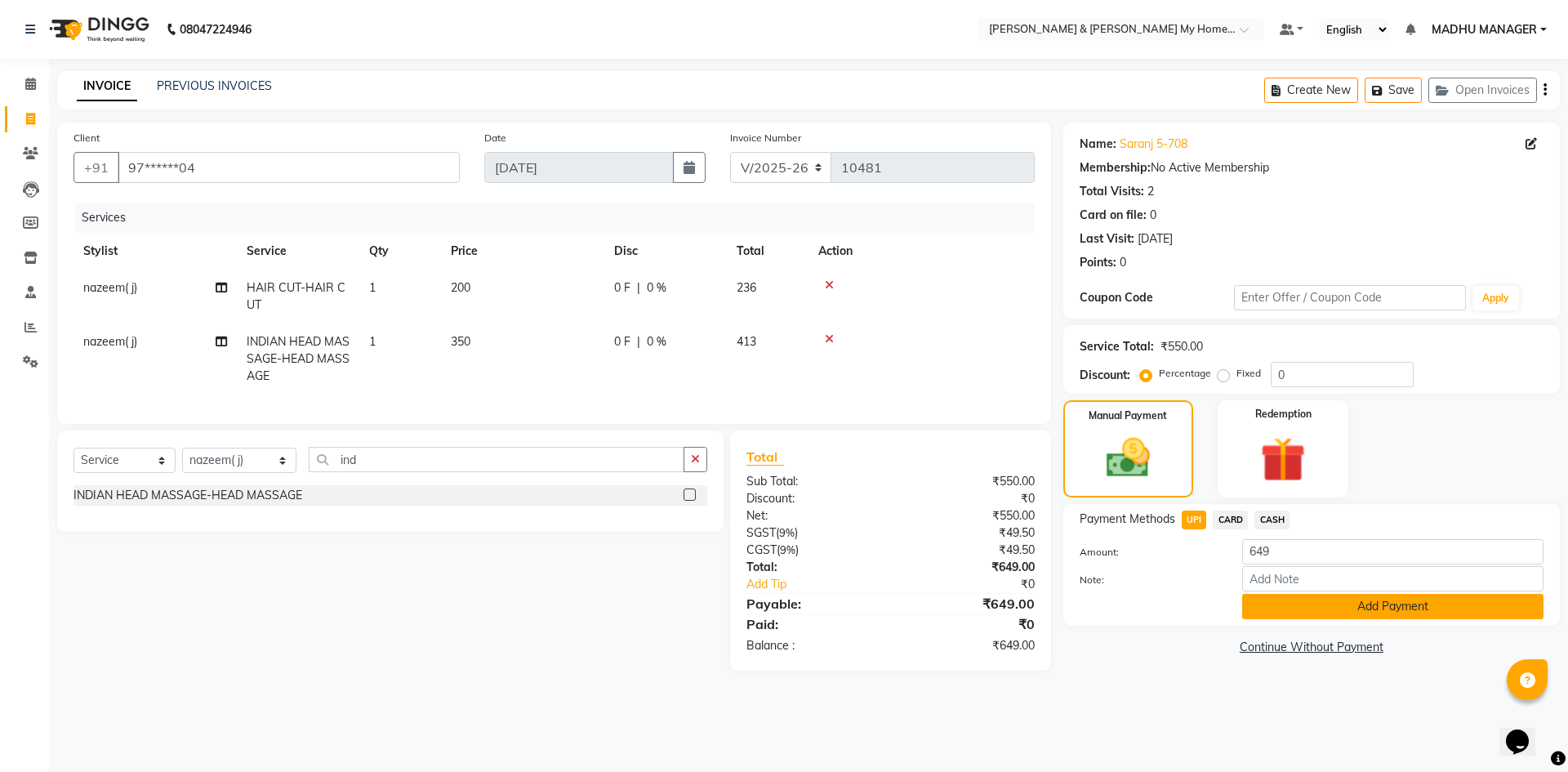
click at [1311, 609] on button "Add Payment" at bounding box center [1392, 607] width 302 height 26
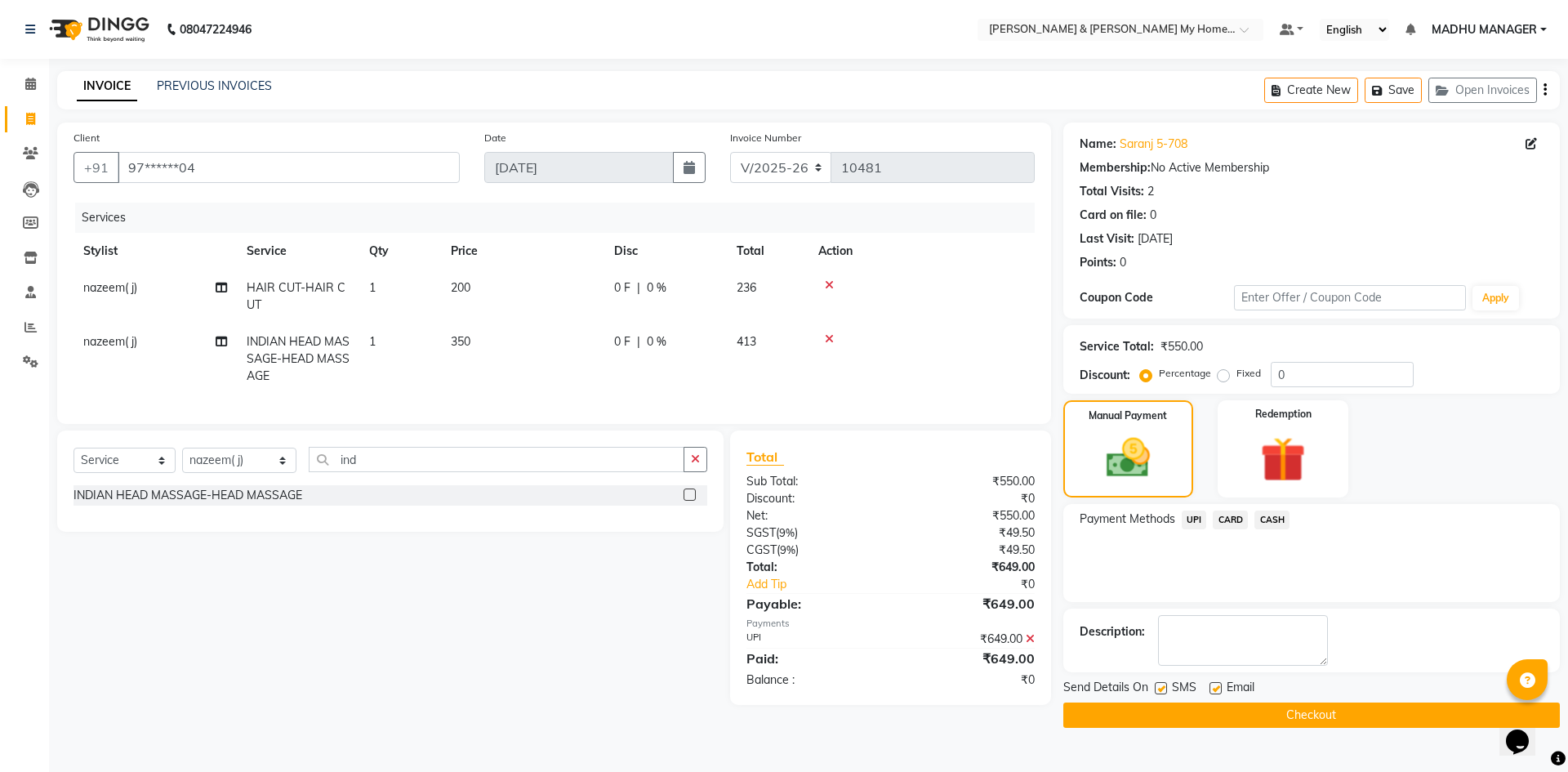
click at [1309, 714] on button "Checkout" at bounding box center [1312, 715] width 496 height 26
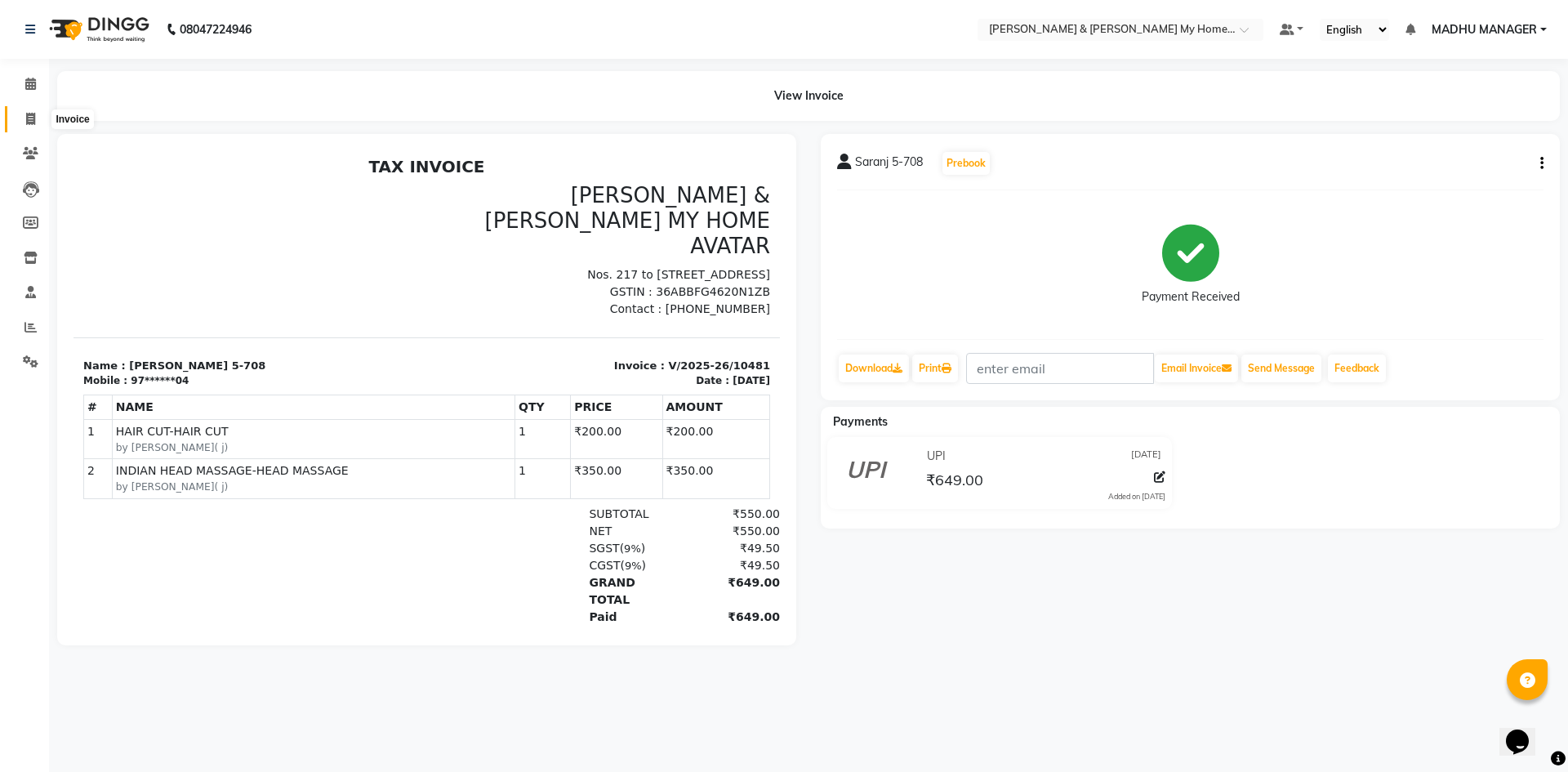
click at [29, 120] on icon at bounding box center [30, 119] width 9 height 12
select select "service"
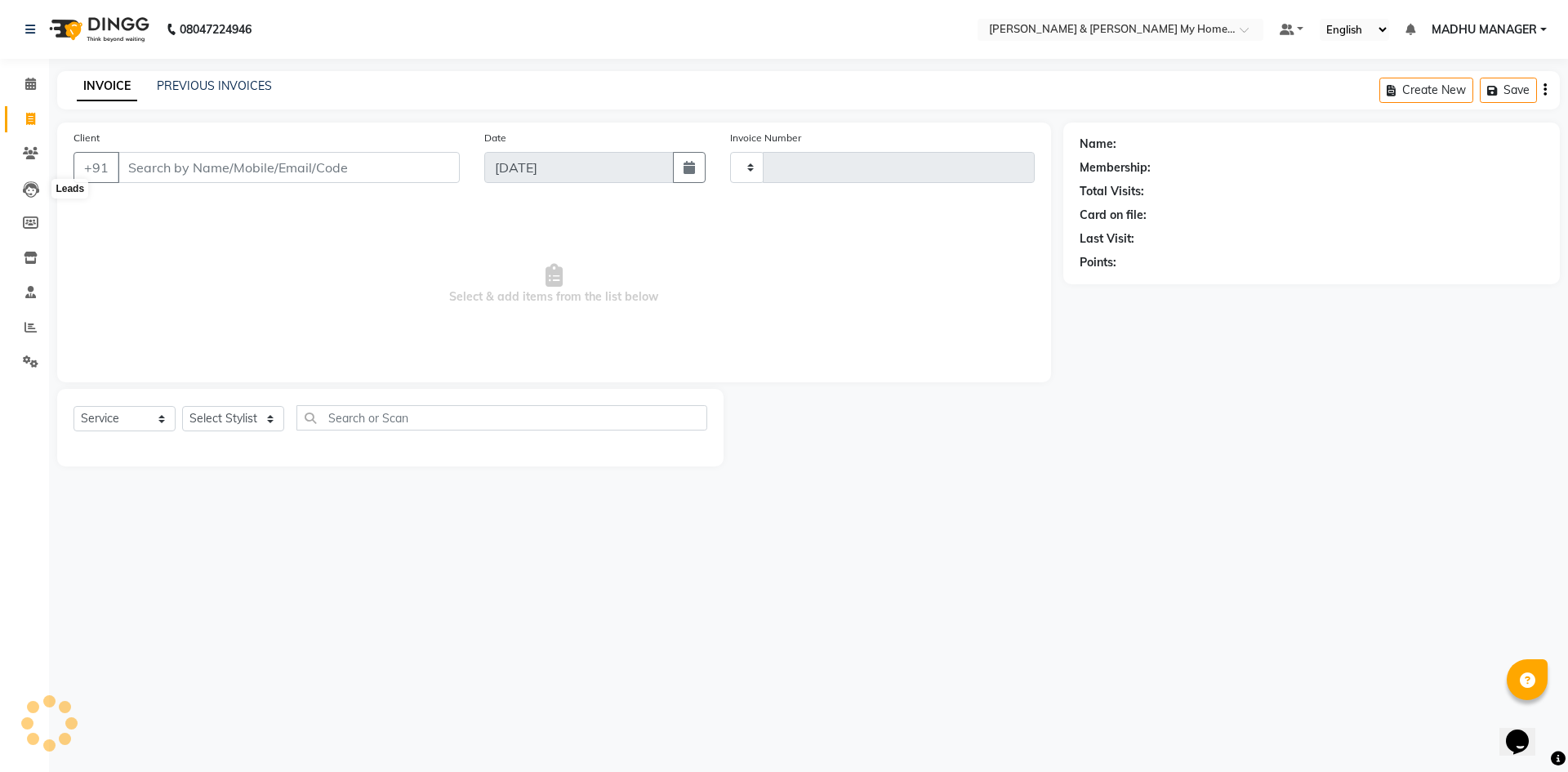
type input "10482"
select select "8193"
click at [240, 419] on select "Select Stylist" at bounding box center [232, 419] width 102 height 26
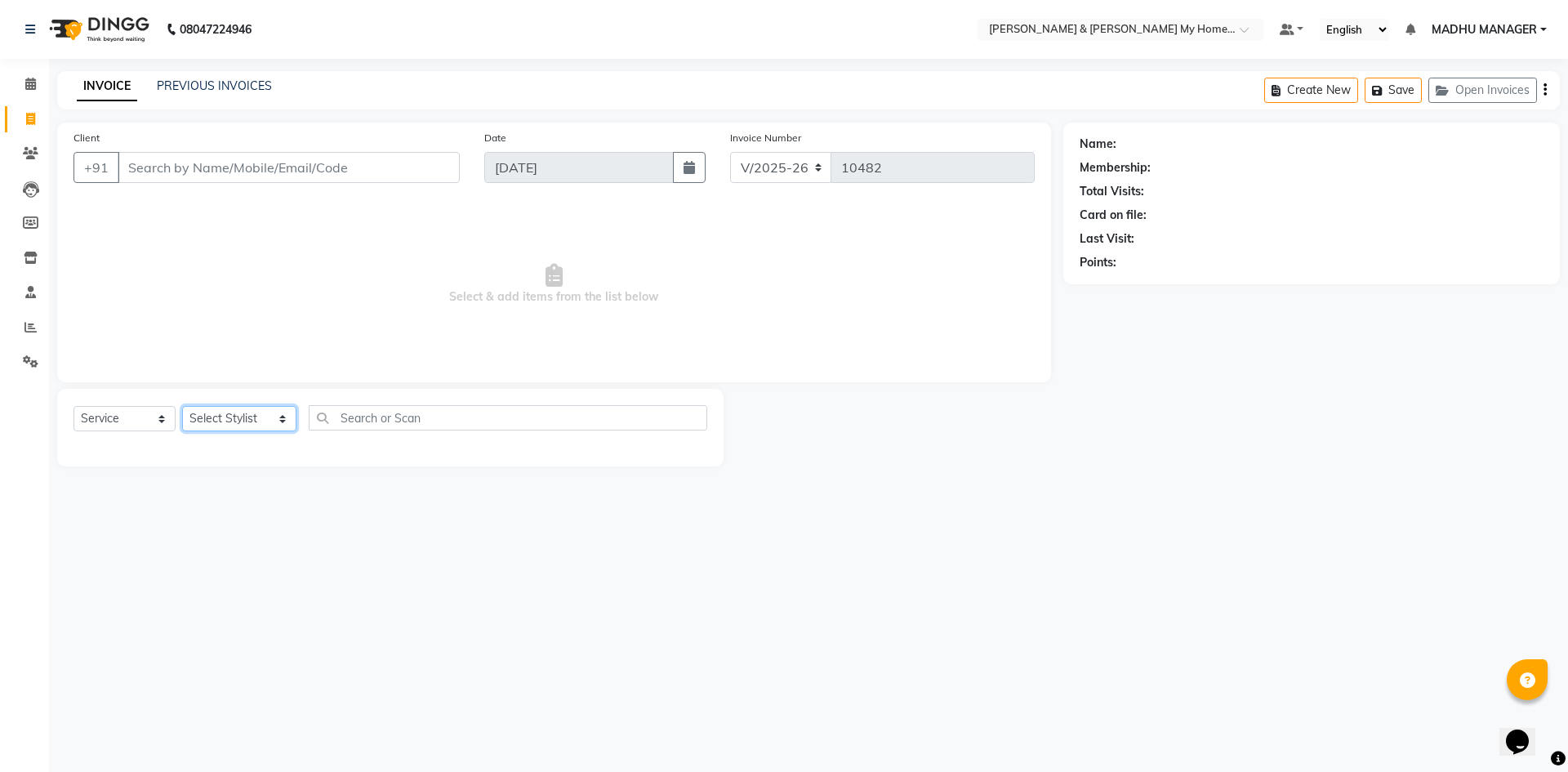
select select "77257"
click at [182, 406] on select "Select Stylist Aadil Aarti Aarti Beauty Akanksha Beauty akanksha Nail ALKA Anki…" at bounding box center [239, 419] width 115 height 26
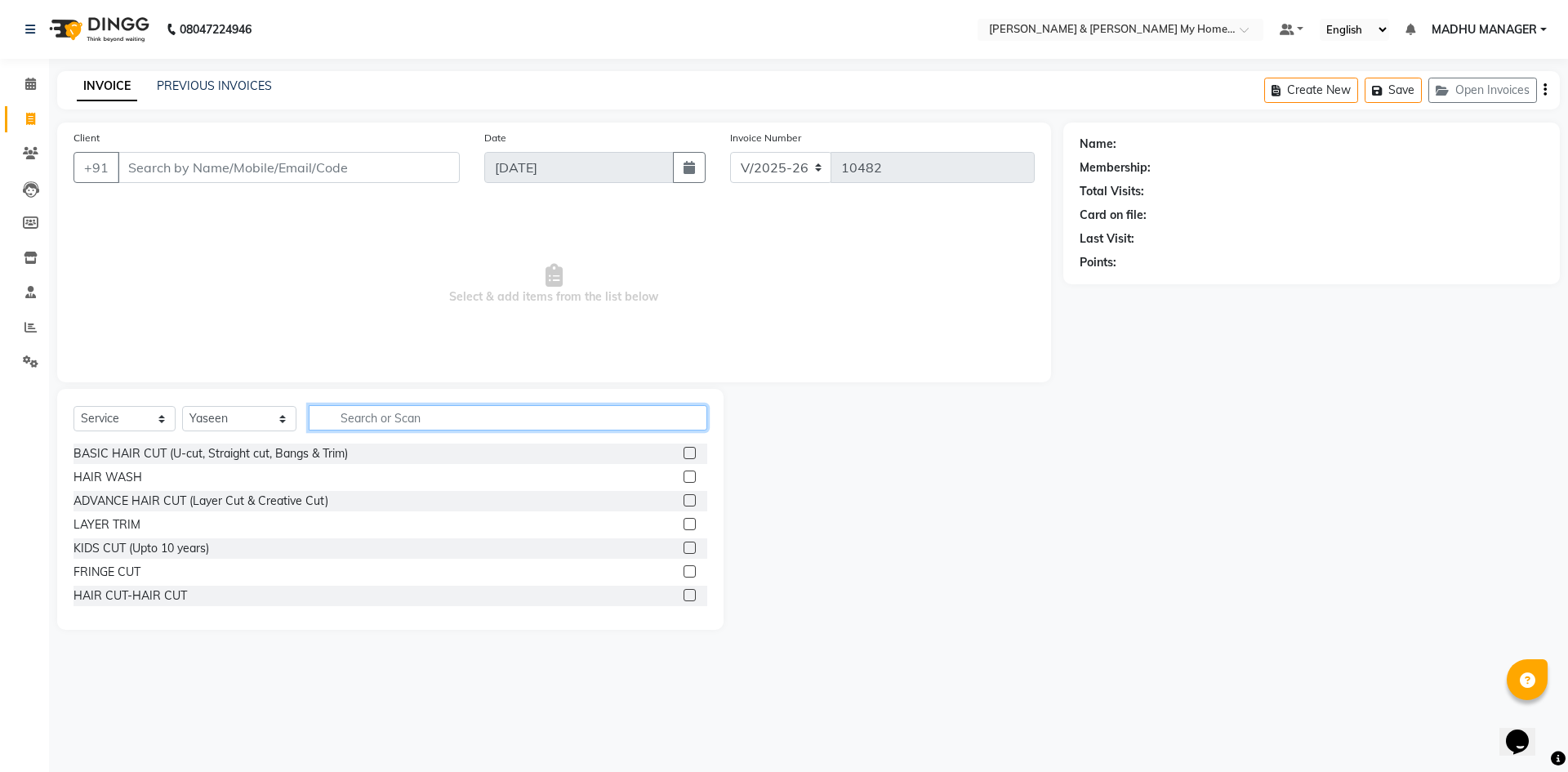
click at [369, 420] on input "text" at bounding box center [507, 418] width 398 height 26
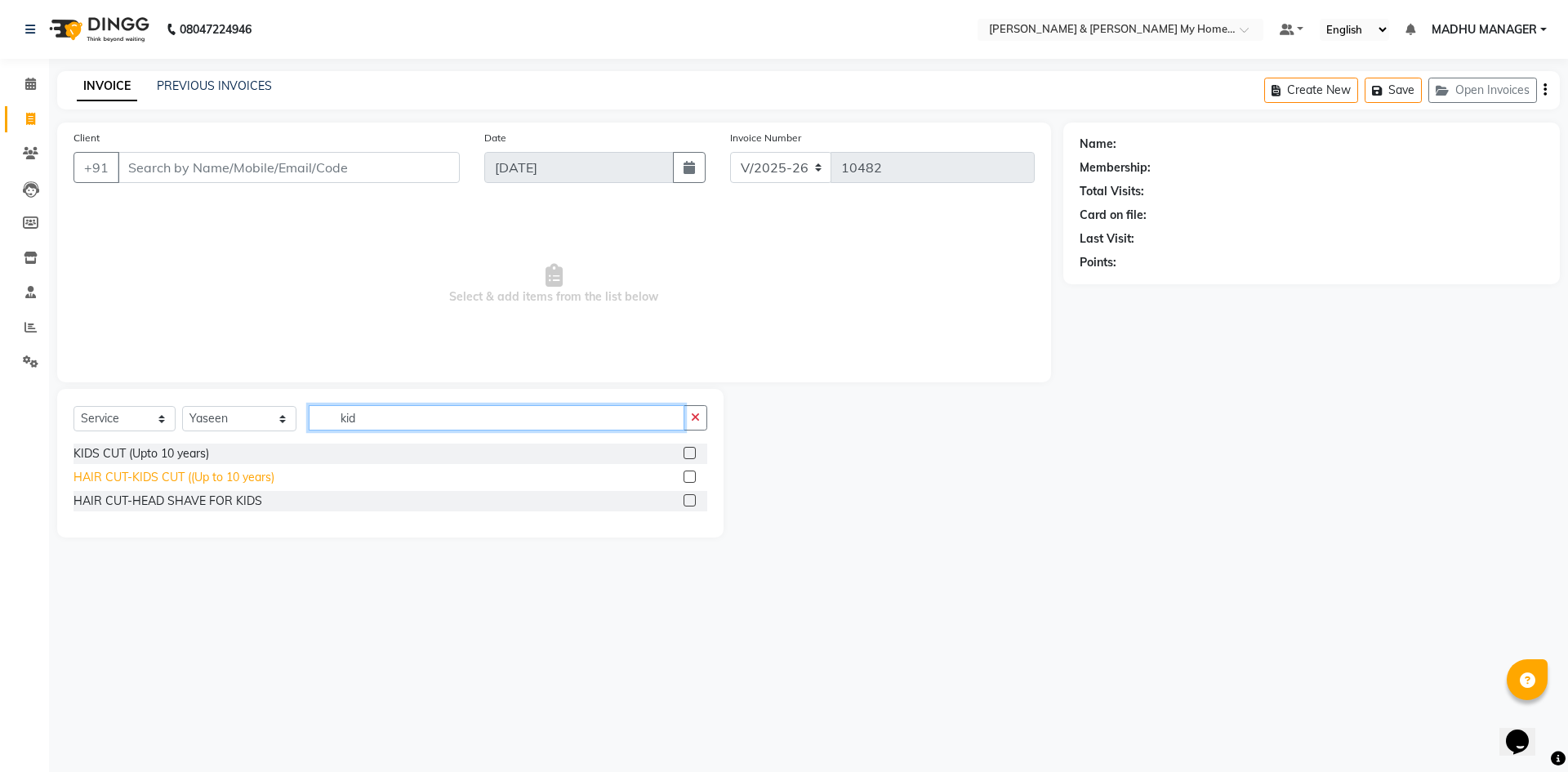
type input "kid"
click at [228, 479] on div "HAIR CUT-KIDS CUT ((Up to 10 years)" at bounding box center [173, 476] width 201 height 17
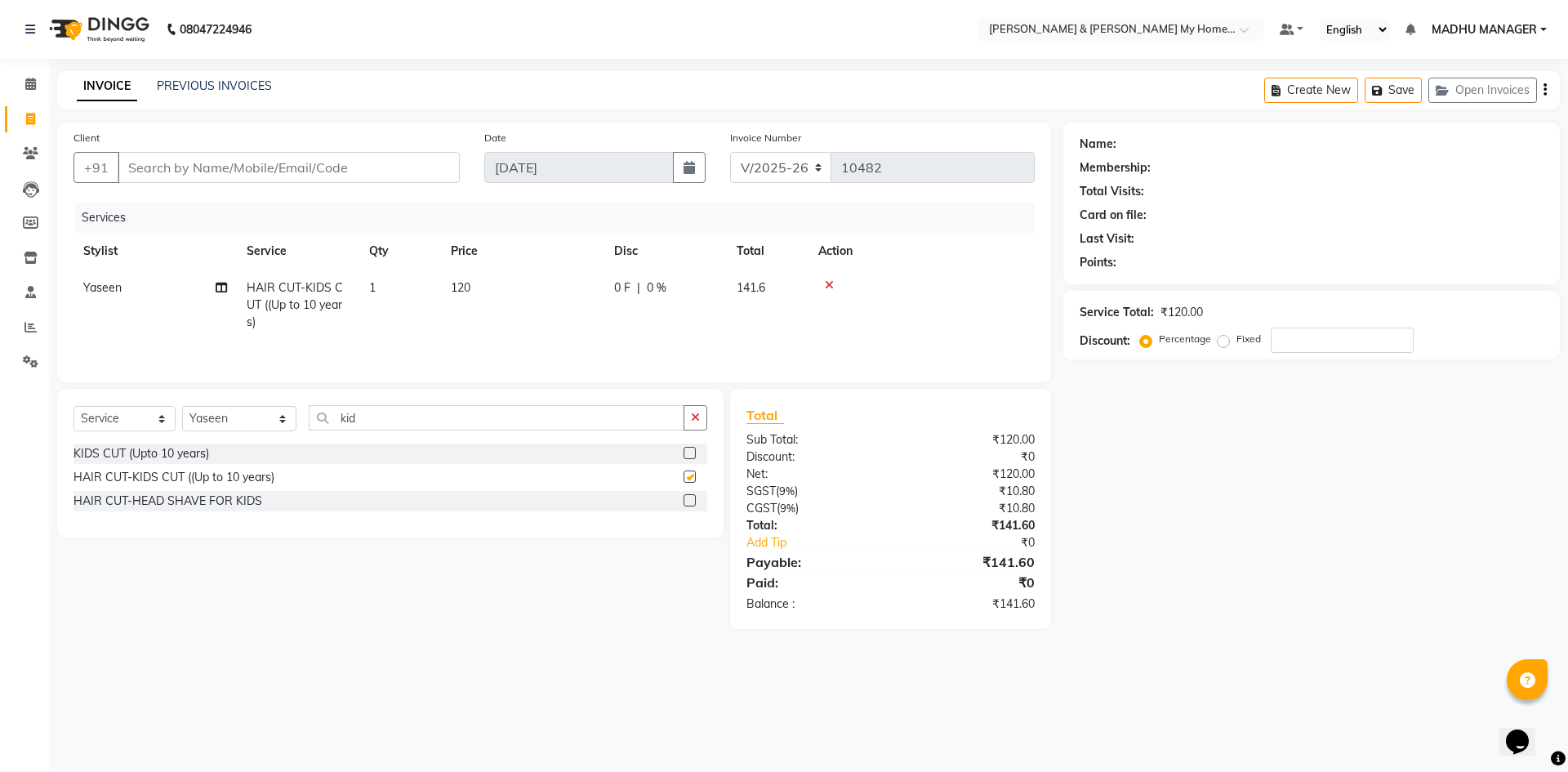
checkbox input "false"
click at [218, 165] on input "Client" at bounding box center [289, 167] width 342 height 31
type input "8"
type input "0"
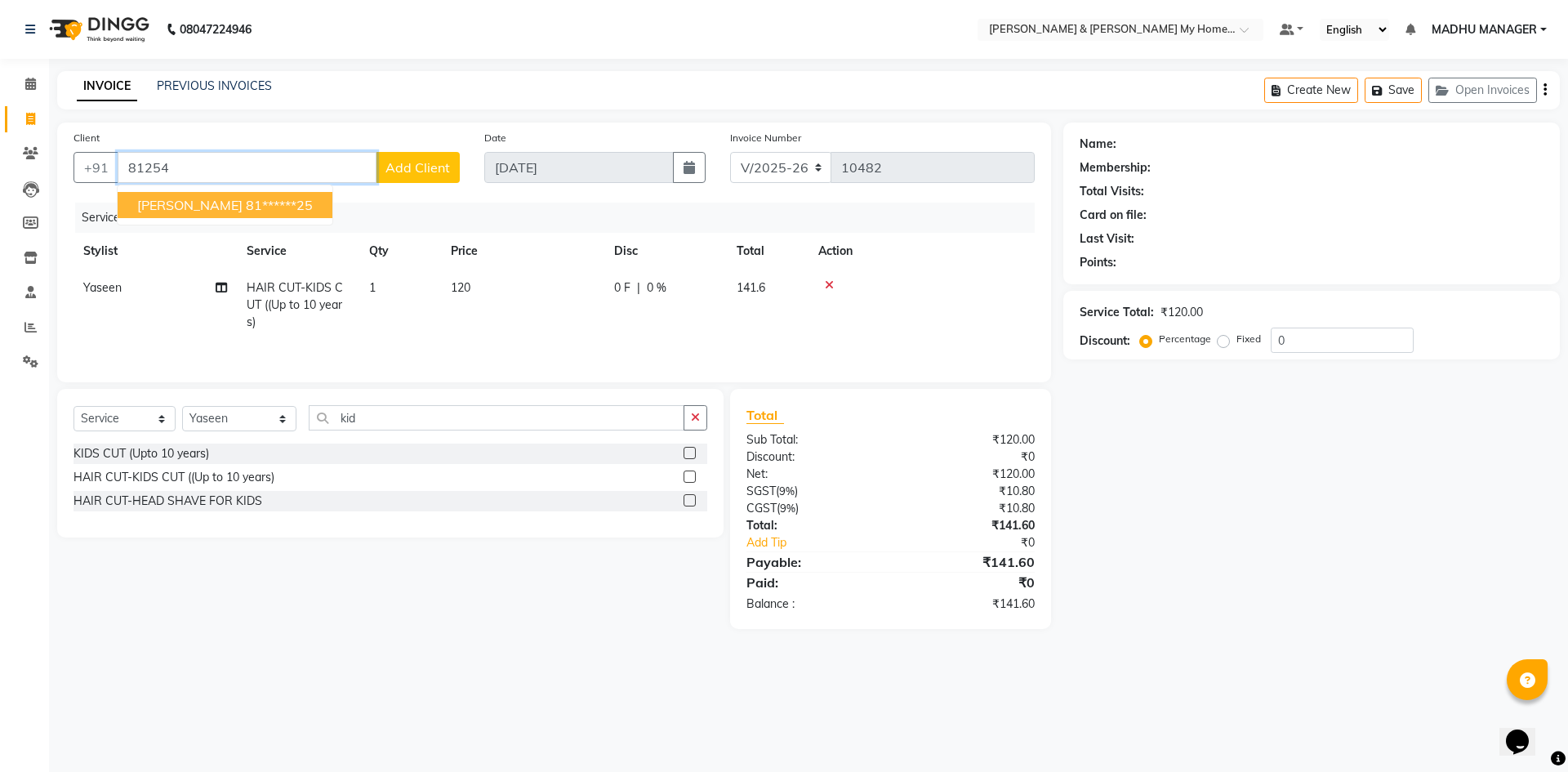
click at [246, 206] on ngb-highlight "81******25" at bounding box center [280, 205] width 67 height 17
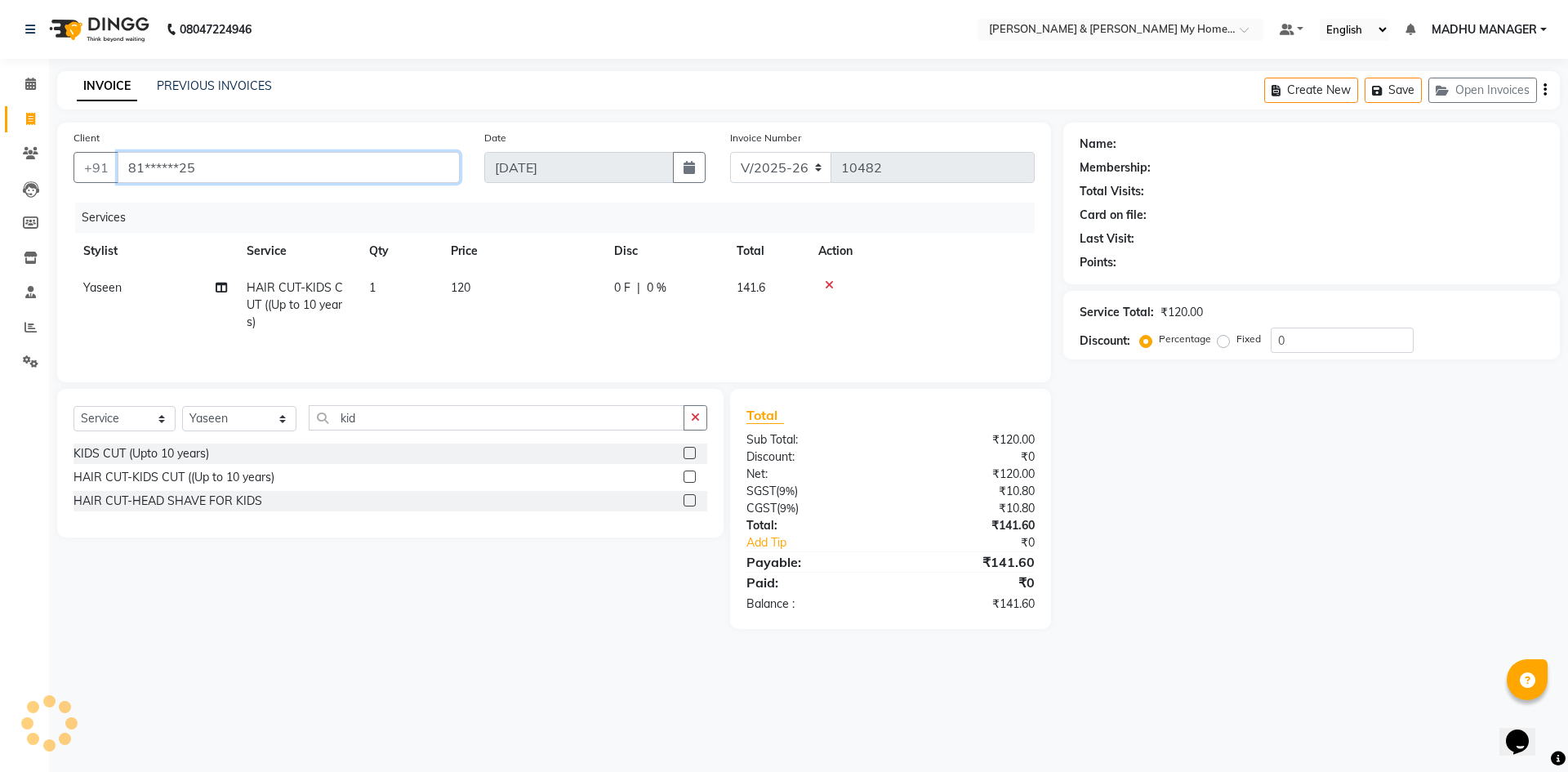
type input "81******25"
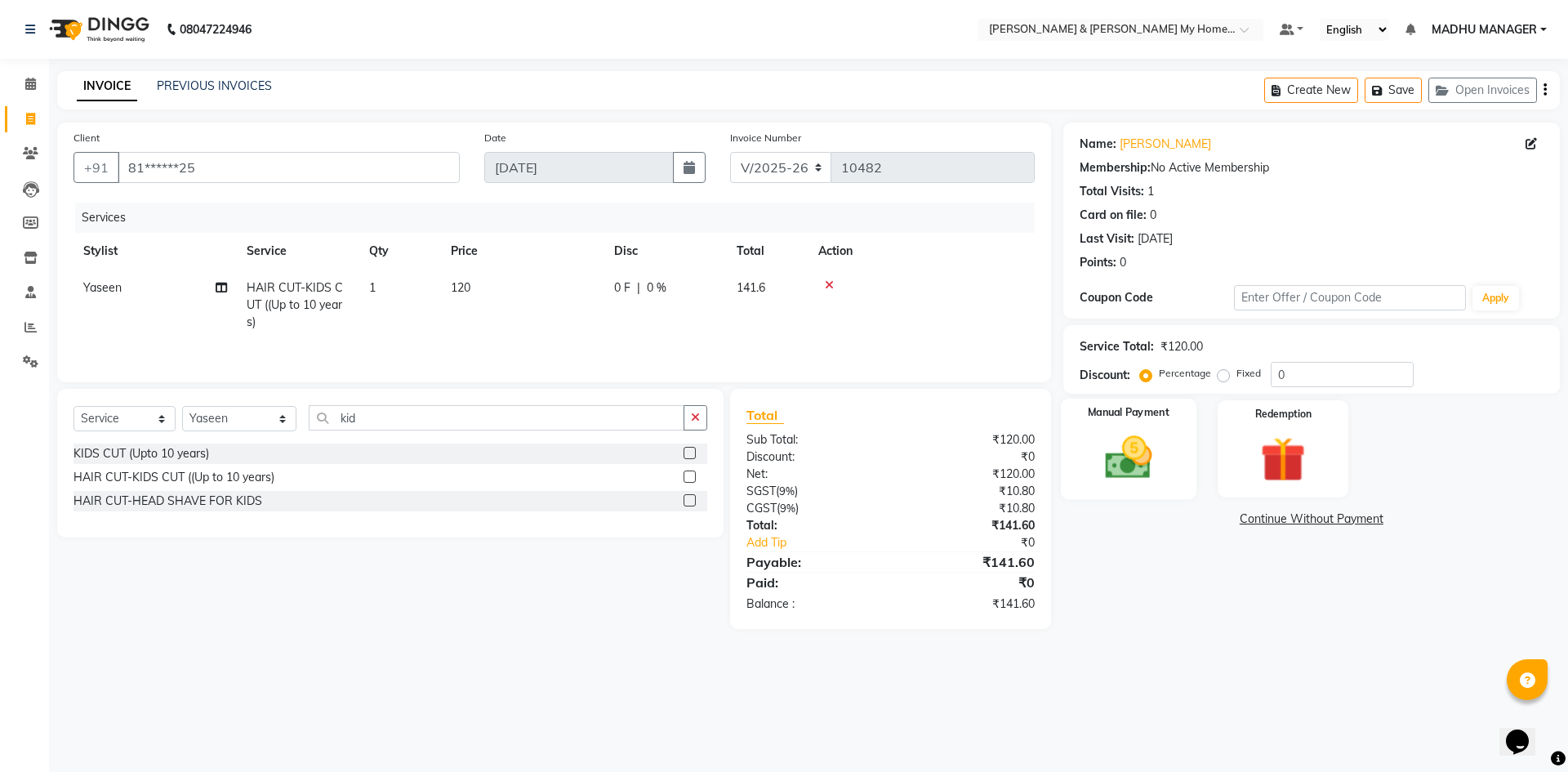
click at [1174, 460] on div "Manual Payment" at bounding box center [1127, 449] width 135 height 101
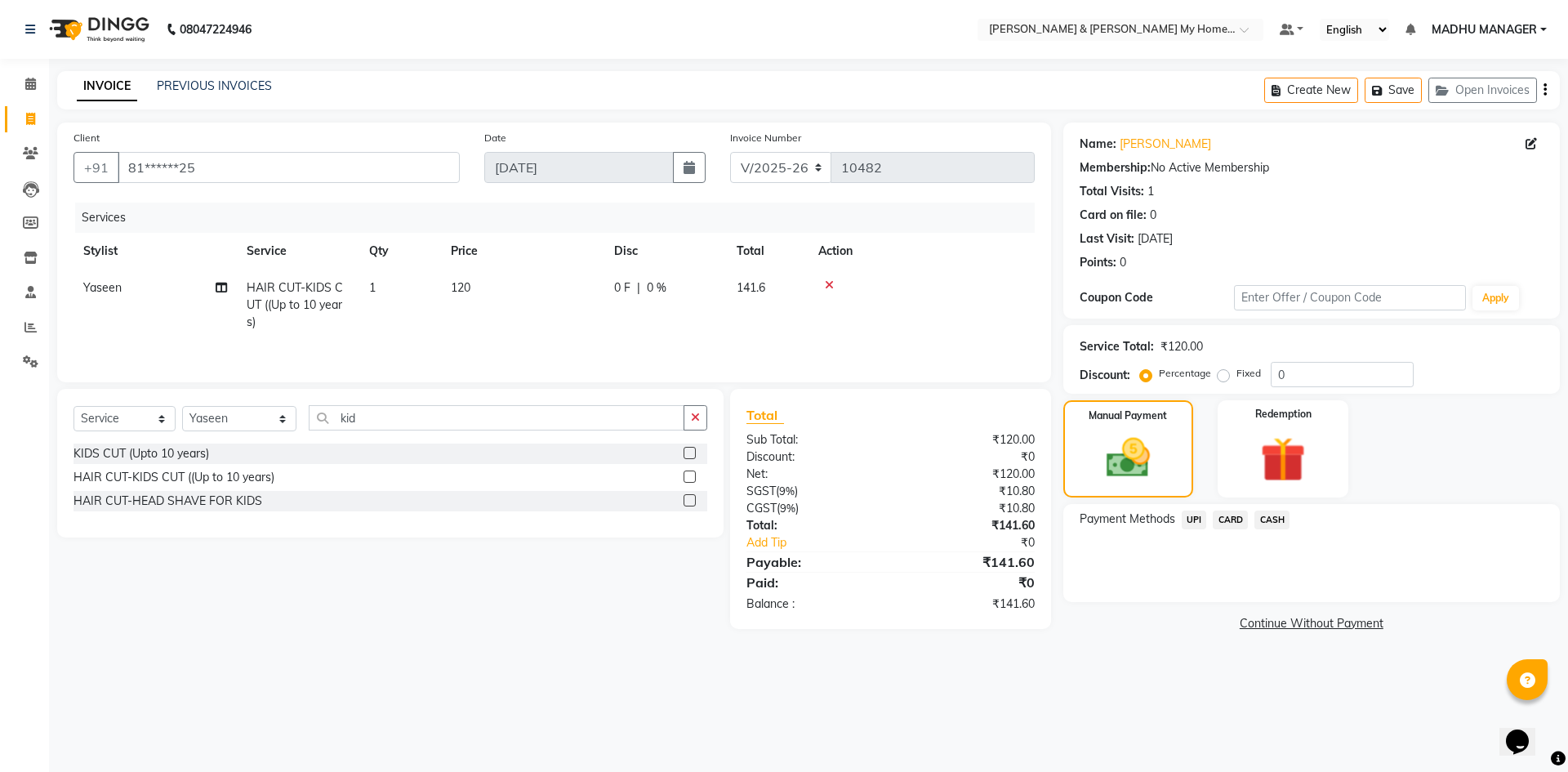
click at [1192, 523] on span "UPI" at bounding box center [1194, 519] width 26 height 19
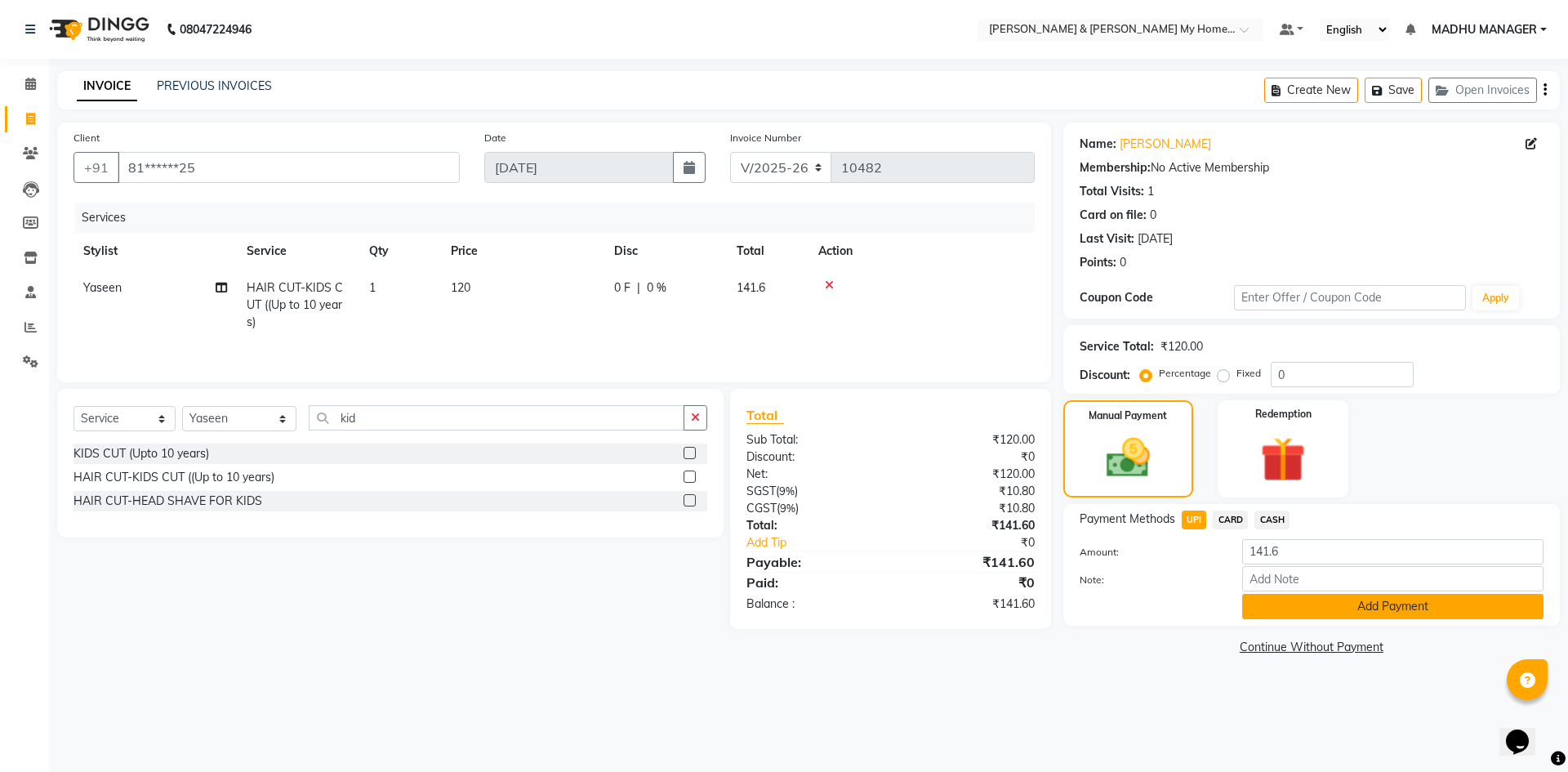
click at [1257, 606] on button "Add Payment" at bounding box center [1392, 607] width 302 height 26
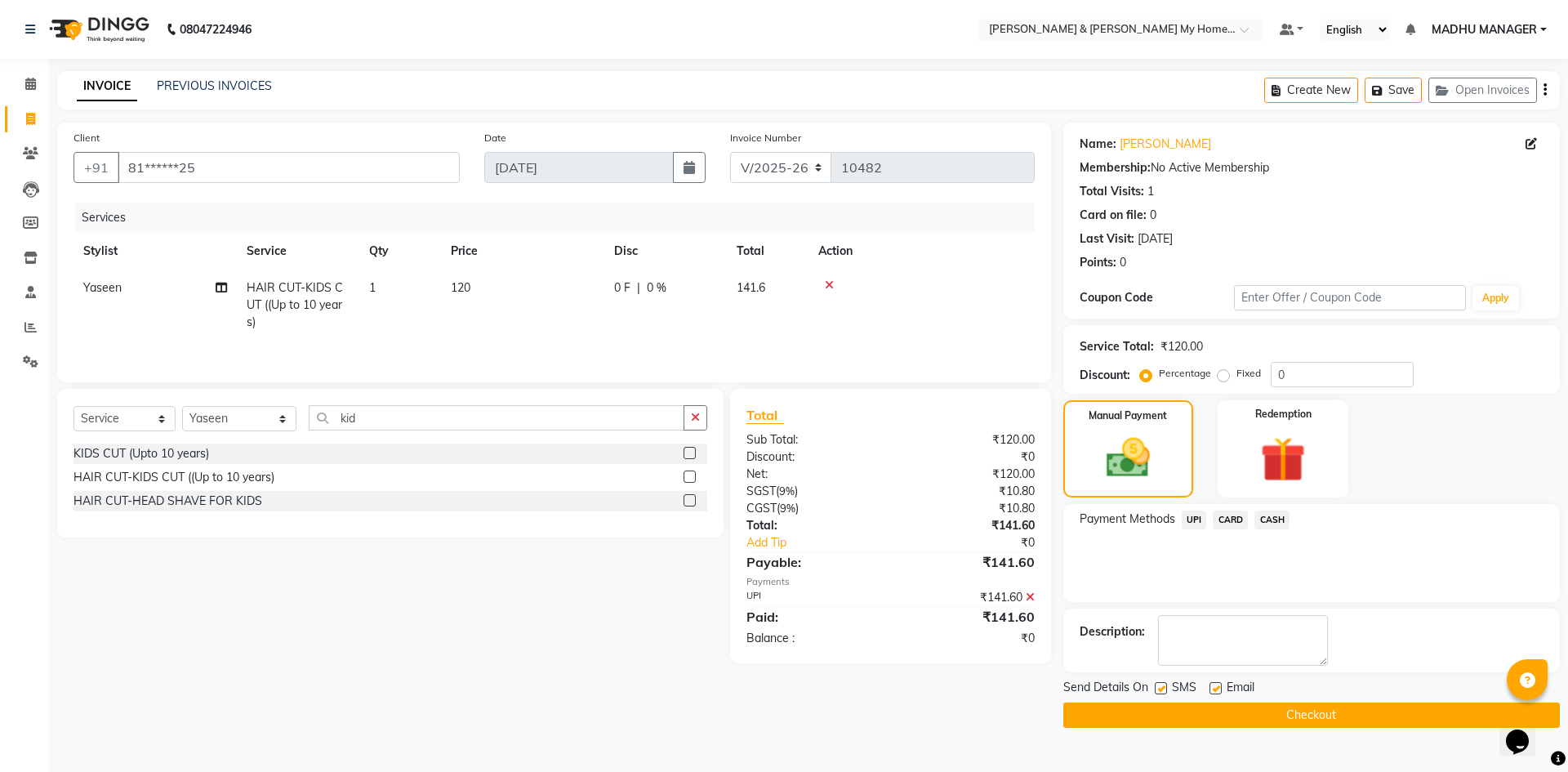
click at [1260, 704] on button "Checkout" at bounding box center [1312, 715] width 496 height 26
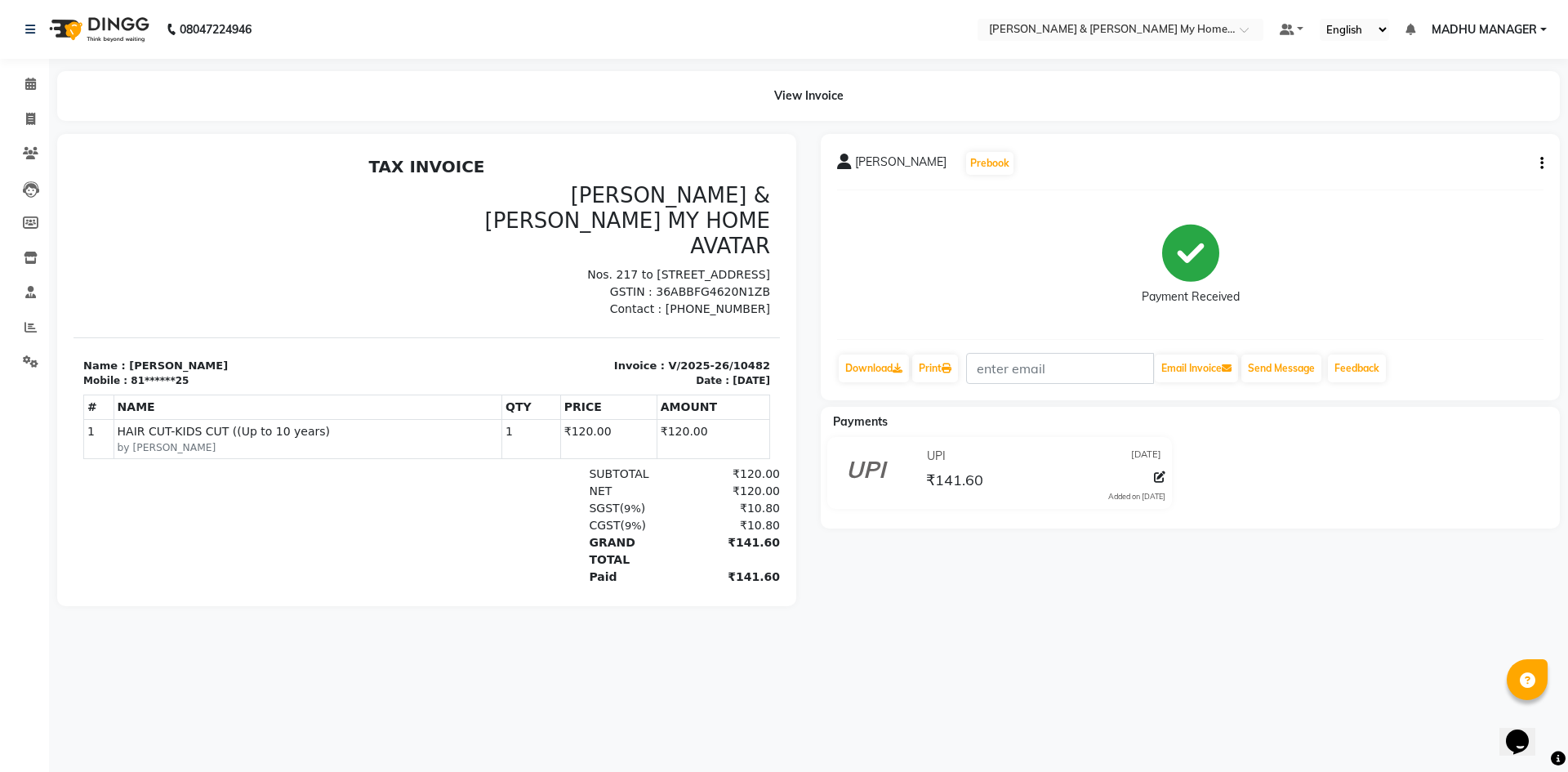
click at [28, 105] on li "Invoice" at bounding box center [25, 120] width 49 height 36
click at [27, 121] on icon at bounding box center [30, 119] width 9 height 12
select select "8193"
select select "service"
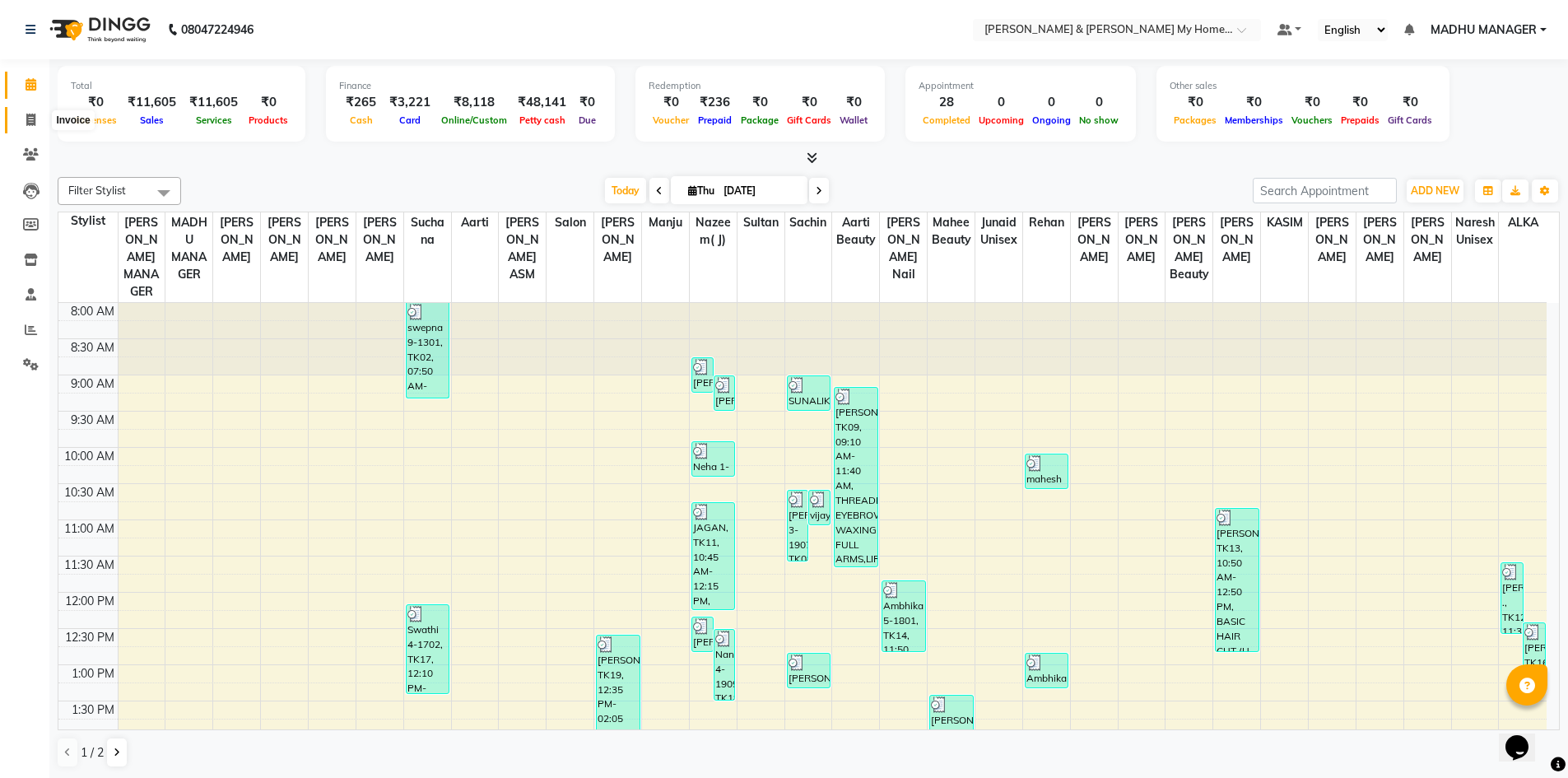
drag, startPoint x: 0, startPoint y: 0, endPoint x: 35, endPoint y: 124, distance: 128.8
click at [35, 124] on icon at bounding box center [30, 120] width 9 height 12
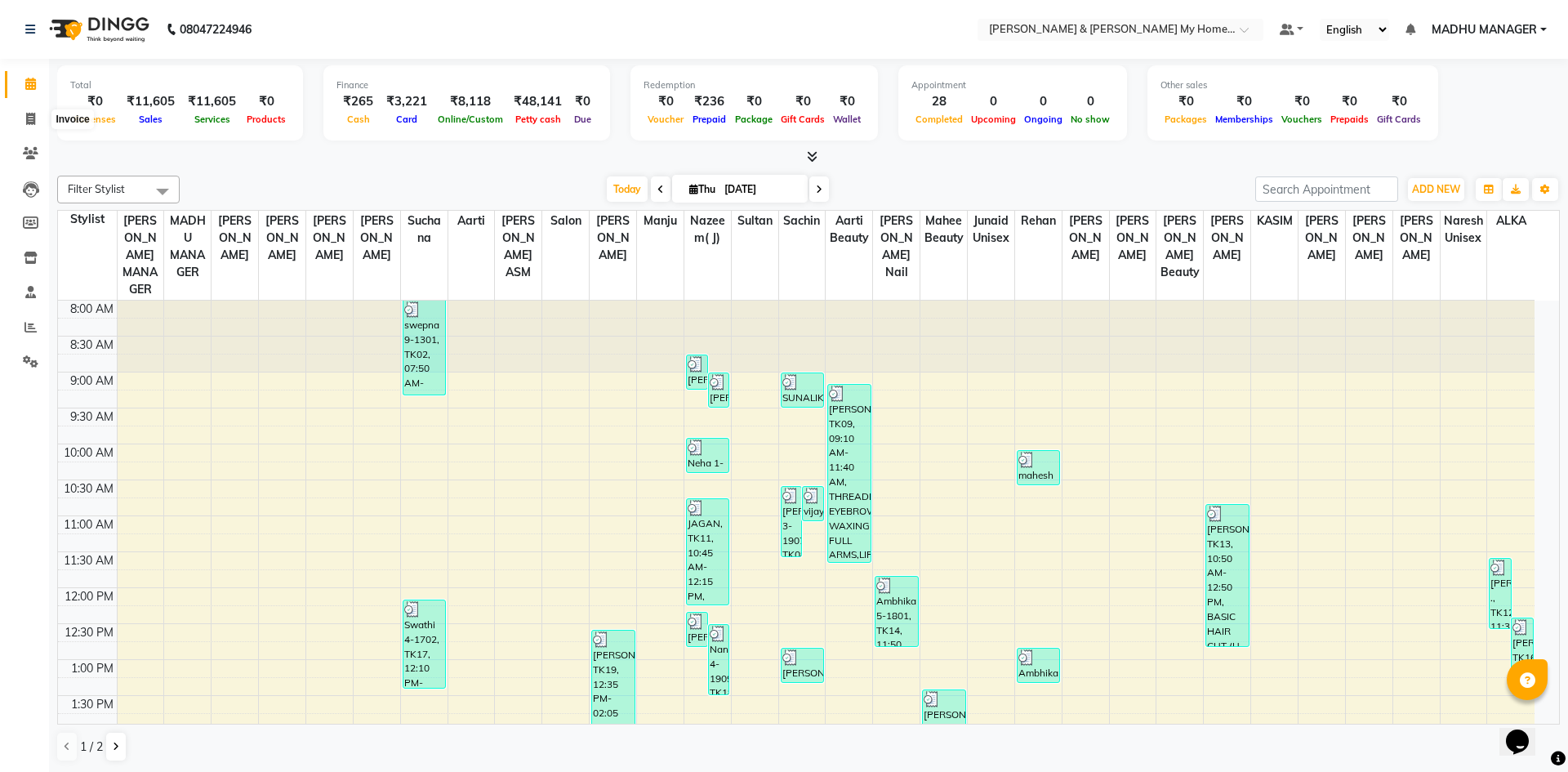
select select "8193"
select select "service"
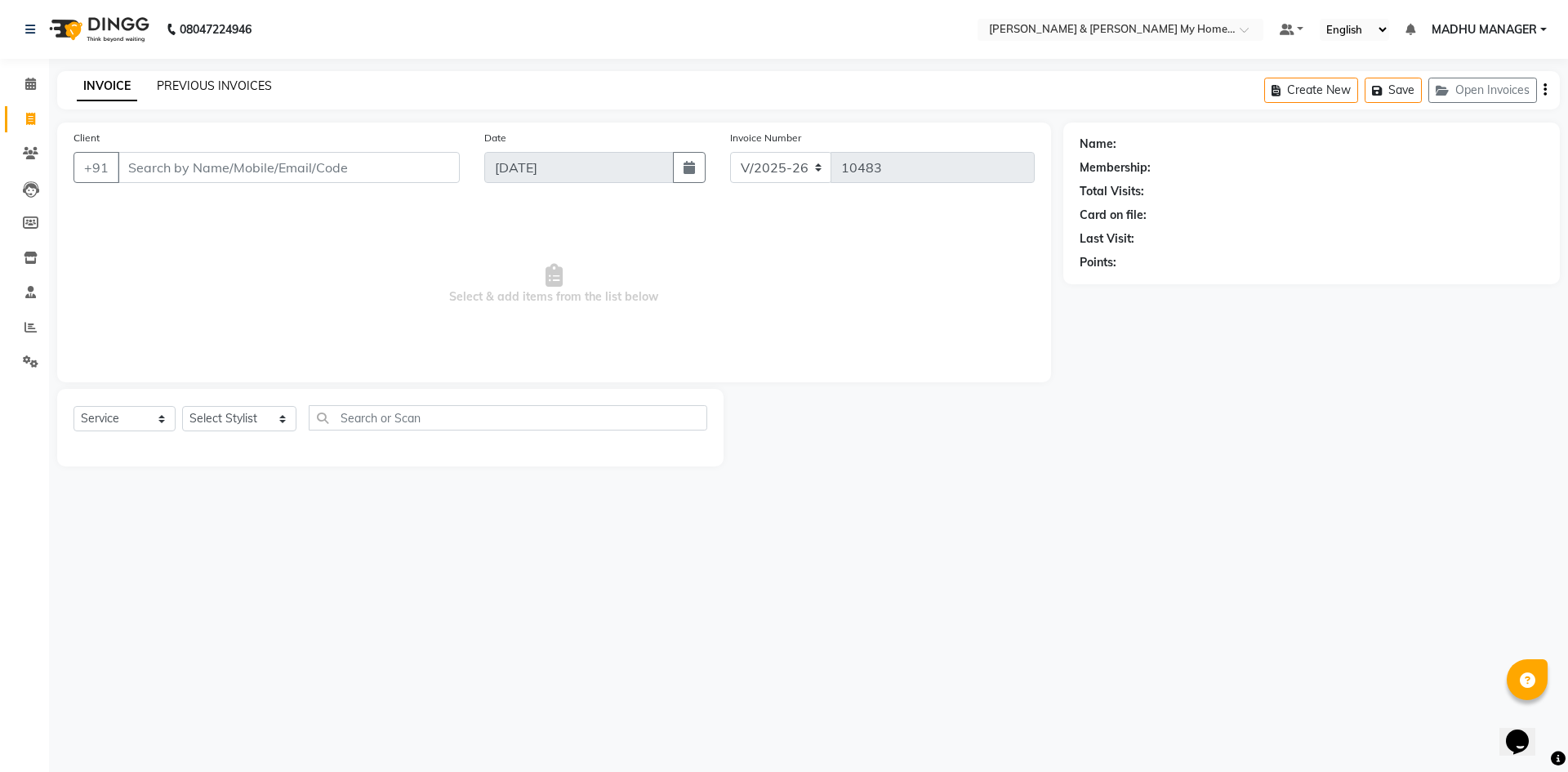
click at [190, 90] on link "PREVIOUS INVOICES" at bounding box center [215, 85] width 115 height 15
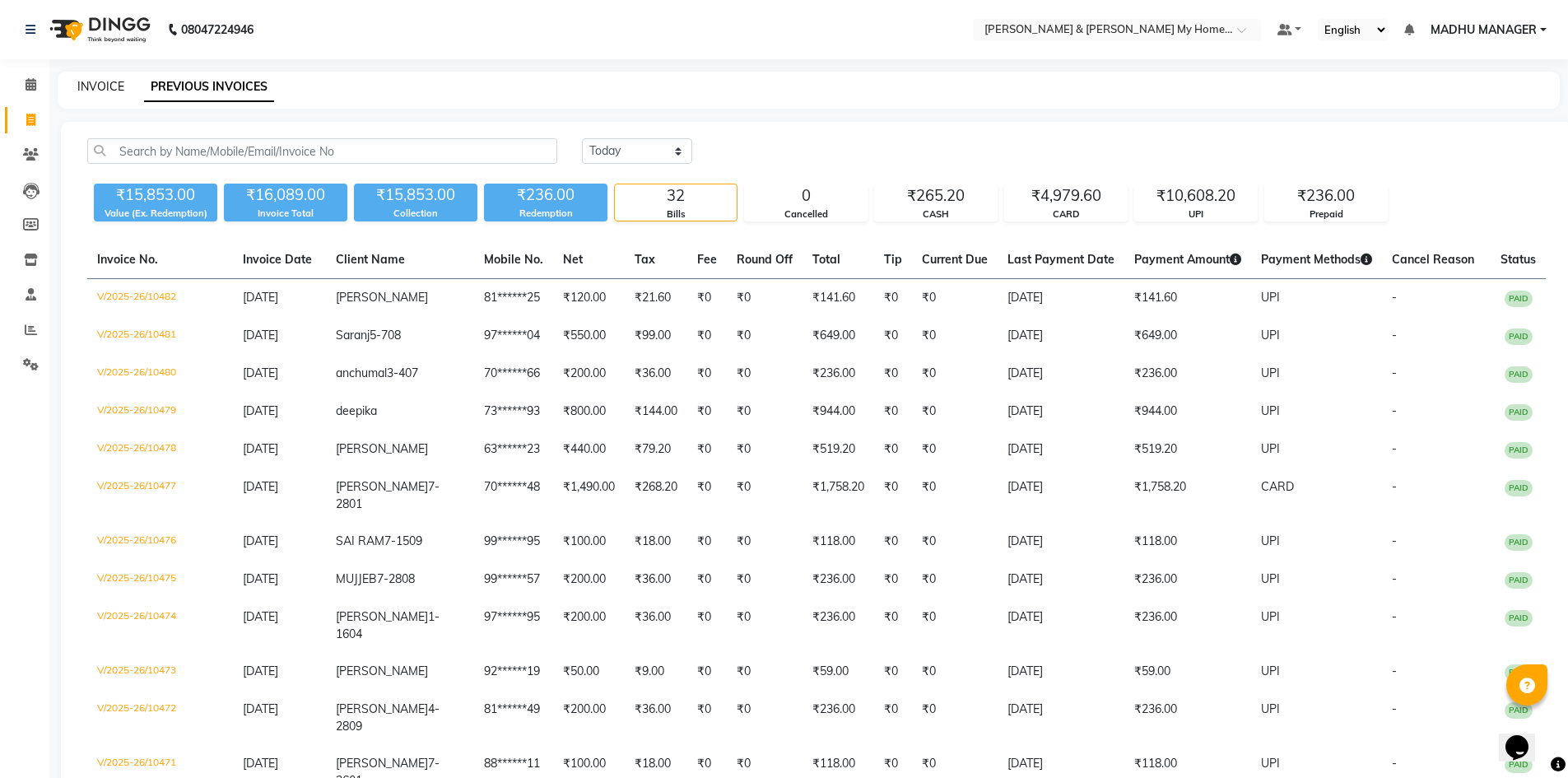
click at [116, 90] on link "INVOICE" at bounding box center [101, 86] width 47 height 15
select select "service"
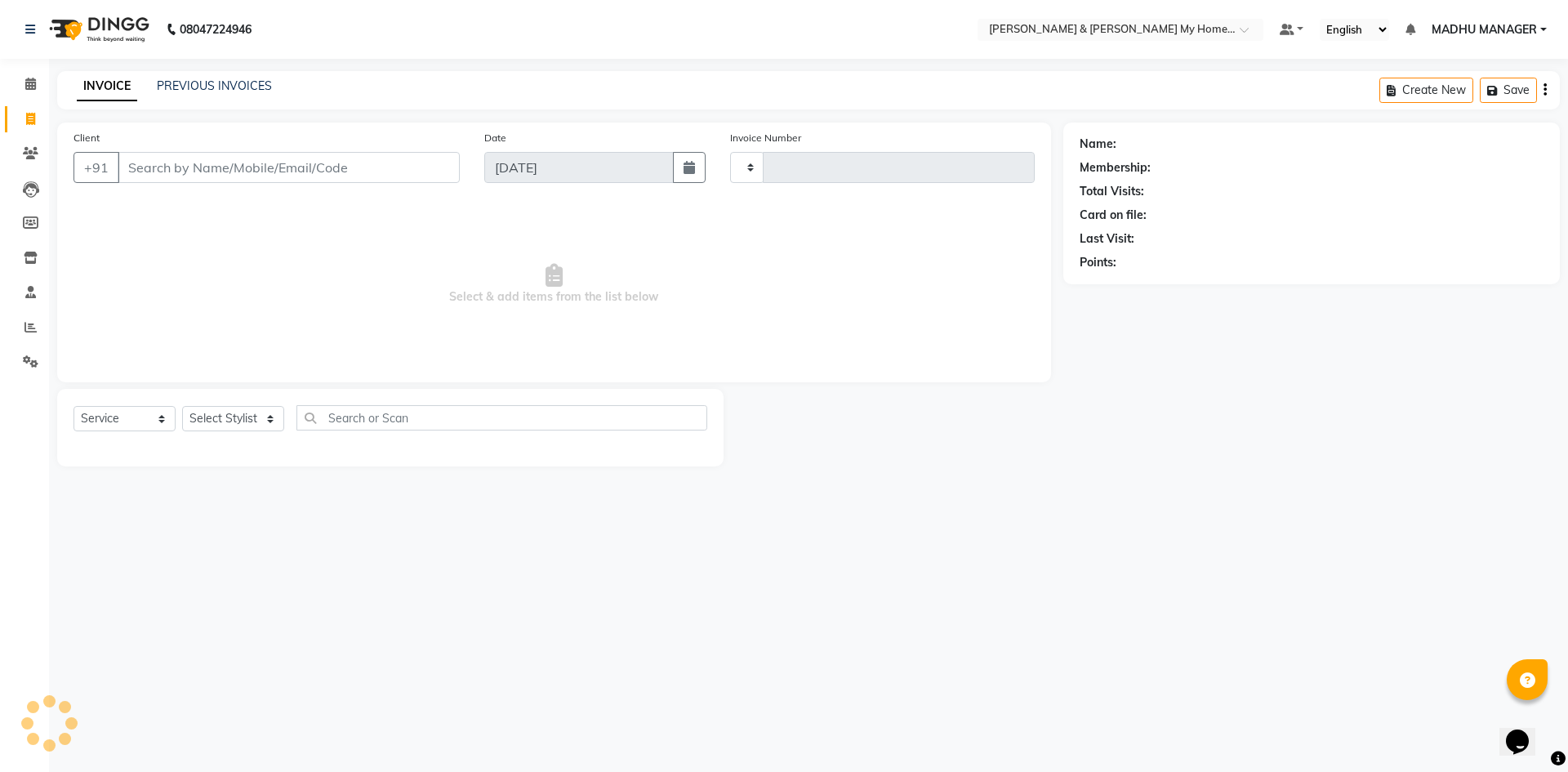
type input "10483"
select select "8193"
click at [255, 421] on select "Select Stylist [PERSON_NAME] Aarti [PERSON_NAME] Beauty [PERSON_NAME] Nail [PER…" at bounding box center [239, 419] width 115 height 26
select select "86173"
click at [182, 406] on select "Select Stylist [PERSON_NAME] Aarti [PERSON_NAME] Beauty [PERSON_NAME] Nail [PER…" at bounding box center [239, 419] width 115 height 26
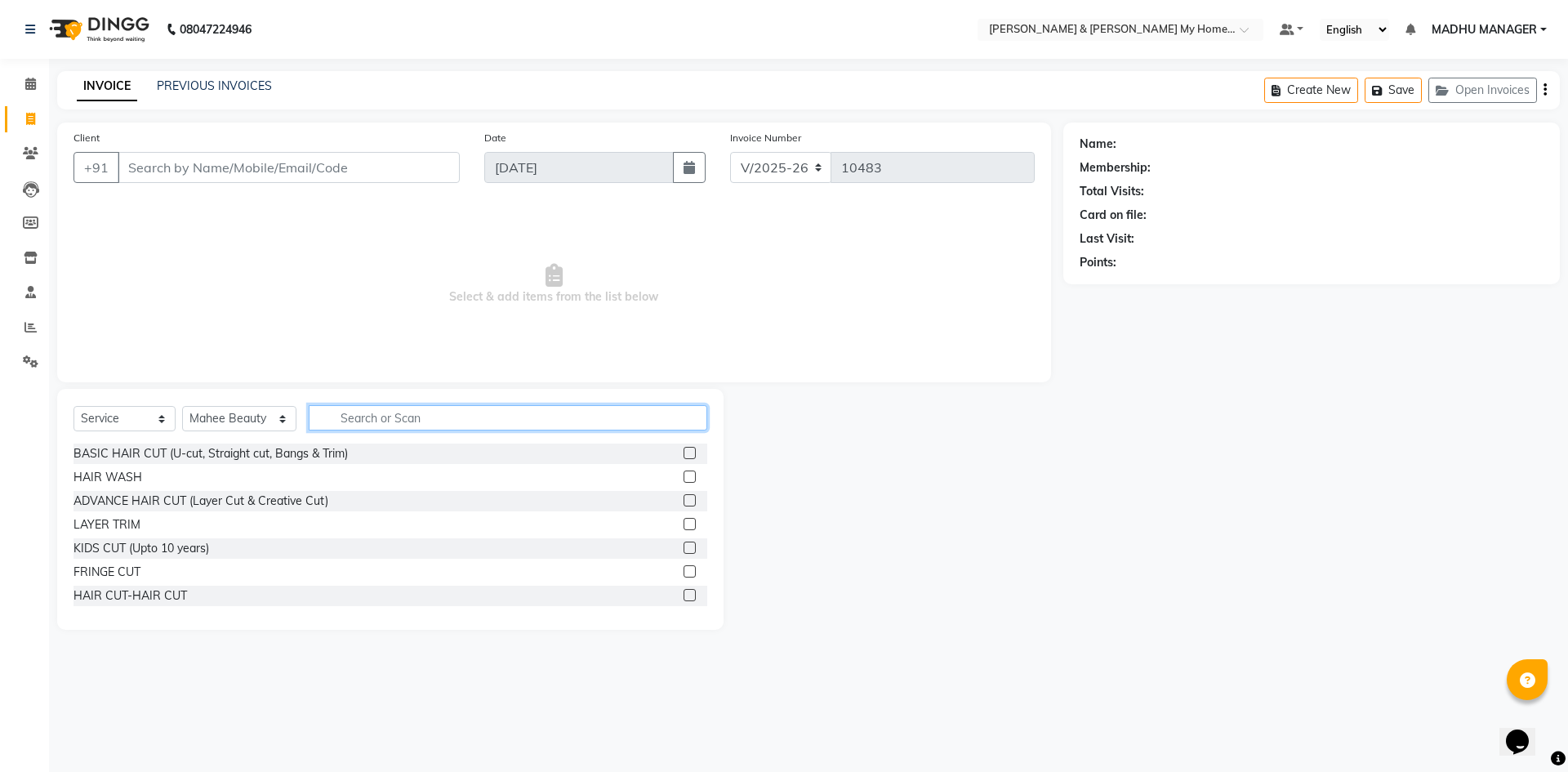
click at [353, 424] on input "text" at bounding box center [507, 418] width 398 height 26
click at [421, 421] on input "text" at bounding box center [507, 418] width 398 height 26
type input "r"
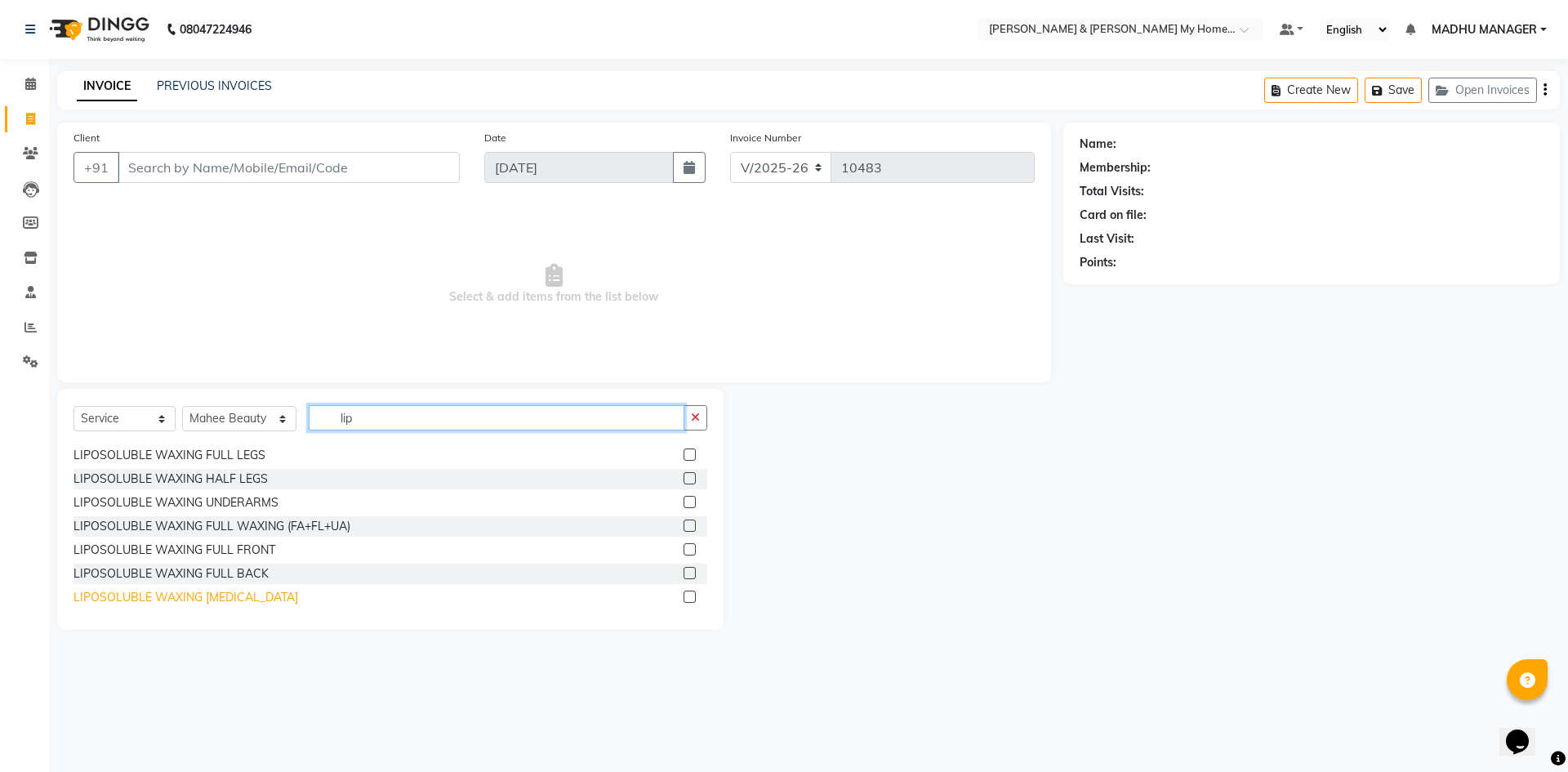
scroll to position [163, 0]
type input "lip"
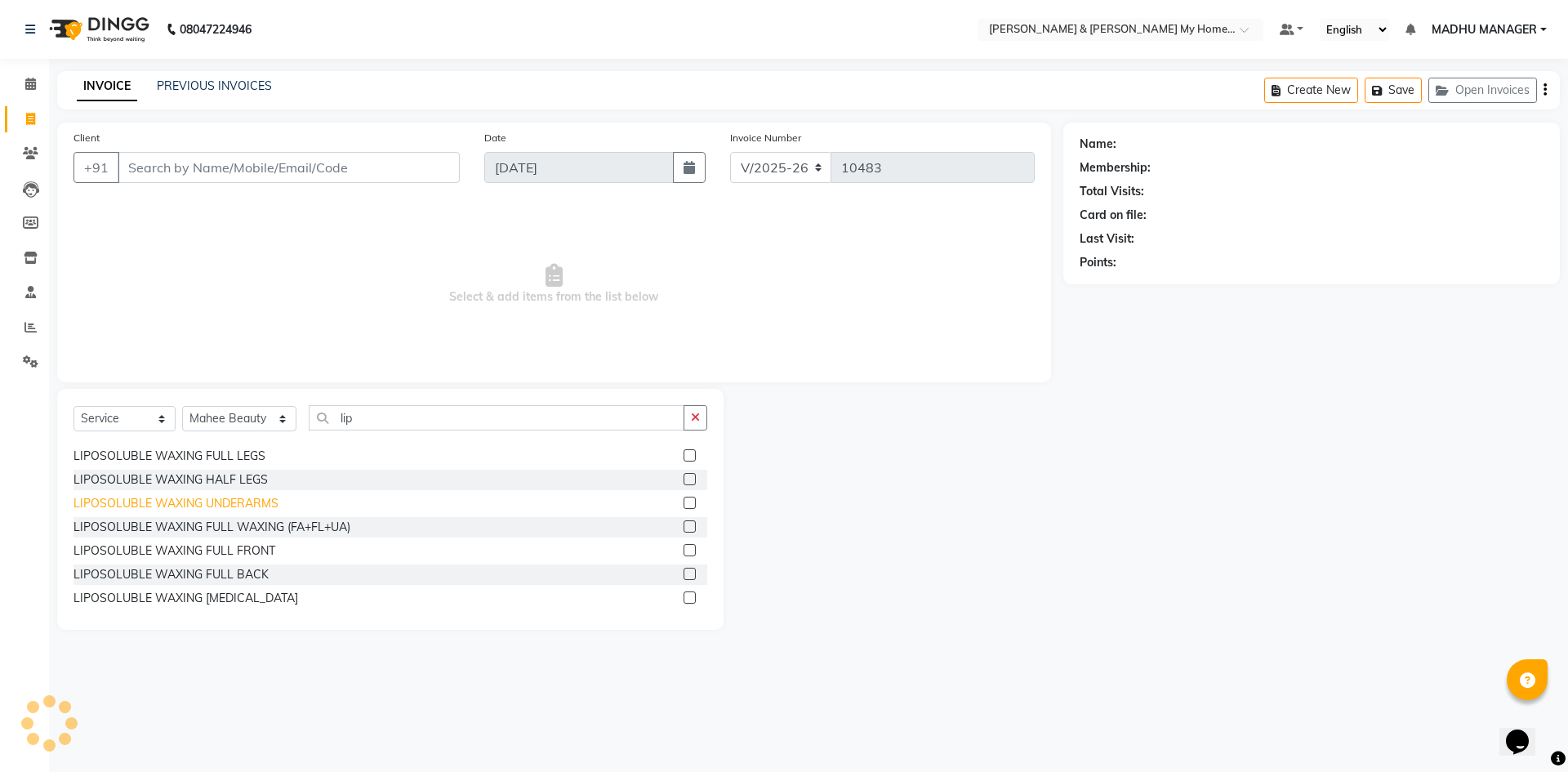
click at [246, 500] on div "LIPOSOLUBLE WAXING UNDERARMS" at bounding box center [175, 503] width 205 height 17
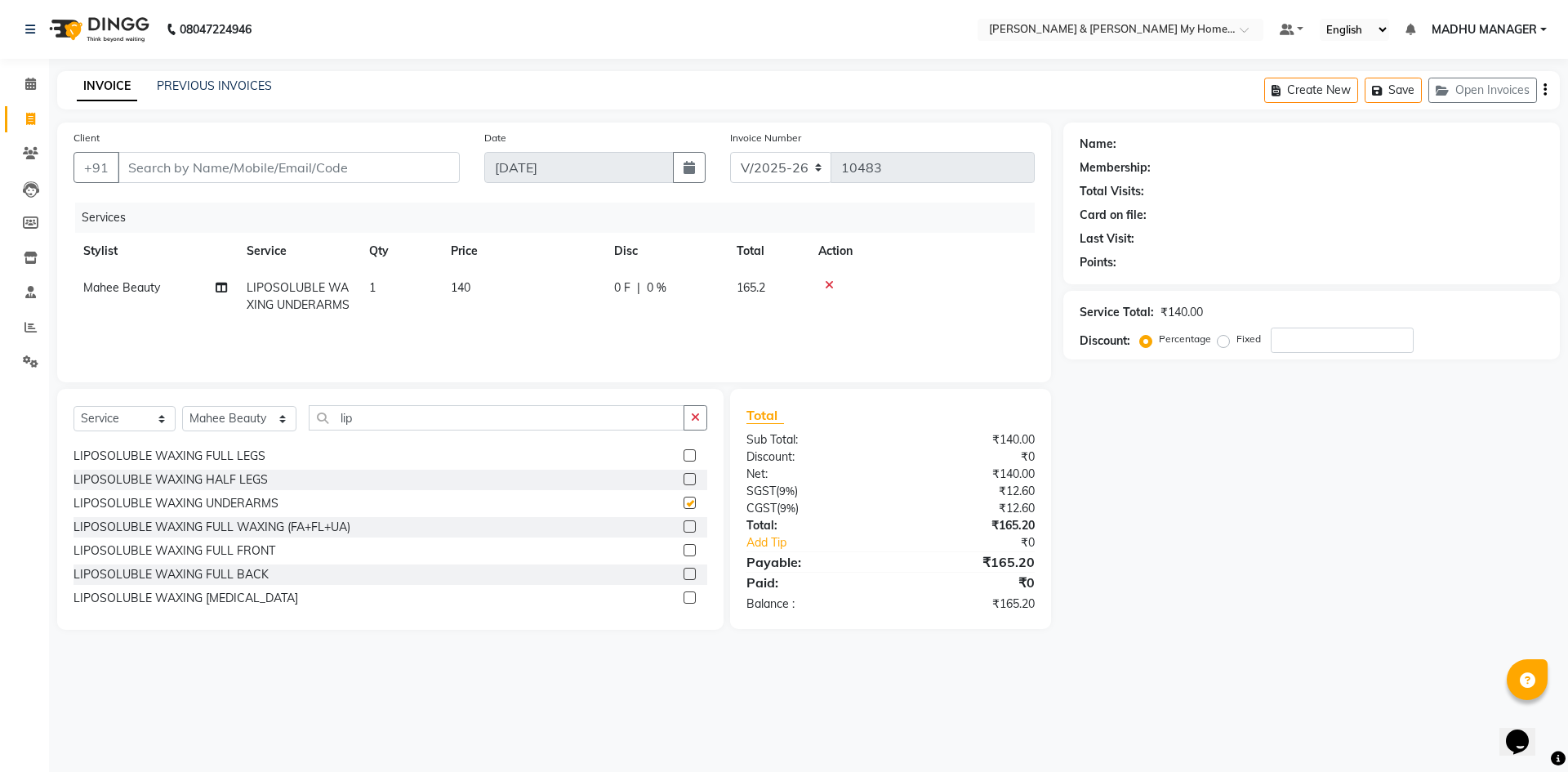
checkbox input "false"
click at [359, 420] on input "lip" at bounding box center [496, 418] width 376 height 26
type input "l"
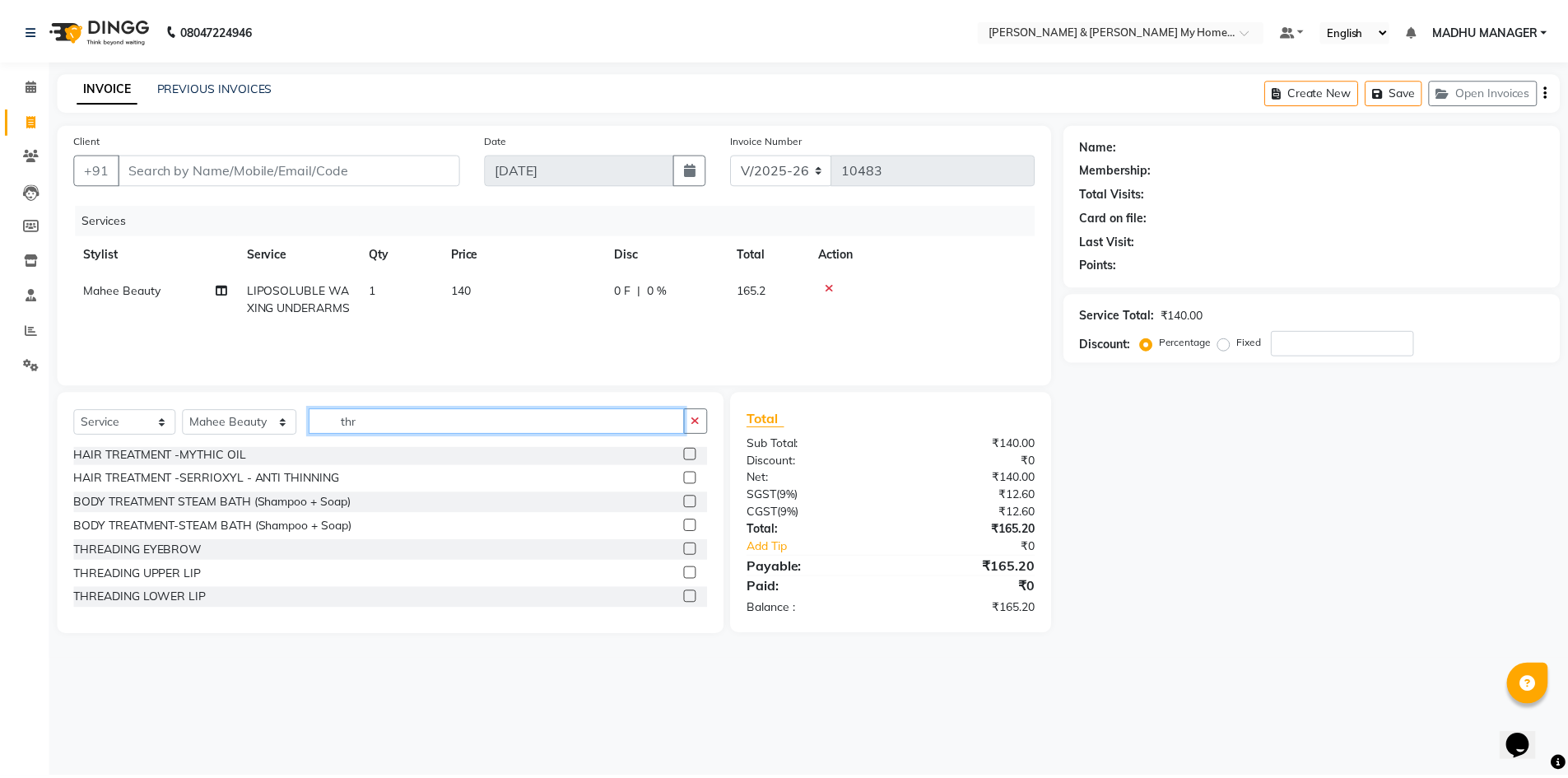
scroll to position [0, 0]
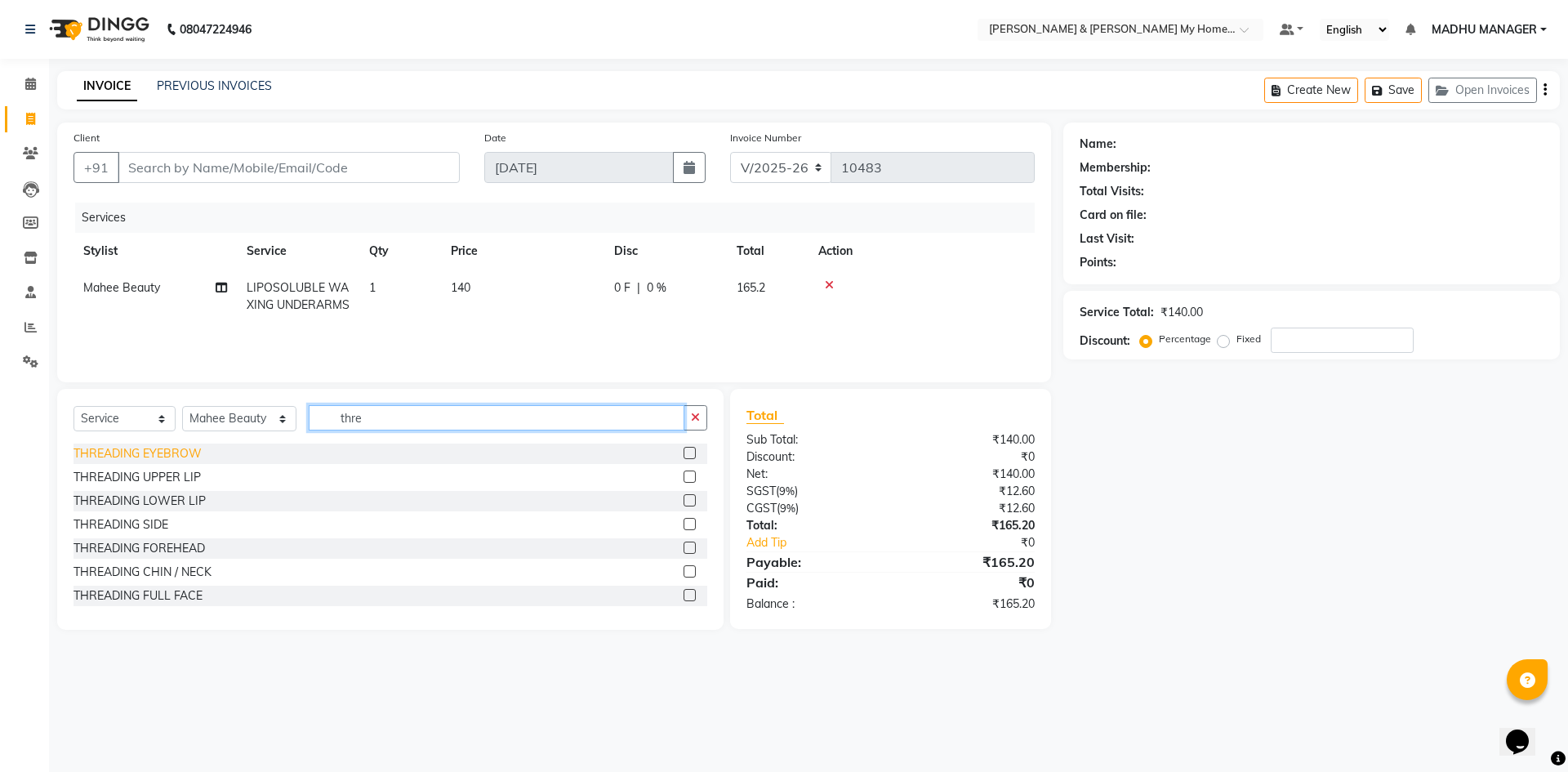
type input "thre"
click at [176, 454] on div "THREADING EYEBROW" at bounding box center [137, 453] width 129 height 17
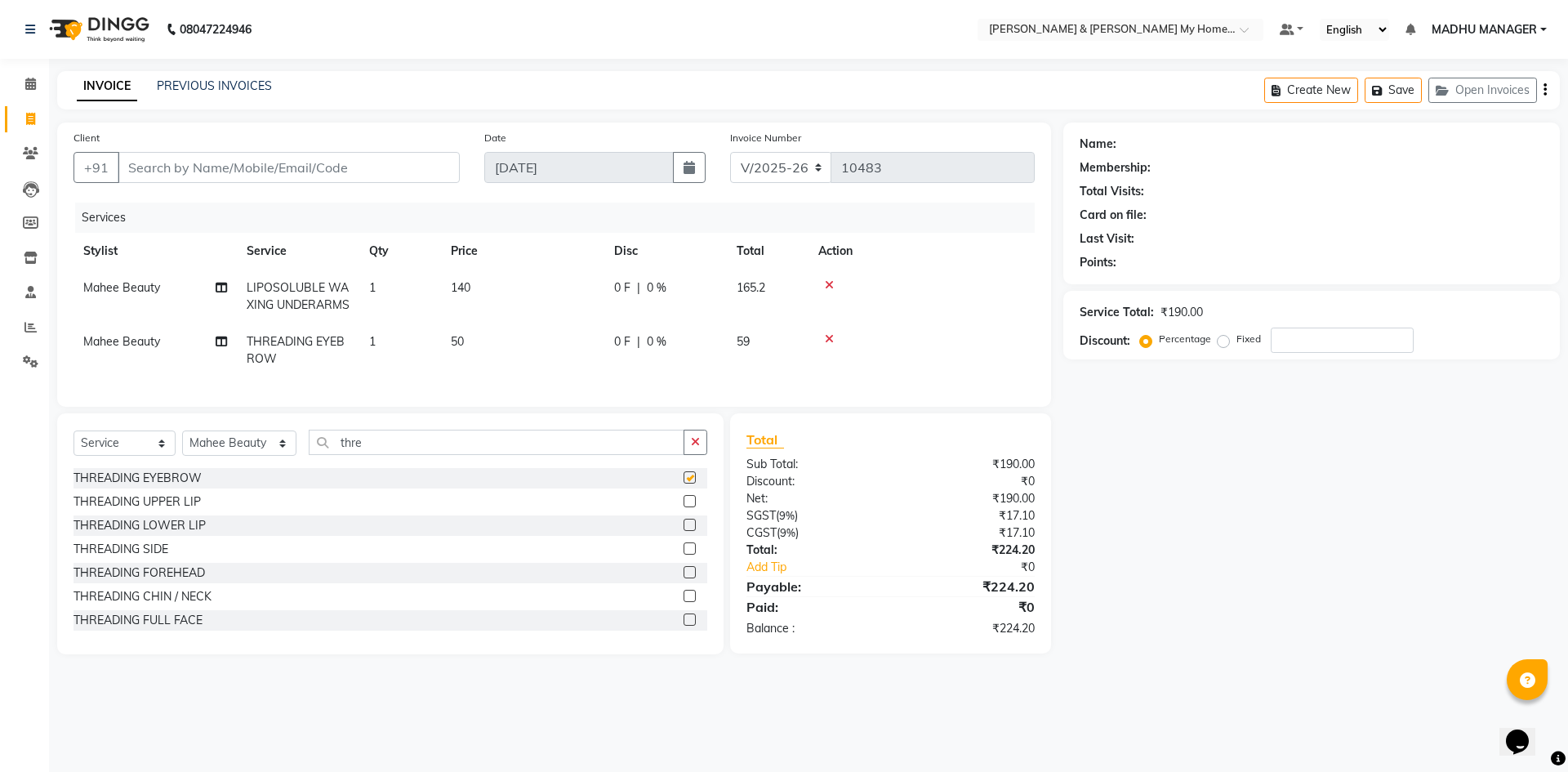
checkbox input "false"
click at [182, 510] on div "THREADING UPPER LIP" at bounding box center [136, 501] width 128 height 17
checkbox input "false"
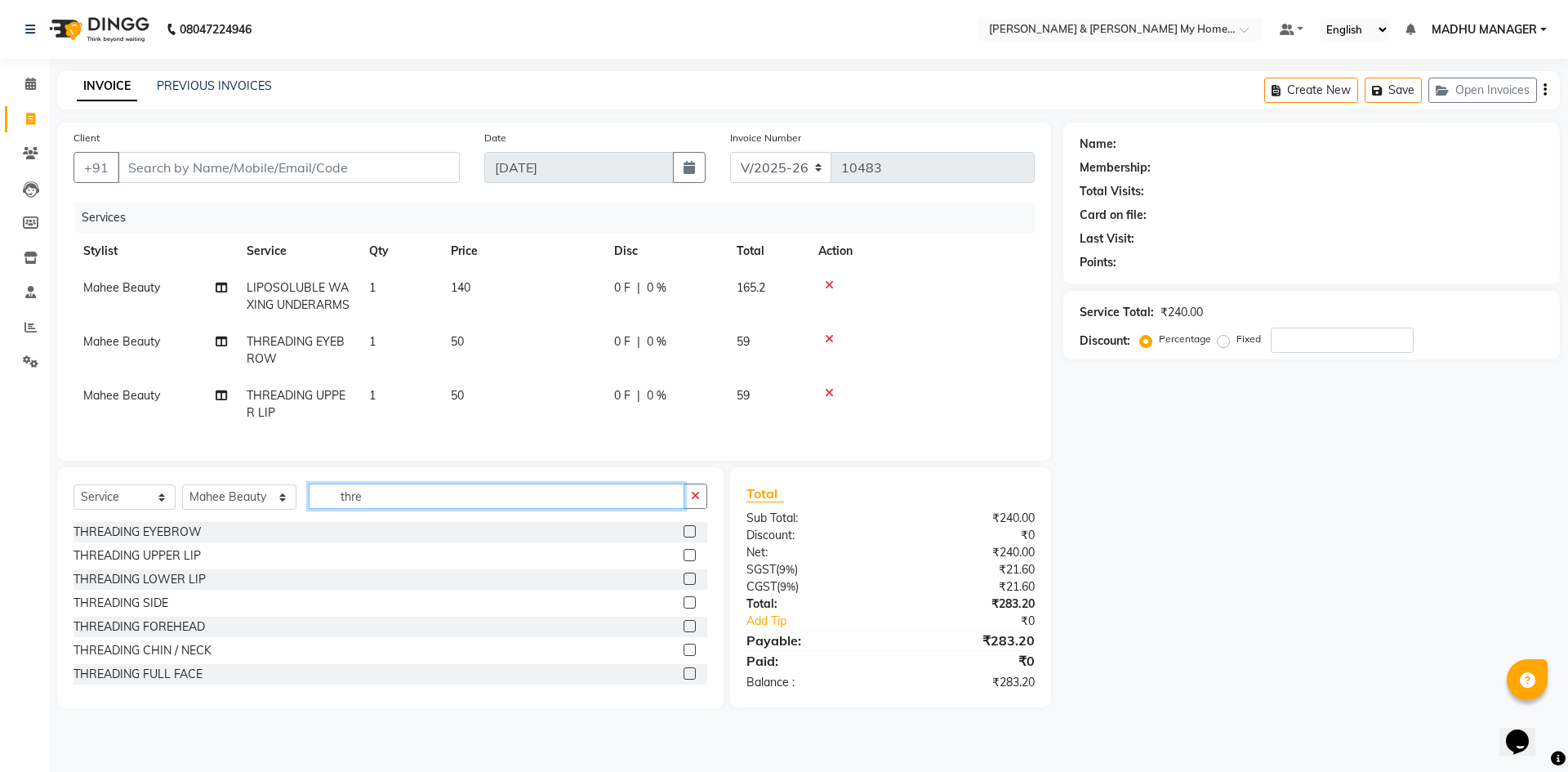
click at [378, 509] on input "thre" at bounding box center [496, 496] width 376 height 26
type input "t"
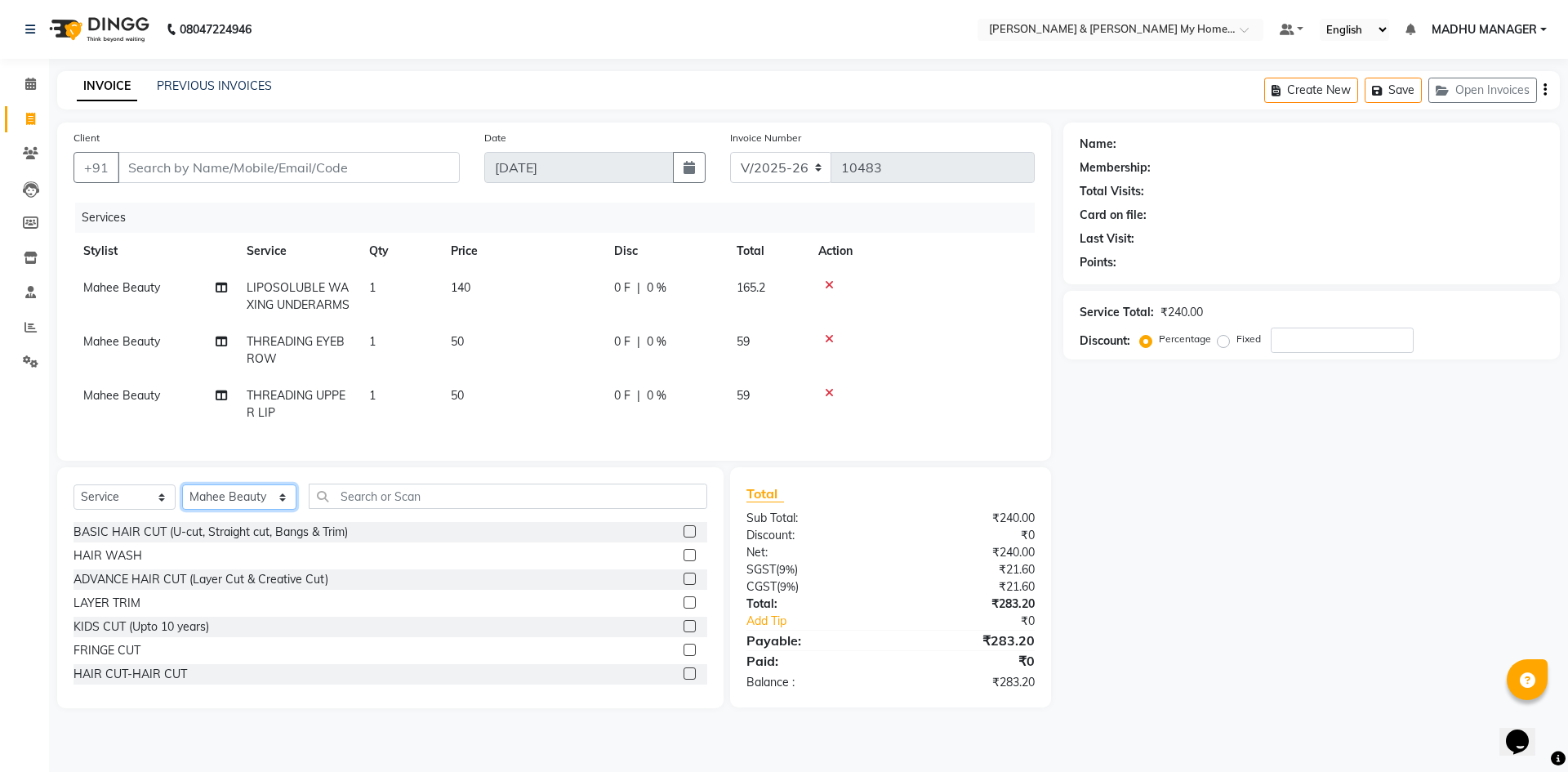
drag, startPoint x: 218, startPoint y: 528, endPoint x: 218, endPoint y: 519, distance: 9.0
click at [218, 509] on select "Select Stylist [PERSON_NAME] Aarti [PERSON_NAME] Beauty [PERSON_NAME] Nail [PER…" at bounding box center [239, 497] width 115 height 26
select select "77343"
click at [182, 509] on select "Select Stylist [PERSON_NAME] Aarti [PERSON_NAME] Beauty [PERSON_NAME] Nail [PER…" at bounding box center [239, 497] width 115 height 26
click at [381, 509] on input "text" at bounding box center [507, 496] width 398 height 26
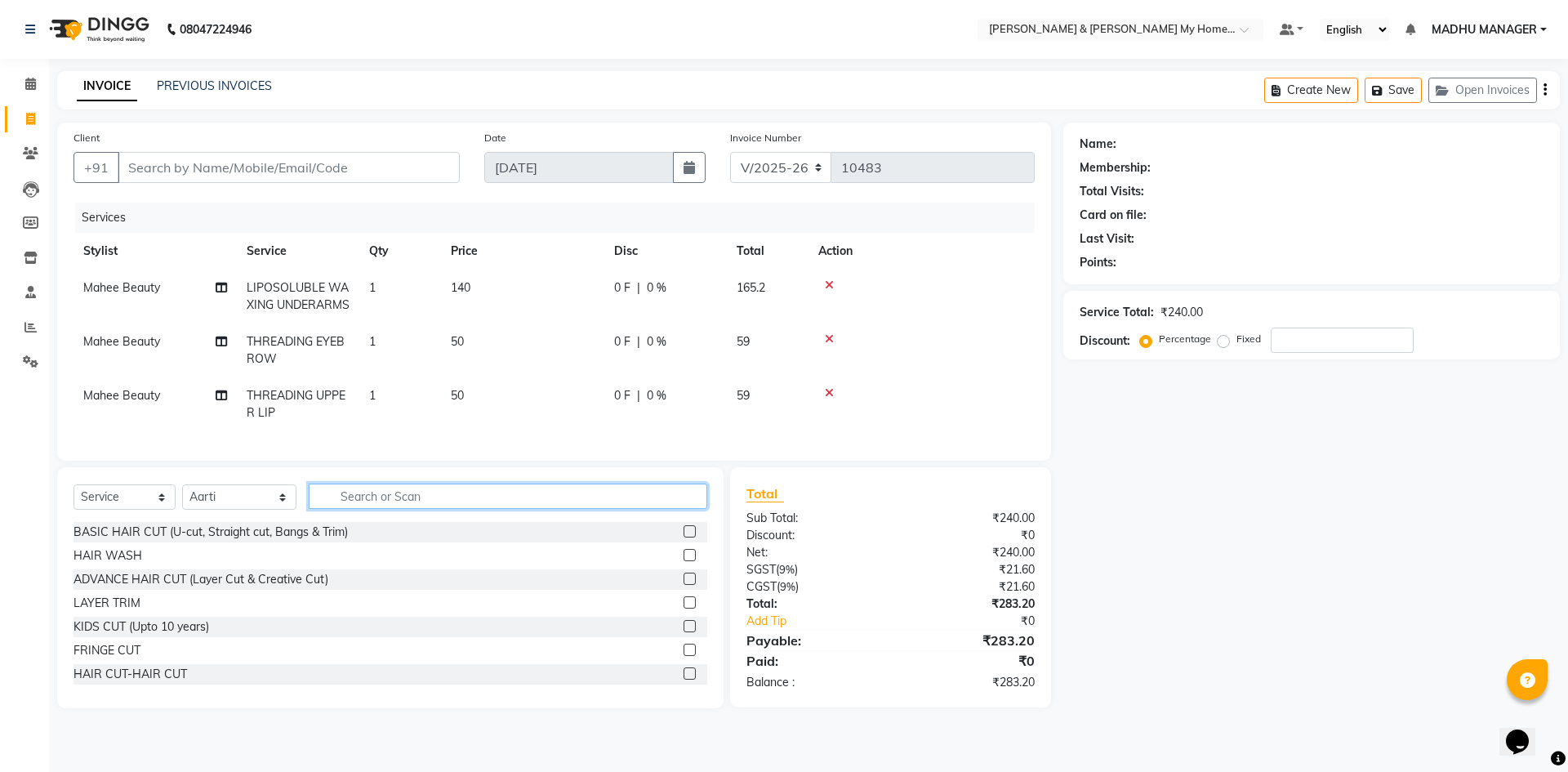
click at [381, 509] on input "text" at bounding box center [507, 496] width 398 height 26
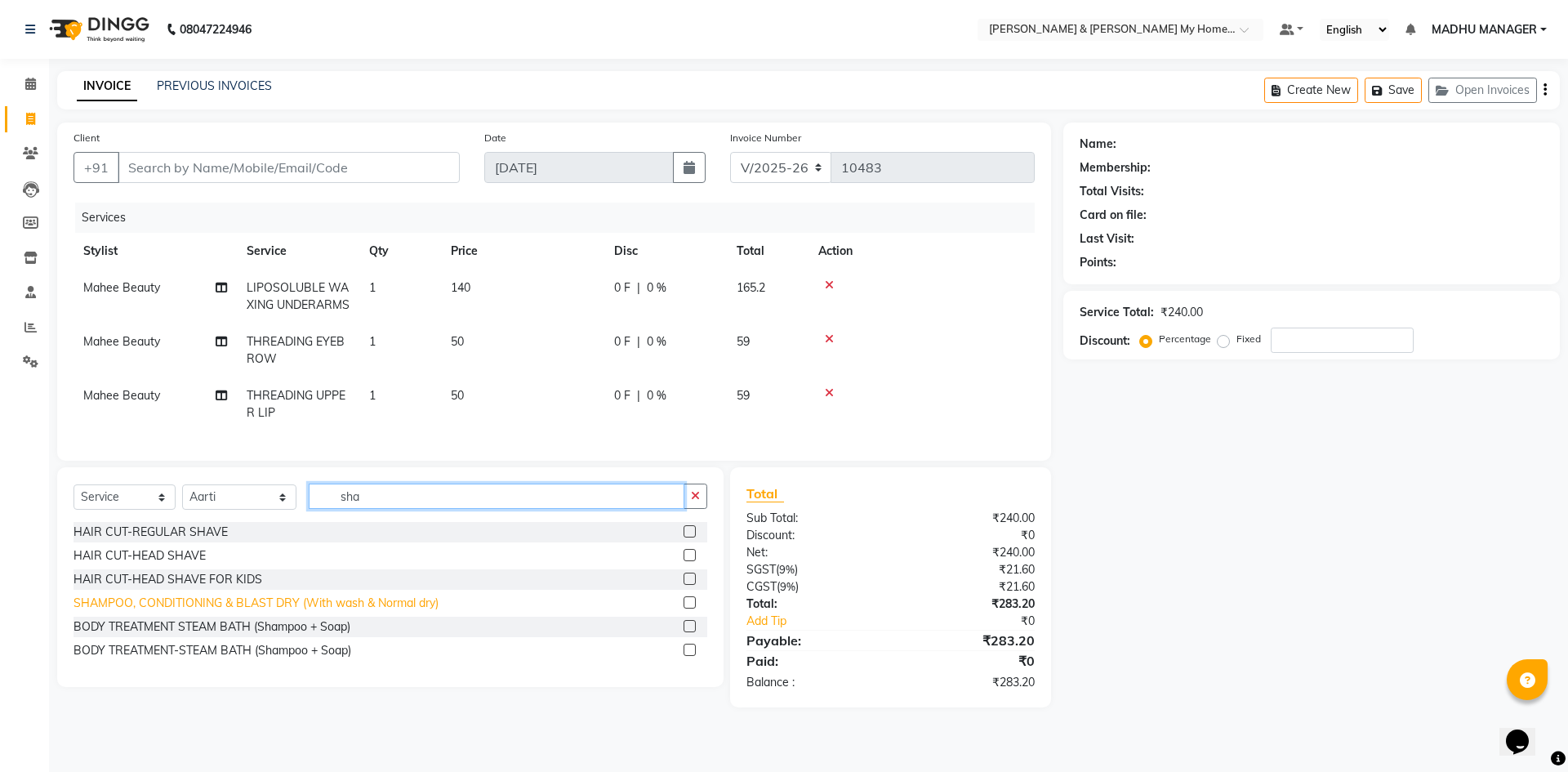
type input "sha"
click at [356, 612] on div "SHAMPOO, CONDITIONING & BLAST DRY (With wash & Normal dry)" at bounding box center [255, 602] width 365 height 17
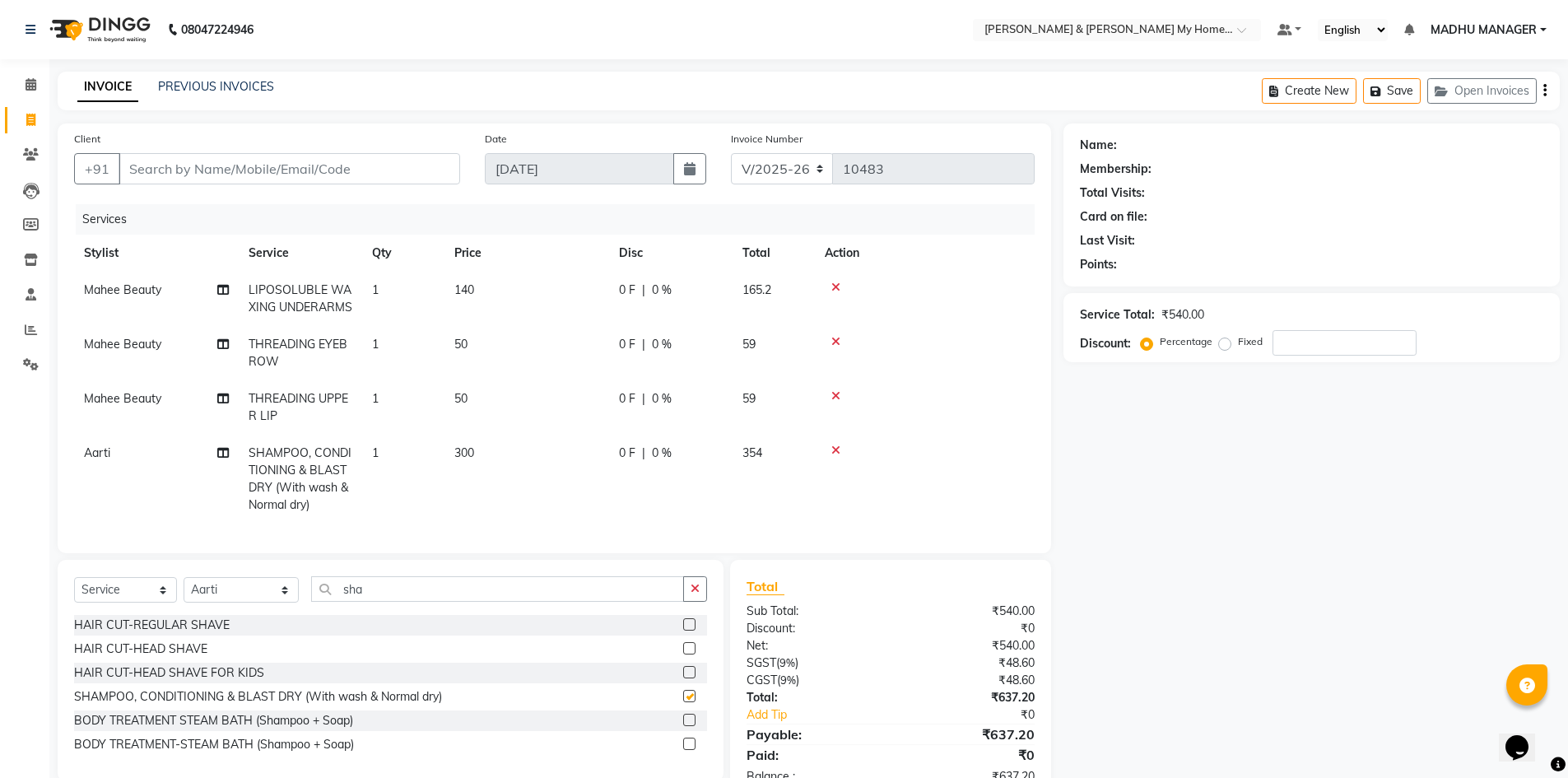
checkbox input "false"
click at [267, 169] on input "Client" at bounding box center [289, 168] width 342 height 31
type input "8"
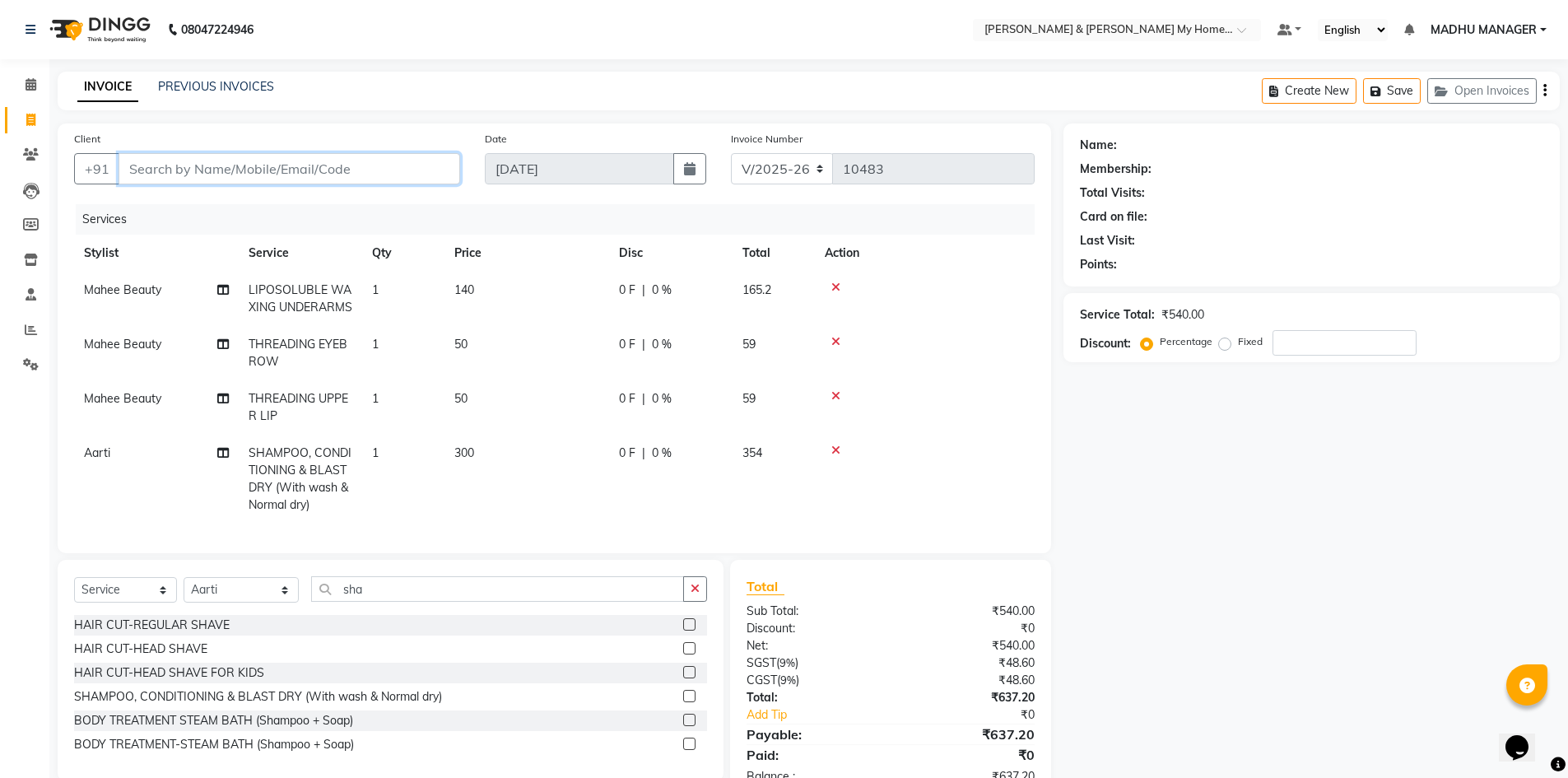
type input "0"
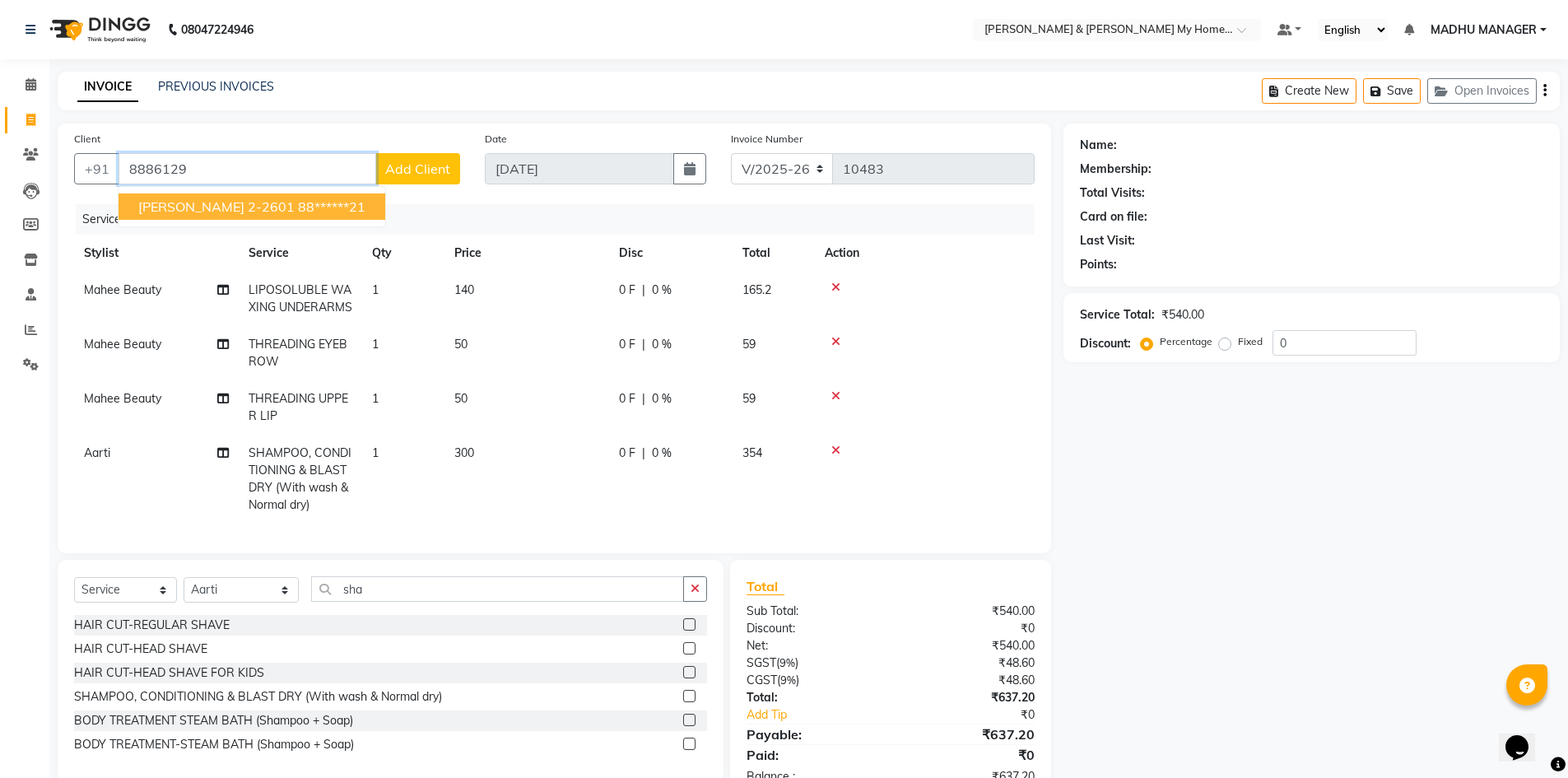
click at [299, 206] on ngb-highlight "88******21" at bounding box center [332, 206] width 68 height 17
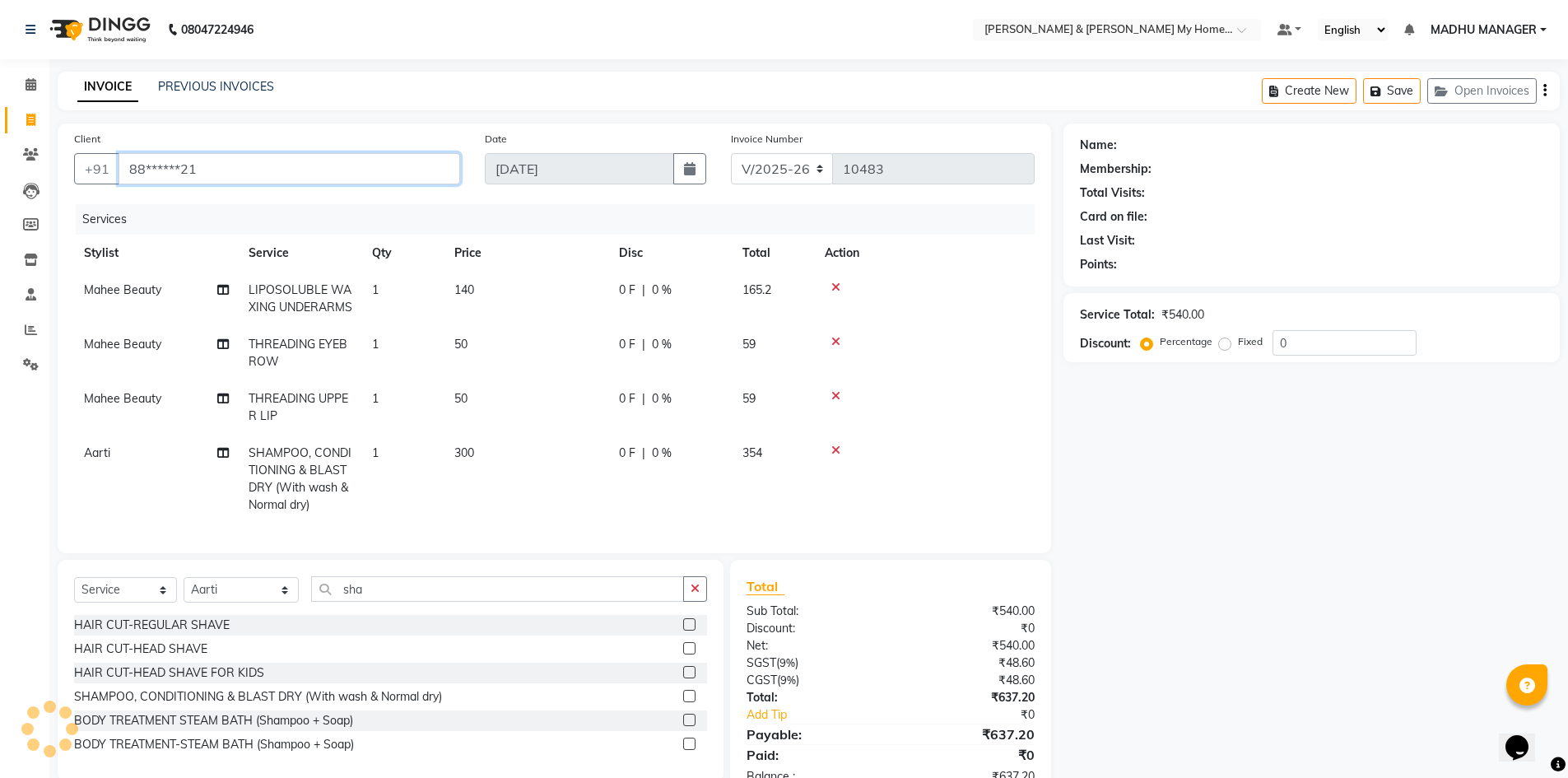
type input "88******21"
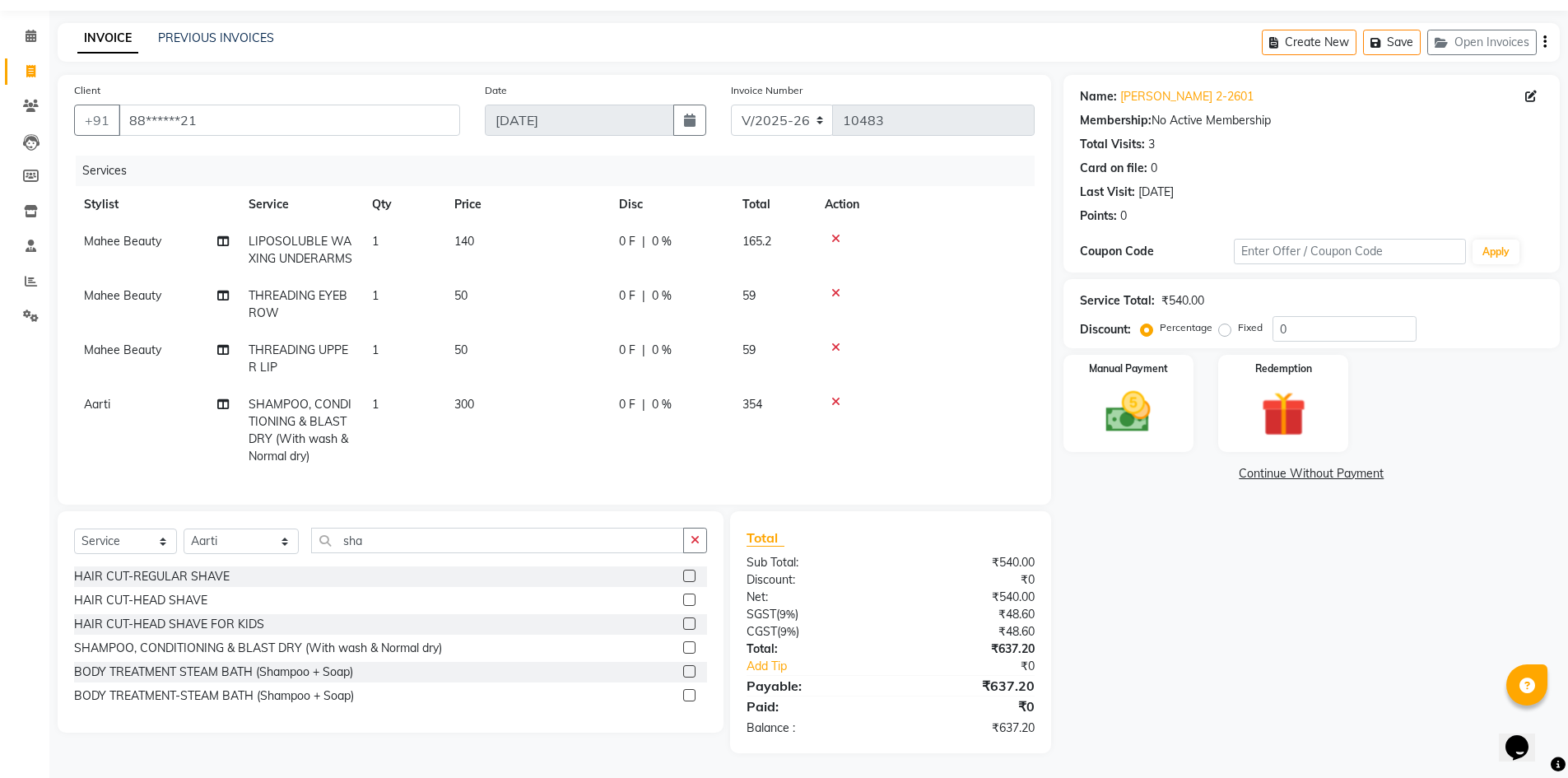
scroll to position [78, 0]
click at [1163, 421] on div "Manual Payment" at bounding box center [1128, 403] width 135 height 102
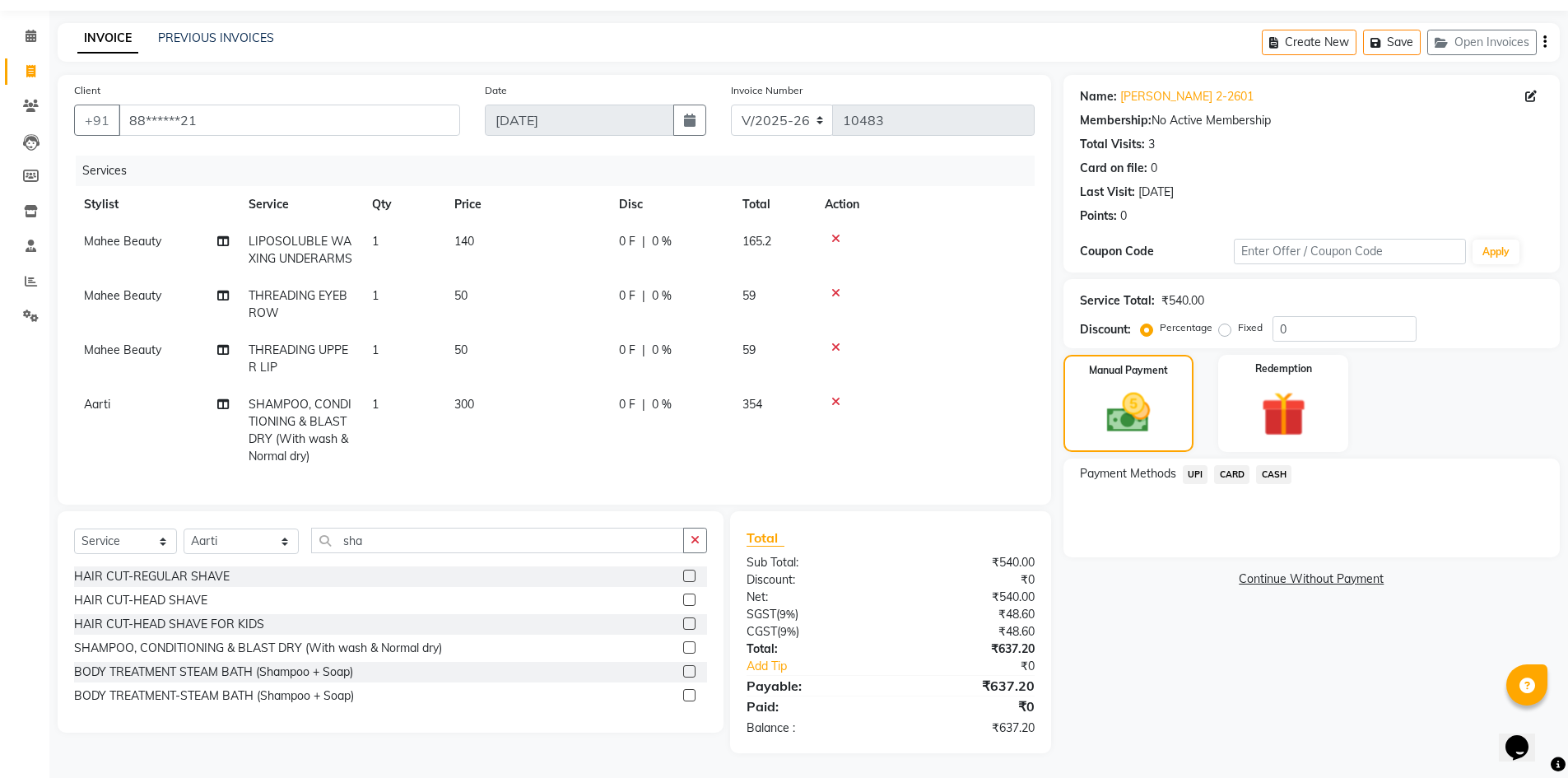
click at [1195, 465] on span "UPI" at bounding box center [1195, 474] width 26 height 19
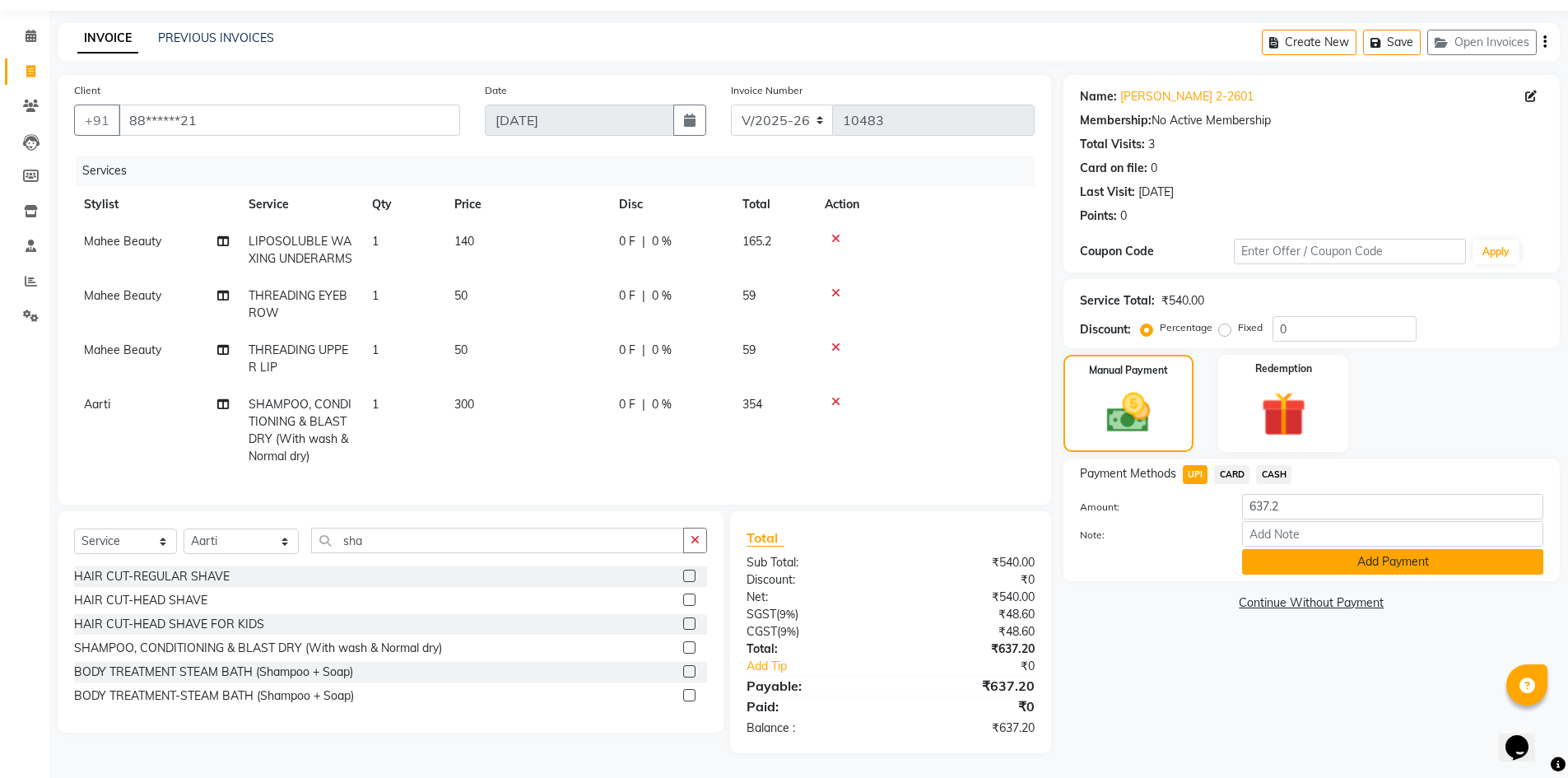
click at [1315, 549] on button "Add Payment" at bounding box center [1393, 562] width 301 height 26
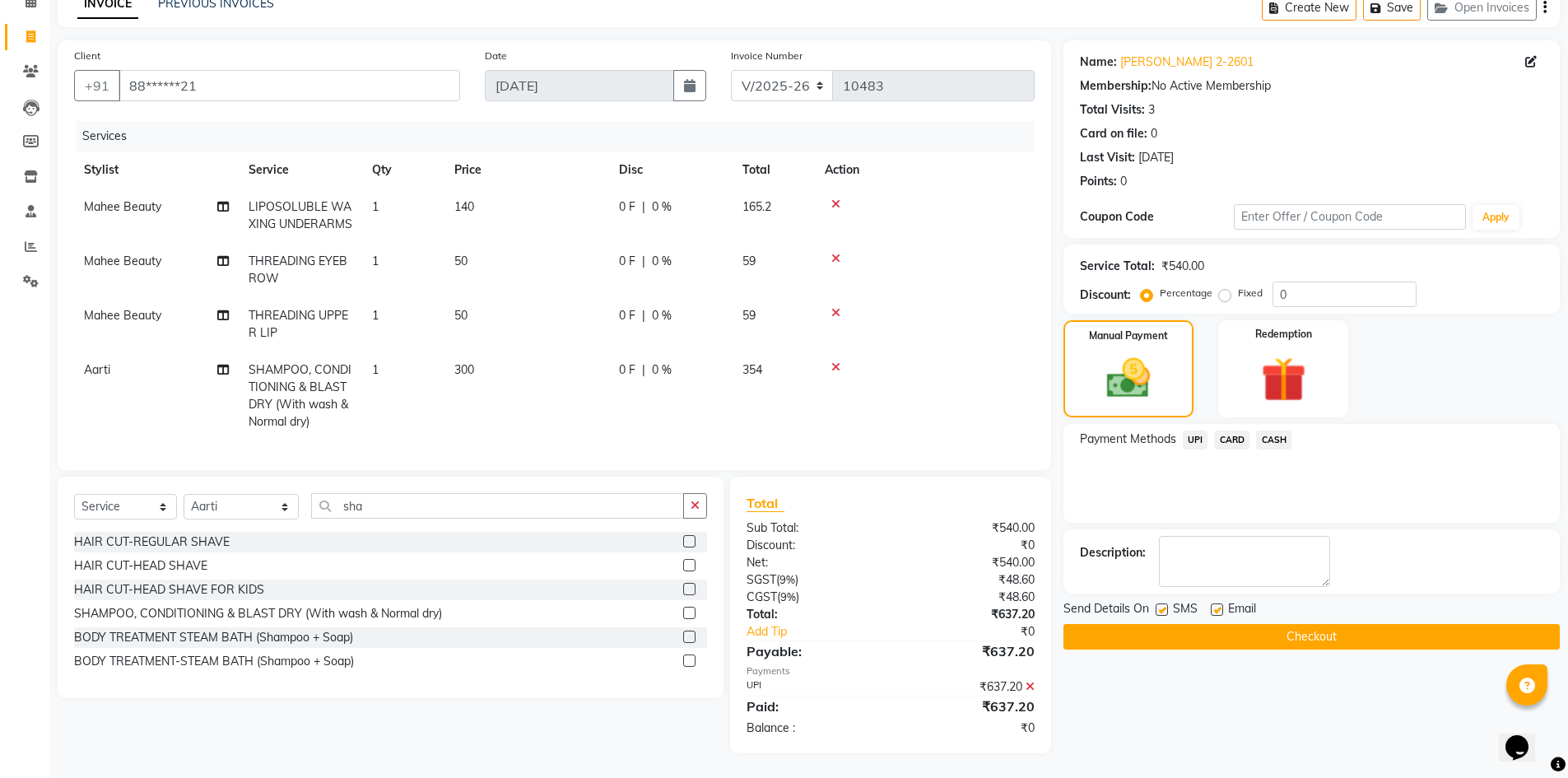
scroll to position [113, 0]
click at [1032, 688] on icon at bounding box center [1029, 686] width 9 height 12
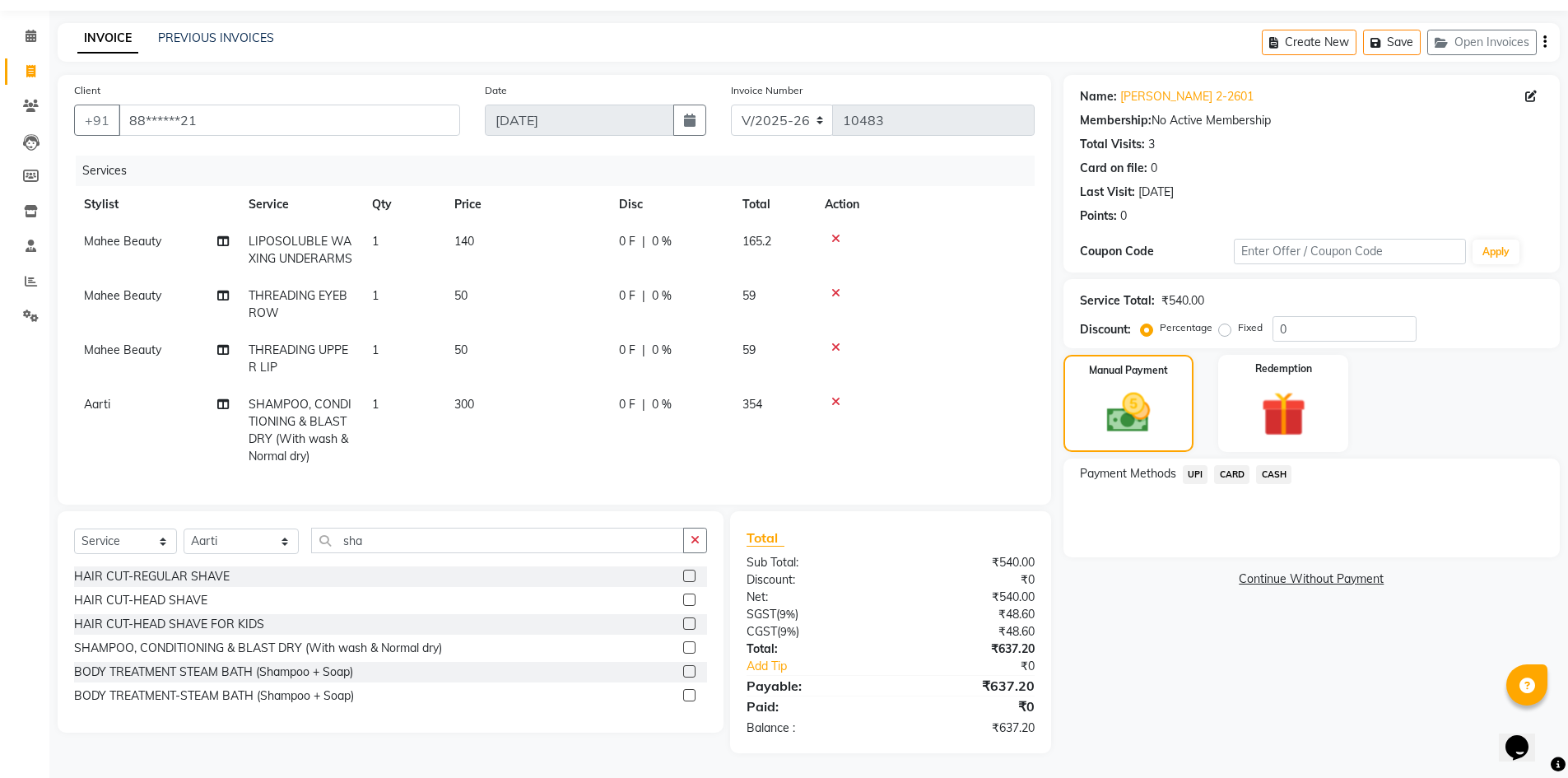
click at [1195, 465] on span "UPI" at bounding box center [1195, 474] width 26 height 19
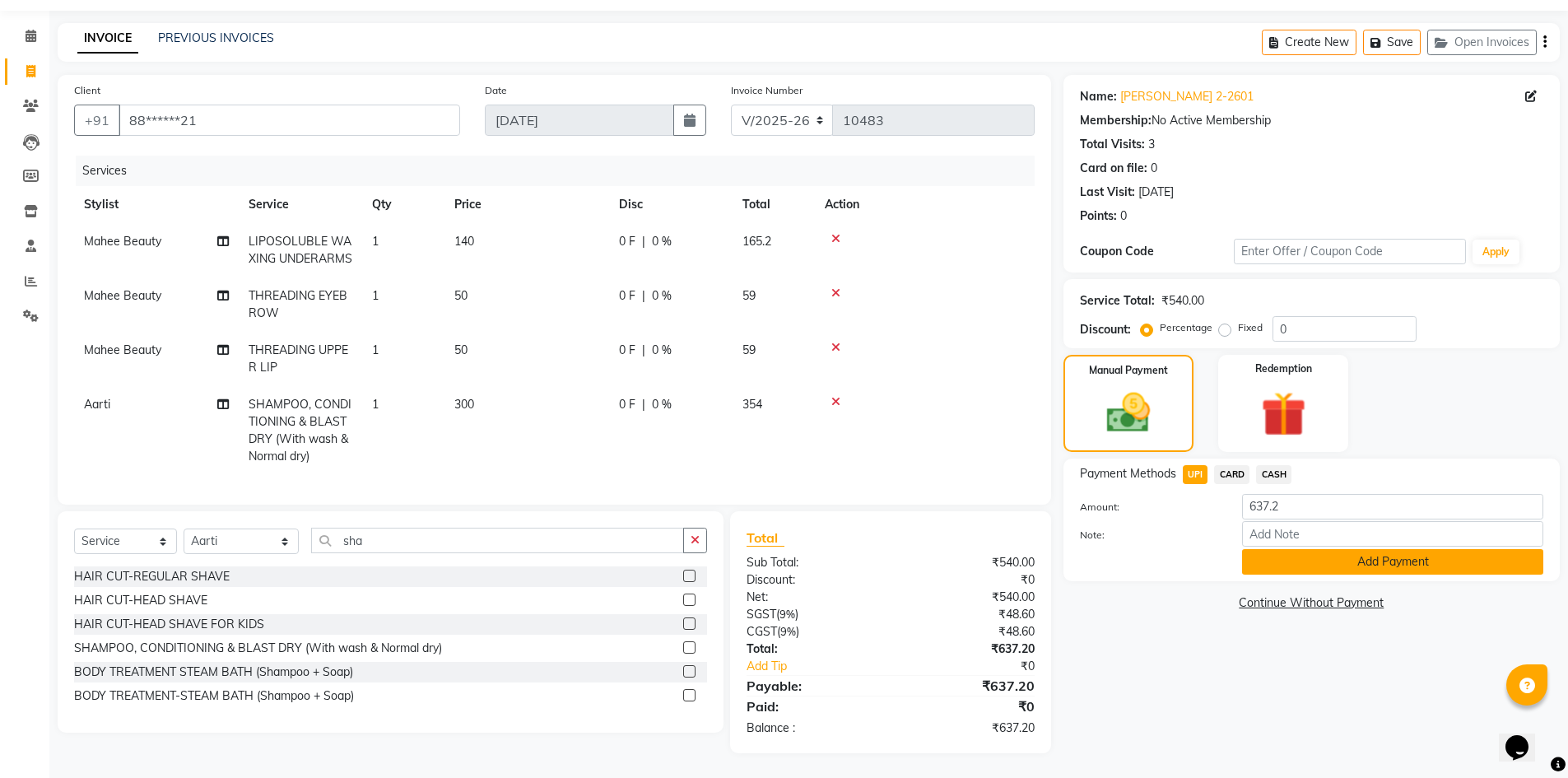
click at [1329, 549] on button "Add Payment" at bounding box center [1393, 562] width 301 height 26
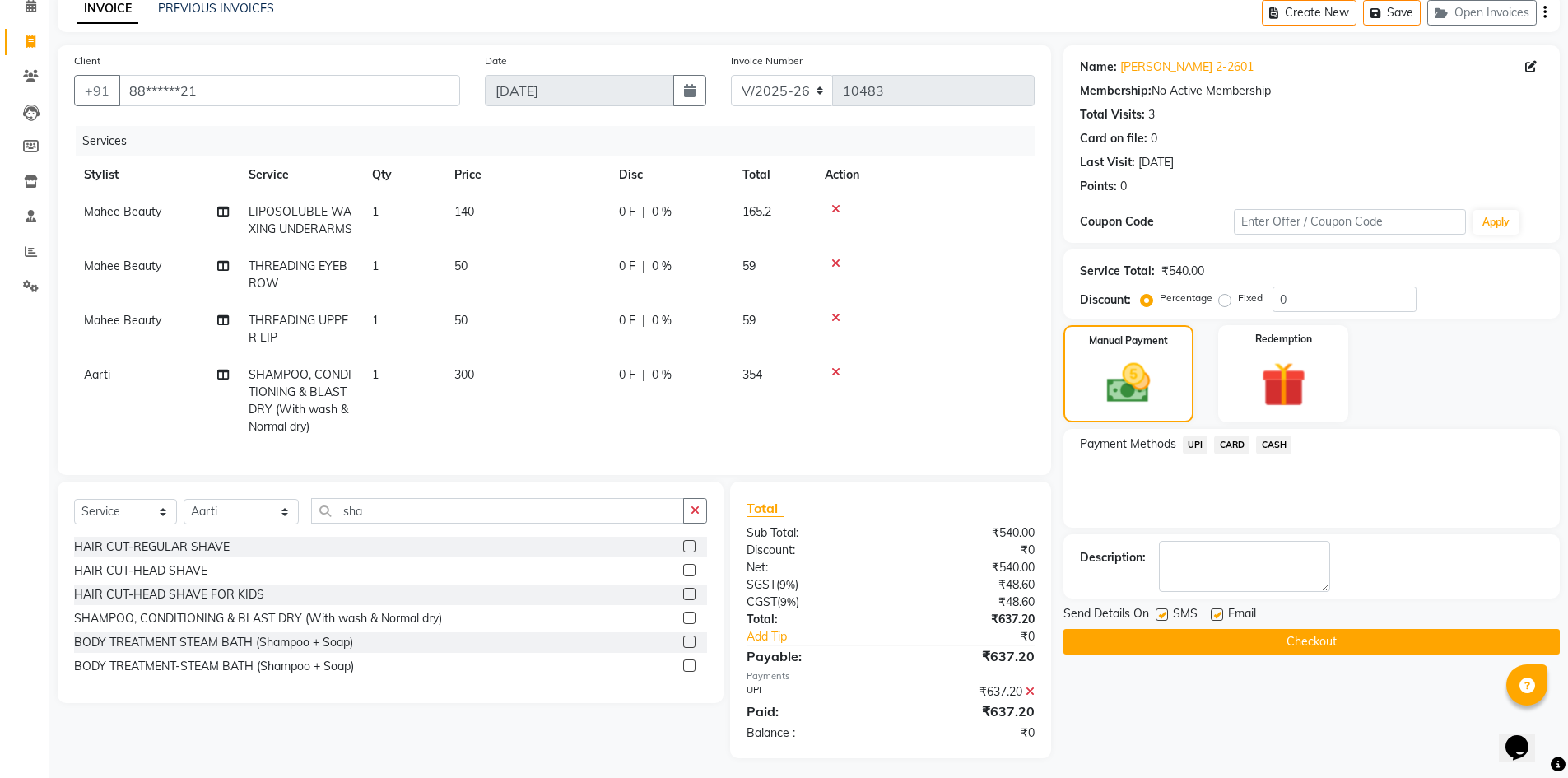
click at [1304, 643] on button "Checkout" at bounding box center [1311, 642] width 496 height 26
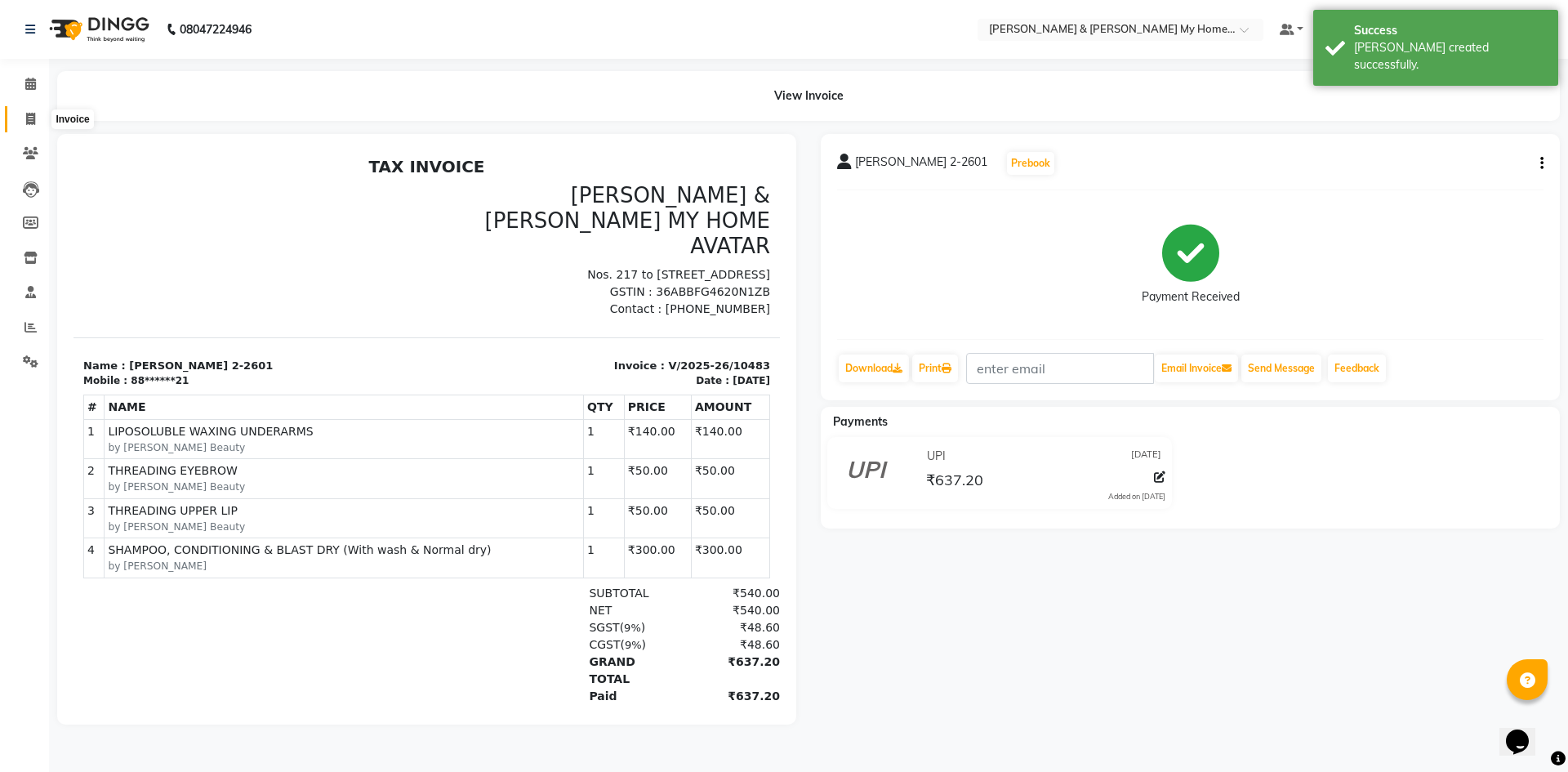
click at [36, 119] on span at bounding box center [31, 120] width 29 height 19
select select "8193"
select select "service"
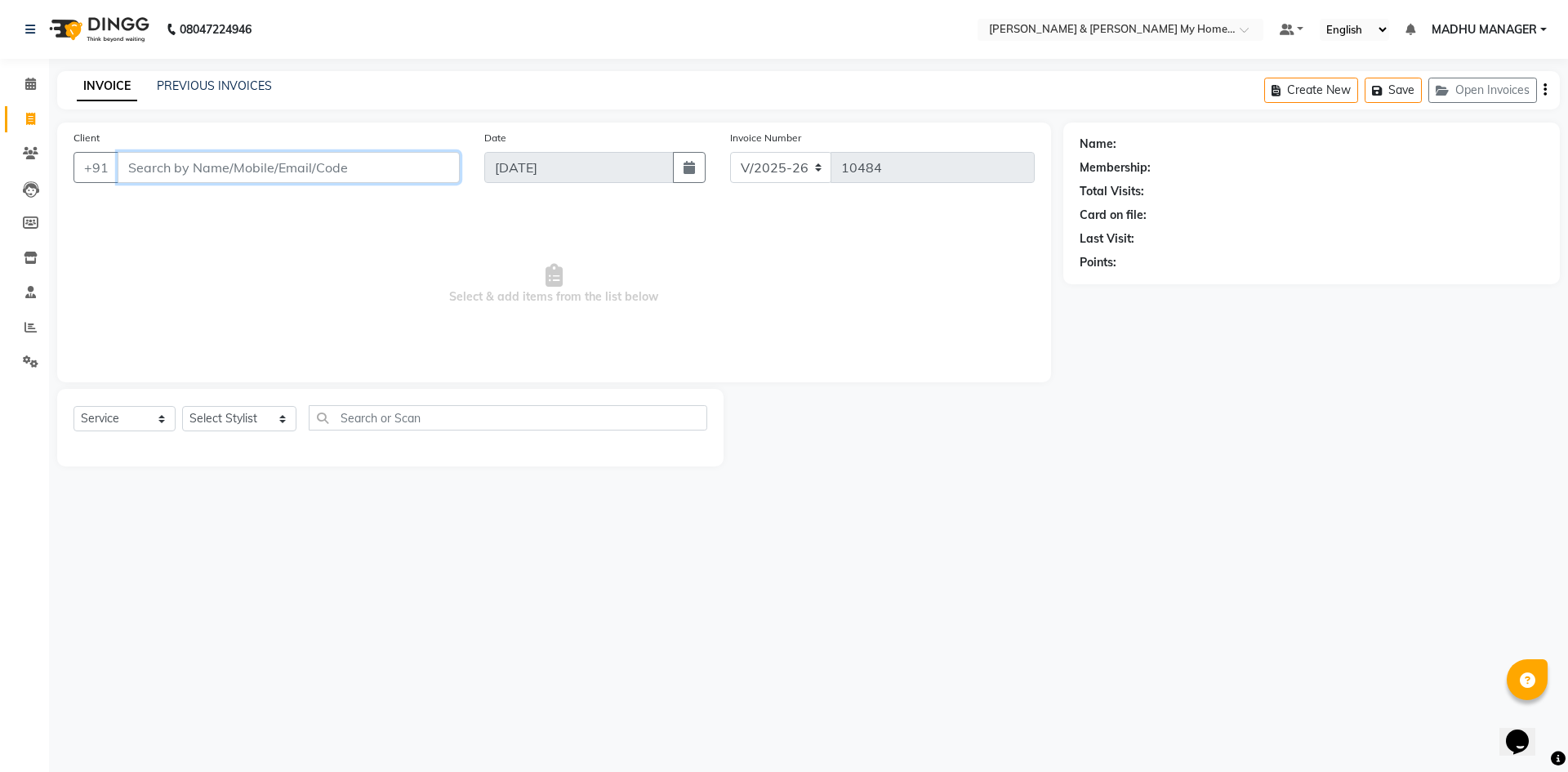
click at [220, 167] on input "Client" at bounding box center [289, 167] width 342 height 31
type input "9866271822"
click at [392, 160] on span "Add Client" at bounding box center [417, 167] width 64 height 17
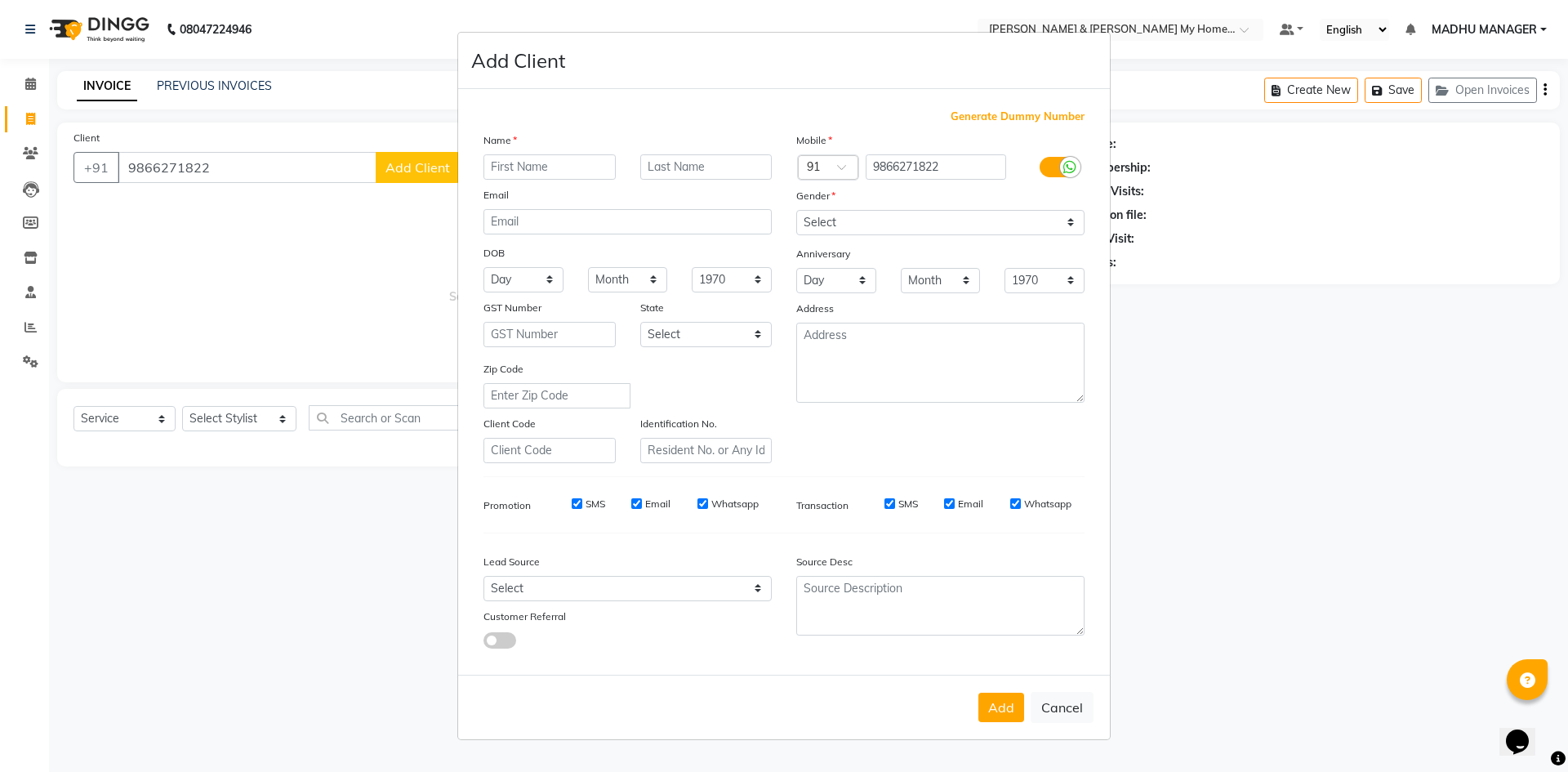
click at [519, 171] on input "text" at bounding box center [550, 167] width 132 height 26
type input "v"
click at [1082, 714] on button "Cancel" at bounding box center [1063, 707] width 63 height 31
select select
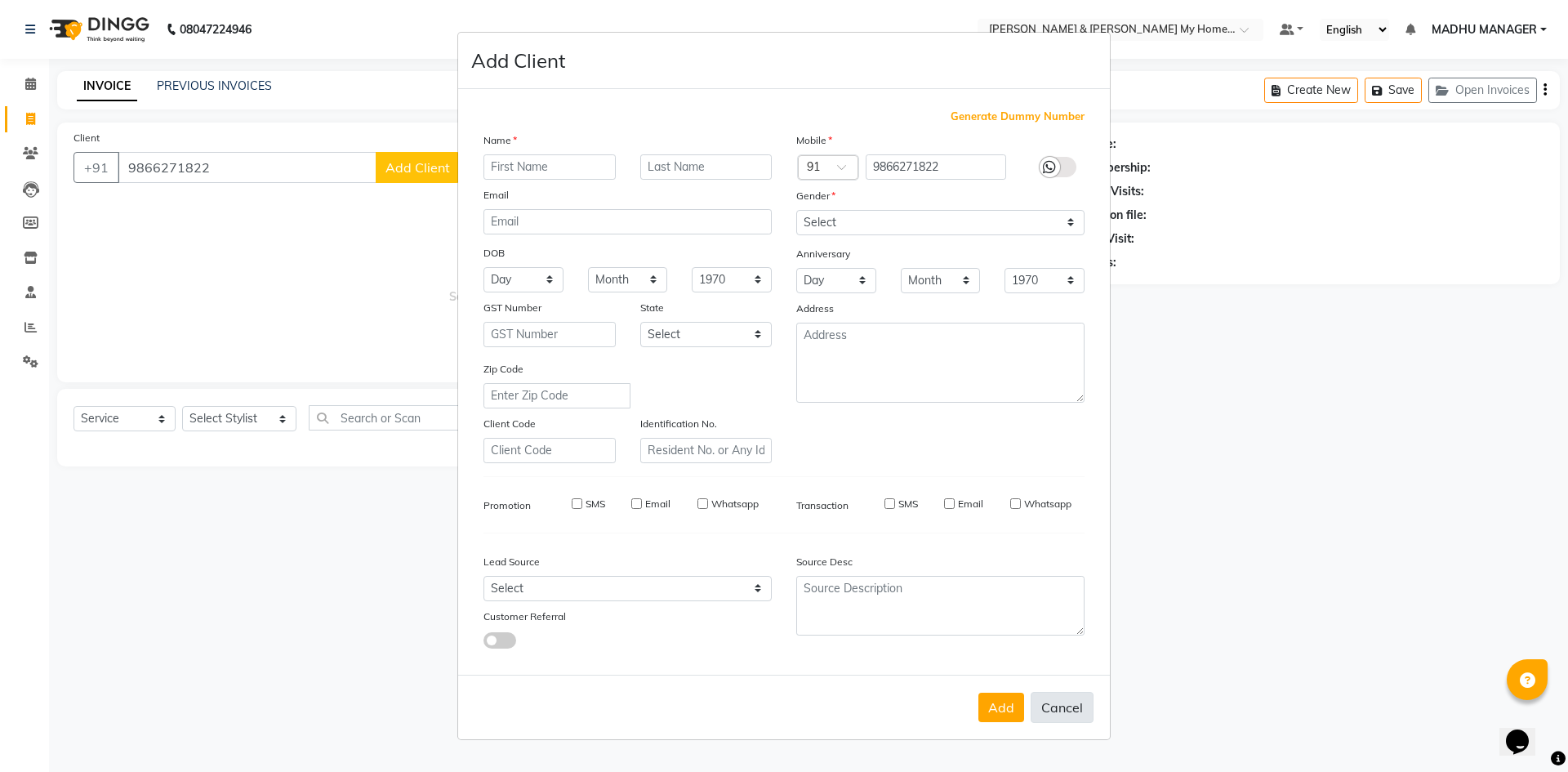
select select
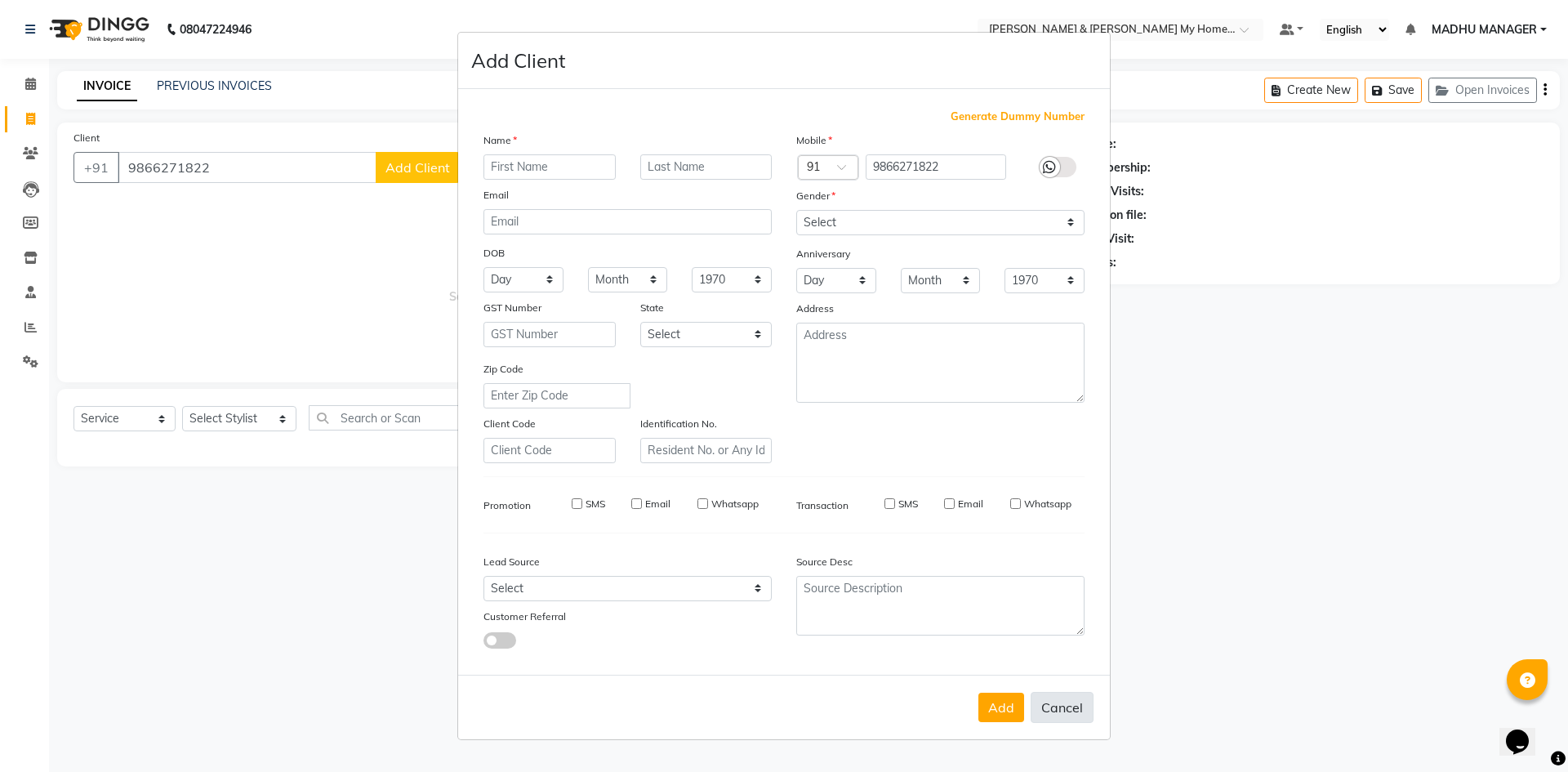
checkbox input "false"
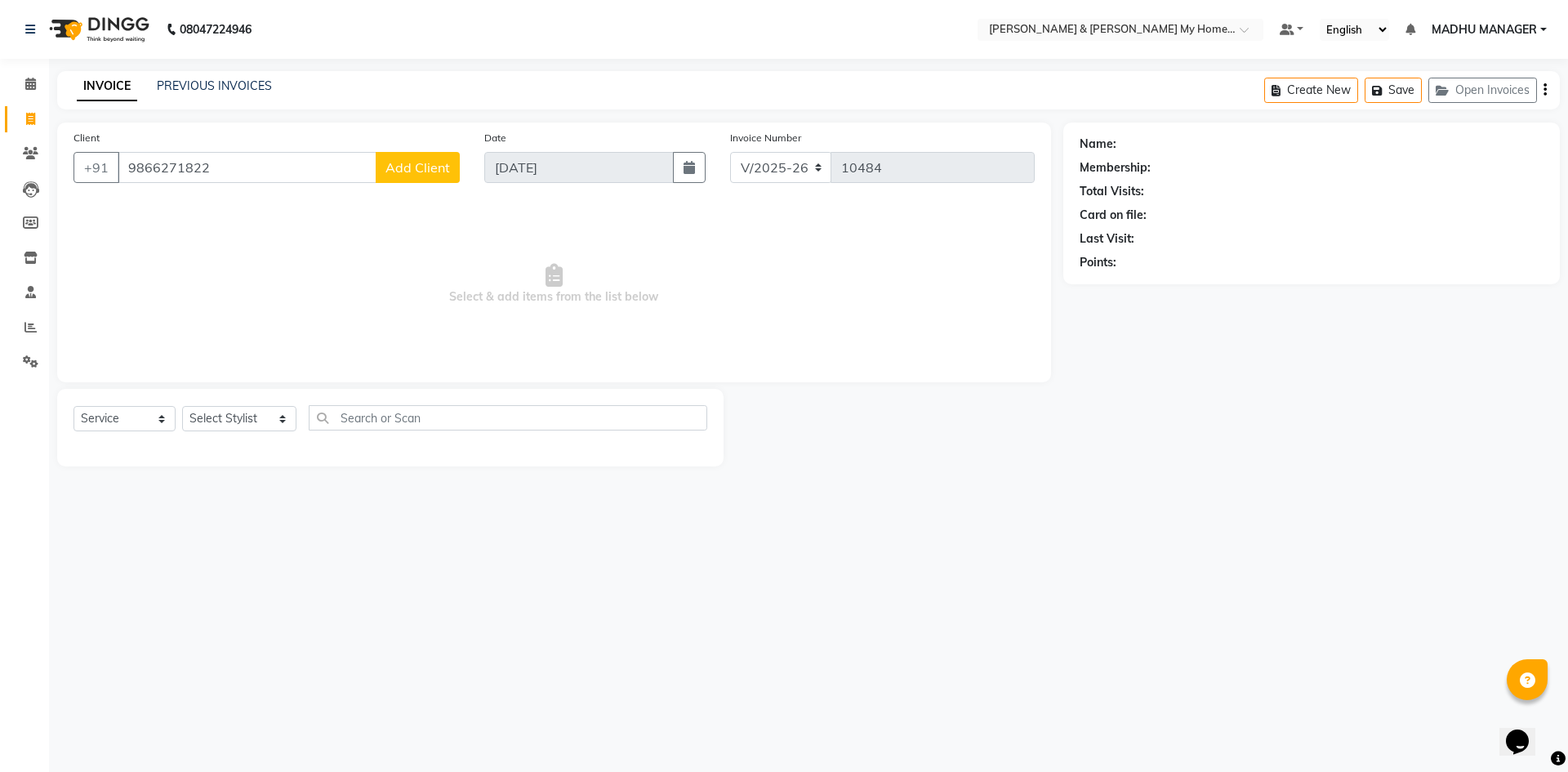
click at [245, 158] on div "Client +91 9866271822 Add Client" at bounding box center [267, 163] width 411 height 67
click at [242, 164] on input "9866271822" at bounding box center [247, 167] width 259 height 31
type input "9"
click at [288, 202] on ngb-highlight "81******65" at bounding box center [321, 205] width 67 height 17
type input "81******65"
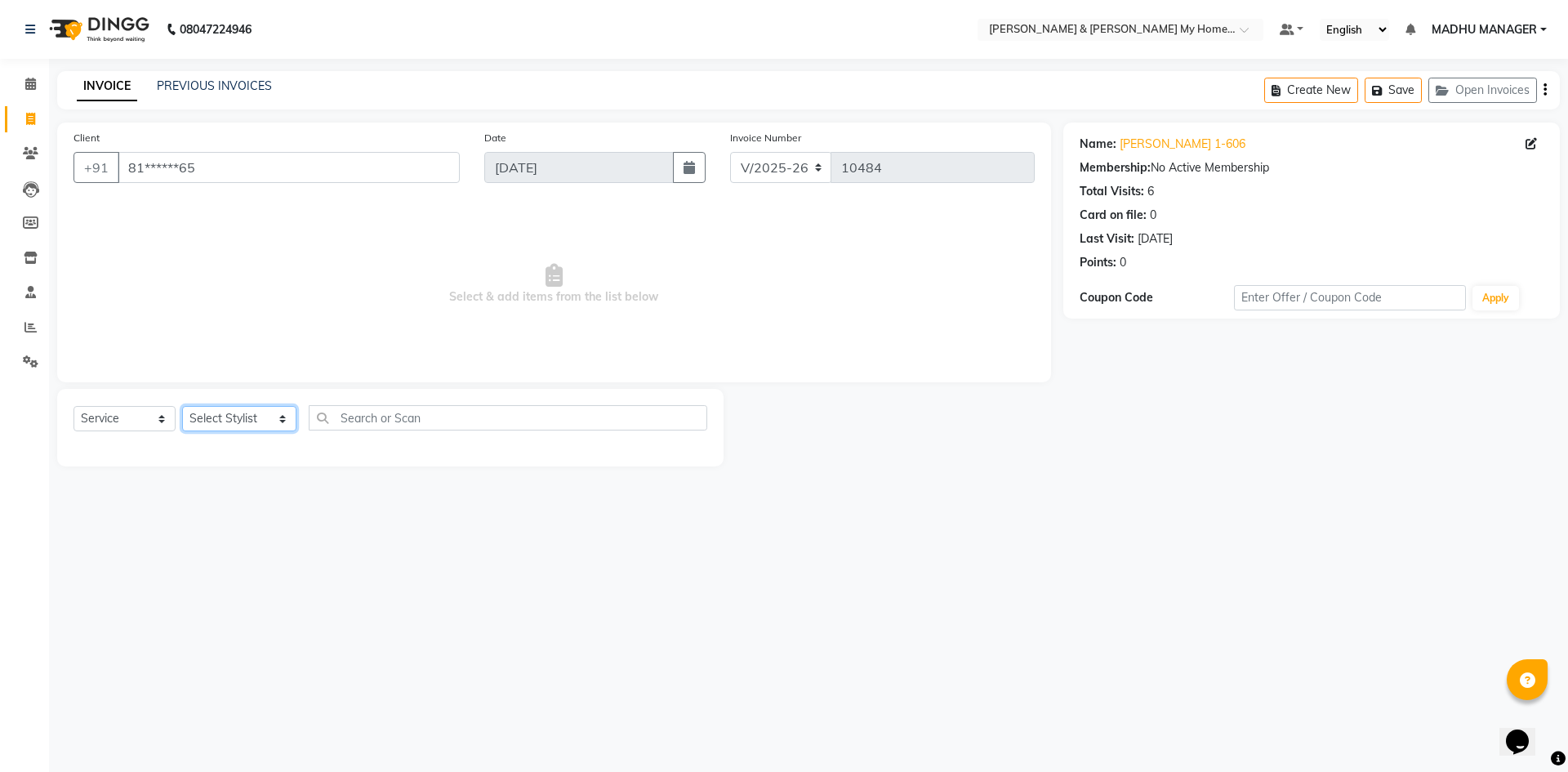
click at [245, 415] on select "Select Stylist Aadil Aarti Aarti Beauty Akanksha Beauty akanksha Nail ALKA Anki…" at bounding box center [239, 419] width 115 height 26
select select "77261"
click at [182, 406] on select "Select Stylist Aadil Aarti Aarti Beauty Akanksha Beauty akanksha Nail ALKA Anki…" at bounding box center [239, 419] width 115 height 26
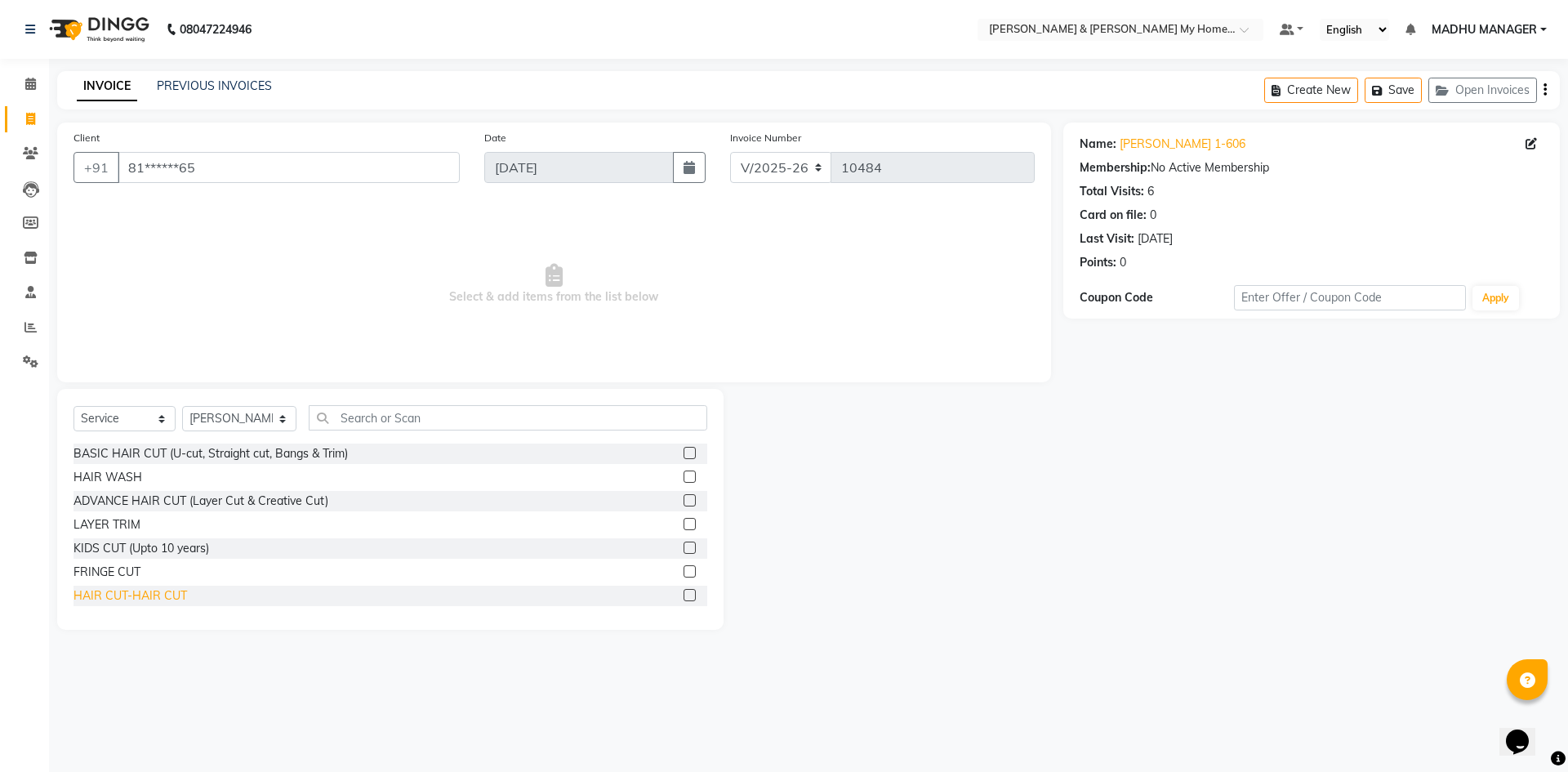
click at [162, 593] on div "HAIR CUT-HAIR CUT" at bounding box center [130, 595] width 114 height 17
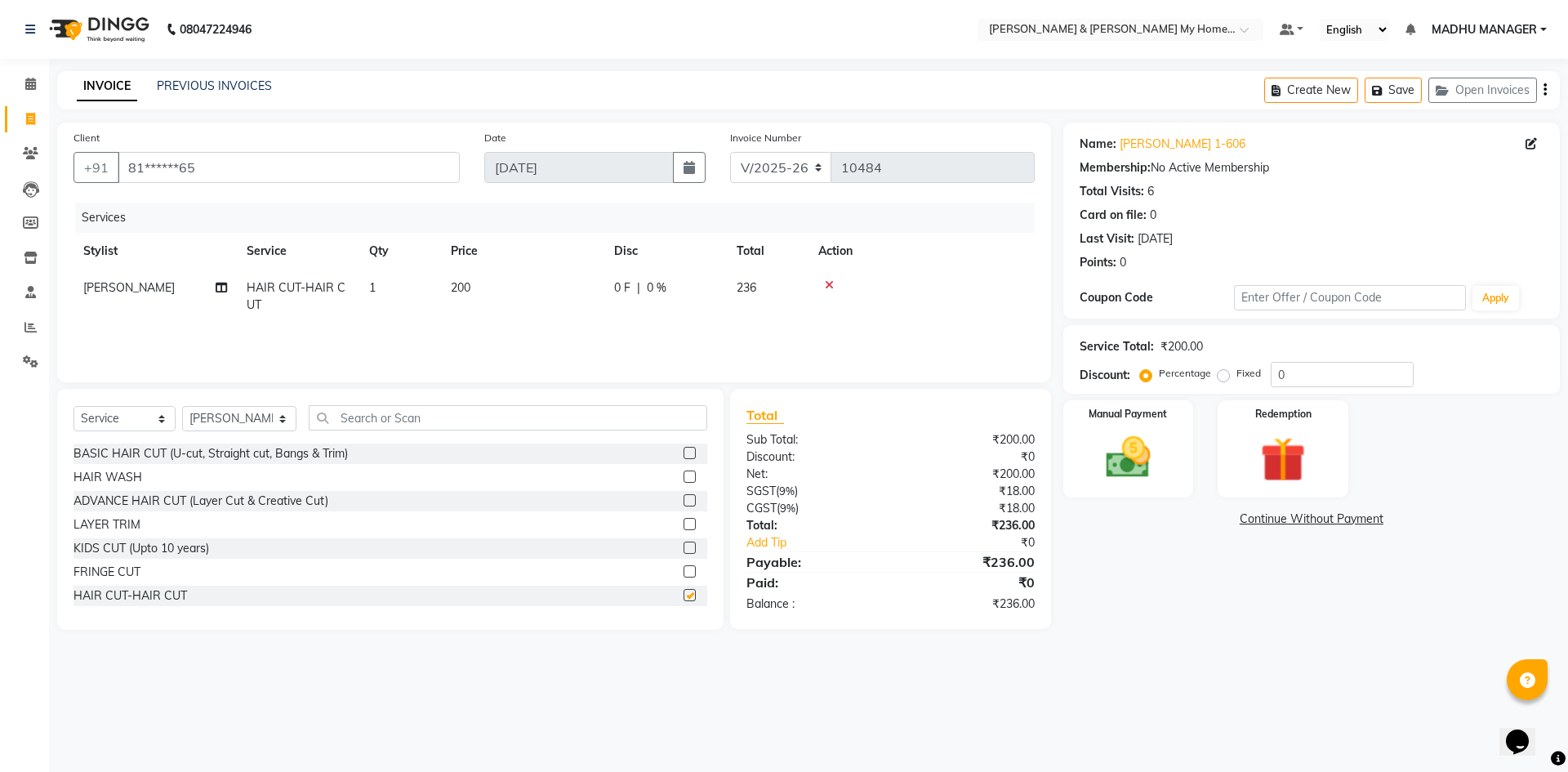
checkbox input "false"
drag, startPoint x: 250, startPoint y: 417, endPoint x: 250, endPoint y: 408, distance: 9.0
click at [250, 417] on select "Select Stylist Aadil Aarti Aarti Beauty Akanksha Beauty akanksha Nail ALKA Anki…" at bounding box center [239, 419] width 115 height 26
select select "77284"
click at [182, 406] on select "Select Stylist Aadil Aarti Aarti Beauty Akanksha Beauty akanksha Nail ALKA Anki…" at bounding box center [239, 419] width 115 height 26
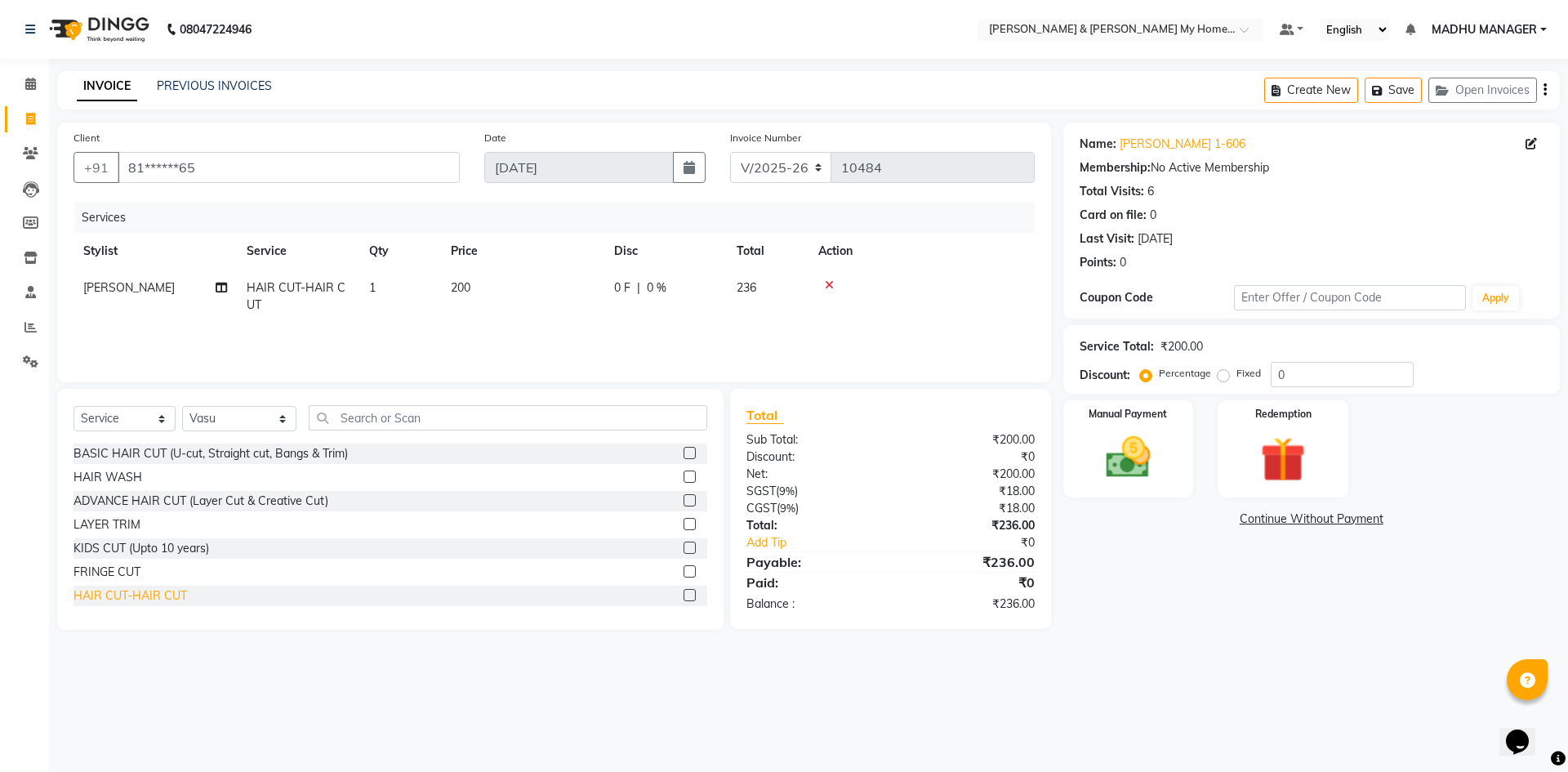
click at [170, 599] on div "HAIR CUT-HAIR CUT" at bounding box center [130, 595] width 114 height 17
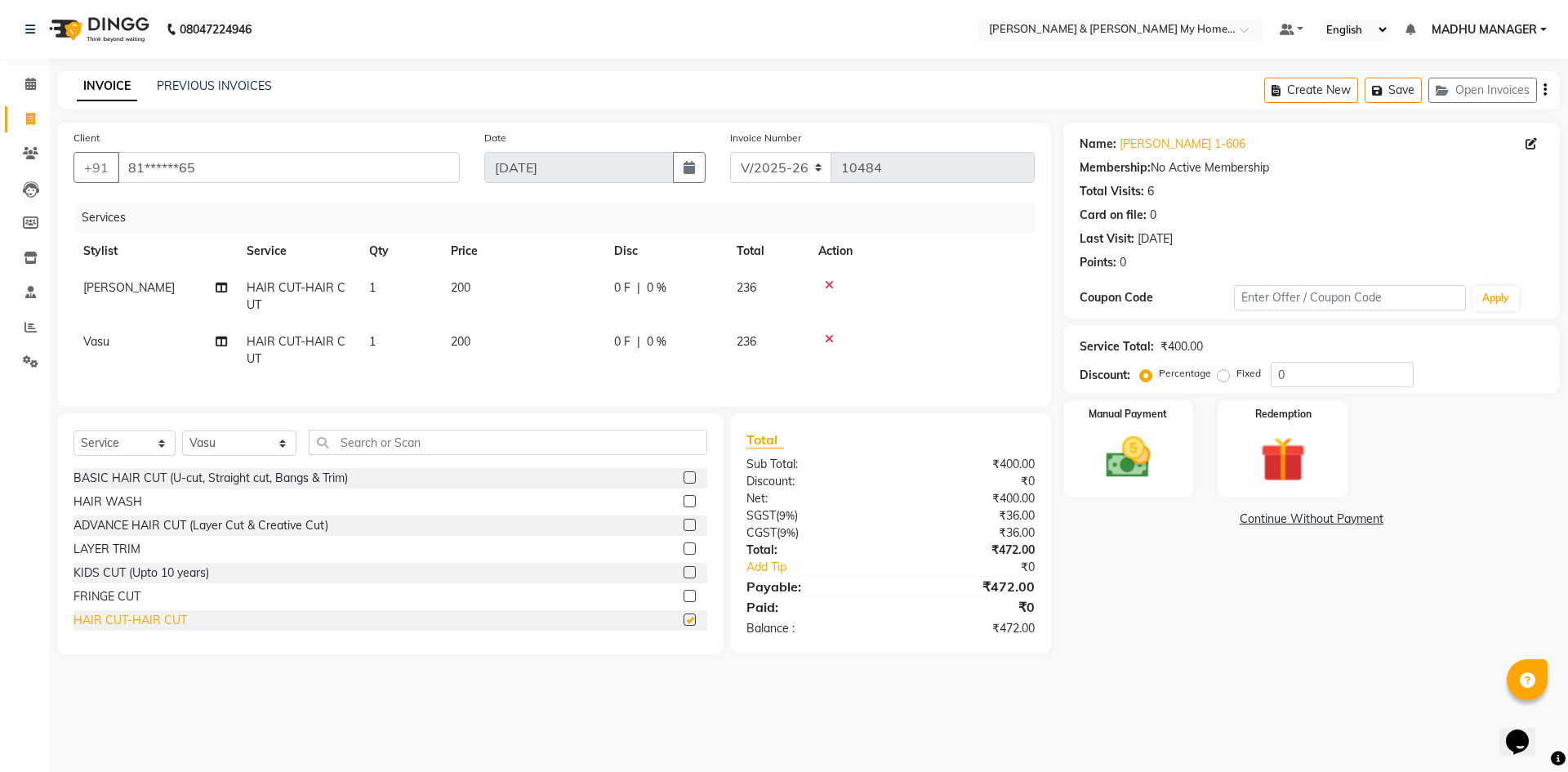
checkbox input "false"
drag, startPoint x: 1073, startPoint y: 454, endPoint x: 1198, endPoint y: 481, distance: 127.9
click at [1088, 460] on div "Manual Payment" at bounding box center [1129, 449] width 131 height 97
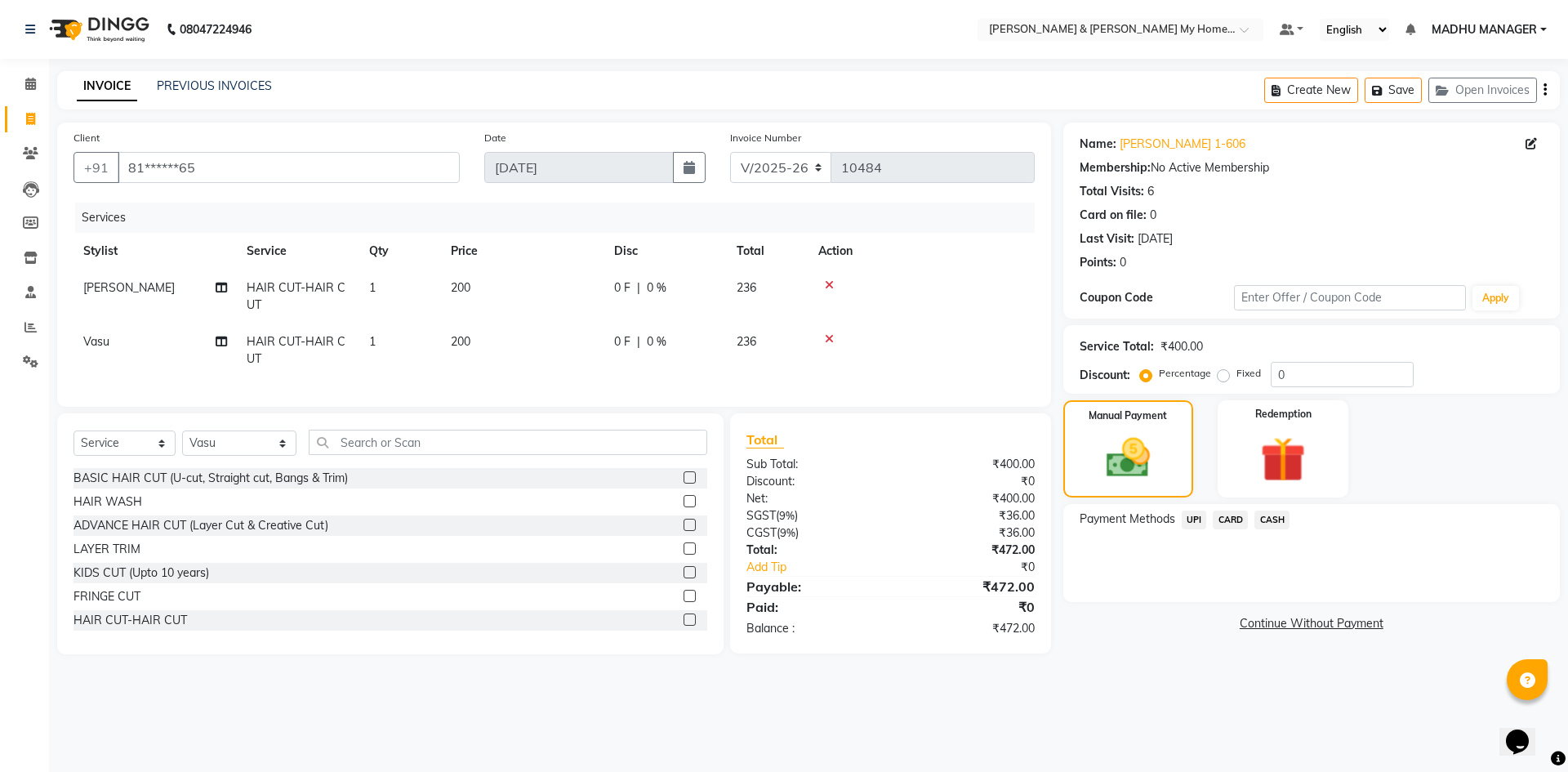
click at [1198, 514] on span "UPI" at bounding box center [1194, 519] width 26 height 19
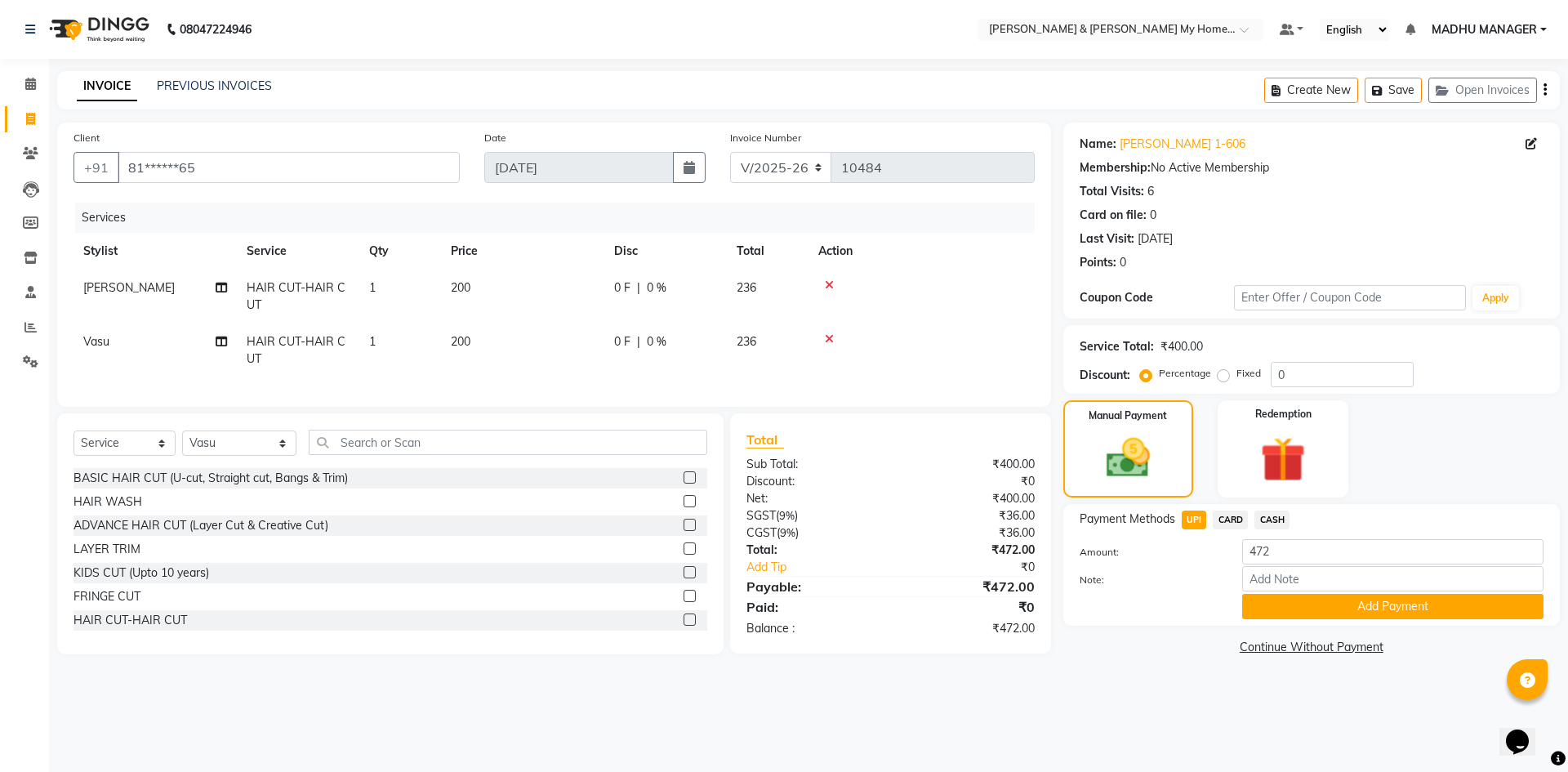
drag, startPoint x: 1318, startPoint y: 595, endPoint x: 1167, endPoint y: 741, distance: 210.0
click at [1310, 606] on button "Add Payment" at bounding box center [1392, 607] width 302 height 26
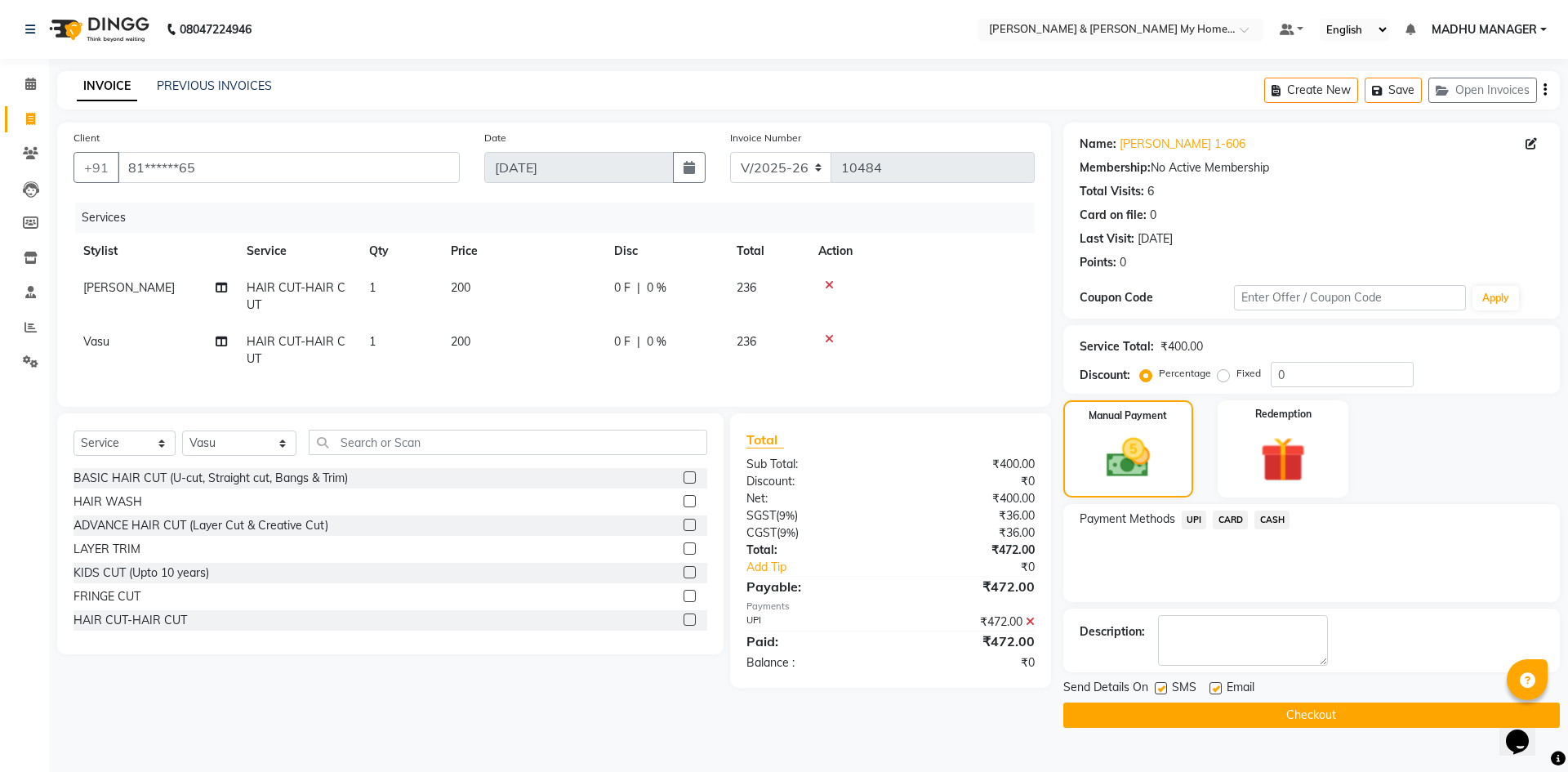
click at [1184, 702] on button "Checkout" at bounding box center [1312, 715] width 496 height 26
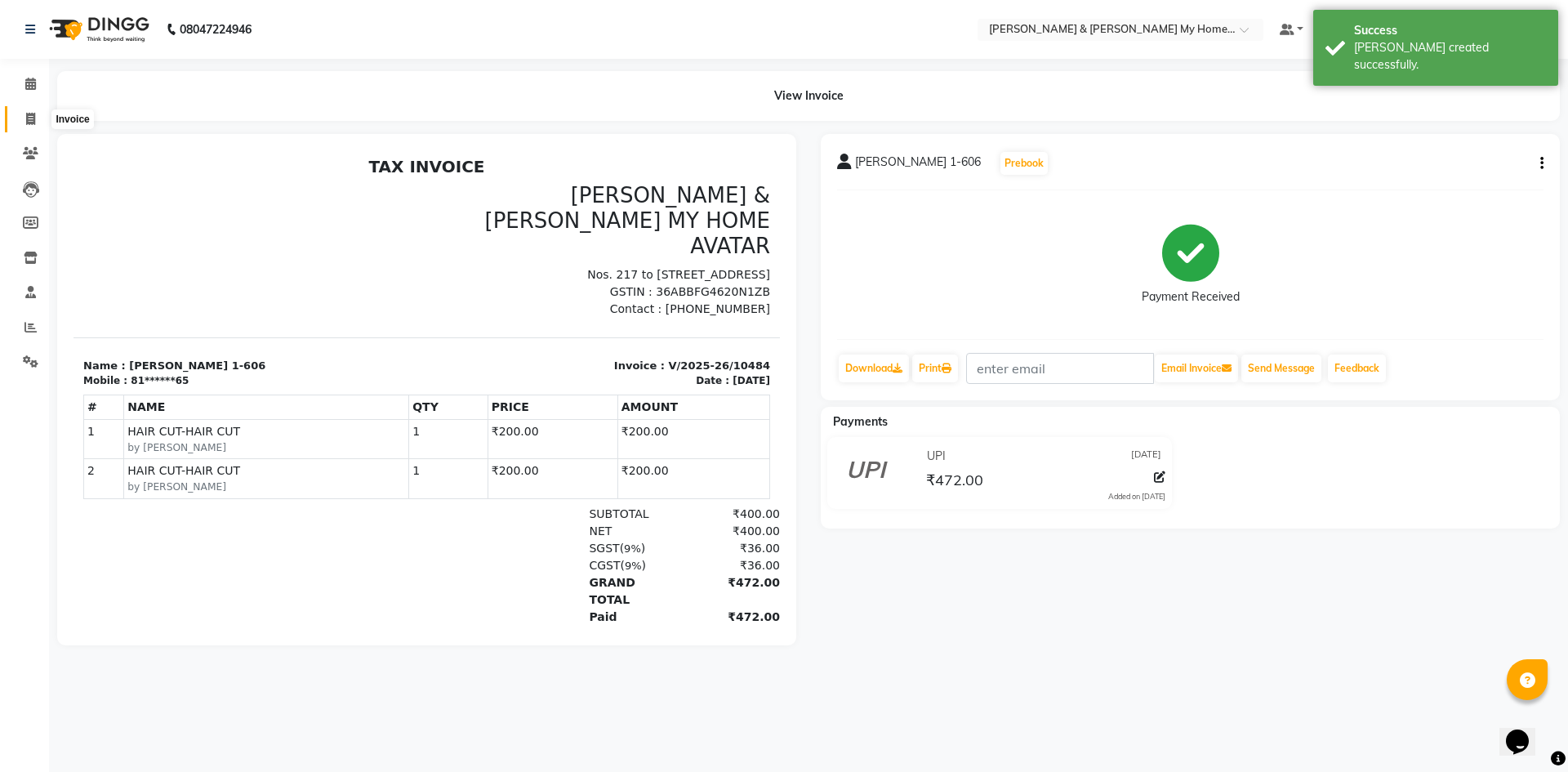
click at [24, 117] on span at bounding box center [31, 120] width 29 height 19
select select "8193"
select select "service"
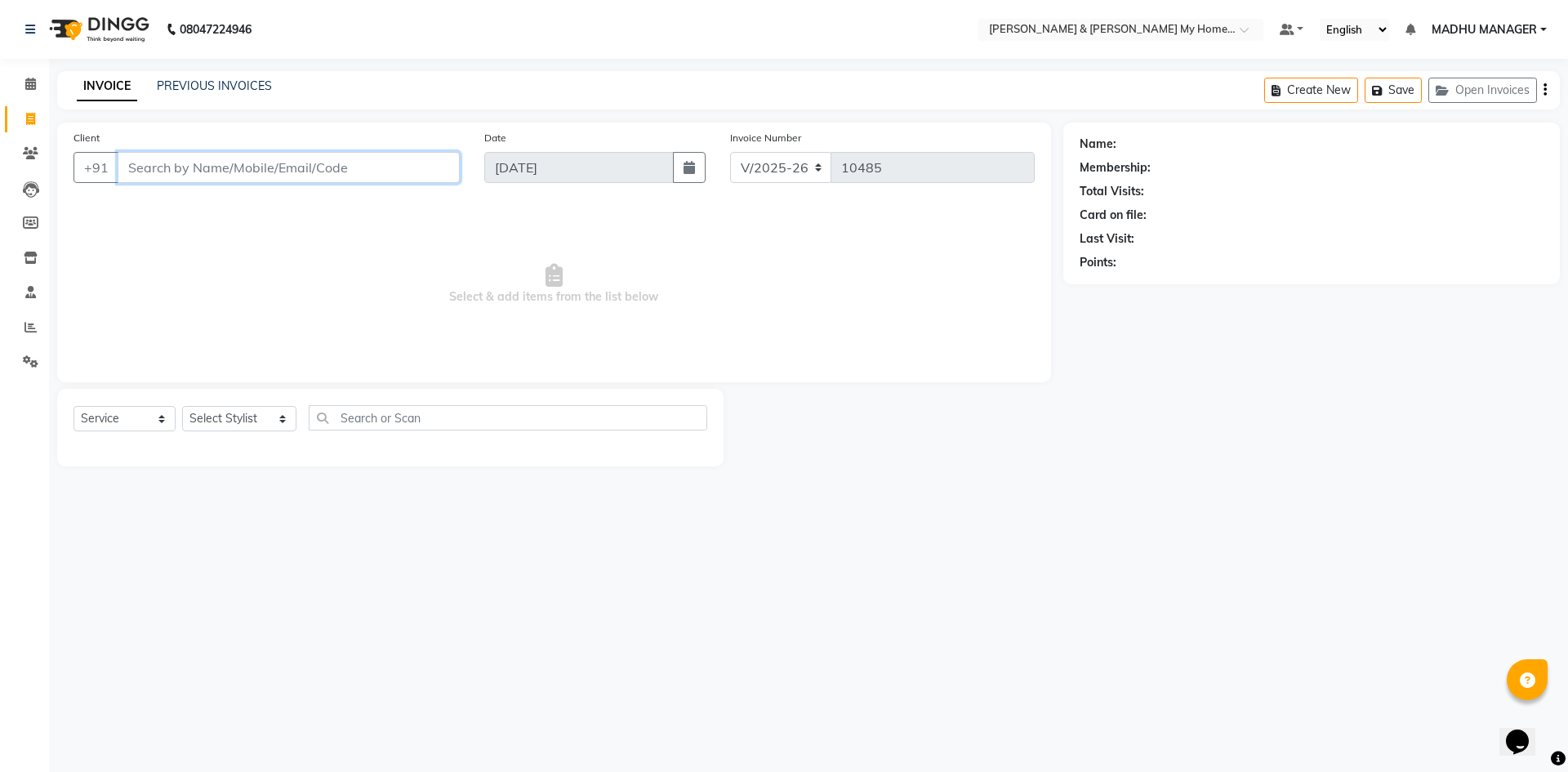
click at [166, 173] on input "Client" at bounding box center [289, 167] width 342 height 31
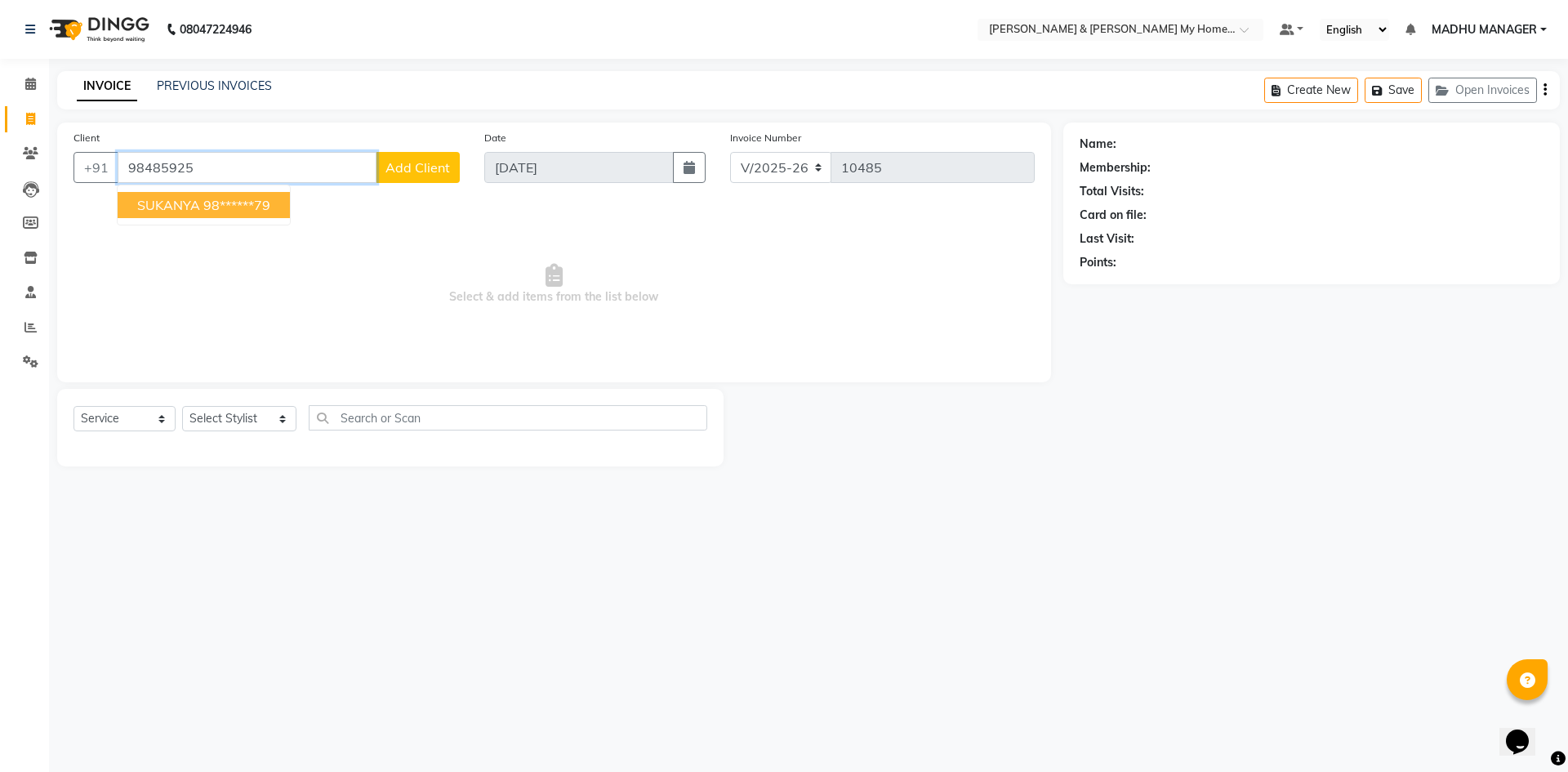
click at [167, 209] on span "SUKANYA" at bounding box center [169, 205] width 63 height 17
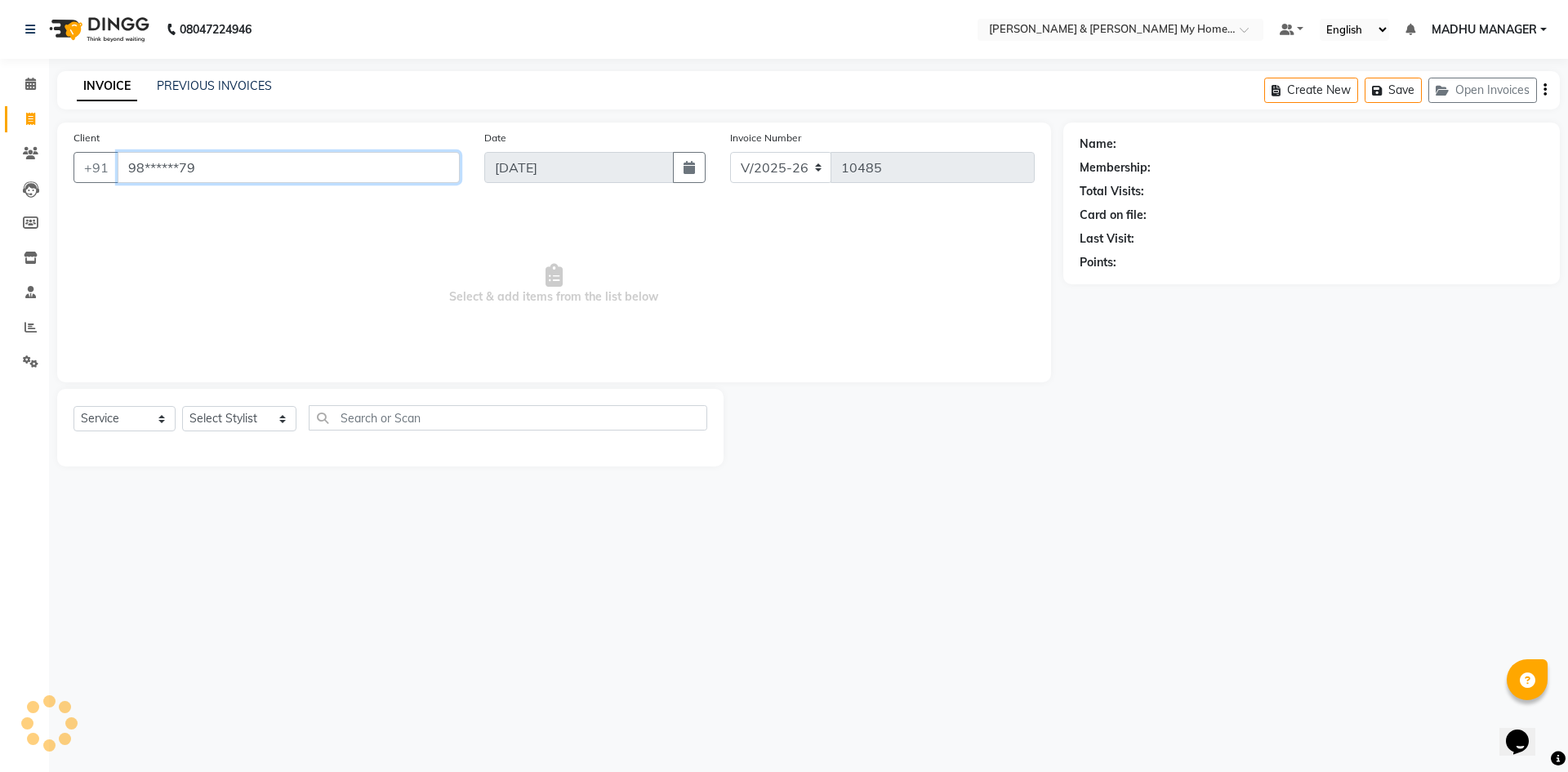
type input "98******79"
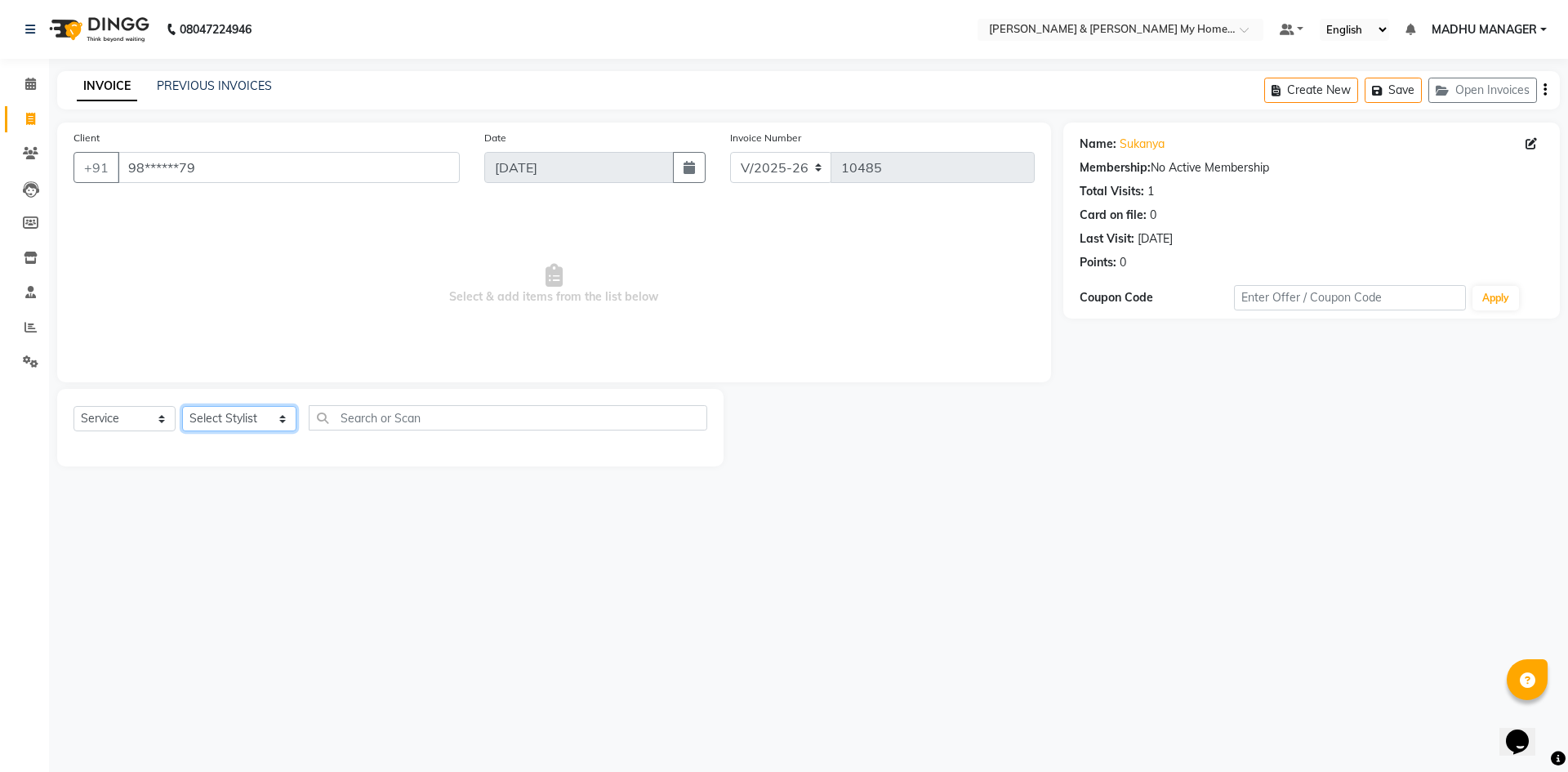
click at [227, 416] on select "Select Stylist Aadil Aarti Aarti Beauty Akanksha Beauty akanksha Nail ALKA Anki…" at bounding box center [239, 419] width 115 height 26
select select "77257"
click at [182, 406] on select "Select Stylist Aadil Aarti Aarti Beauty Akanksha Beauty akanksha Nail ALKA Anki…" at bounding box center [239, 419] width 115 height 26
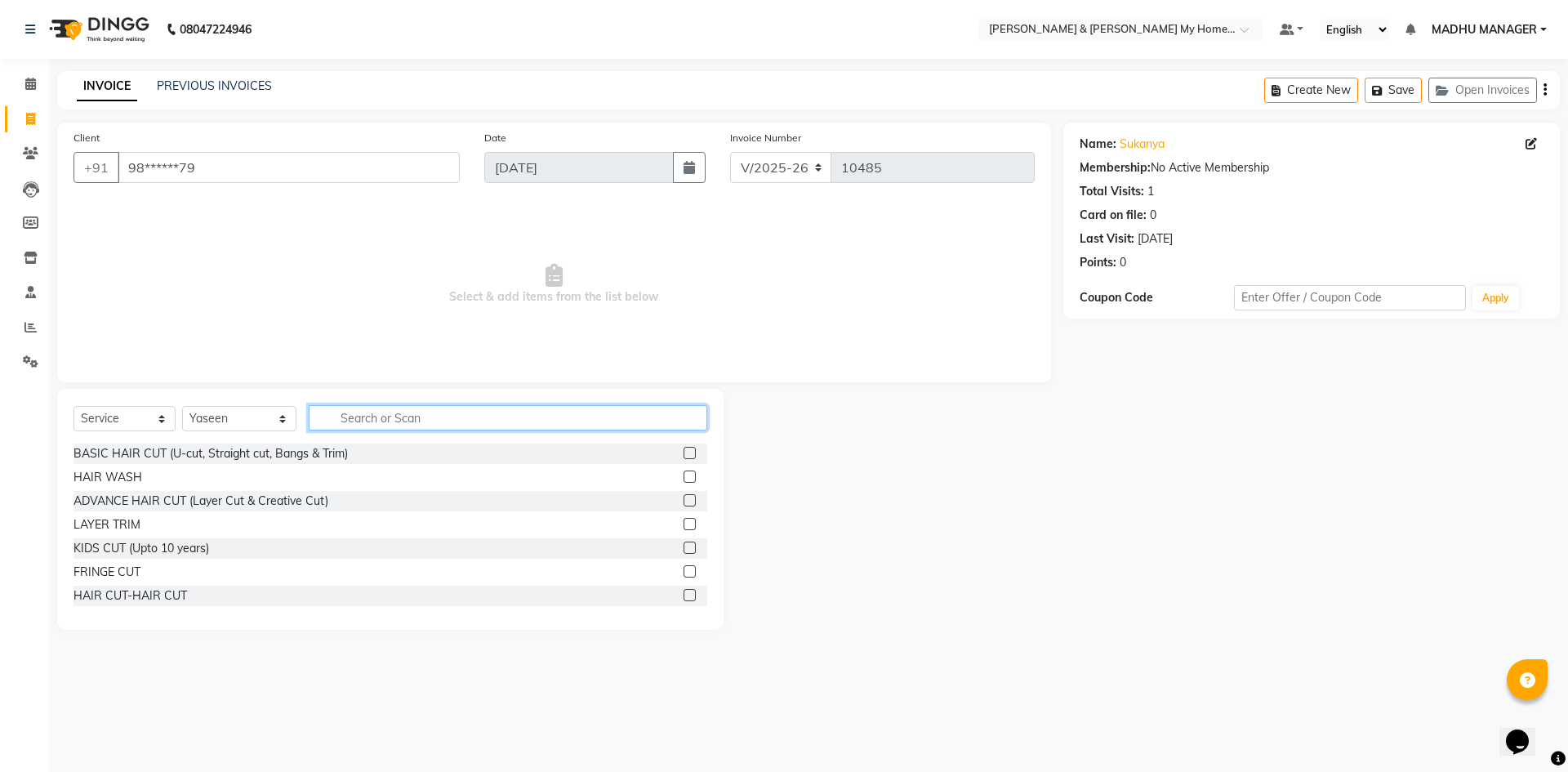
click at [411, 411] on input "text" at bounding box center [507, 418] width 398 height 26
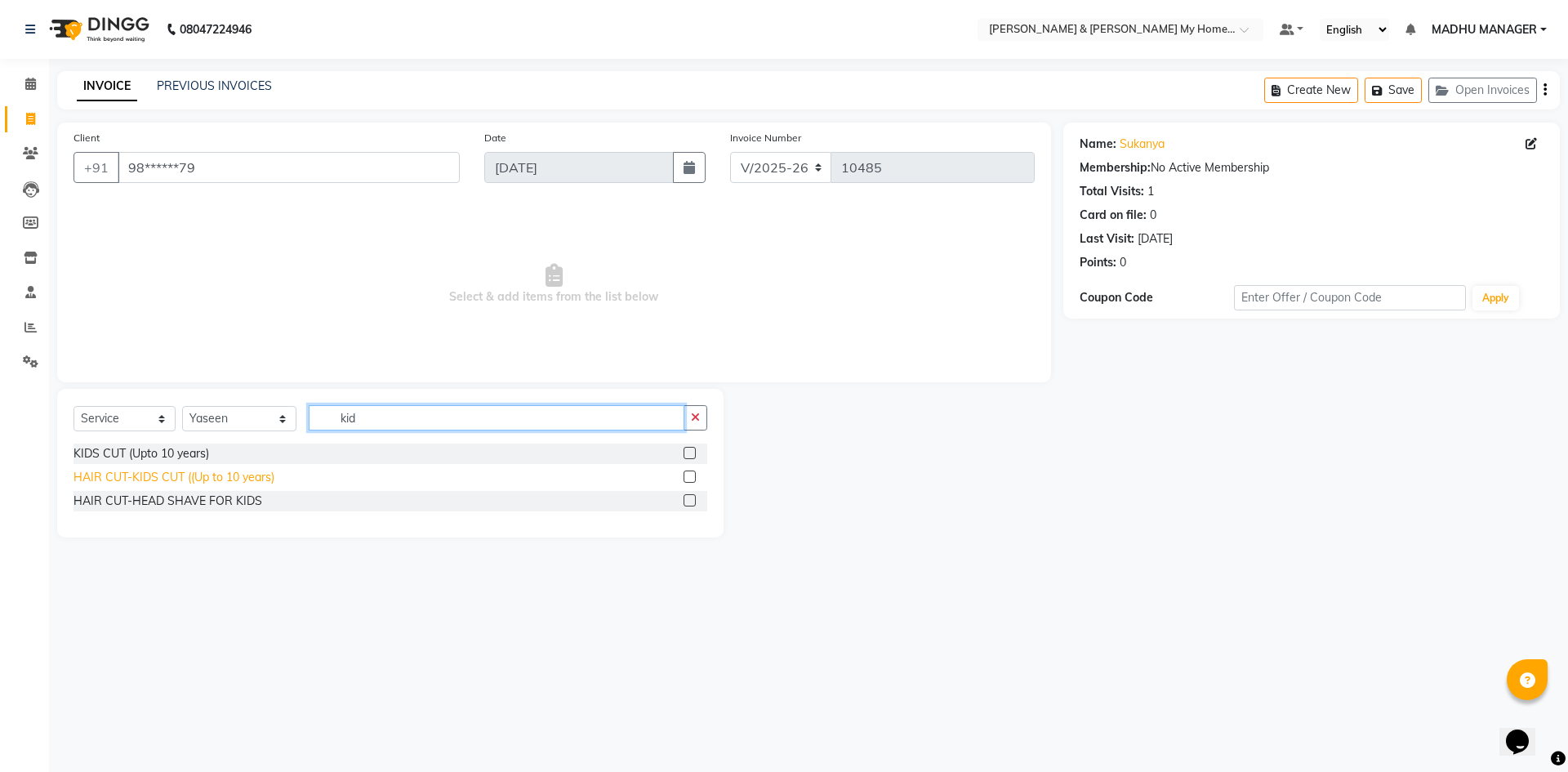
type input "kid"
click at [275, 477] on div "HAIR CUT-KIDS CUT ((Up to 10 years)" at bounding box center [173, 476] width 201 height 17
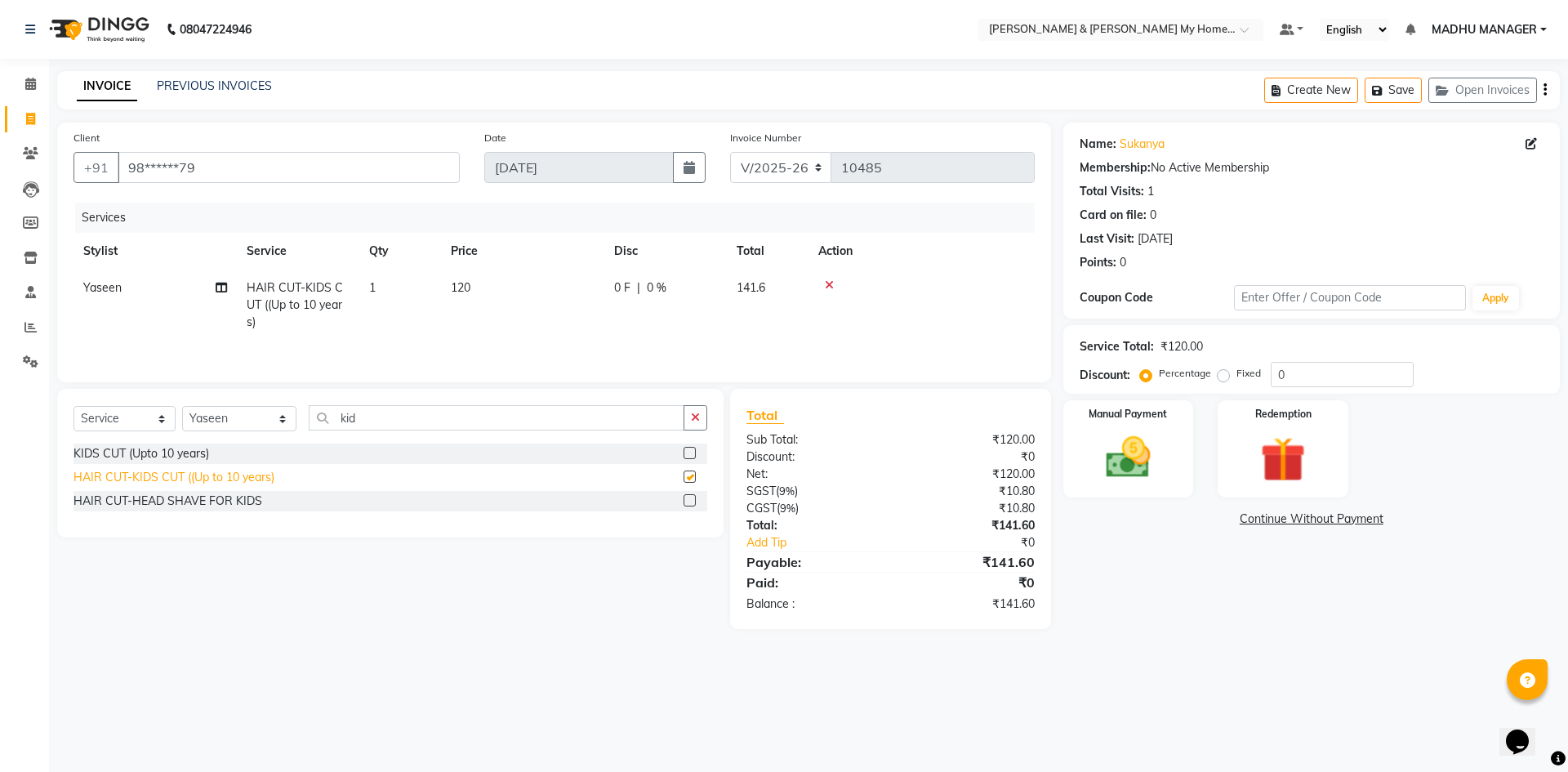
checkbox input "false"
click at [1161, 457] on img at bounding box center [1128, 457] width 76 height 54
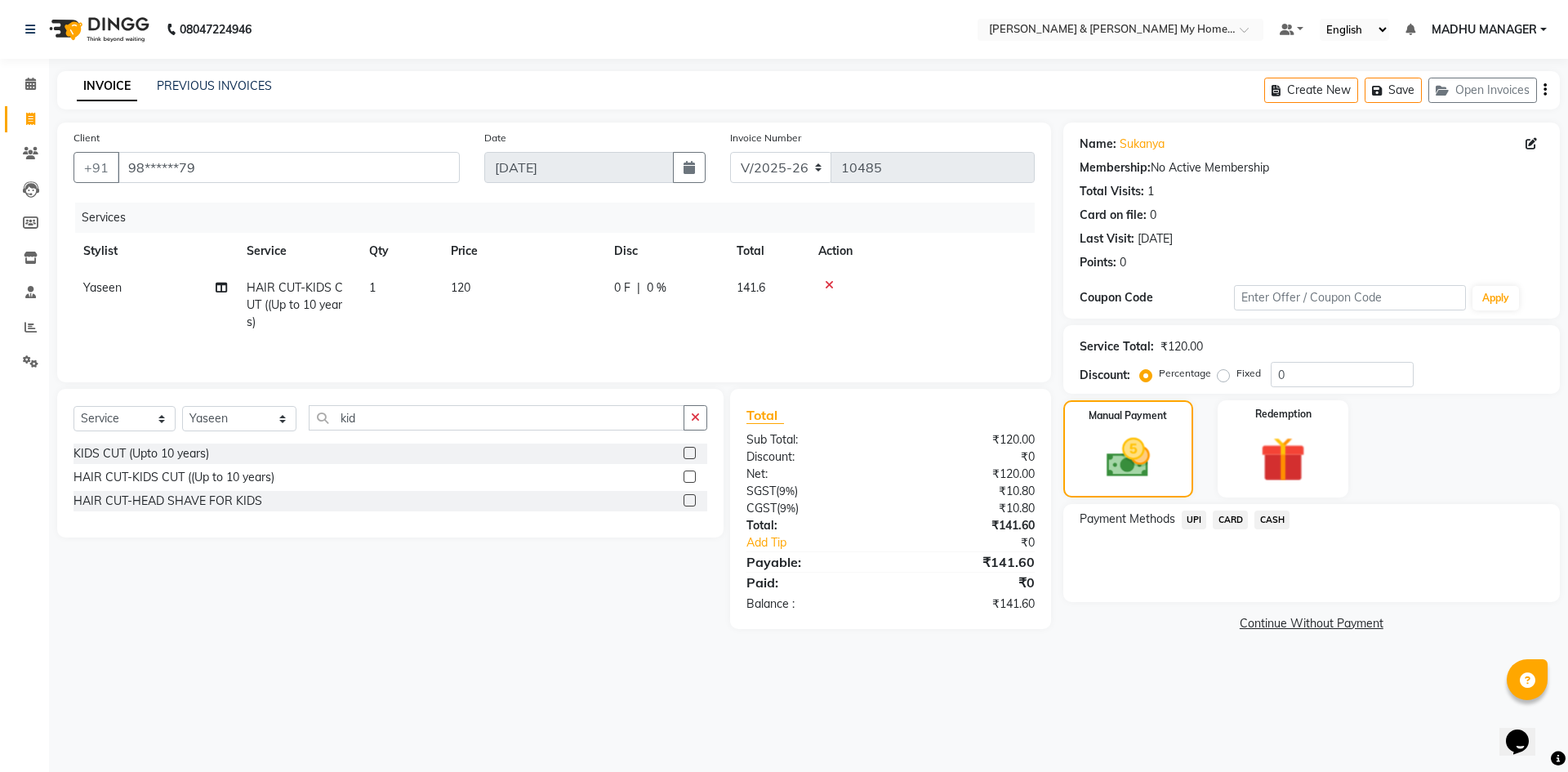
click at [1239, 518] on span "CARD" at bounding box center [1231, 519] width 36 height 19
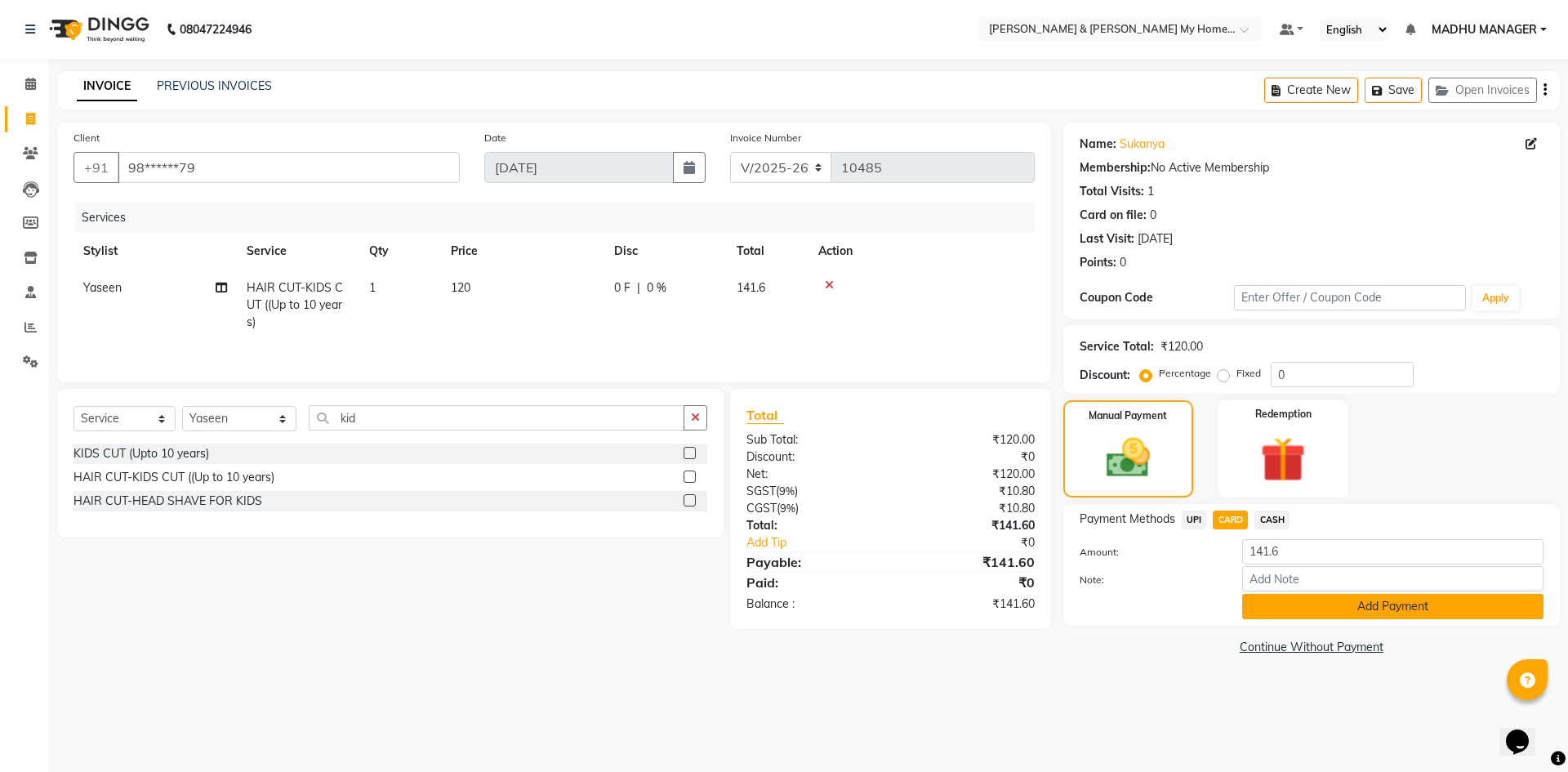
click at [1459, 617] on button "Add Payment" at bounding box center [1392, 607] width 302 height 26
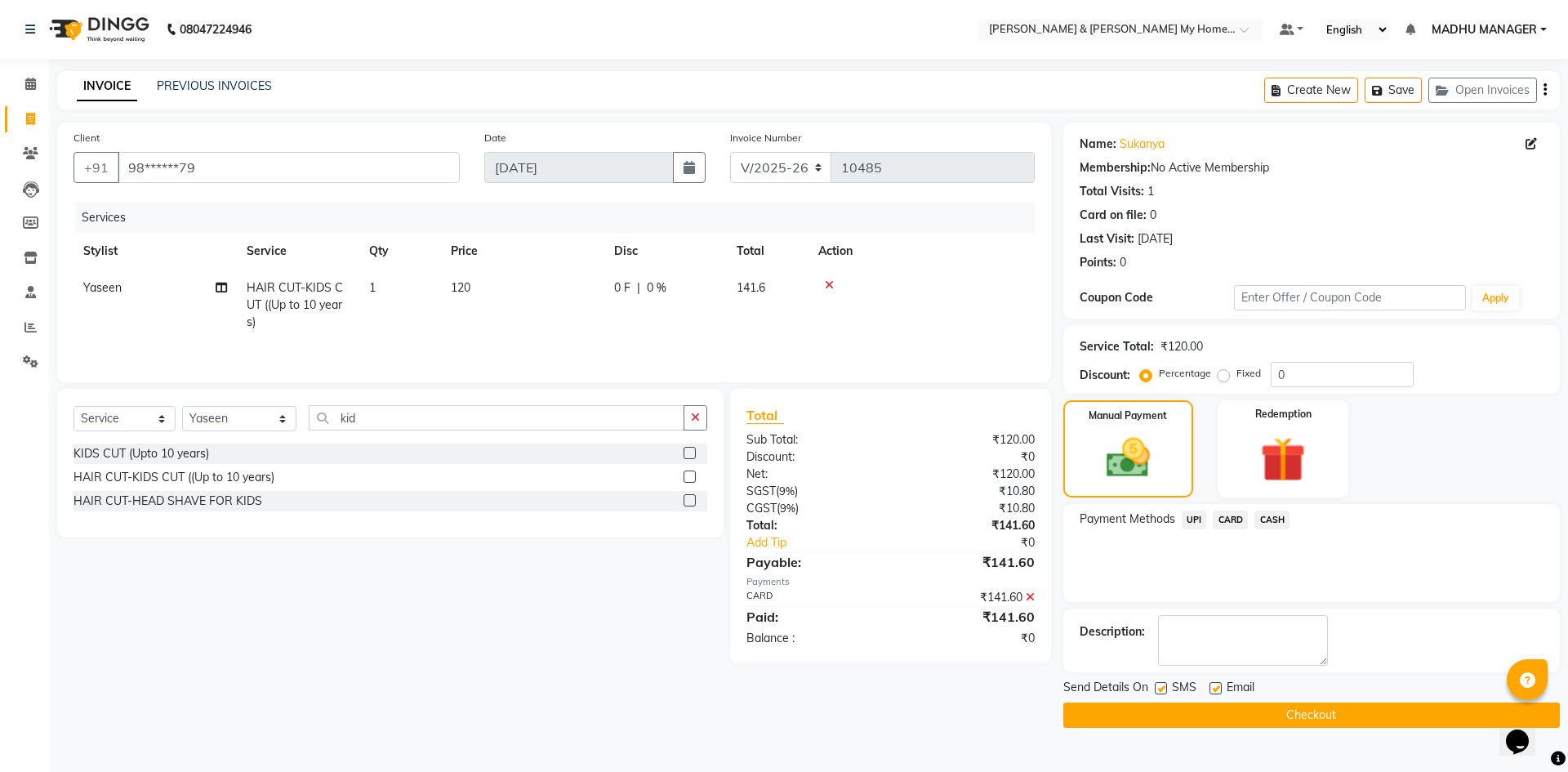
click at [1388, 724] on button "Checkout" at bounding box center [1312, 715] width 496 height 26
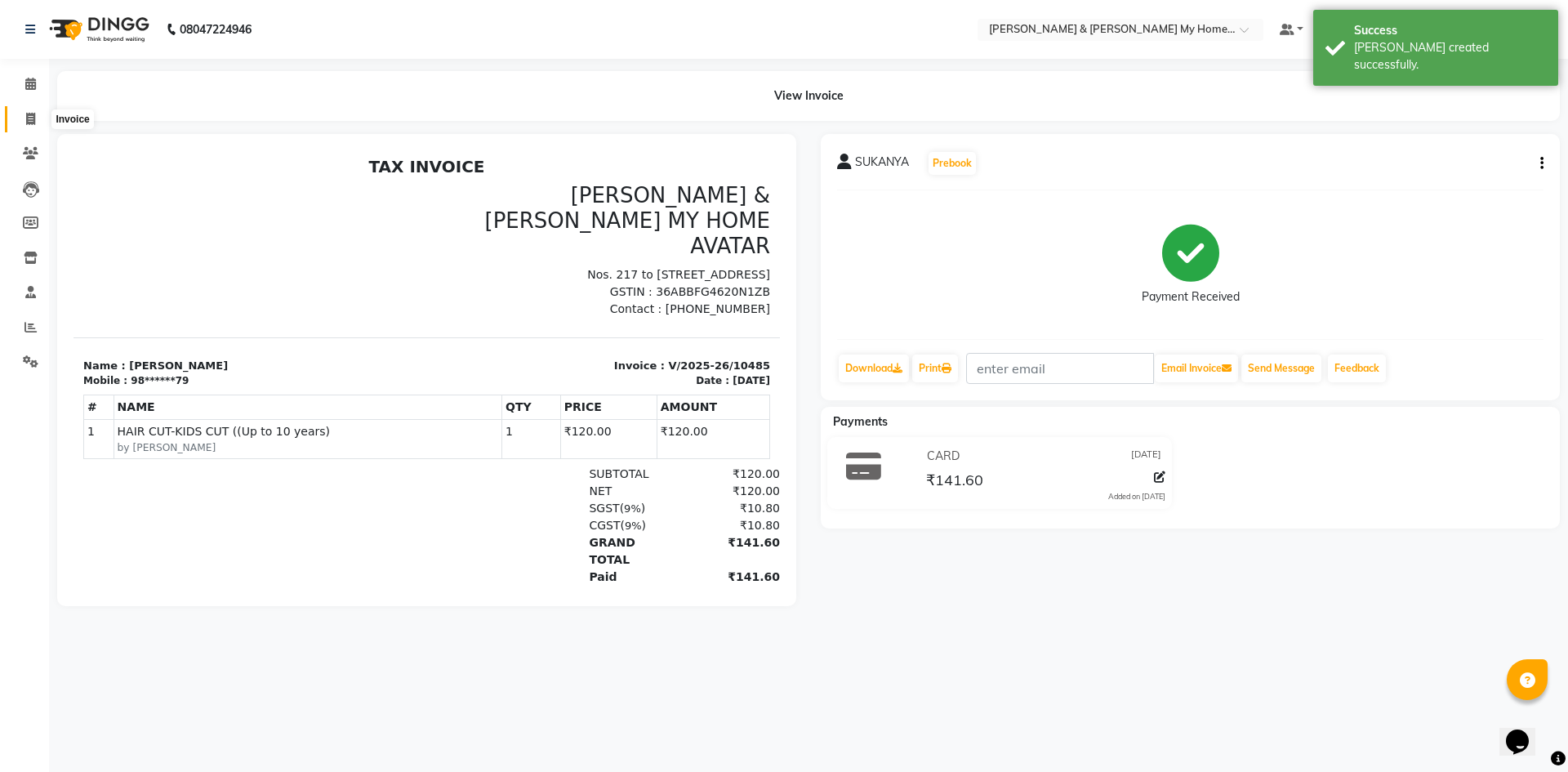
click at [40, 115] on span at bounding box center [31, 120] width 29 height 19
select select "service"
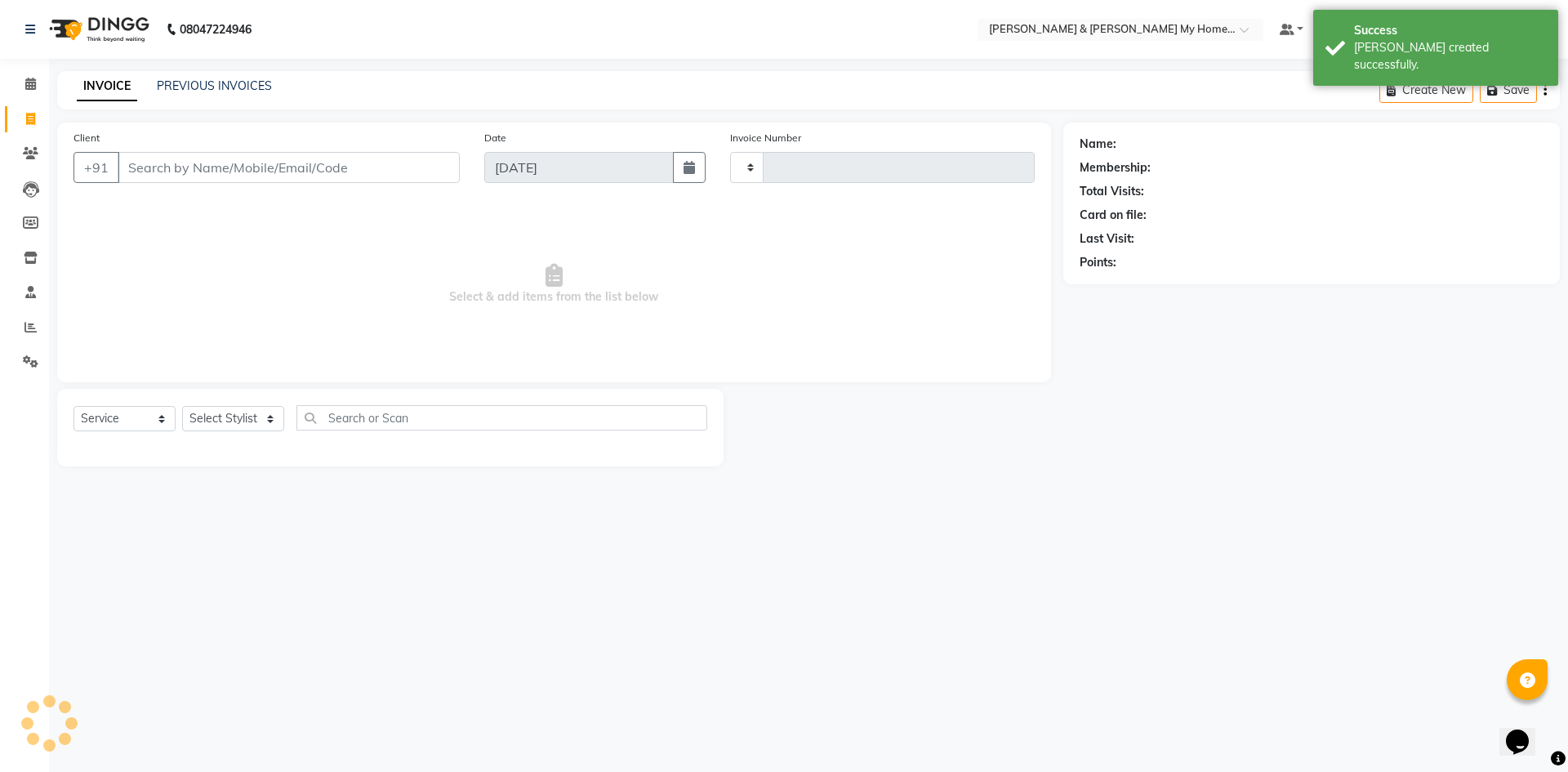
type input "10486"
select select "8193"
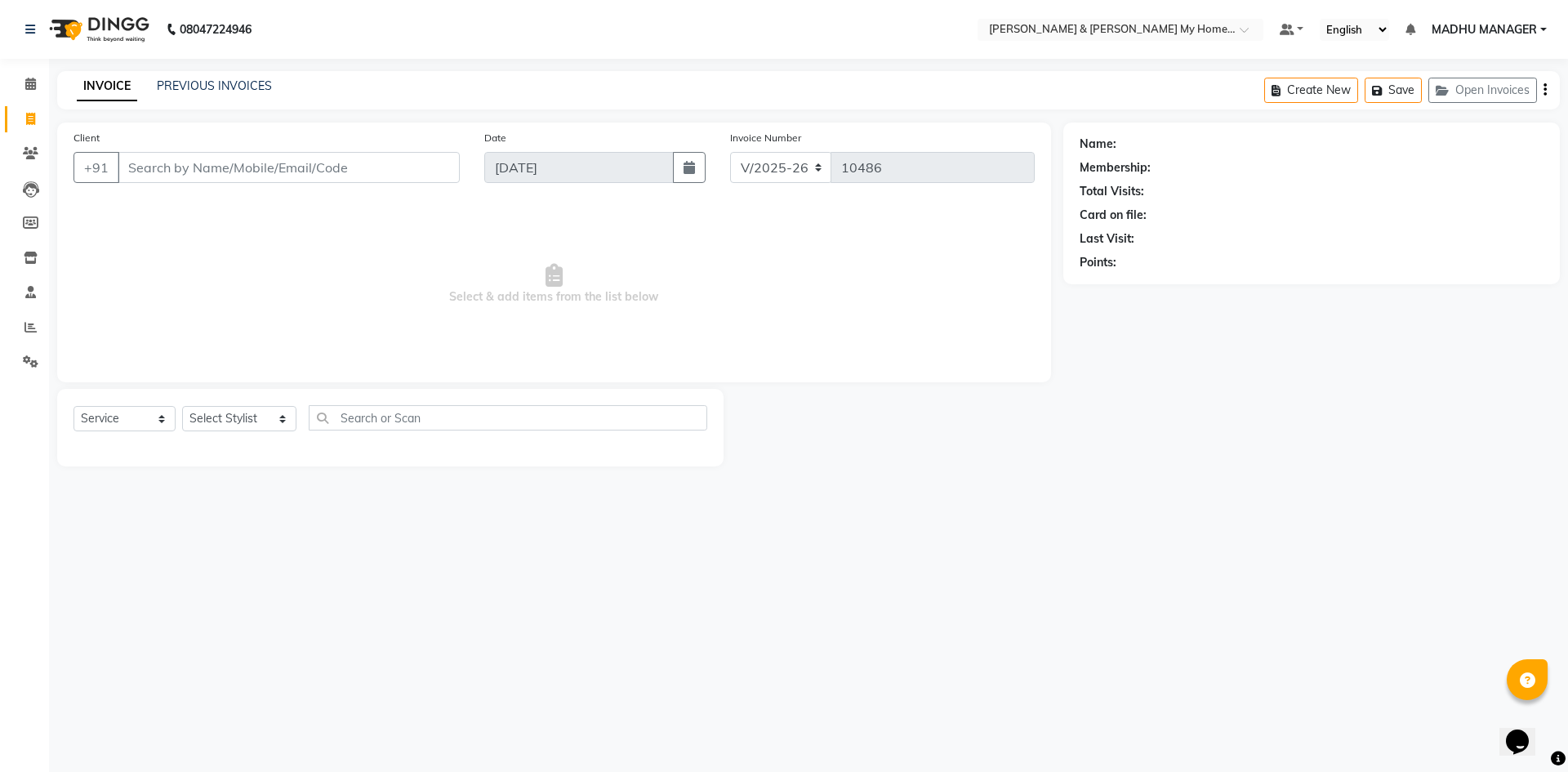
click at [222, 400] on div "Select Service Product Membership Package Voucher Prepaid Gift Card Select Styl…" at bounding box center [391, 427] width 666 height 77
click at [231, 401] on div "Select Service Product Membership Package Voucher Prepaid Gift Card Select Styl…" at bounding box center [391, 427] width 666 height 77
click at [234, 420] on select "Select Stylist Aadil Aarti Aarti Beauty Akanksha Beauty akanksha Nail ALKA Anki…" at bounding box center [239, 419] width 115 height 26
select select "77830"
click at [182, 406] on select "Select Stylist Aadil Aarti Aarti Beauty Akanksha Beauty akanksha Nail ALKA Anki…" at bounding box center [239, 419] width 115 height 26
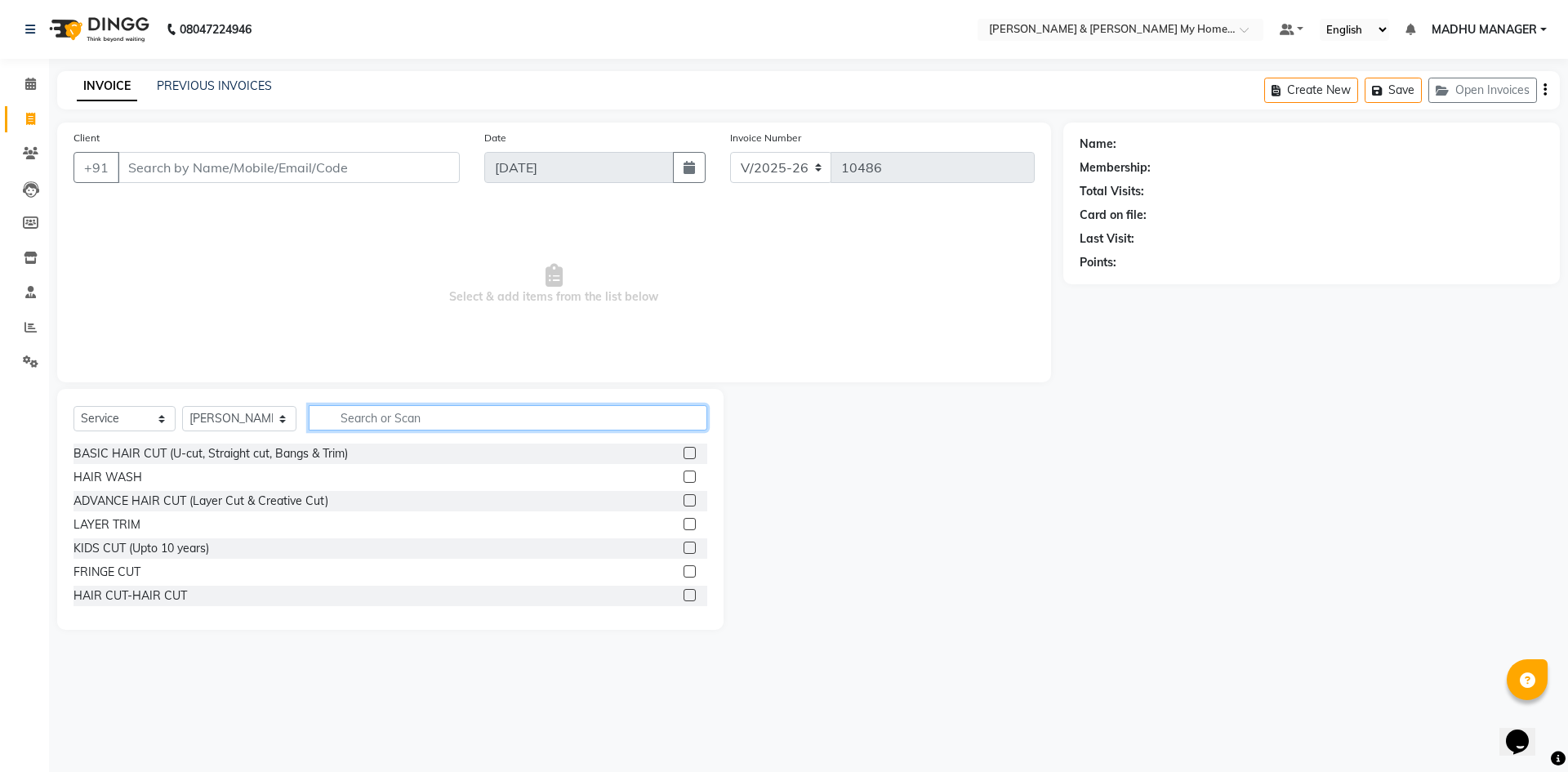
click at [370, 416] on input "text" at bounding box center [507, 418] width 398 height 26
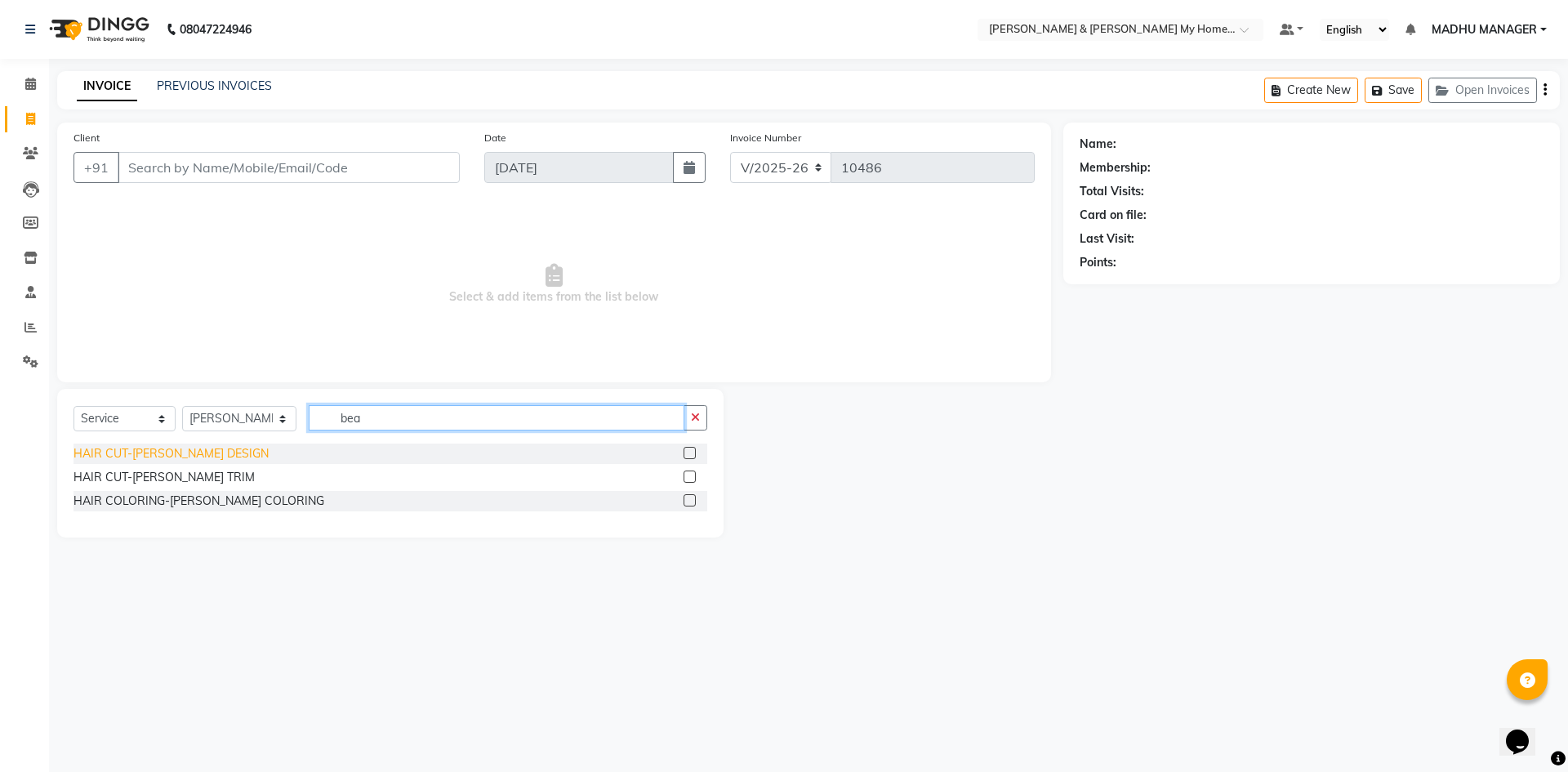
type input "bea"
click at [196, 447] on div "HAIR CUT-BEARD DESIGN" at bounding box center [170, 453] width 195 height 17
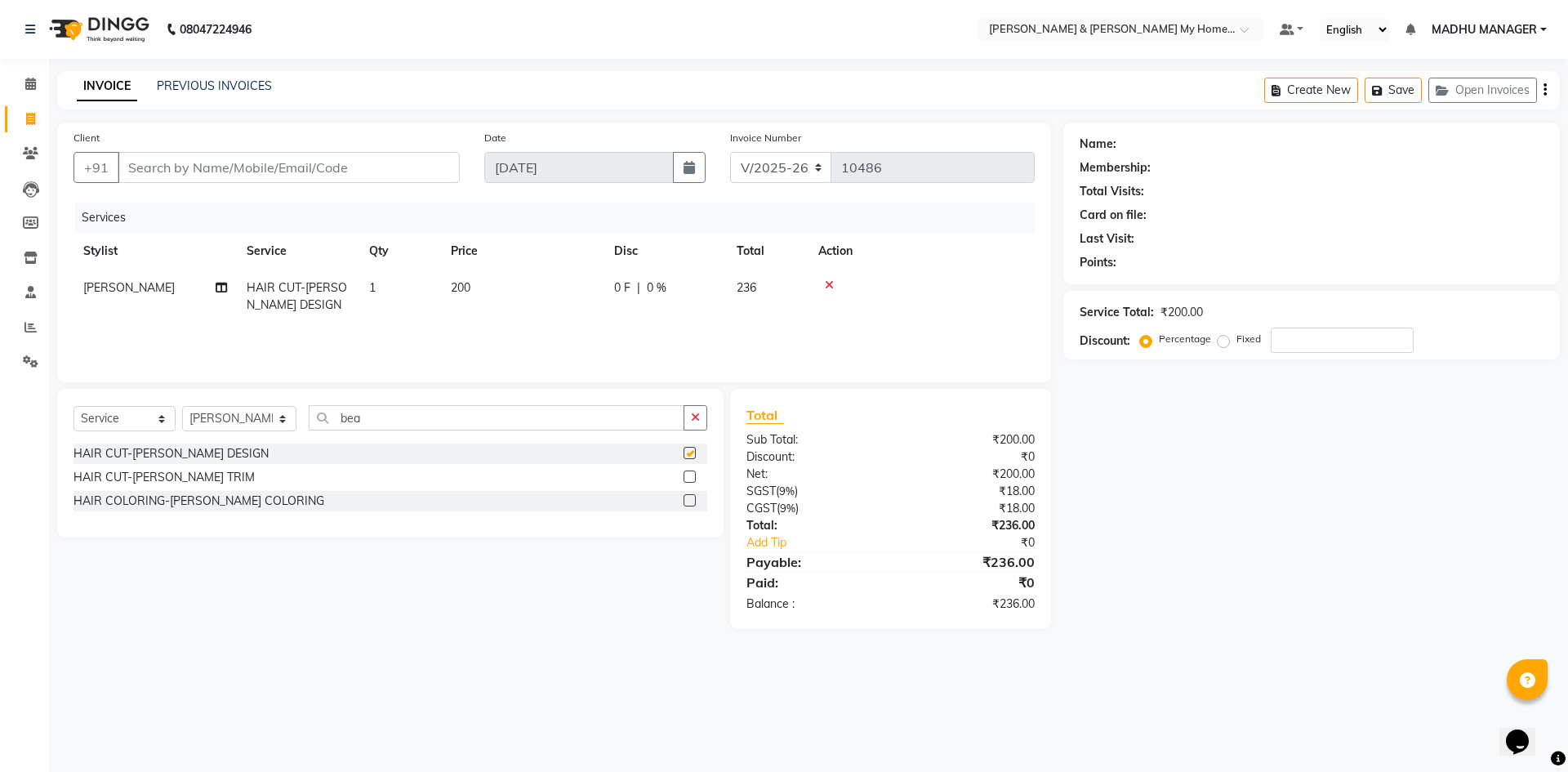
checkbox input "false"
click at [210, 170] on input "Client" at bounding box center [289, 167] width 342 height 31
click at [211, 169] on input "Client" at bounding box center [289, 167] width 342 height 31
type input "9"
type input "0"
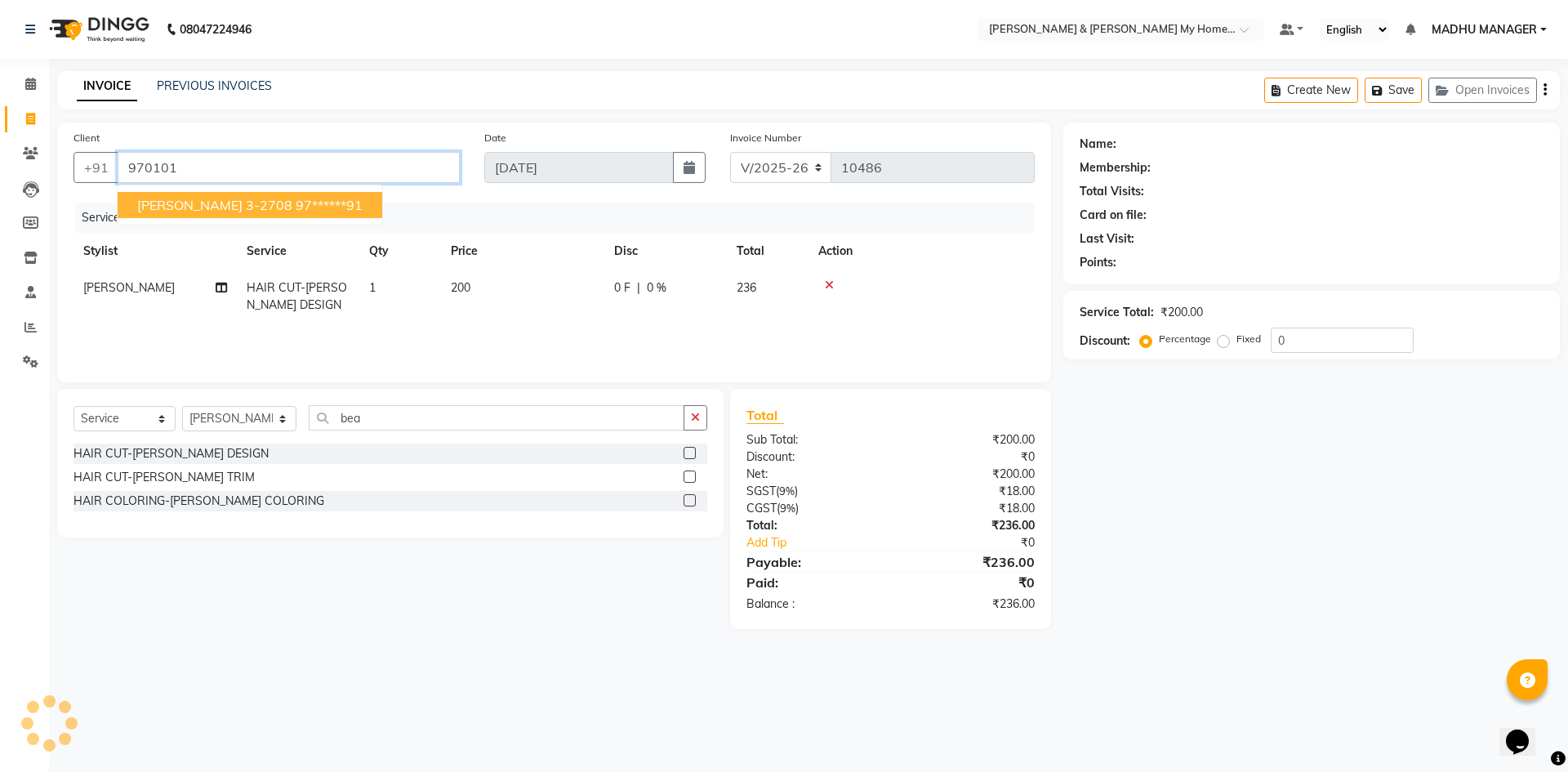
click at [237, 206] on span "SRINIVAS REDDY 3-2708" at bounding box center [215, 205] width 155 height 17
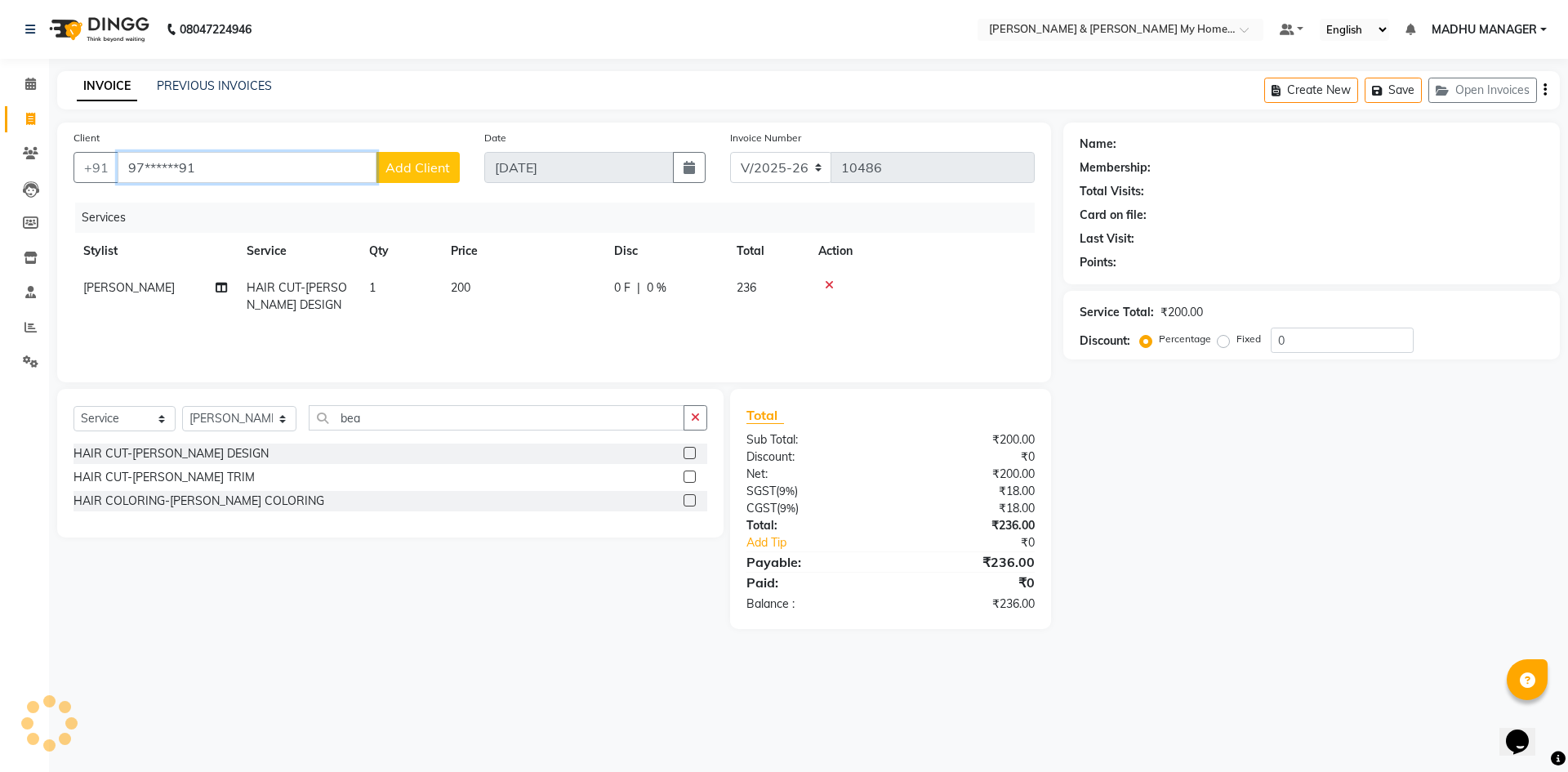
type input "97******91"
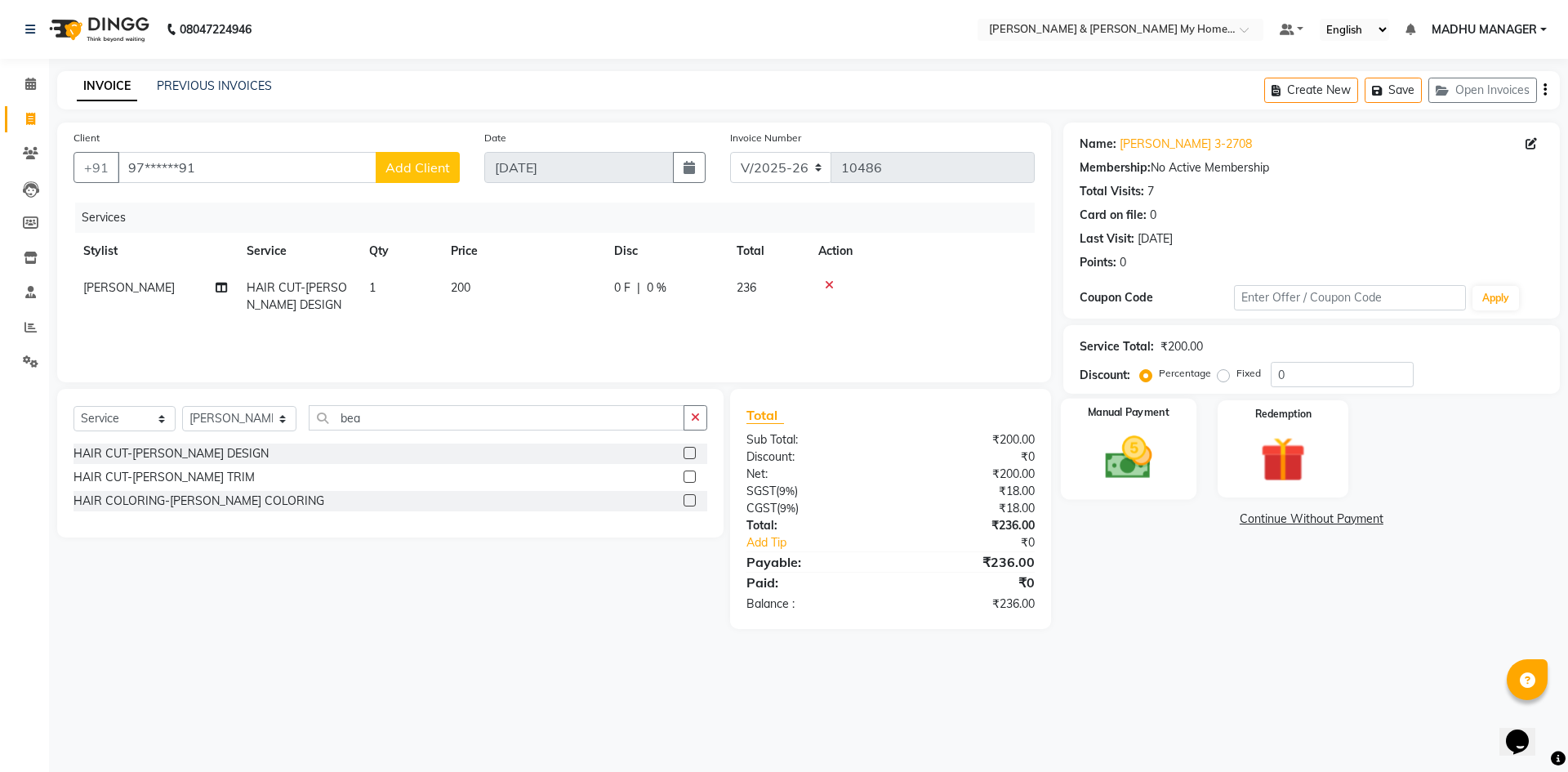
click at [1153, 486] on div "Manual Payment" at bounding box center [1127, 449] width 135 height 101
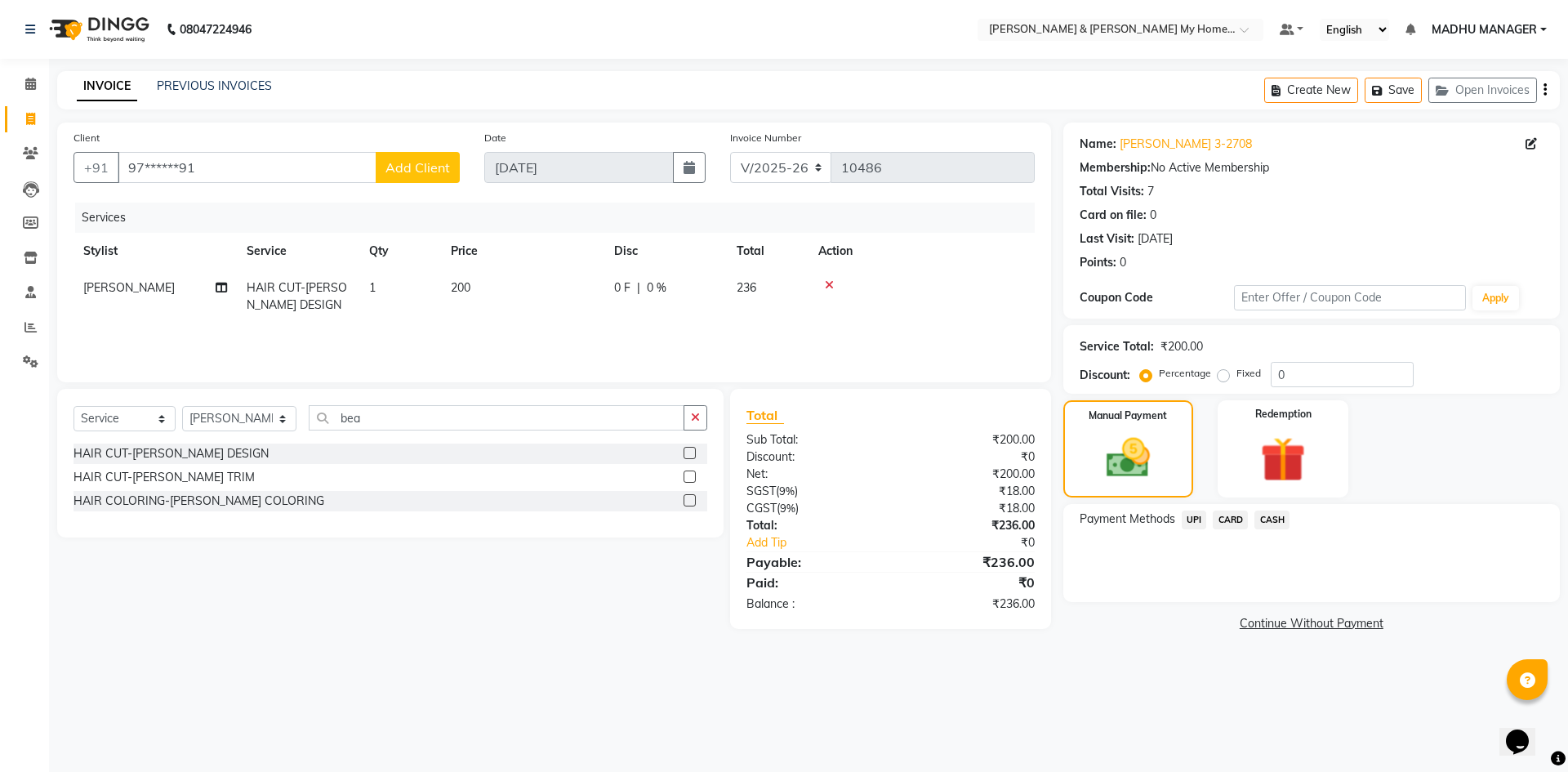
drag, startPoint x: 1186, startPoint y: 516, endPoint x: 1187, endPoint y: 528, distance: 12.0
click at [1187, 521] on span "UPI" at bounding box center [1194, 519] width 26 height 19
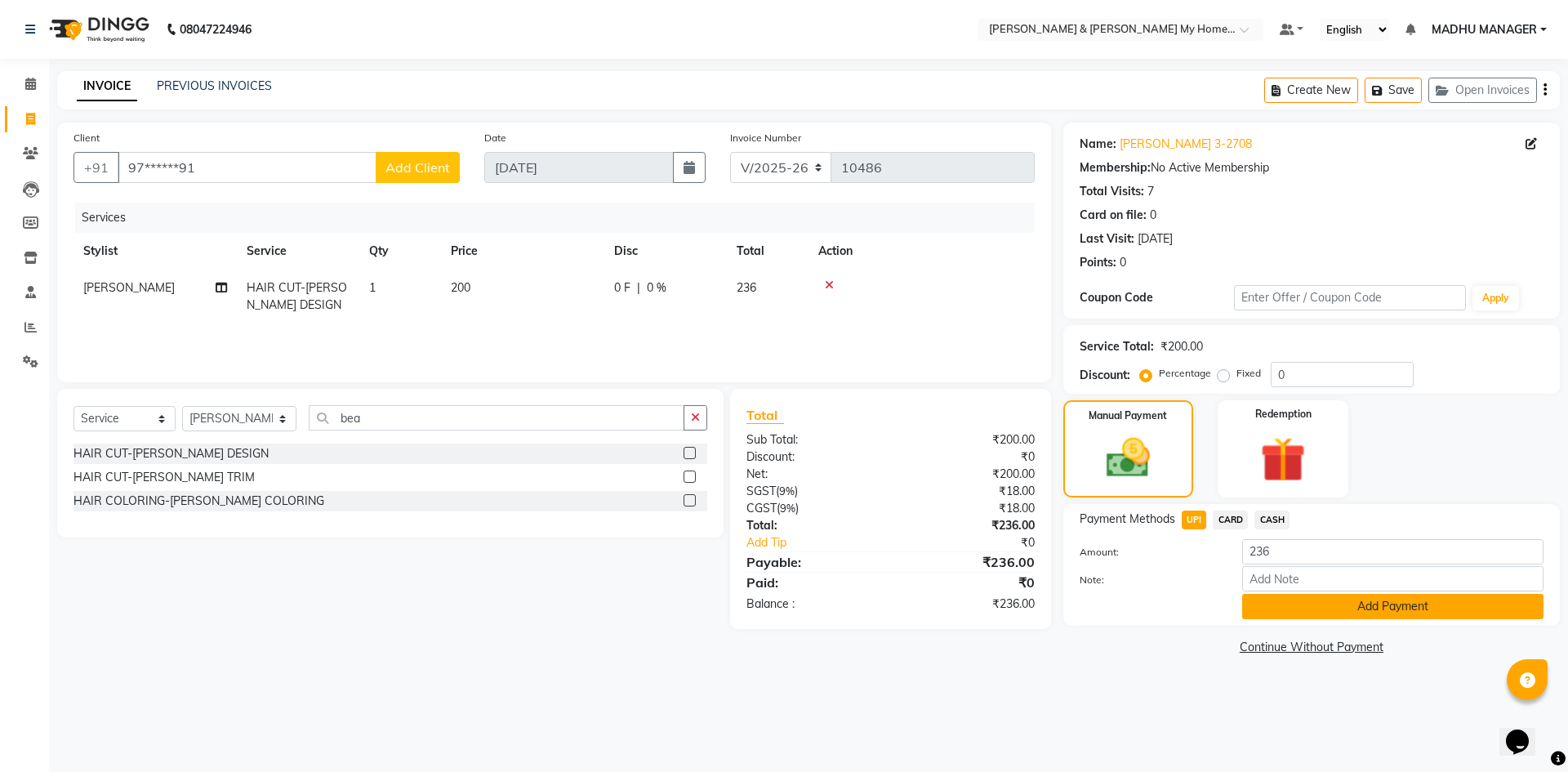
click at [1310, 609] on button "Add Payment" at bounding box center [1392, 607] width 302 height 26
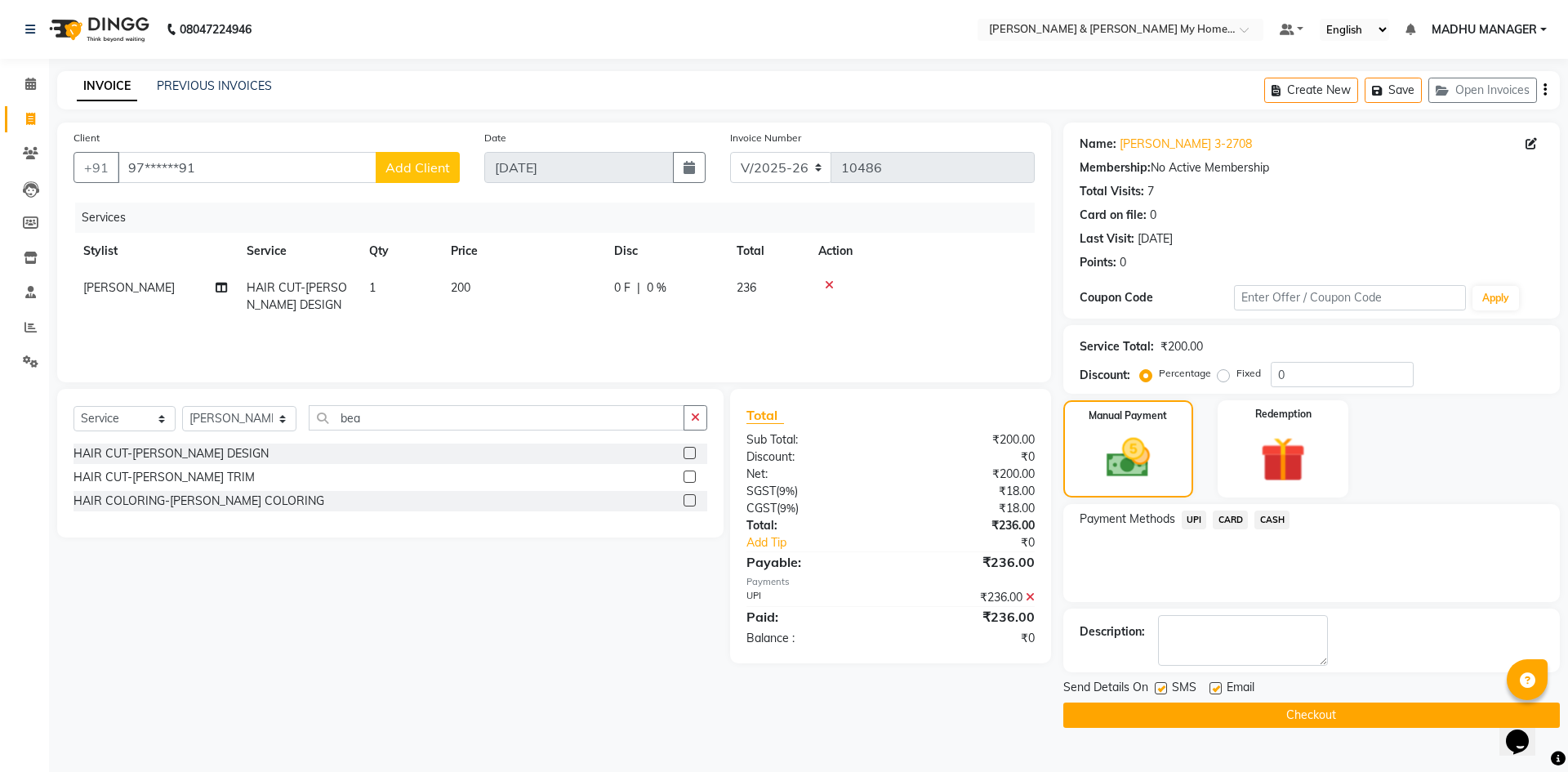
click at [1305, 708] on button "Checkout" at bounding box center [1312, 715] width 496 height 26
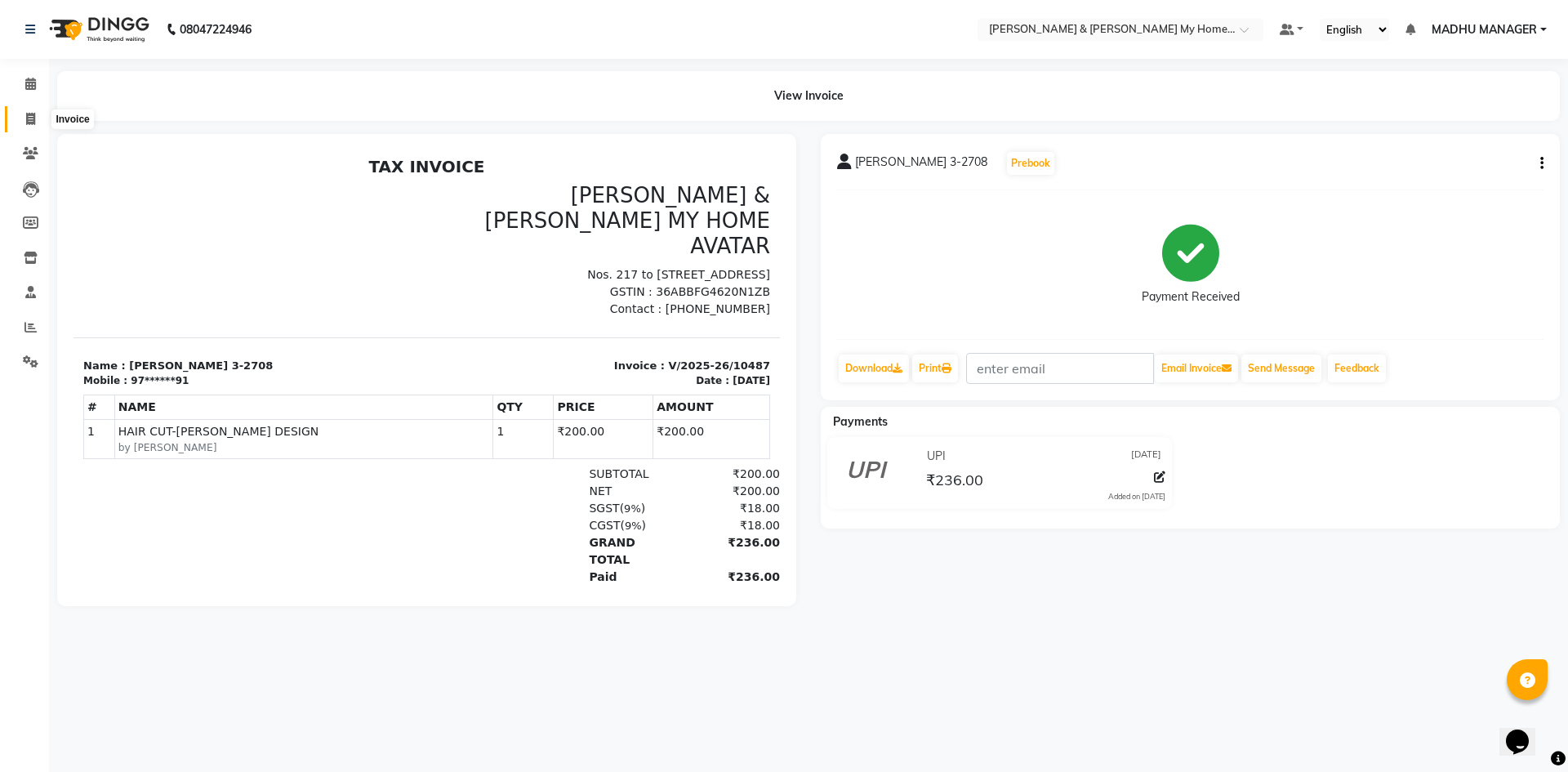
click at [36, 118] on icon at bounding box center [30, 119] width 9 height 12
select select "service"
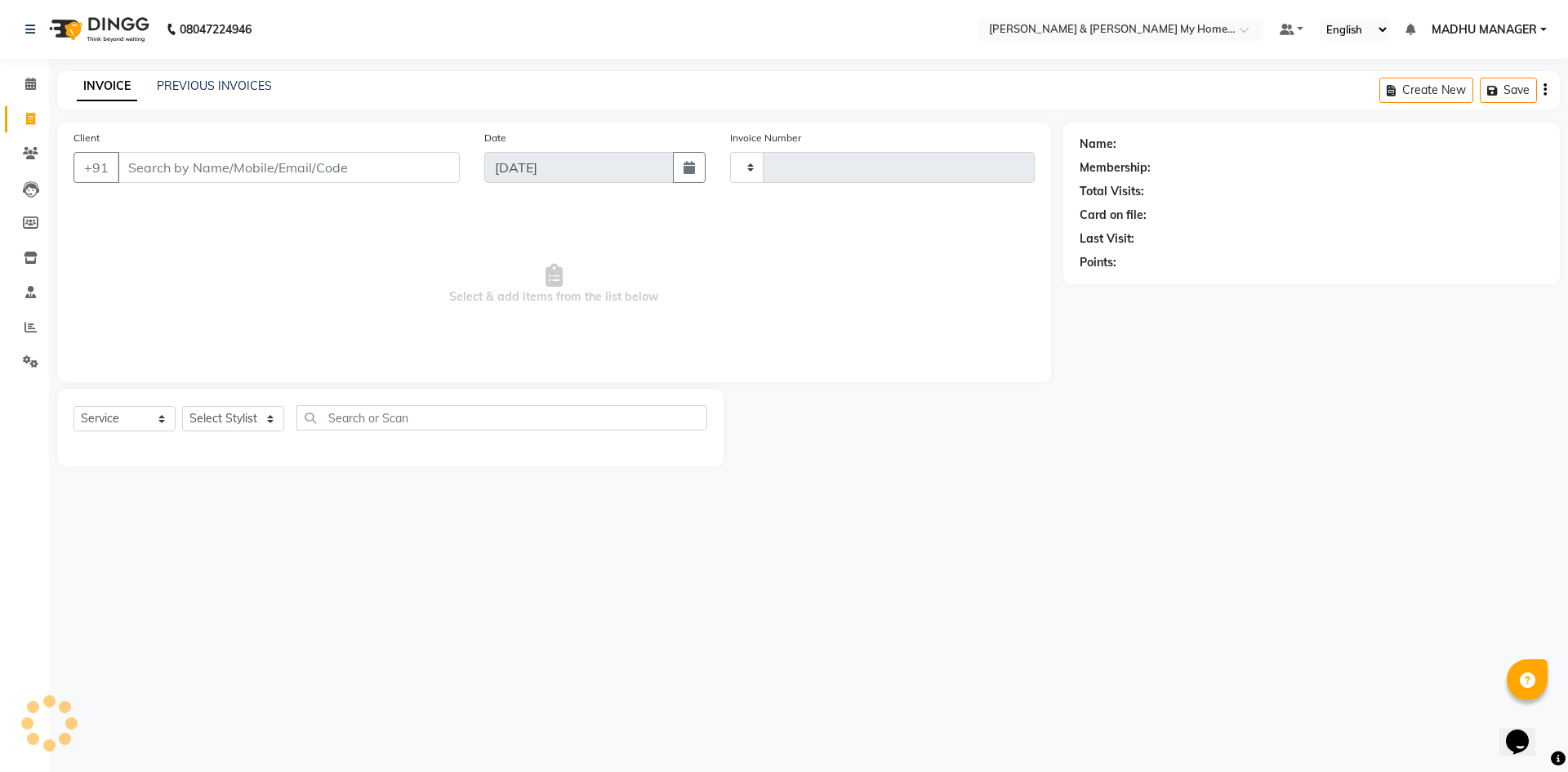
type input "10488"
select select "8193"
drag, startPoint x: 239, startPoint y: 427, endPoint x: 238, endPoint y: 417, distance: 10.0
click at [239, 427] on select "Select Stylist Aadil Aarti Aarti Beauty Akanksha Beauty akanksha Nail ALKA Anki…" at bounding box center [239, 419] width 115 height 26
select select "77284"
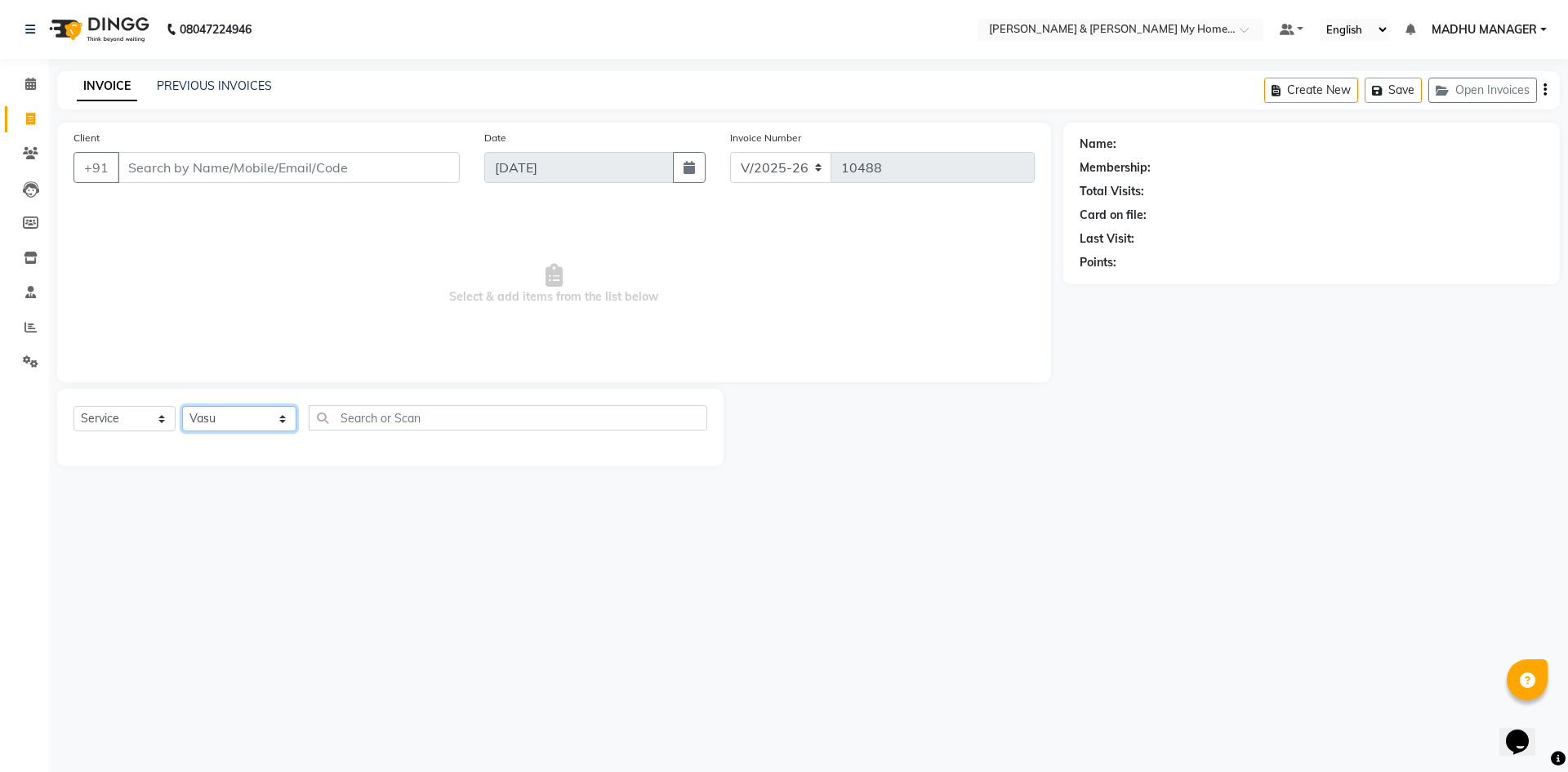
click at [182, 406] on select "Select Stylist Aadil Aarti Aarti Beauty Akanksha Beauty akanksha Nail ALKA Anki…" at bounding box center [239, 419] width 115 height 26
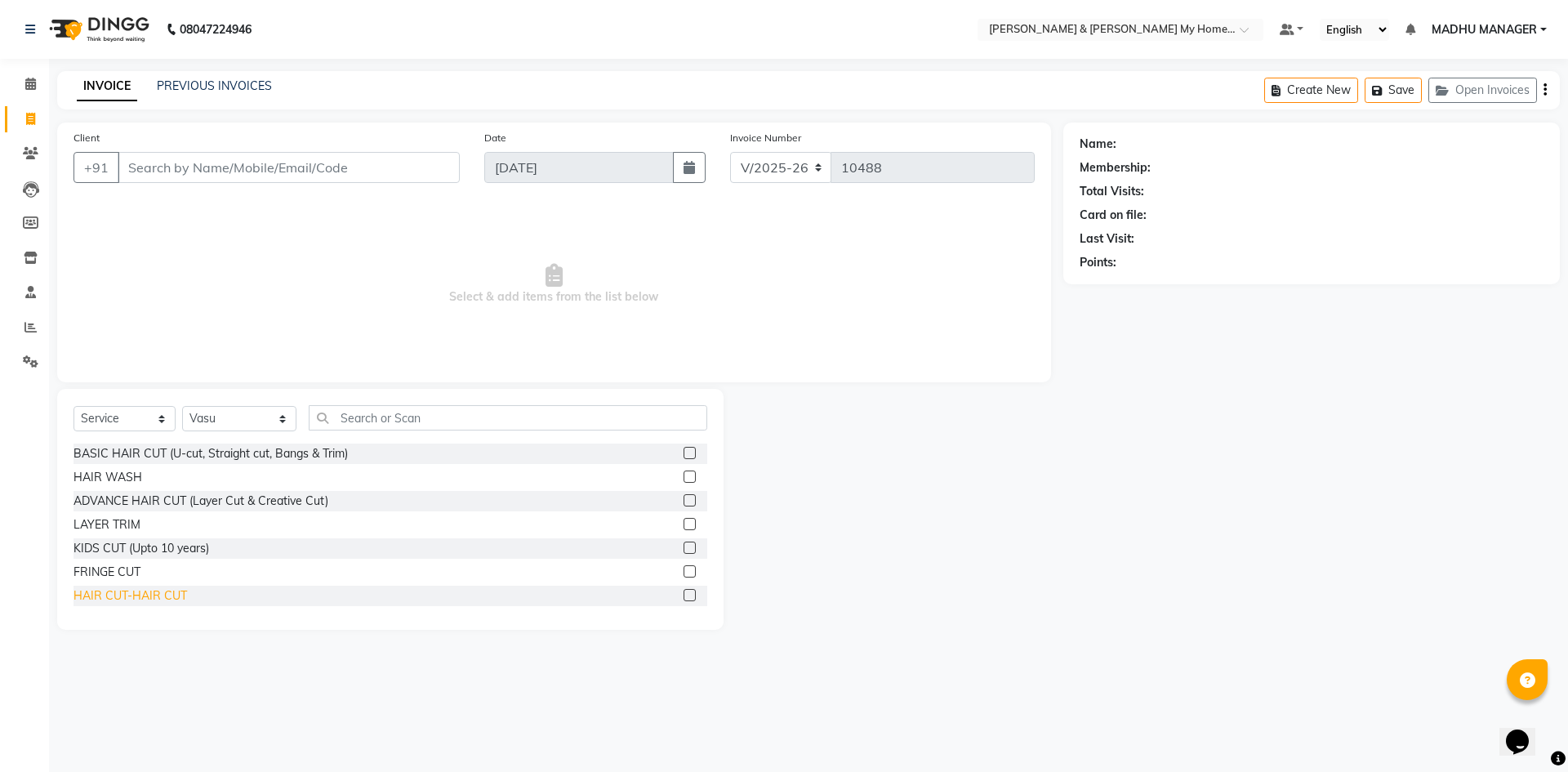
drag, startPoint x: 160, startPoint y: 594, endPoint x: 245, endPoint y: 531, distance: 105.8
click at [160, 593] on div "HAIR CUT-HAIR CUT" at bounding box center [130, 595] width 114 height 17
checkbox input "false"
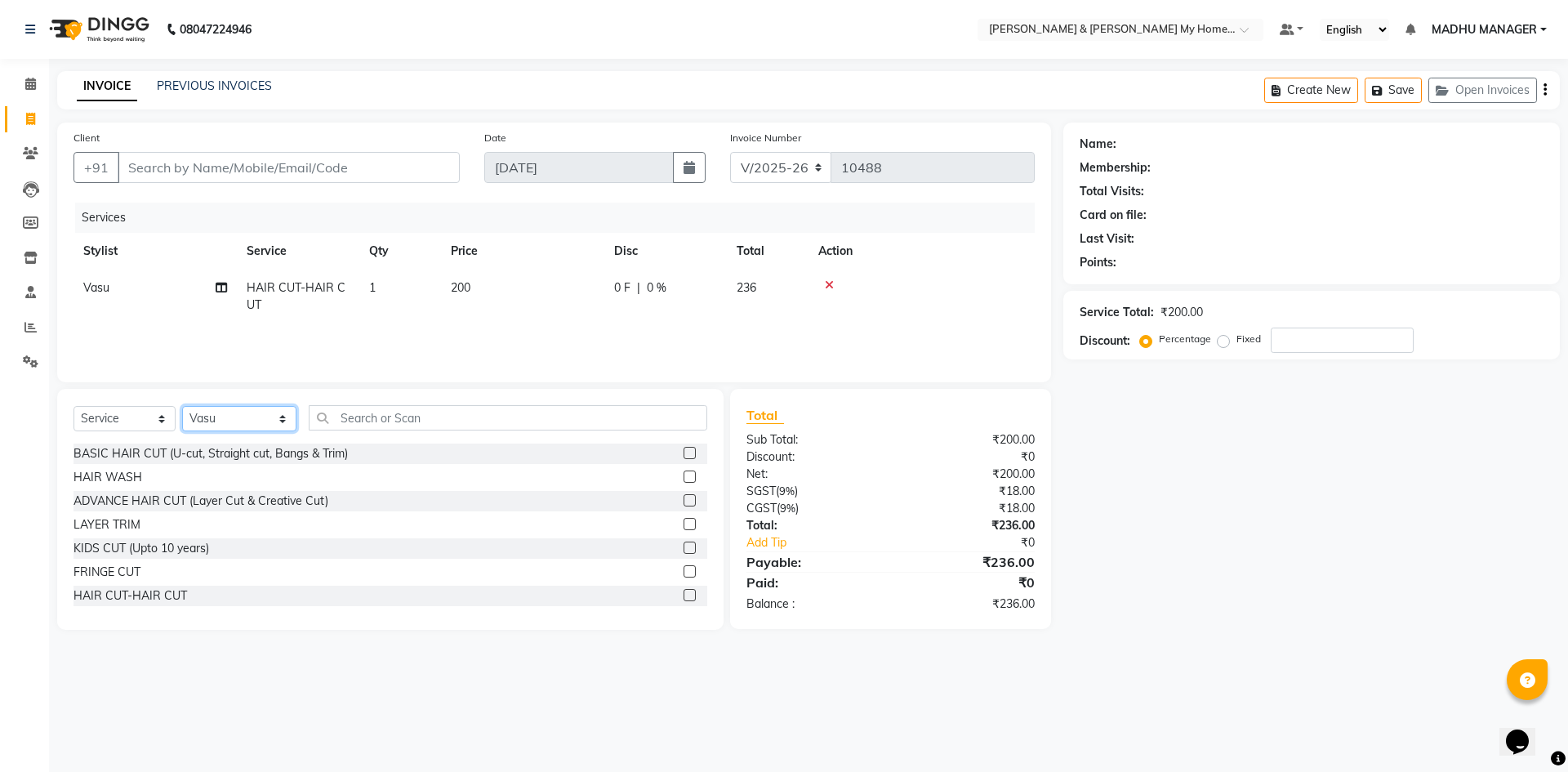
click at [219, 417] on select "Select Stylist Aadil Aarti Aarti Beauty Akanksha Beauty akanksha Nail ALKA Anki…" at bounding box center [239, 419] width 115 height 26
select select "84140"
click at [182, 406] on select "Select Stylist Aadil Aarti Aarti Beauty Akanksha Beauty akanksha Nail ALKA Anki…" at bounding box center [239, 419] width 115 height 26
click at [174, 590] on div "HAIR CUT-HAIR CUT" at bounding box center [130, 595] width 114 height 17
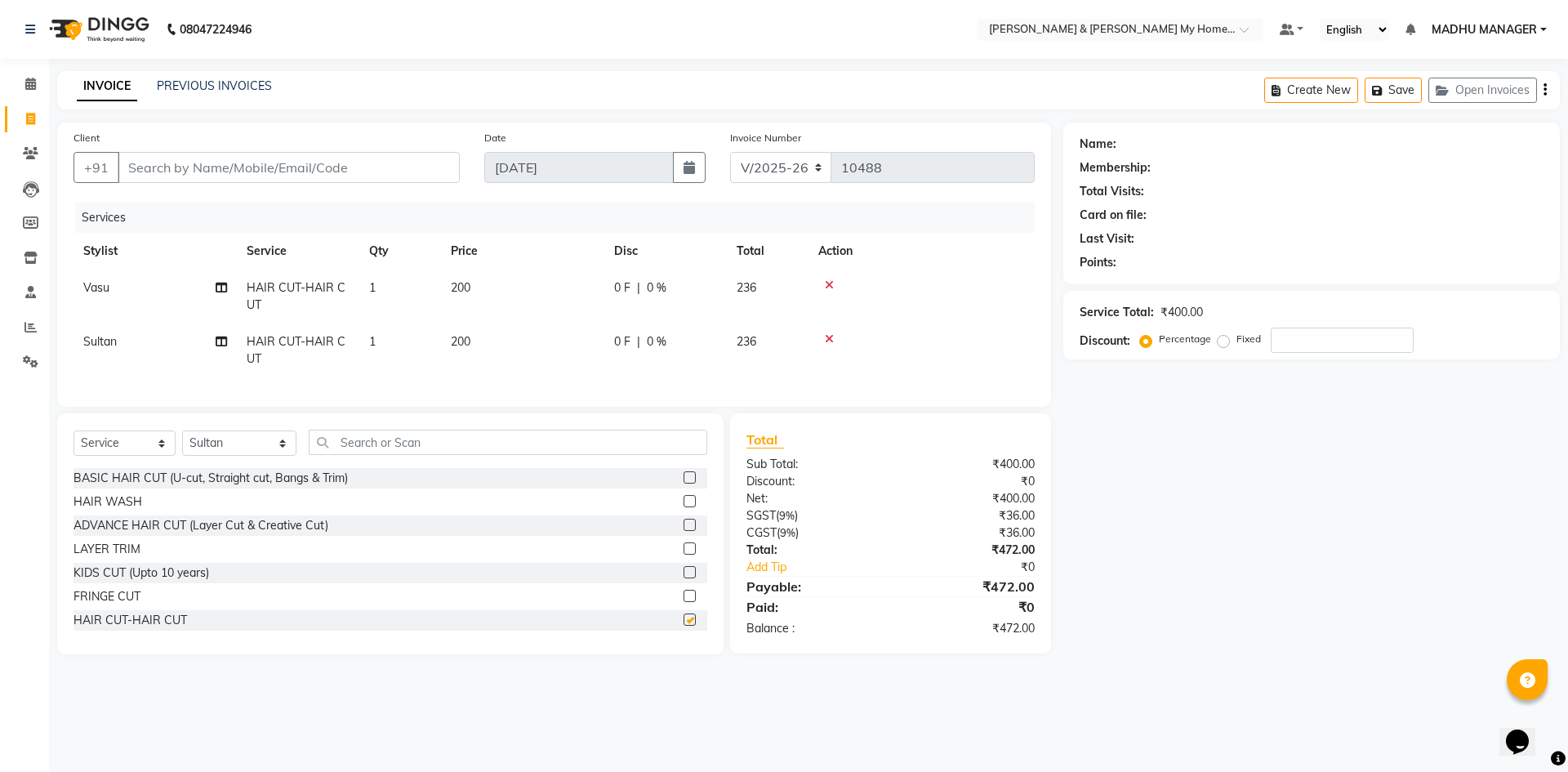
checkbox input "false"
click at [192, 166] on input "Client" at bounding box center [289, 167] width 342 height 31
type input "9"
type input "0"
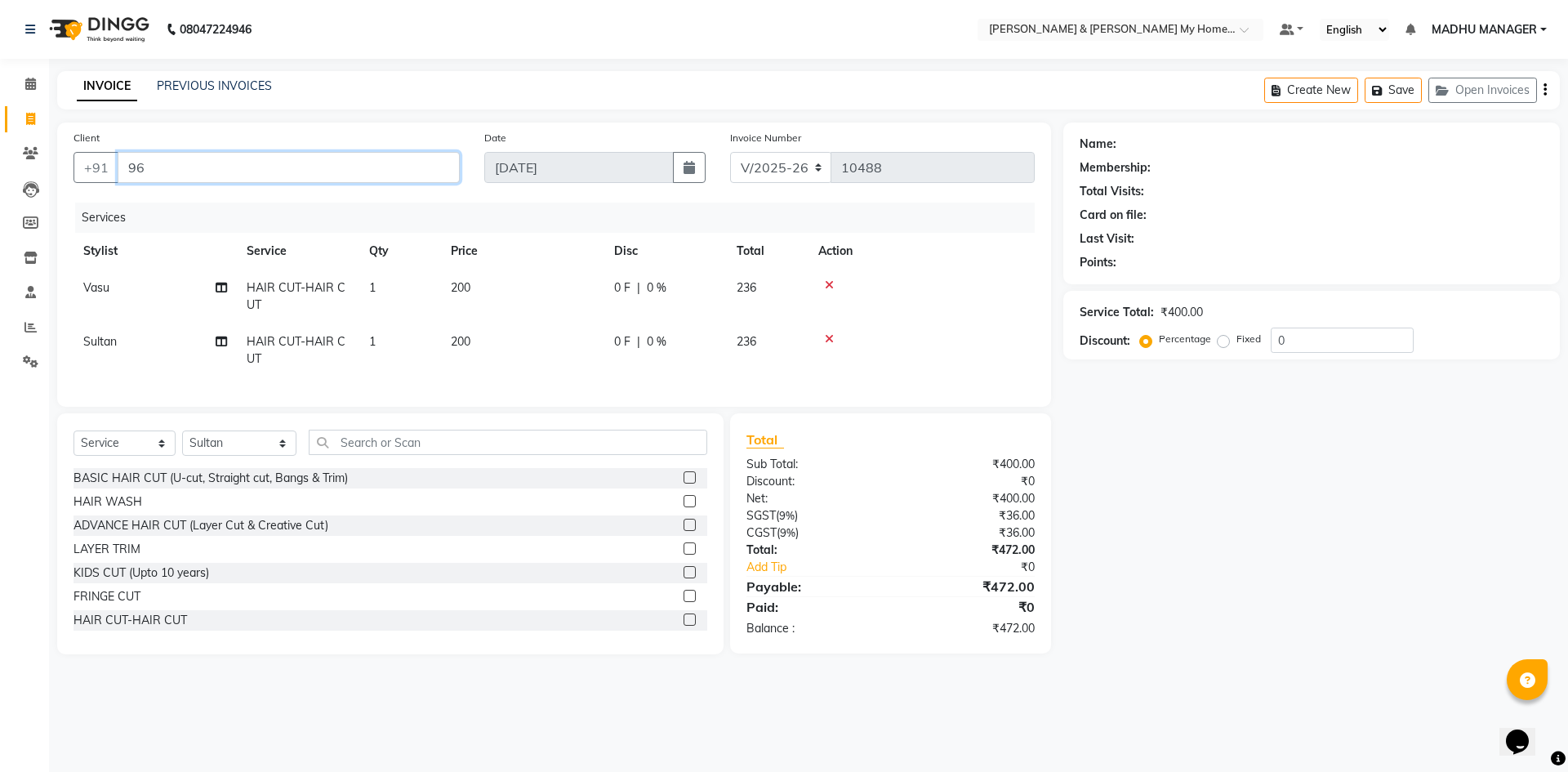
type input "9"
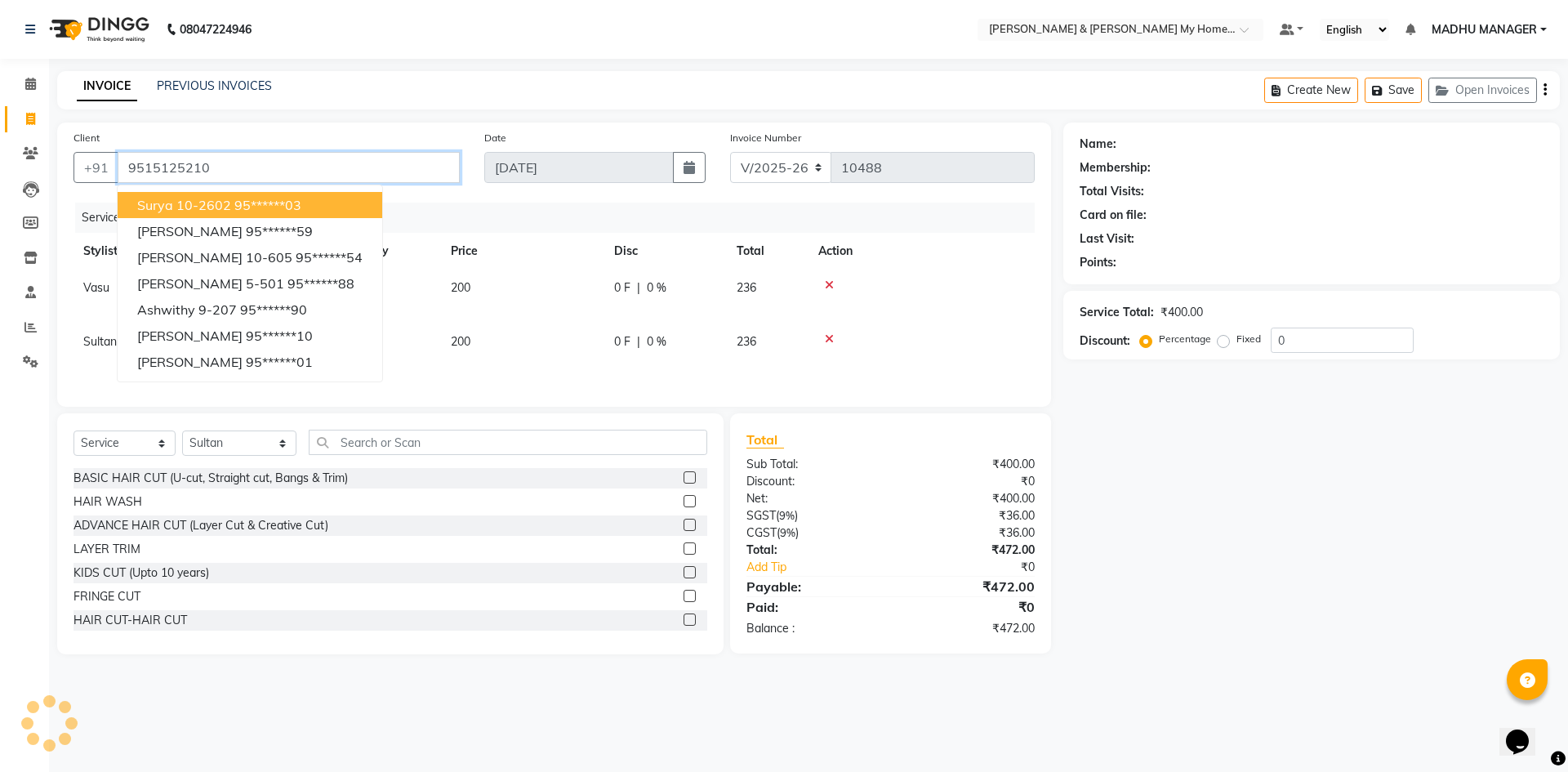
type input "9515125210"
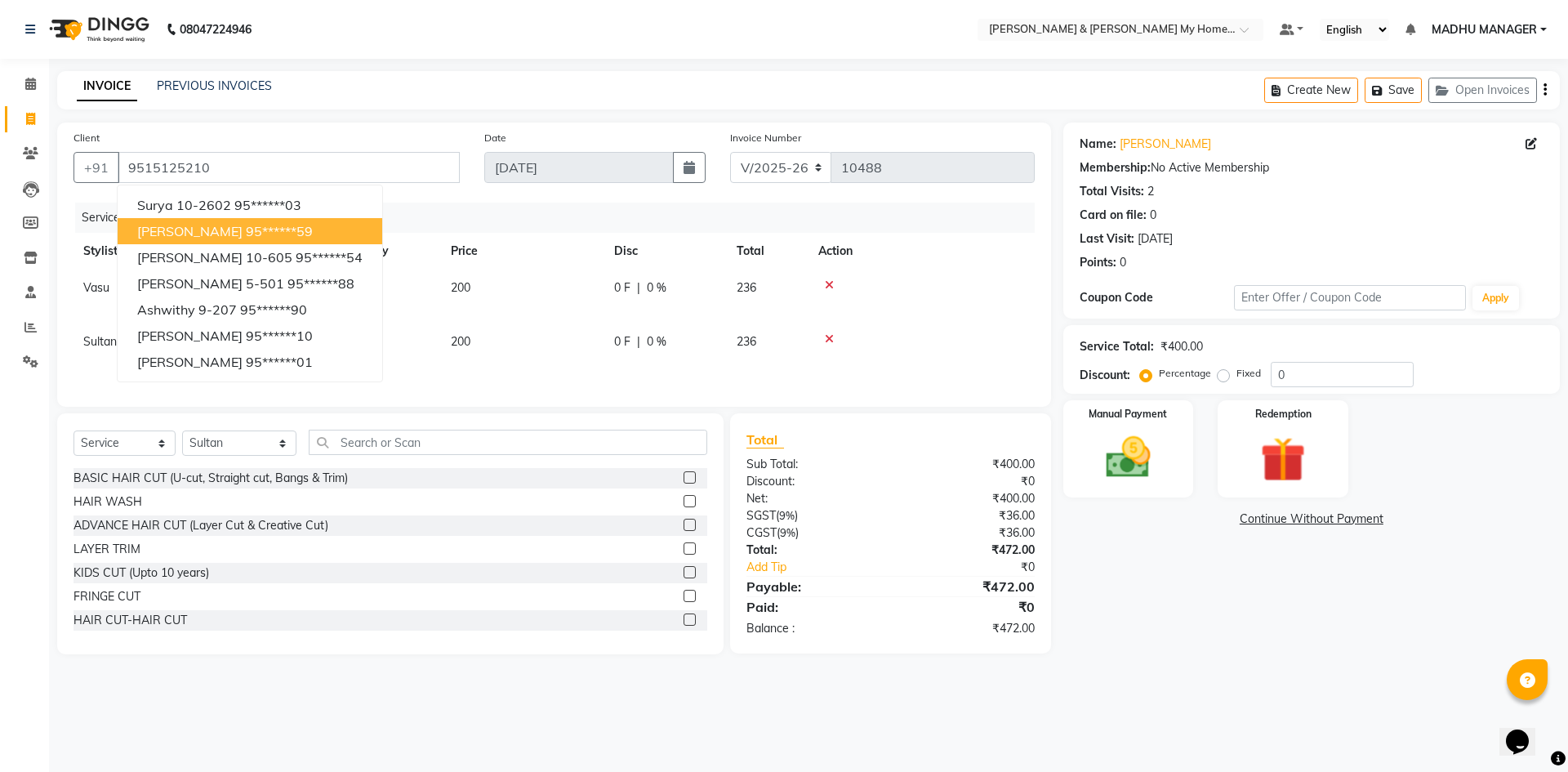
click at [460, 631] on div "HAIR CUT-HAIR CUT" at bounding box center [390, 620] width 634 height 21
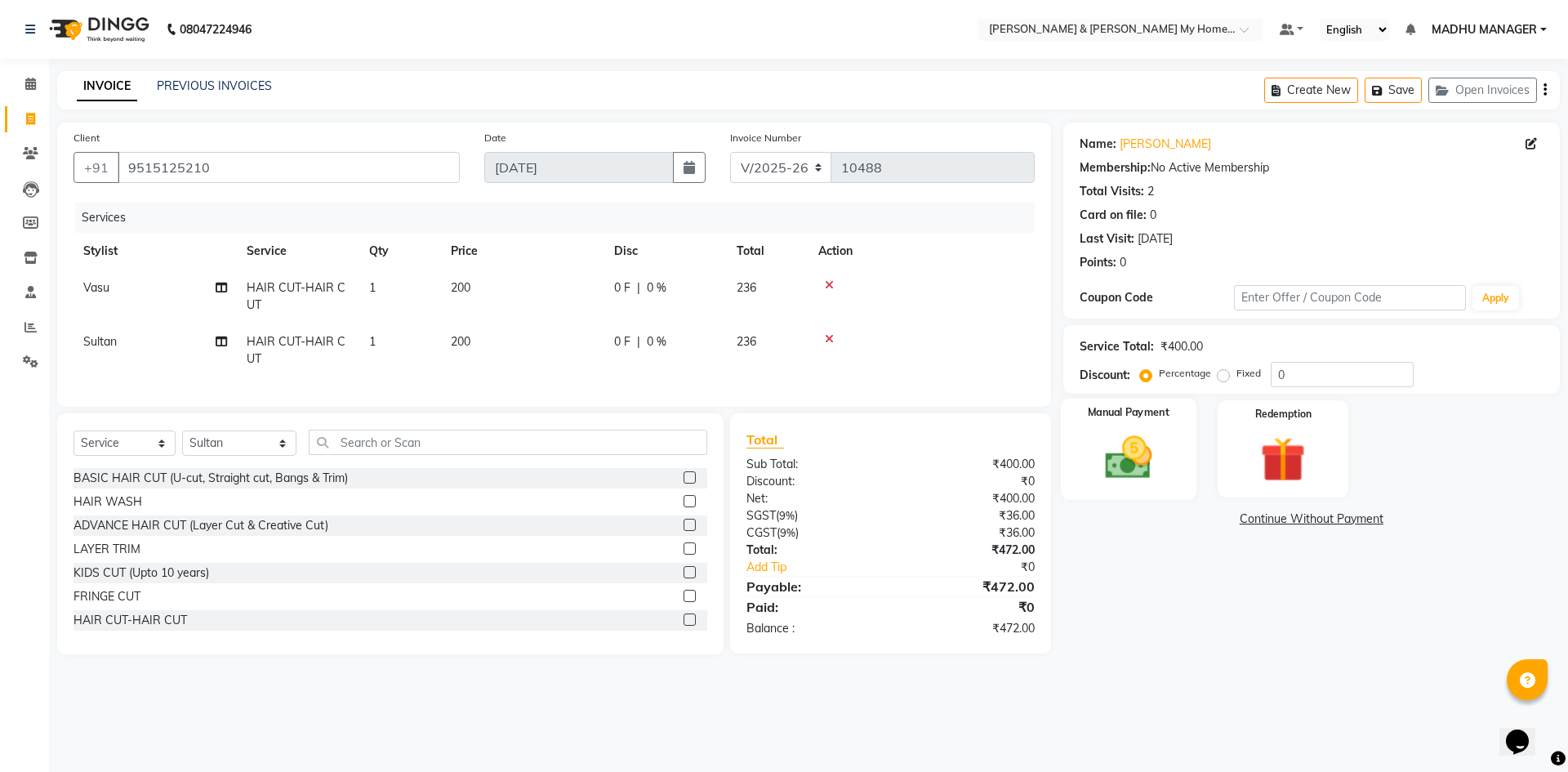
click at [1155, 465] on img at bounding box center [1128, 457] width 76 height 54
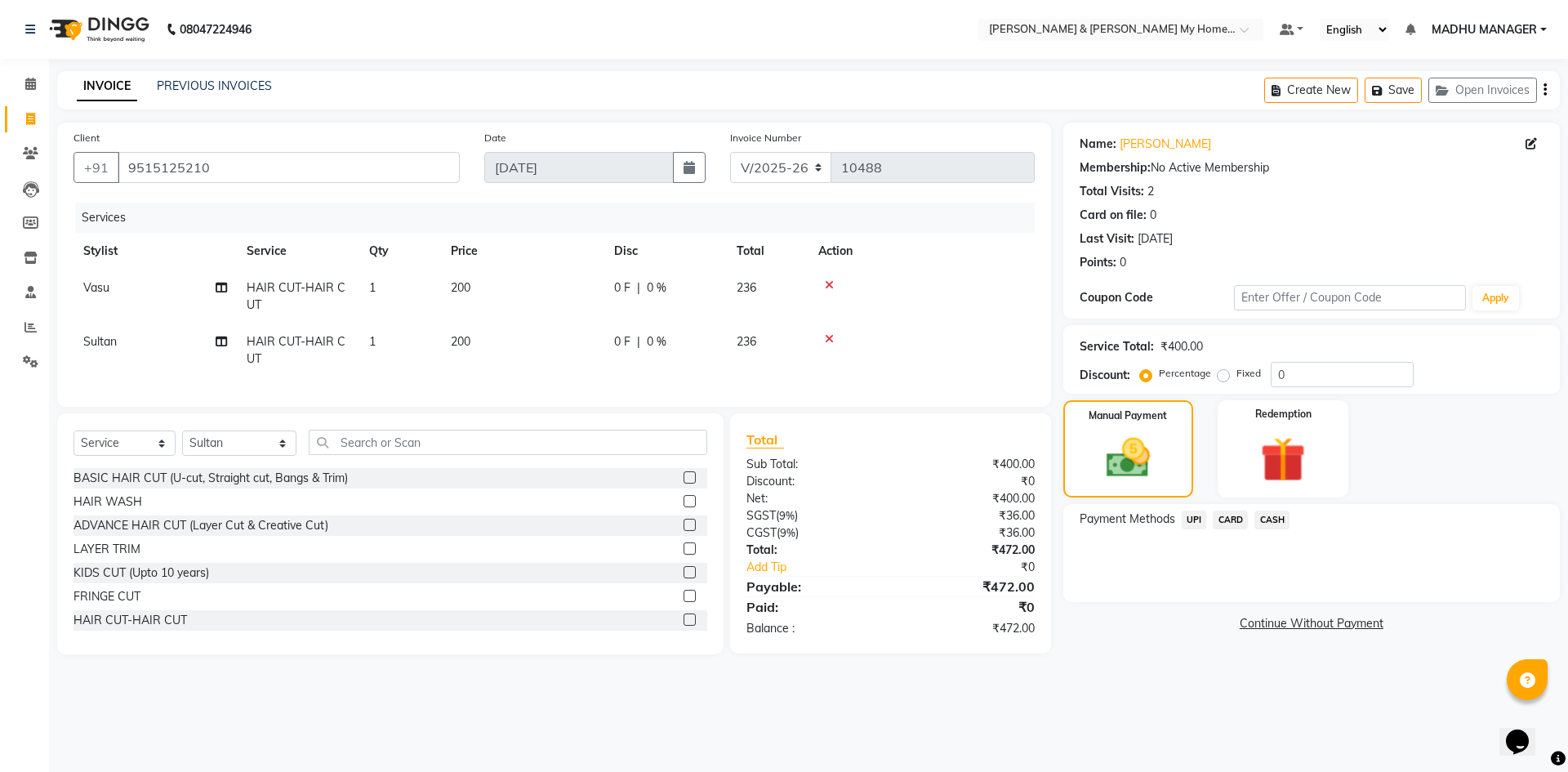
click at [1203, 521] on span "UPI" at bounding box center [1194, 519] width 26 height 19
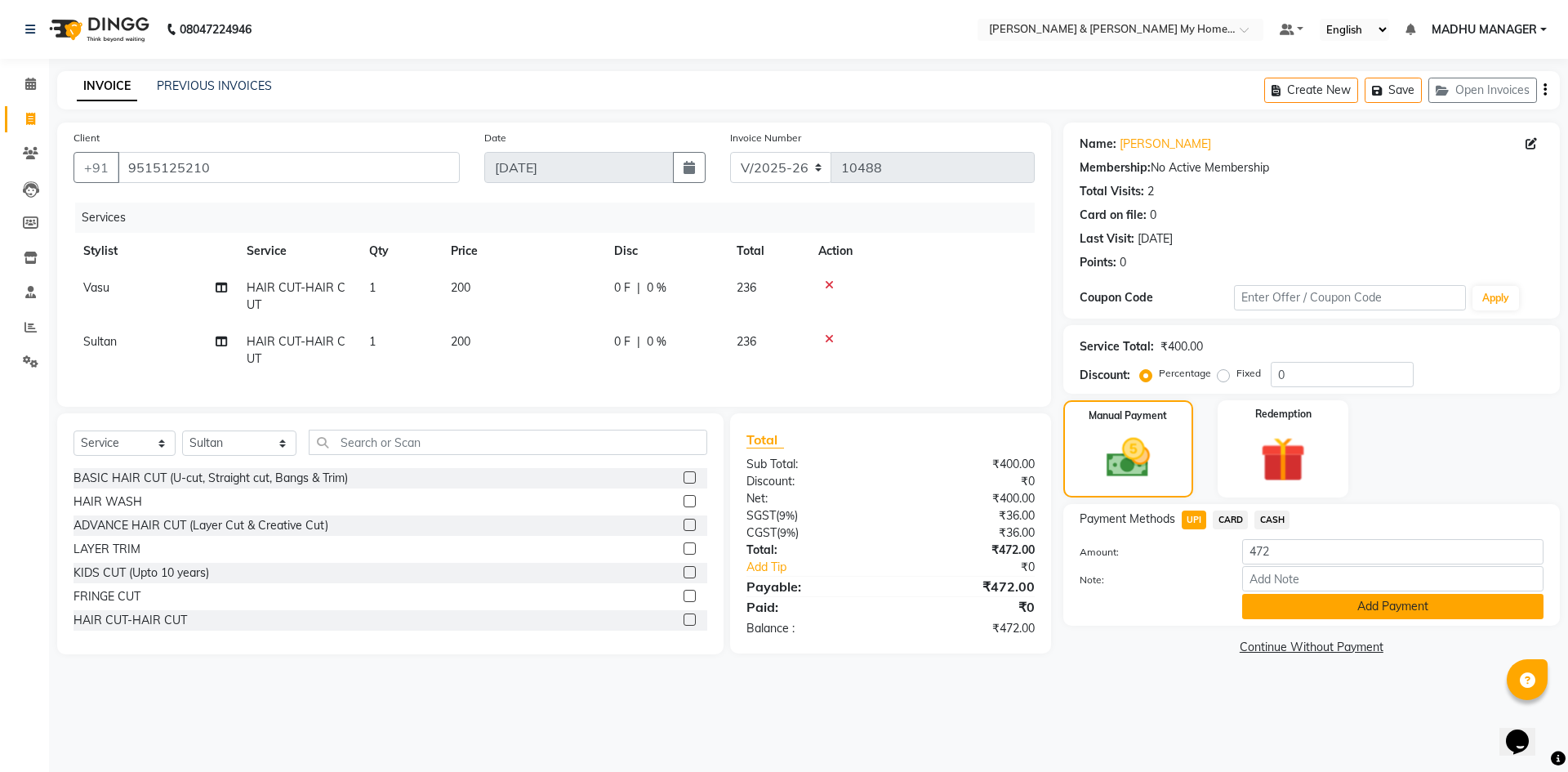
drag, startPoint x: 1330, startPoint y: 608, endPoint x: 1330, endPoint y: 618, distance: 10.0
click at [1330, 618] on button "Add Payment" at bounding box center [1392, 607] width 302 height 26
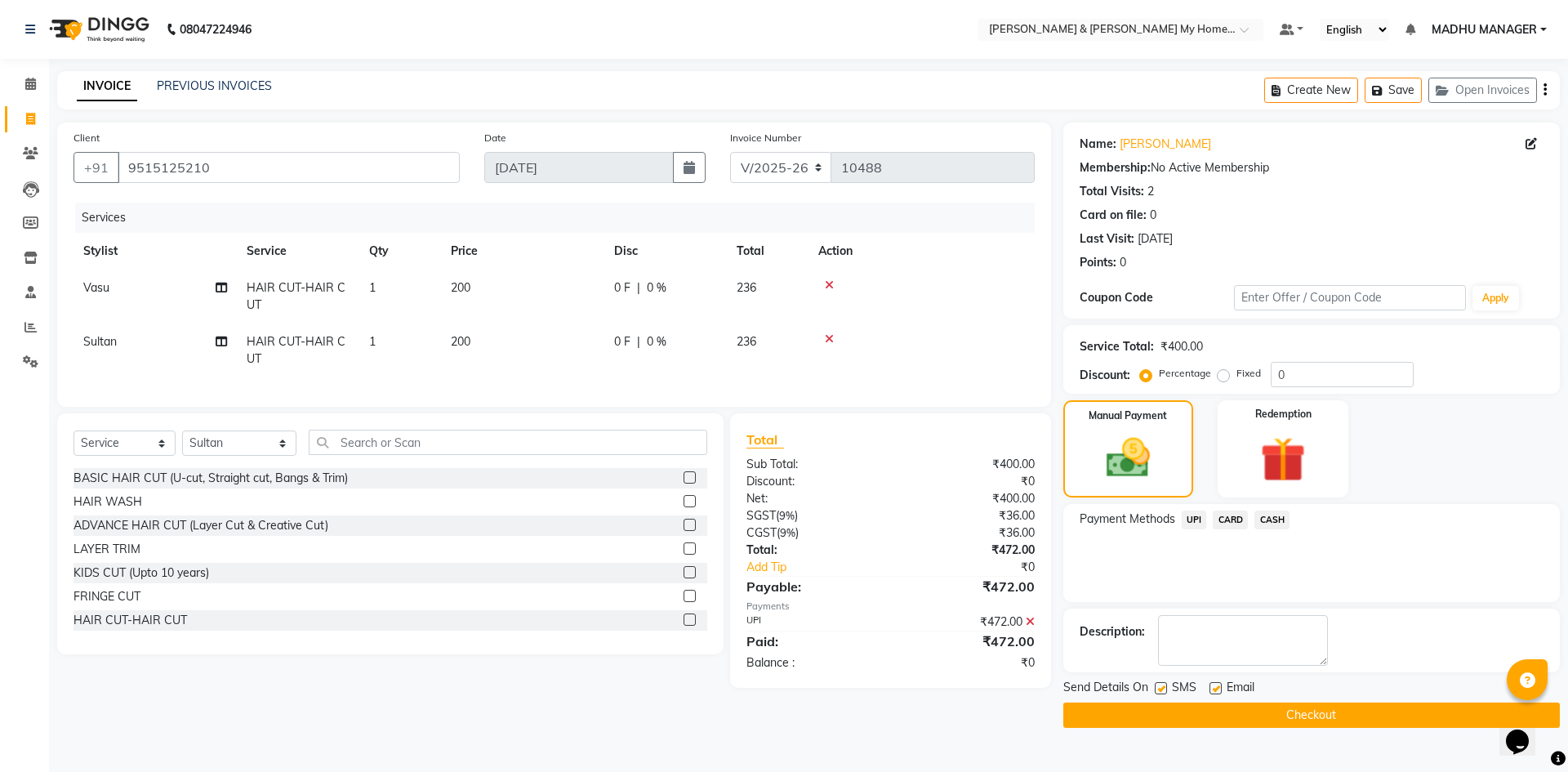
click at [1321, 716] on button "Checkout" at bounding box center [1312, 715] width 496 height 26
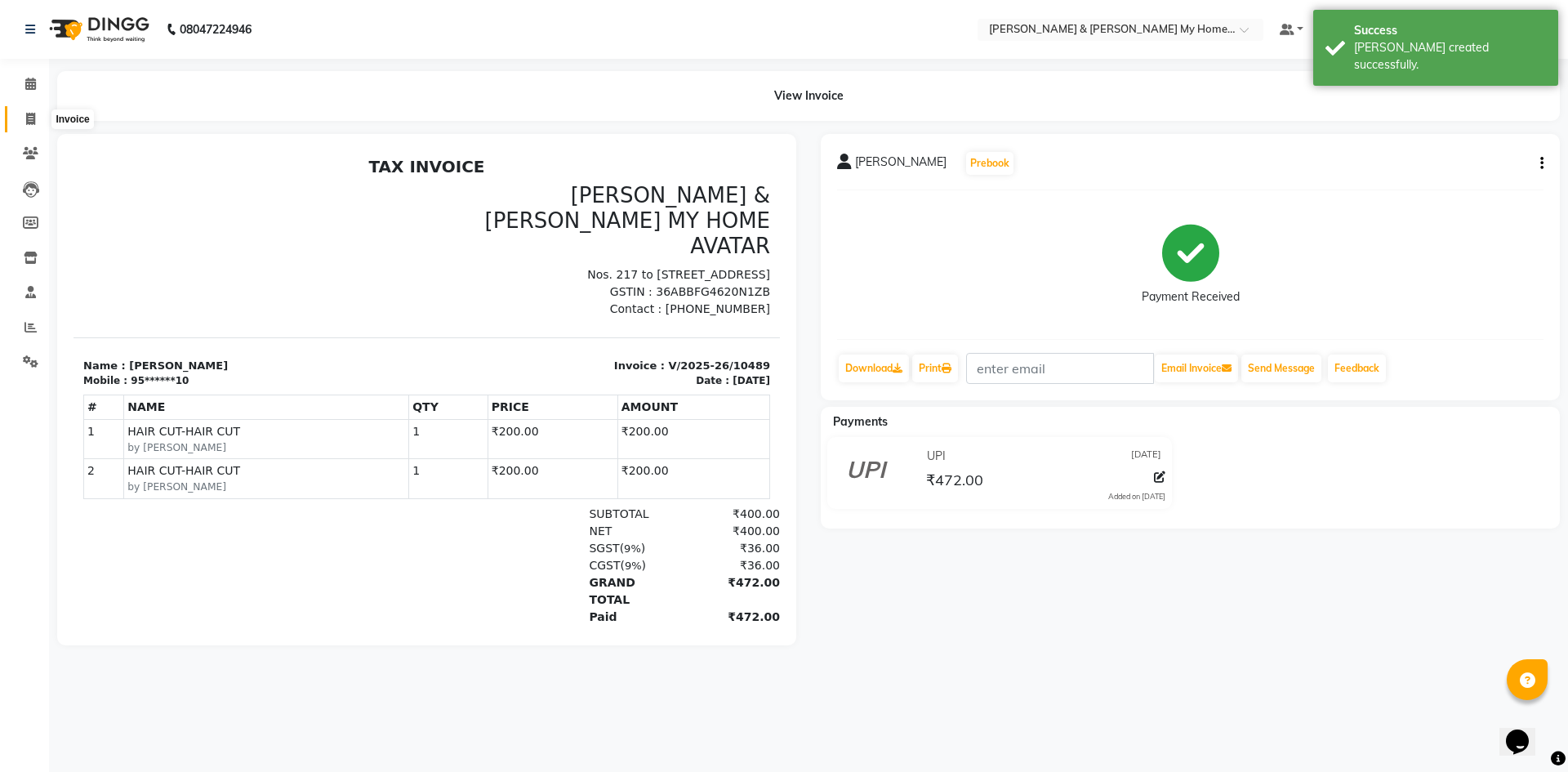
click at [38, 124] on span at bounding box center [31, 120] width 29 height 19
select select "8193"
select select "service"
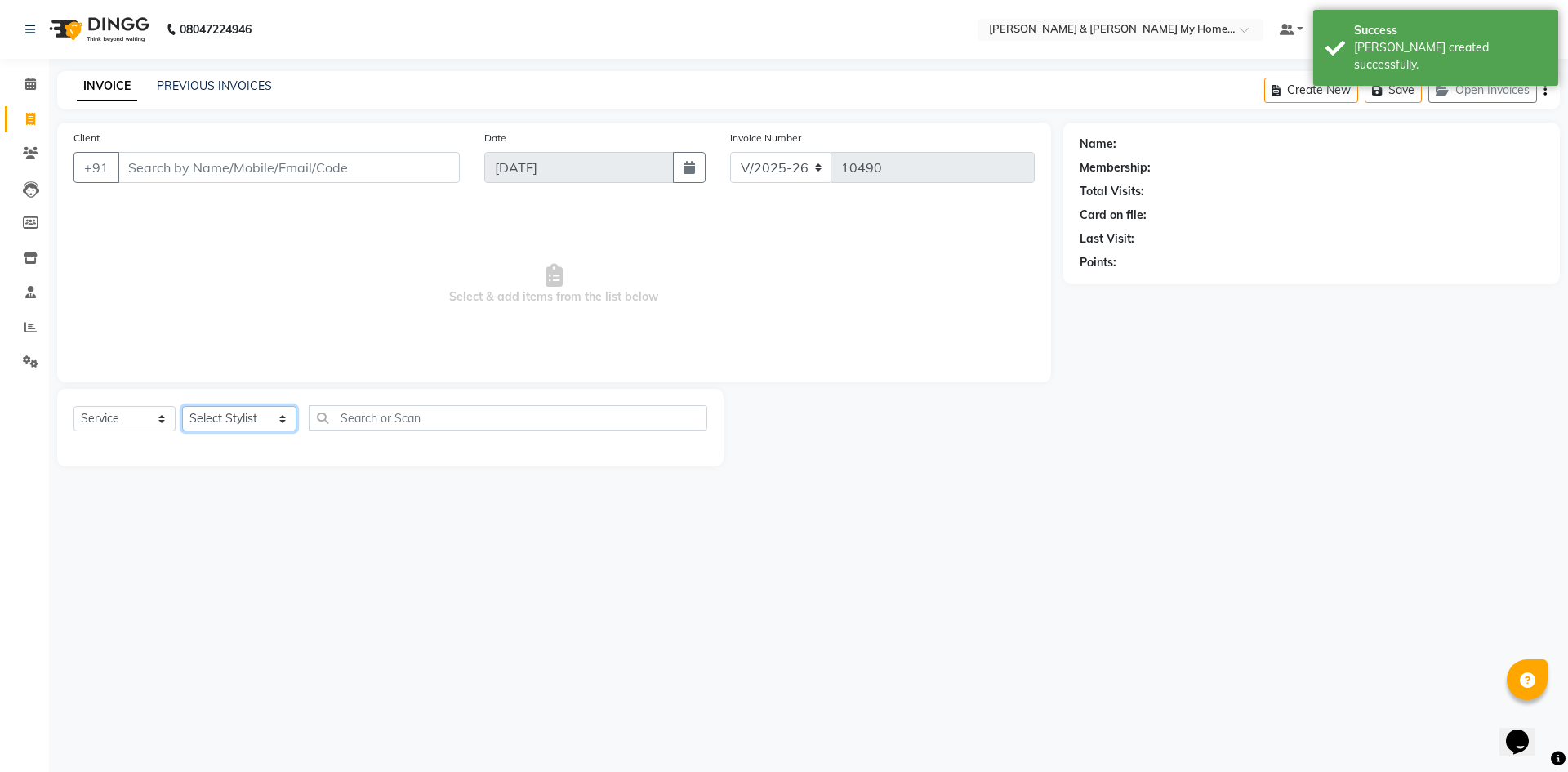
click at [224, 414] on select "Select Stylist Aadil Aarti Aarti Beauty Akanksha Beauty akanksha Nail ALKA Anki…" at bounding box center [239, 419] width 115 height 26
select select "86173"
click at [182, 406] on select "Select Stylist Aadil Aarti Aarti Beauty Akanksha Beauty akanksha Nail ALKA Anki…" at bounding box center [239, 419] width 115 height 26
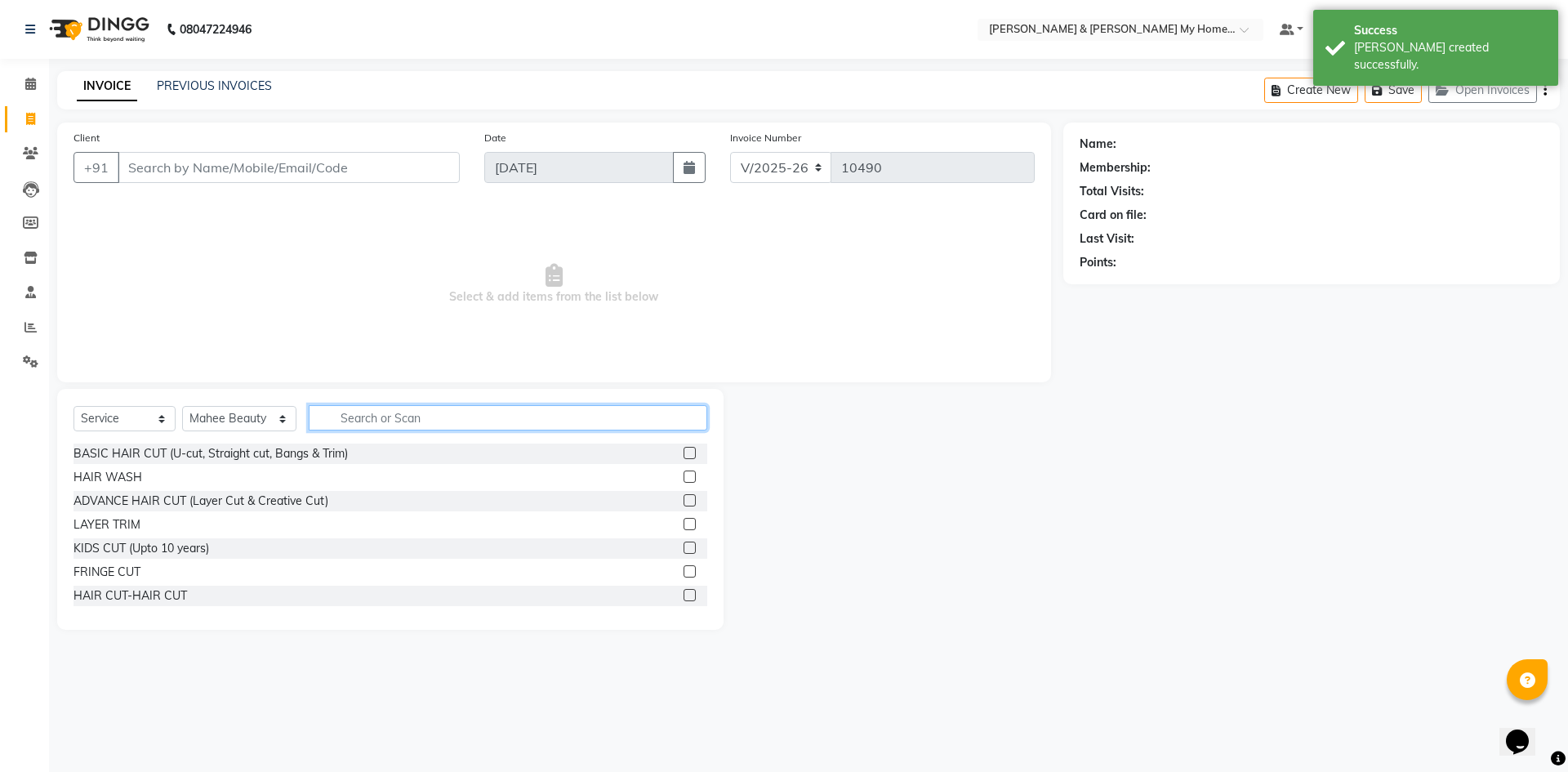
click at [388, 408] on input "text" at bounding box center [507, 418] width 398 height 26
type input "thre"
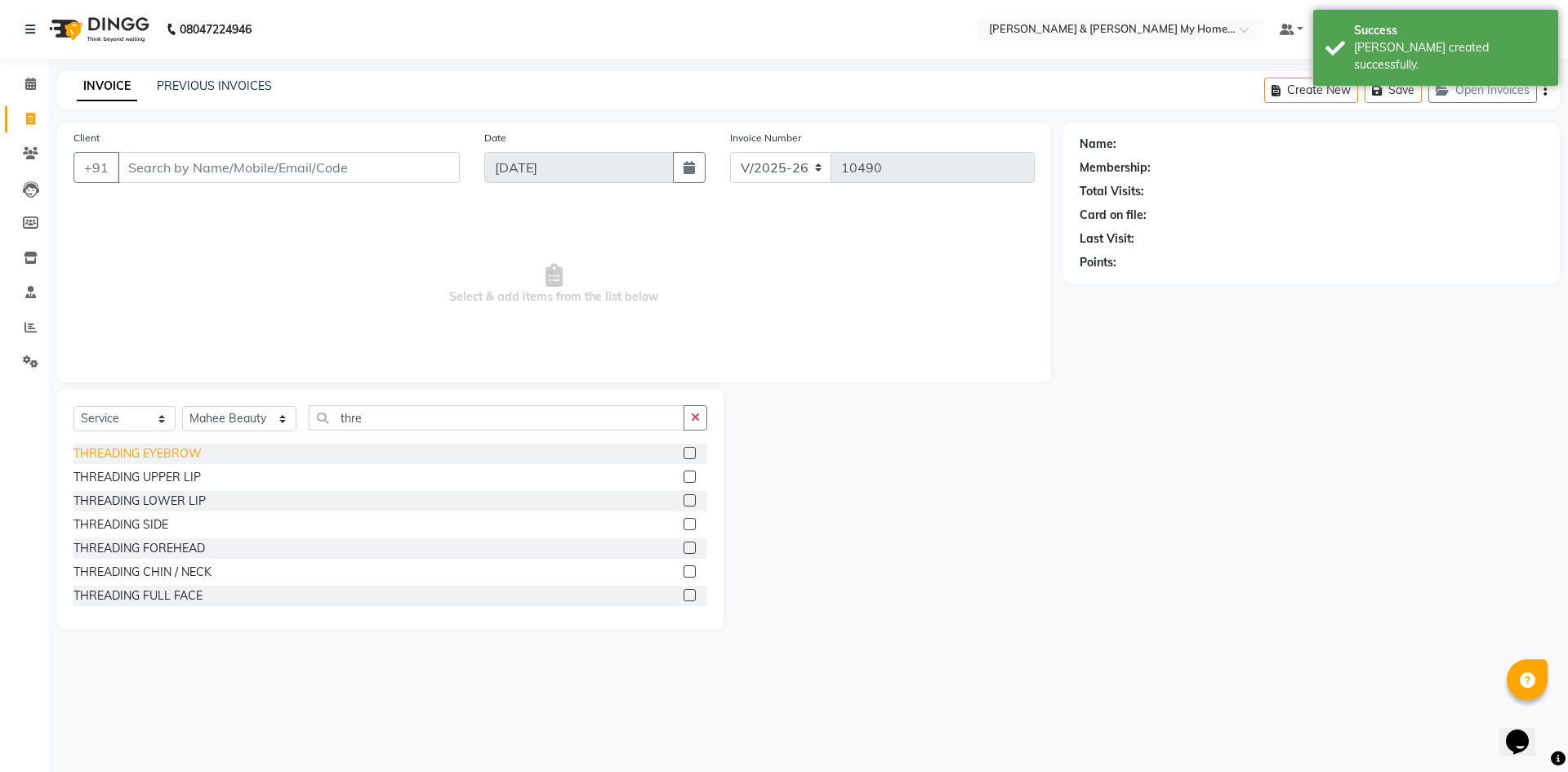
click at [188, 448] on div "THREADING EYEBROW" at bounding box center [137, 453] width 129 height 17
checkbox input "false"
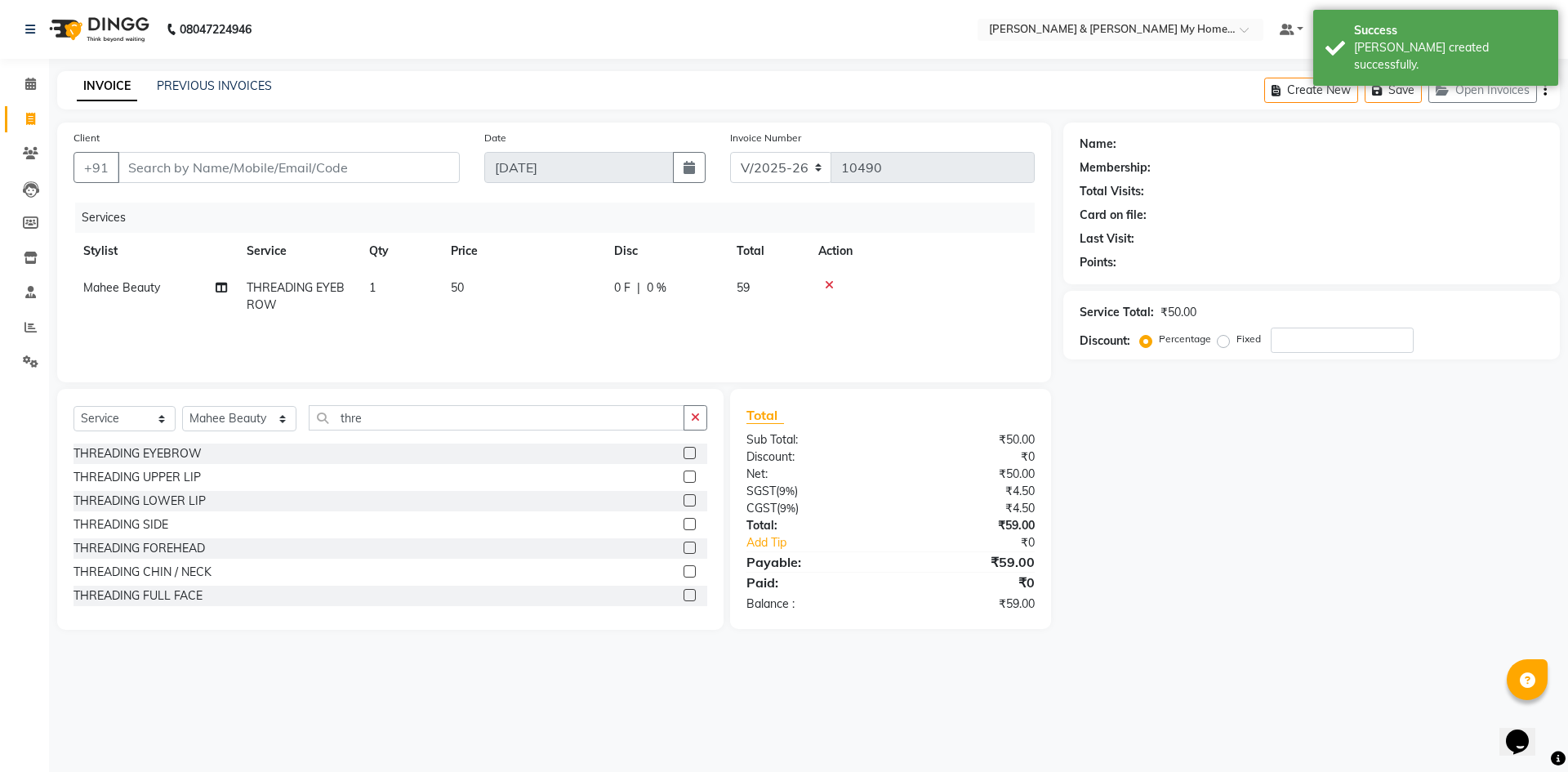
click at [179, 468] on div "THREADING UPPER LIP" at bounding box center [390, 477] width 634 height 21
click at [189, 472] on div "THREADING UPPER LIP" at bounding box center [136, 476] width 128 height 17
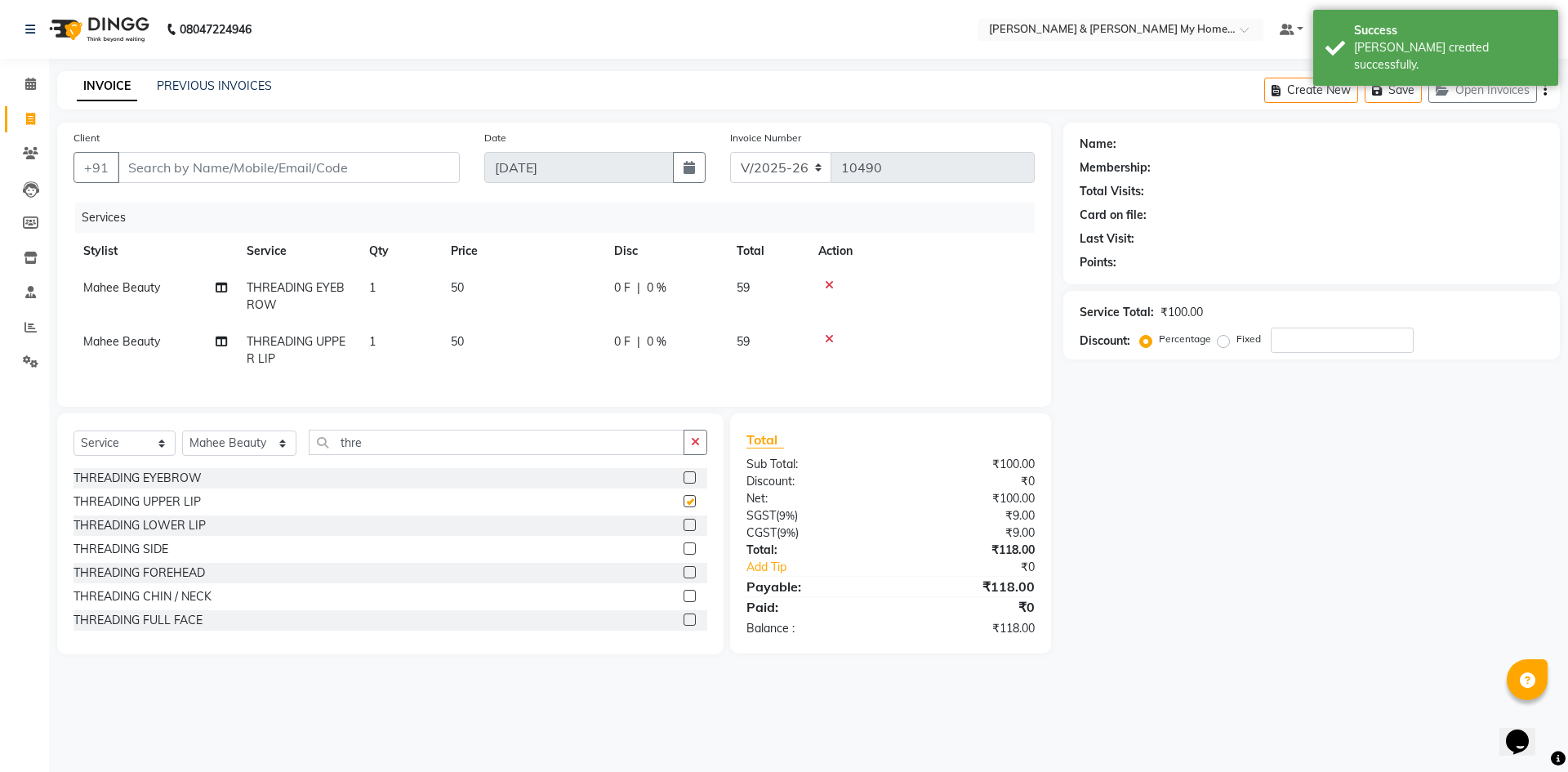
checkbox input "false"
click at [388, 444] on input "thre" at bounding box center [496, 443] width 376 height 26
type input "t"
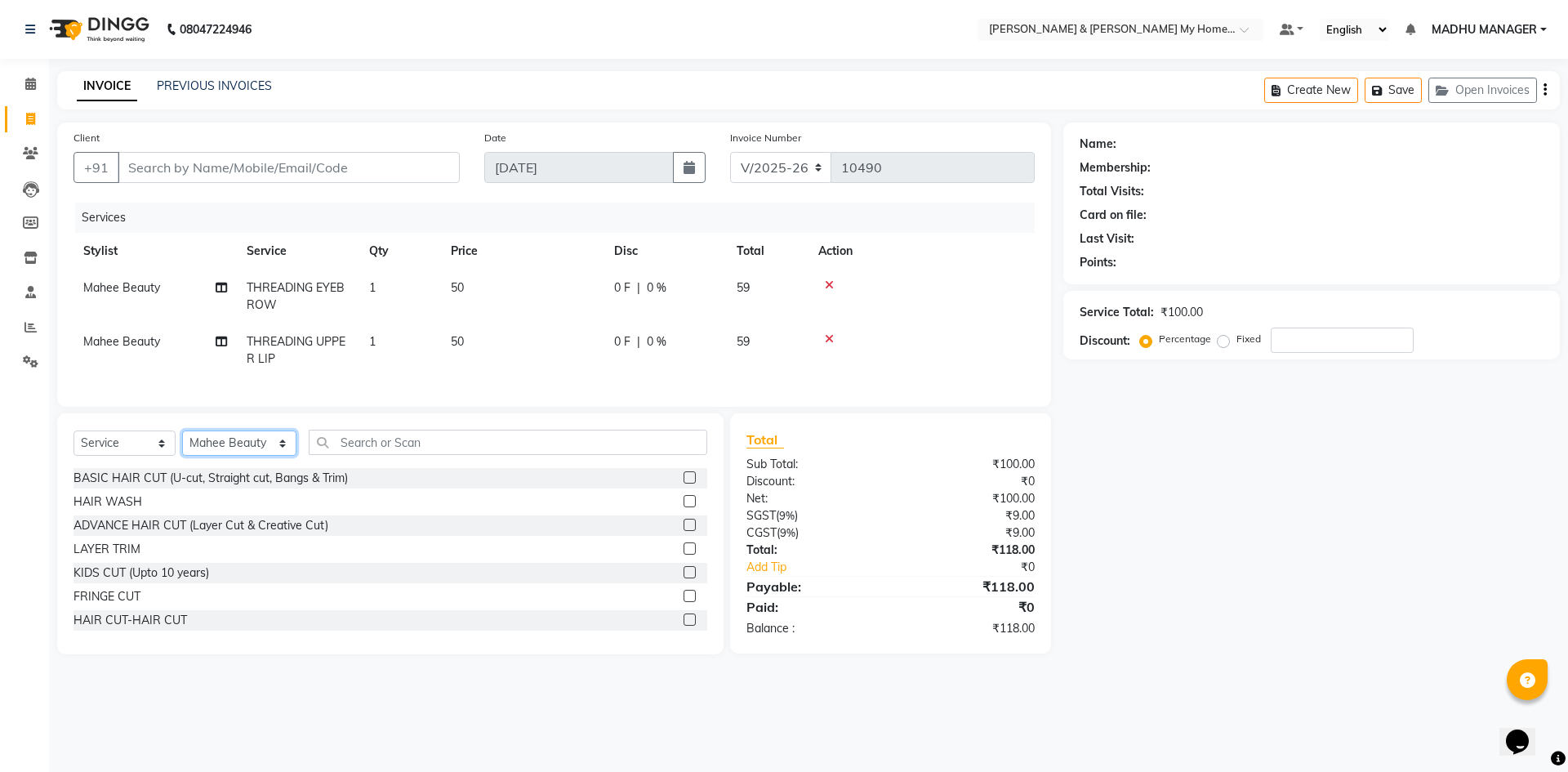
drag, startPoint x: 219, startPoint y: 458, endPoint x: 221, endPoint y: 444, distance: 14.1
click at [220, 456] on select "Select Stylist Aadil Aarti Aarti Beauty Akanksha Beauty akanksha Nail ALKA Anki…" at bounding box center [239, 443] width 115 height 26
select select "84140"
click at [182, 443] on select "Select Stylist Aadil Aarti Aarti Beauty Akanksha Beauty akanksha Nail ALKA Anki…" at bounding box center [239, 443] width 115 height 26
click at [368, 451] on input "text" at bounding box center [507, 443] width 398 height 26
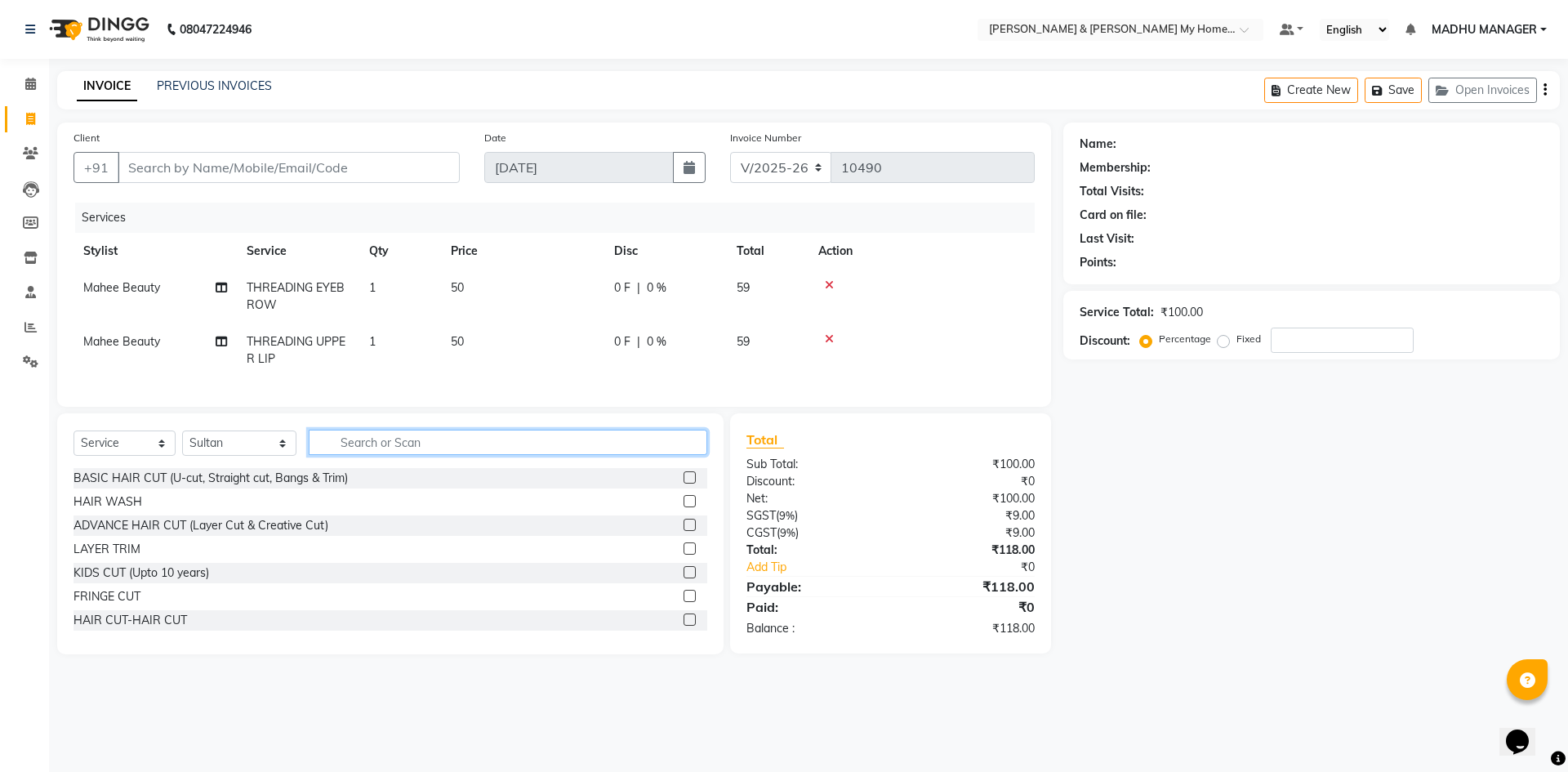
click at [368, 451] on input "text" at bounding box center [507, 443] width 398 height 26
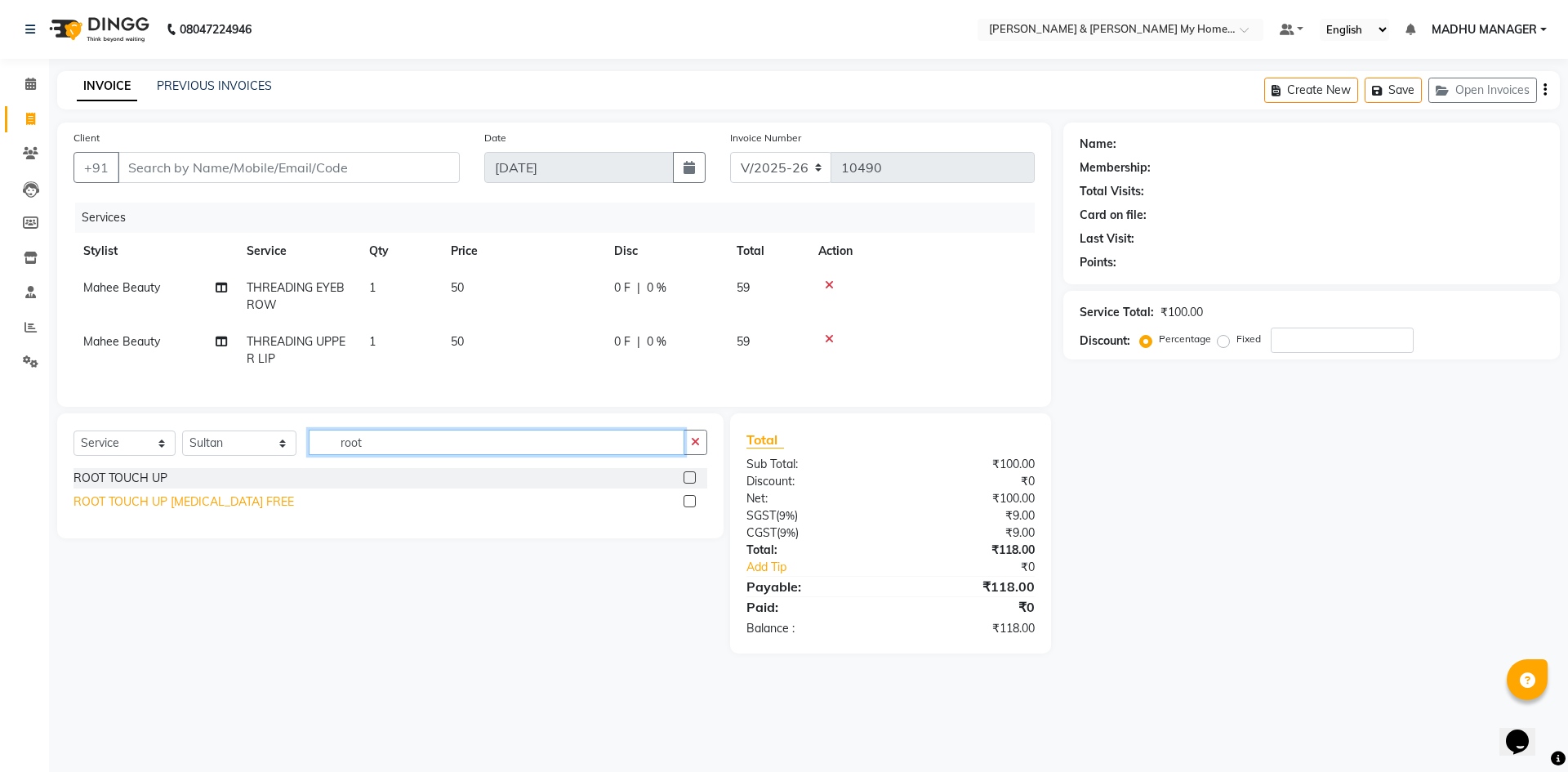
type input "root"
click at [234, 509] on div "ROOT TOUCH UP AMMONIA FREE" at bounding box center [183, 501] width 220 height 17
checkbox input "false"
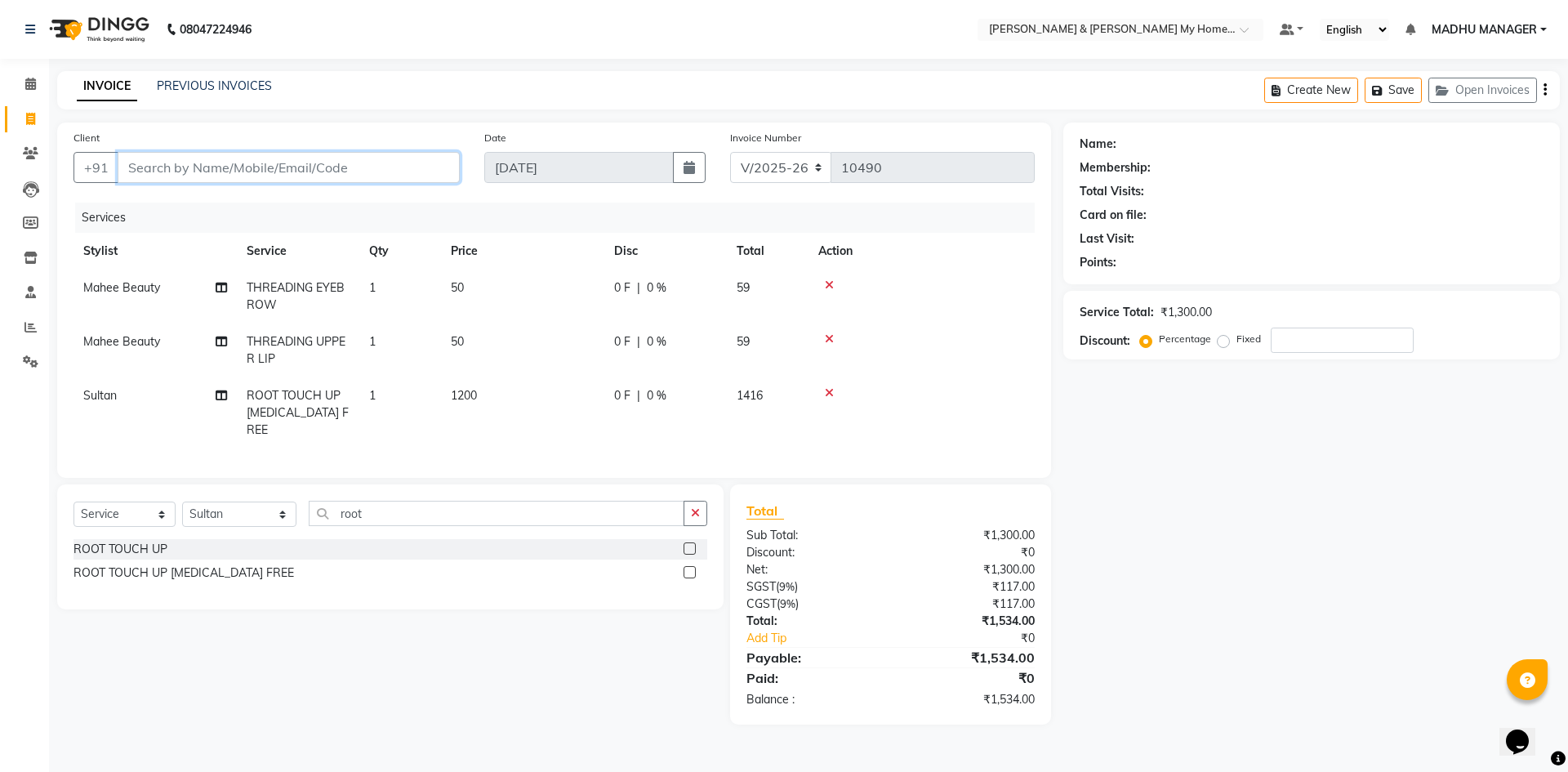
click at [203, 158] on input "Client" at bounding box center [289, 167] width 342 height 31
click at [203, 159] on input "Client" at bounding box center [289, 167] width 342 height 31
type input "9"
type input "0"
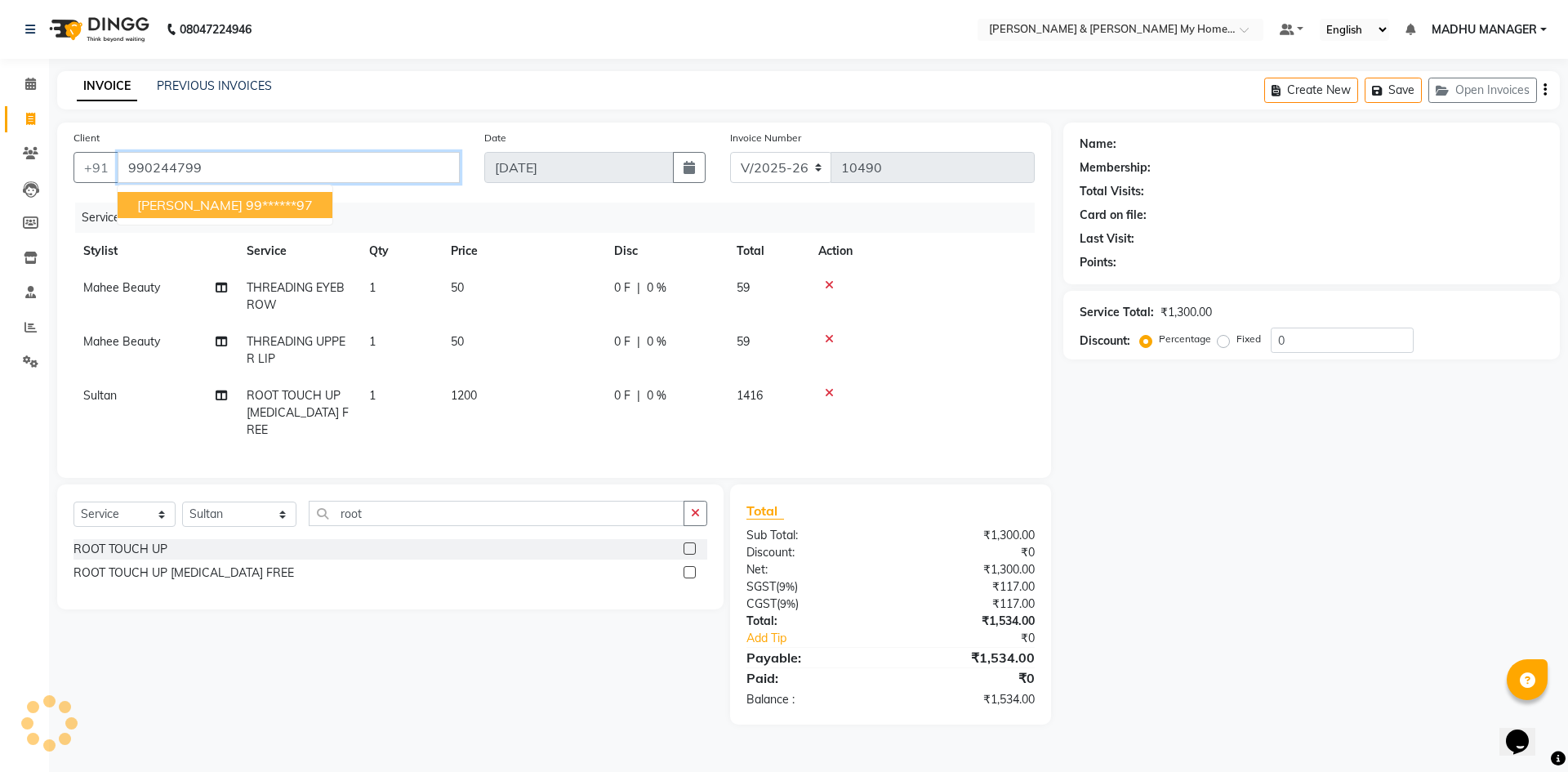
click at [246, 200] on ngb-highlight "99******97" at bounding box center [280, 205] width 67 height 17
type input "99******97"
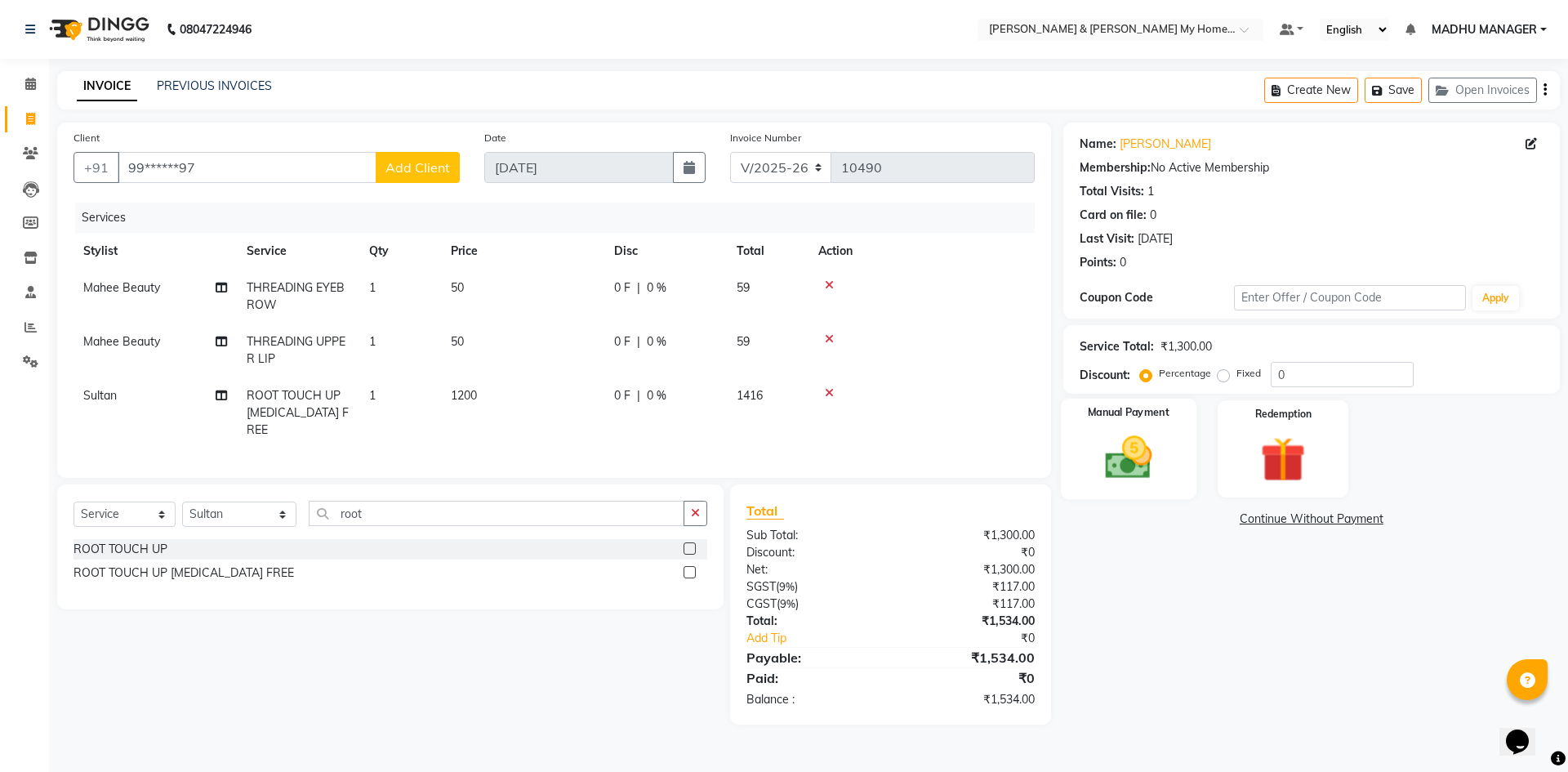
drag, startPoint x: 1124, startPoint y: 462, endPoint x: 1140, endPoint y: 490, distance: 32.2
click at [1124, 463] on img at bounding box center [1128, 457] width 76 height 54
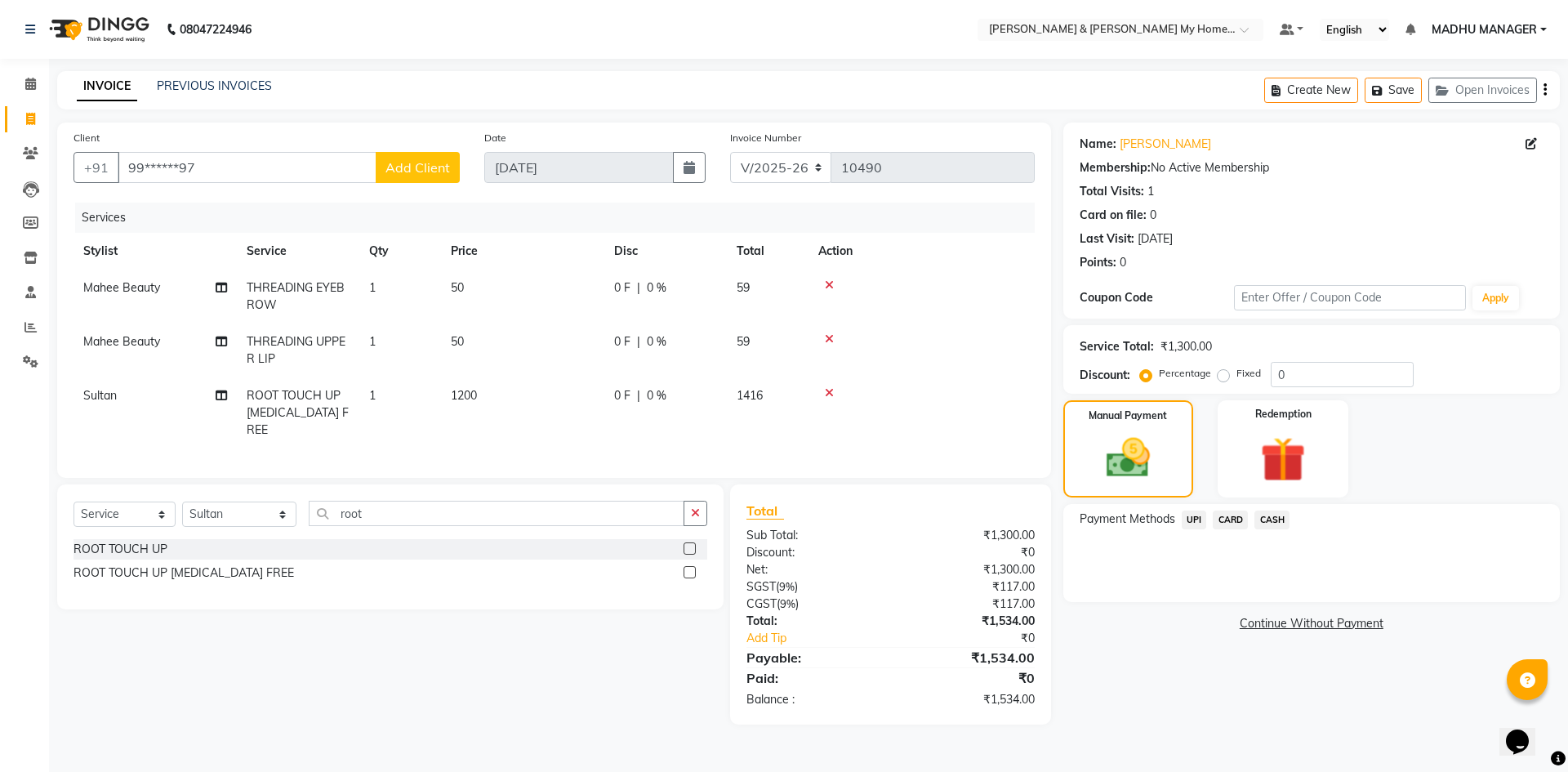
click at [1201, 518] on span "UPI" at bounding box center [1194, 519] width 26 height 19
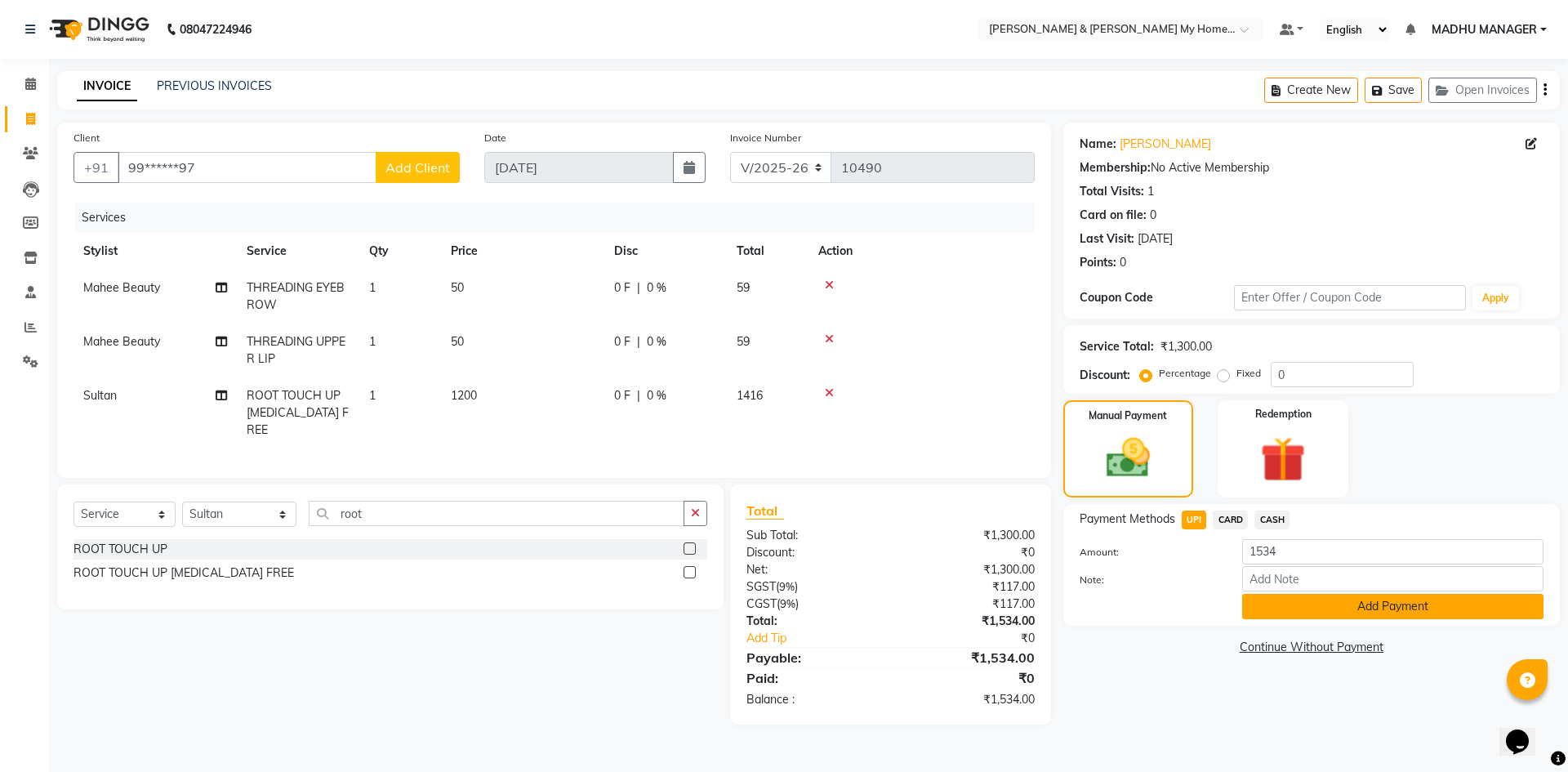
click at [1262, 609] on button "Add Payment" at bounding box center [1392, 607] width 302 height 26
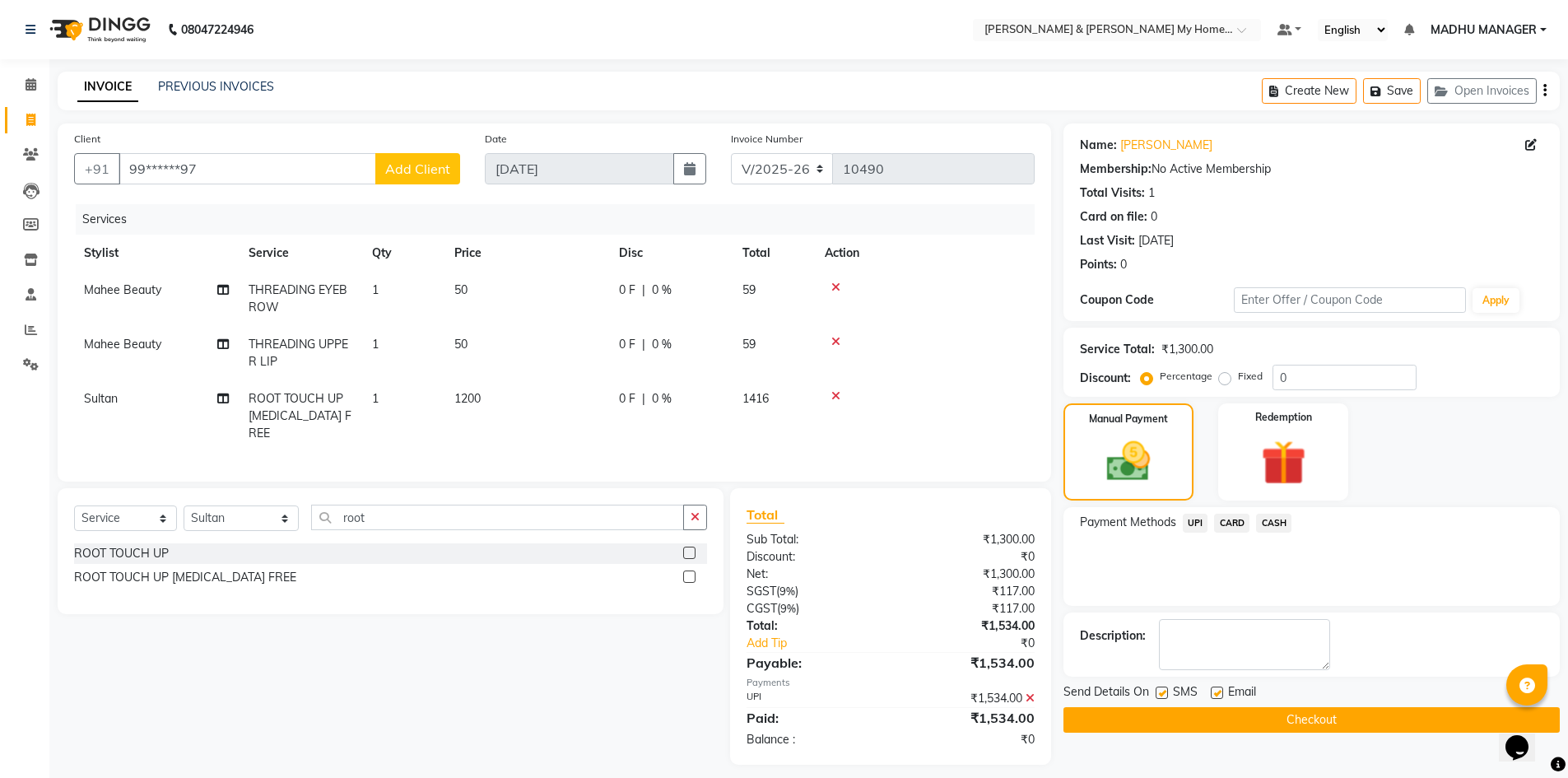
click at [1275, 707] on button "Checkout" at bounding box center [1311, 720] width 496 height 26
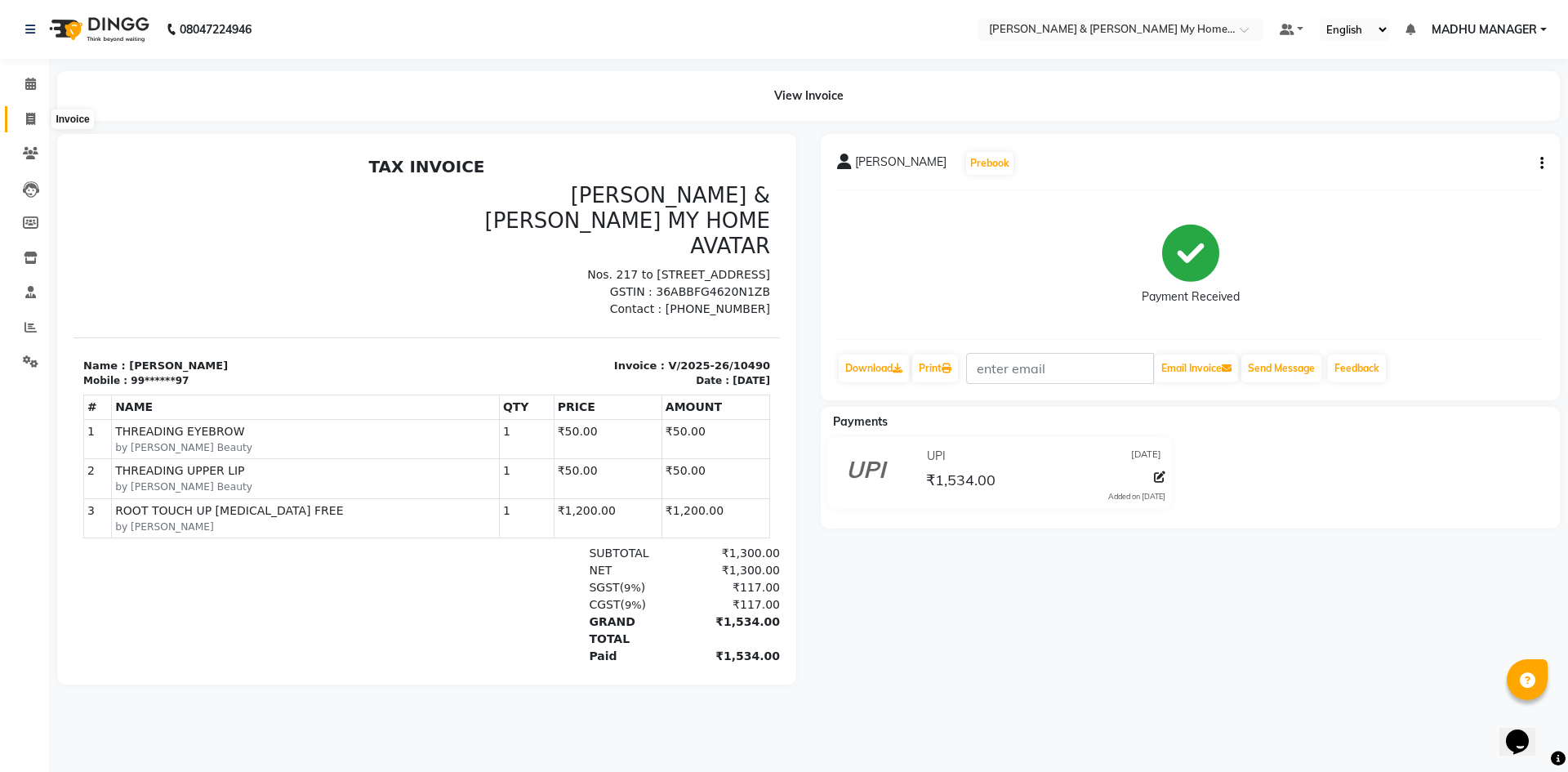
drag, startPoint x: 29, startPoint y: 119, endPoint x: 41, endPoint y: 129, distance: 15.6
click at [29, 119] on icon at bounding box center [30, 119] width 9 height 12
select select "8193"
select select "service"
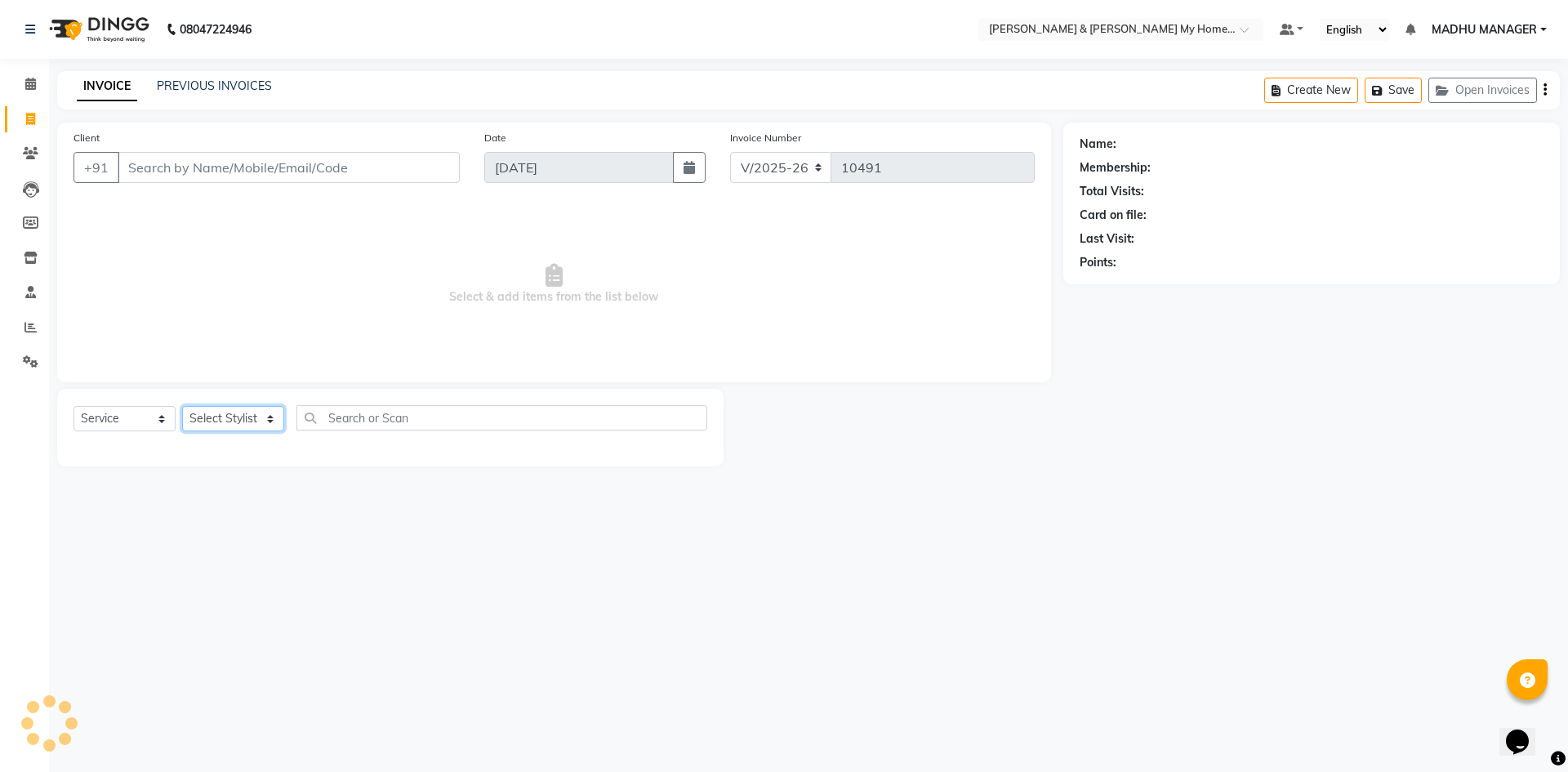
click at [240, 417] on select "Select Stylist" at bounding box center [232, 419] width 102 height 26
select select "77830"
click at [182, 406] on select "Select Stylist Aadil Aarti Aarti Beauty Akanksha Beauty akanksha Nail ALKA Anki…" at bounding box center [239, 419] width 115 height 26
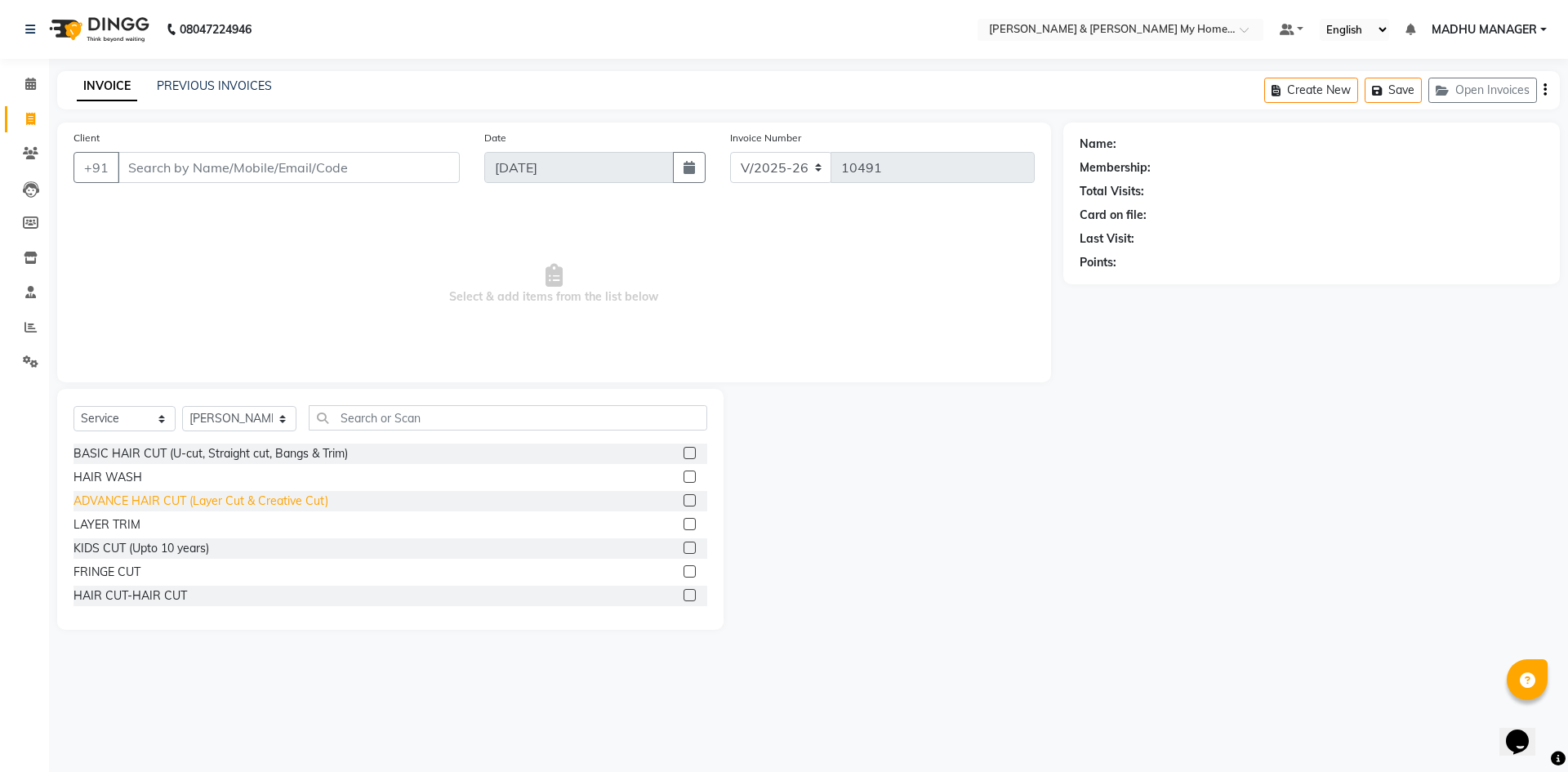
drag, startPoint x: 173, startPoint y: 598, endPoint x: 186, endPoint y: 495, distance: 103.8
click at [173, 594] on div "HAIR CUT-HAIR CUT" at bounding box center [130, 595] width 114 height 17
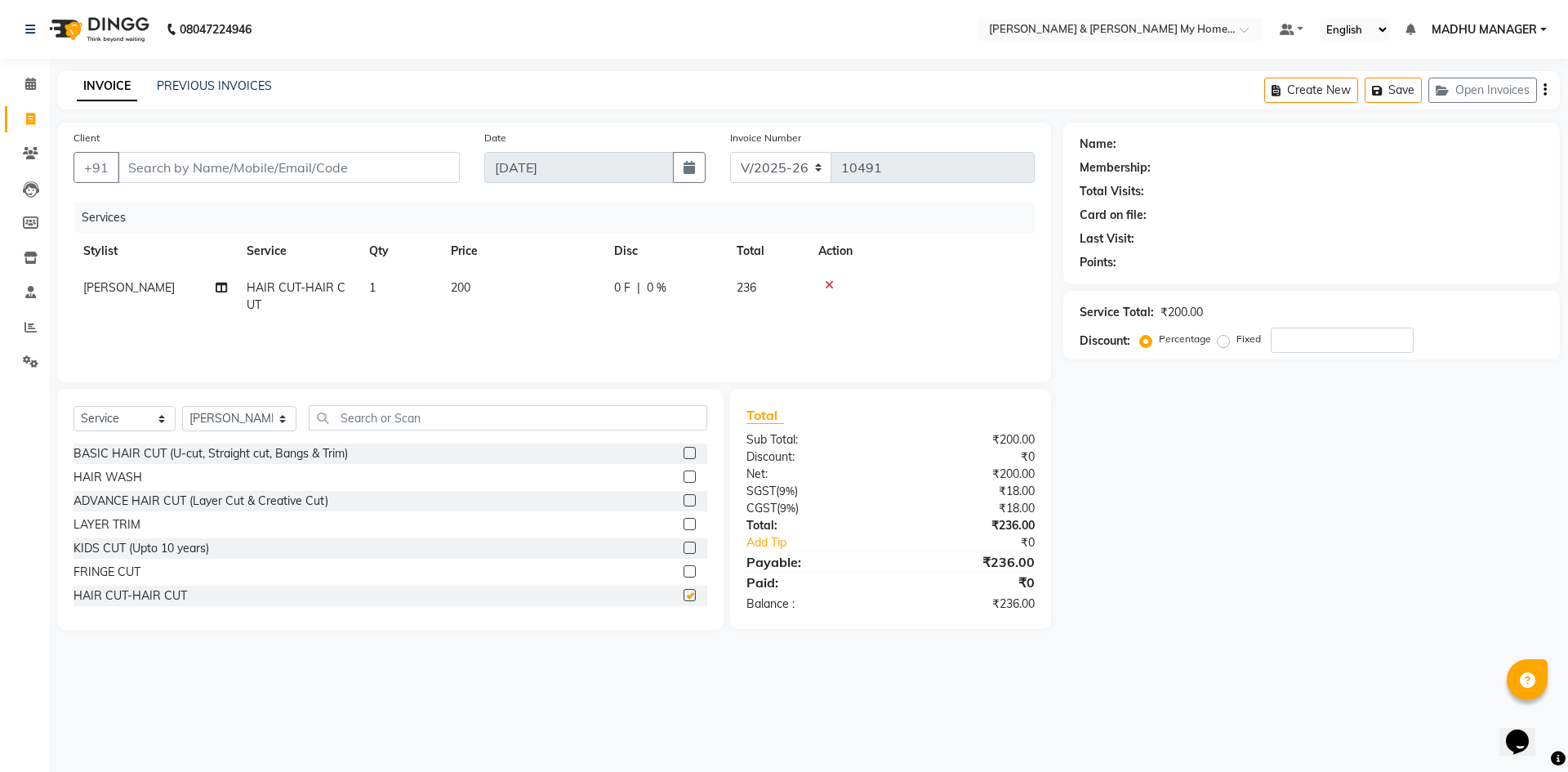
checkbox input "false"
click at [167, 162] on input "Client" at bounding box center [289, 167] width 342 height 31
type input "7"
type input "0"
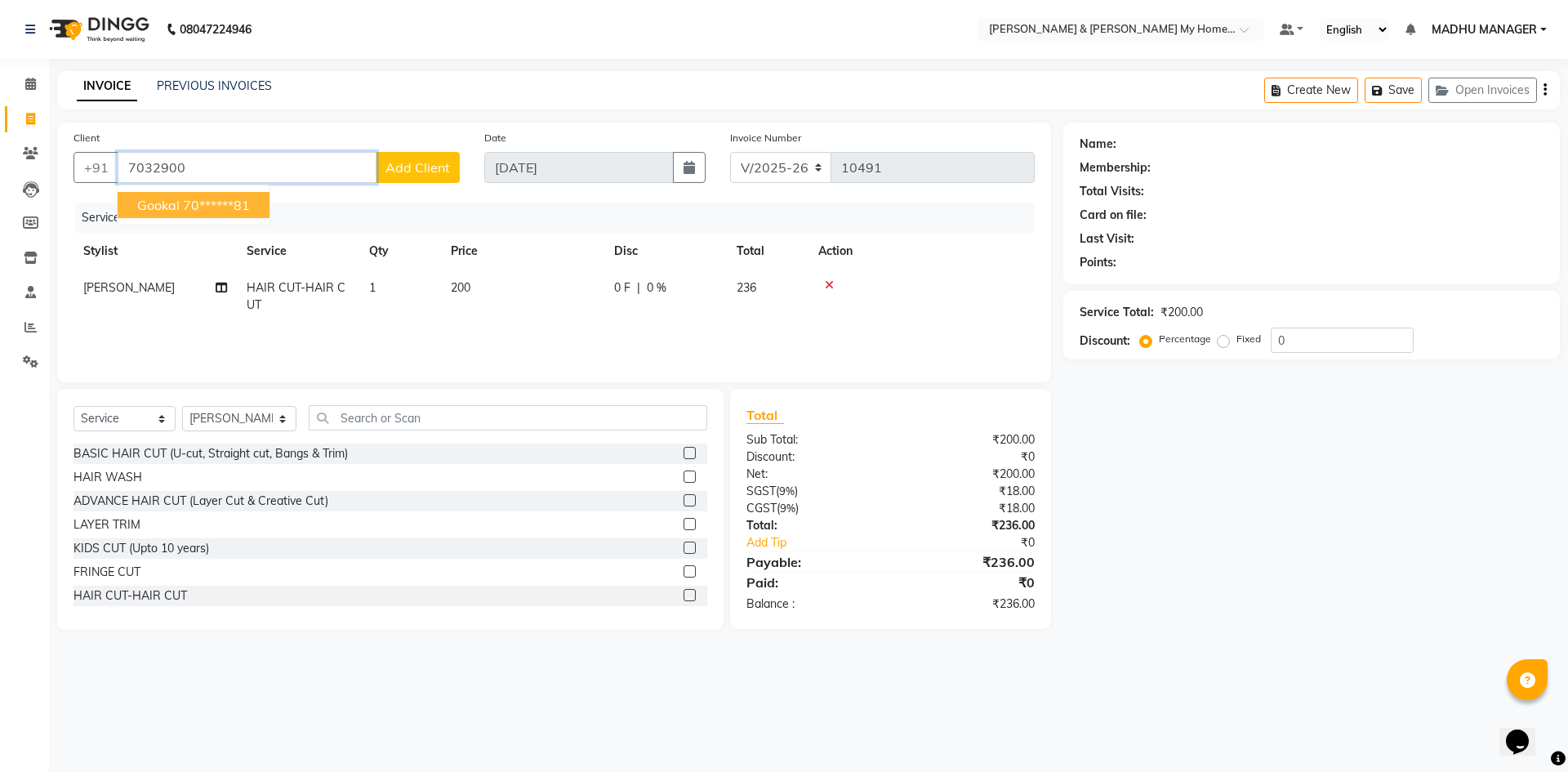
click at [178, 205] on span "gookal" at bounding box center [158, 205] width 43 height 17
type input "70******81"
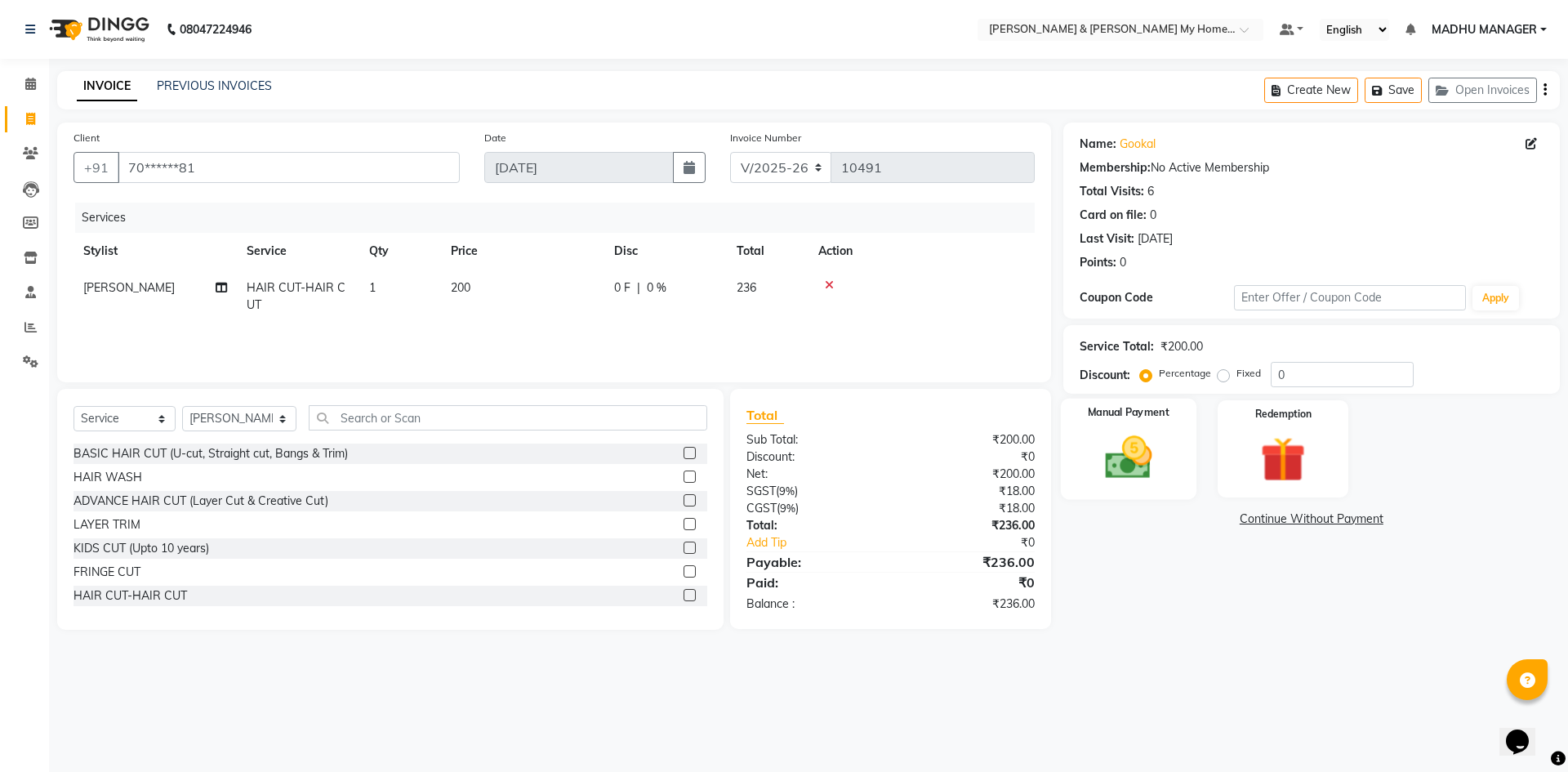
click at [1163, 498] on div "Manual Payment" at bounding box center [1127, 449] width 135 height 101
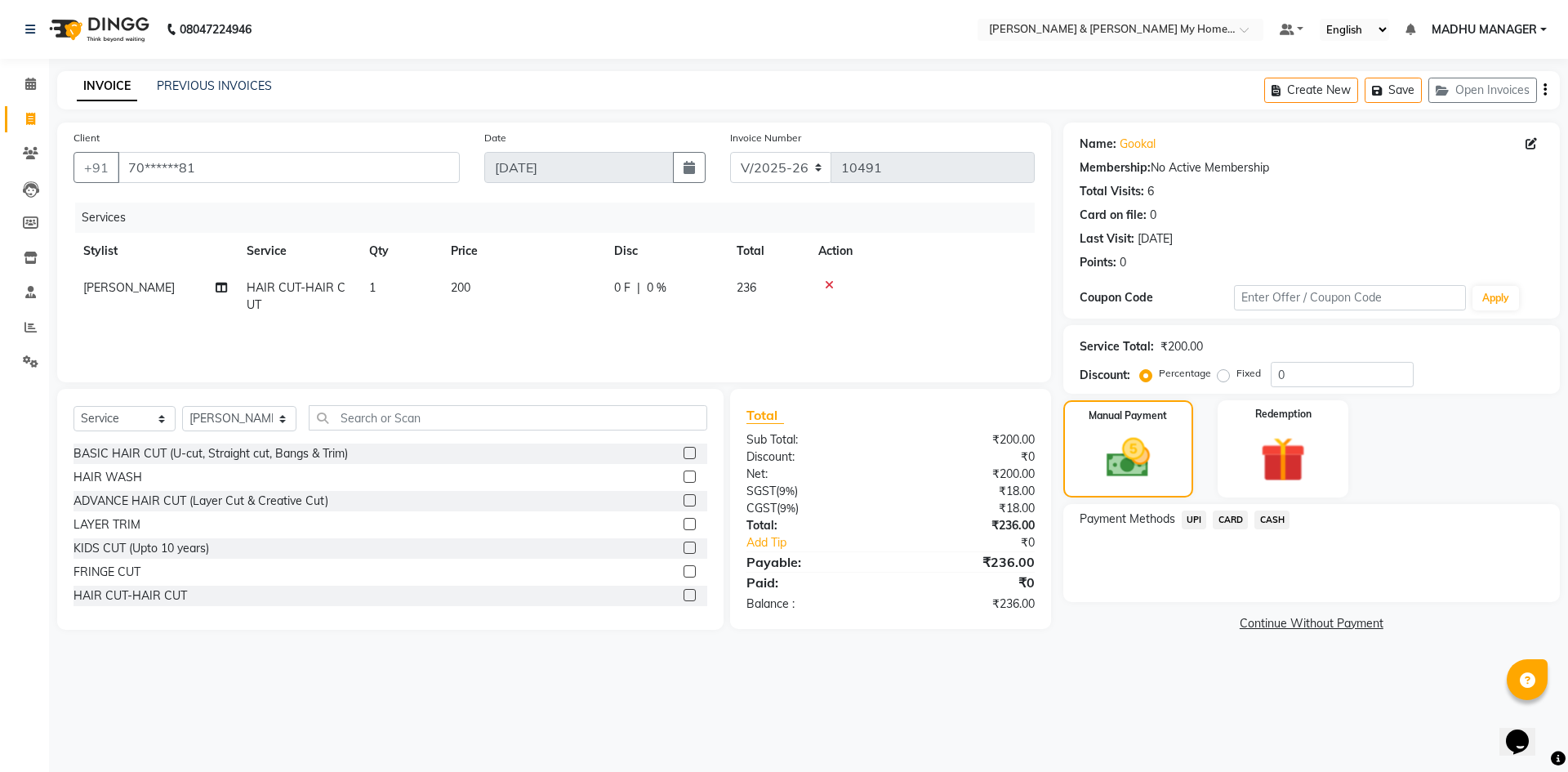
click at [1228, 519] on span "CARD" at bounding box center [1231, 519] width 36 height 19
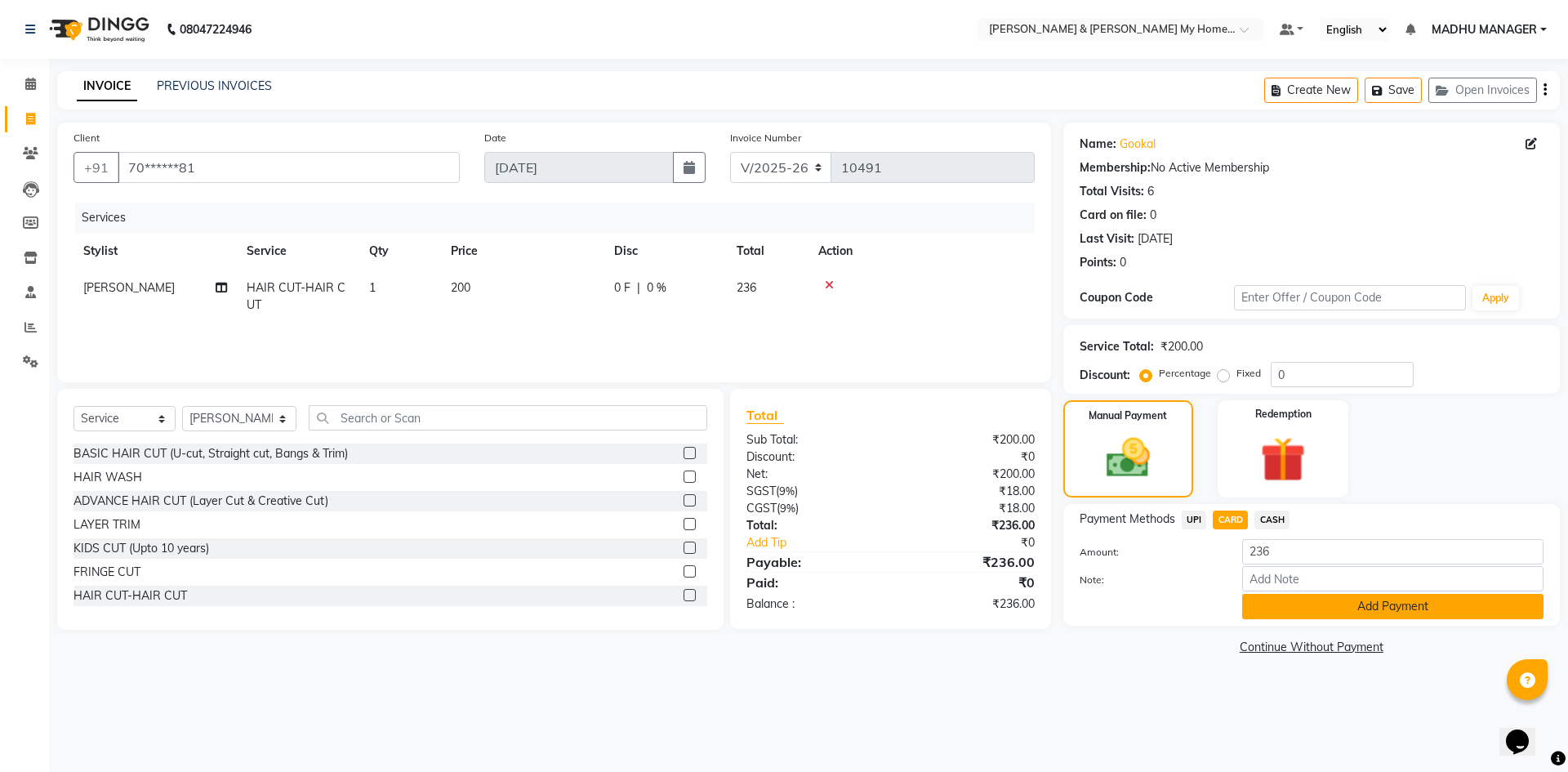
drag, startPoint x: 1278, startPoint y: 603, endPoint x: 1278, endPoint y: 614, distance: 11.0
click at [1278, 614] on button "Add Payment" at bounding box center [1392, 607] width 302 height 26
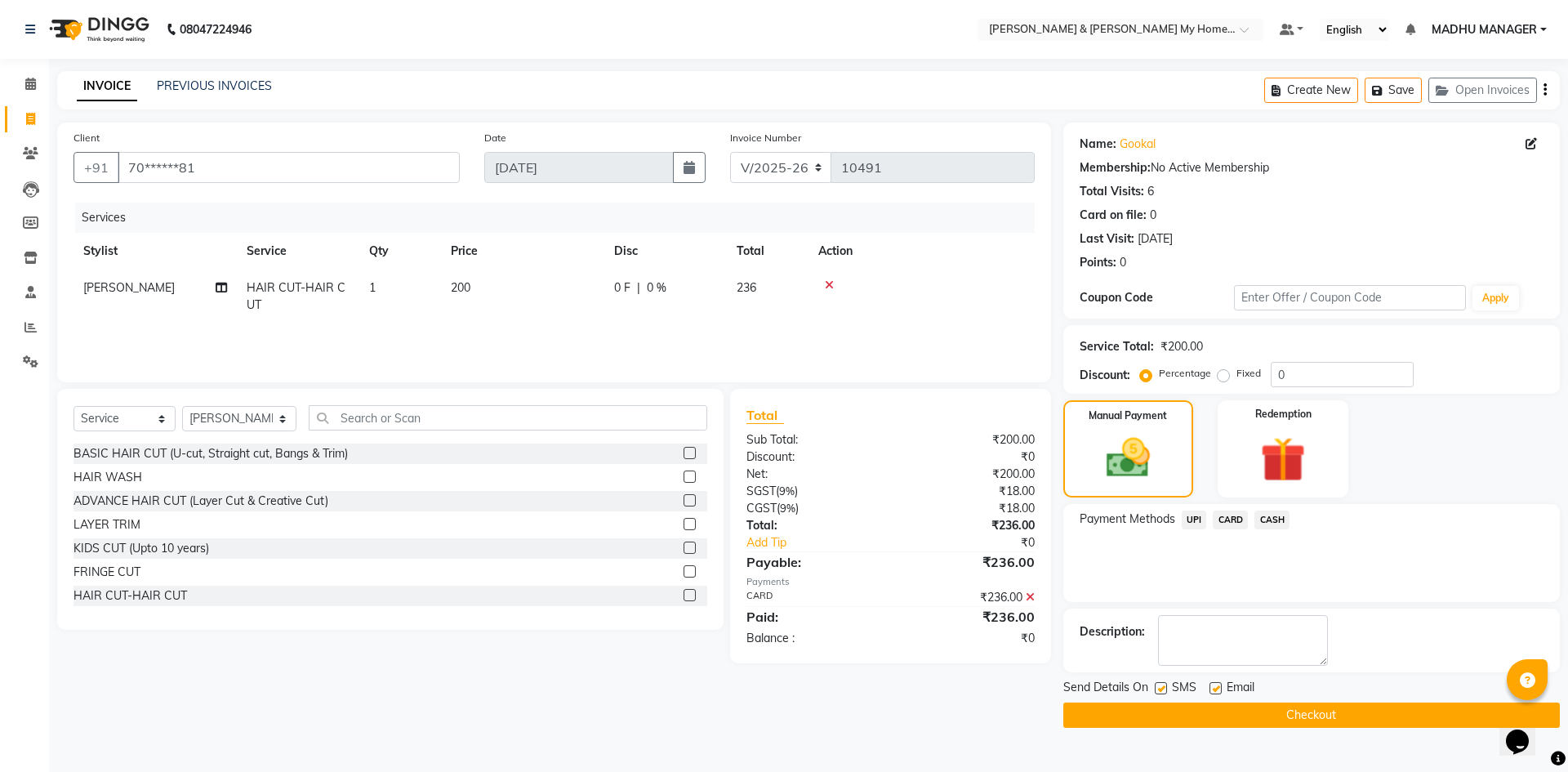
click at [1276, 704] on button "Checkout" at bounding box center [1312, 715] width 496 height 26
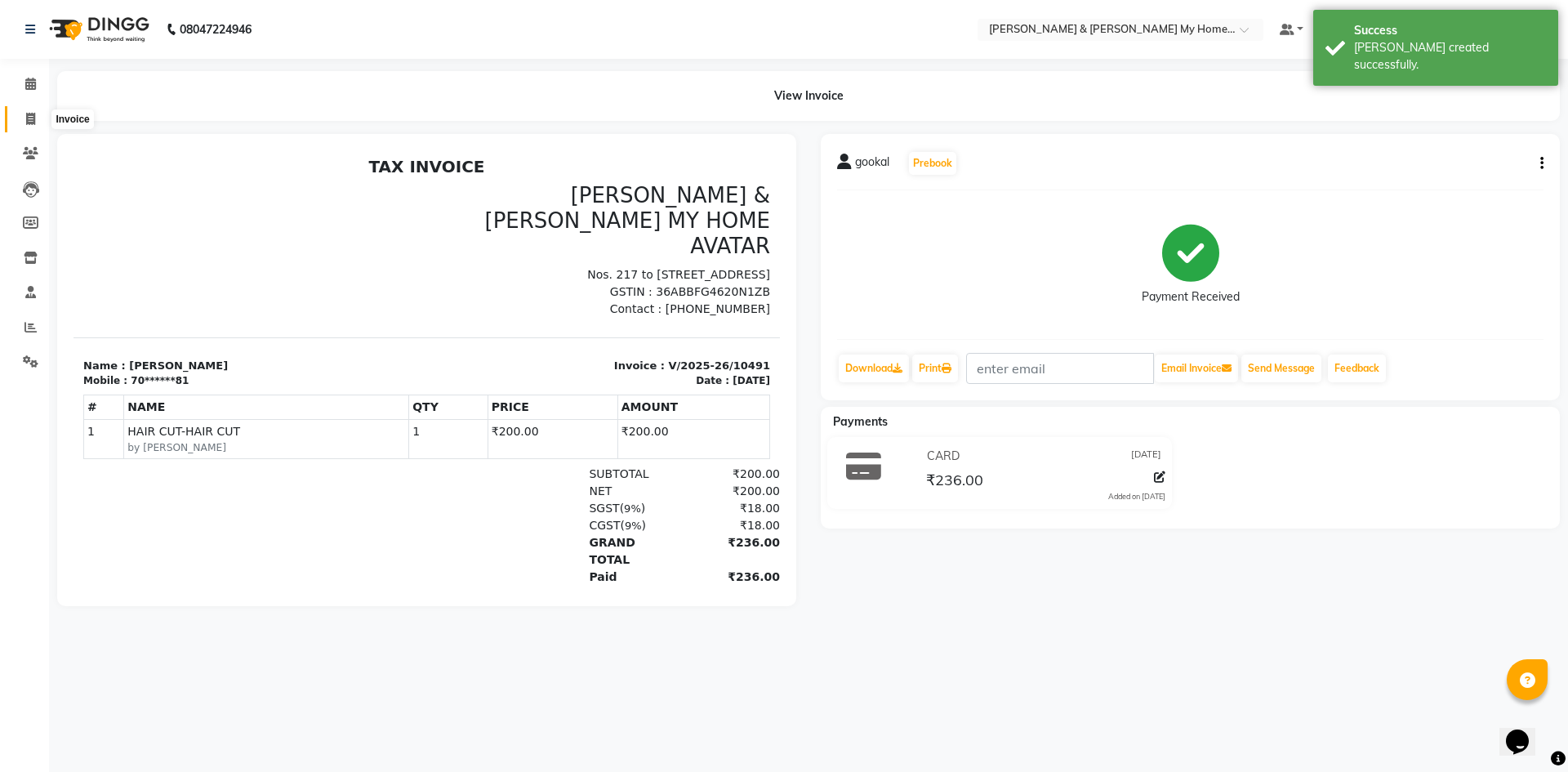
click at [36, 113] on icon at bounding box center [30, 119] width 9 height 12
select select "8193"
select select "service"
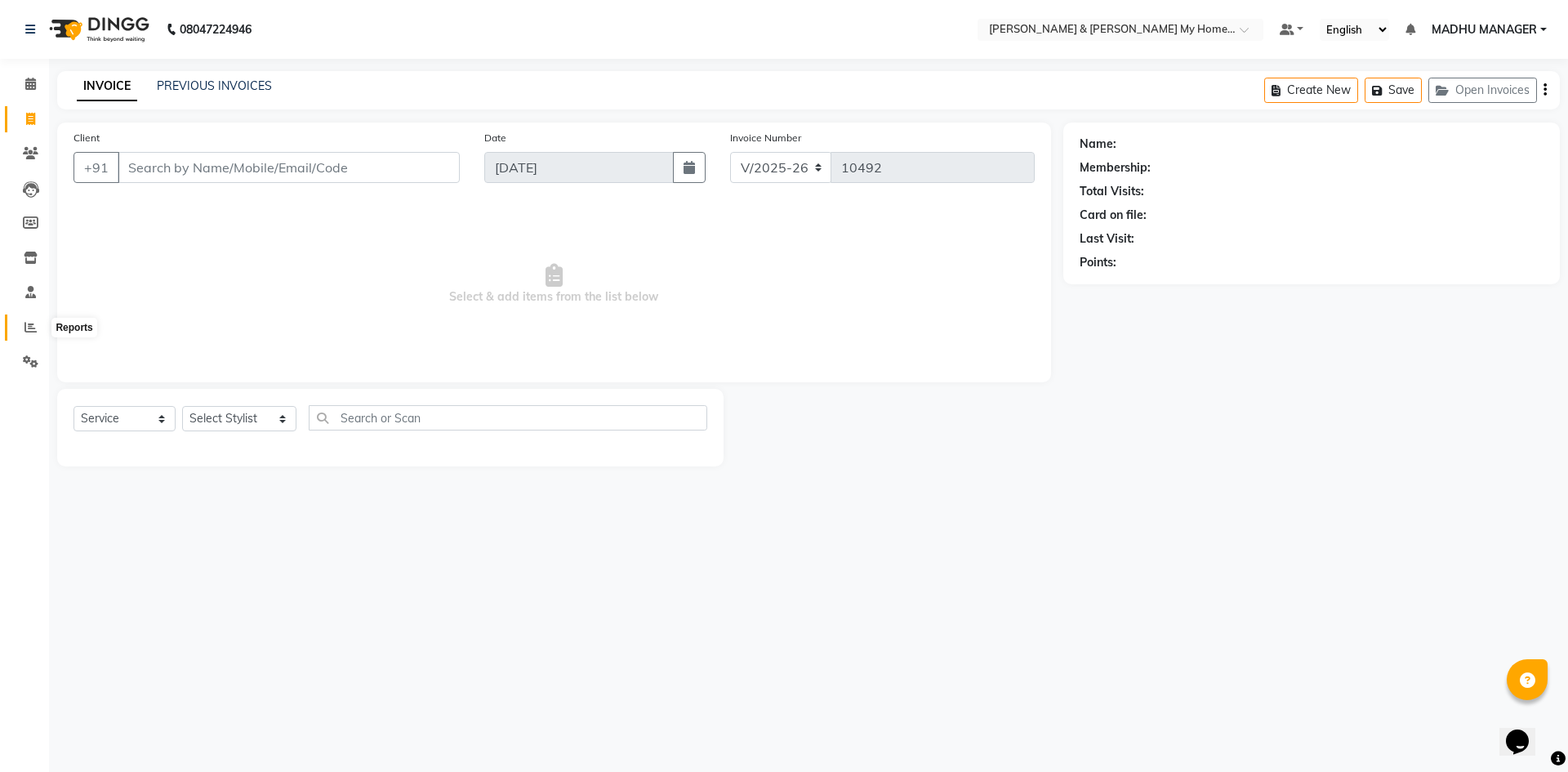
click at [23, 325] on span at bounding box center [31, 327] width 29 height 19
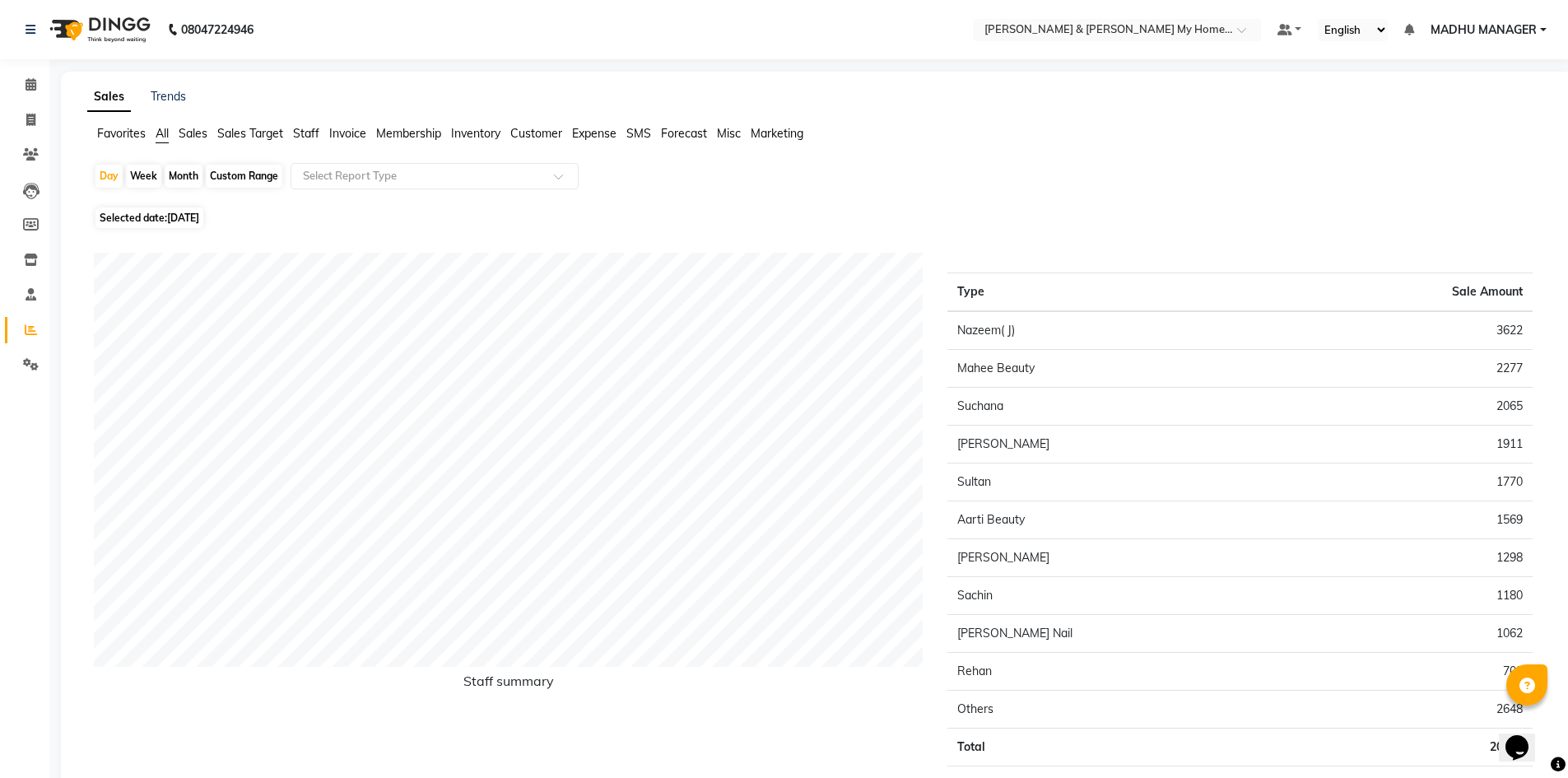
click at [301, 133] on span "Staff" at bounding box center [306, 132] width 26 height 15
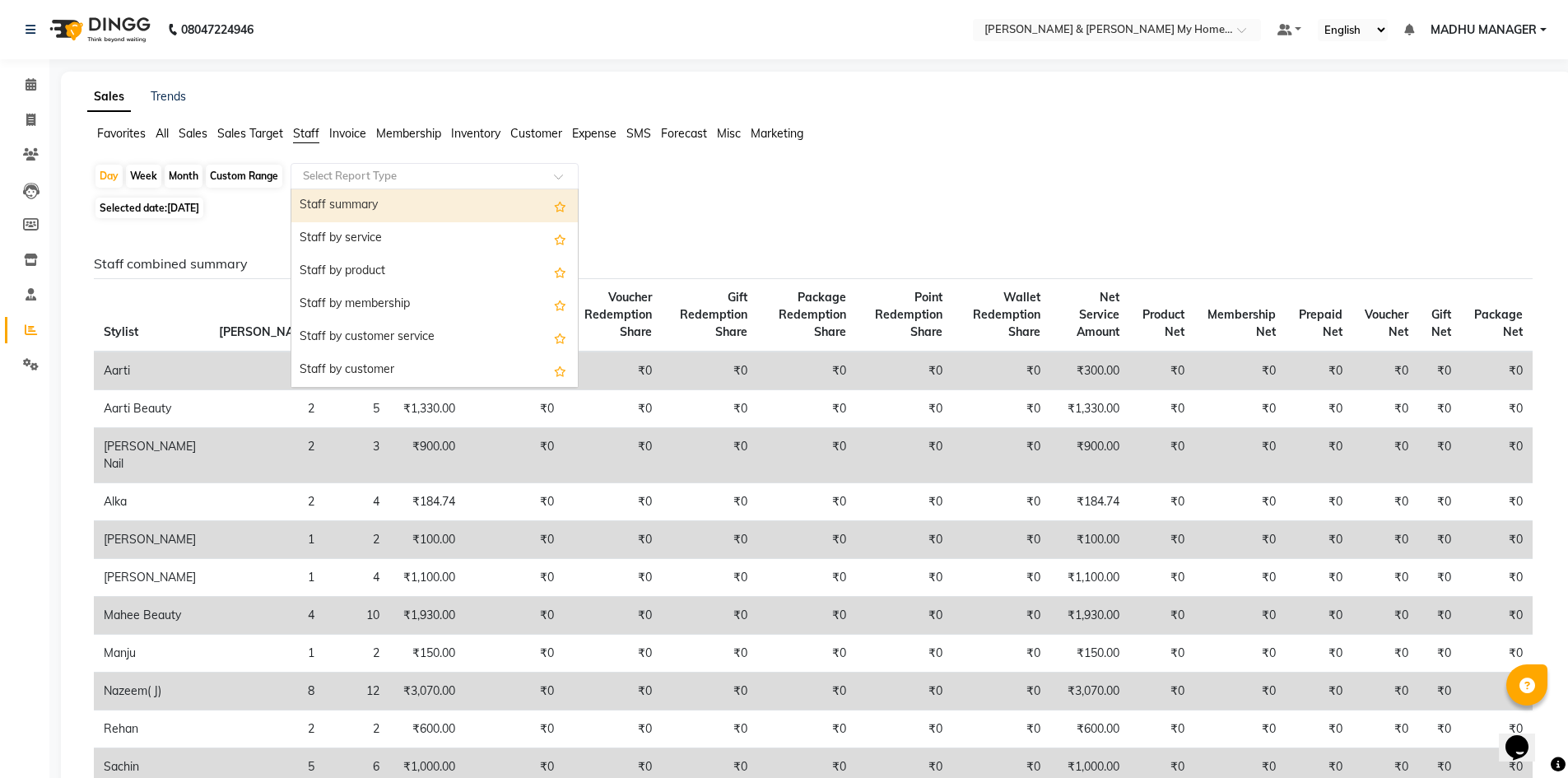
click at [375, 173] on input "text" at bounding box center [418, 176] width 237 height 17
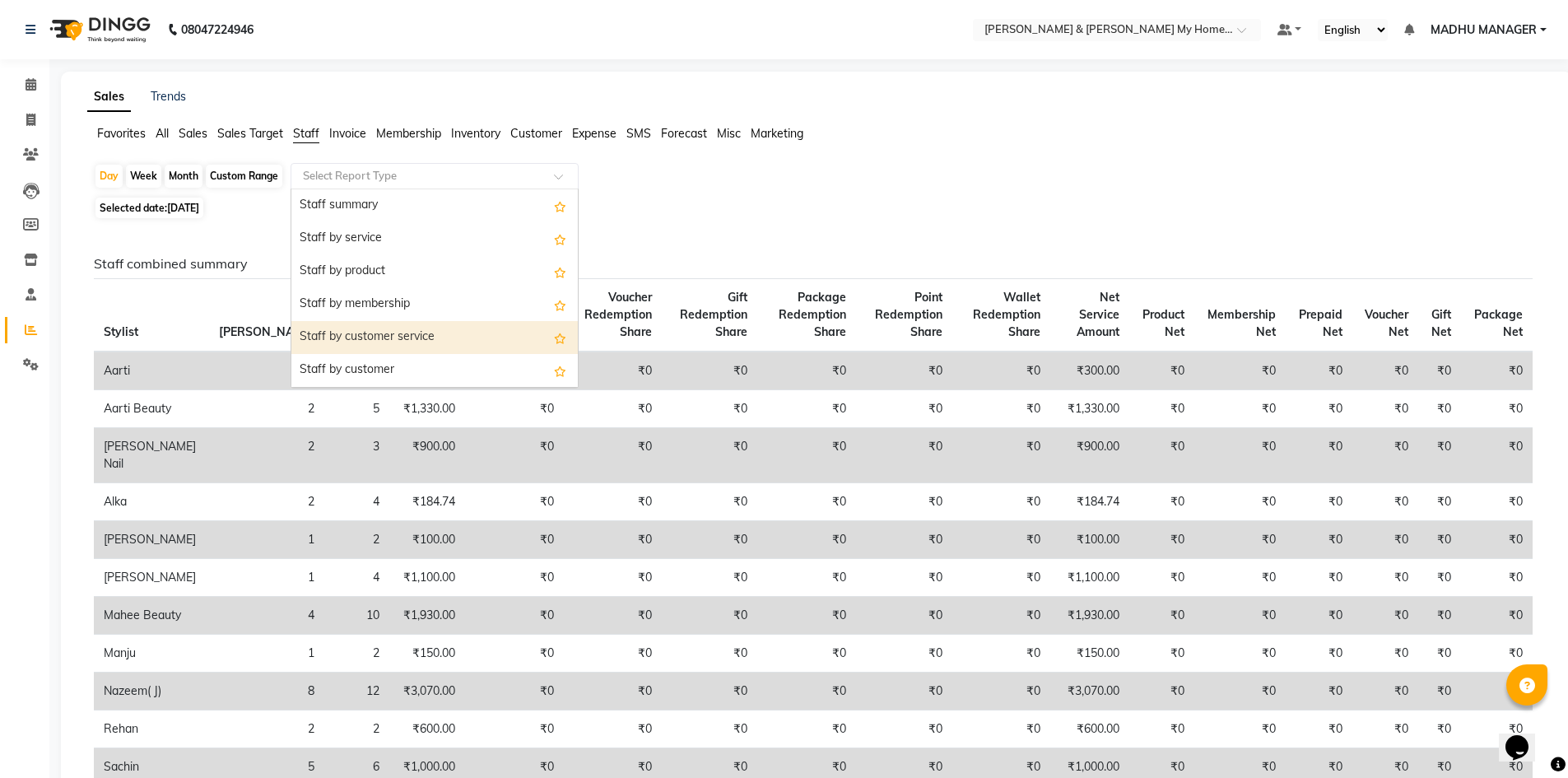
click at [403, 339] on div "Staff by customer service" at bounding box center [433, 337] width 286 height 33
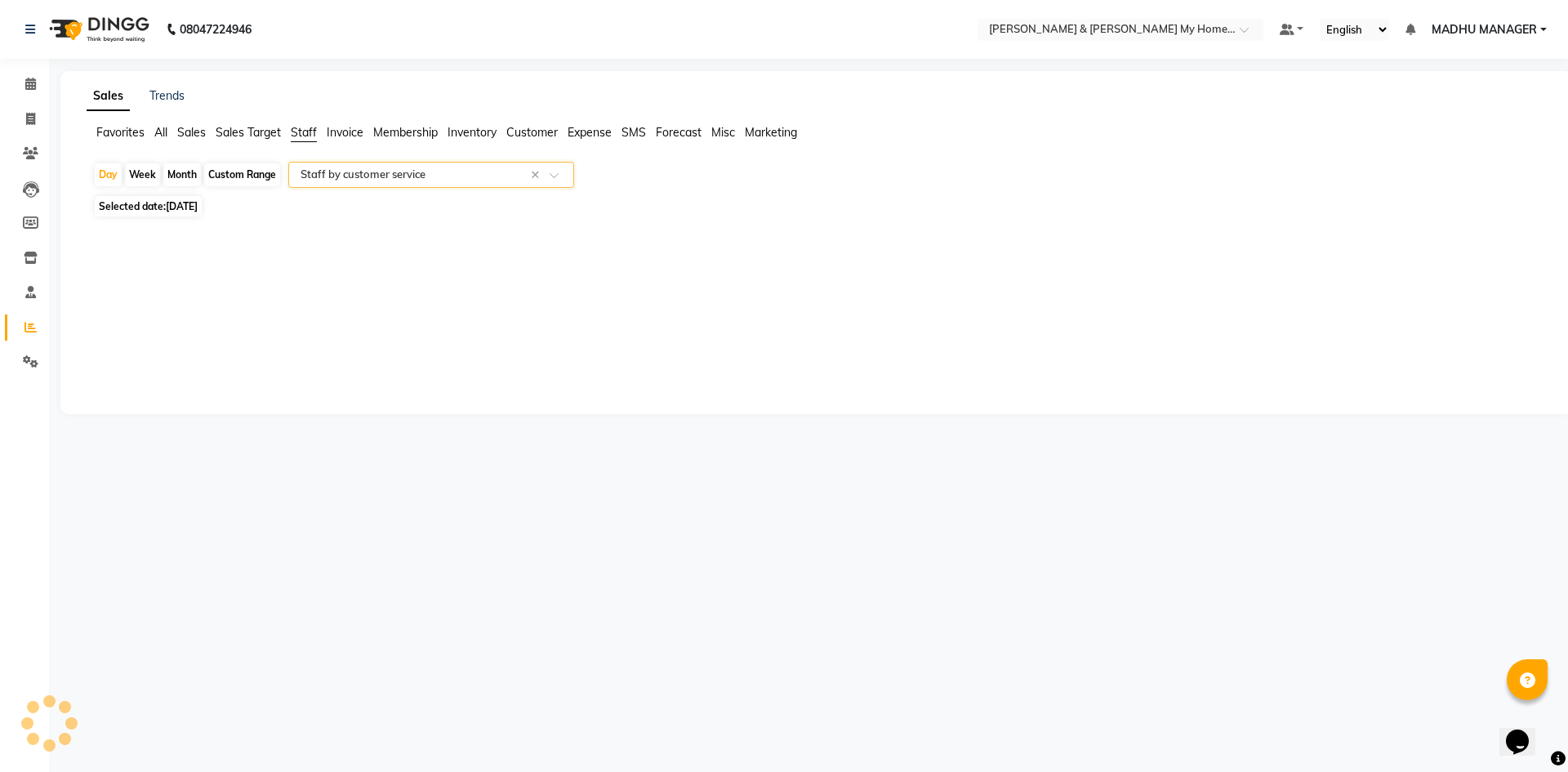
select select "csv"
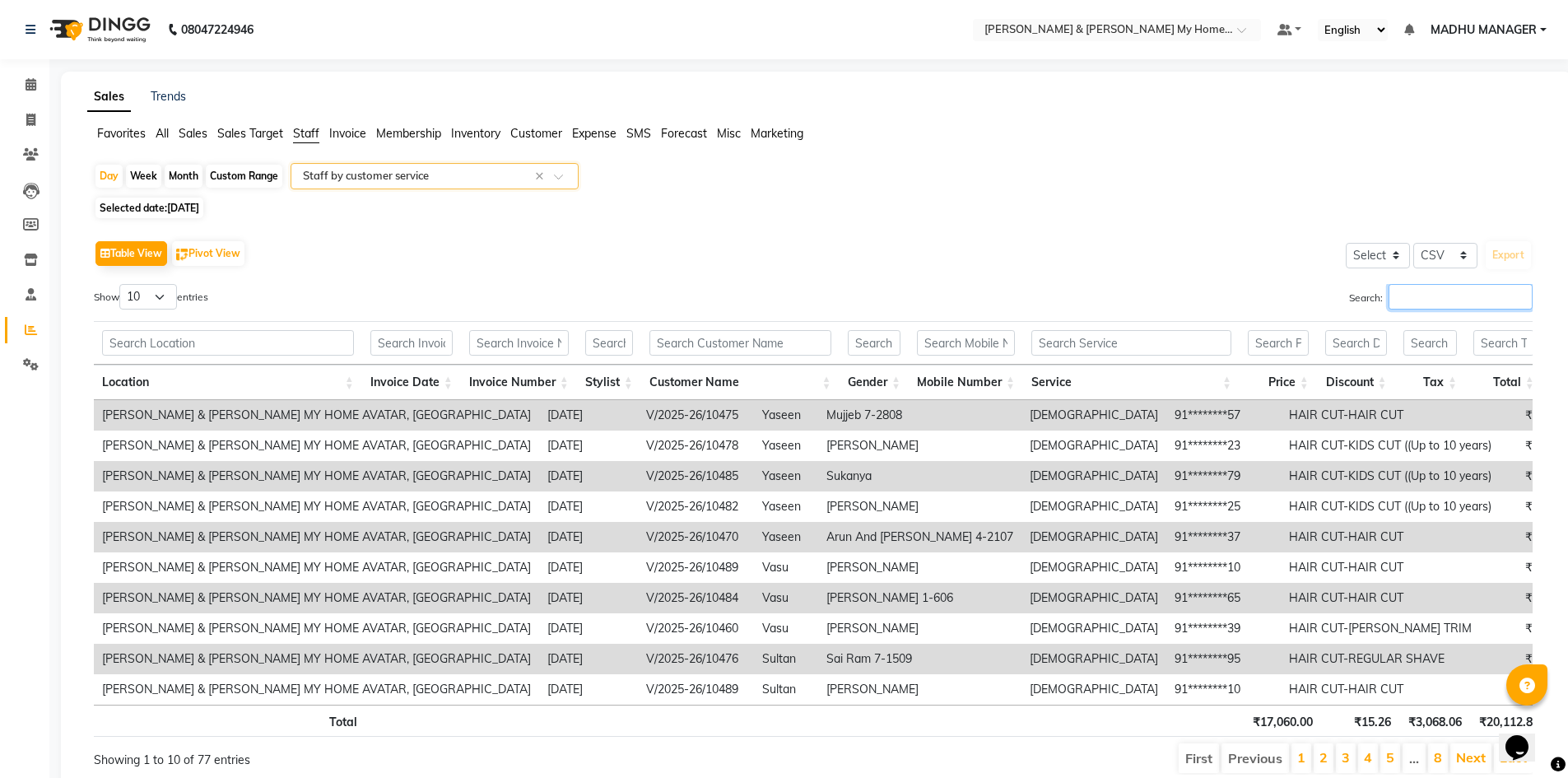
click at [1417, 300] on input "Search:" at bounding box center [1460, 297] width 144 height 26
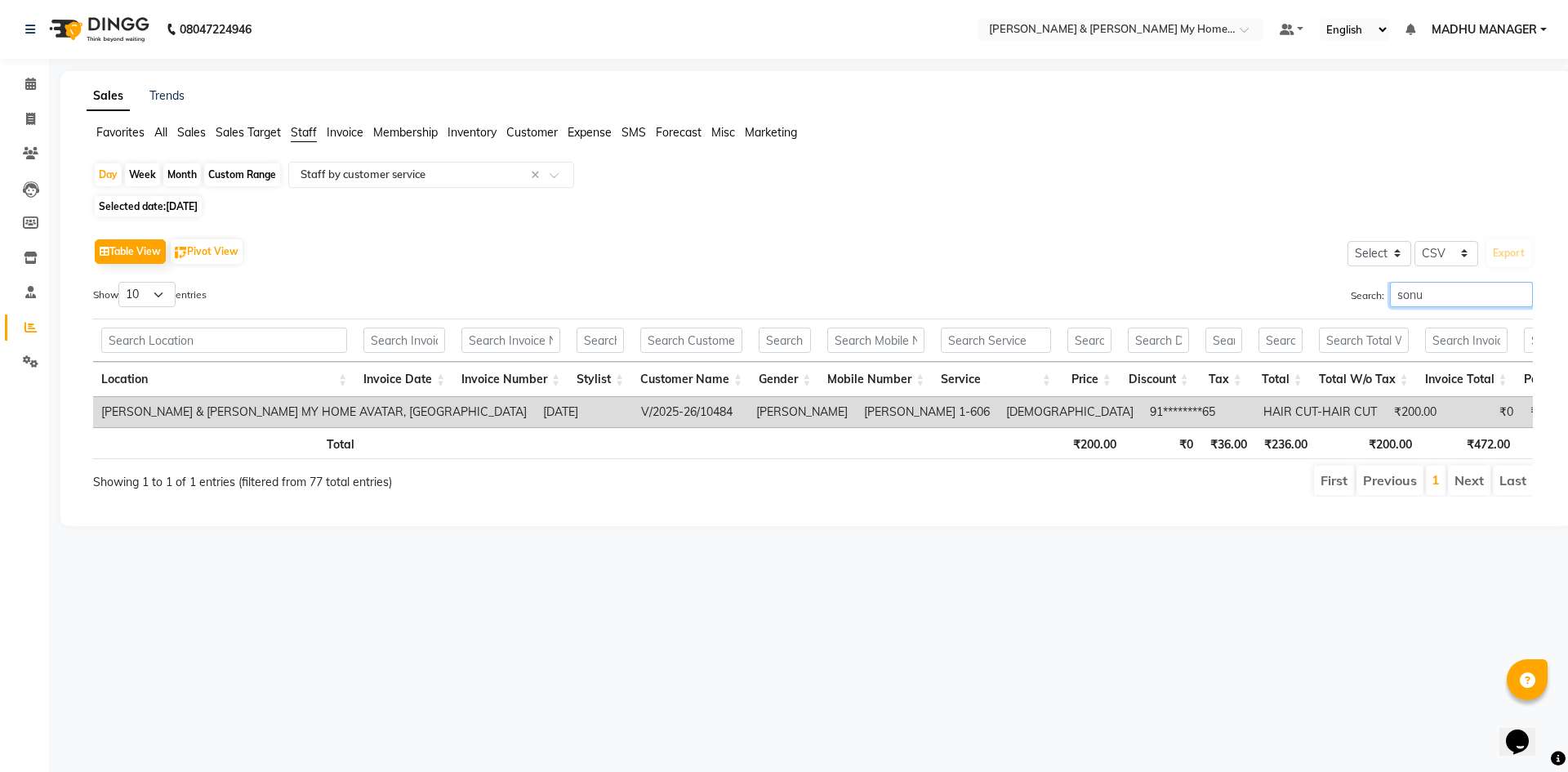
click at [1431, 297] on input "sonu" at bounding box center [1461, 295] width 143 height 26
type input "s"
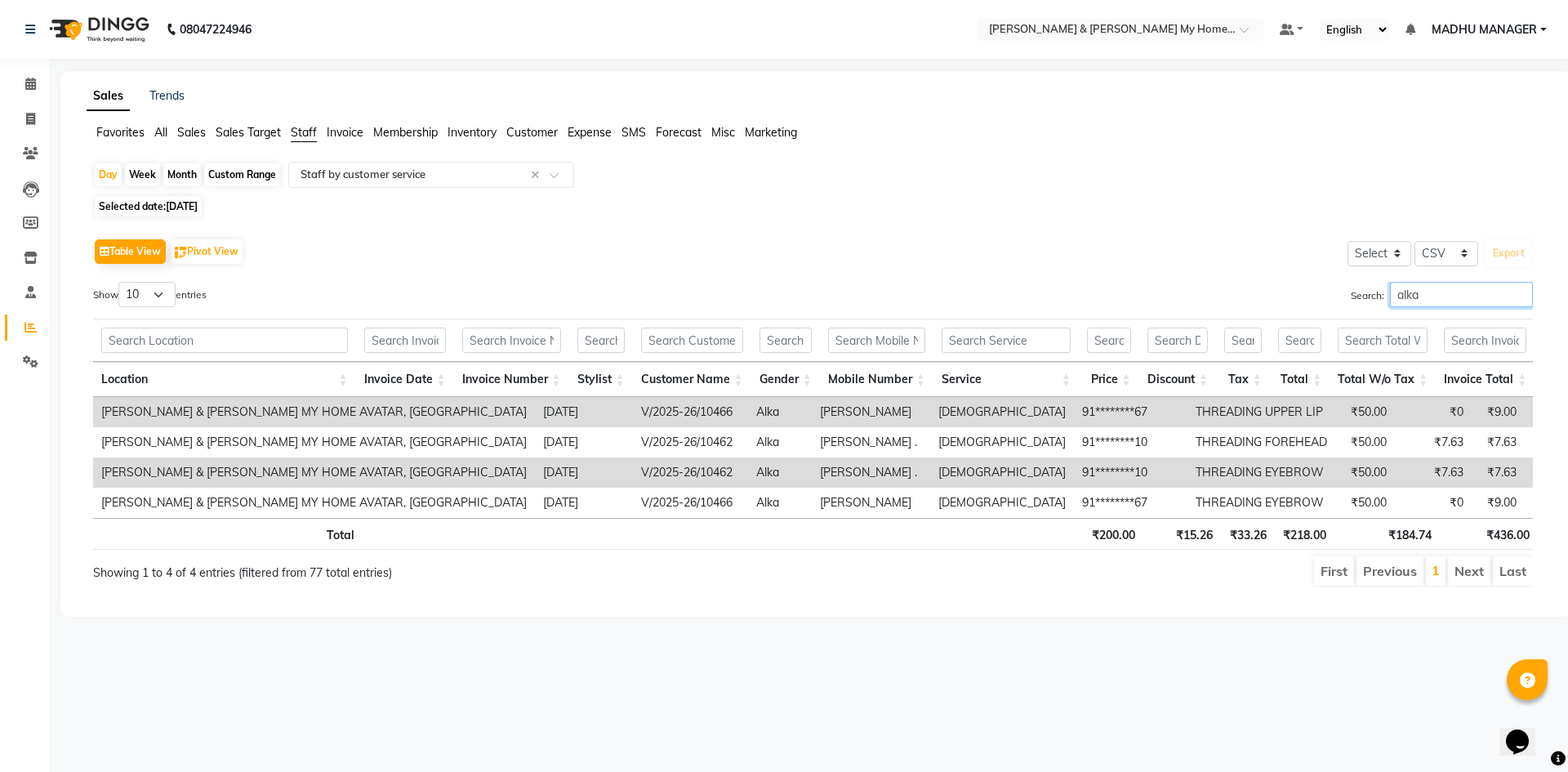
type input "alka"
click at [1430, 294] on input "alka" at bounding box center [1461, 295] width 143 height 26
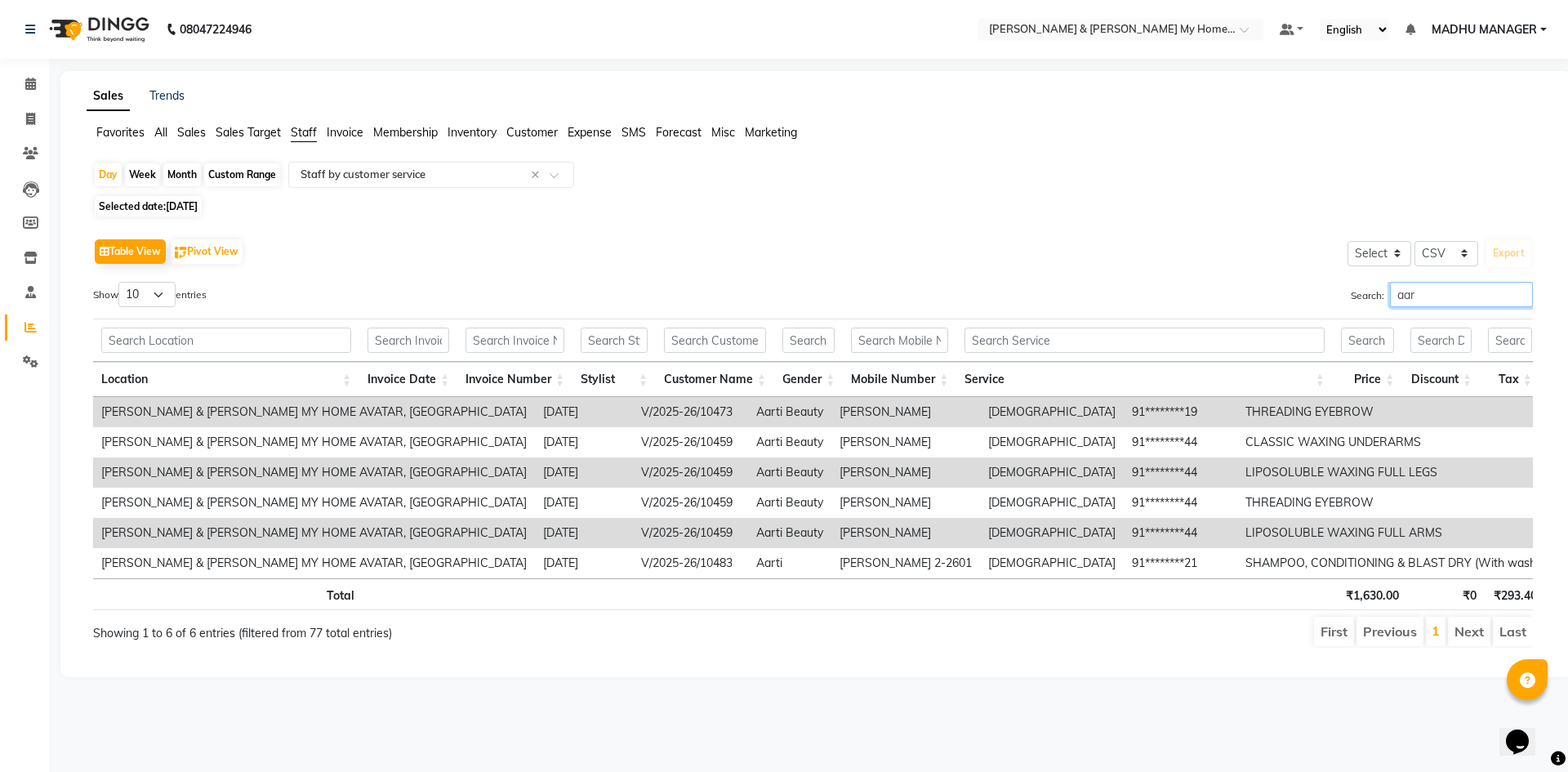
click at [1437, 295] on input "aar" at bounding box center [1461, 295] width 143 height 26
type input "a"
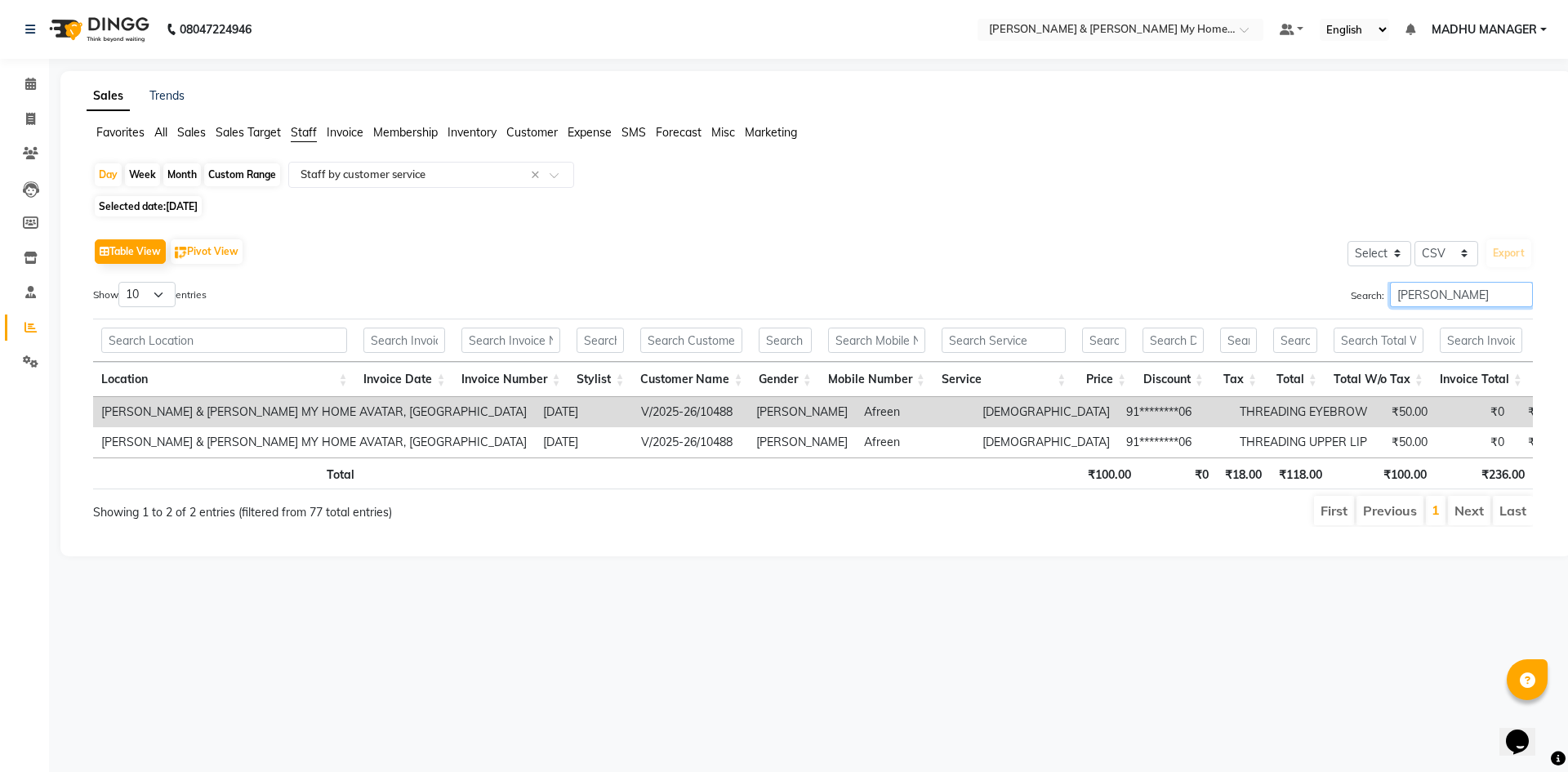
click at [1448, 292] on input "ankitha" at bounding box center [1461, 295] width 143 height 26
type input "="
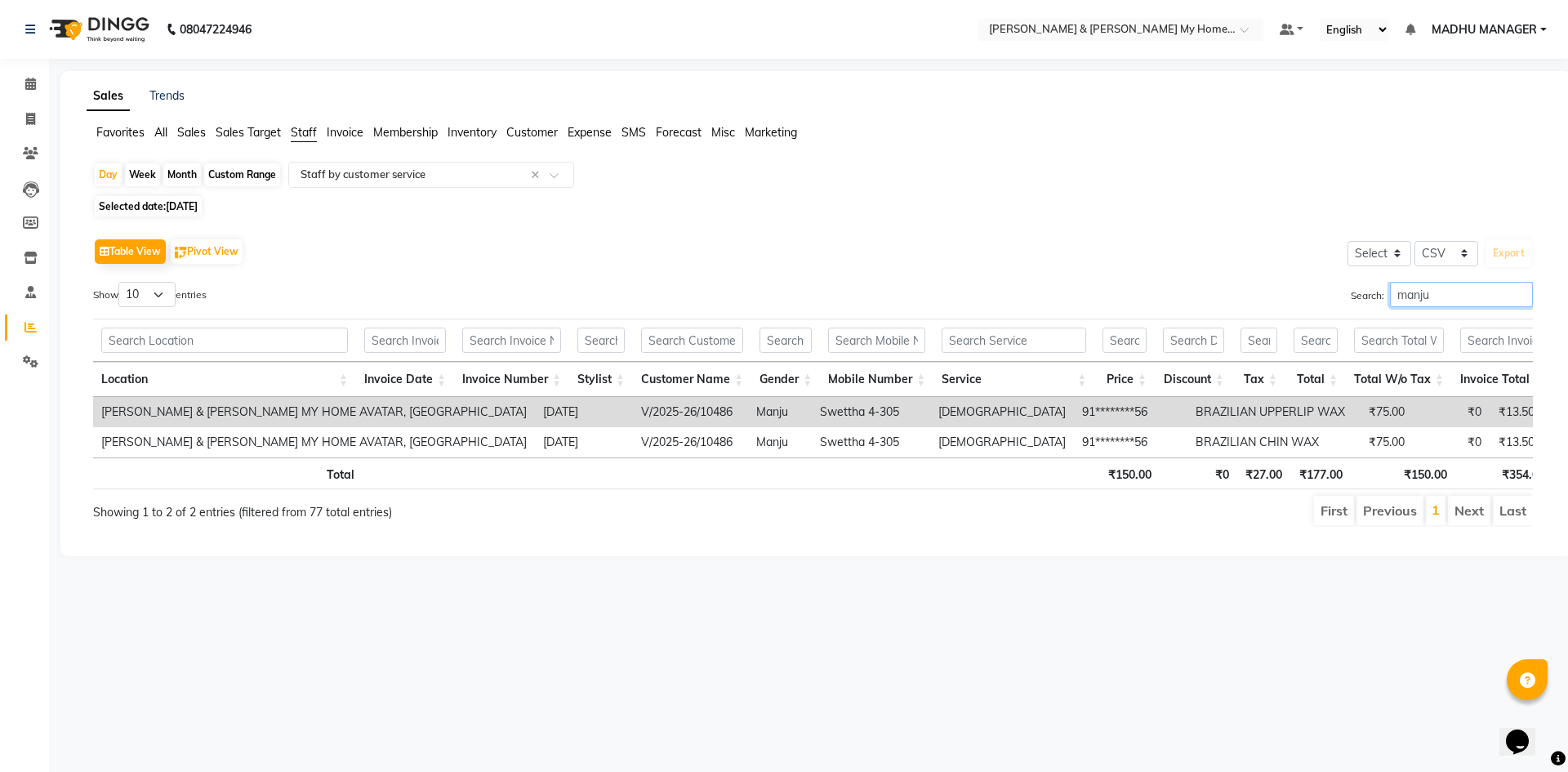
click at [1475, 298] on input "manju" at bounding box center [1461, 295] width 143 height 26
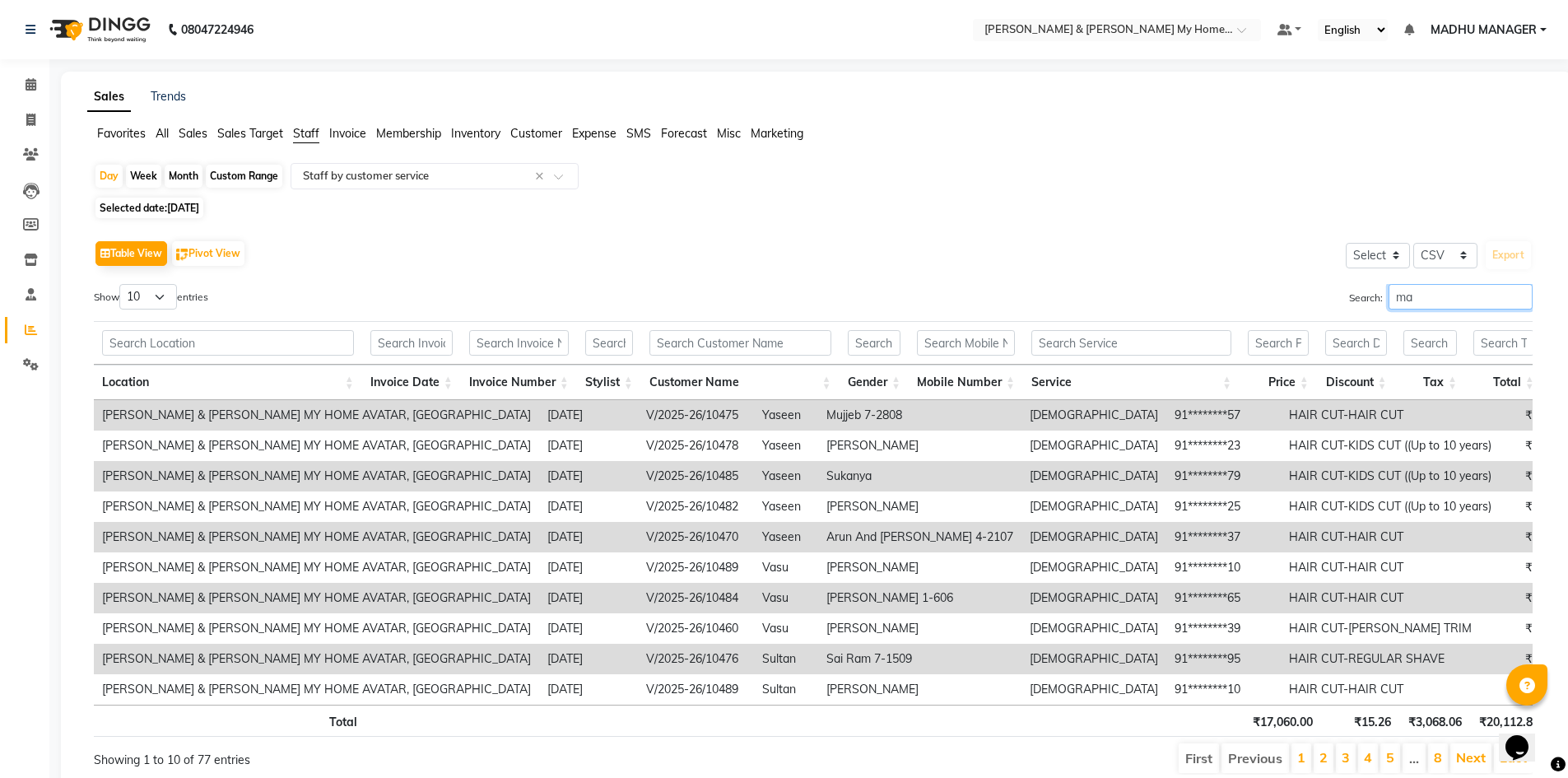
type input "m"
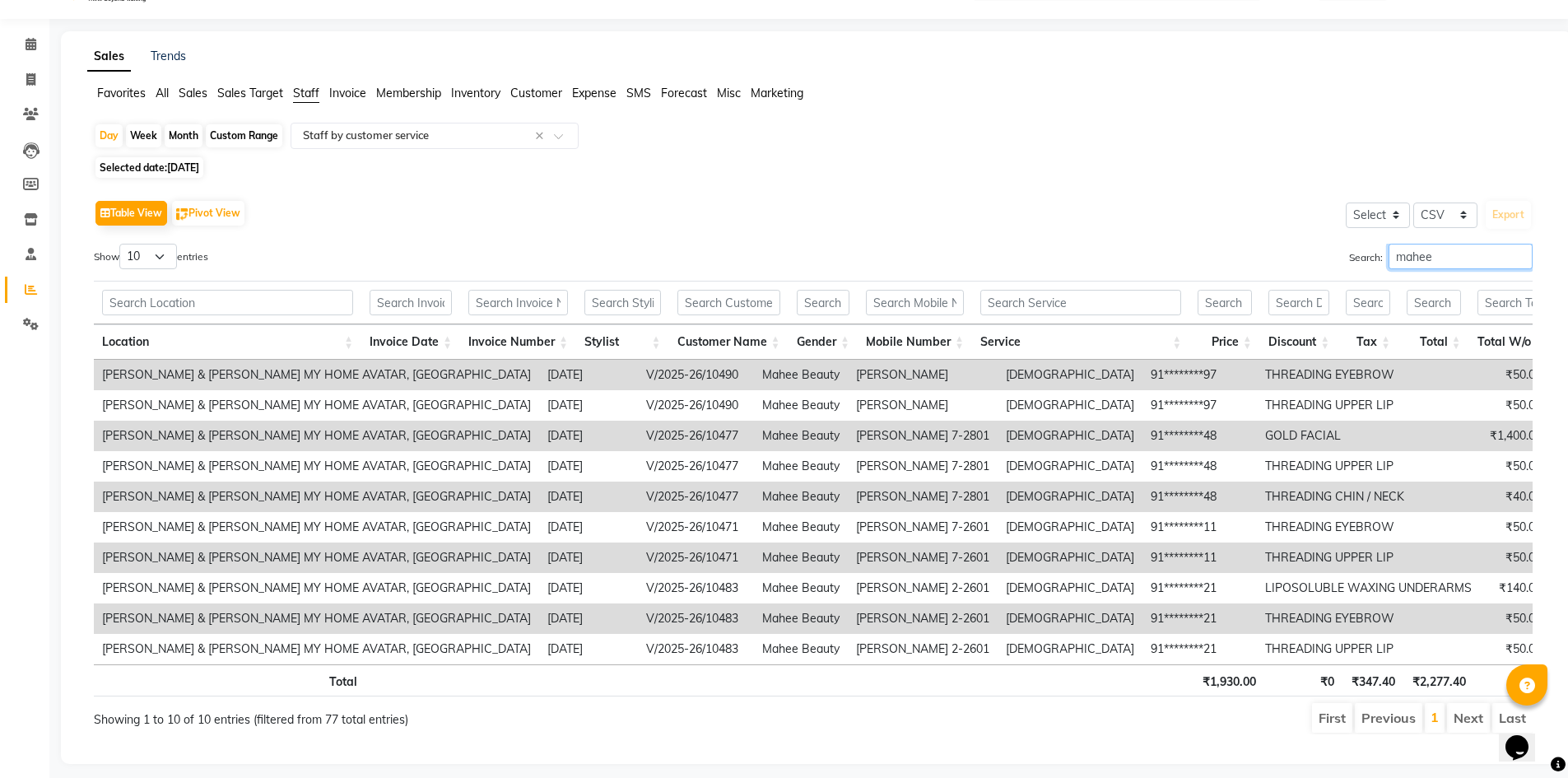
scroll to position [76, 0]
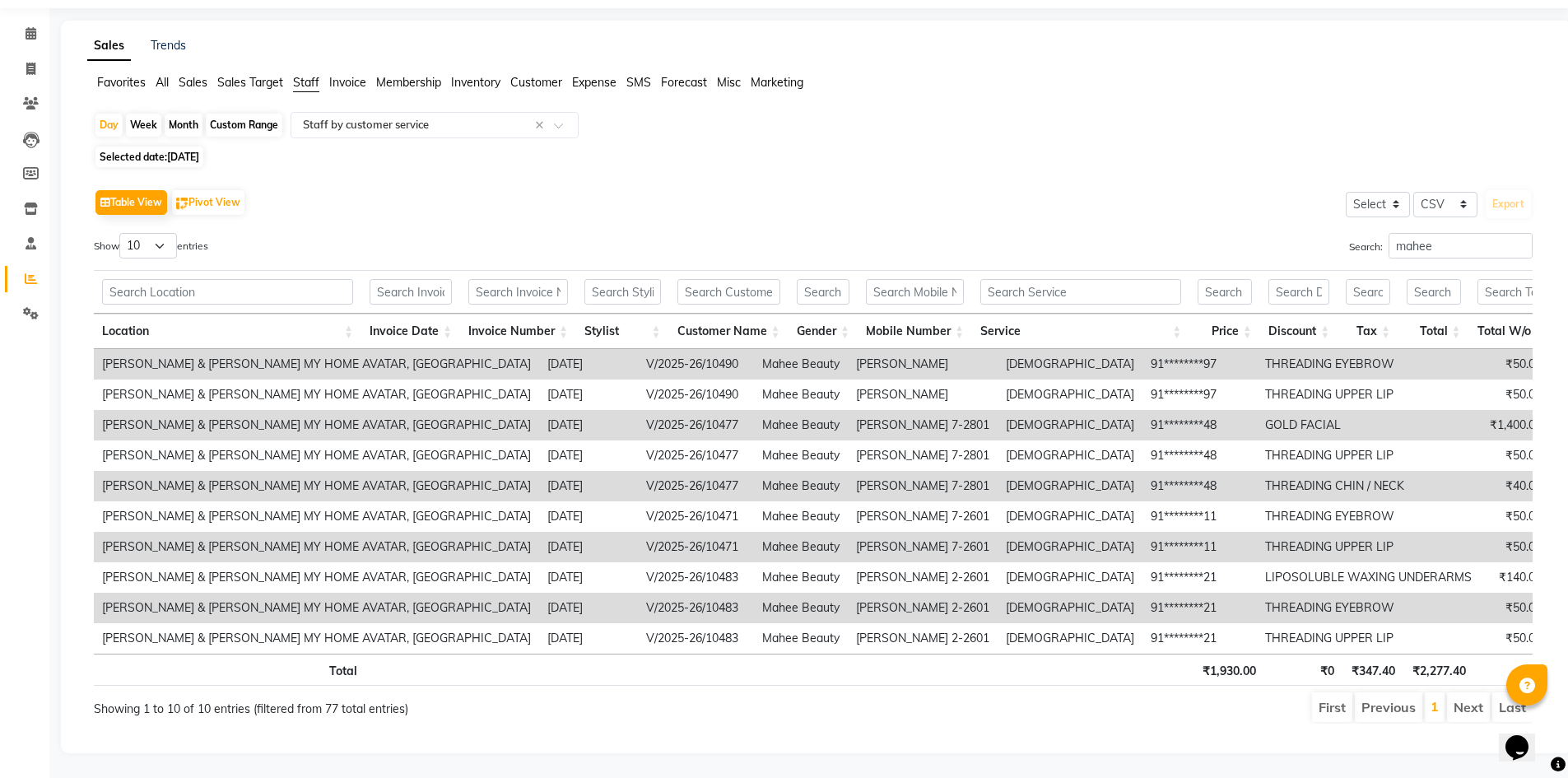
click at [848, 536] on td "Vaijayanthi 7-2601" at bounding box center [922, 547] width 149 height 31
click at [1437, 233] on input "mahee" at bounding box center [1460, 246] width 144 height 26
type input "m"
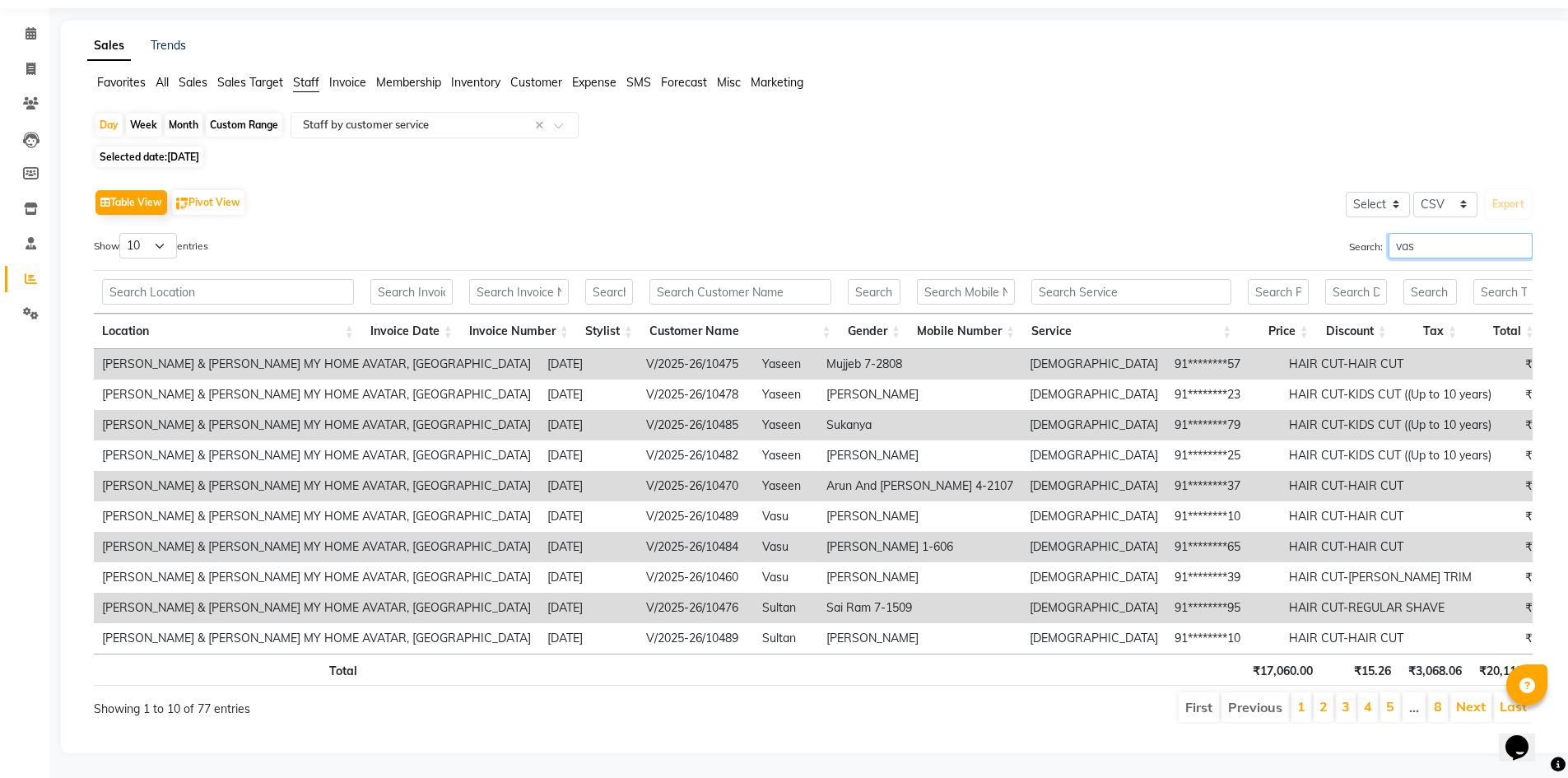
scroll to position [0, 0]
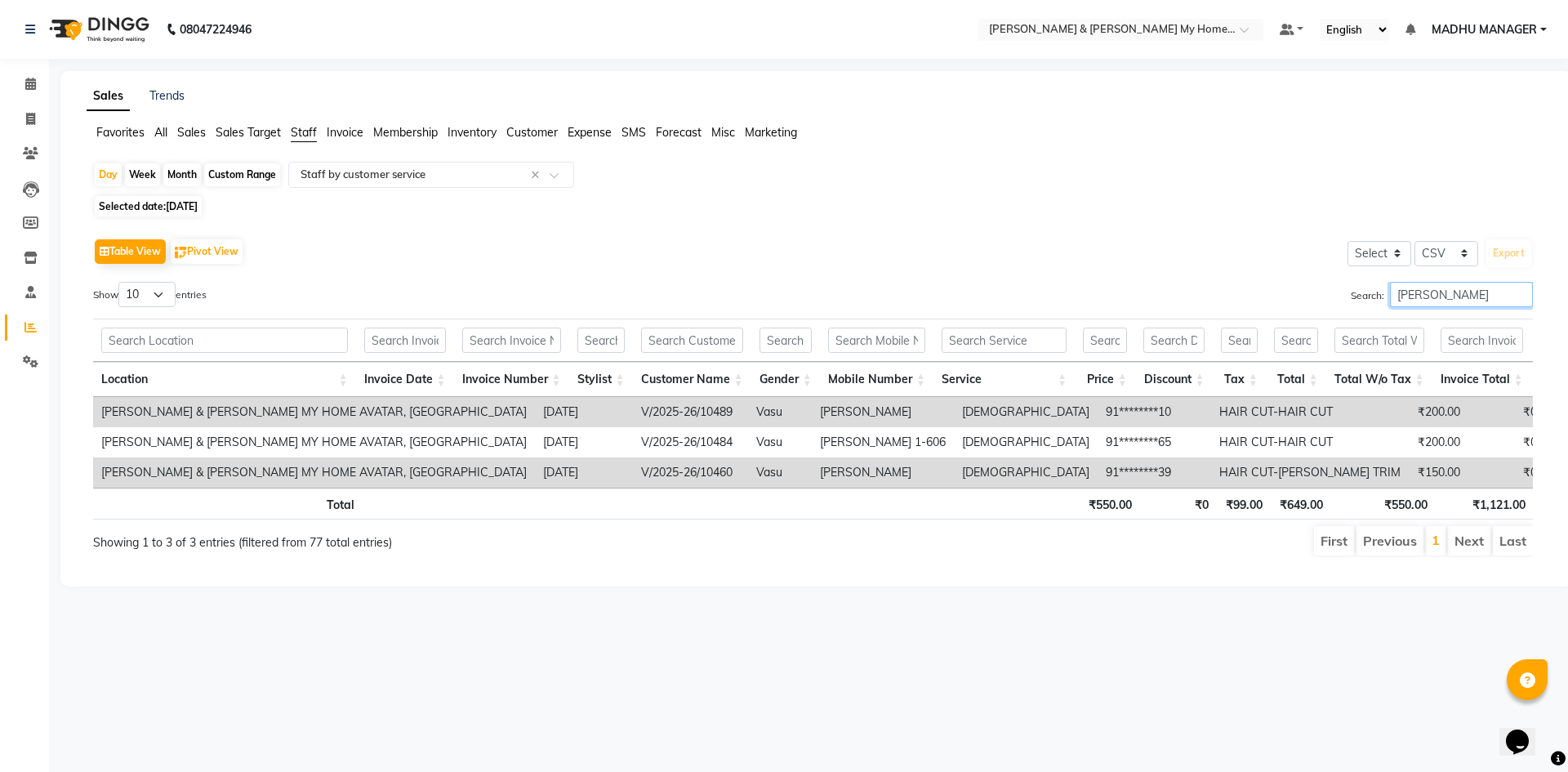
click at [1430, 289] on input "vasu" at bounding box center [1461, 295] width 143 height 26
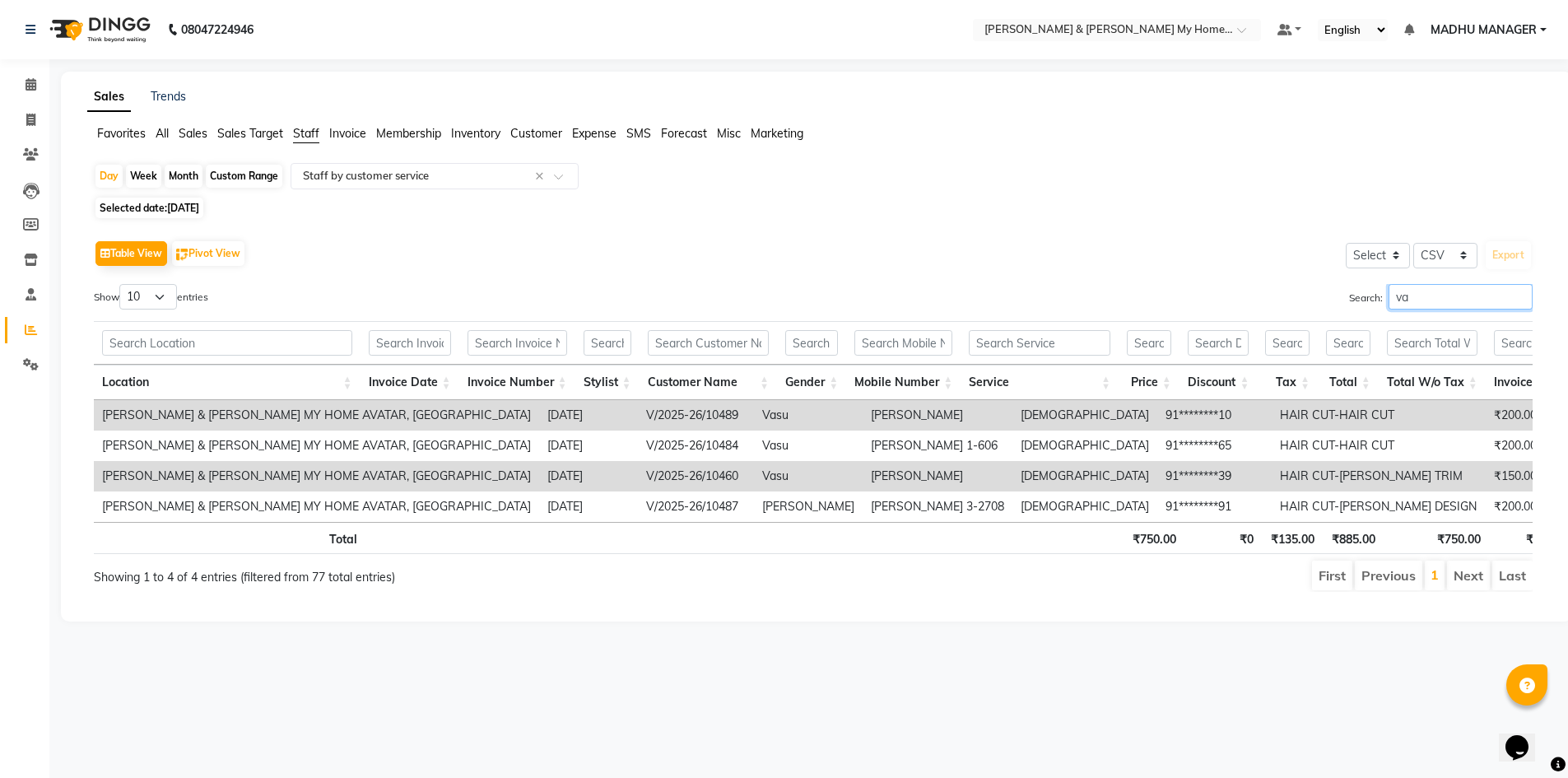
type input "v"
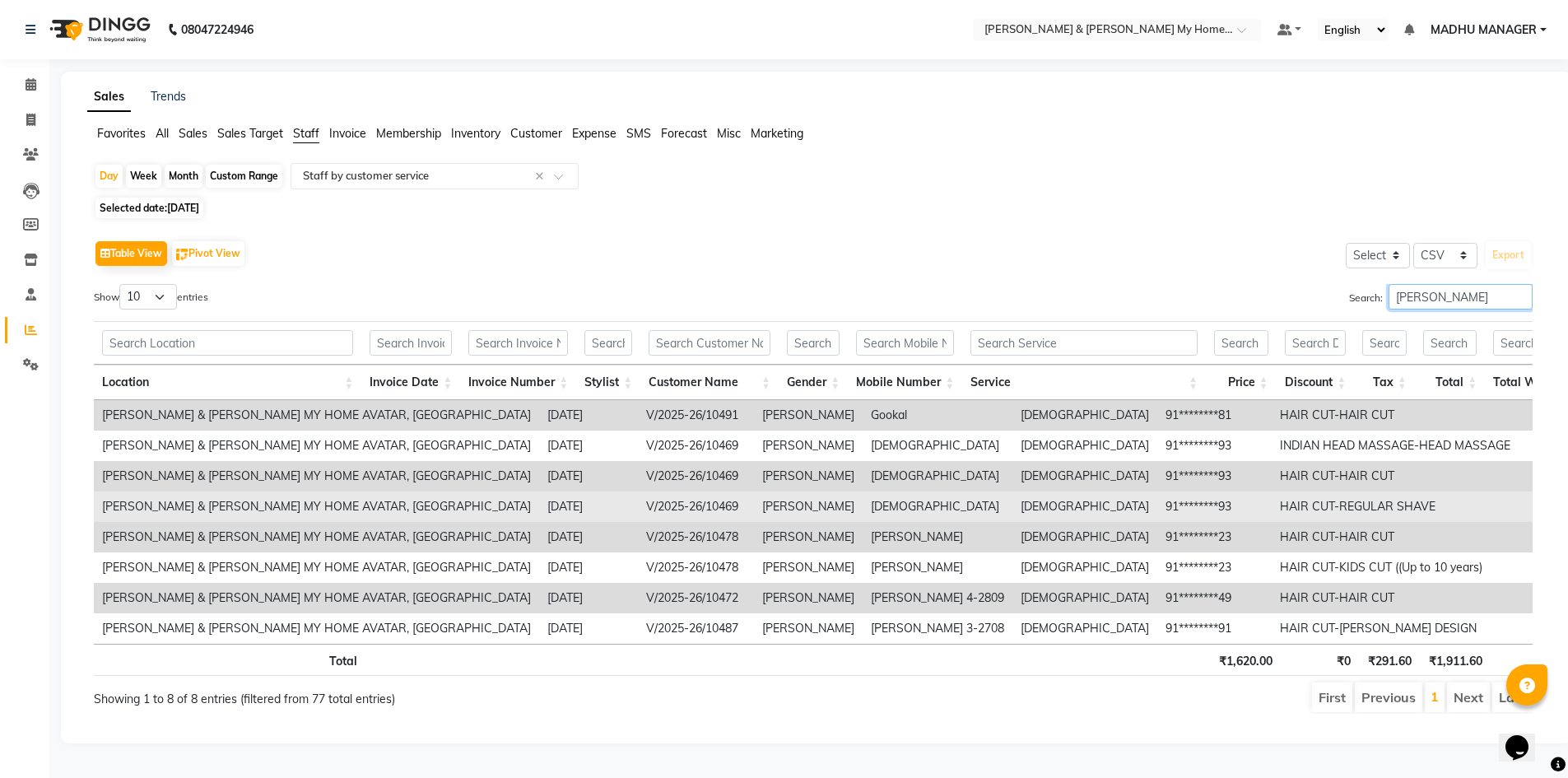
scroll to position [15, 0]
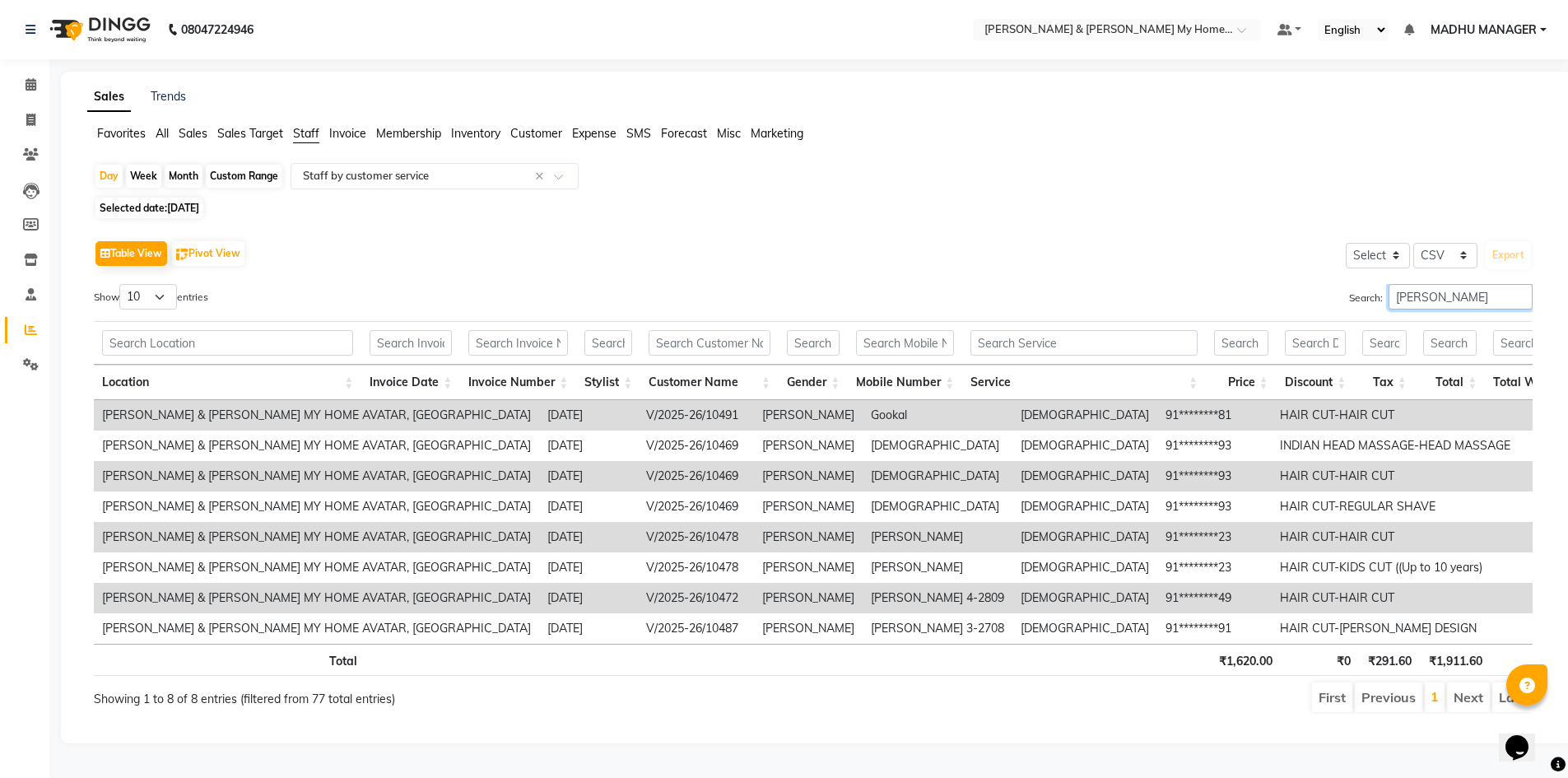
click at [1436, 284] on input "[PERSON_NAME]" at bounding box center [1460, 297] width 144 height 26
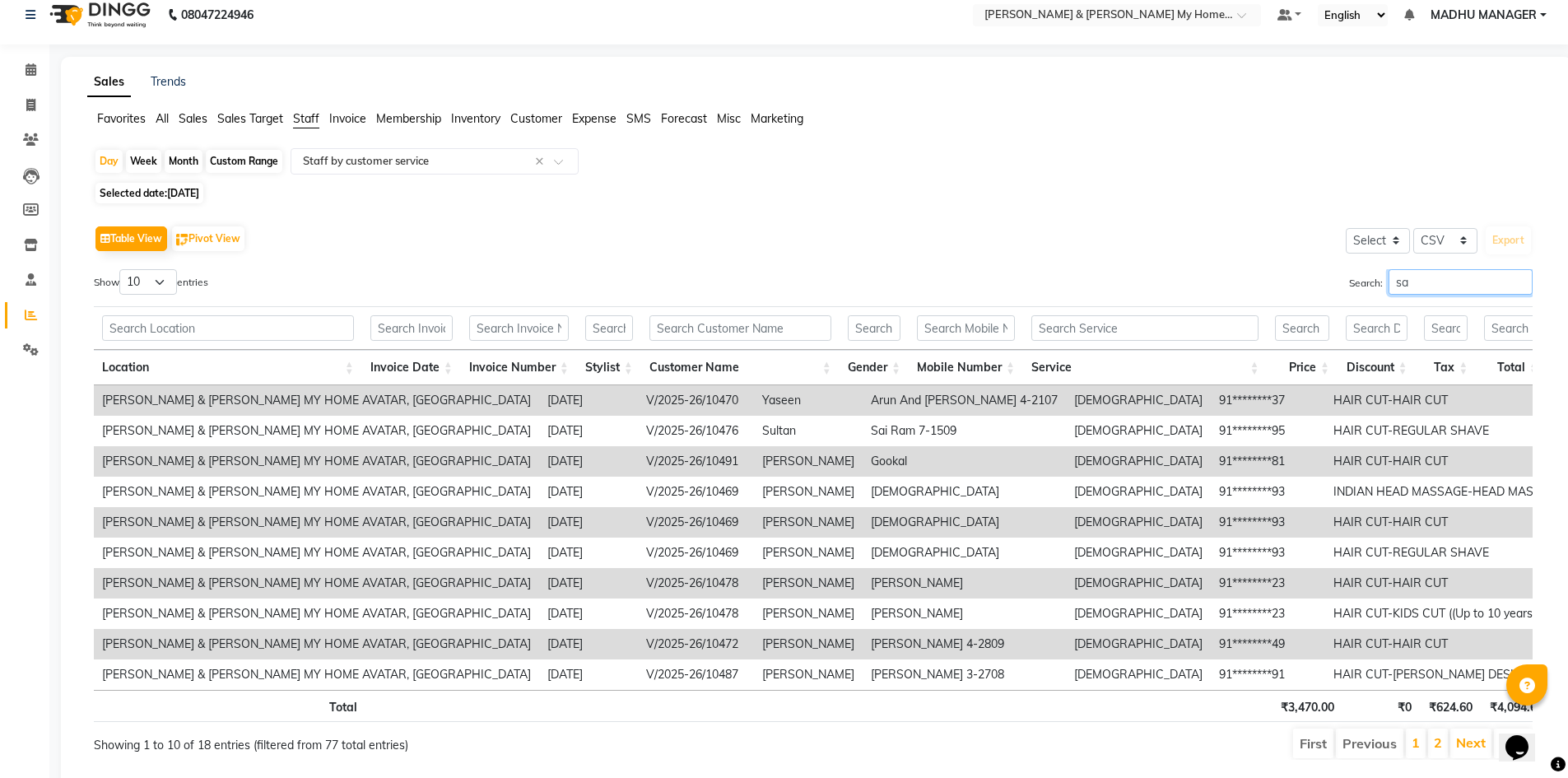
type input "s"
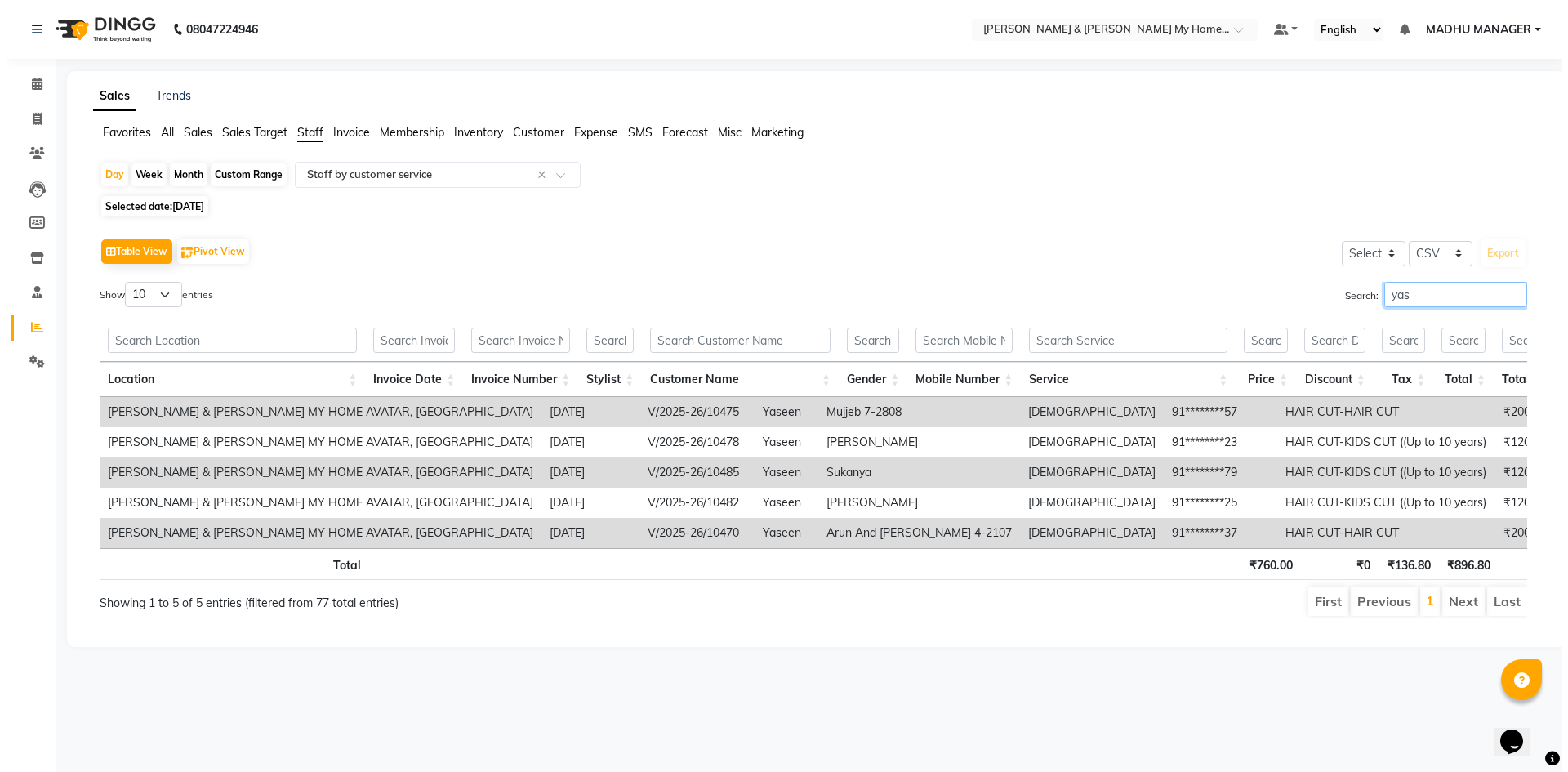
scroll to position [0, 0]
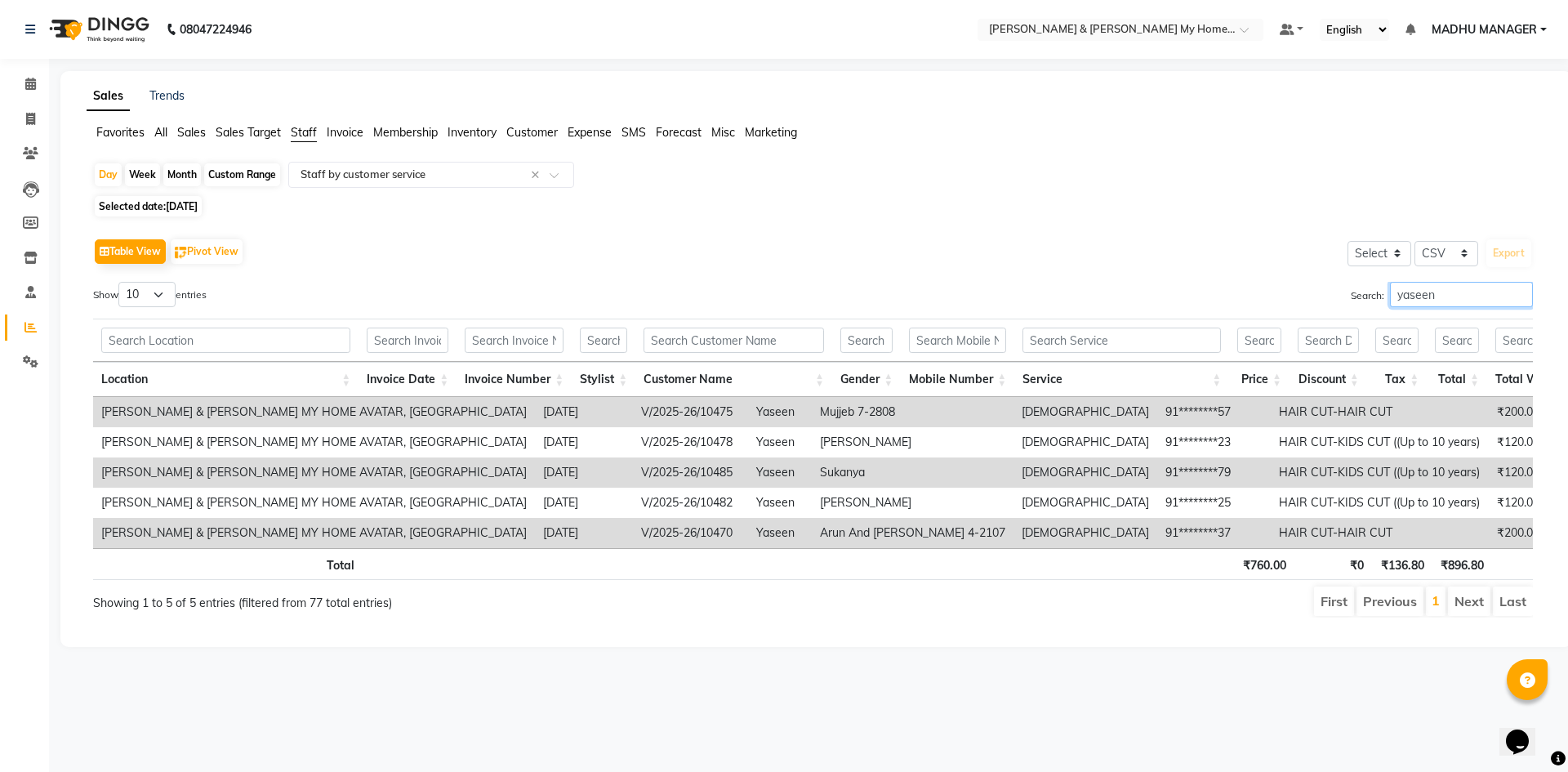
type input "yaseen"
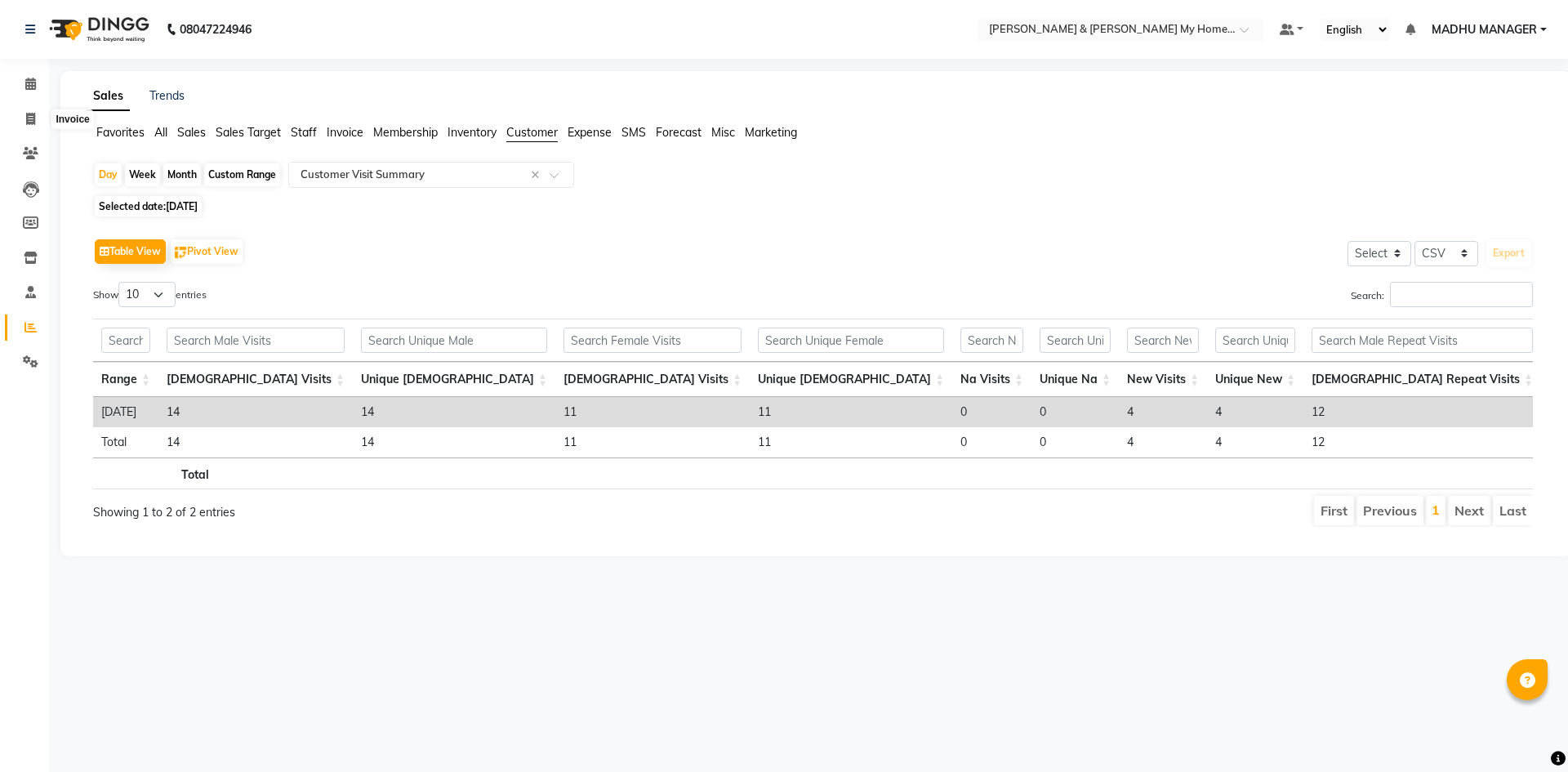
select select "csv"
click at [33, 119] on icon at bounding box center [30, 119] width 9 height 12
select select "8193"
select select "service"
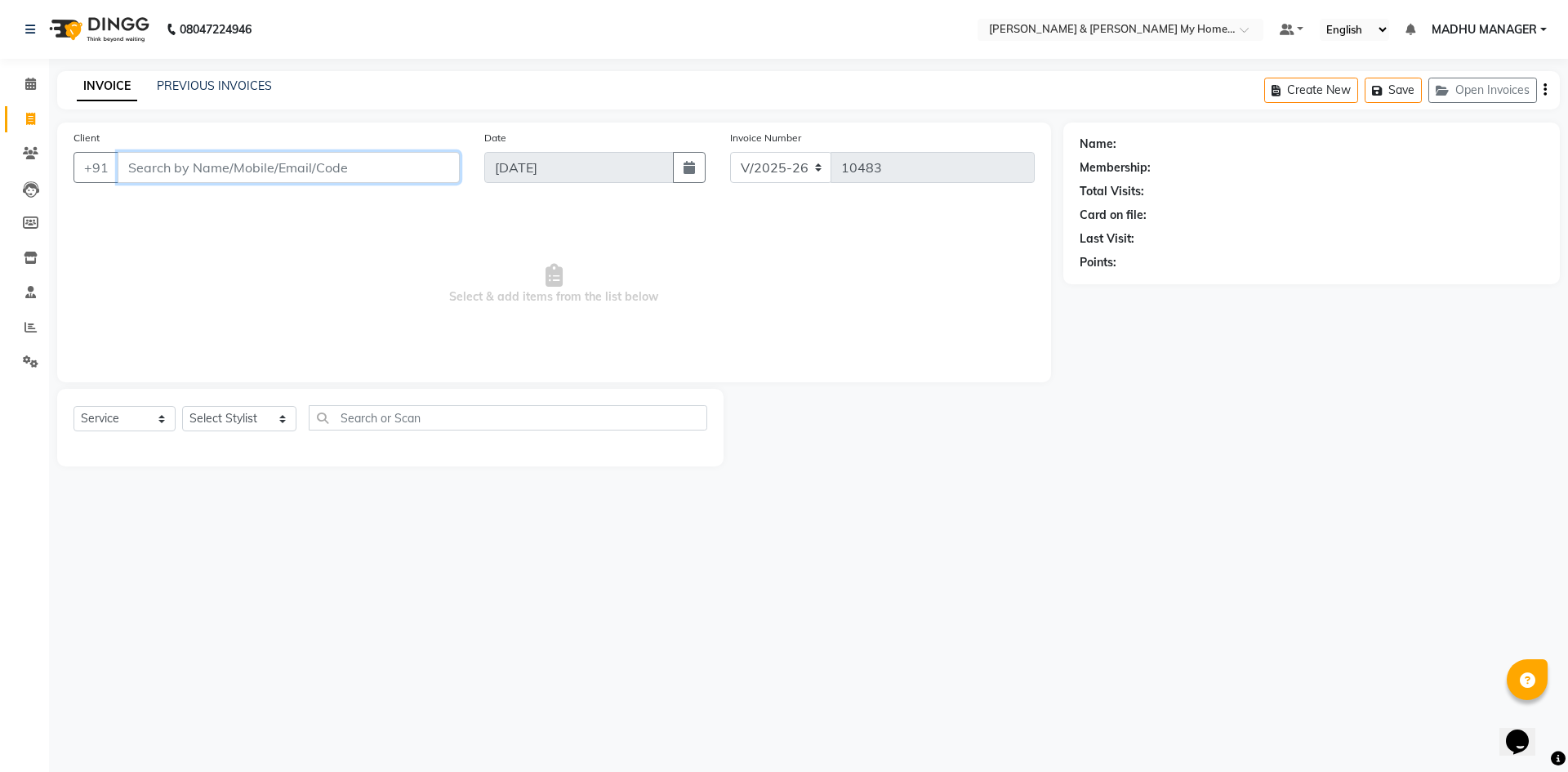
click at [218, 175] on input "Client" at bounding box center [289, 167] width 342 height 31
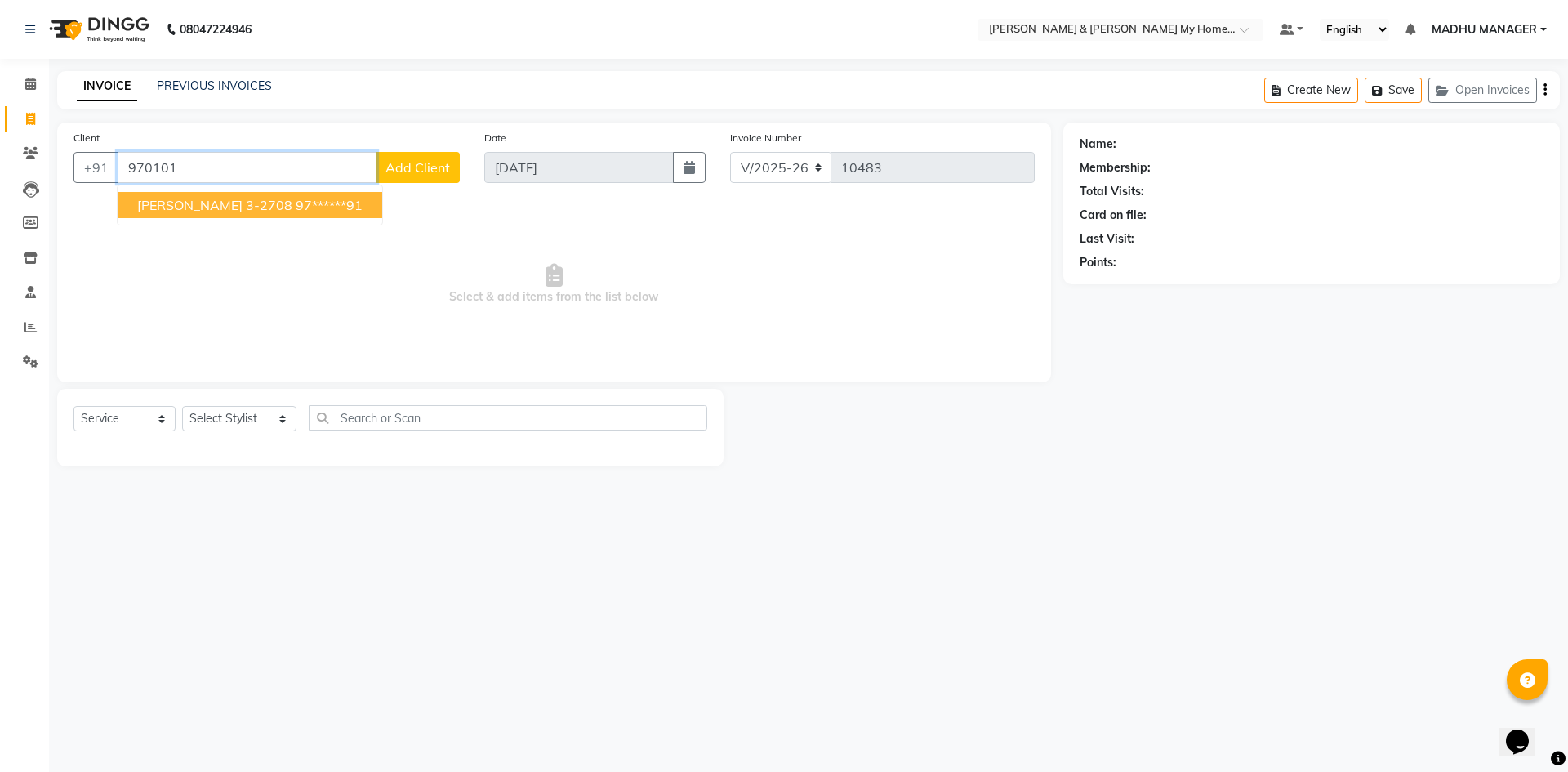
click at [239, 201] on span "[PERSON_NAME] 3-2708" at bounding box center [215, 205] width 155 height 17
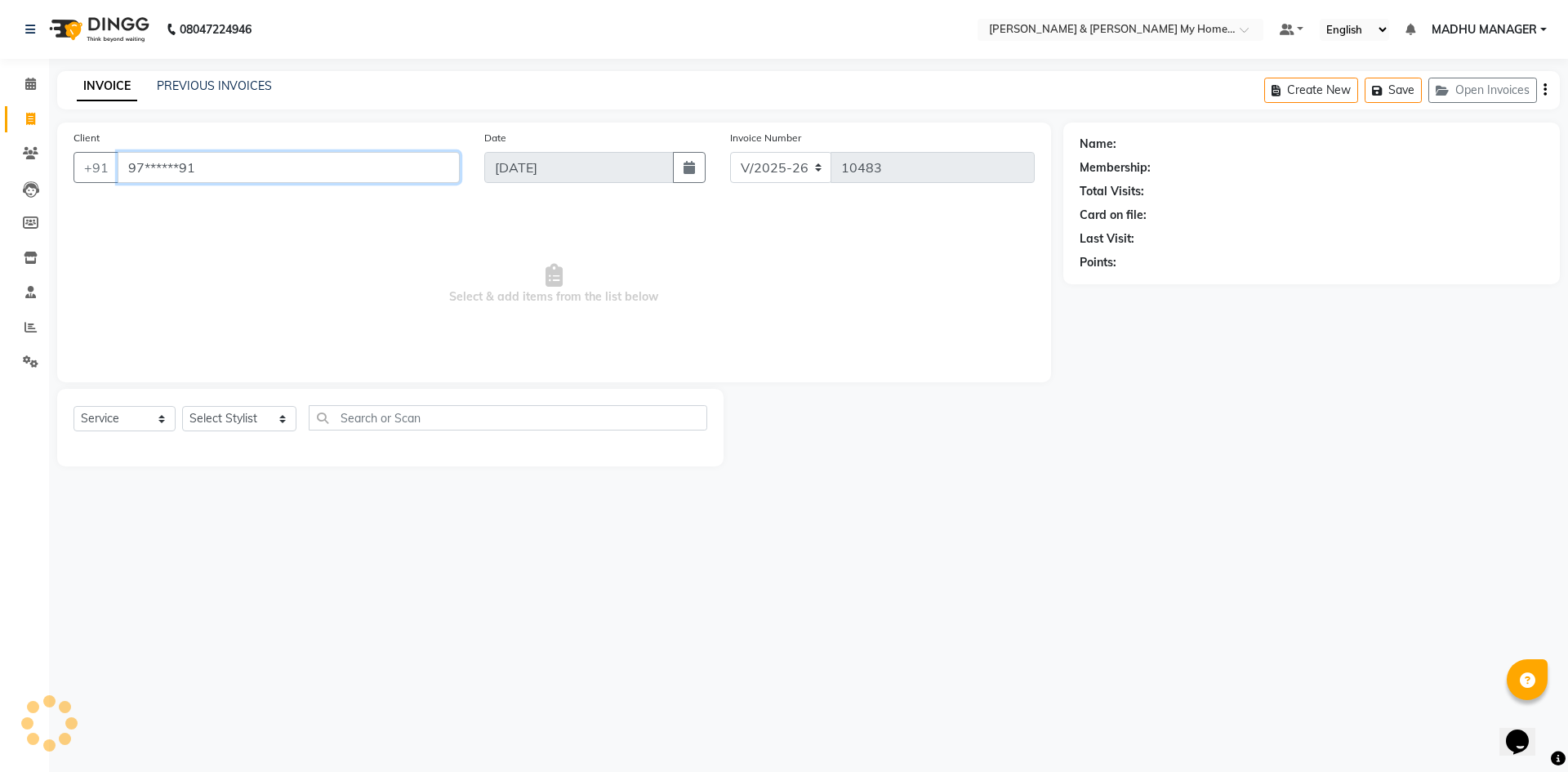
type input "97******91"
click at [1149, 152] on link "[PERSON_NAME] 3-2708" at bounding box center [1186, 143] width 132 height 17
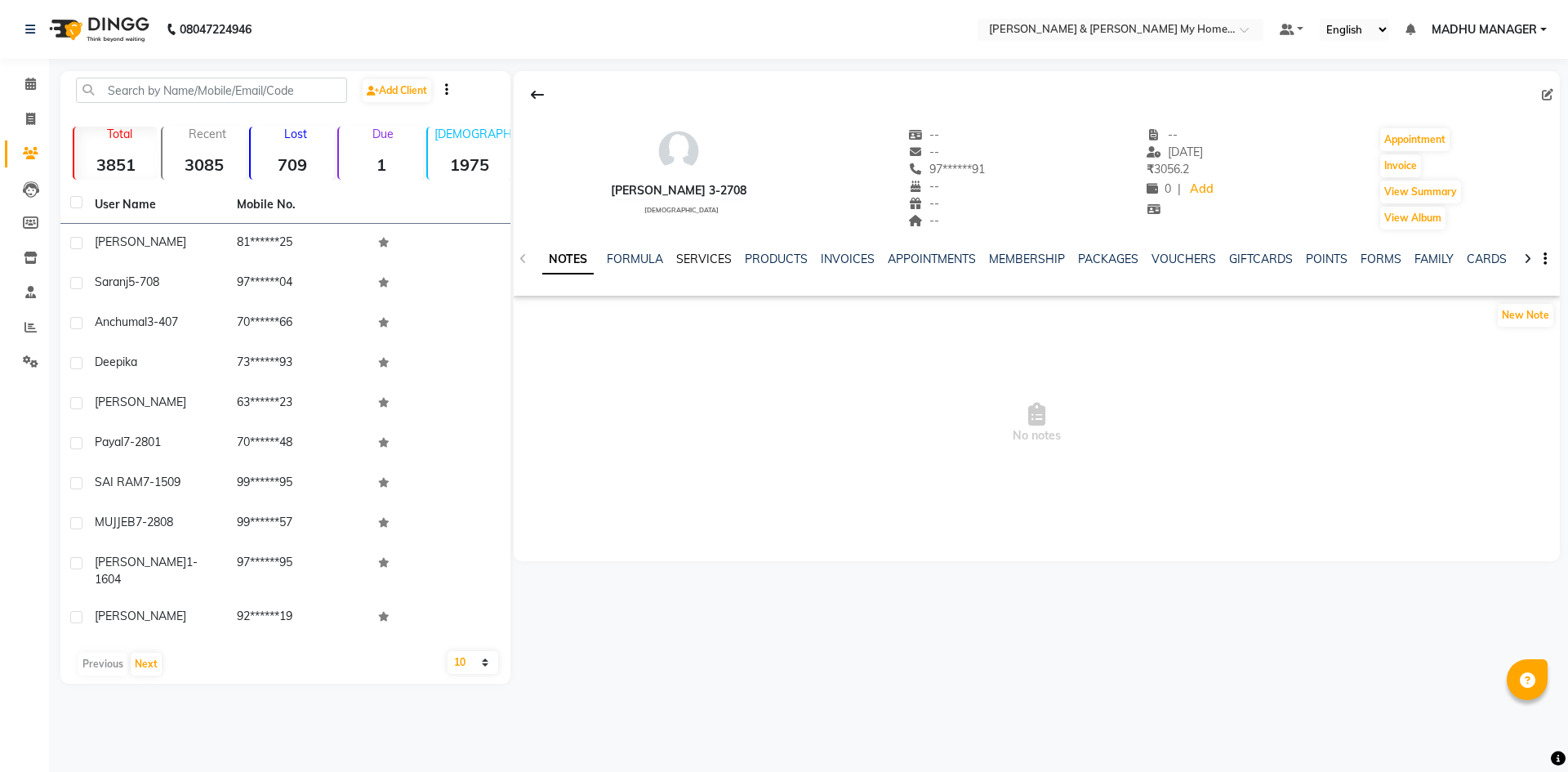
click at [701, 261] on link "SERVICES" at bounding box center [704, 258] width 55 height 15
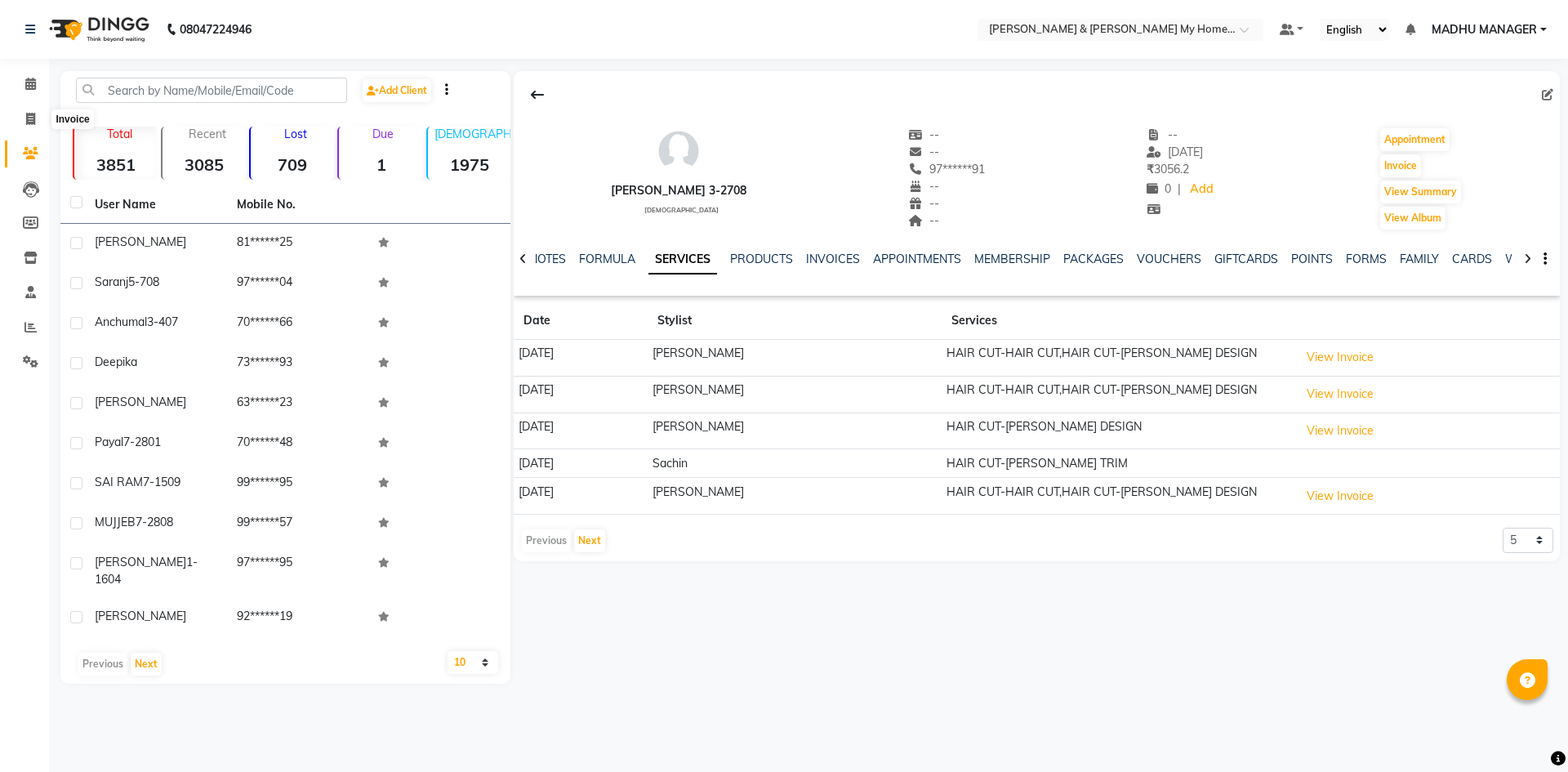
click at [31, 124] on icon at bounding box center [30, 119] width 9 height 12
select select "8193"
select select "service"
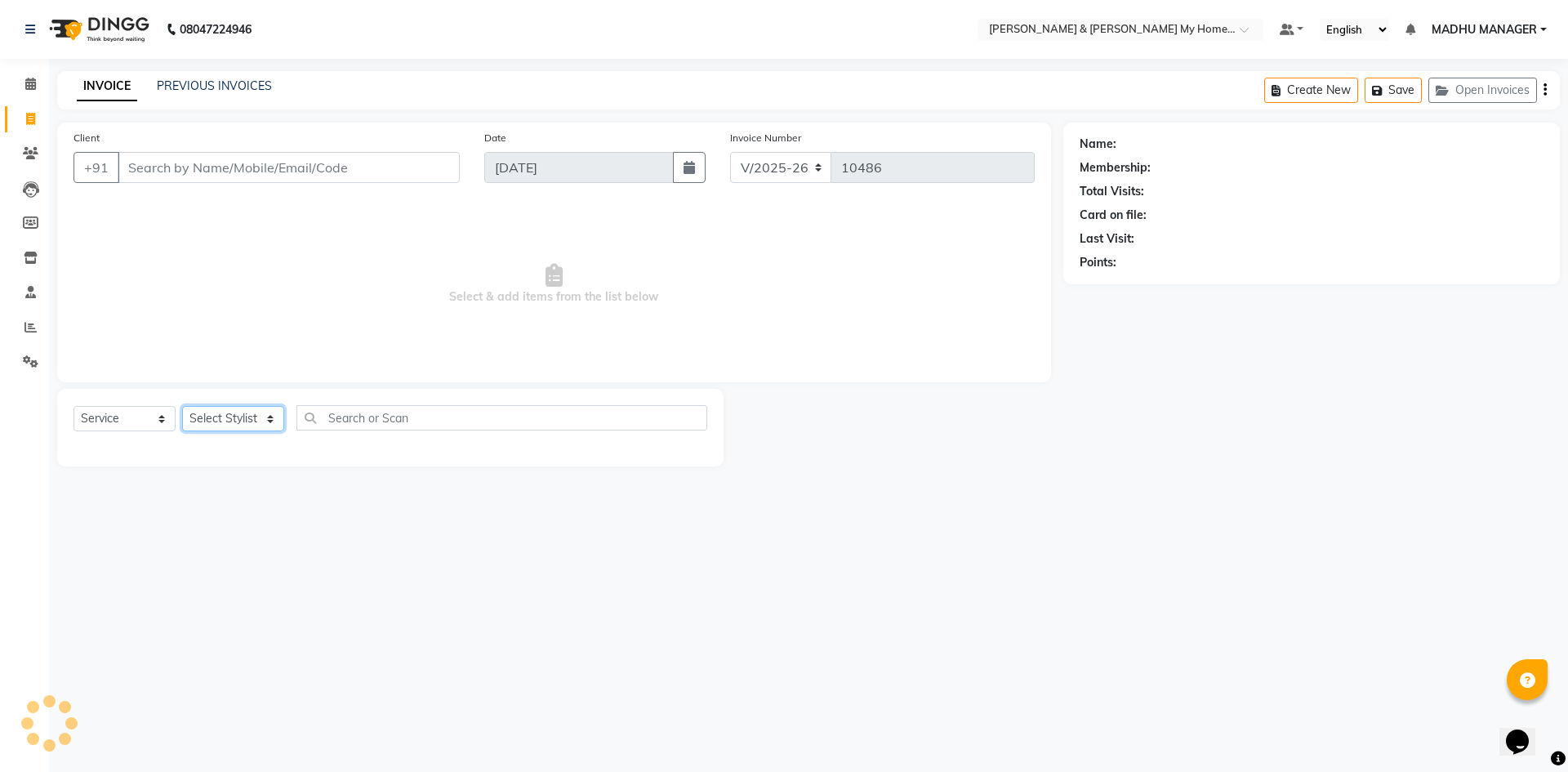
drag, startPoint x: 237, startPoint y: 425, endPoint x: 238, endPoint y: 406, distance: 19.0
click at [237, 425] on select "Select Stylist" at bounding box center [232, 419] width 102 height 26
select select "79835"
click at [182, 406] on select "Select Stylist Aadil Aarti Aarti Beauty Akanksha Beauty akanksha Nail ALKA Anki…" at bounding box center [239, 419] width 115 height 26
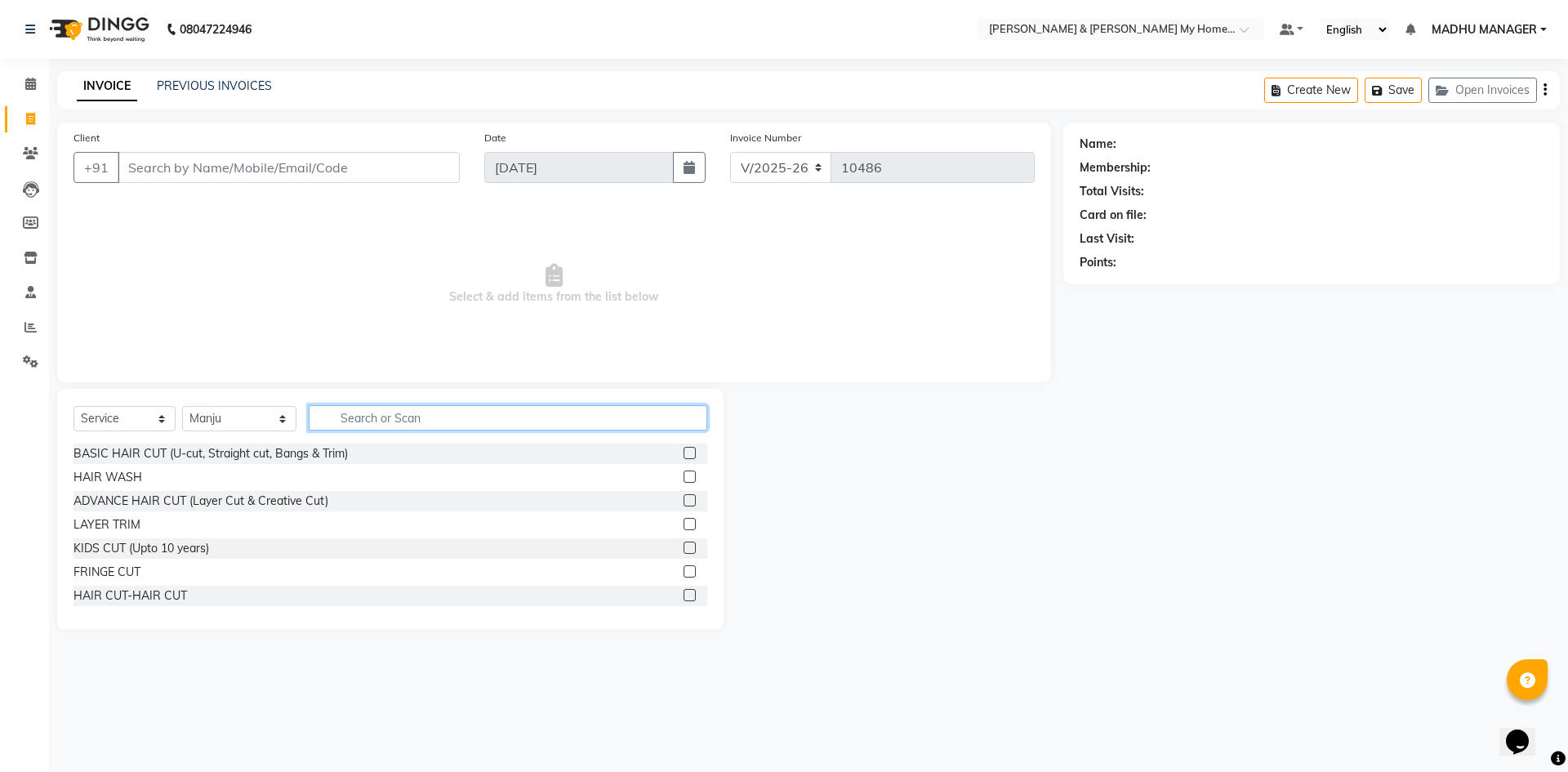
click at [414, 413] on input "text" at bounding box center [507, 418] width 398 height 26
type input "bra"
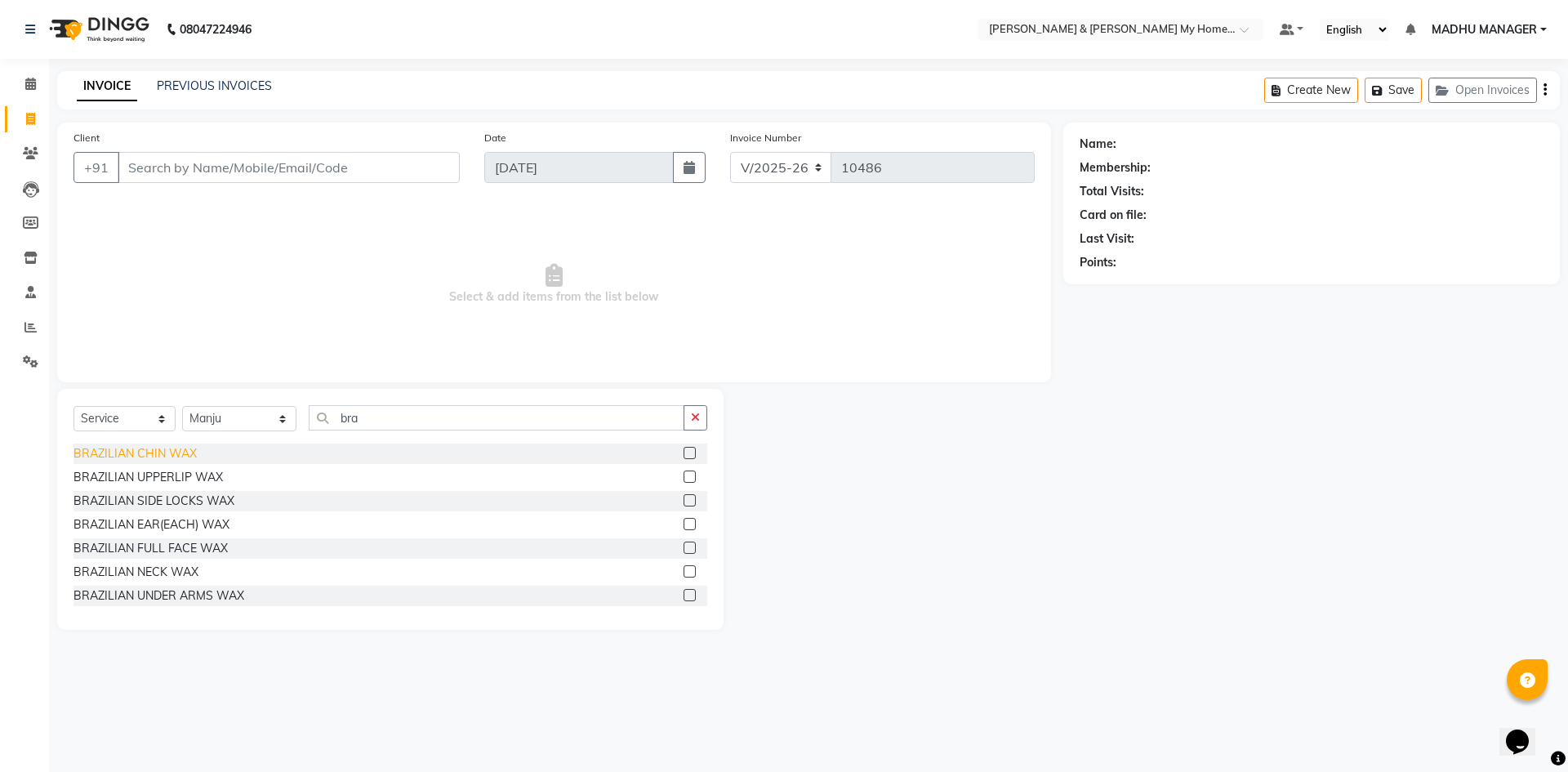
click at [162, 453] on div "BRAZILIAN CHIN WAX" at bounding box center [134, 453] width 124 height 17
checkbox input "false"
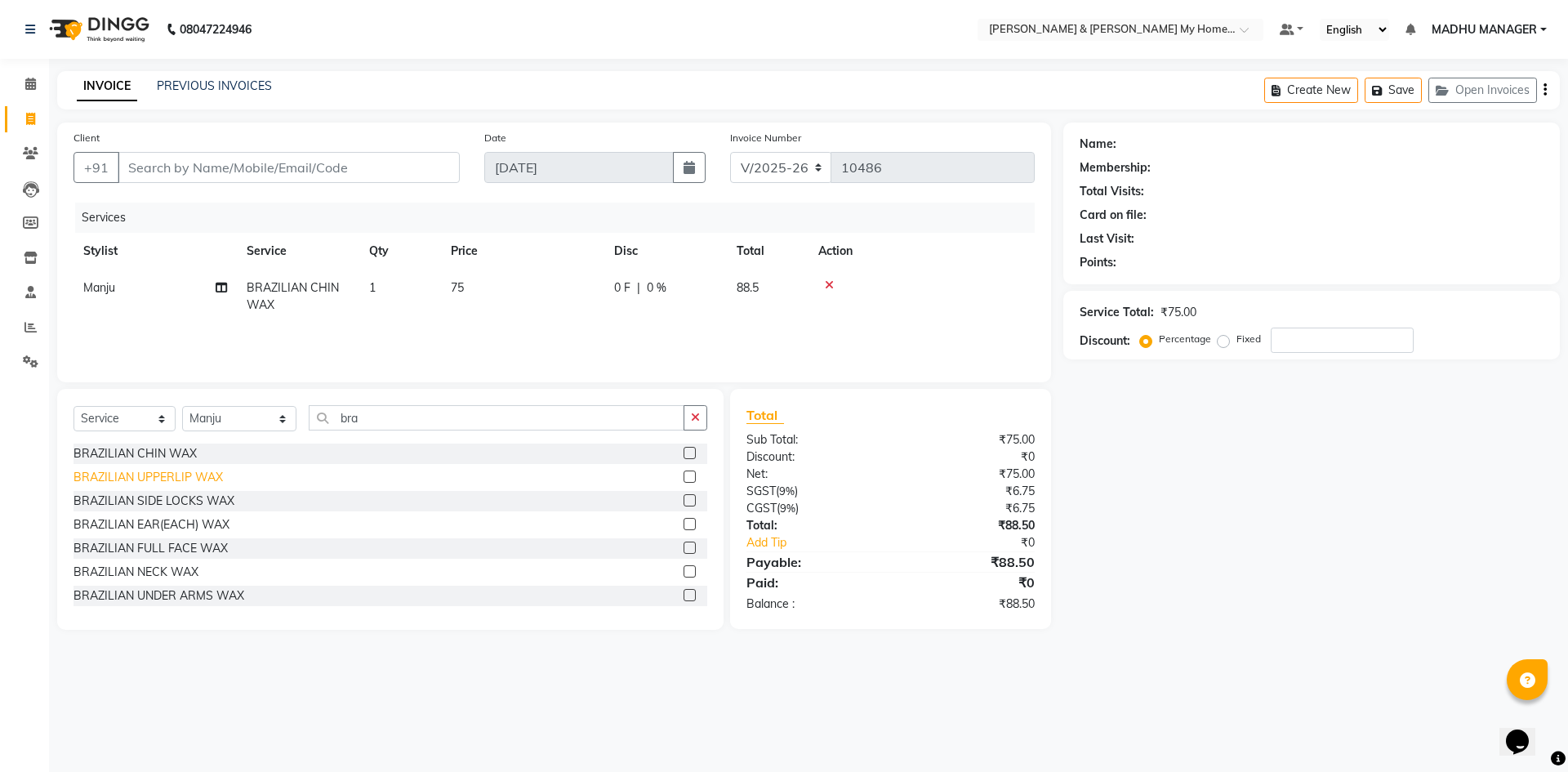
click at [218, 474] on div "BRAZILIAN UPPERLIP WAX" at bounding box center [147, 476] width 149 height 17
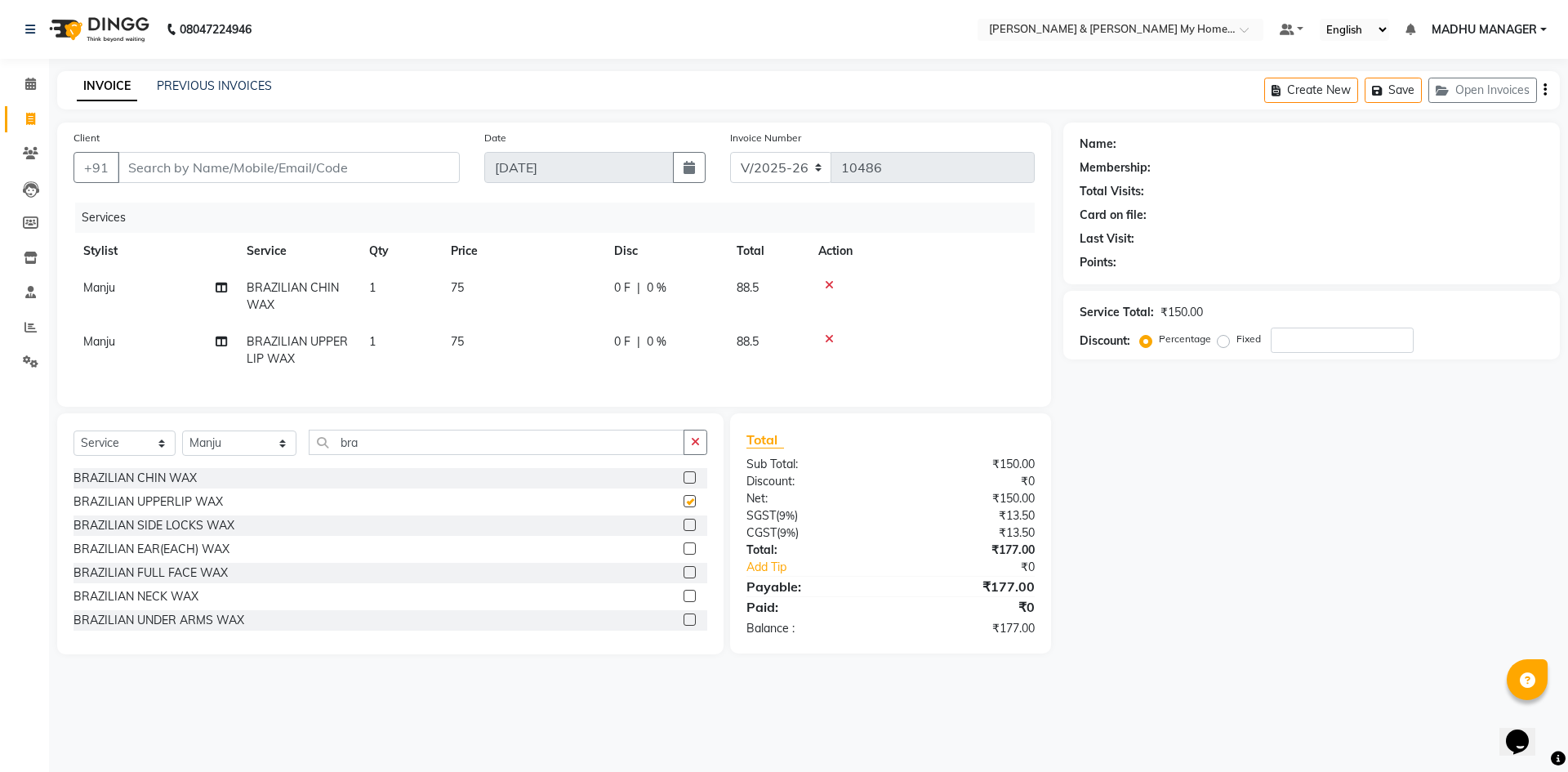
checkbox input "false"
click at [221, 169] on input "Client" at bounding box center [289, 167] width 342 height 31
type input "9"
type input "0"
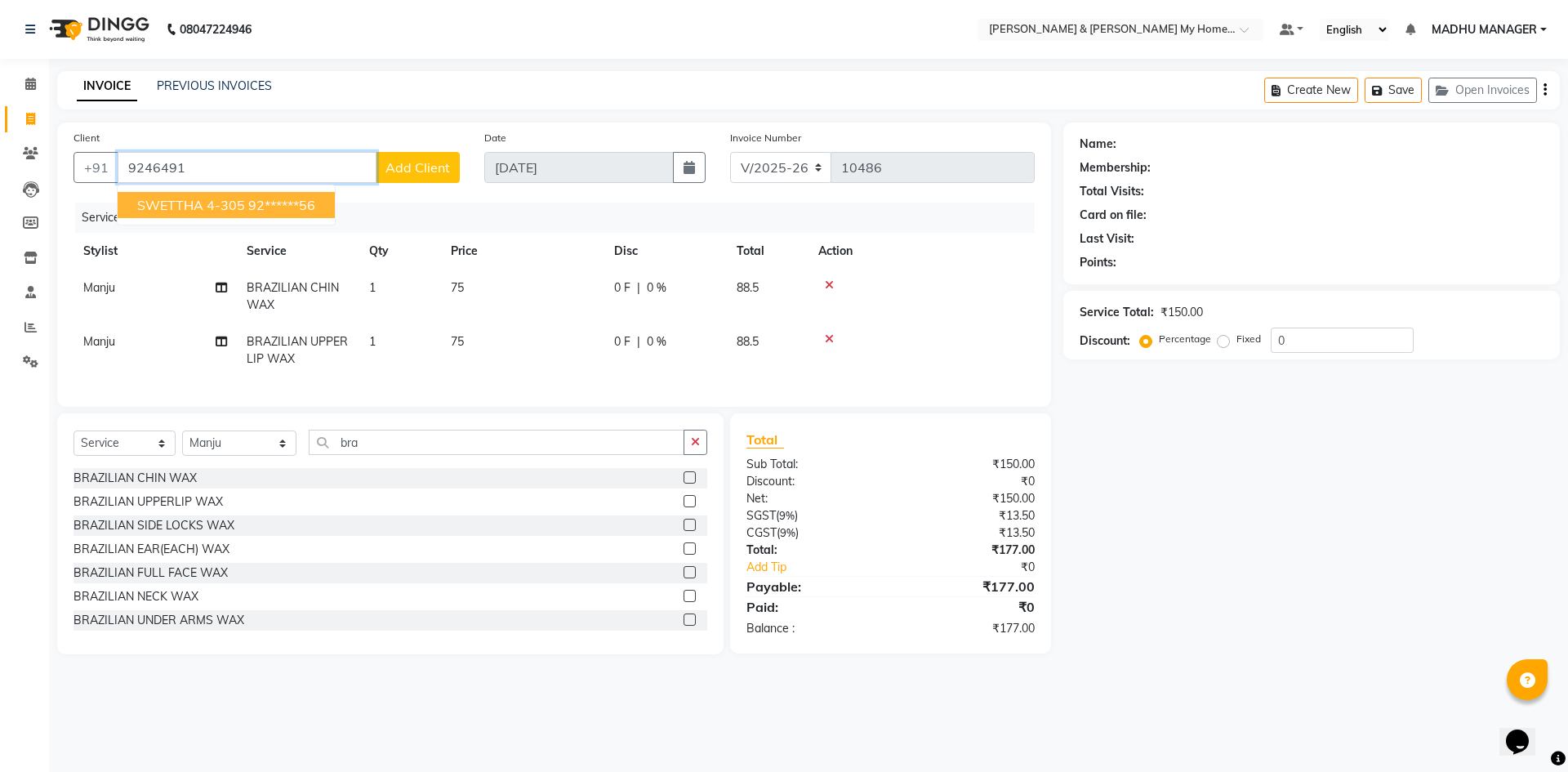
click at [207, 200] on span "SWETTHA 4-305" at bounding box center [191, 205] width 108 height 17
type input "92******56"
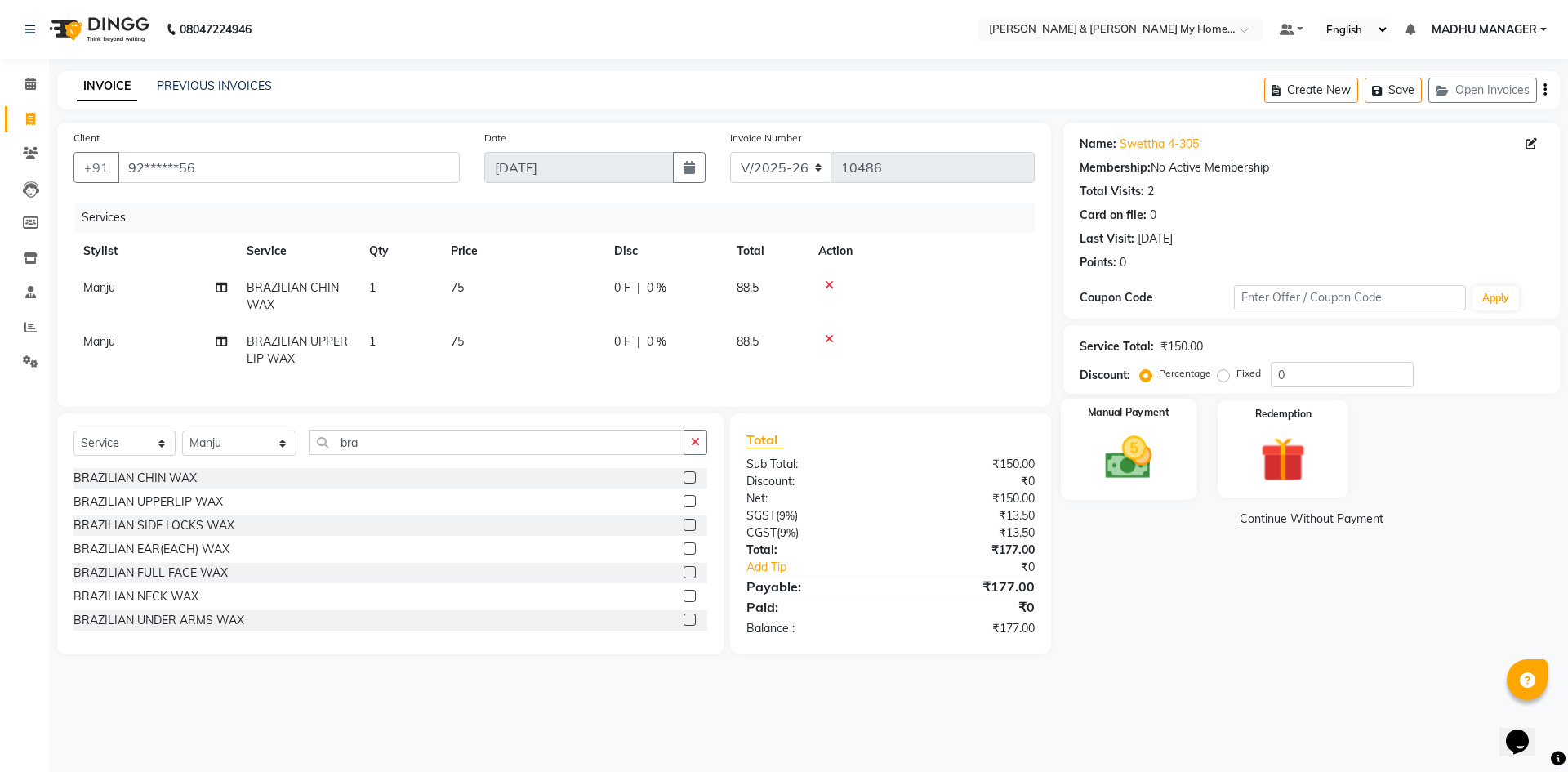
click at [1119, 481] on img at bounding box center [1128, 457] width 76 height 54
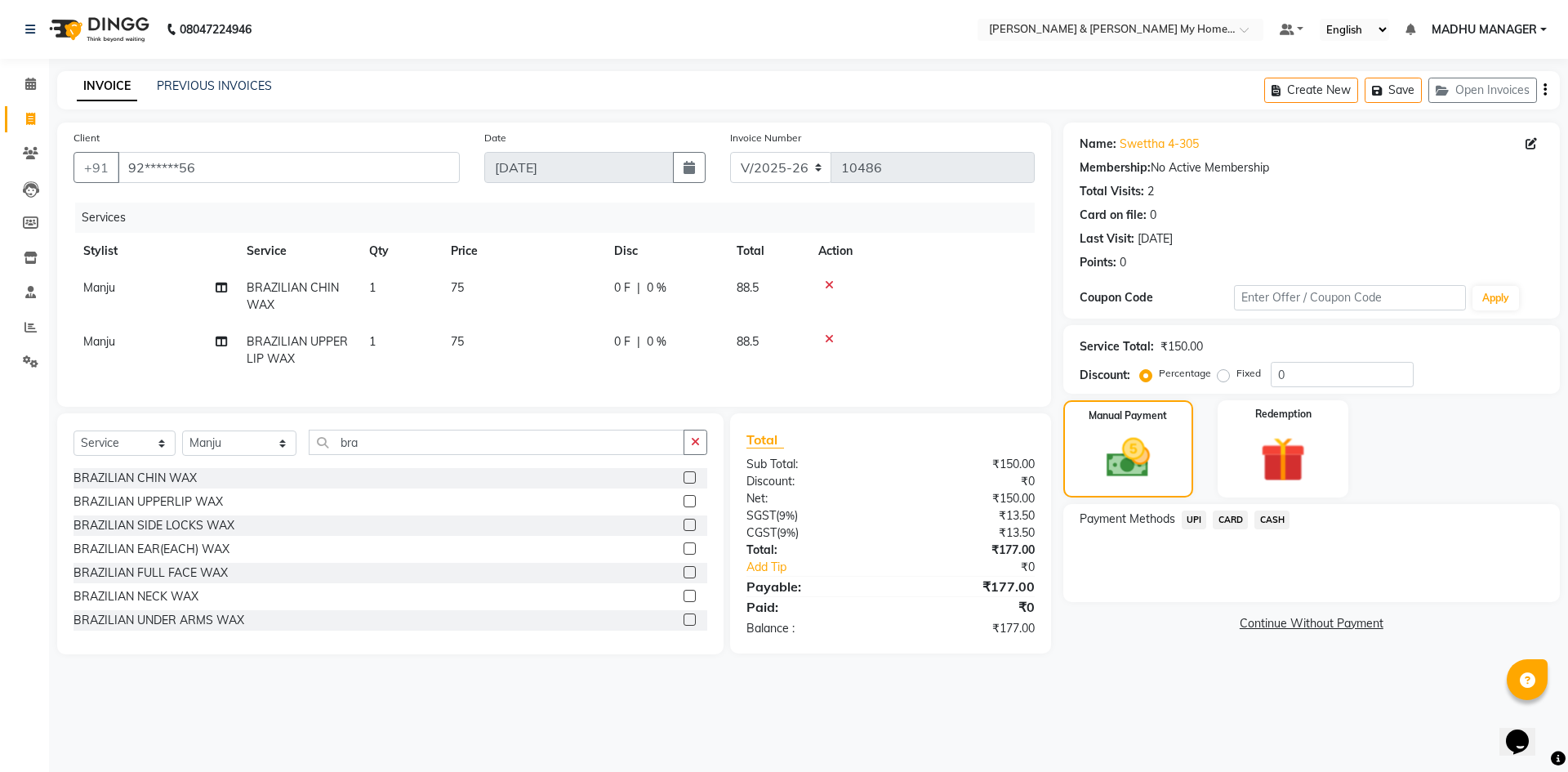
click at [1189, 528] on span "UPI" at bounding box center [1194, 519] width 26 height 19
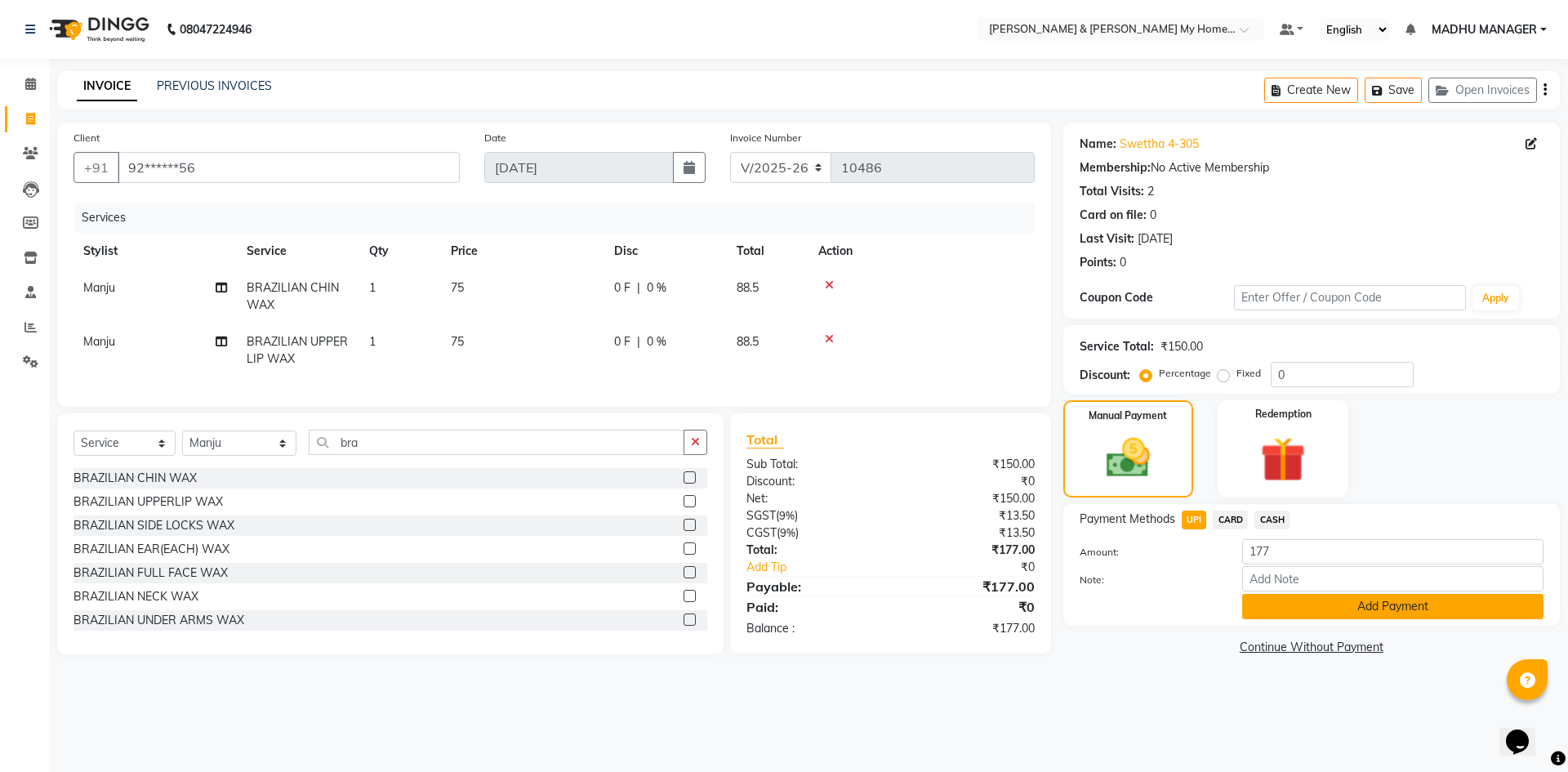
drag, startPoint x: 1296, startPoint y: 605, endPoint x: 1296, endPoint y: 615, distance: 10.0
click at [1296, 615] on button "Add Payment" at bounding box center [1392, 607] width 302 height 26
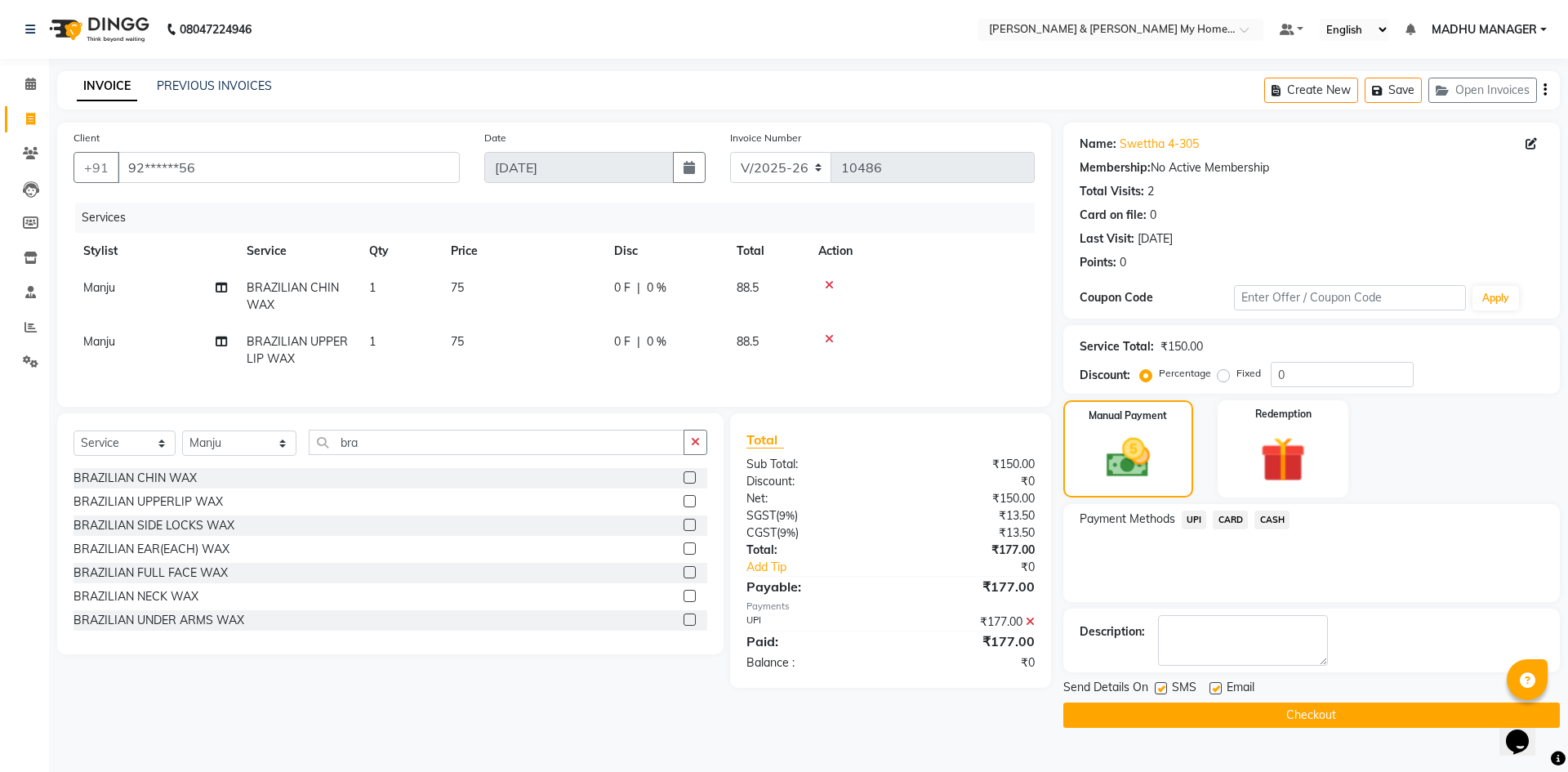
click at [1285, 712] on button "Checkout" at bounding box center [1312, 715] width 496 height 26
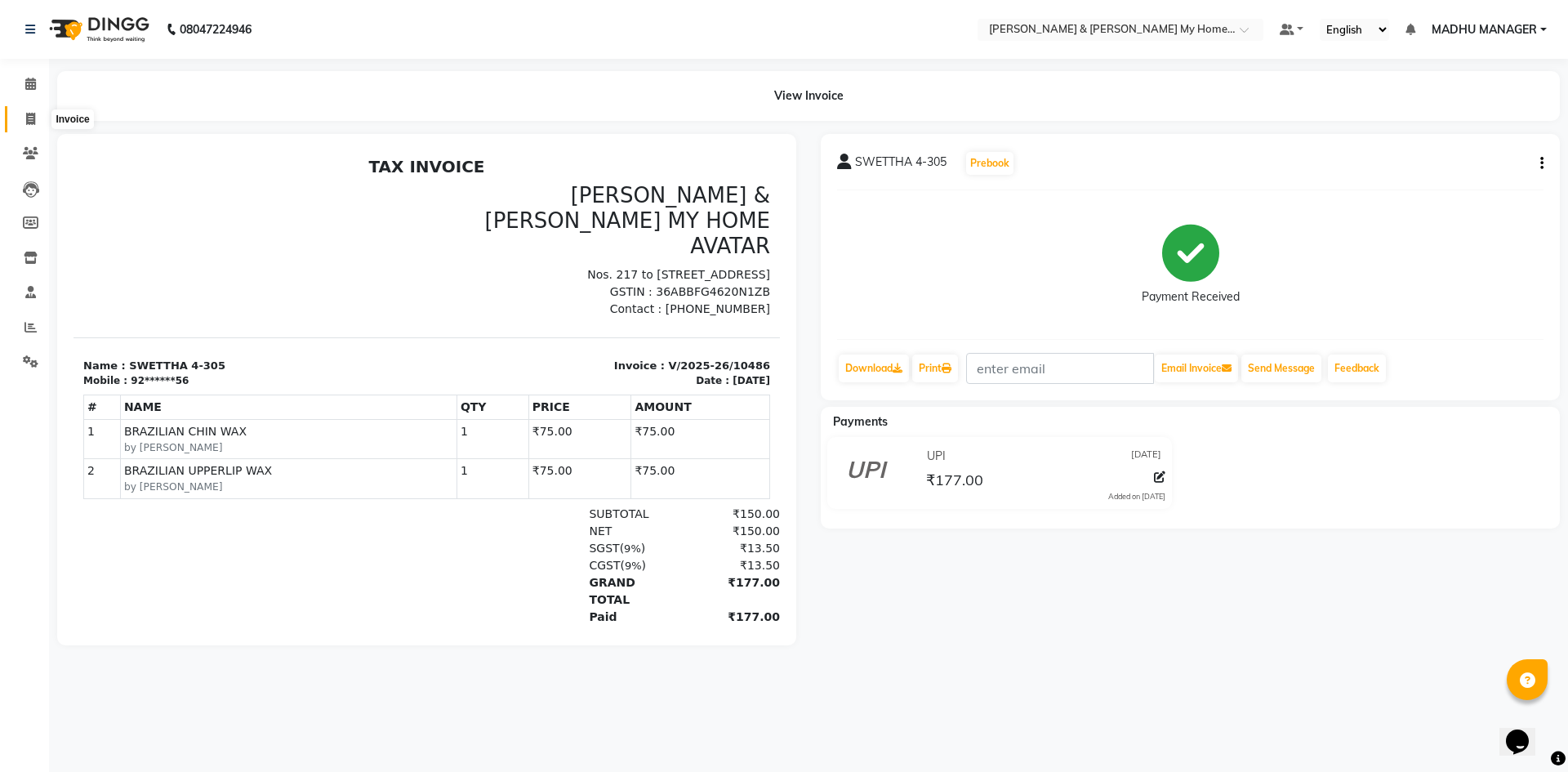
click at [39, 117] on span at bounding box center [31, 120] width 29 height 19
select select "service"
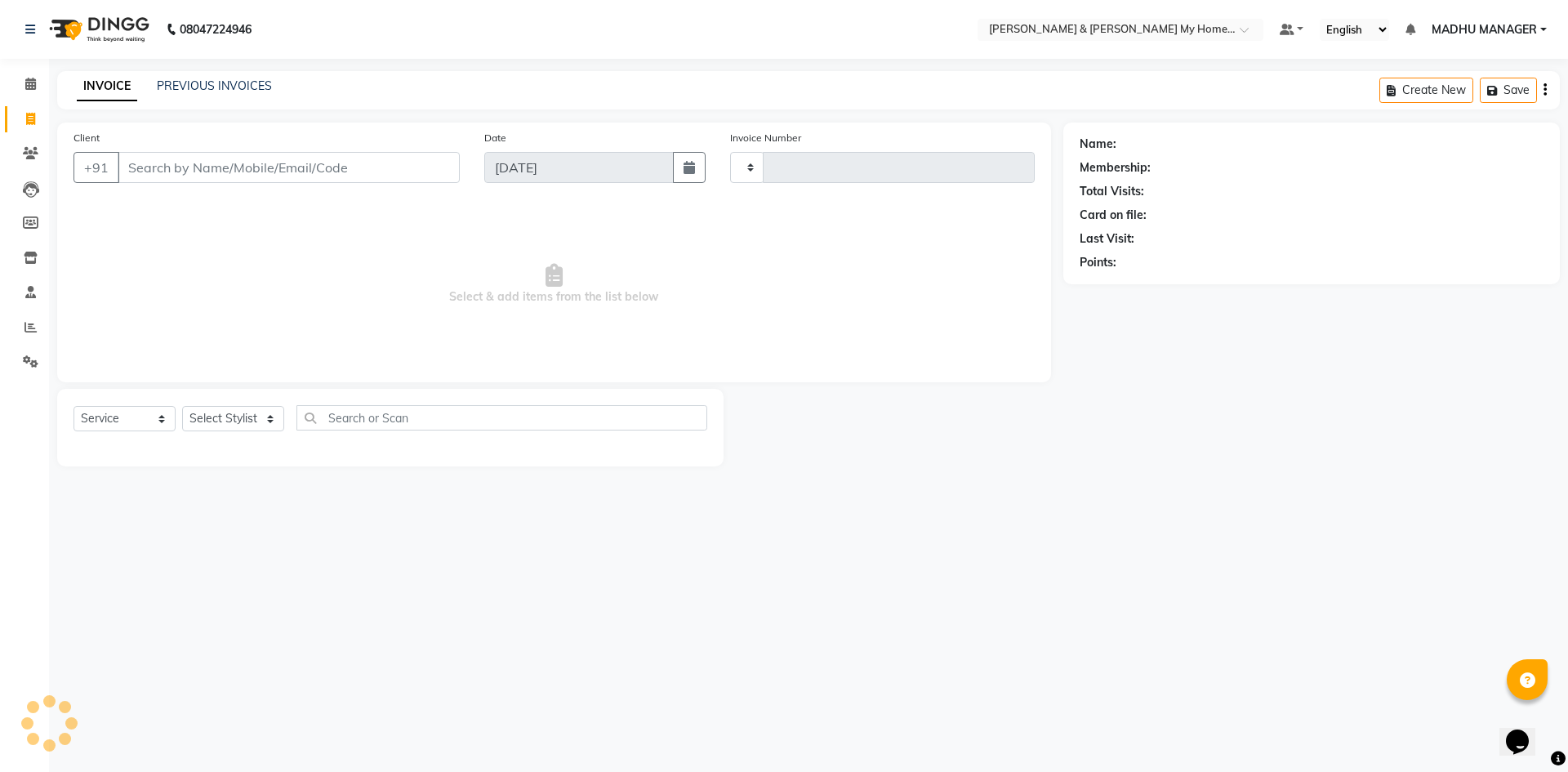
type input "10488"
select select "8193"
click at [227, 415] on select "Select Stylist Aadil Aarti Aarti Beauty Akanksha Beauty akanksha Nail ALKA Anki…" at bounding box center [239, 419] width 115 height 26
select select "77263"
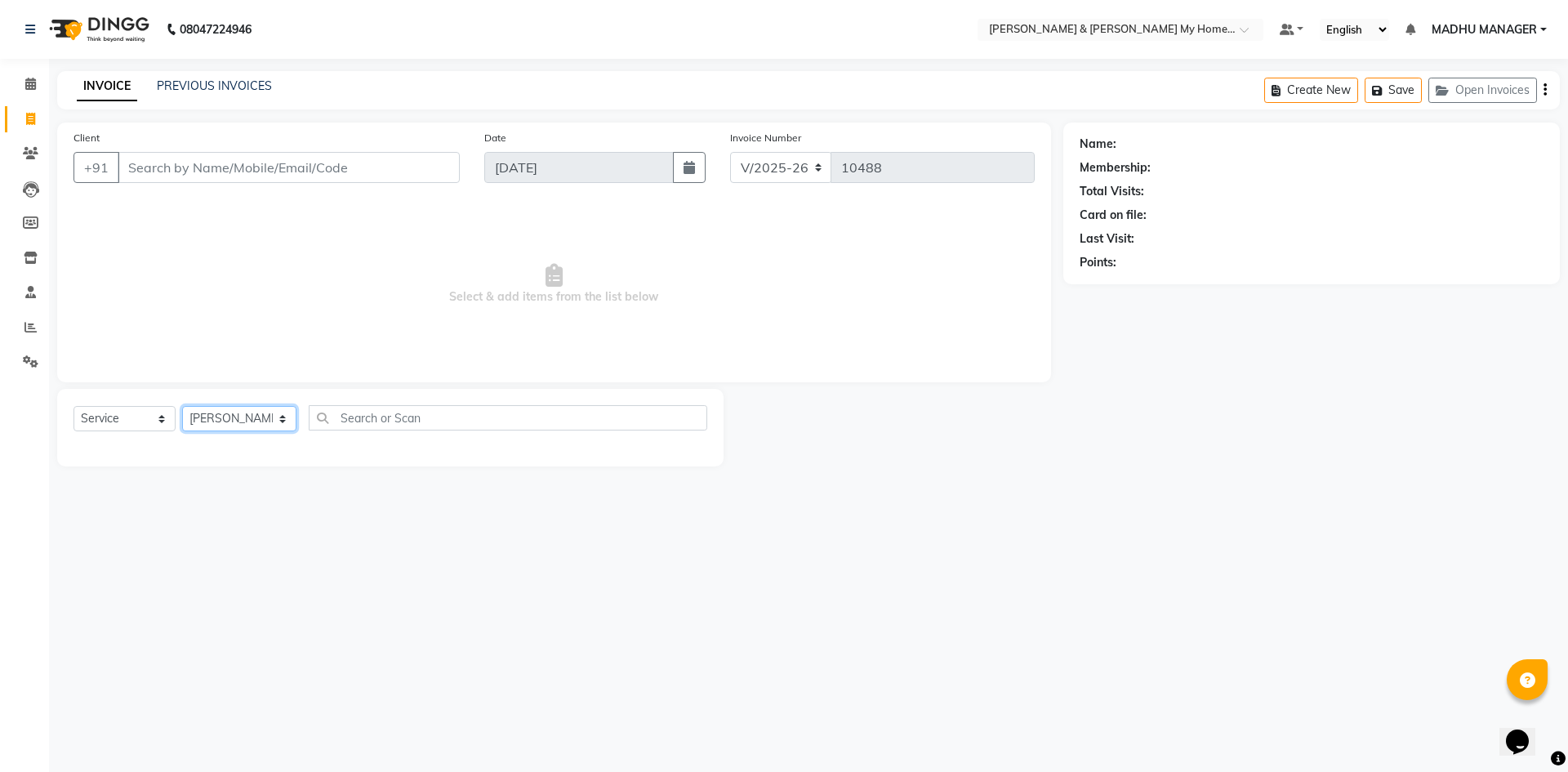
click at [182, 406] on select "Select Stylist Aadil Aarti Aarti Beauty Akanksha Beauty akanksha Nail ALKA Anki…" at bounding box center [239, 419] width 115 height 26
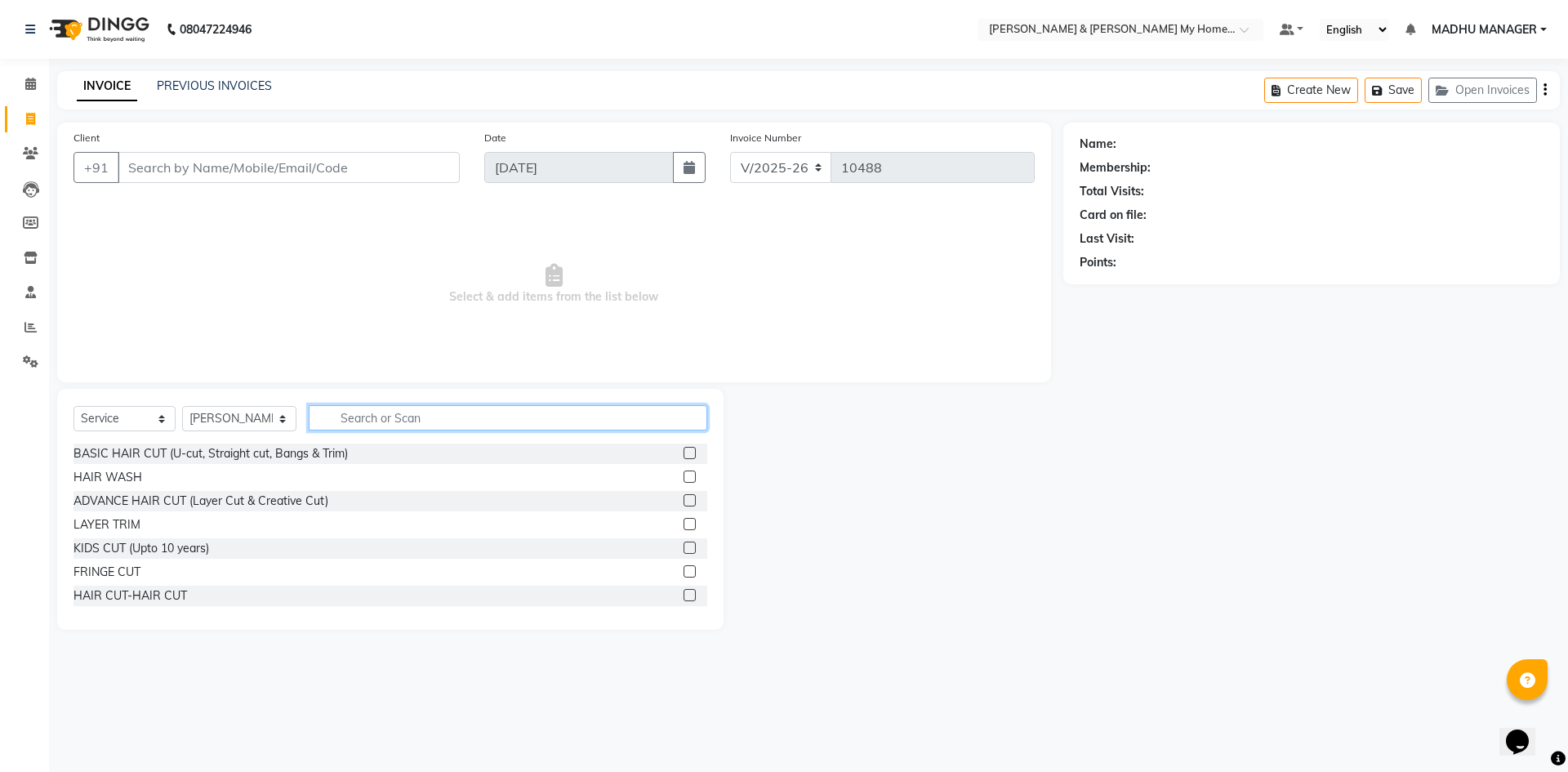
click at [378, 428] on input "text" at bounding box center [507, 418] width 398 height 26
type input "thre"
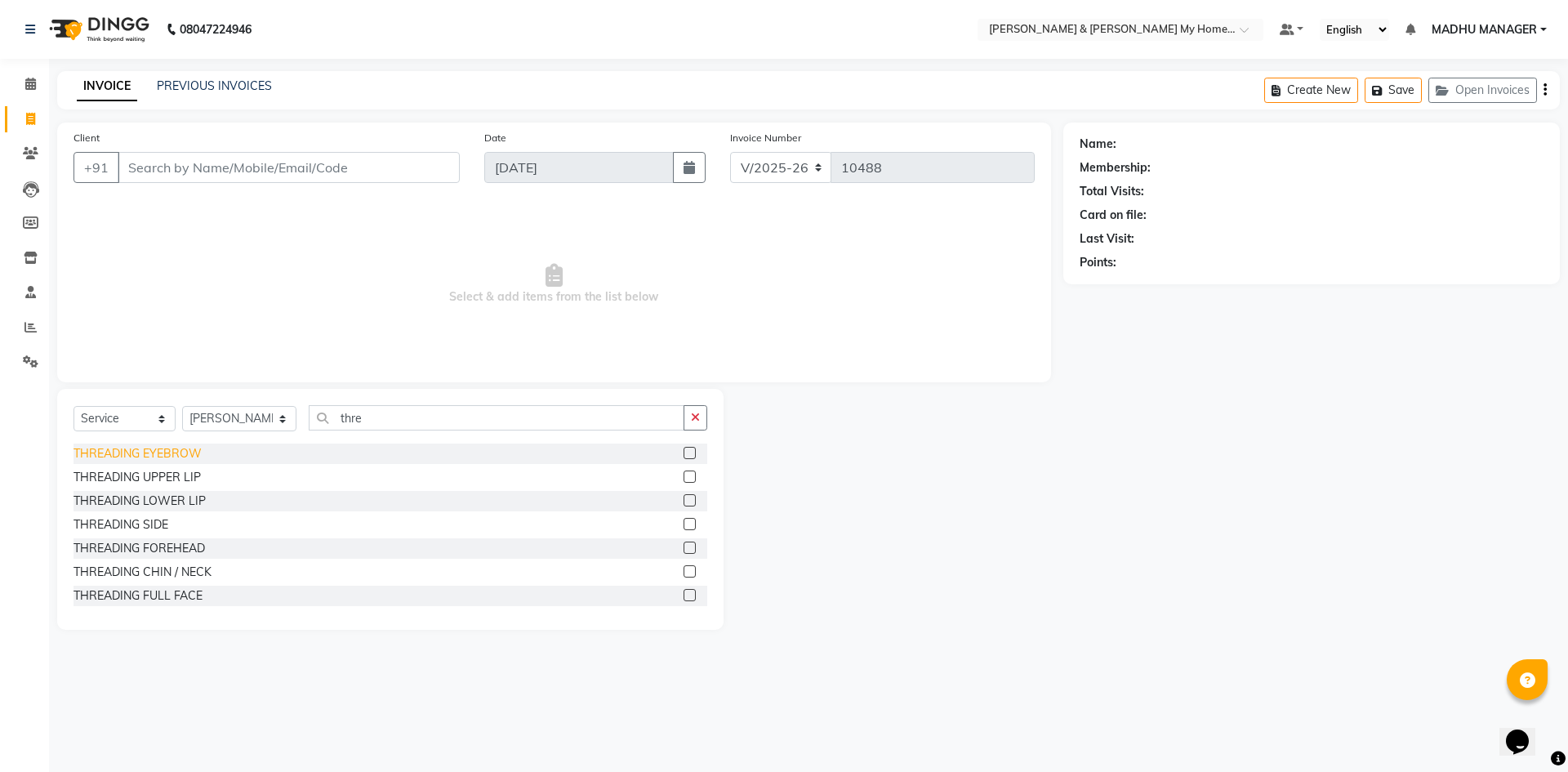
click at [155, 458] on div "THREADING EYEBROW" at bounding box center [137, 453] width 129 height 17
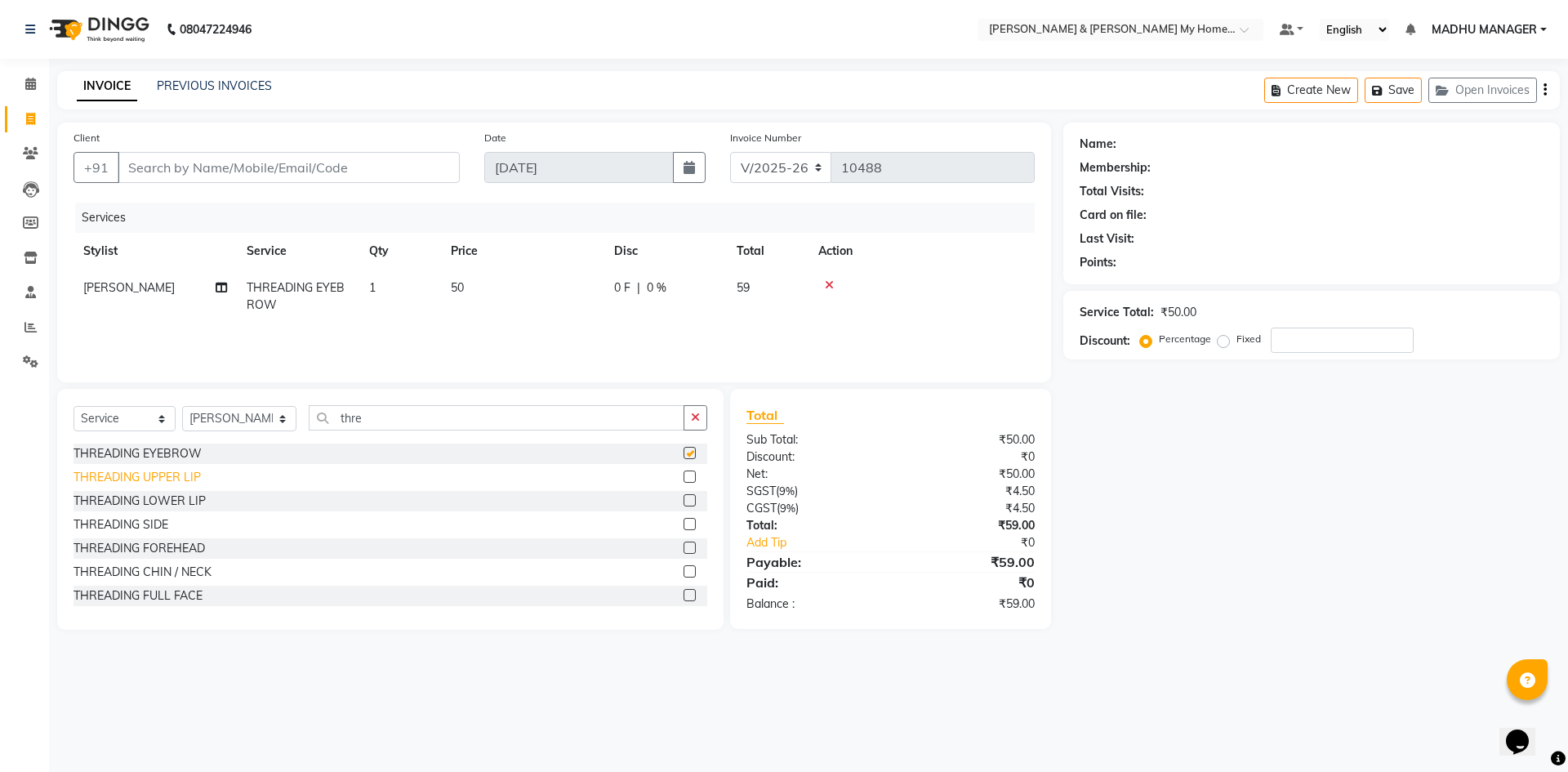
checkbox input "false"
drag, startPoint x: 156, startPoint y: 473, endPoint x: 183, endPoint y: 407, distance: 71.3
click at [157, 472] on div "THREADING UPPER LIP" at bounding box center [136, 476] width 128 height 17
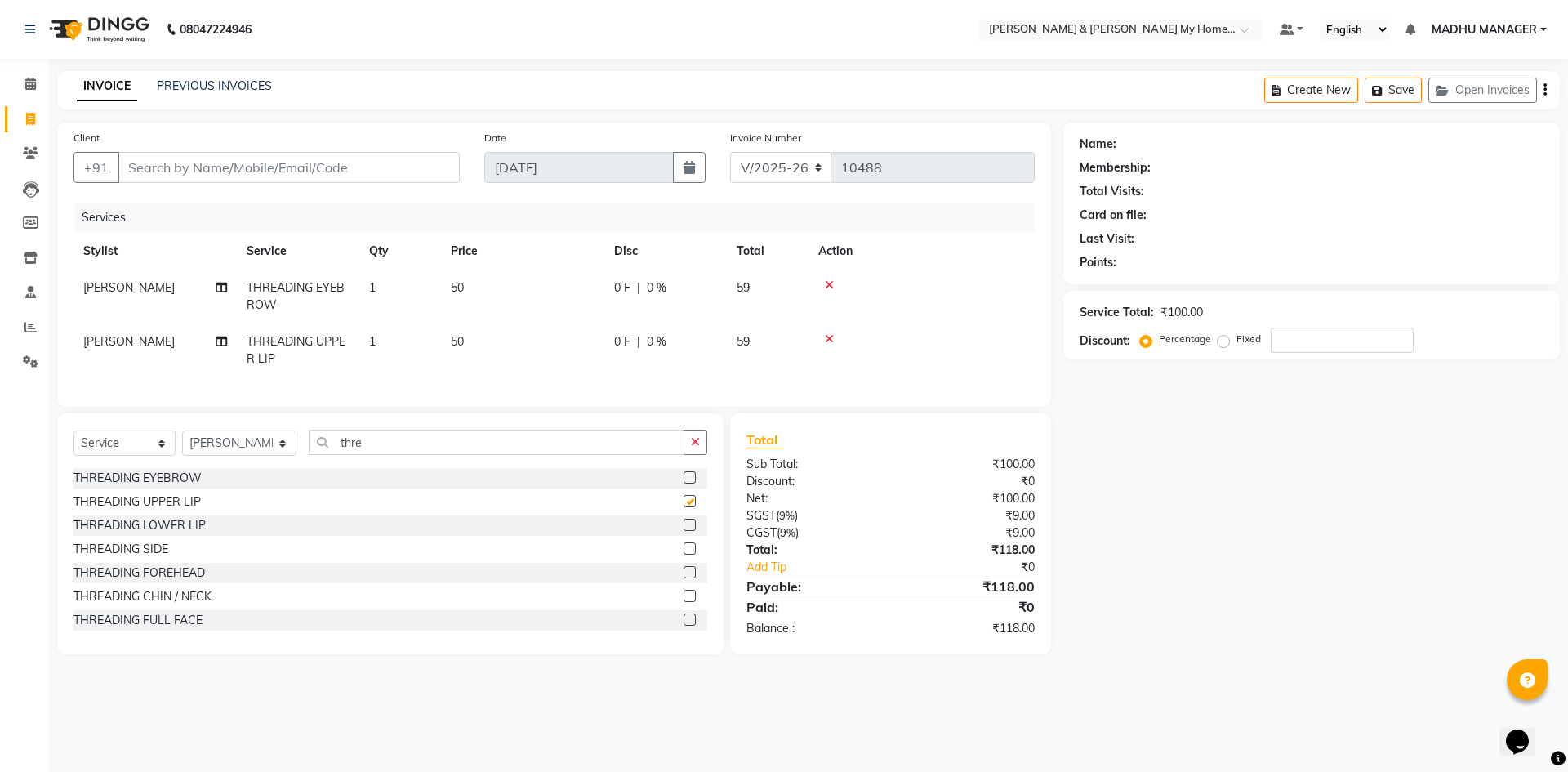
checkbox input "false"
click at [157, 162] on input "Client" at bounding box center [289, 167] width 342 height 31
type input "7"
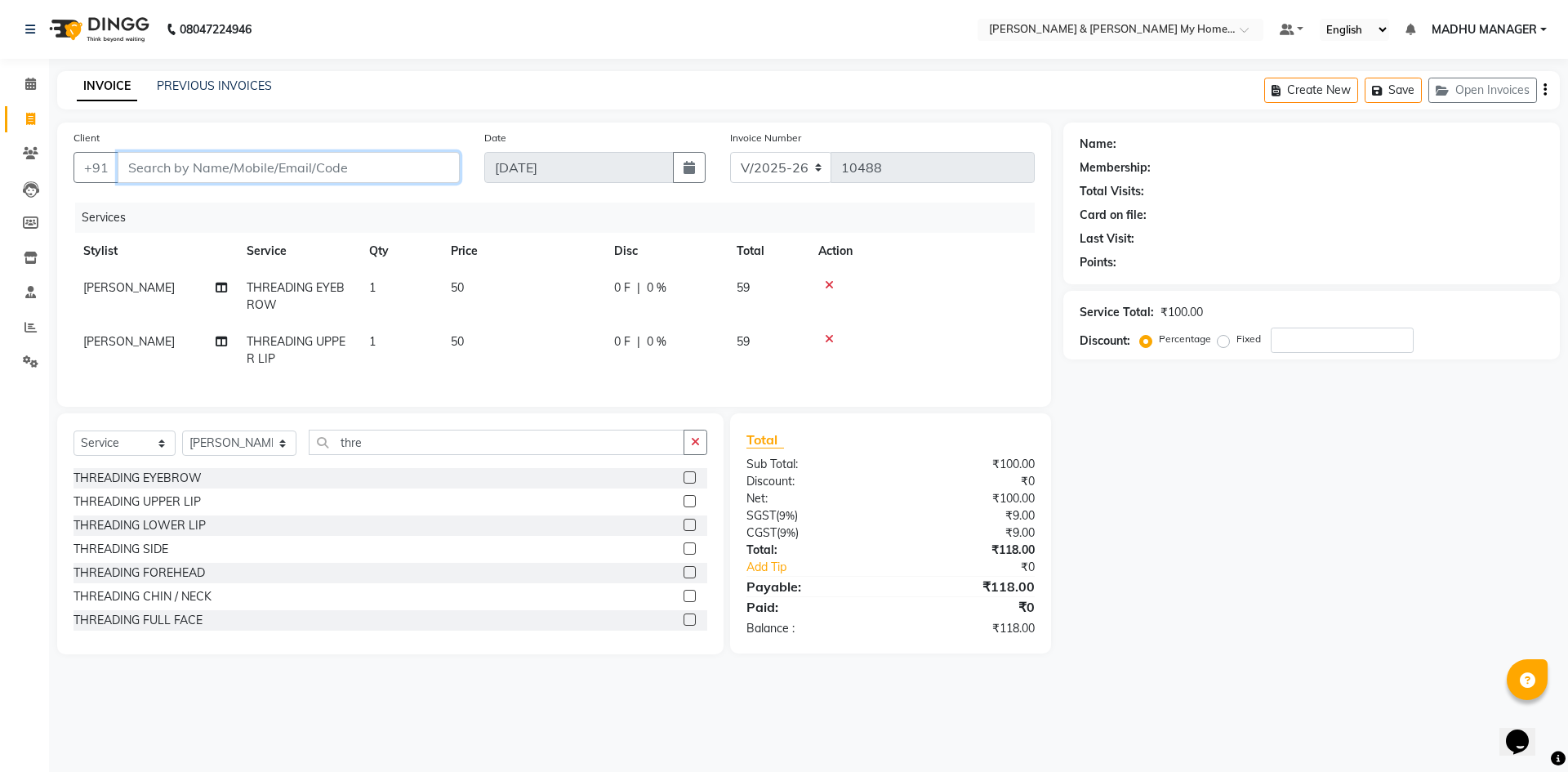
type input "0"
click at [173, 201] on span "AFREEN" at bounding box center [162, 205] width 50 height 17
type input "79******06"
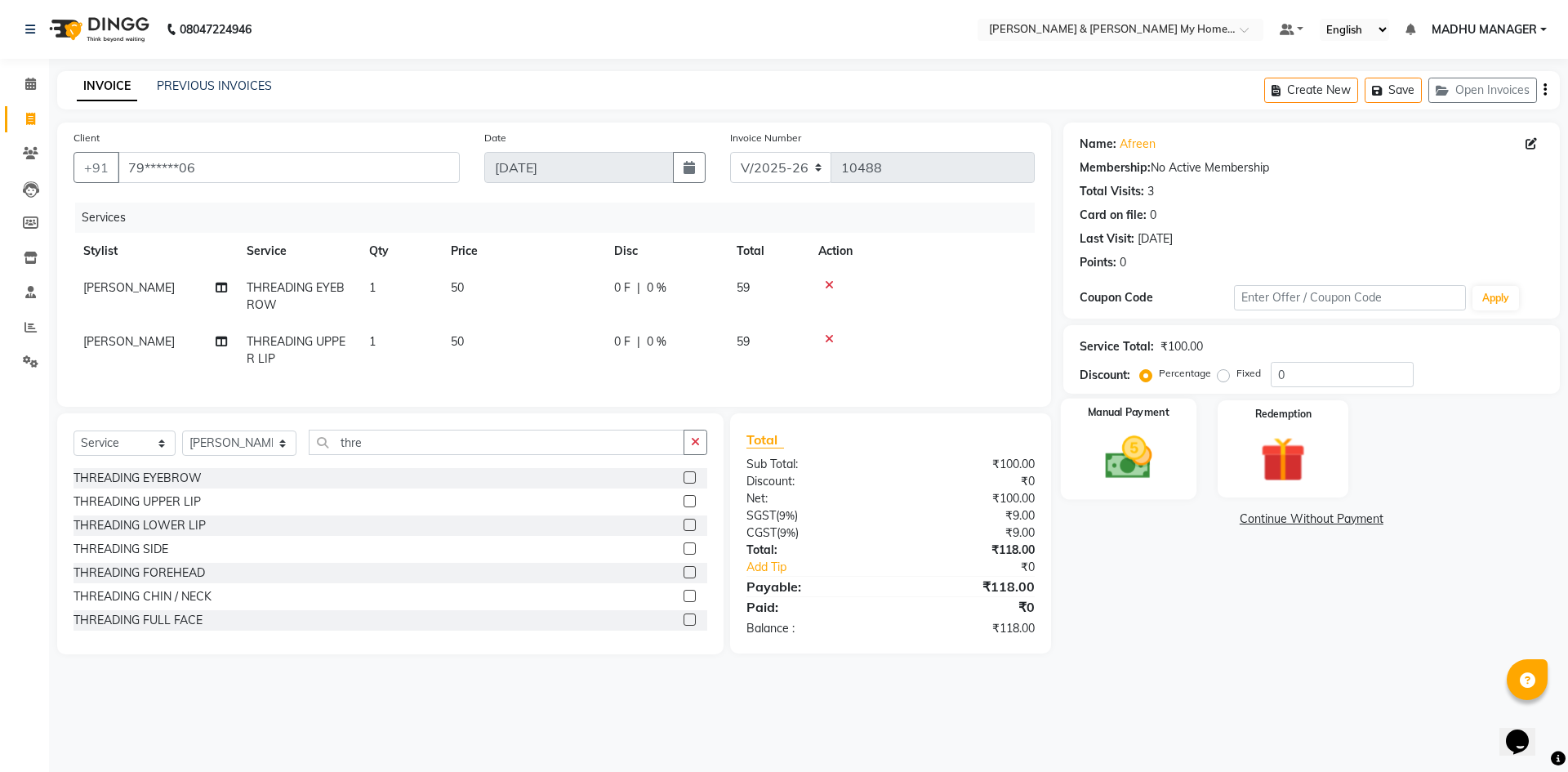
click at [1149, 484] on img at bounding box center [1128, 457] width 76 height 54
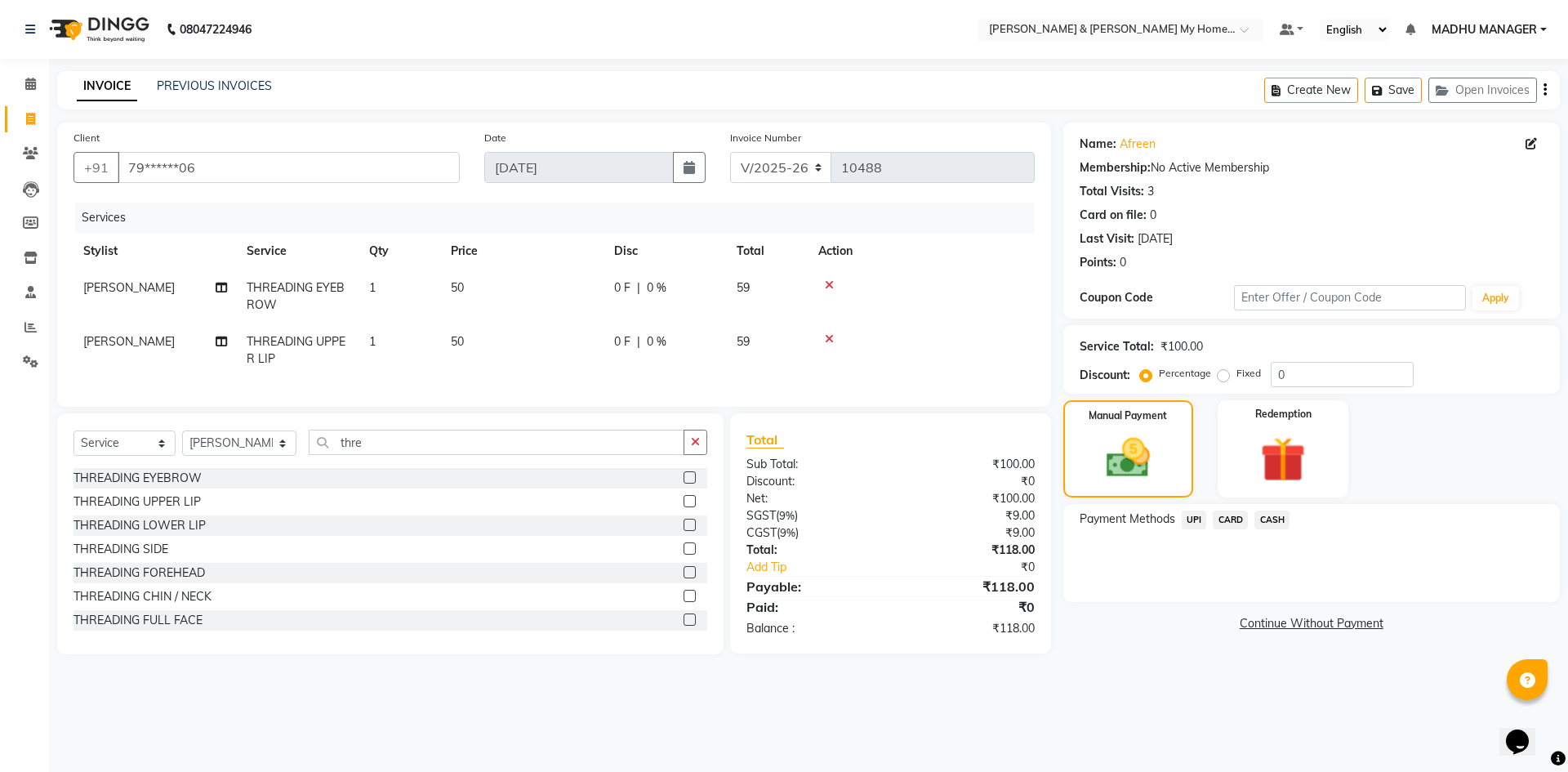
click at [1199, 520] on span "UPI" at bounding box center [1194, 519] width 26 height 19
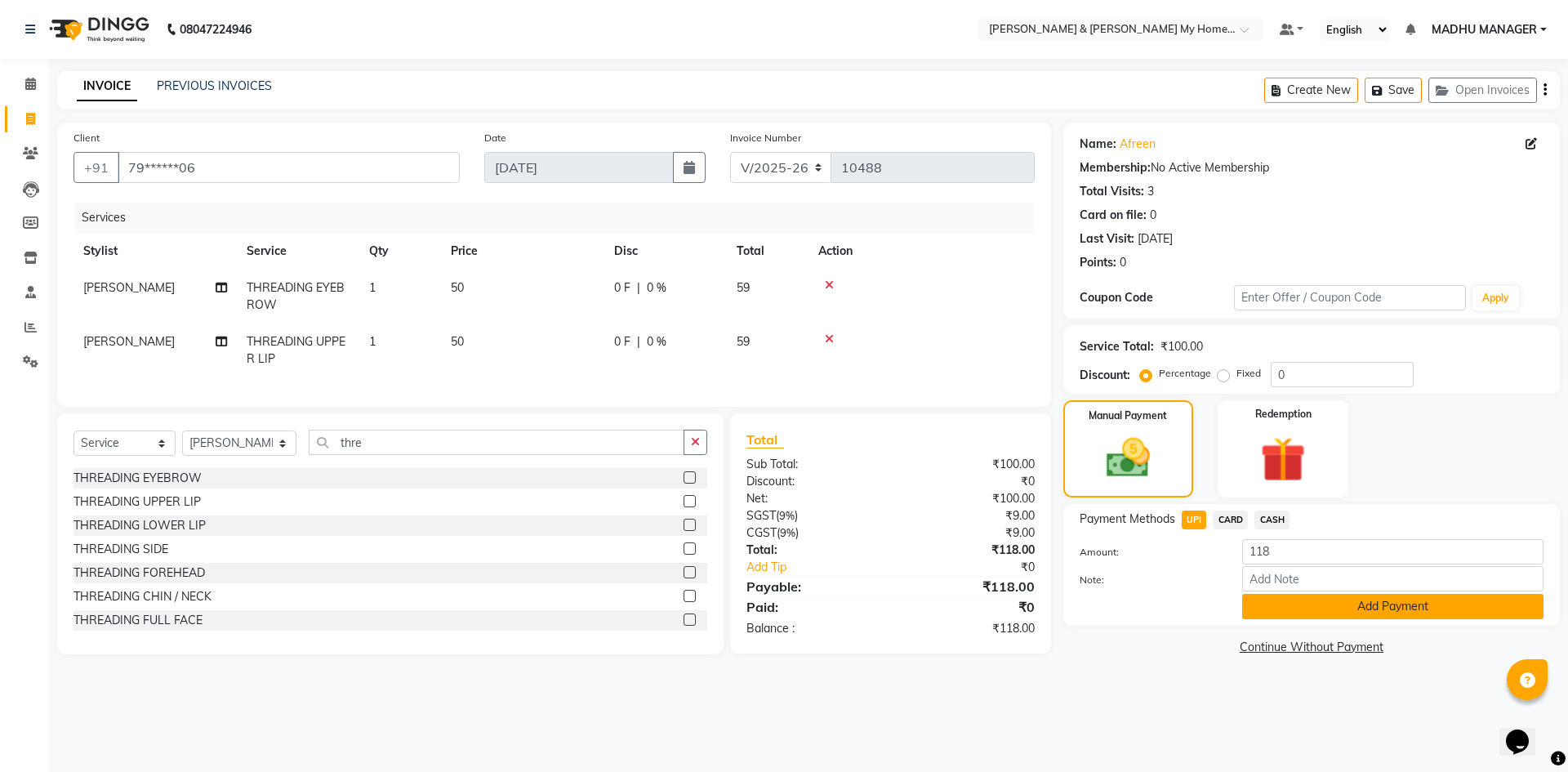
click at [1318, 615] on button "Add Payment" at bounding box center [1392, 607] width 302 height 26
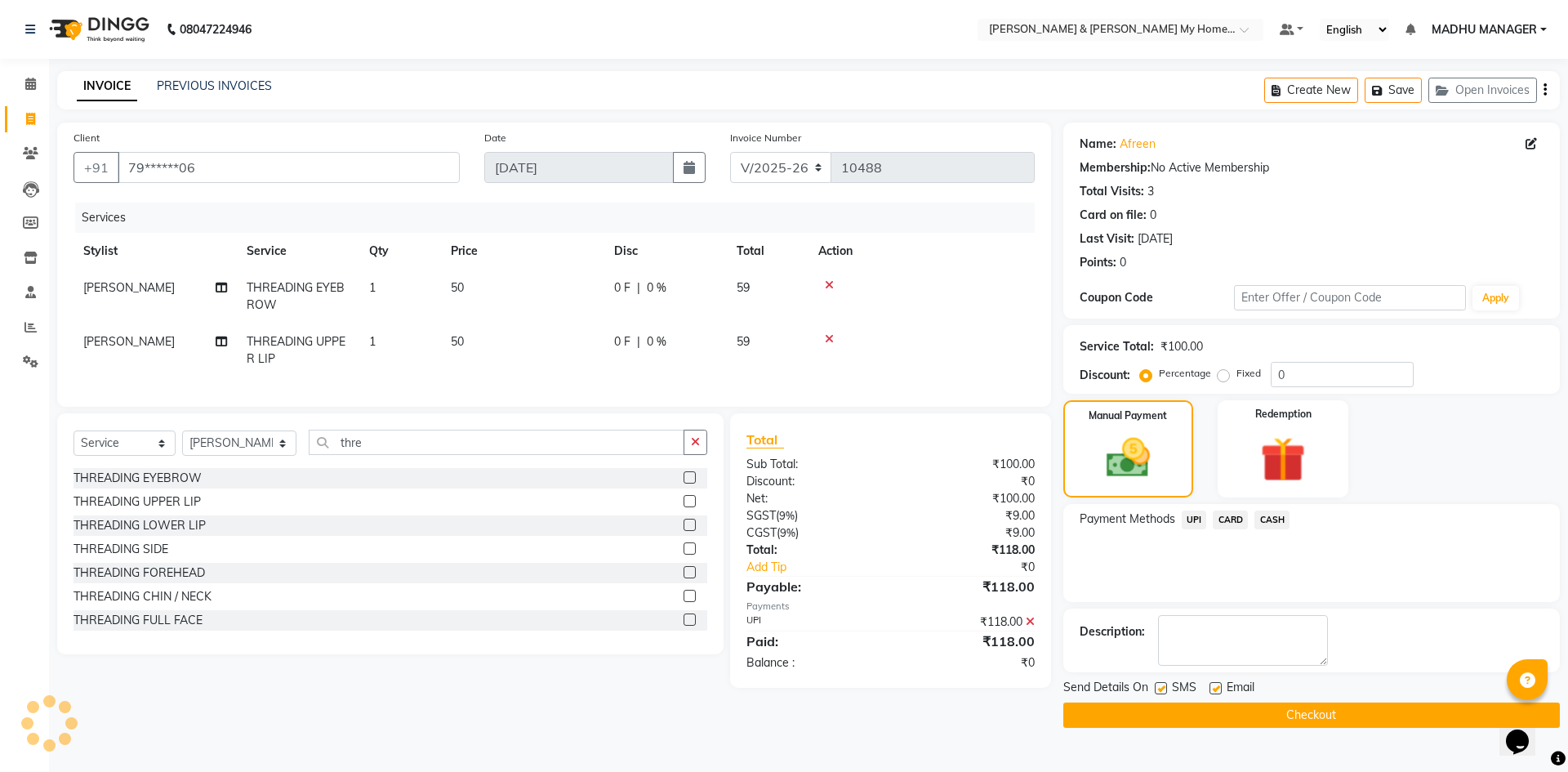
click at [1270, 714] on button "Checkout" at bounding box center [1312, 715] width 496 height 26
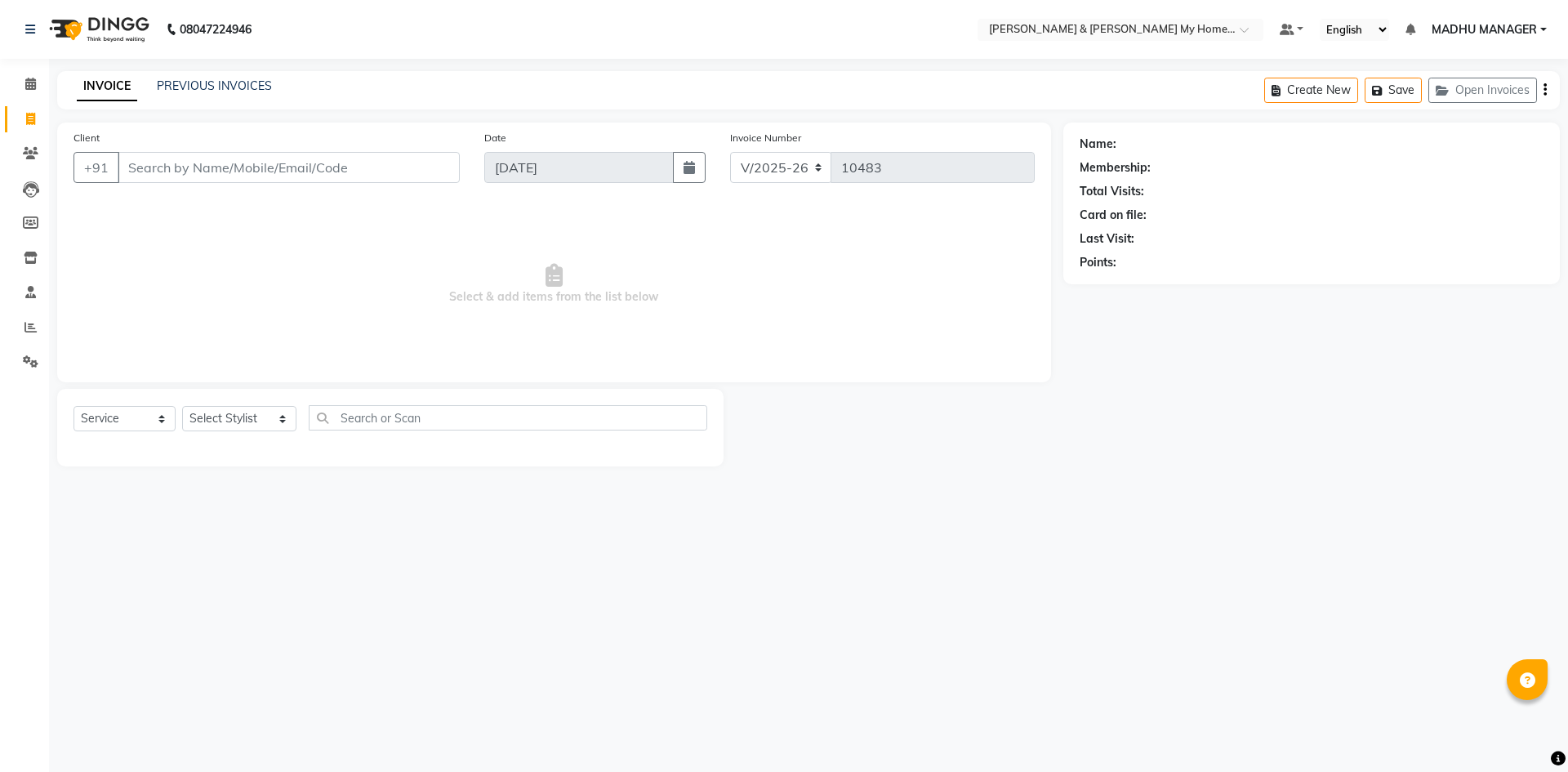
select select "8193"
select select "service"
select select "8193"
select select "service"
